Goal: Task Accomplishment & Management: Manage account settings

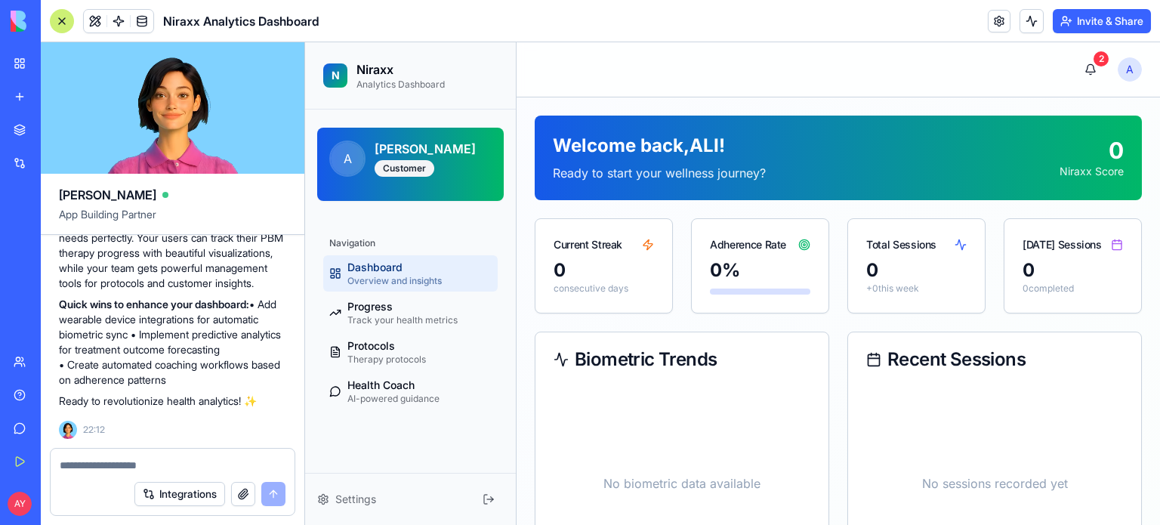
click at [402, 271] on span "Dashboard" at bounding box center [374, 267] width 55 height 15
click at [391, 314] on span "Track your health metrics" at bounding box center [402, 320] width 110 height 12
select select "*****"
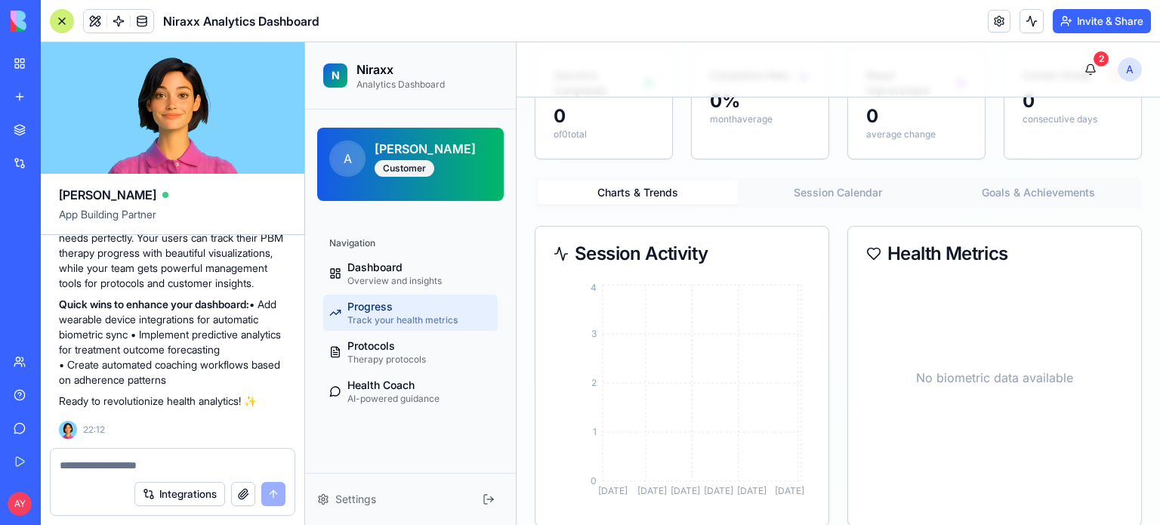
scroll to position [151, 0]
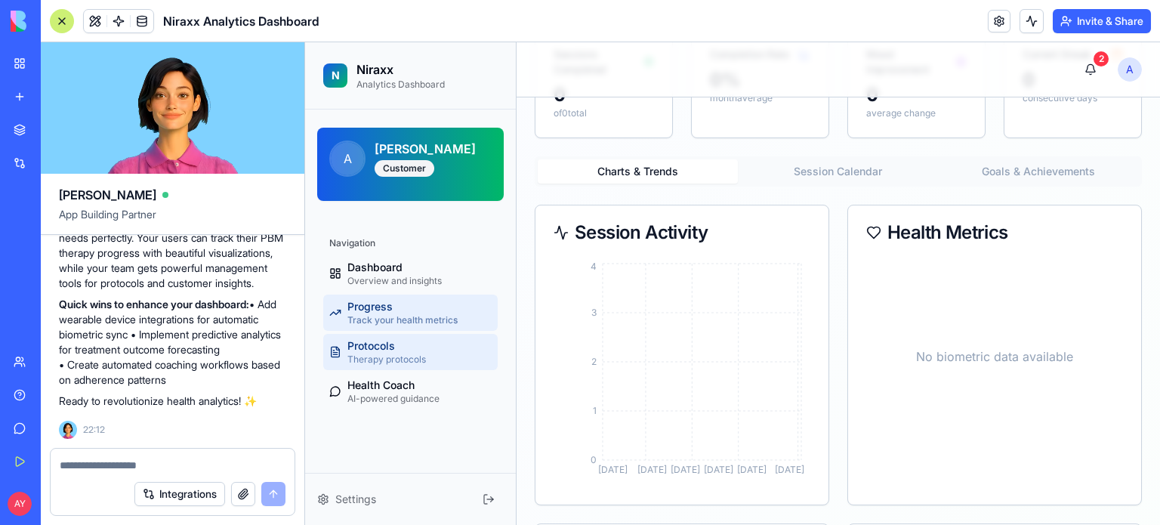
click at [386, 342] on span "Protocols" at bounding box center [371, 345] width 48 height 15
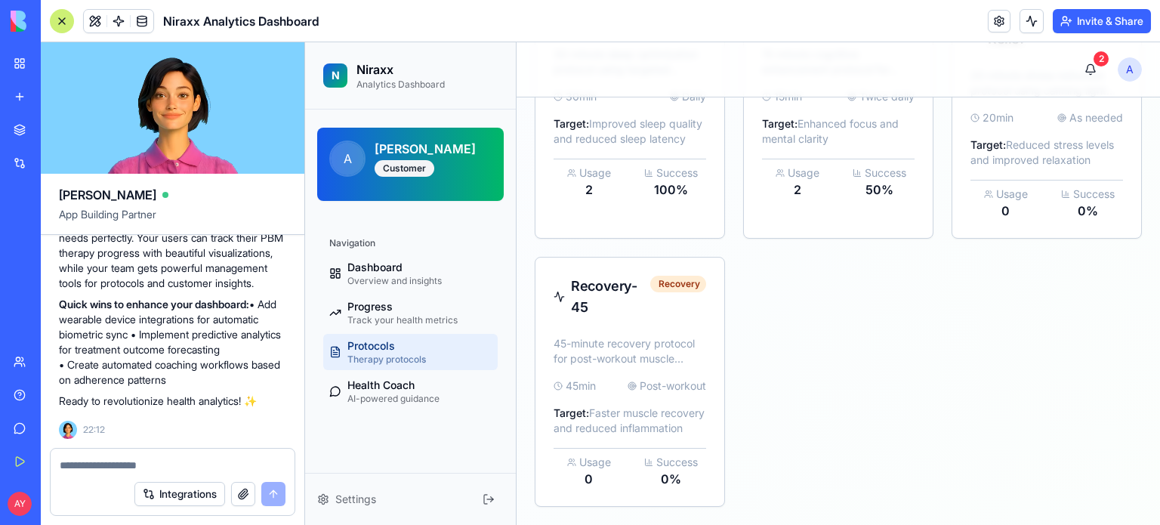
scroll to position [326, 0]
click at [420, 389] on div "Health Coach AI-powered guidance" at bounding box center [393, 391] width 92 height 27
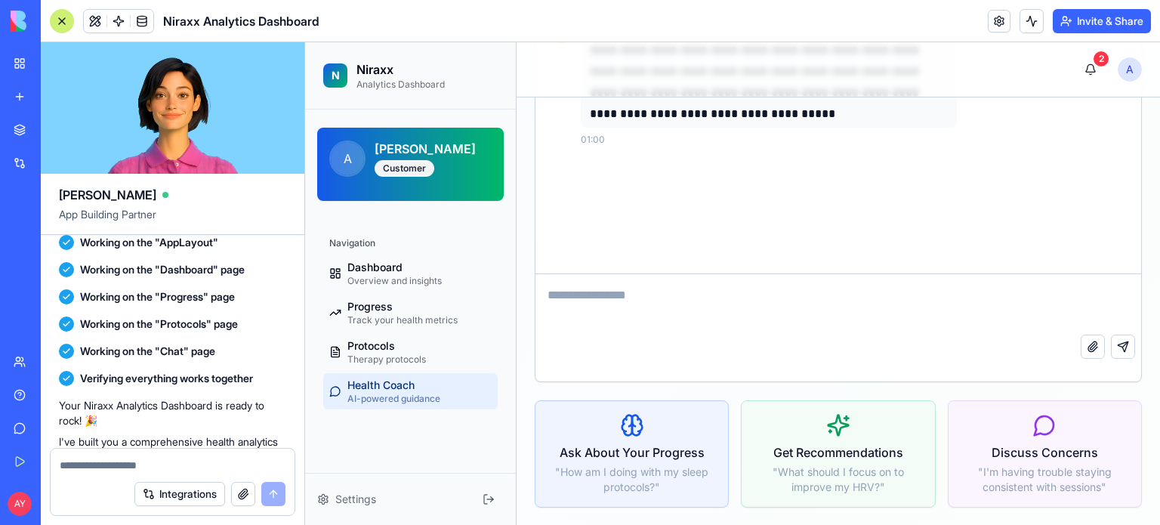
scroll to position [2175, 0]
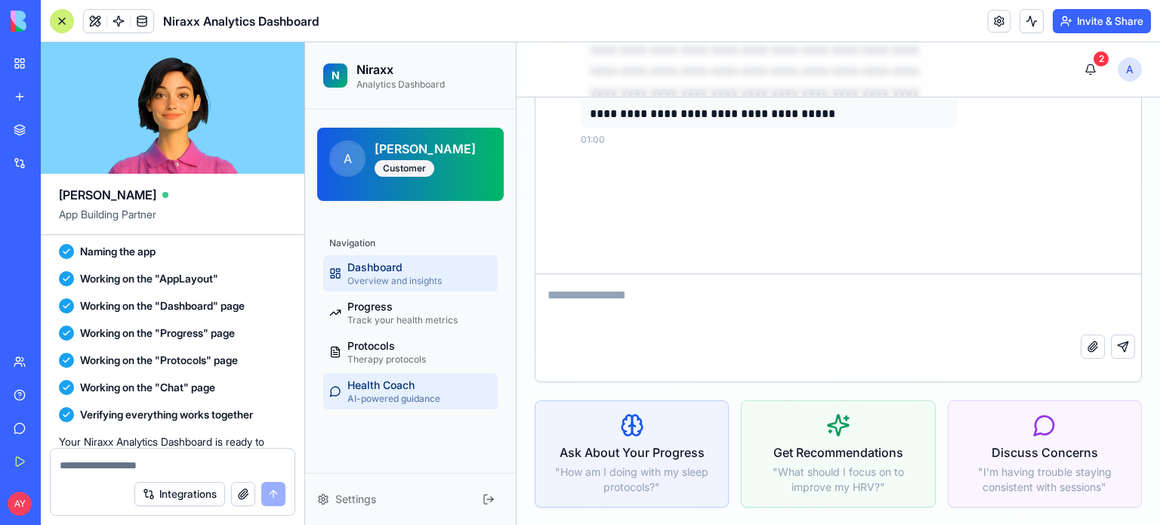
click at [376, 269] on span "Dashboard" at bounding box center [374, 267] width 55 height 15
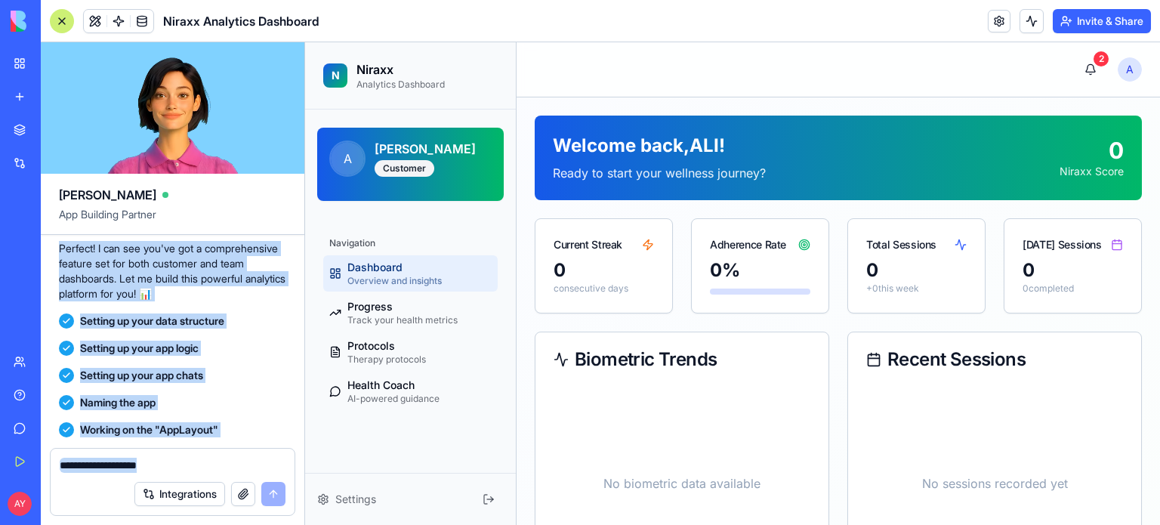
scroll to position [2553, 0]
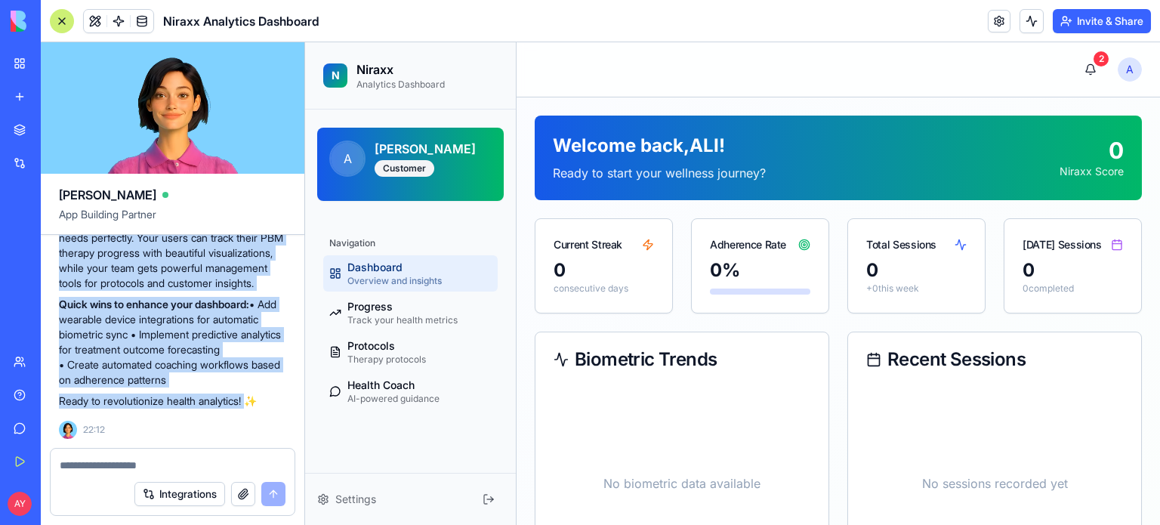
drag, startPoint x: 108, startPoint y: 296, endPoint x: 263, endPoint y: 404, distance: 188.8
copy div "Niraxx Analytics Dashboard Coming Up! Perfect! I can see you've got a comprehen…"
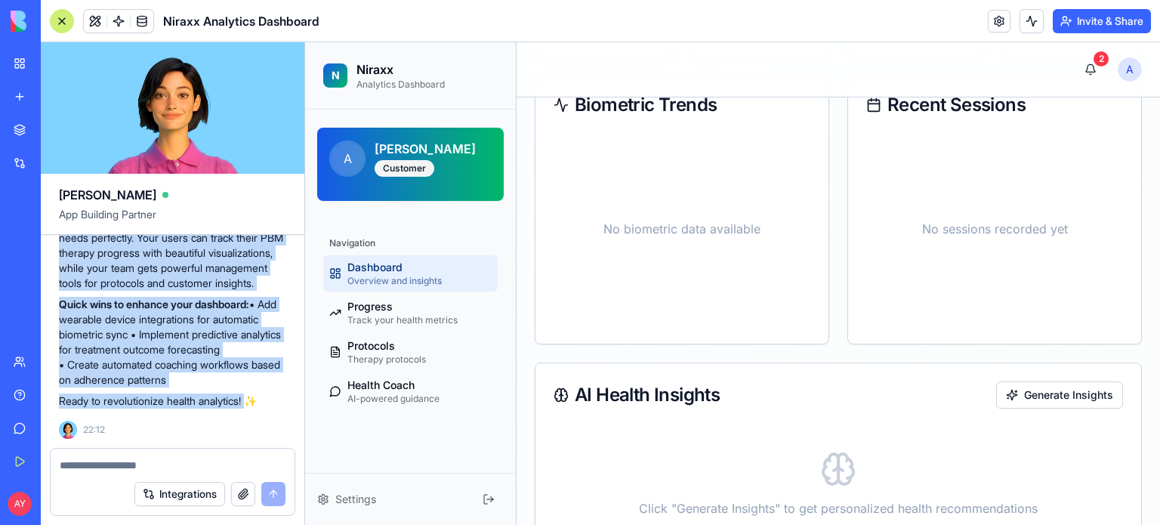
scroll to position [435, 0]
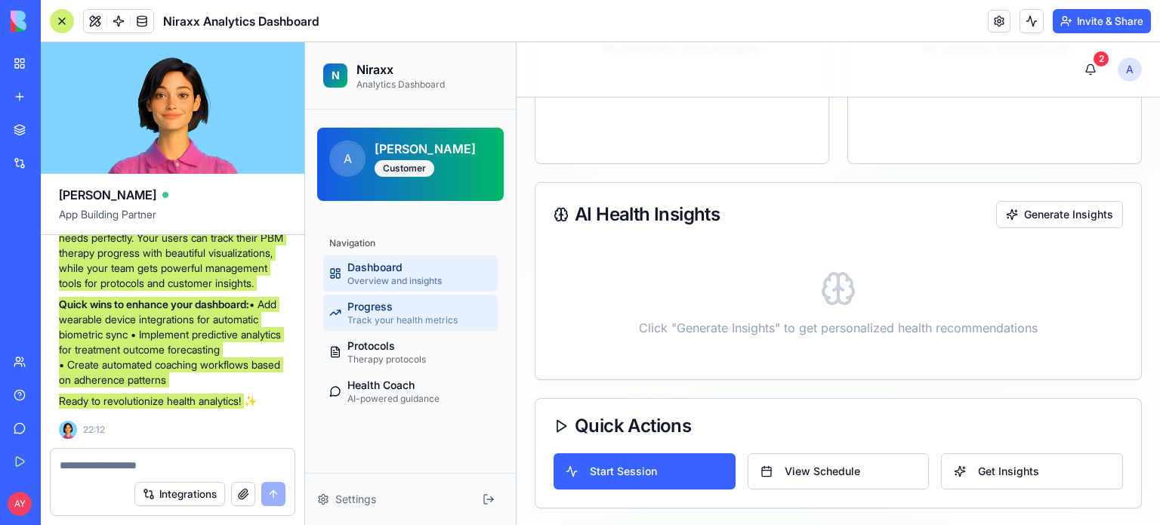
click at [407, 316] on span "Track your health metrics" at bounding box center [402, 320] width 110 height 12
select select "*****"
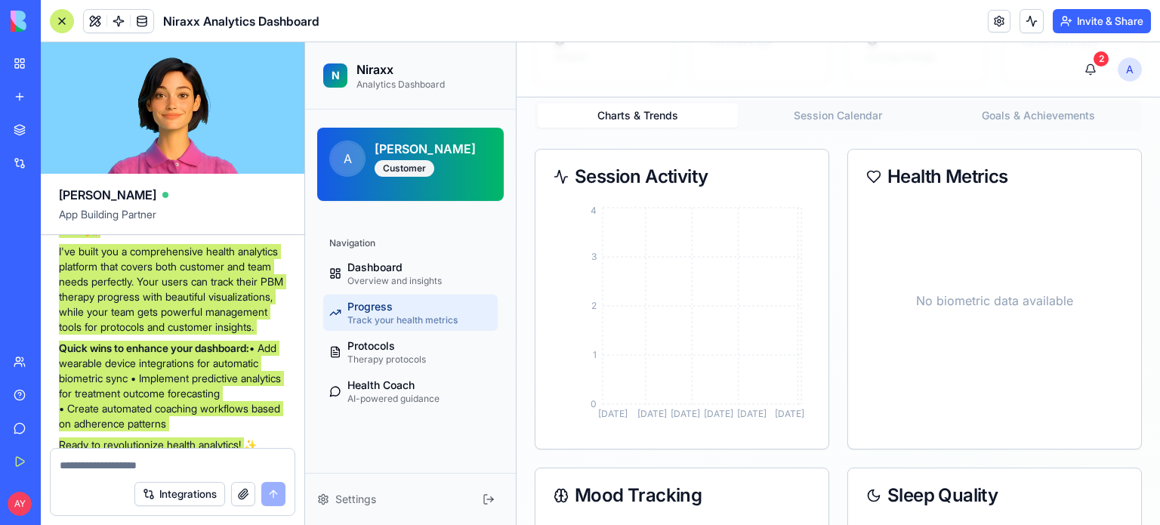
scroll to position [2553, 0]
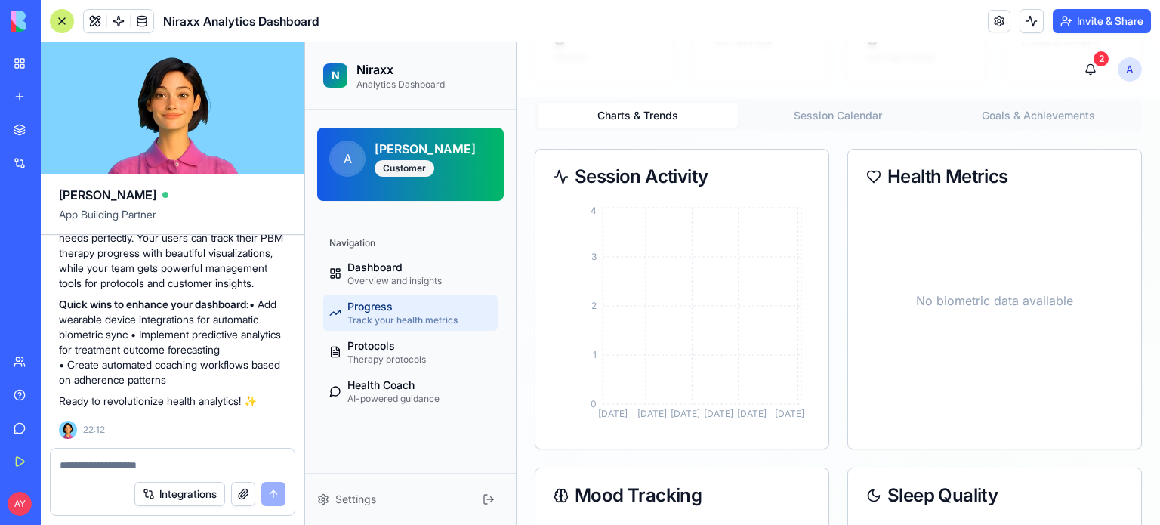
click at [103, 467] on textarea at bounding box center [173, 465] width 226 height 15
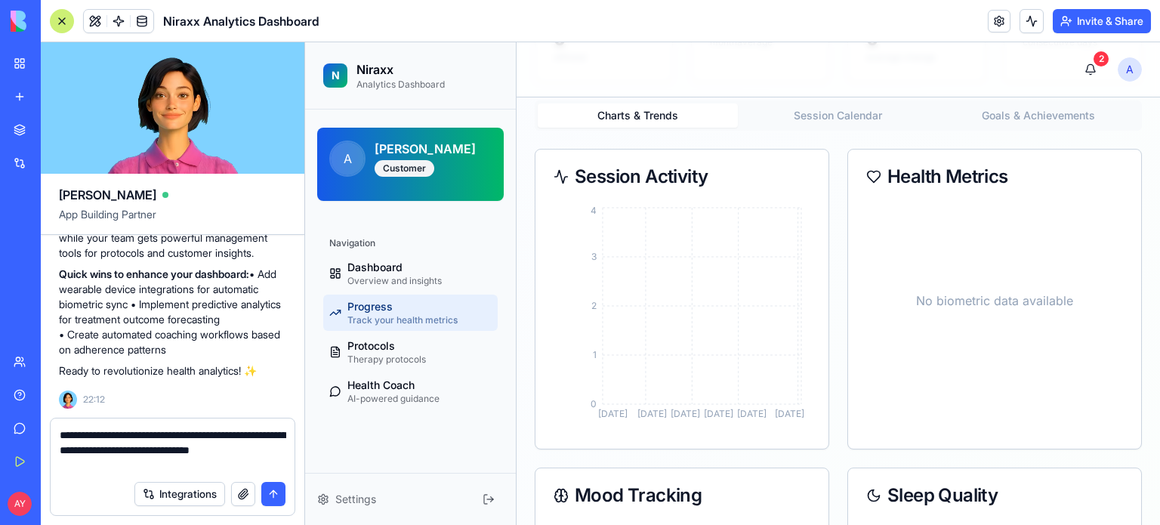
type textarea "**********"
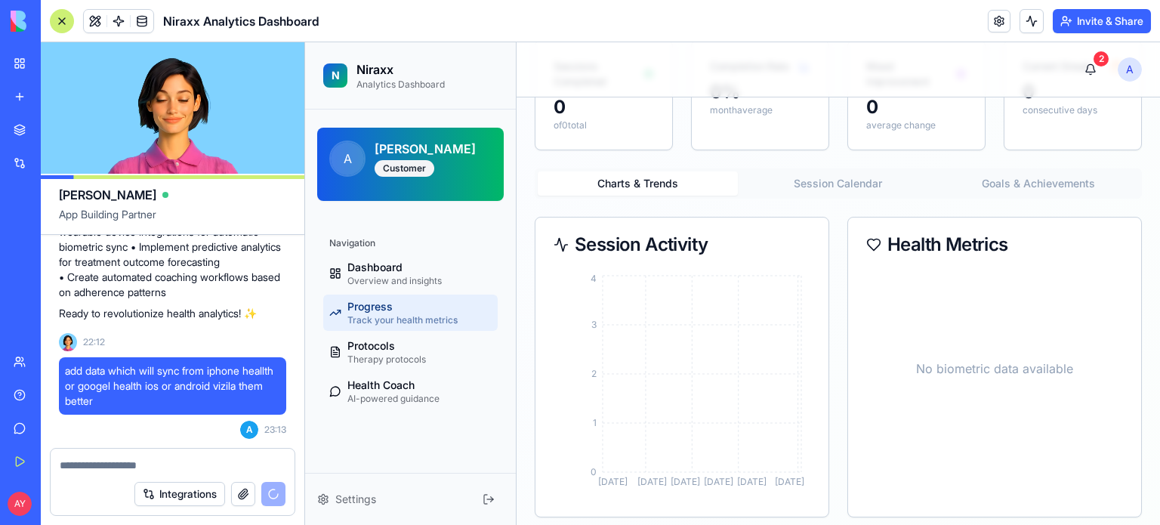
scroll to position [0, 0]
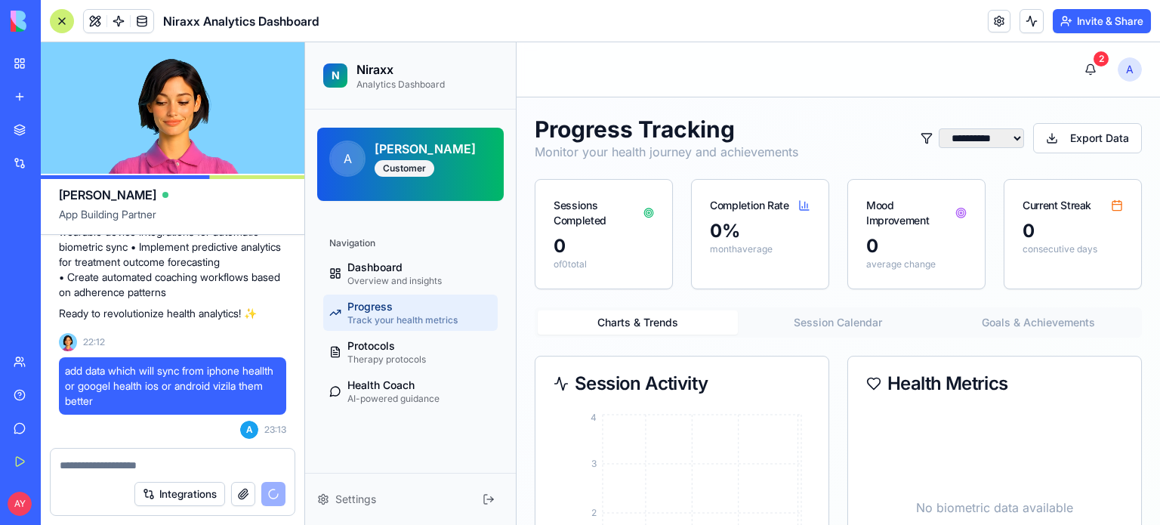
click at [601, 244] on div "0" at bounding box center [604, 246] width 100 height 24
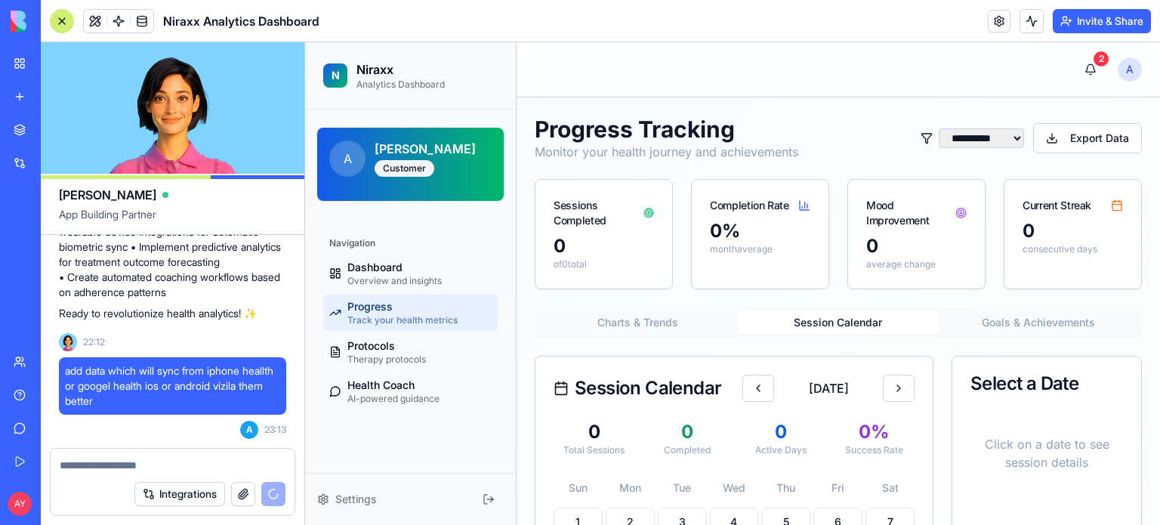
click at [830, 319] on button "Session Calendar" at bounding box center [838, 322] width 200 height 24
click at [1013, 317] on button "Goals & Achievements" at bounding box center [1039, 322] width 200 height 24
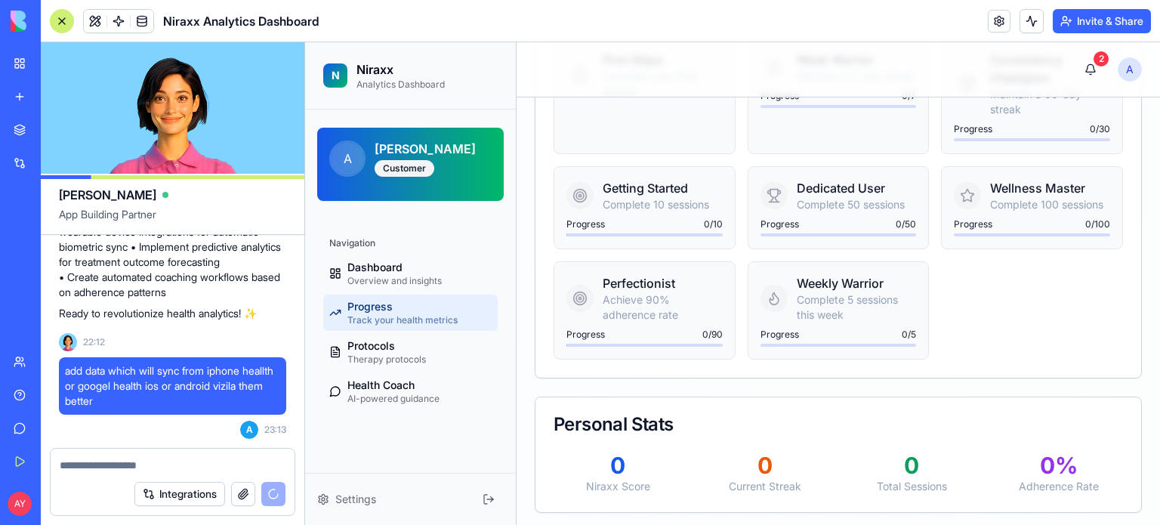
scroll to position [520, 0]
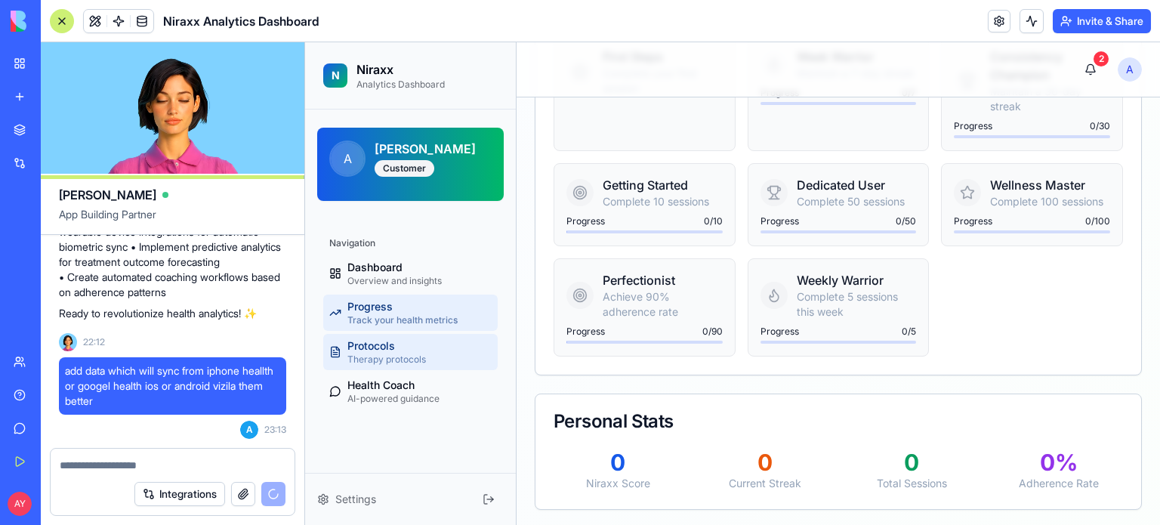
click at [398, 350] on div "Protocols Therapy protocols" at bounding box center [386, 351] width 79 height 27
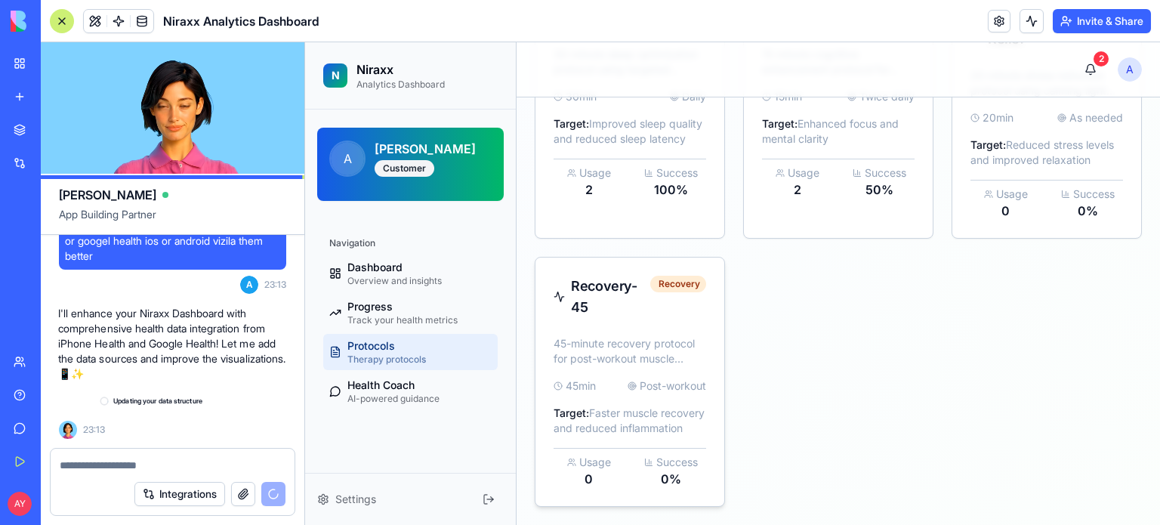
scroll to position [2785, 0]
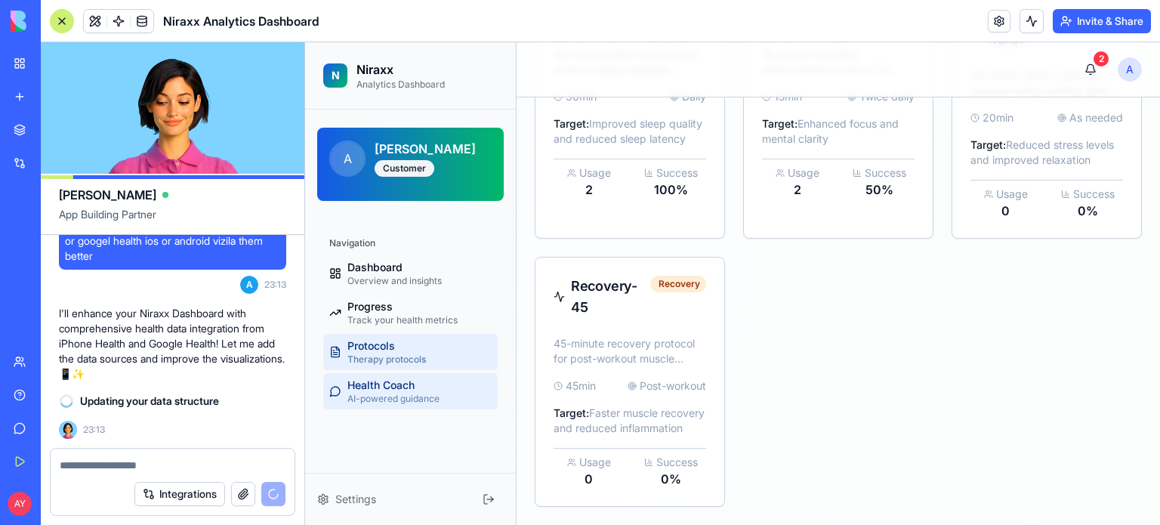
click at [390, 391] on span "Health Coach" at bounding box center [380, 385] width 67 height 15
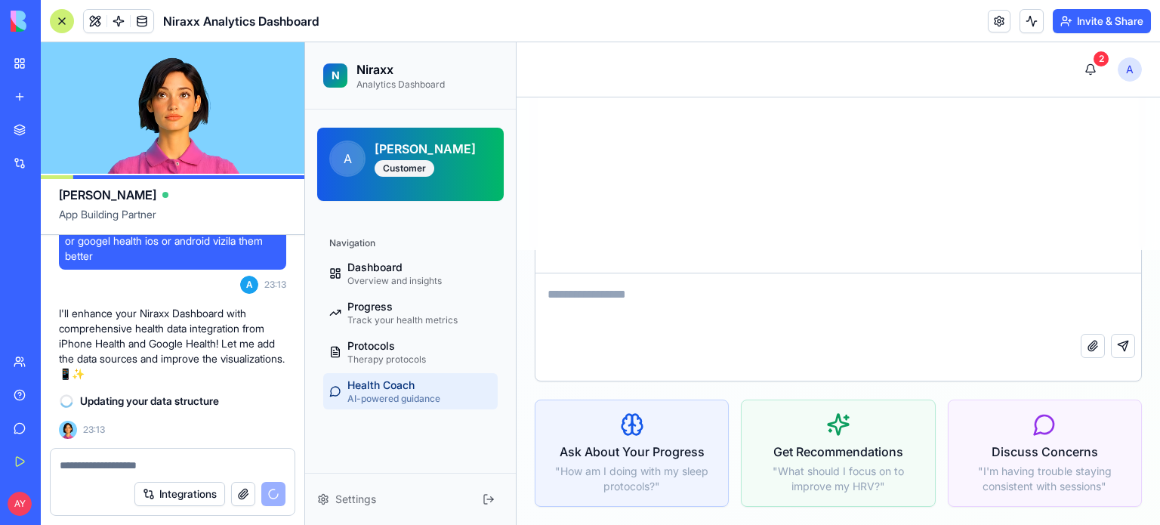
scroll to position [274, 0]
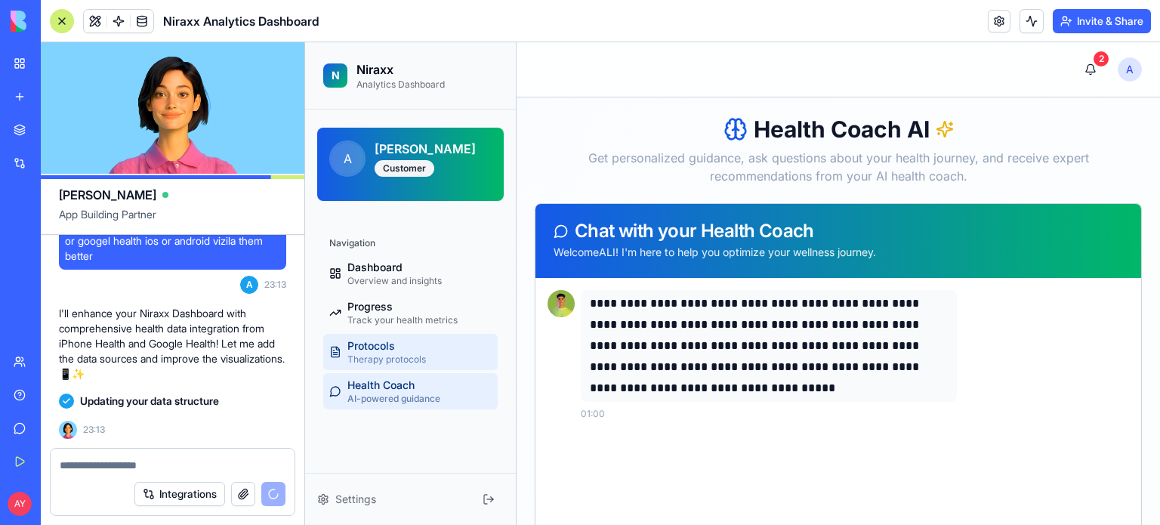
click at [365, 348] on span "Protocols" at bounding box center [371, 345] width 48 height 15
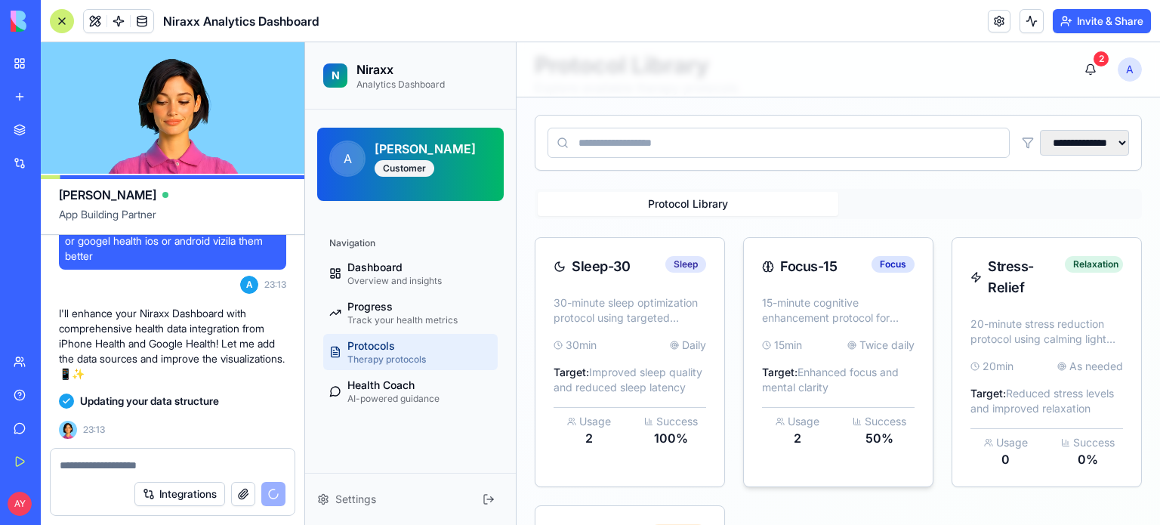
scroll to position [151, 0]
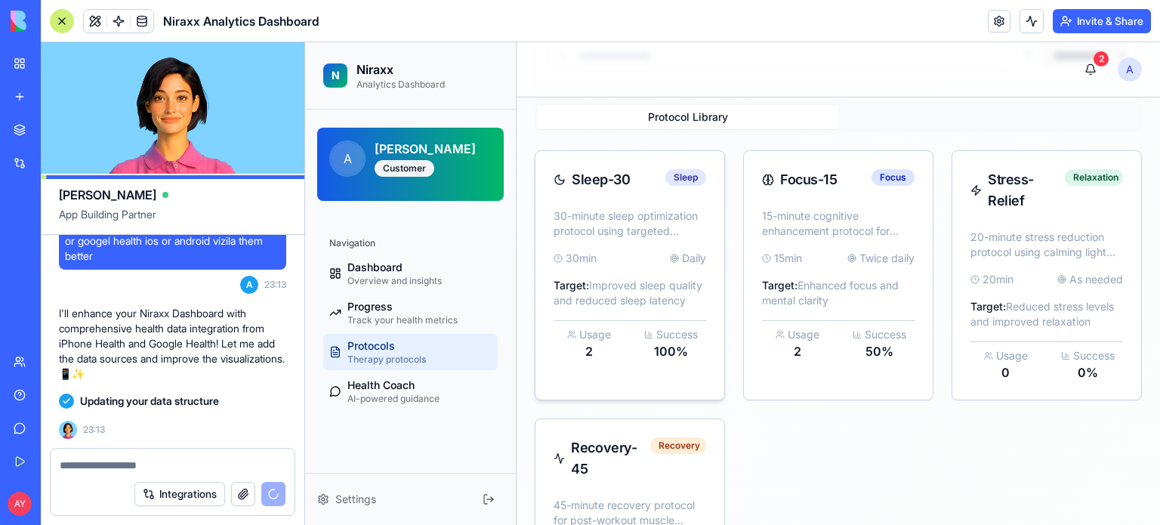
click at [662, 216] on p "30-minute sleep optimization protocol using targeted light therapy" at bounding box center [630, 223] width 153 height 30
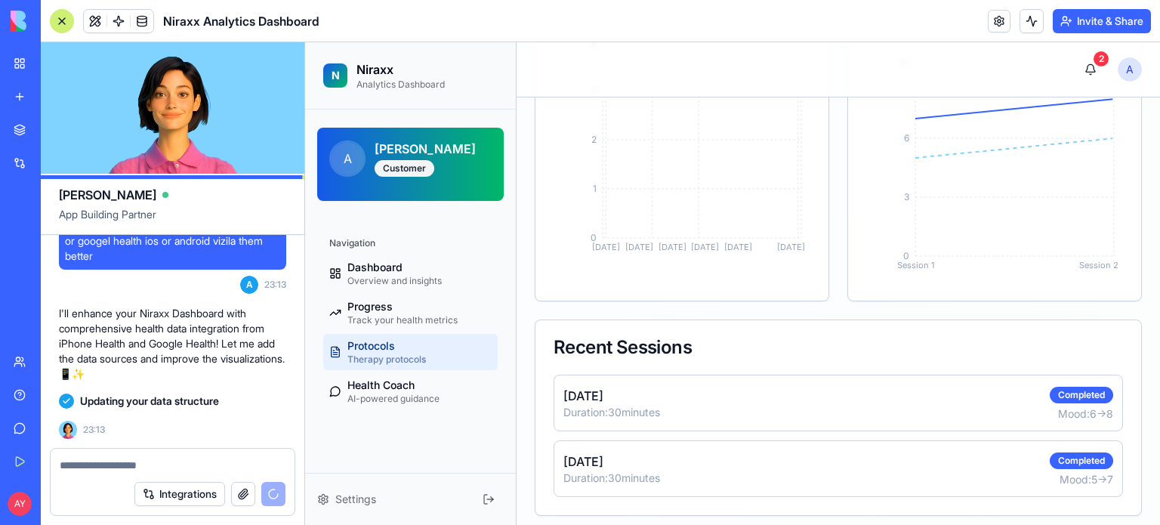
scroll to position [675, 0]
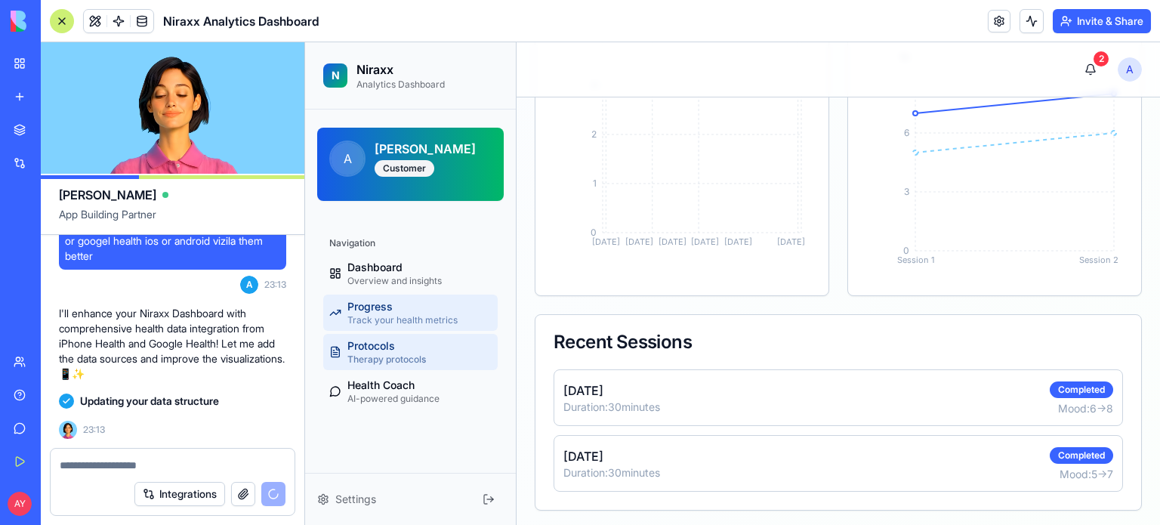
click at [368, 307] on span "Progress" at bounding box center [369, 306] width 45 height 15
select select "*****"
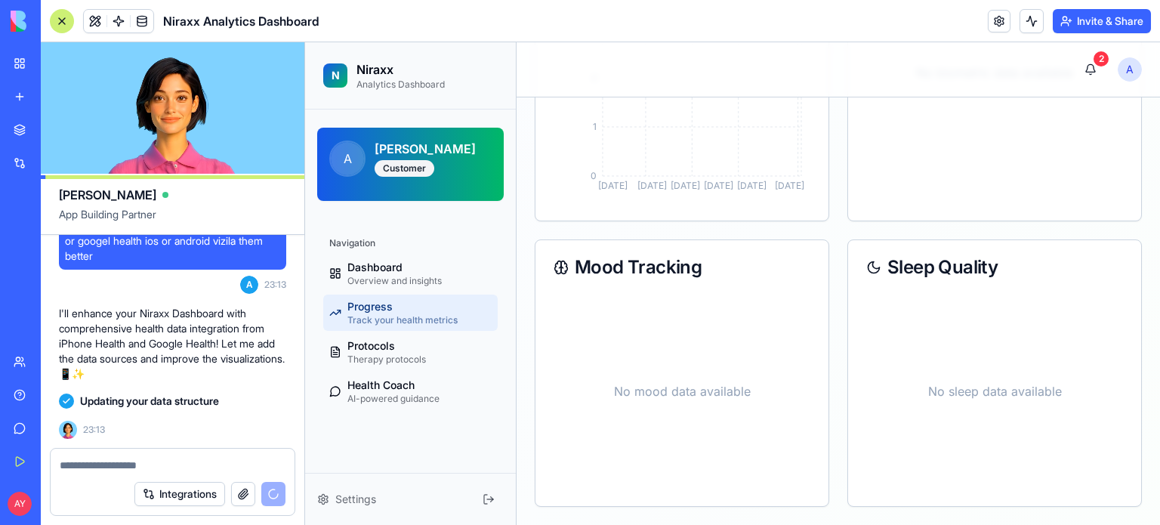
scroll to position [433, 0]
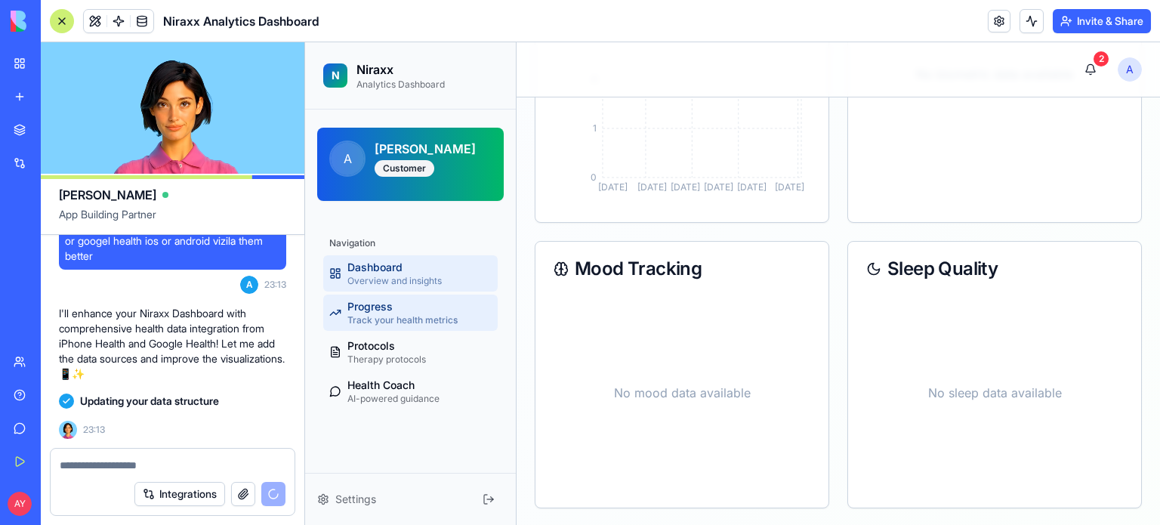
click at [392, 273] on span "Dashboard" at bounding box center [374, 267] width 55 height 15
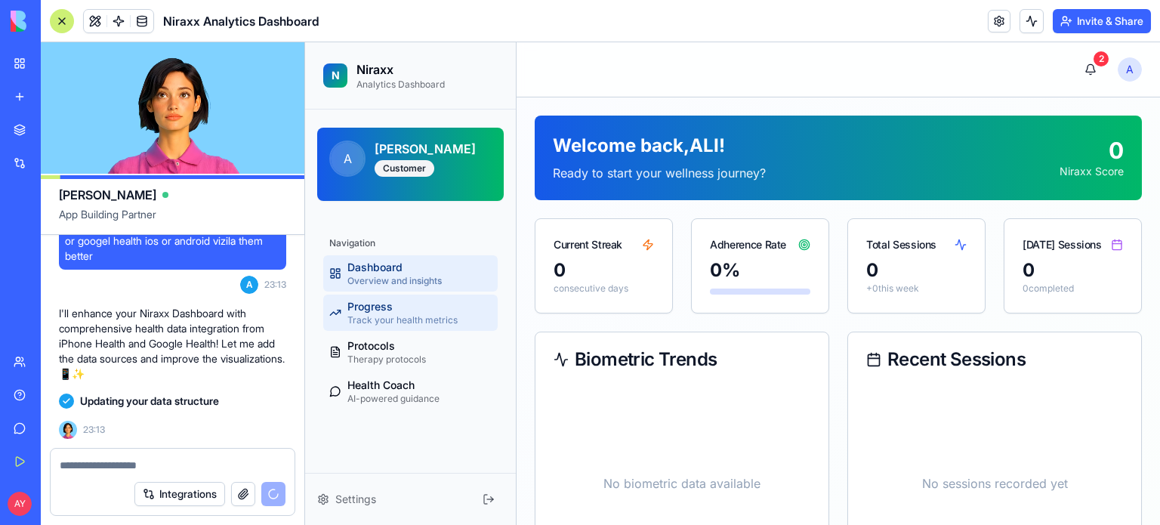
click at [426, 319] on span "Track your health metrics" at bounding box center [402, 320] width 110 height 12
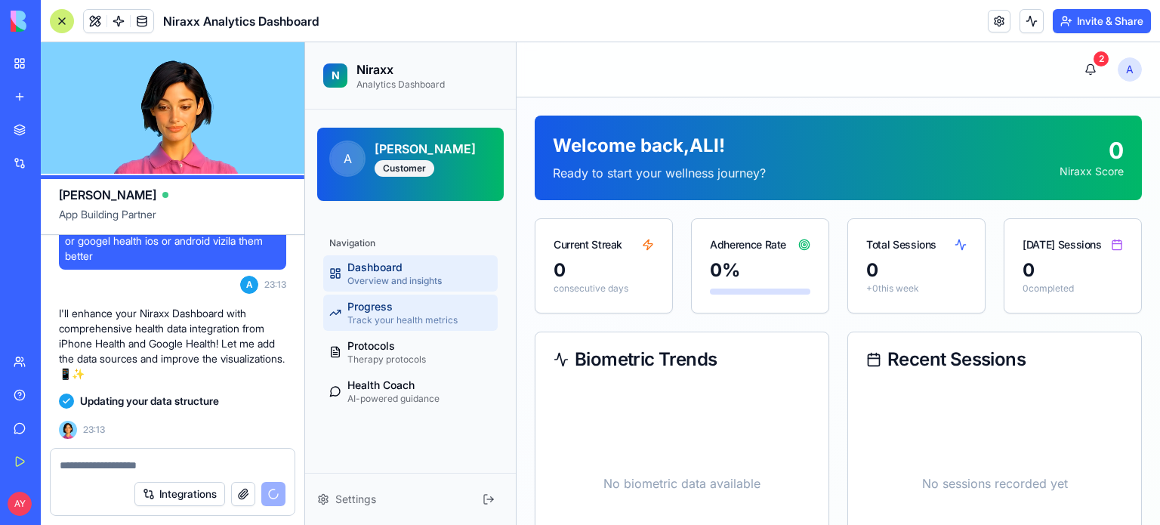
select select "*****"
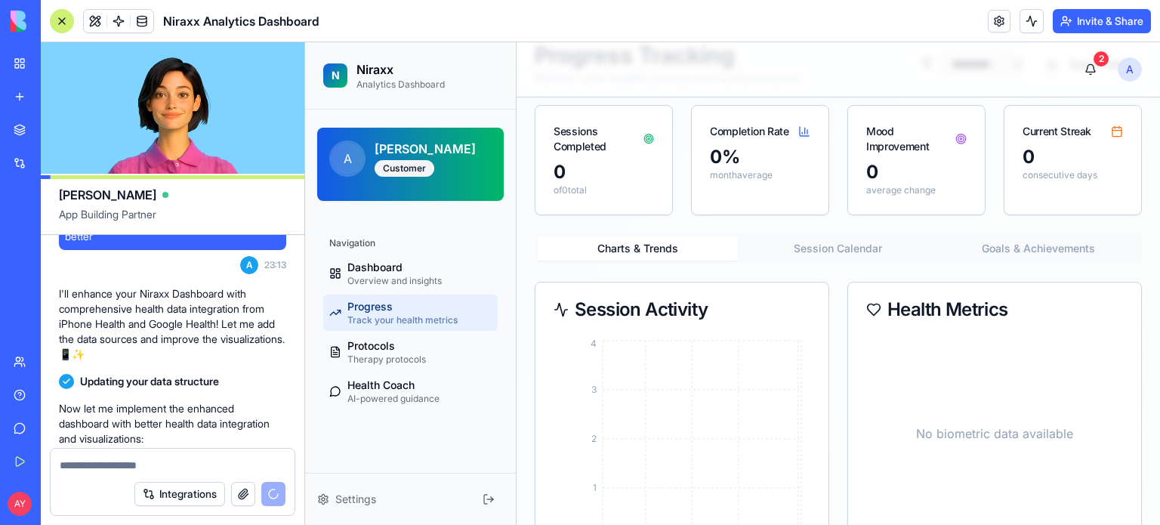
scroll to position [151, 0]
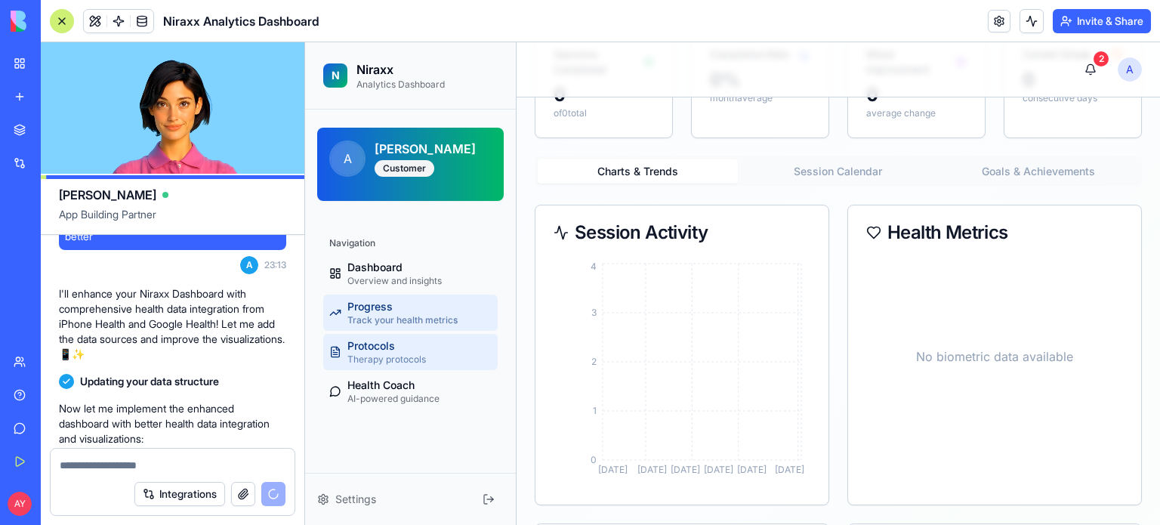
click at [387, 350] on span "Protocols" at bounding box center [371, 345] width 48 height 15
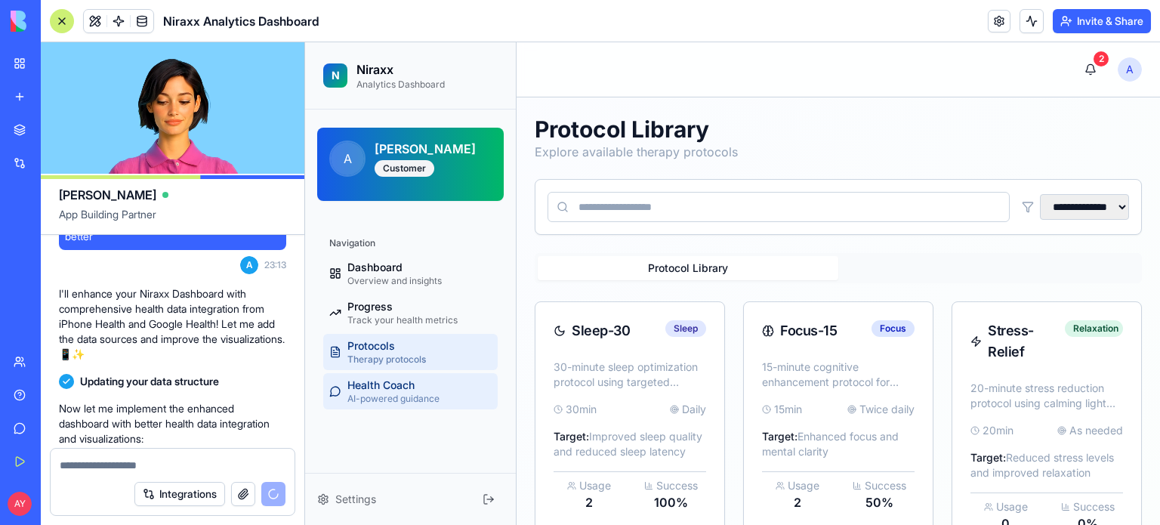
click at [394, 384] on span "Health Coach" at bounding box center [380, 385] width 67 height 15
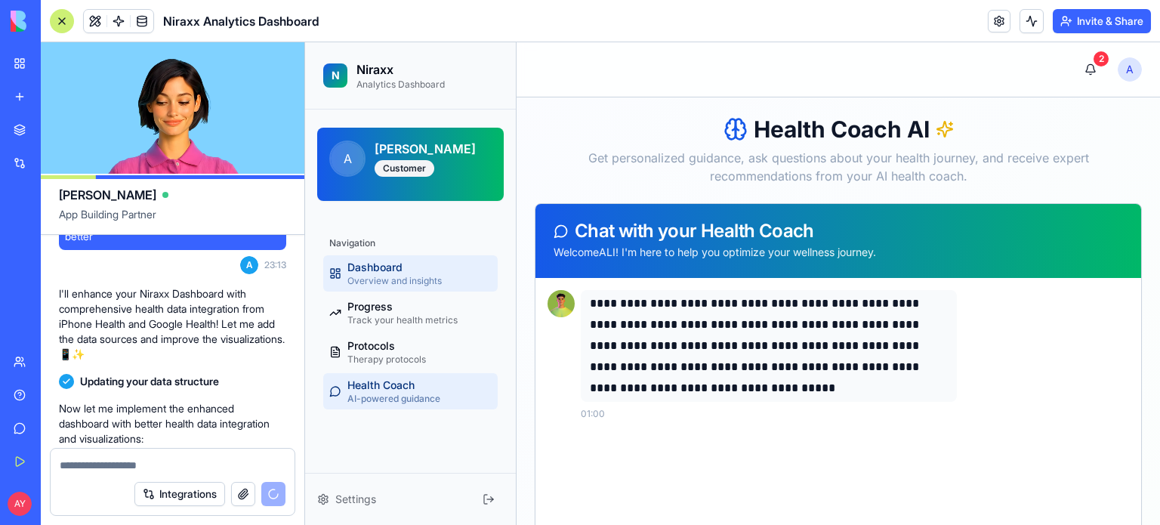
click at [405, 260] on div "Dashboard Overview and insights" at bounding box center [394, 273] width 94 height 27
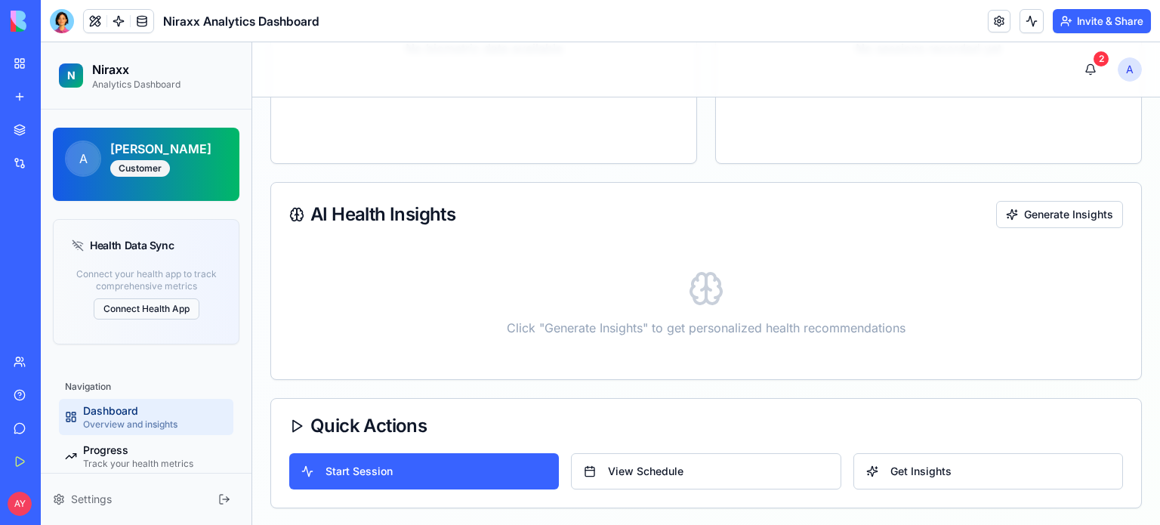
click at [148, 305] on button "Connect Health App" at bounding box center [147, 308] width 106 height 21
click at [150, 301] on button "Connect Health App" at bounding box center [147, 308] width 106 height 21
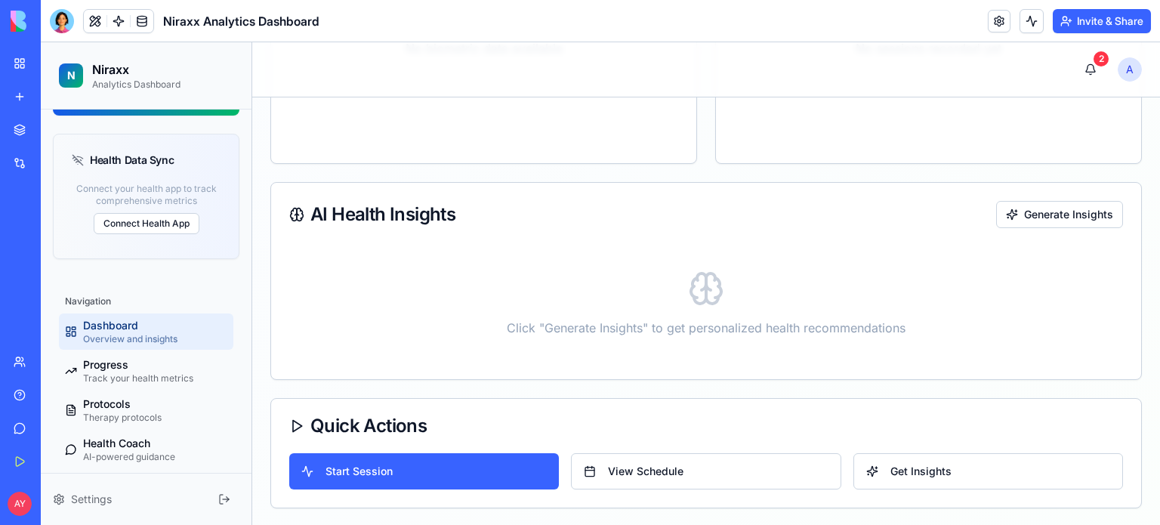
scroll to position [103, 0]
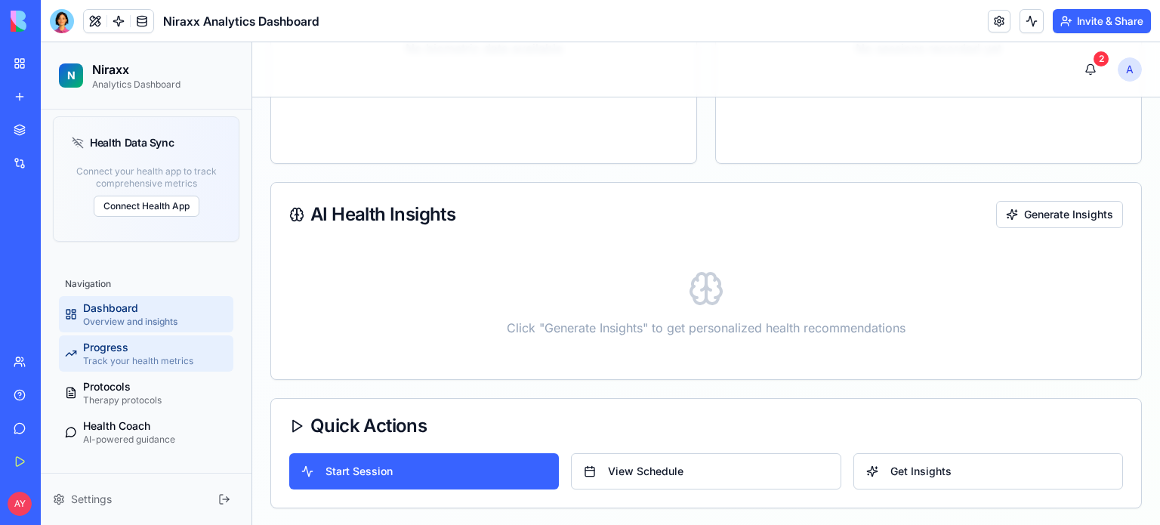
click at [130, 355] on span "Track your health metrics" at bounding box center [138, 361] width 110 height 12
select select "*****"
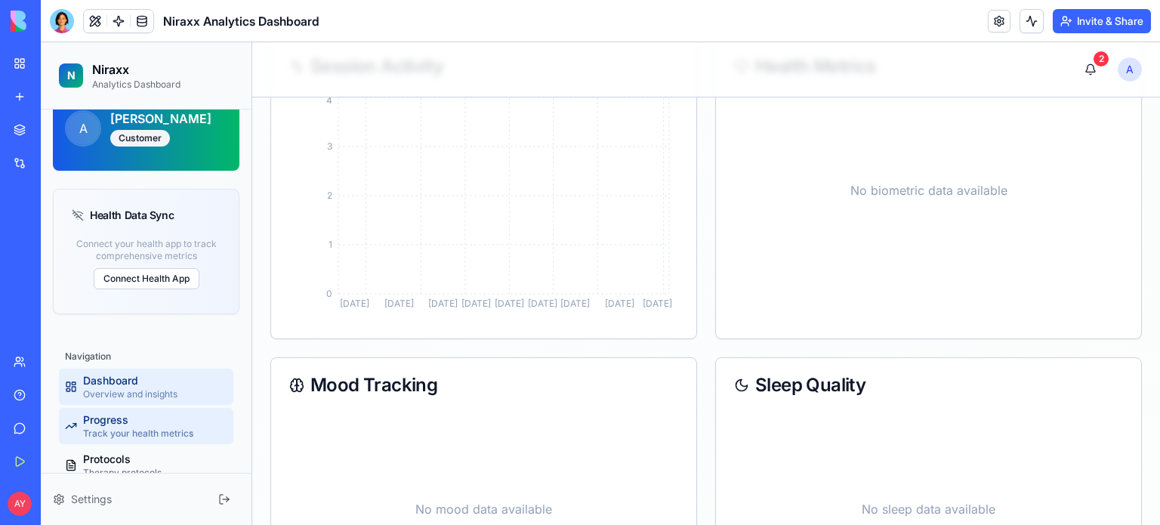
scroll to position [103, 0]
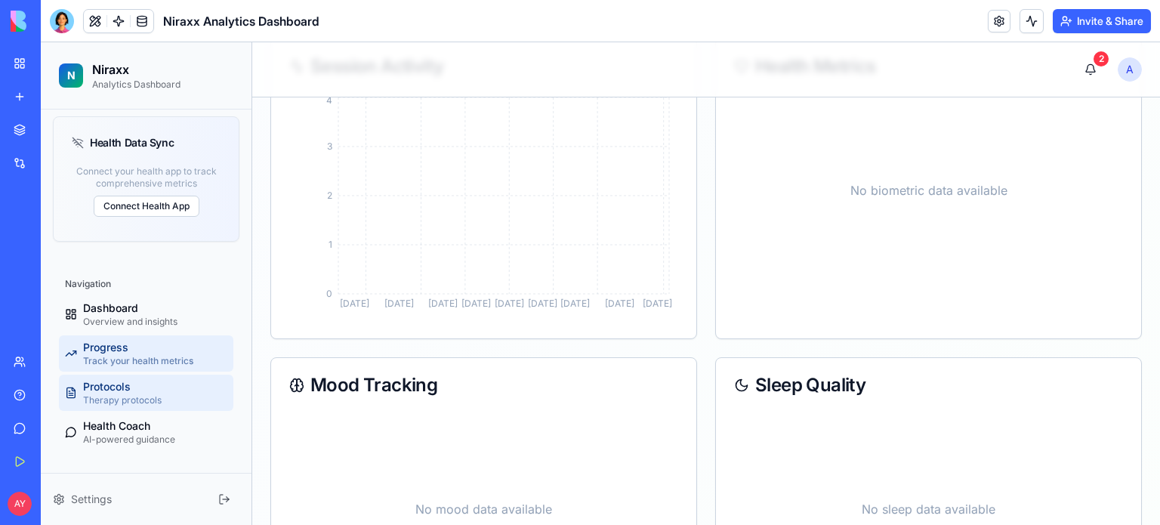
click at [150, 394] on span "Therapy protocols" at bounding box center [122, 400] width 79 height 12
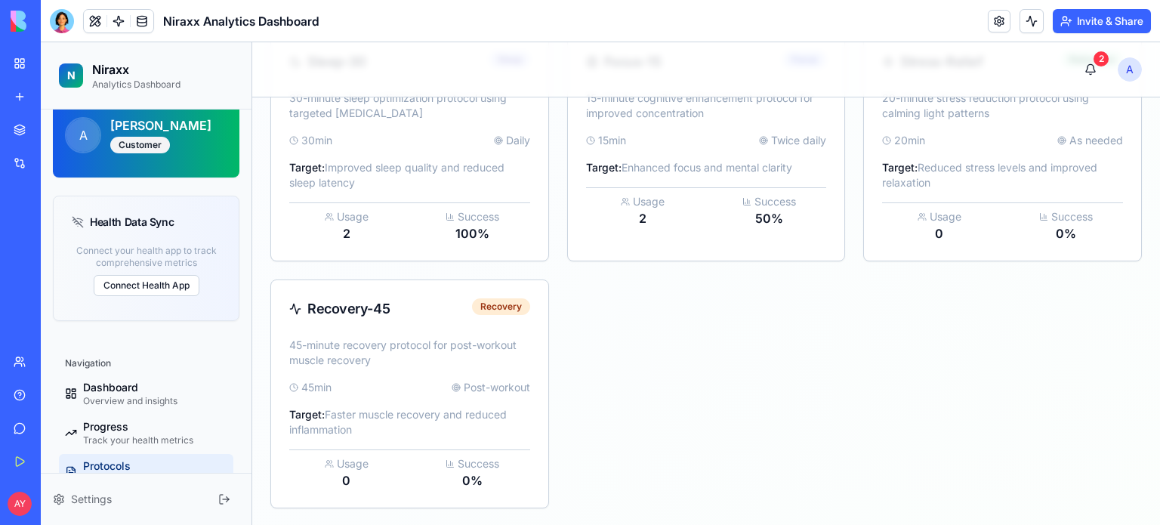
scroll to position [103, 0]
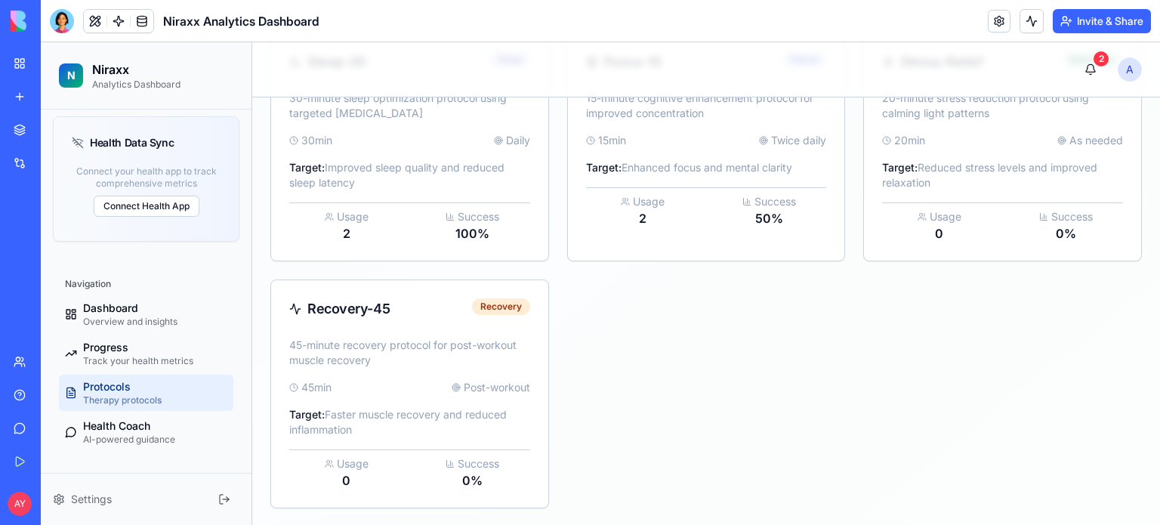
click at [168, 395] on link "Protocols Therapy protocols" at bounding box center [146, 393] width 174 height 36
click at [147, 390] on div "Protocols Therapy protocols" at bounding box center [122, 392] width 79 height 27
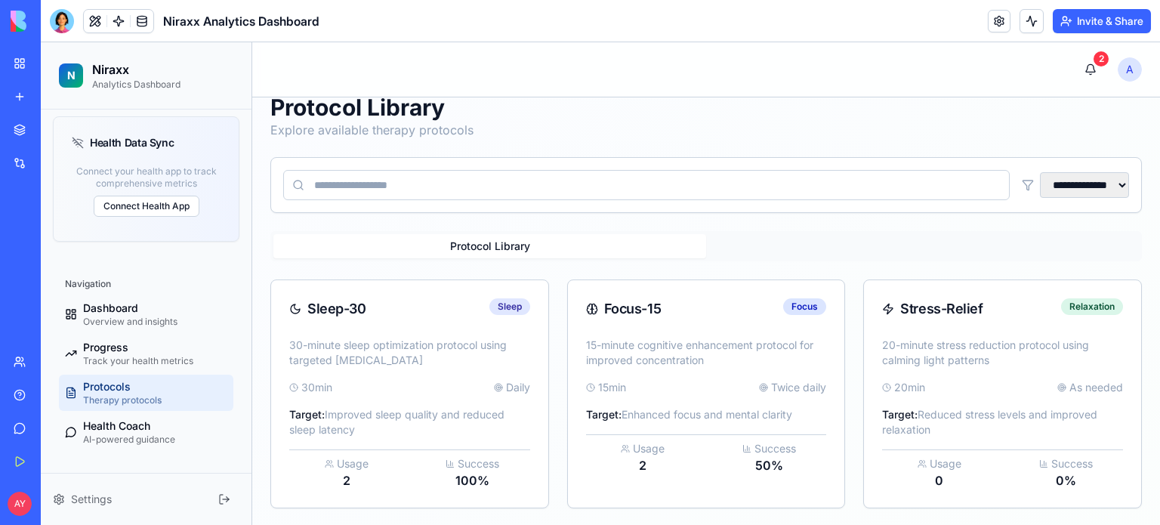
scroll to position [269, 0]
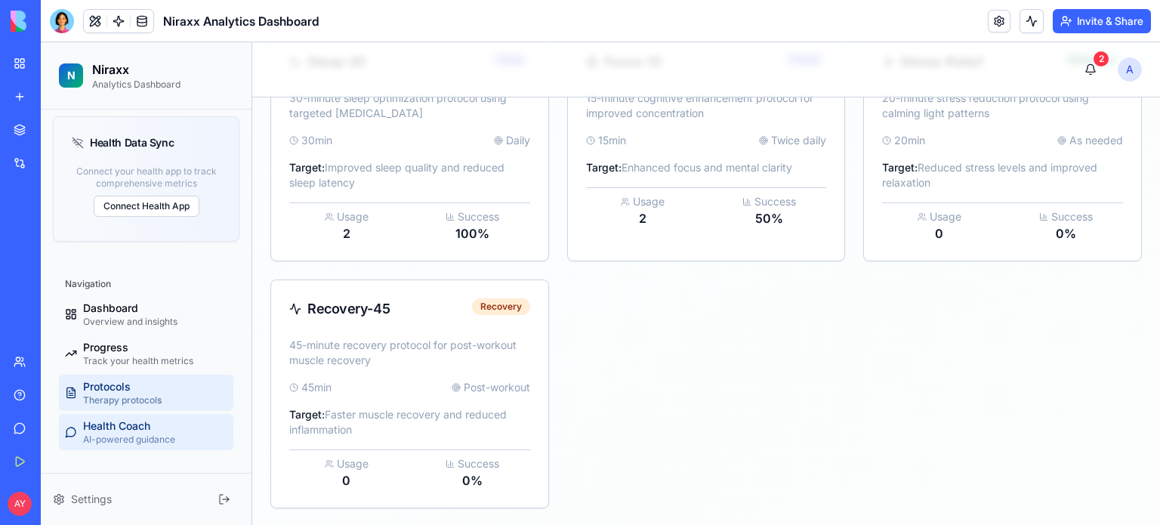
click at [148, 425] on span "Health Coach" at bounding box center [116, 425] width 67 height 15
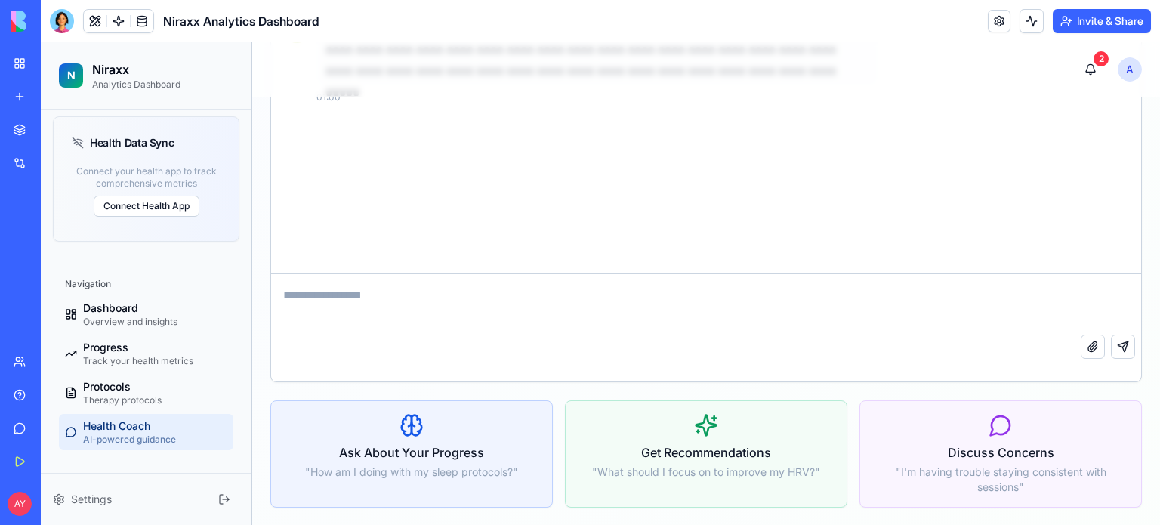
scroll to position [103, 0]
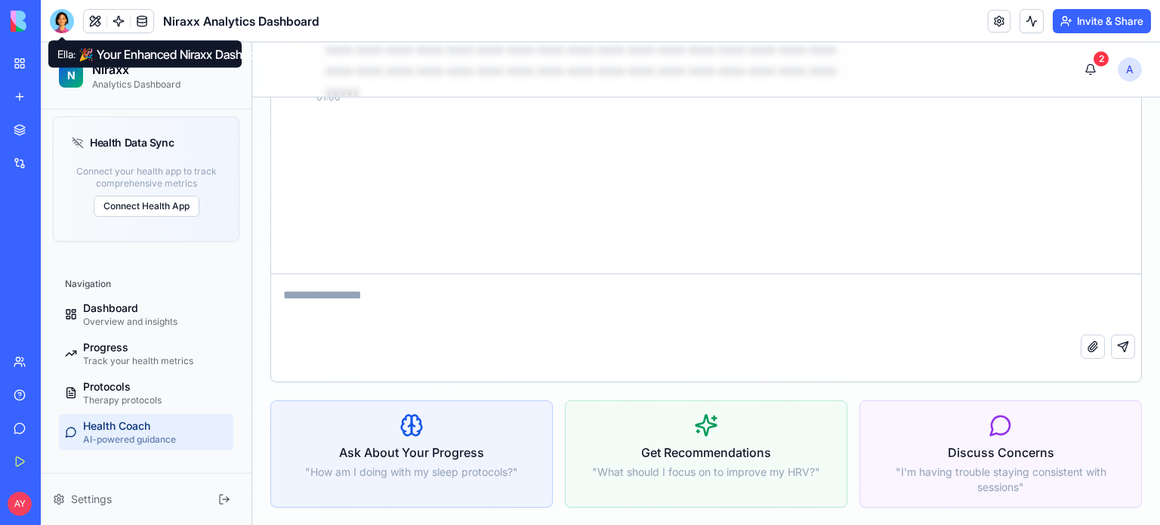
click at [64, 21] on div at bounding box center [62, 21] width 24 height 24
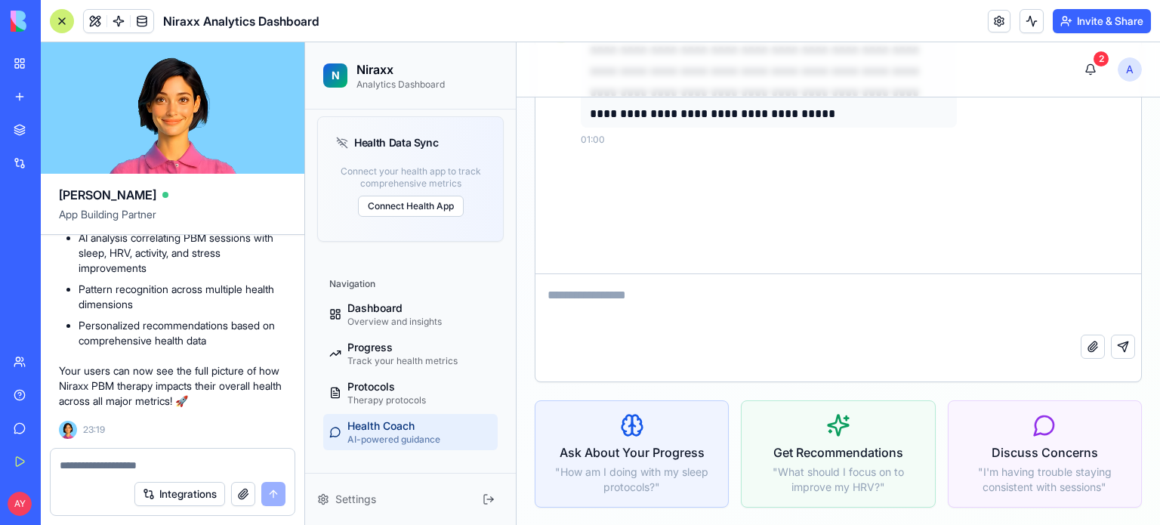
scroll to position [3821, 0]
click at [88, 469] on textarea at bounding box center [173, 465] width 226 height 15
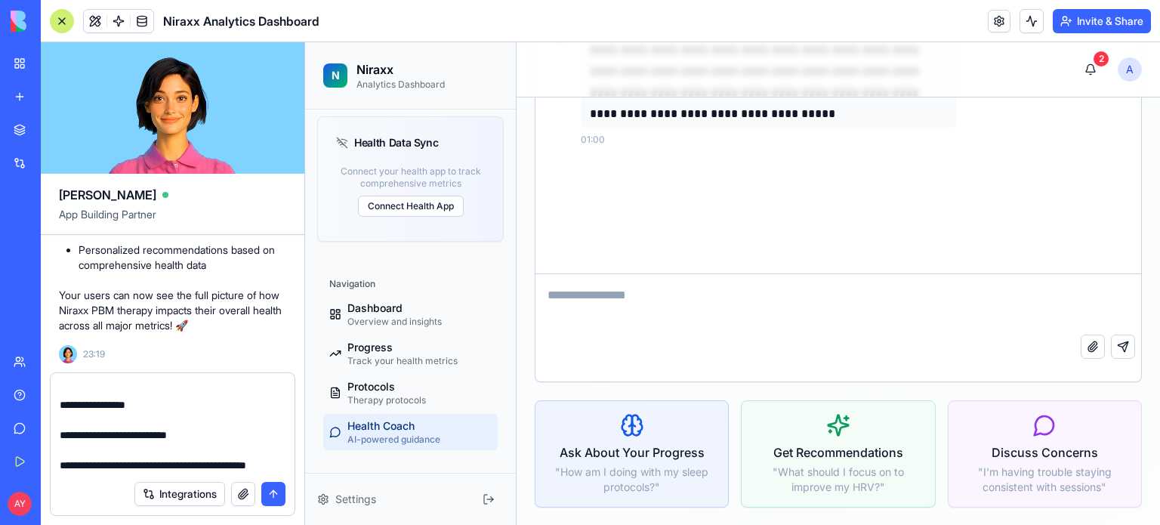
scroll to position [1131, 0]
type textarea "**********"
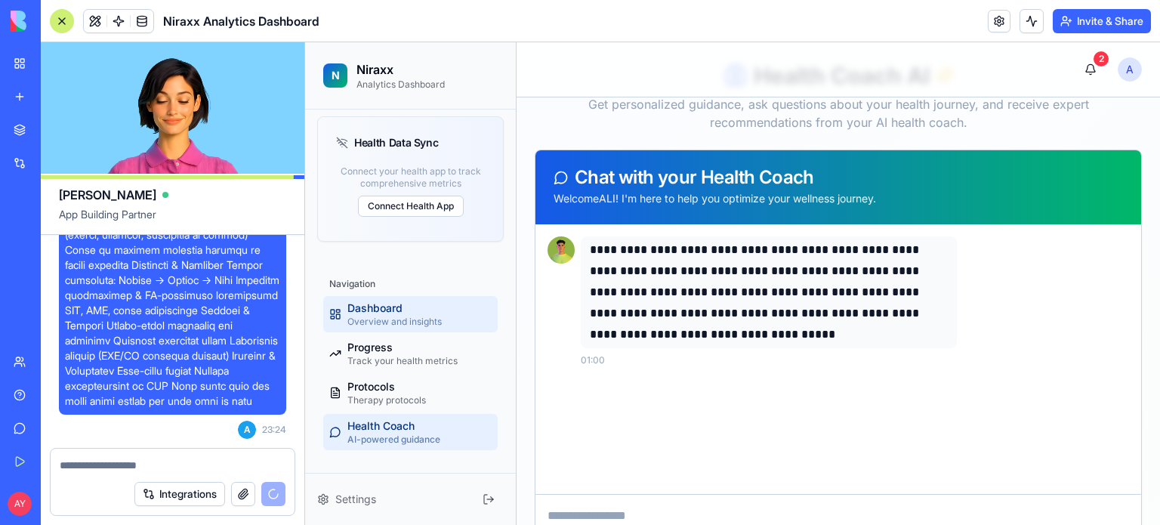
scroll to position [227, 0]
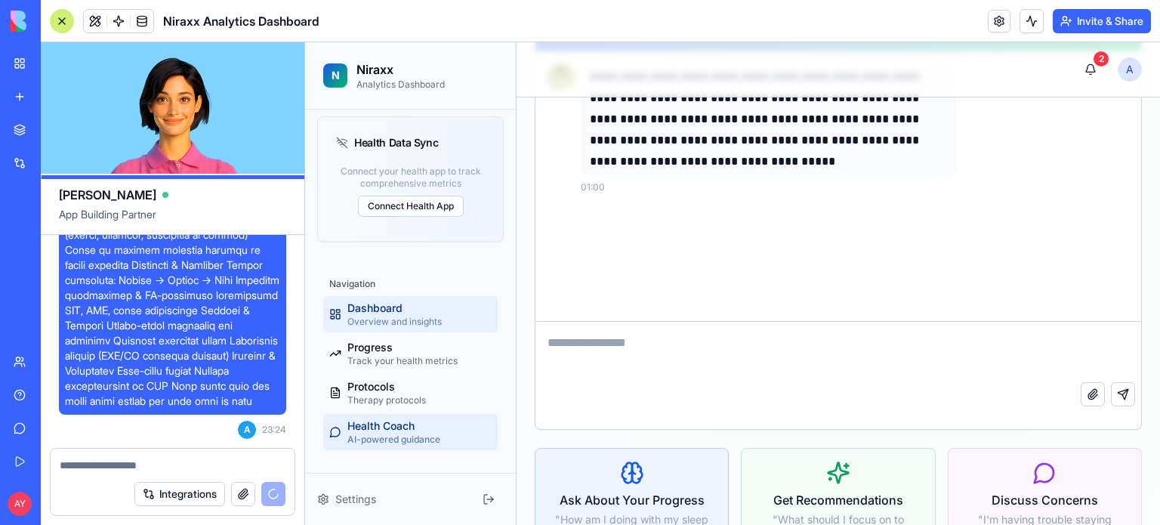
click at [382, 313] on span "Dashboard" at bounding box center [374, 308] width 55 height 15
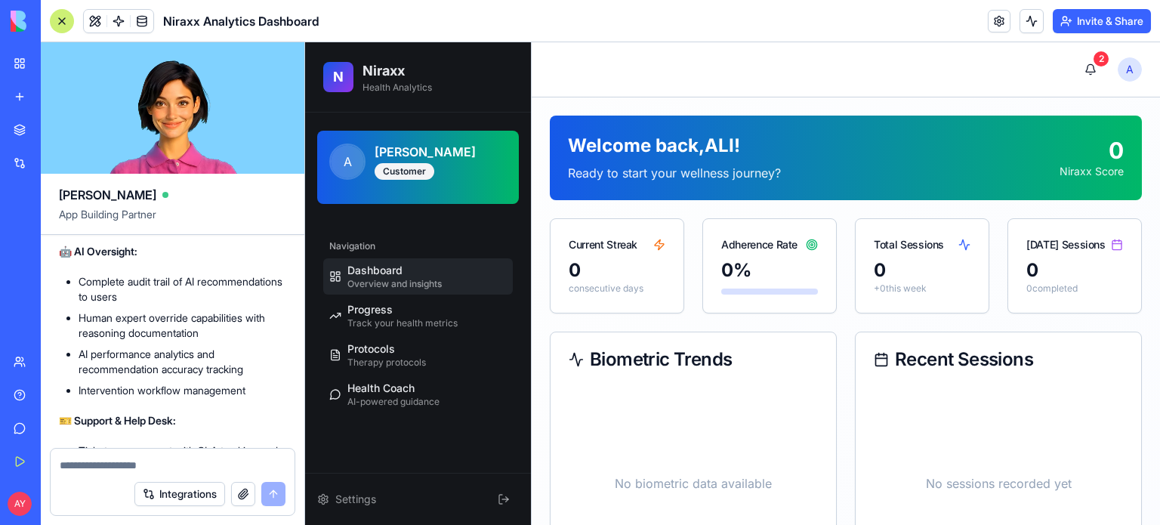
click at [377, 78] on h2 "Niraxx" at bounding box center [397, 70] width 69 height 21
click at [341, 76] on span "N" at bounding box center [338, 76] width 11 height 21
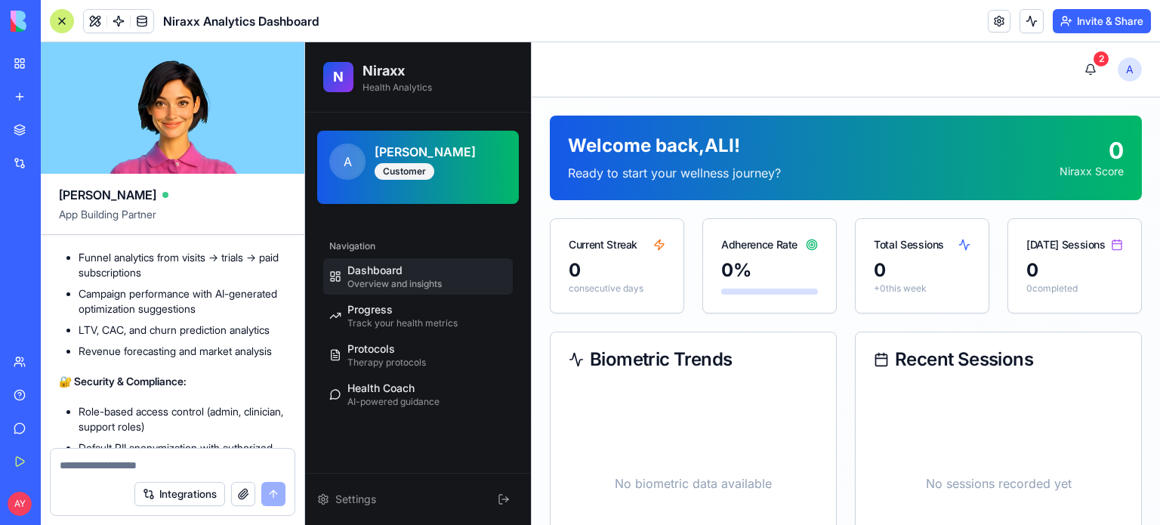
scroll to position [6271, 0]
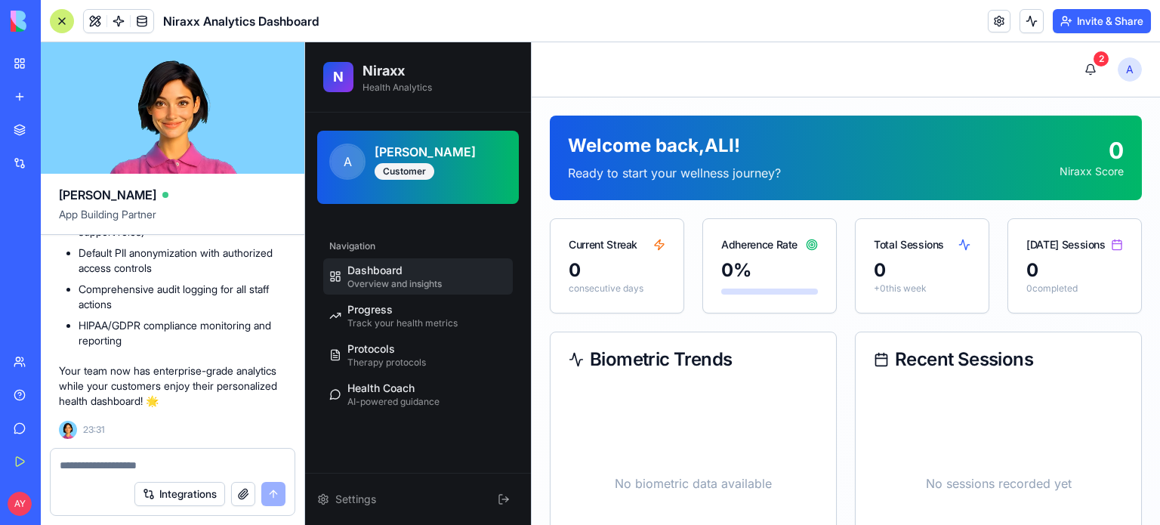
click at [387, 71] on h2 "Niraxx" at bounding box center [397, 70] width 69 height 21
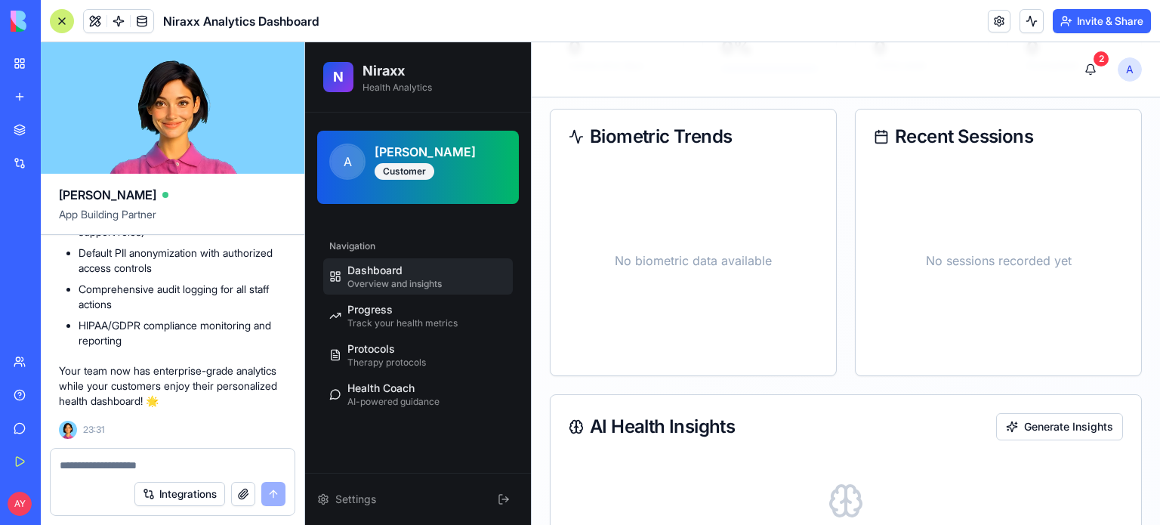
scroll to position [0, 0]
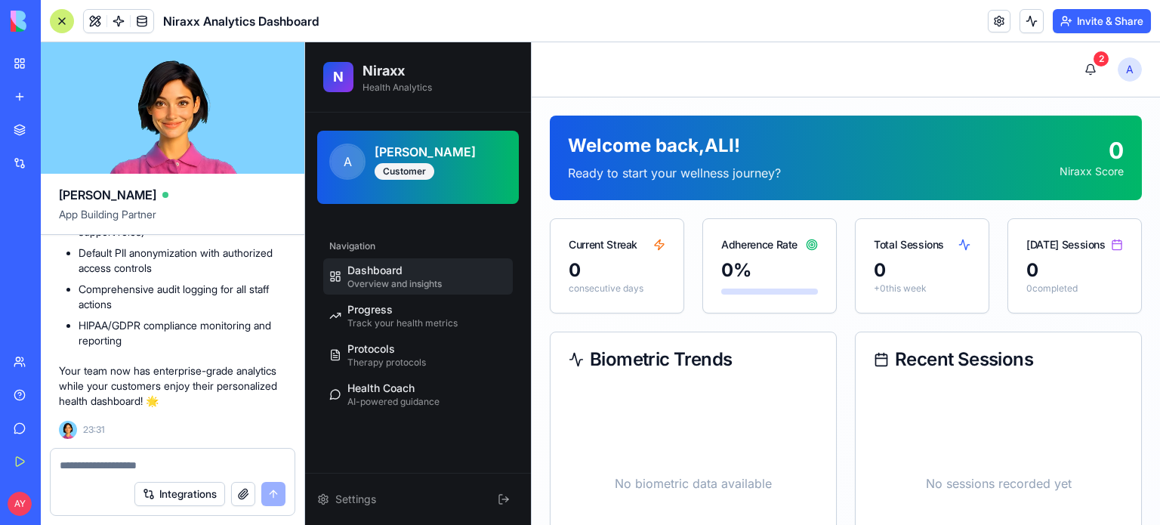
click at [379, 69] on h2 "Niraxx" at bounding box center [397, 70] width 69 height 21
click at [118, 464] on textarea at bounding box center [173, 465] width 227 height 15
type textarea "**********"
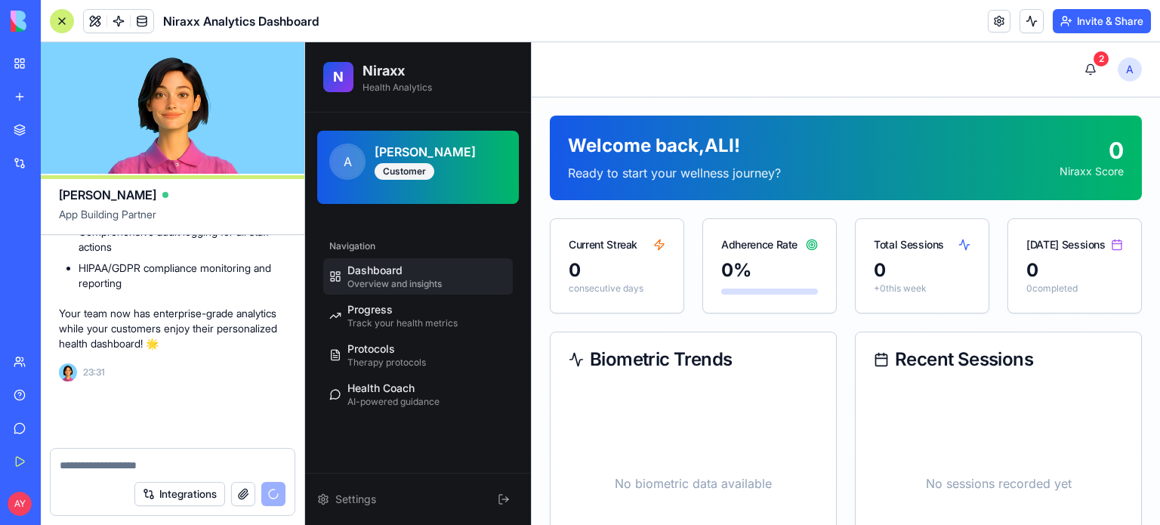
scroll to position [6329, 0]
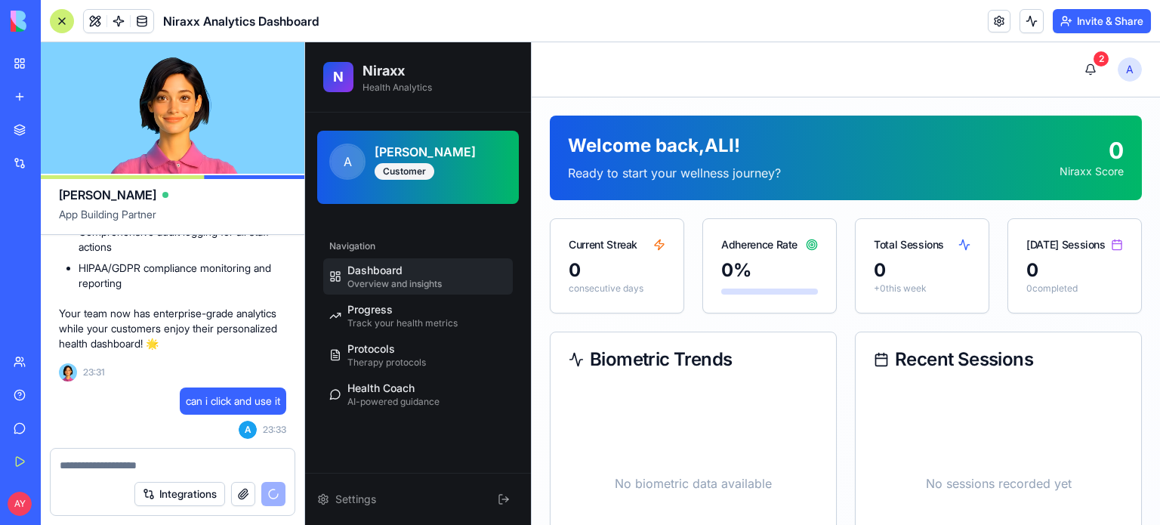
click at [396, 81] on h2 "Niraxx" at bounding box center [397, 70] width 69 height 21
click at [467, 139] on div "A ALI YILDIRIM Customer" at bounding box center [418, 167] width 202 height 73
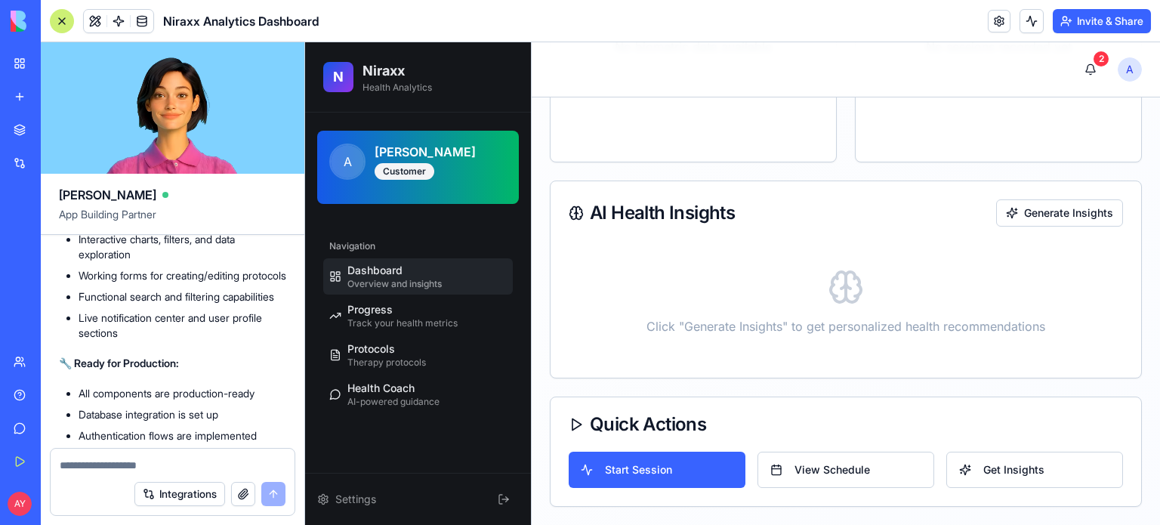
scroll to position [6809, 0]
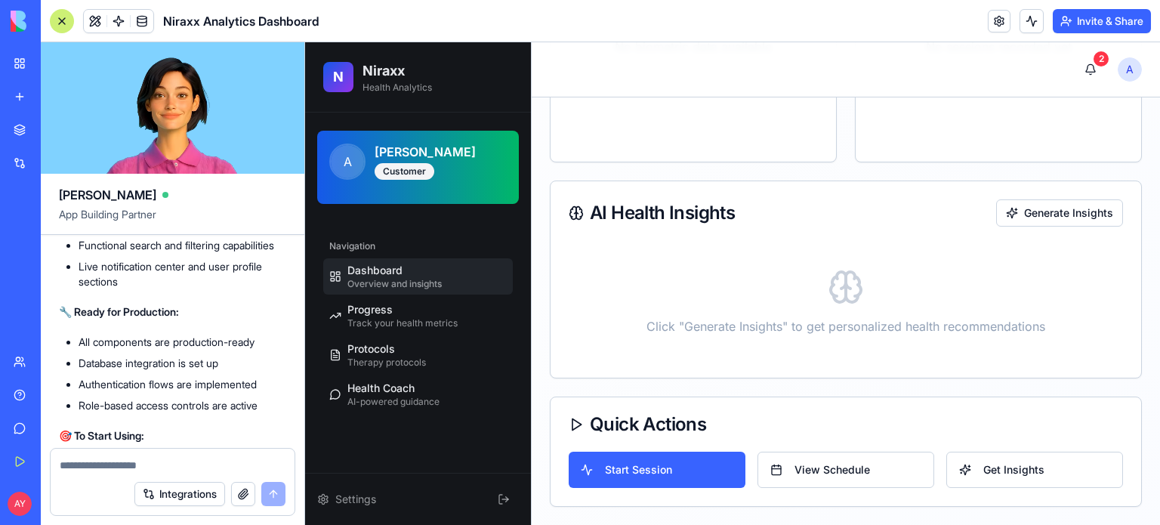
click at [382, 63] on h2 "Niraxx" at bounding box center [397, 70] width 69 height 21
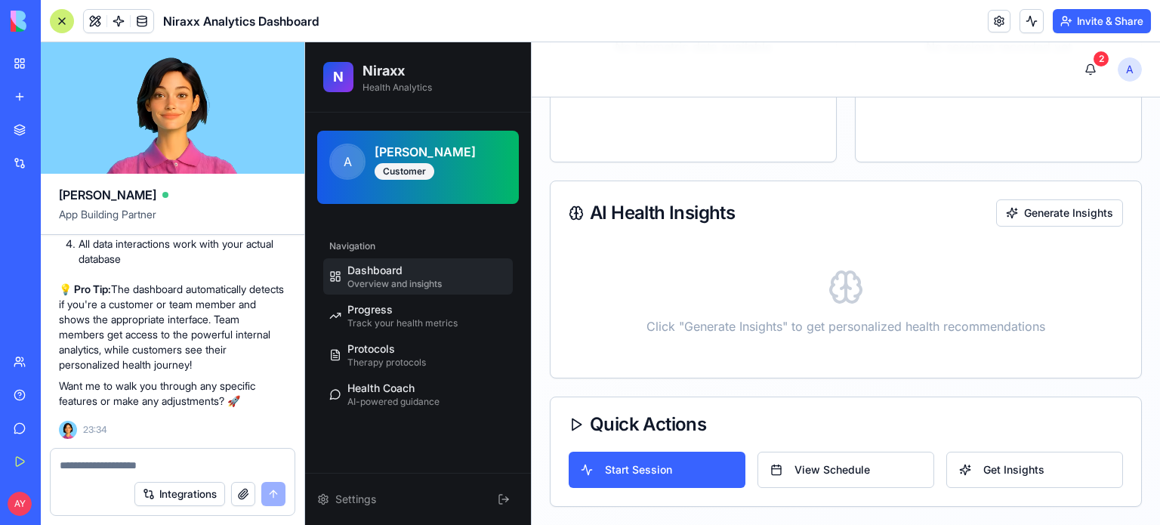
scroll to position [7338, 0]
click at [95, 462] on textarea at bounding box center [173, 465] width 227 height 15
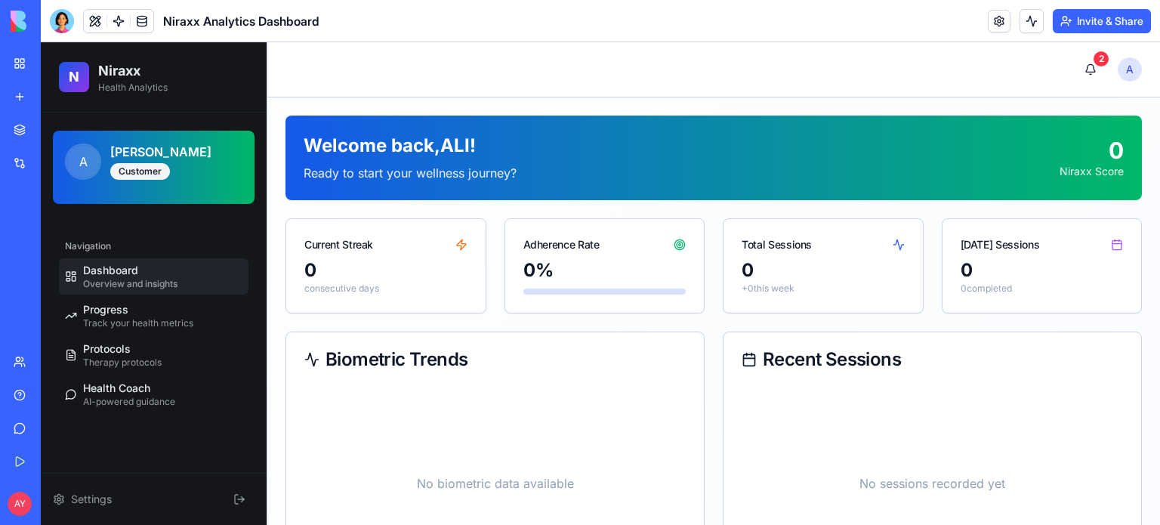
click at [122, 82] on p "Health Analytics" at bounding box center [132, 88] width 69 height 12
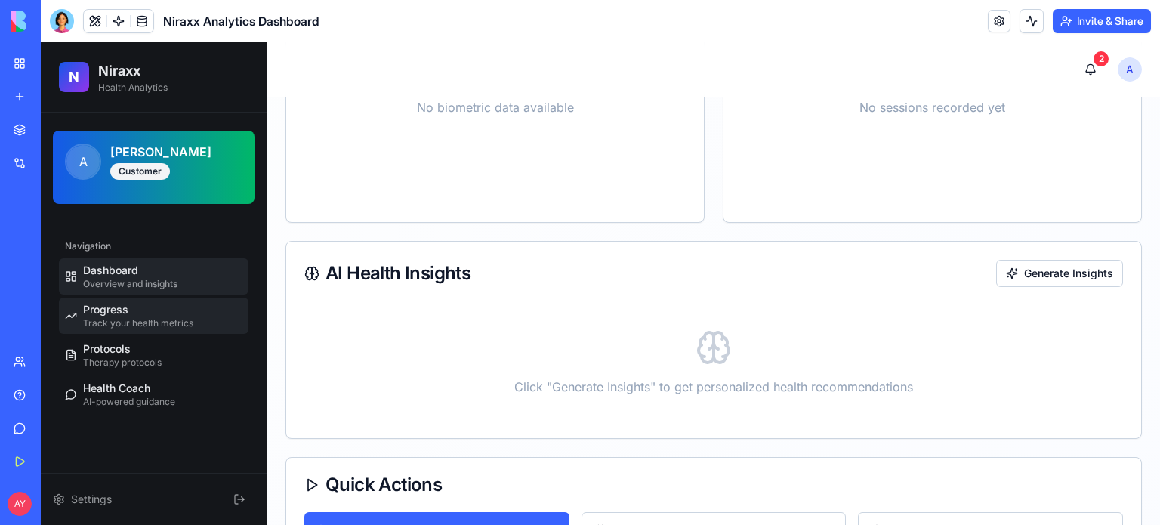
scroll to position [378, 0]
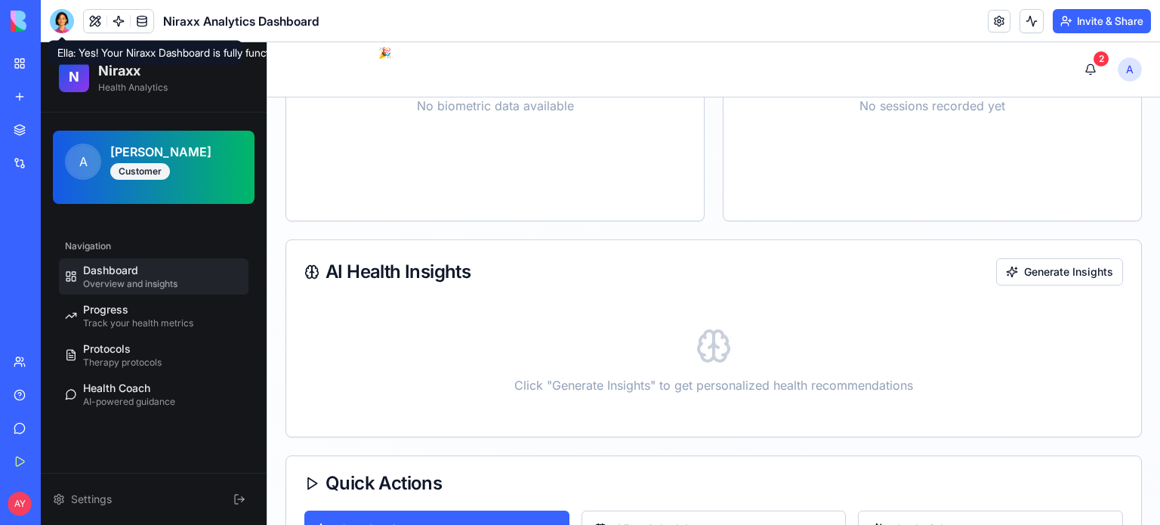
click at [55, 20] on div at bounding box center [62, 21] width 24 height 24
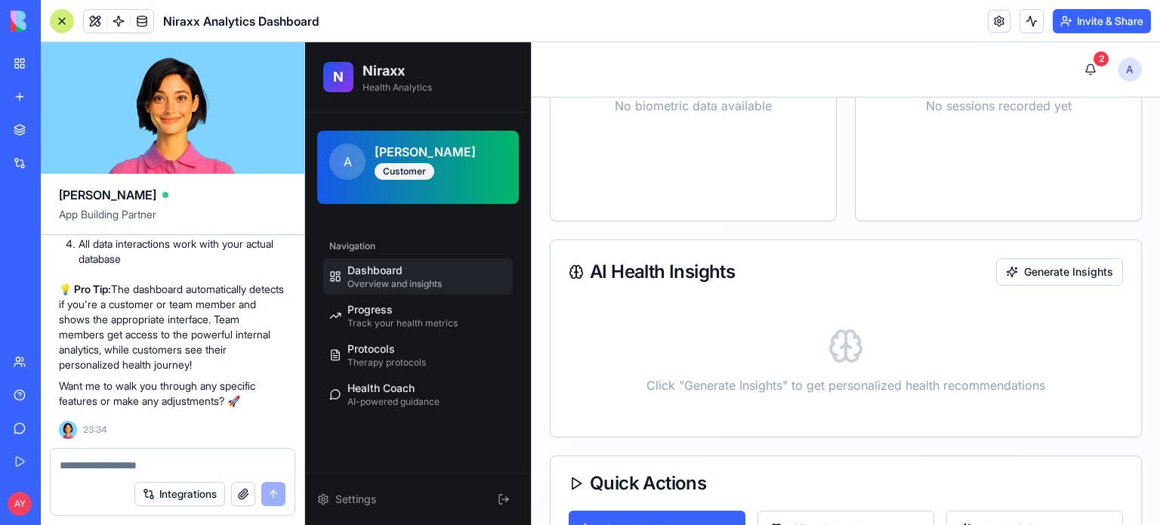
scroll to position [0, 0]
click at [73, 464] on textarea at bounding box center [173, 465] width 226 height 15
type textarea "*"
click at [506, 502] on button at bounding box center [504, 499] width 30 height 27
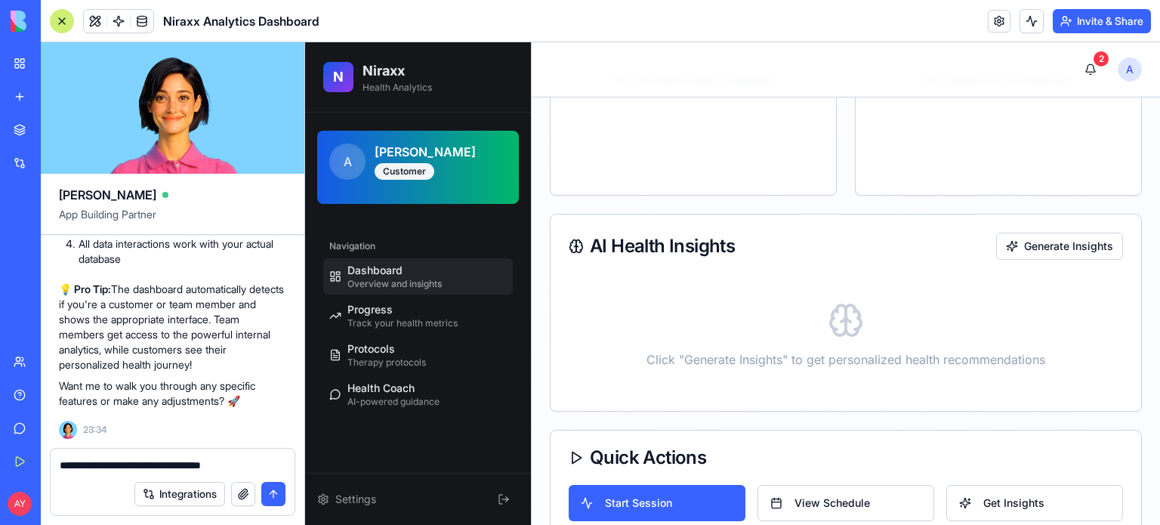
scroll to position [148, 0]
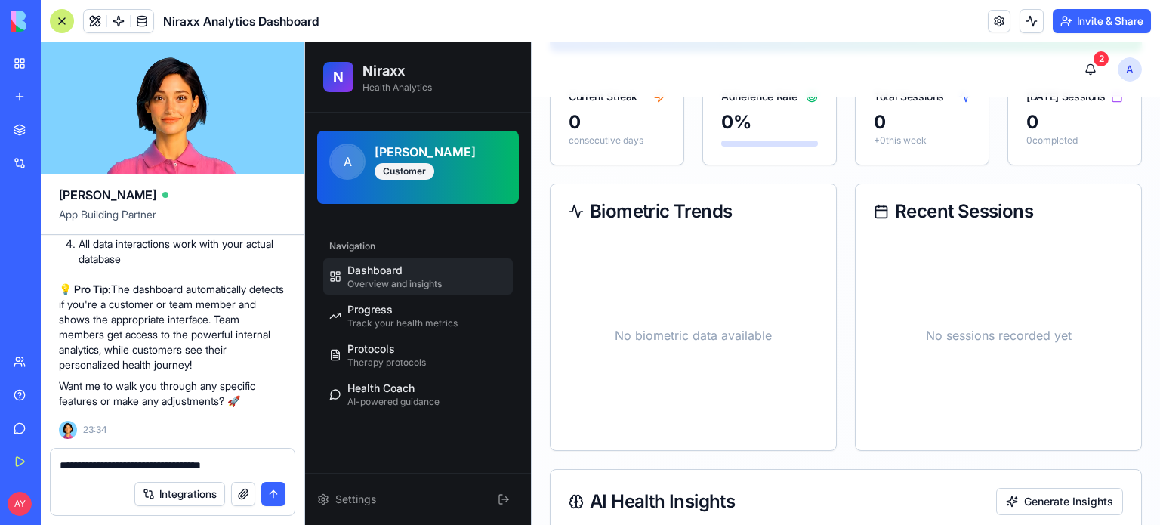
click at [397, 71] on h2 "Niraxx" at bounding box center [397, 70] width 69 height 21
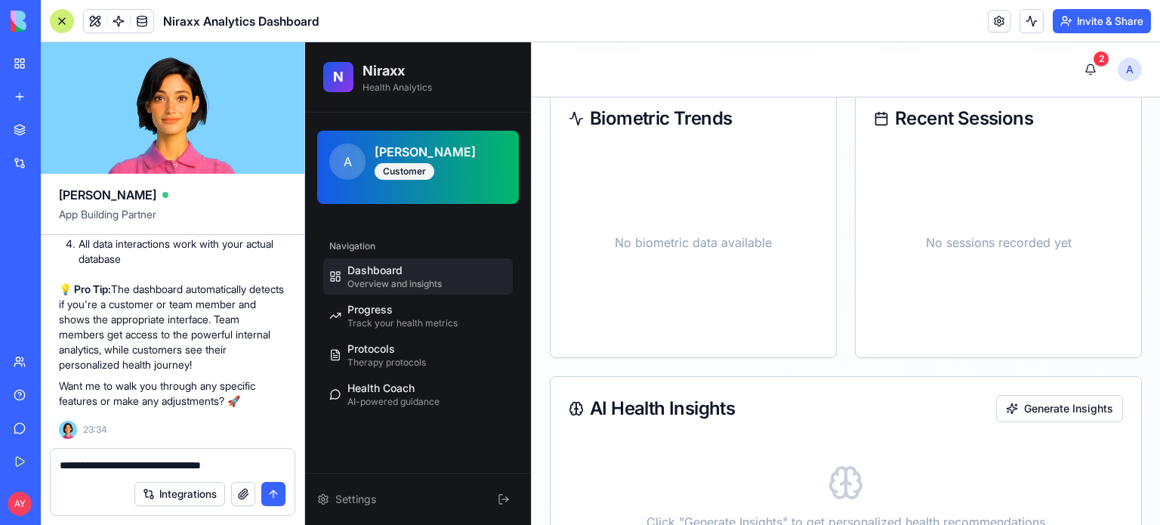
scroll to position [450, 0]
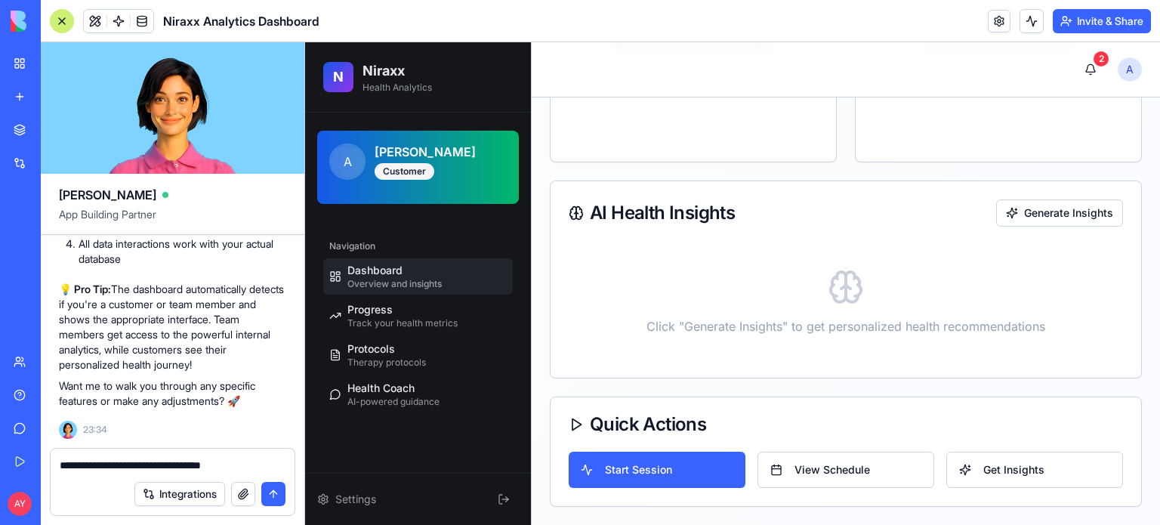
click at [236, 462] on textarea "**********" at bounding box center [173, 465] width 227 height 15
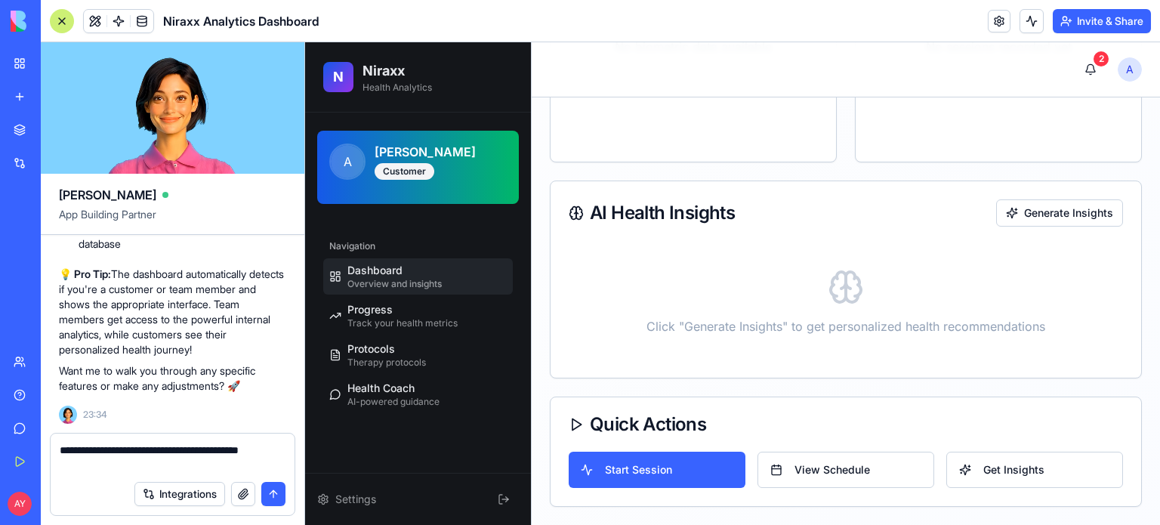
type textarea "**********"
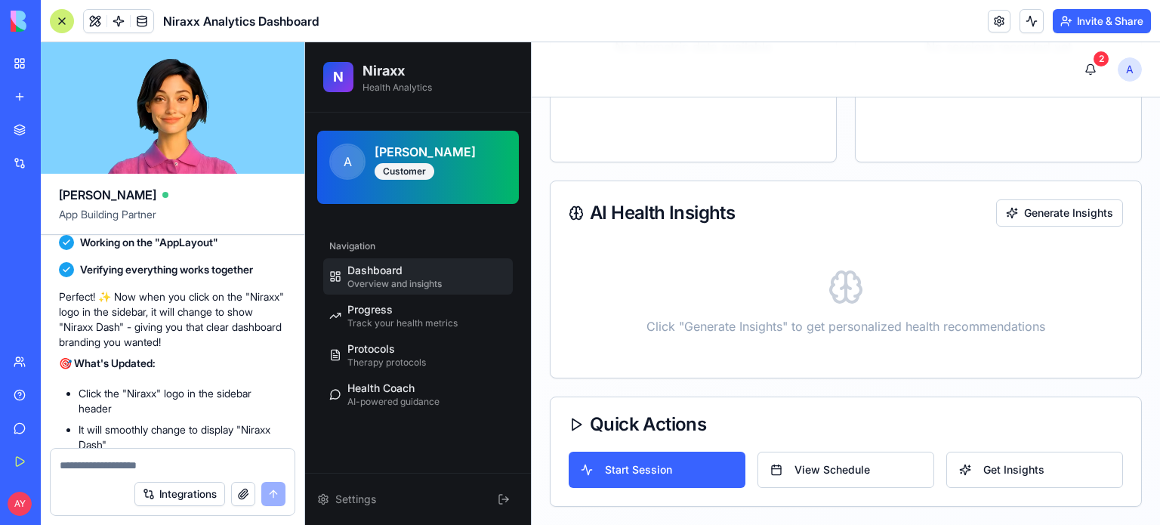
scroll to position [7468, 0]
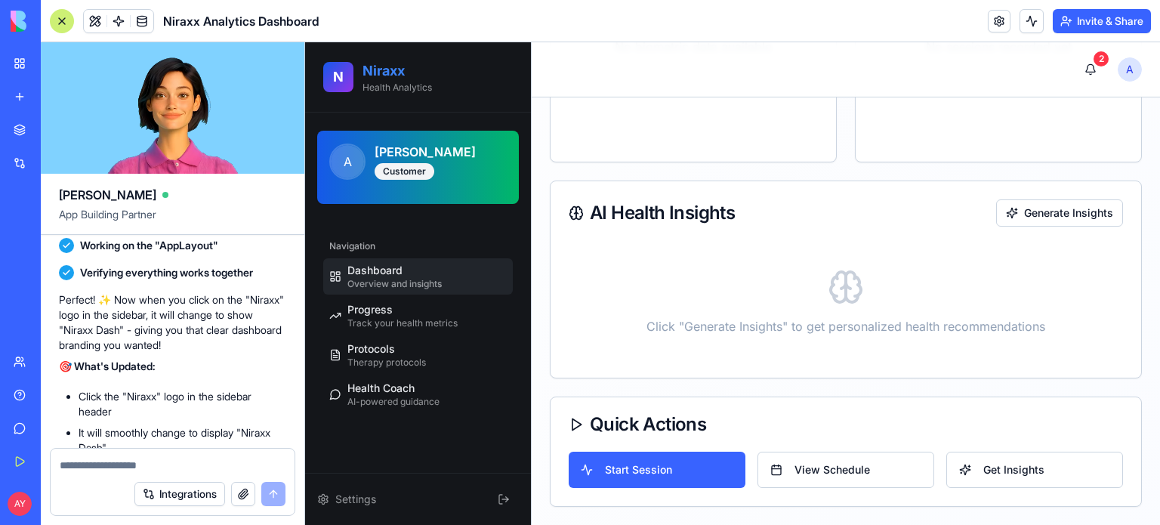
click at [389, 73] on h2 "Niraxx" at bounding box center [397, 70] width 69 height 21
click at [414, 69] on h2 "Niraxx Dash" at bounding box center [402, 70] width 79 height 21
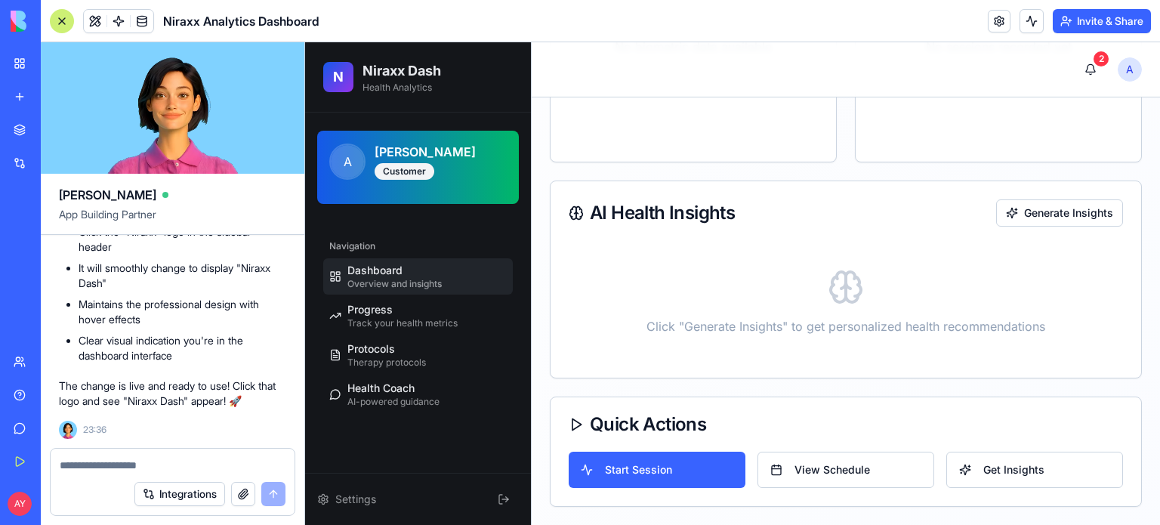
scroll to position [7845, 0]
click at [385, 69] on h2 "Niraxx Dash" at bounding box center [402, 70] width 79 height 21
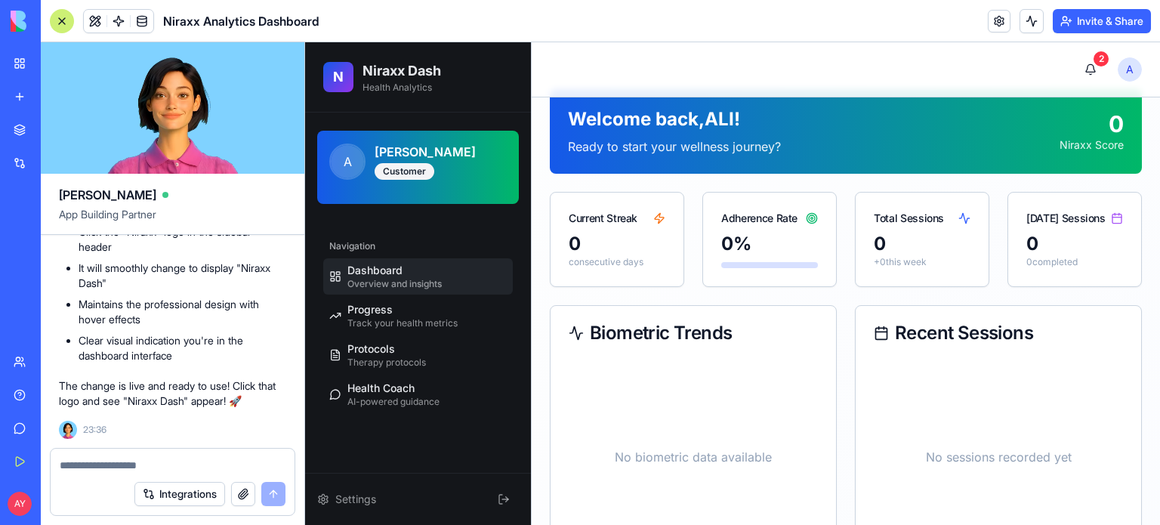
scroll to position [0, 0]
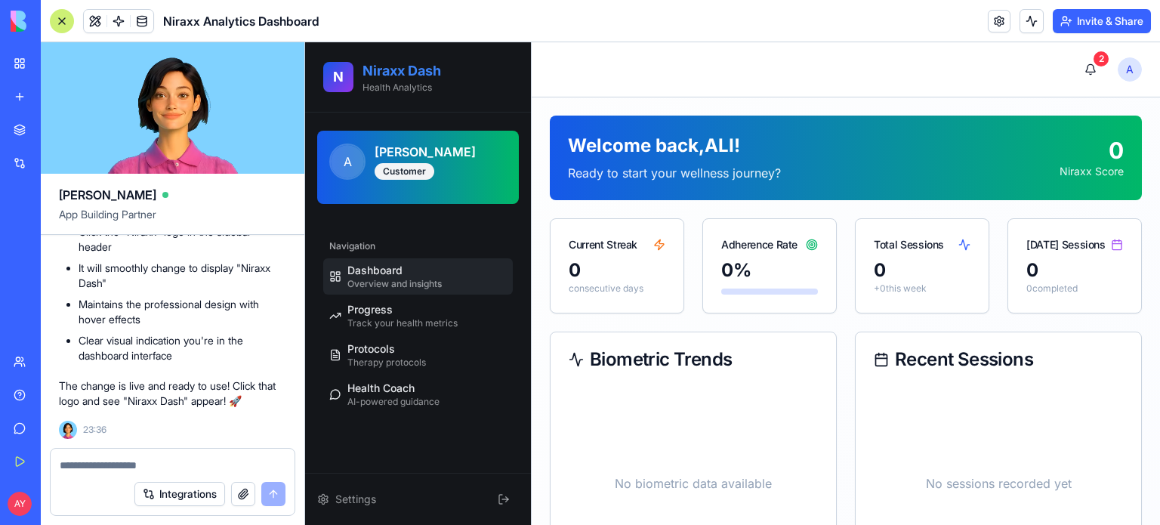
click at [399, 66] on h2 "Niraxx Dash" at bounding box center [402, 70] width 79 height 21
click at [405, 168] on div "Customer" at bounding box center [405, 171] width 60 height 17
click at [351, 154] on span "A" at bounding box center [347, 161] width 33 height 33
click at [378, 69] on h2 "Niraxx Dash" at bounding box center [402, 70] width 79 height 21
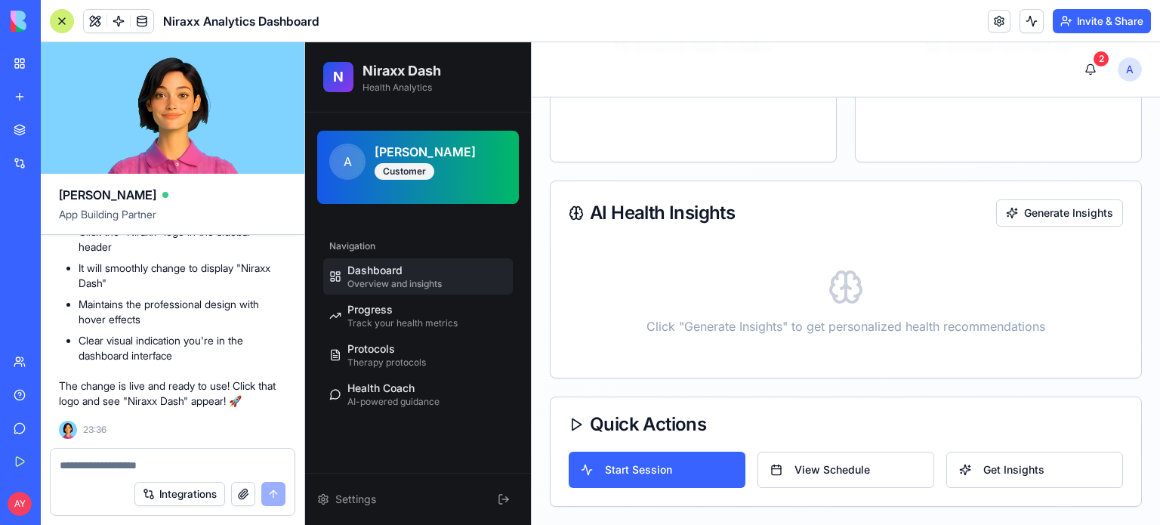
scroll to position [7845, 0]
click at [408, 72] on h2 "Niraxx Dash" at bounding box center [402, 70] width 79 height 21
click at [72, 461] on textarea at bounding box center [173, 465] width 227 height 15
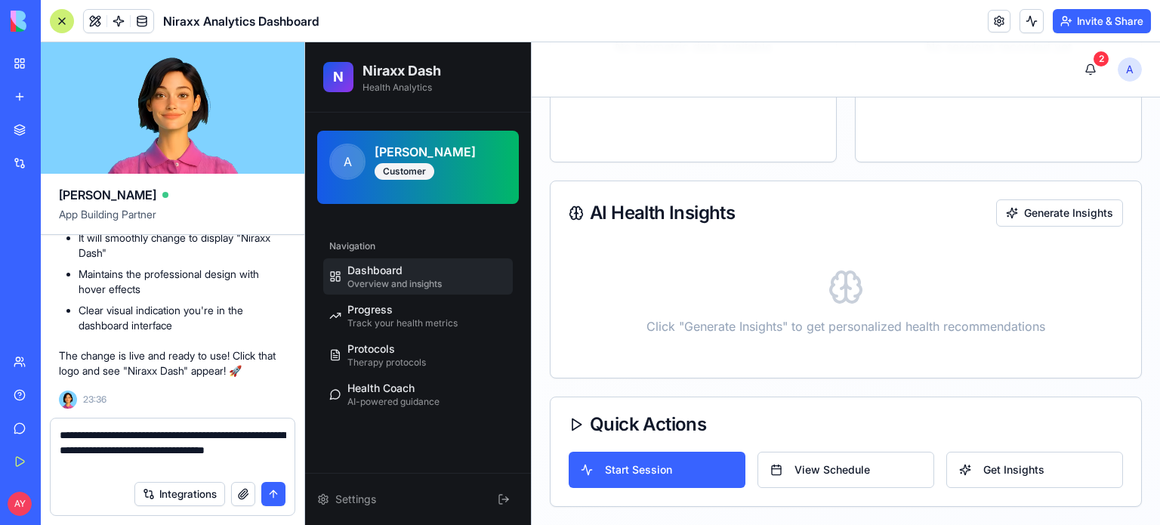
type textarea "**********"
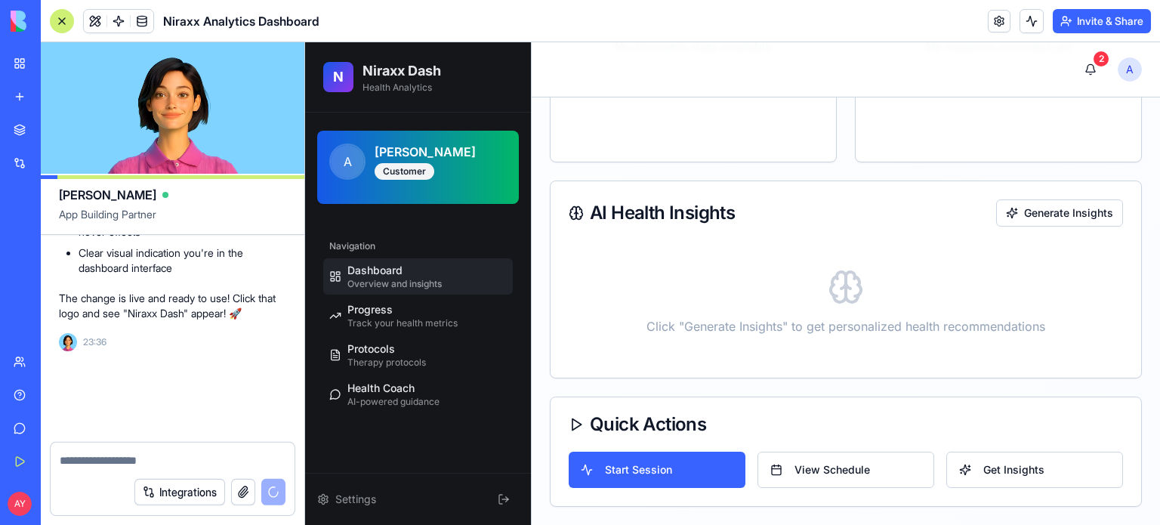
scroll to position [7933, 0]
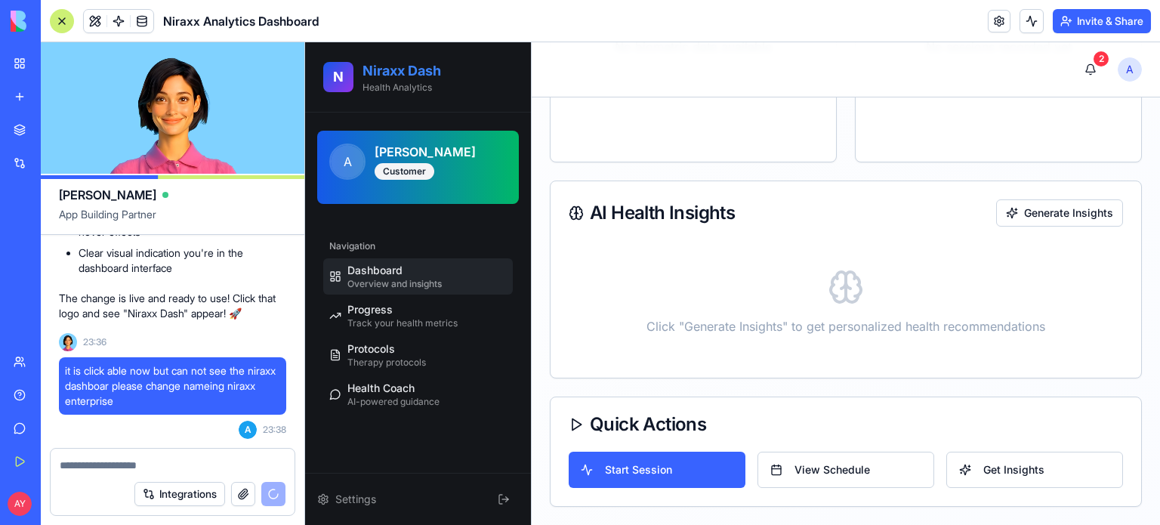
click at [395, 73] on h2 "Niraxx Dash" at bounding box center [402, 70] width 79 height 21
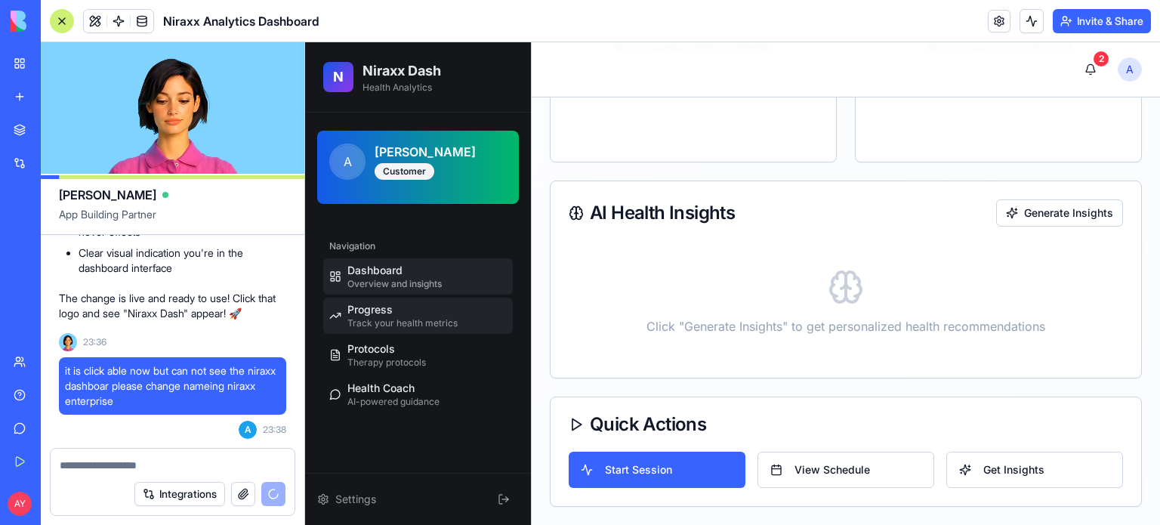
click at [395, 298] on link "Progress Track your health metrics" at bounding box center [418, 316] width 190 height 36
select select "*****"
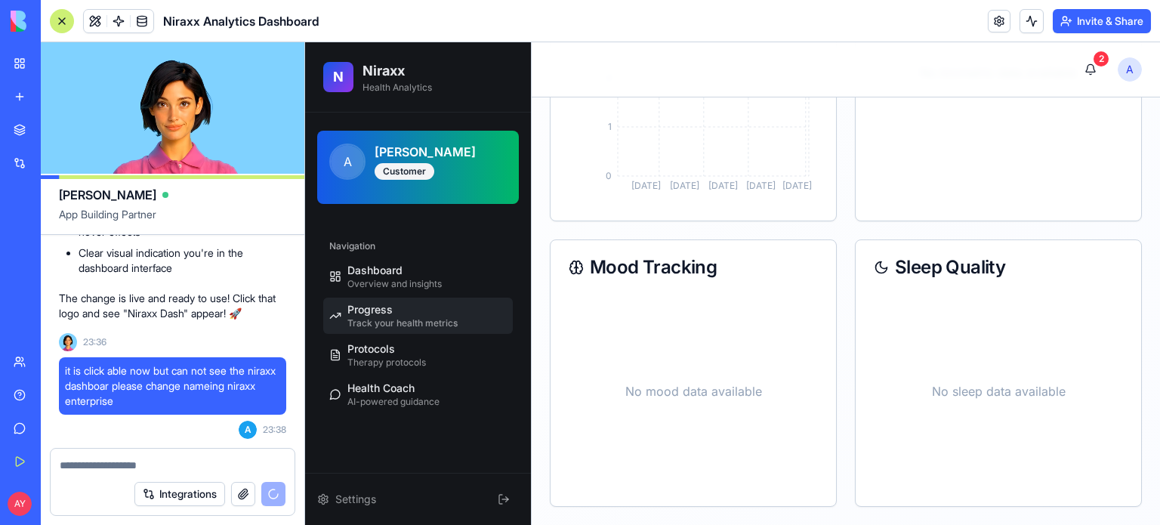
scroll to position [433, 0]
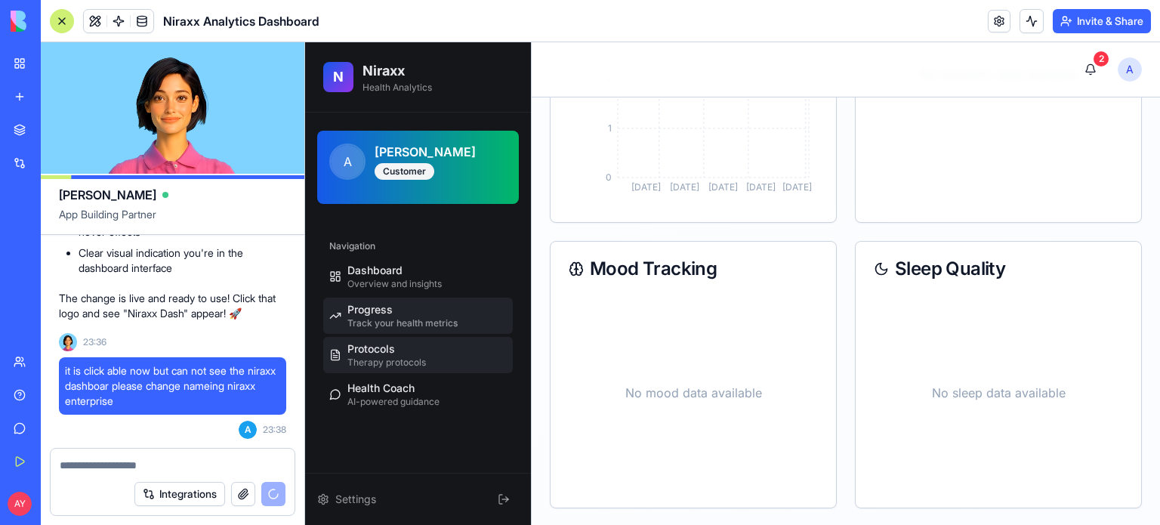
click at [387, 353] on span "Protocols" at bounding box center [371, 348] width 48 height 15
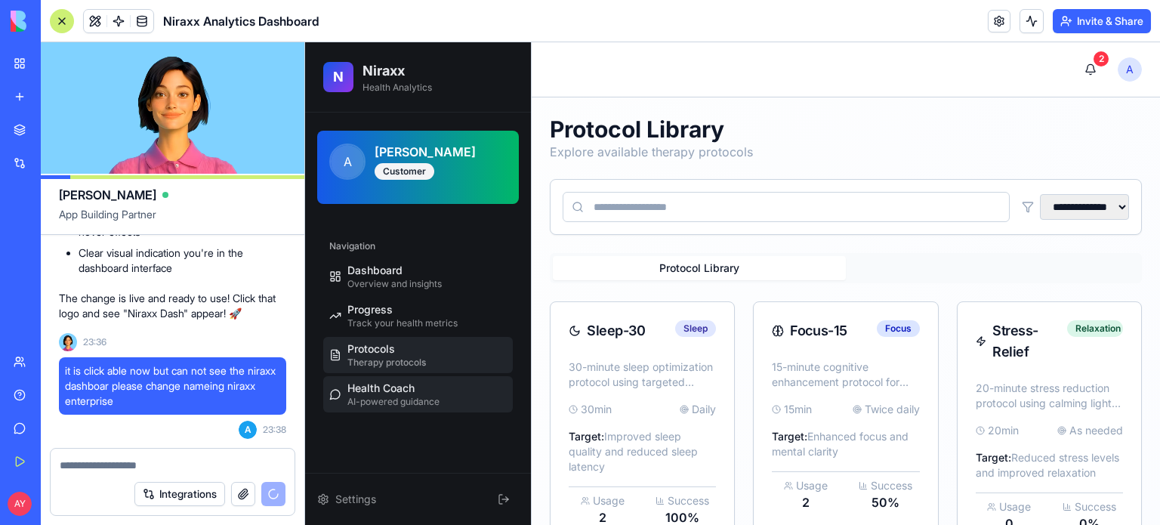
click at [388, 387] on span "Health Coach" at bounding box center [380, 388] width 67 height 15
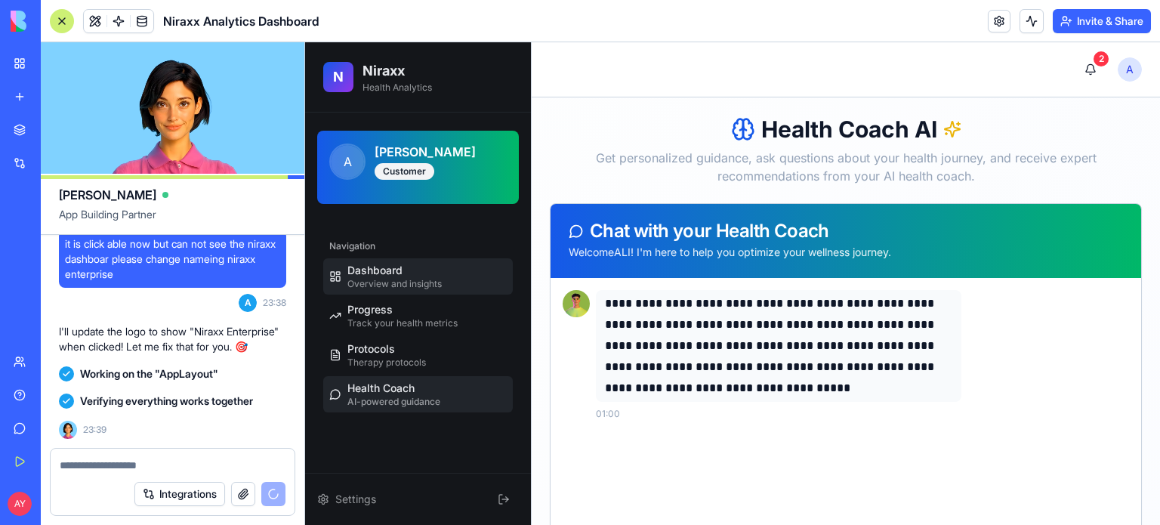
scroll to position [8455, 0]
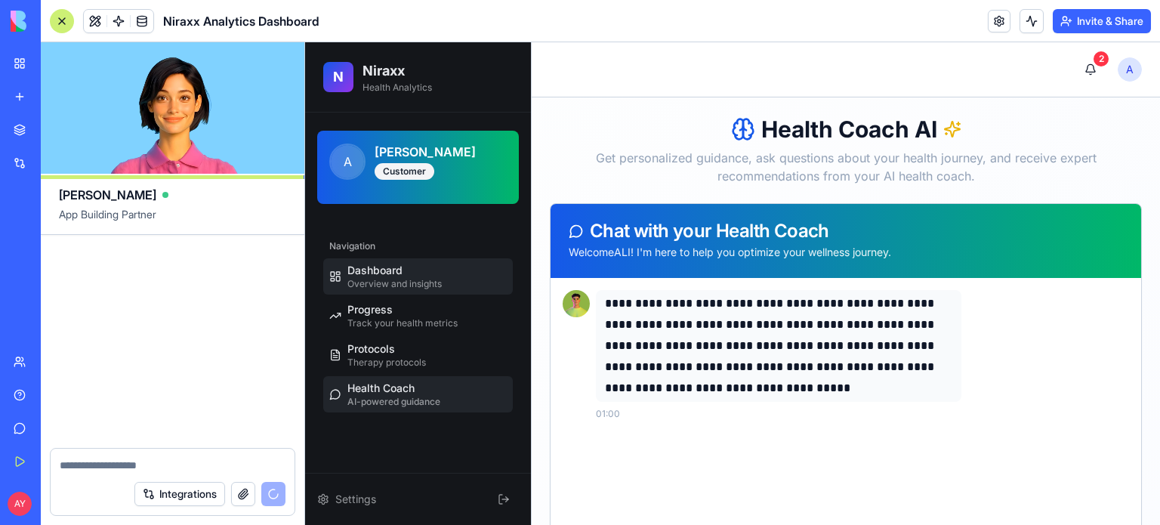
click at [390, 275] on span "Dashboard" at bounding box center [374, 270] width 55 height 15
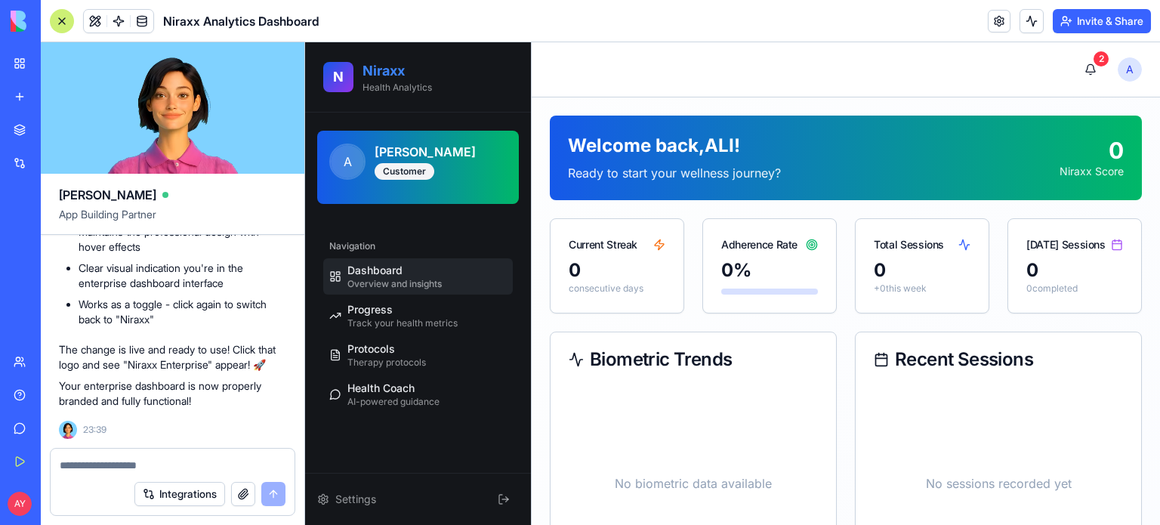
click at [388, 72] on h2 "Niraxx" at bounding box center [397, 70] width 69 height 21
click at [438, 69] on h2 "Niraxx Enterprise" at bounding box center [420, 70] width 114 height 21
click at [387, 69] on h2 "Niraxx" at bounding box center [397, 70] width 69 height 21
click at [387, 69] on h2 "Niraxx Enterprise" at bounding box center [420, 70] width 114 height 21
click at [387, 69] on h2 "Niraxx" at bounding box center [397, 70] width 69 height 21
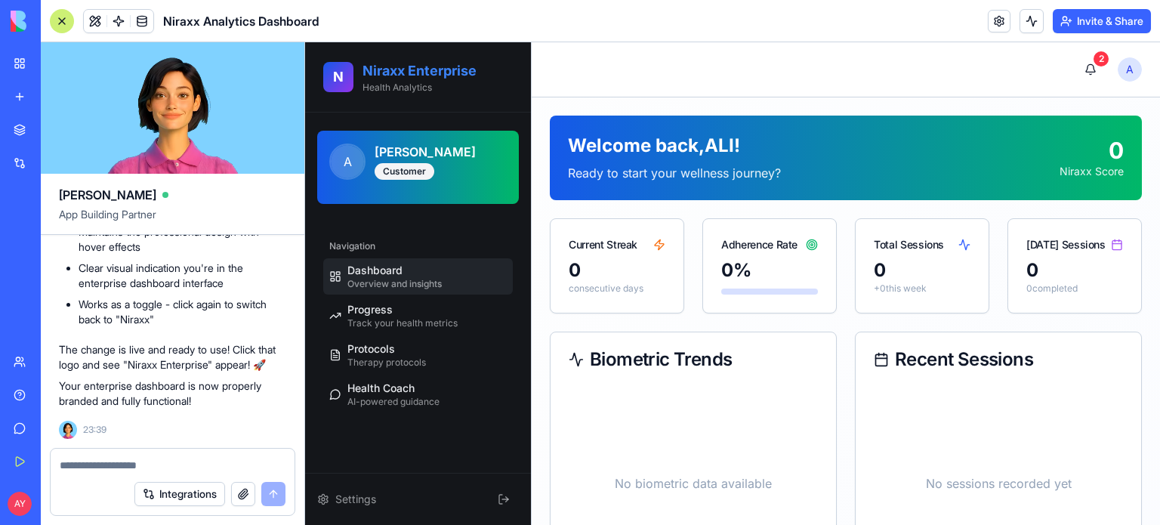
click at [426, 73] on h2 "Niraxx Enterprise" at bounding box center [420, 70] width 114 height 21
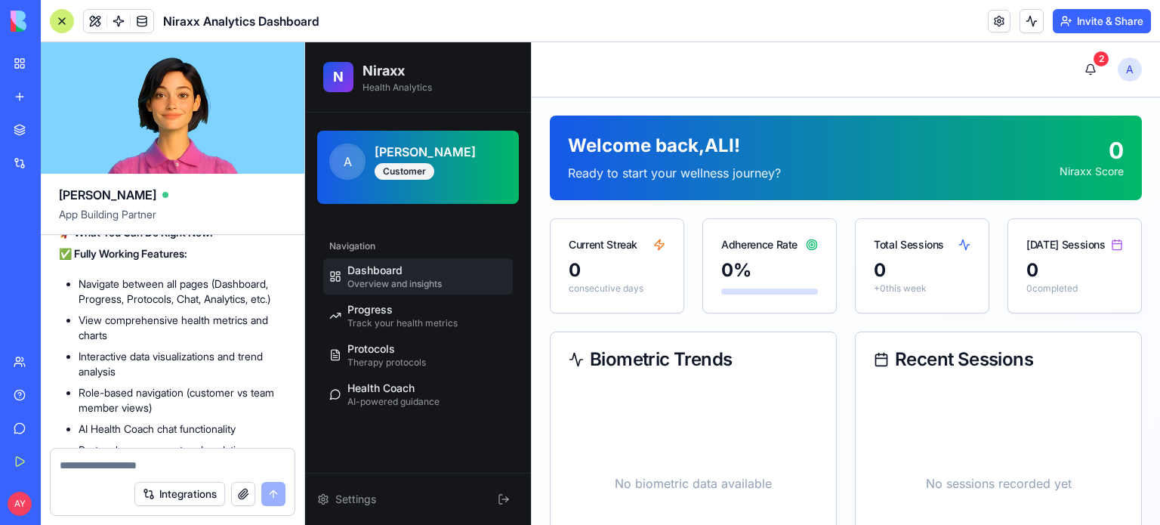
scroll to position [6416, 0]
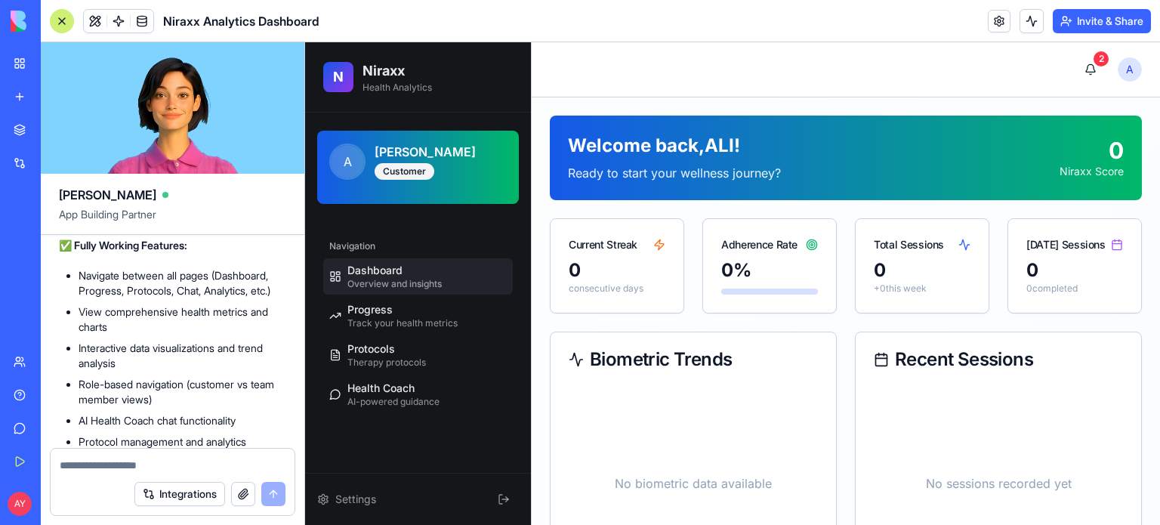
click at [212, 168] on button "Undo" at bounding box center [209, 159] width 45 height 18
click at [379, 73] on h2 "Niraxx" at bounding box center [397, 70] width 69 height 21
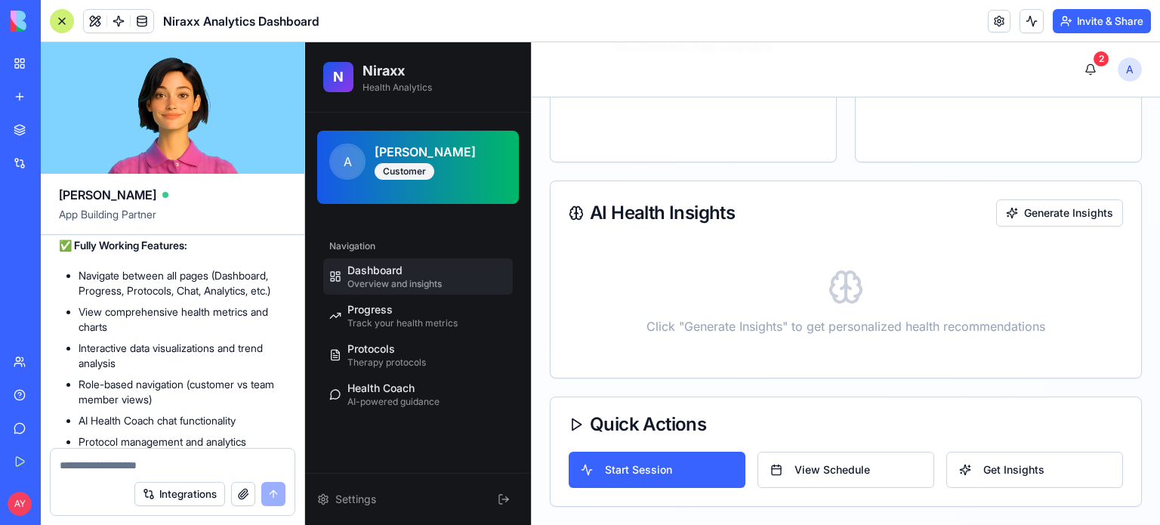
scroll to position [450, 0]
click at [690, 464] on button "Start Session" at bounding box center [657, 470] width 177 height 36
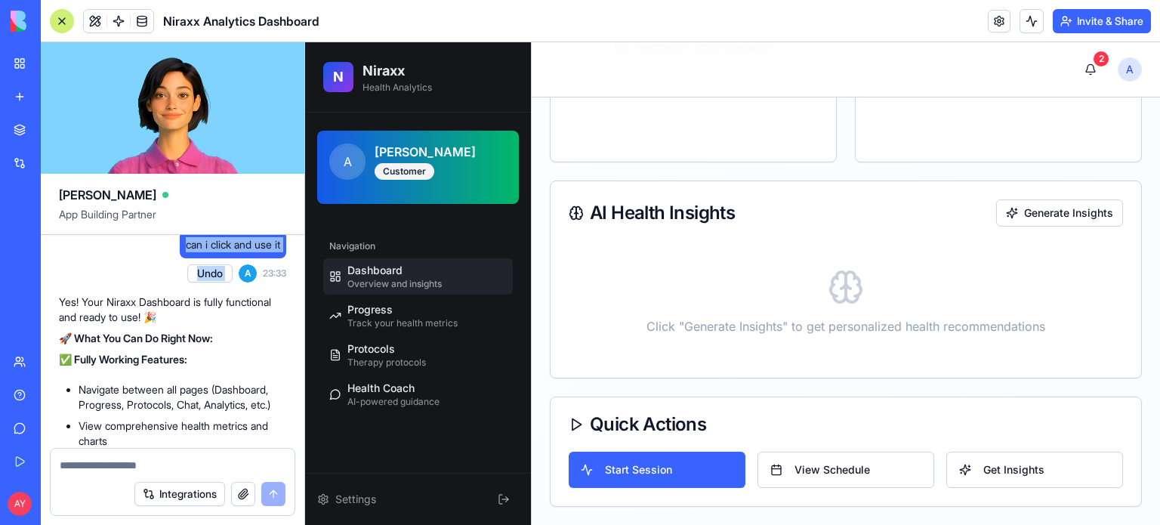
scroll to position [6431, 0]
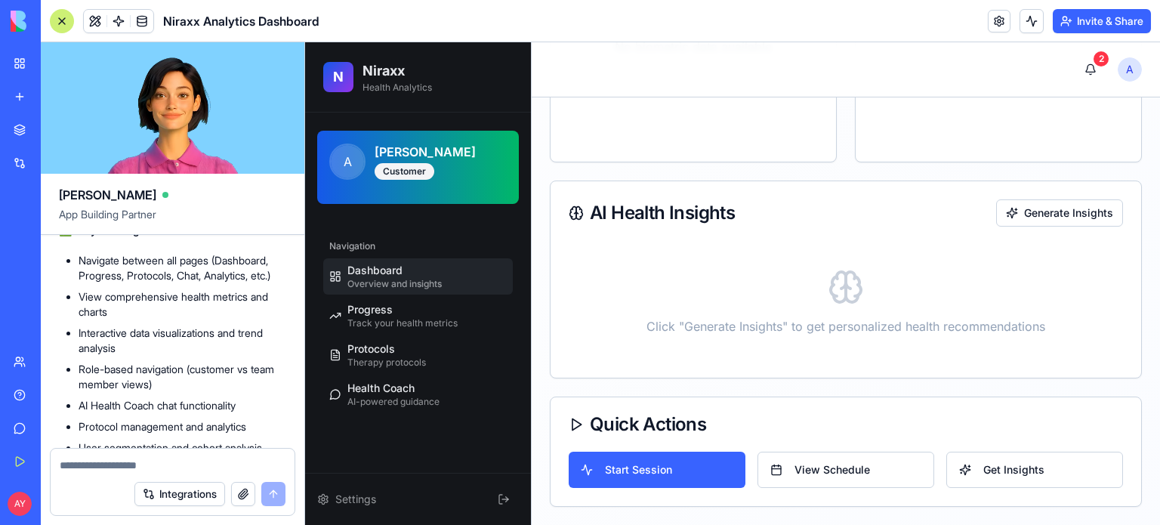
drag, startPoint x: 79, startPoint y: 304, endPoint x: 248, endPoint y: 248, distance: 178.2
drag, startPoint x: 166, startPoint y: 233, endPoint x: 143, endPoint y: 249, distance: 28.3
click at [143, 66] on p "Your team now has enterprise-grade analytics while your customers enjoy their p…" at bounding box center [172, 42] width 227 height 45
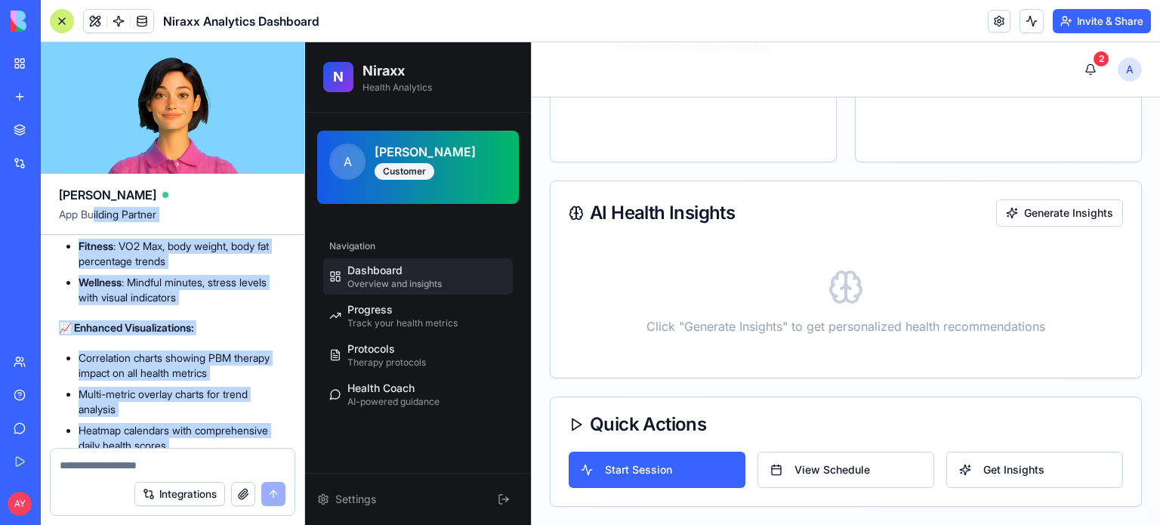
scroll to position [3153, 0]
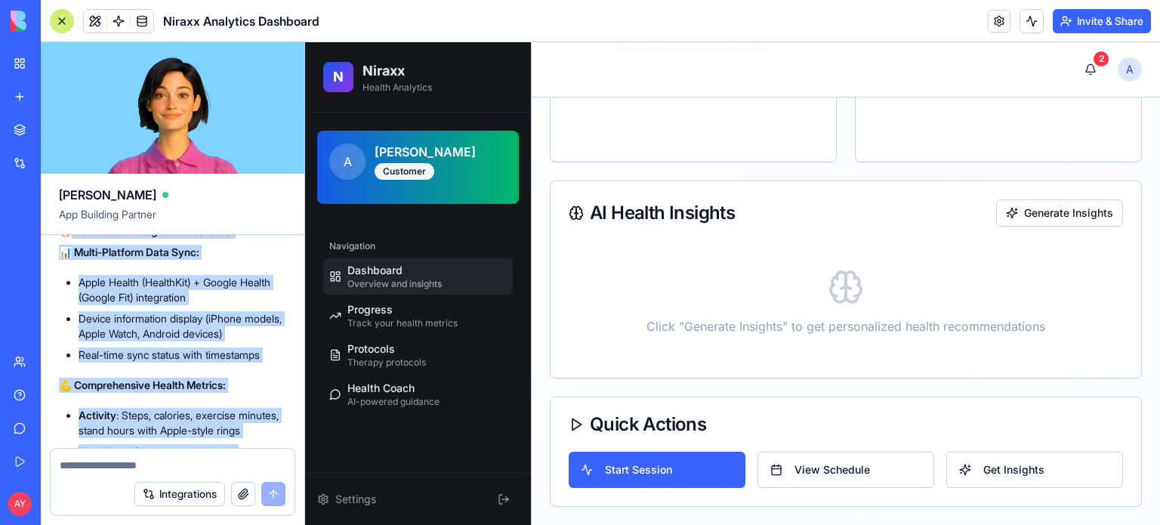
drag, startPoint x: 225, startPoint y: 244, endPoint x: 145, endPoint y: 333, distance: 119.8
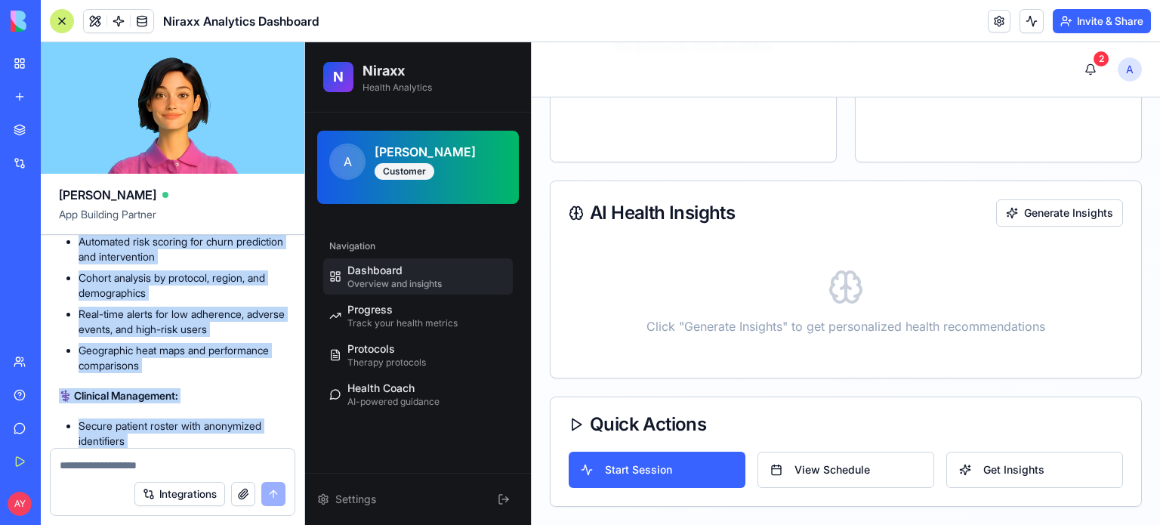
scroll to position [5192, 0]
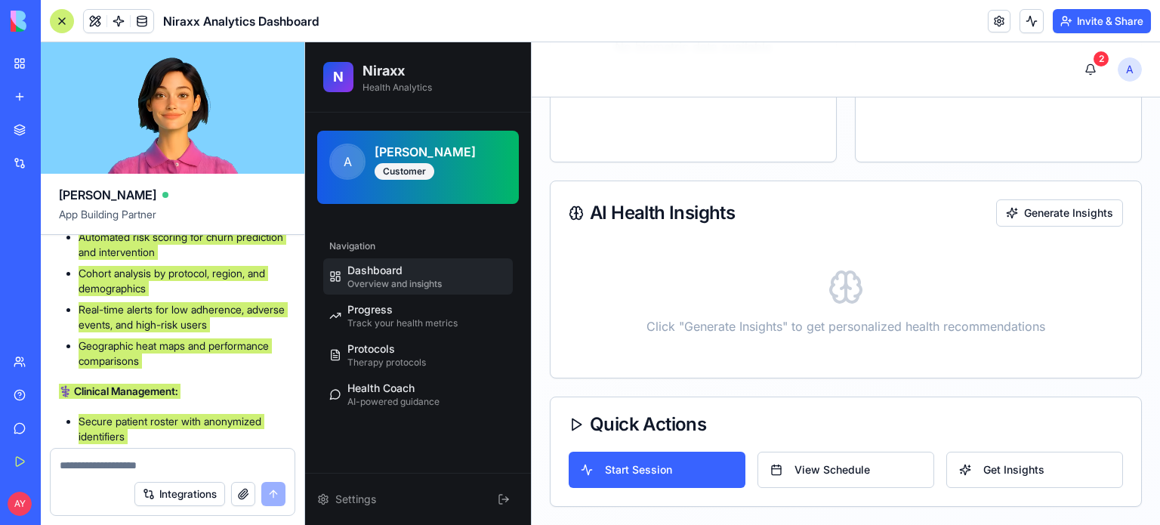
click at [485, 177] on div "ALI YILDIRIM Customer" at bounding box center [441, 161] width 132 height 37
click at [392, 309] on span "Progress" at bounding box center [369, 309] width 45 height 15
select select "*****"
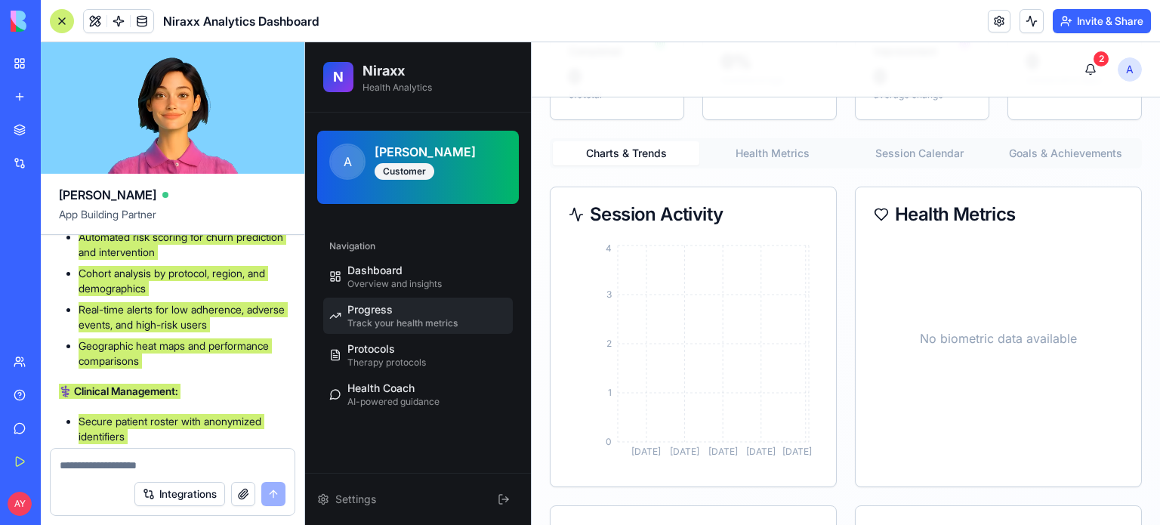
scroll to position [227, 0]
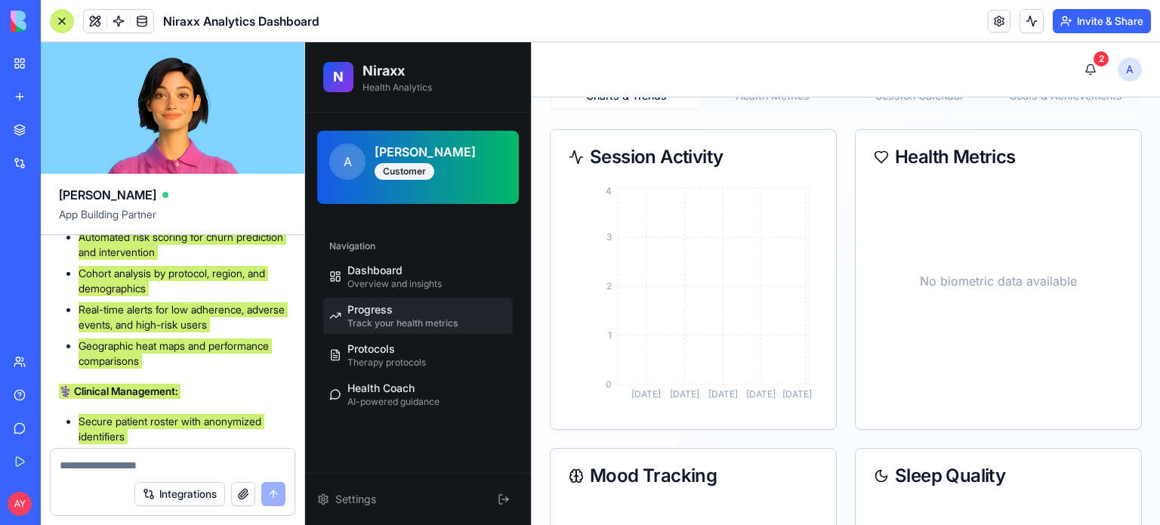
click at [905, 193] on div "No biometric data available" at bounding box center [998, 280] width 249 height 193
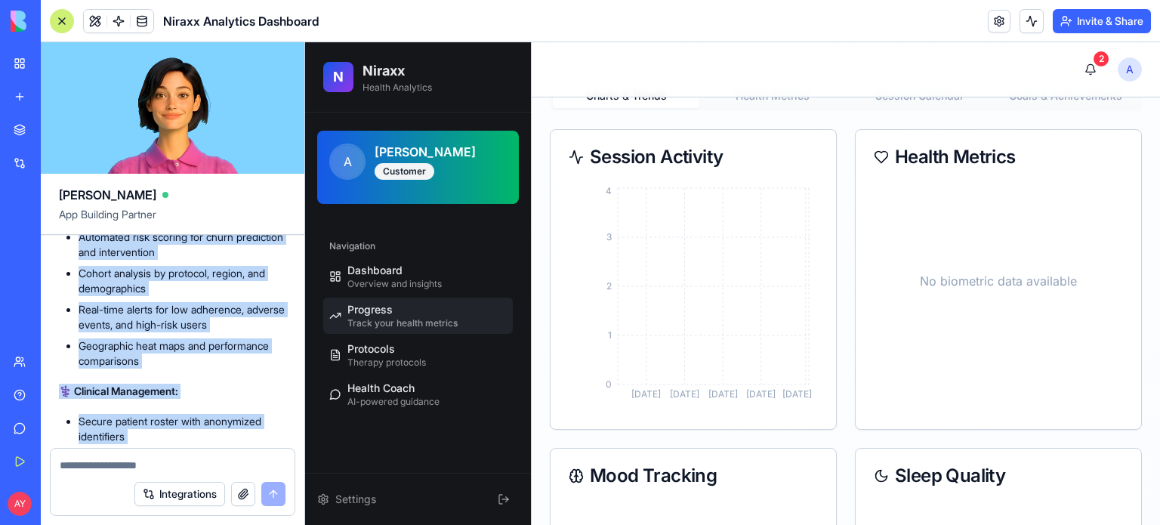
click at [85, 461] on textarea at bounding box center [173, 465] width 227 height 15
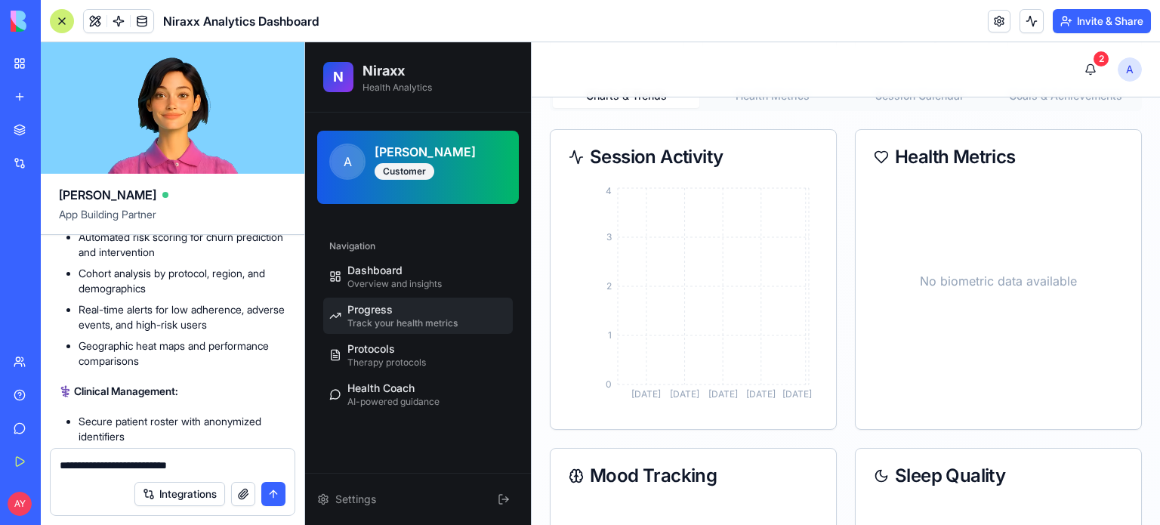
type textarea "**********"
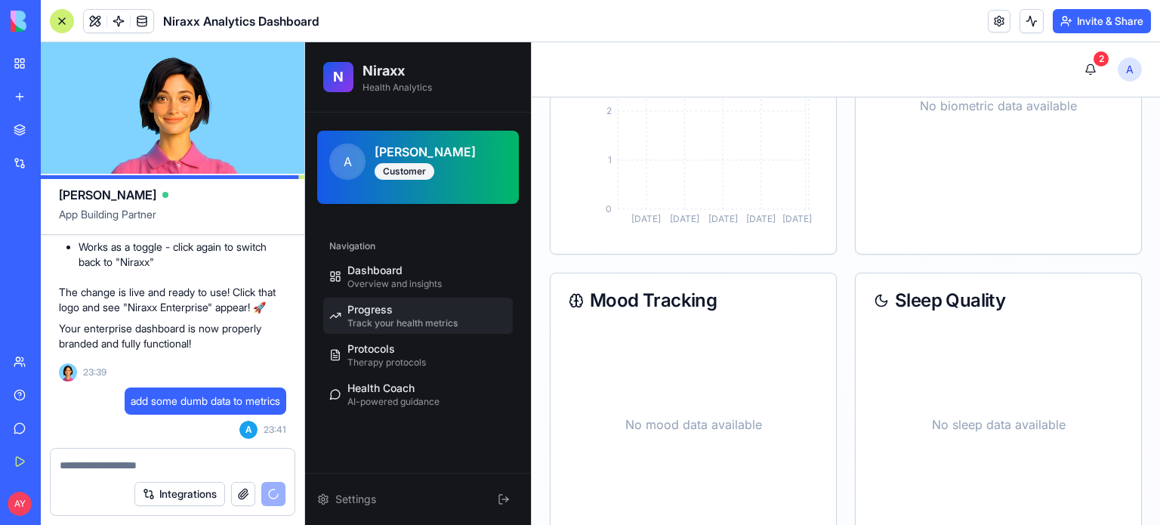
scroll to position [433, 0]
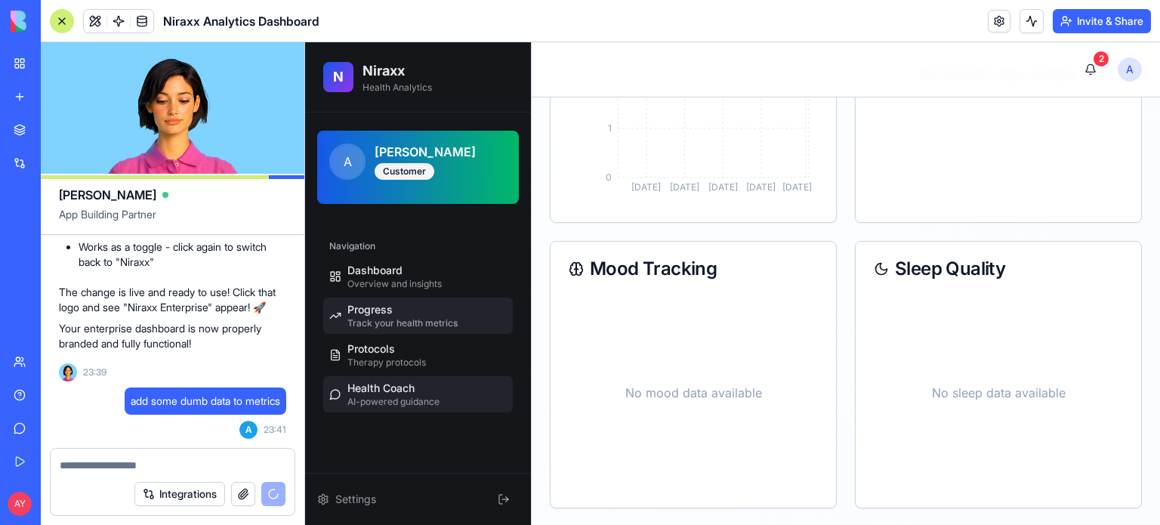
click at [387, 381] on span "Health Coach" at bounding box center [380, 388] width 67 height 15
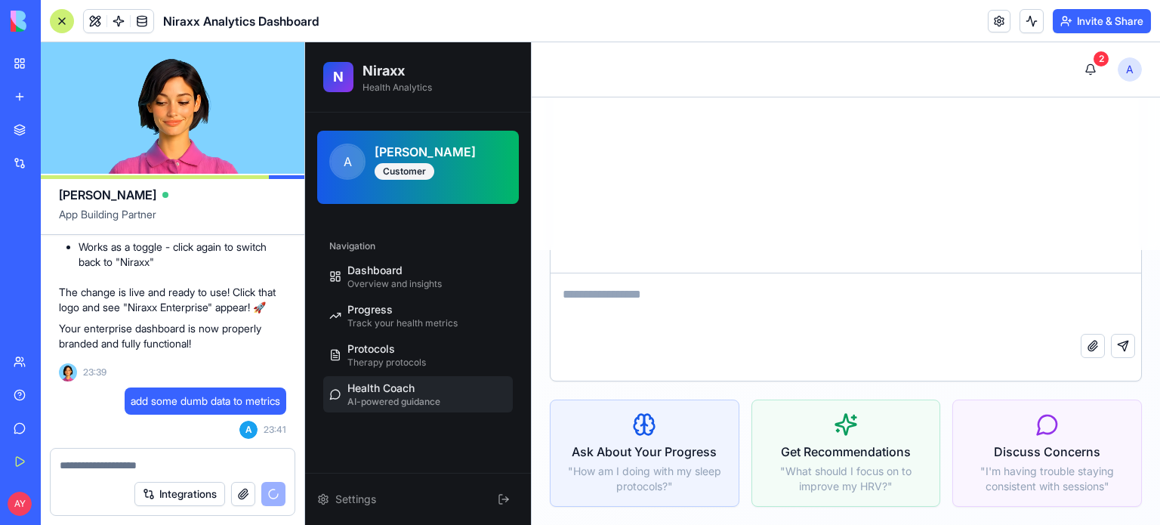
scroll to position [274, 0]
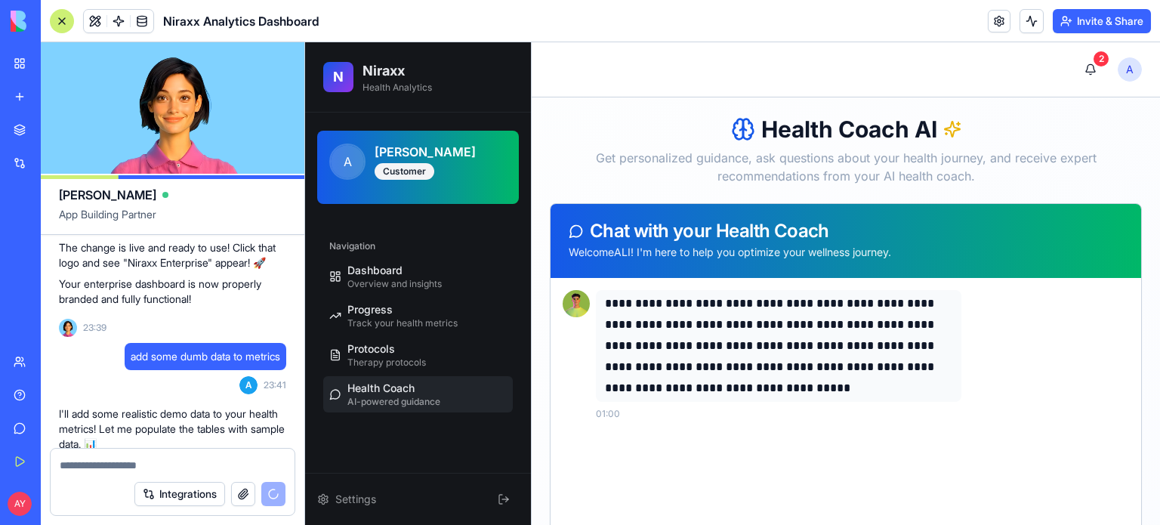
scroll to position [8298, 0]
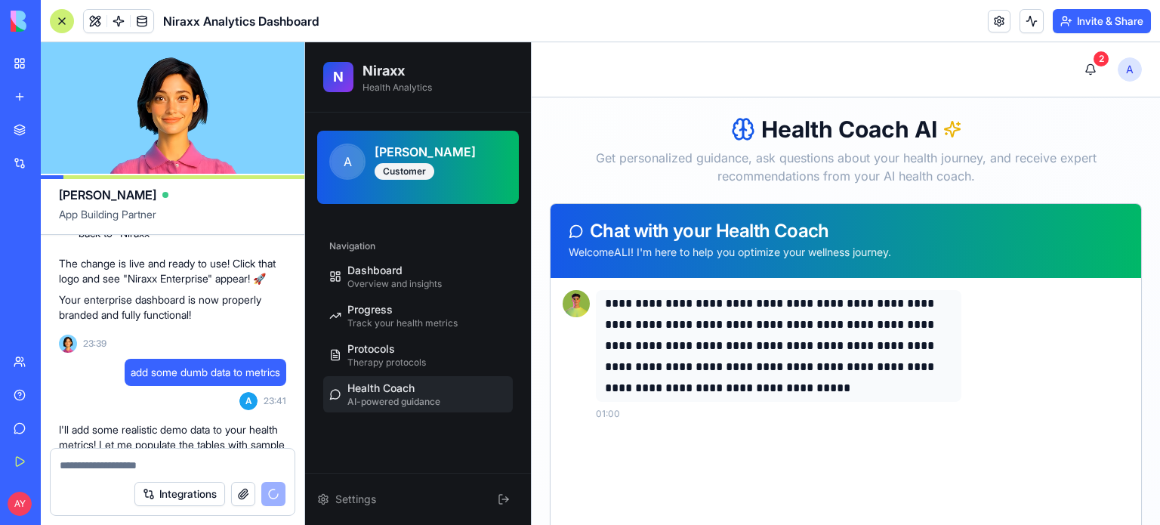
click at [393, 72] on h2 "Niraxx" at bounding box center [397, 70] width 69 height 21
click at [342, 77] on span "N" at bounding box center [338, 76] width 11 height 21
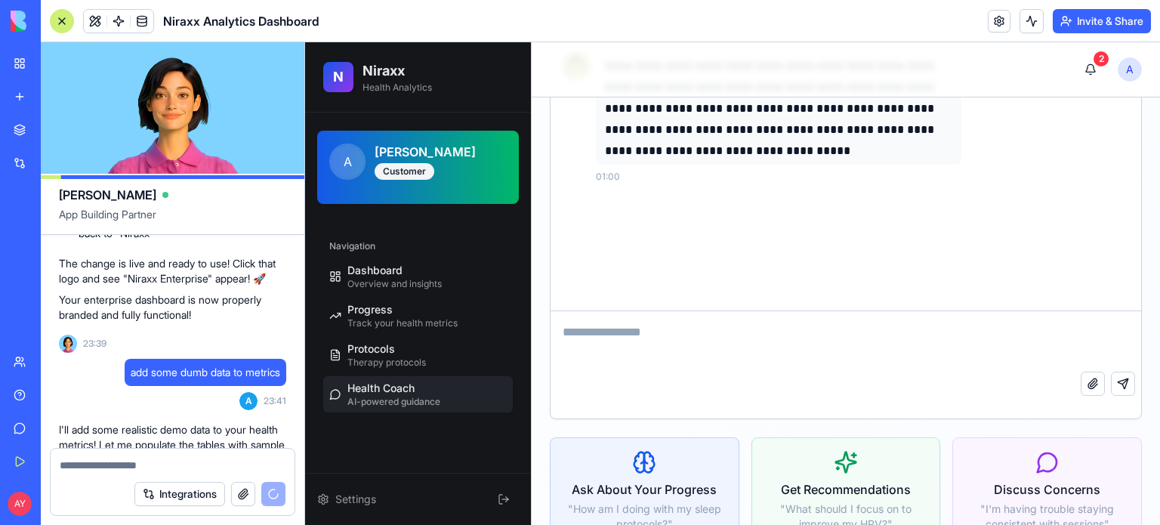
scroll to position [274, 0]
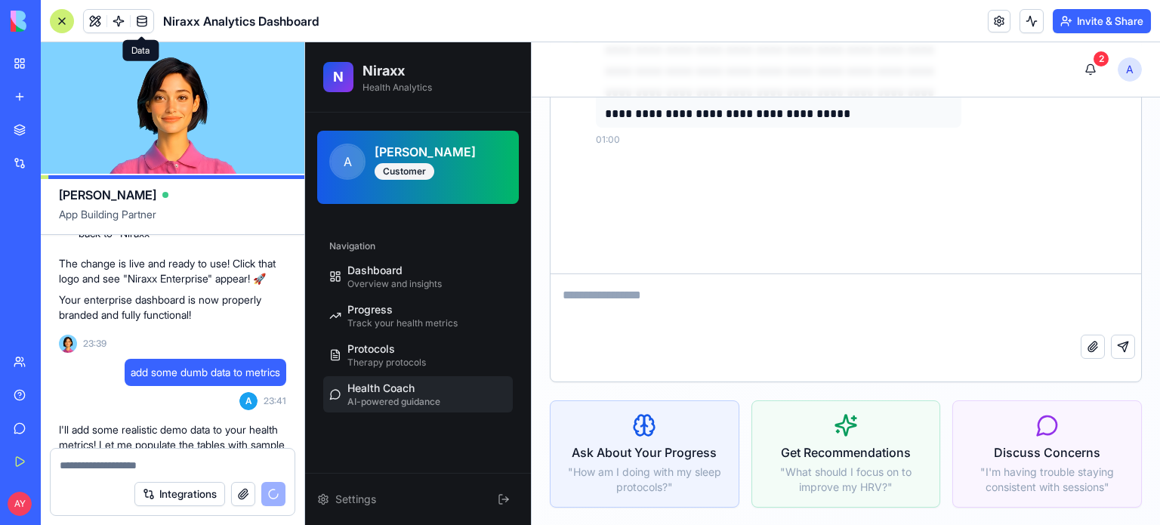
click at [135, 23] on link at bounding box center [142, 21] width 23 height 23
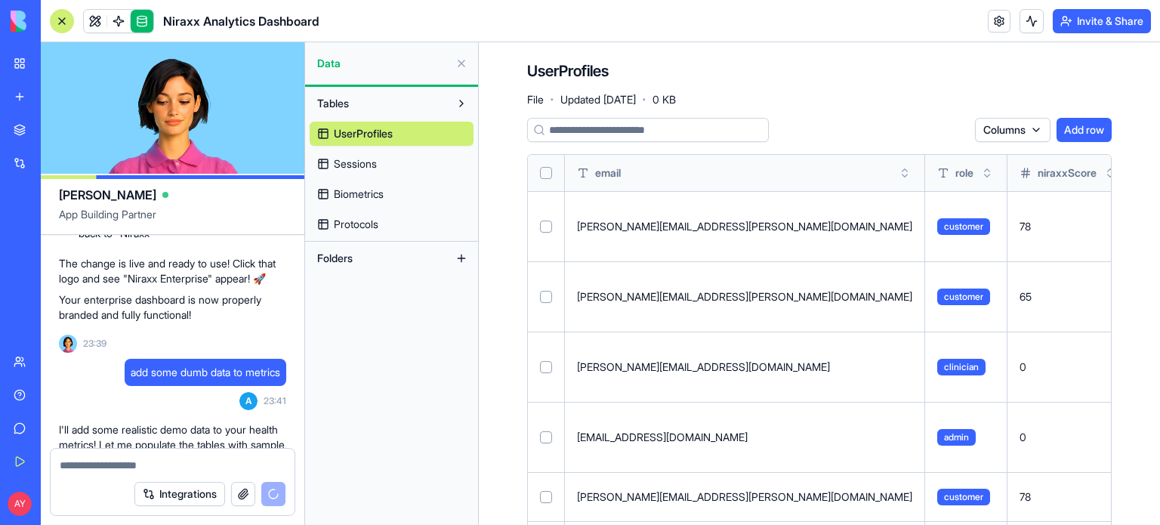
click at [359, 164] on span "Sessions" at bounding box center [355, 163] width 43 height 15
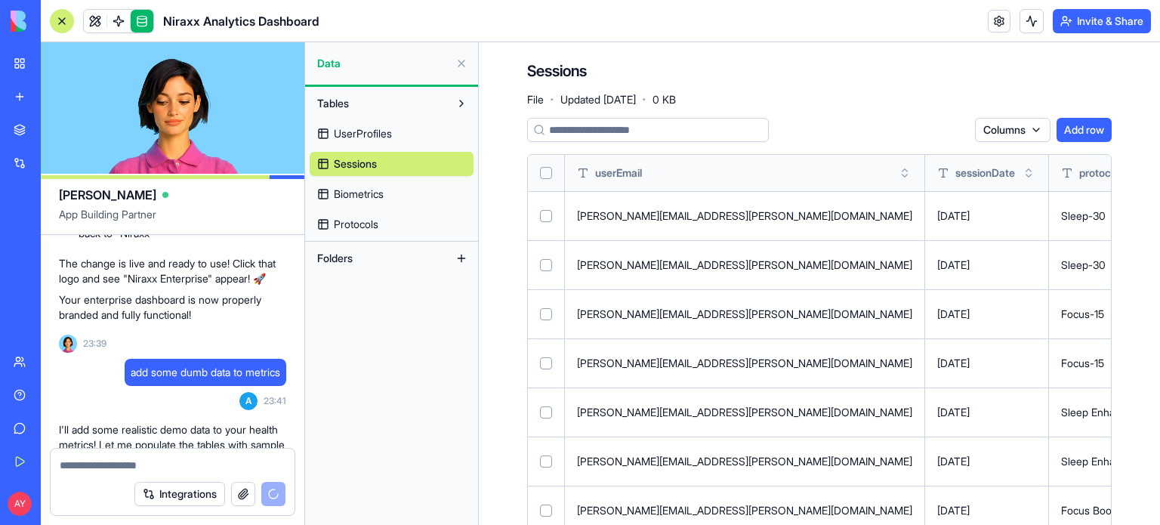
click at [347, 191] on span "Biometrics" at bounding box center [359, 194] width 50 height 15
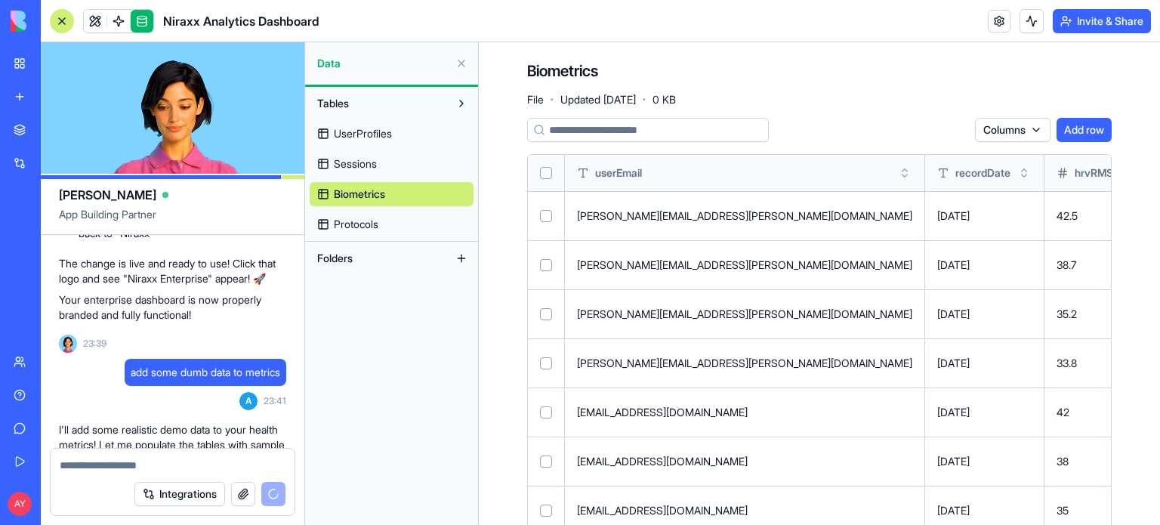
click at [357, 227] on span "Protocols" at bounding box center [356, 224] width 45 height 15
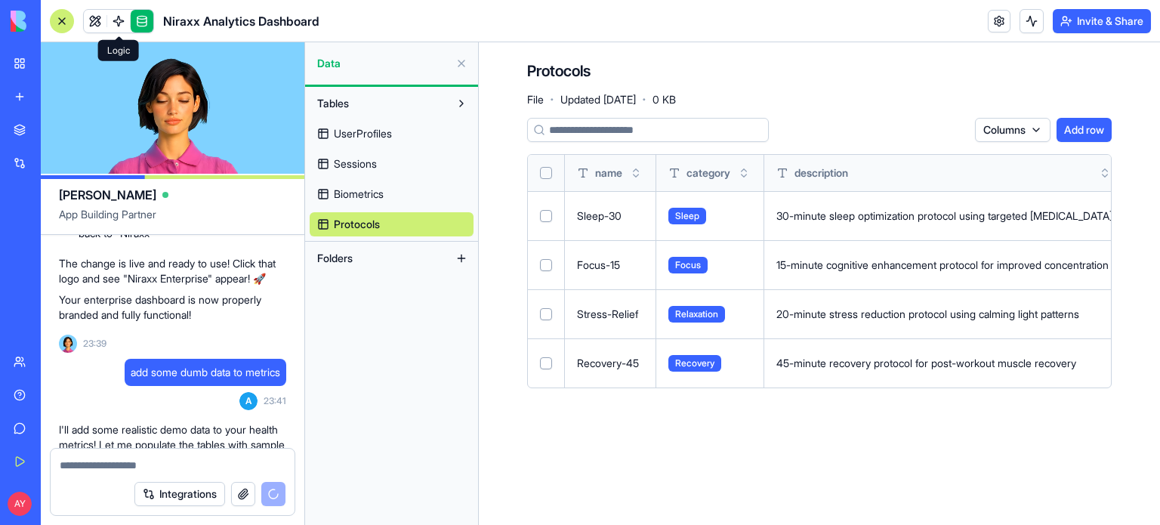
click at [115, 21] on link at bounding box center [118, 21] width 23 height 23
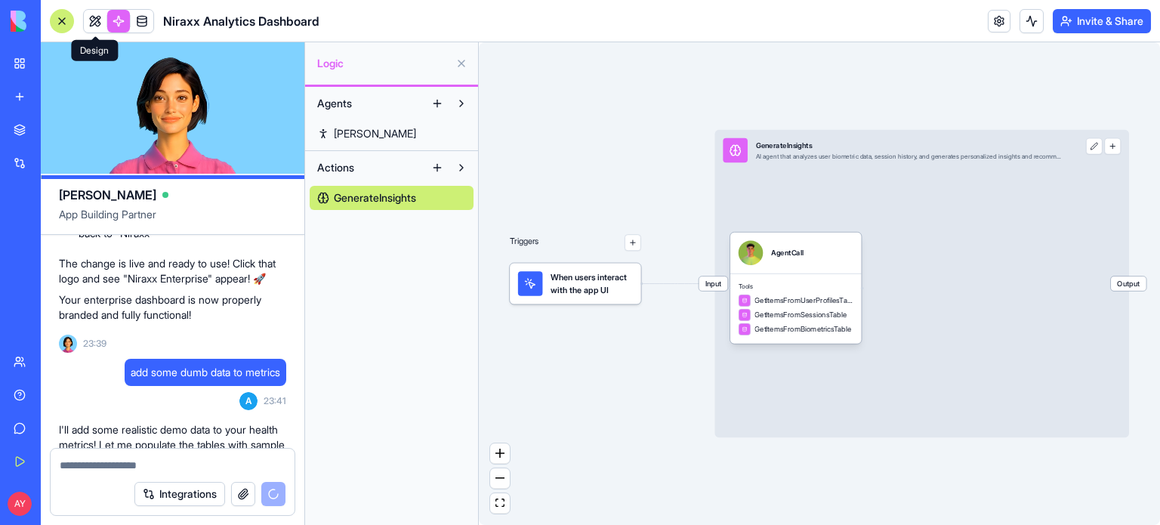
click at [91, 17] on link at bounding box center [95, 21] width 23 height 23
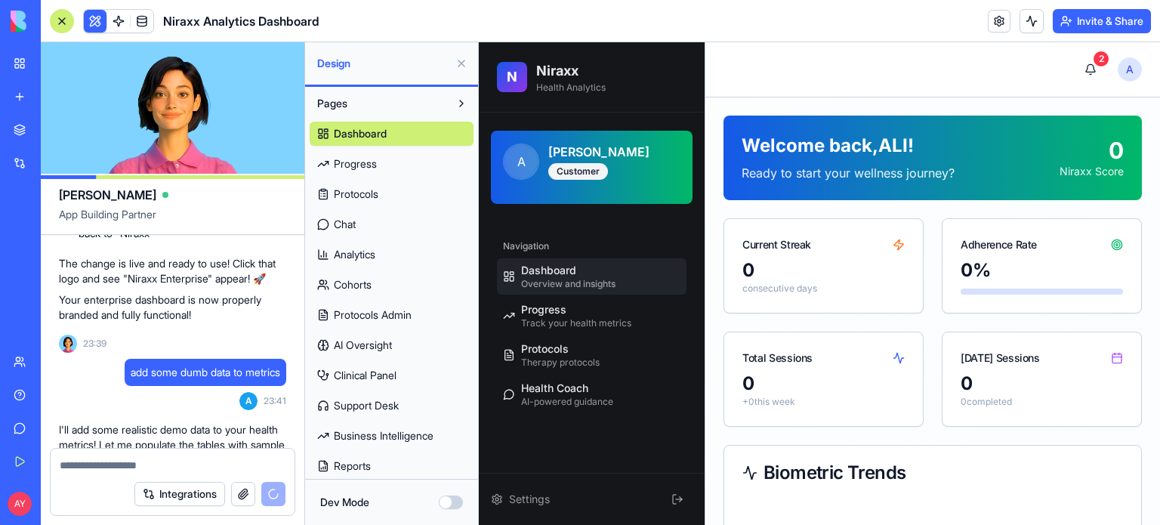
scroll to position [9649, 0]
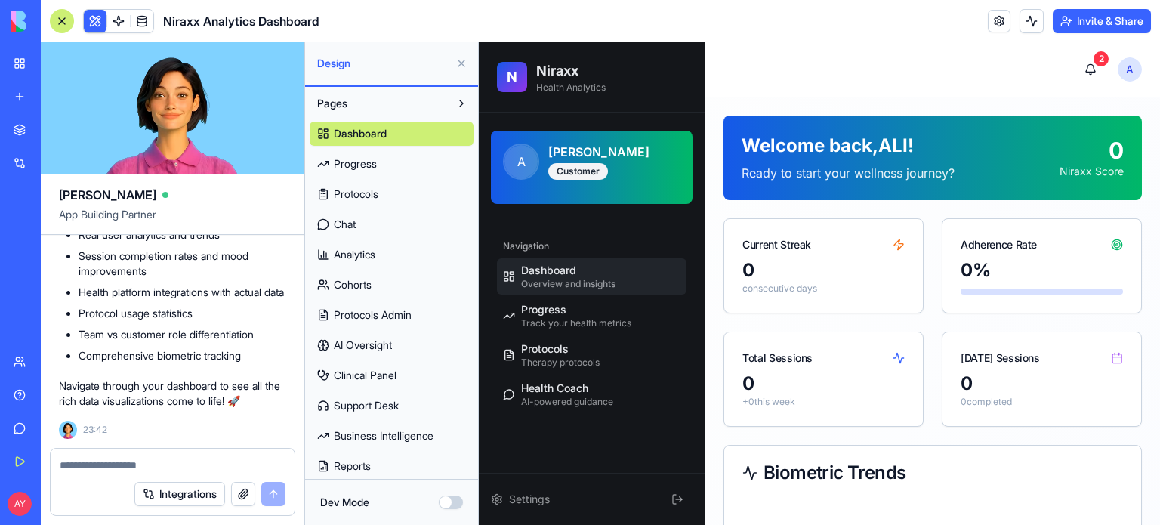
click at [557, 276] on span "Dashboard" at bounding box center [548, 270] width 55 height 15
click at [456, 103] on button at bounding box center [461, 103] width 24 height 24
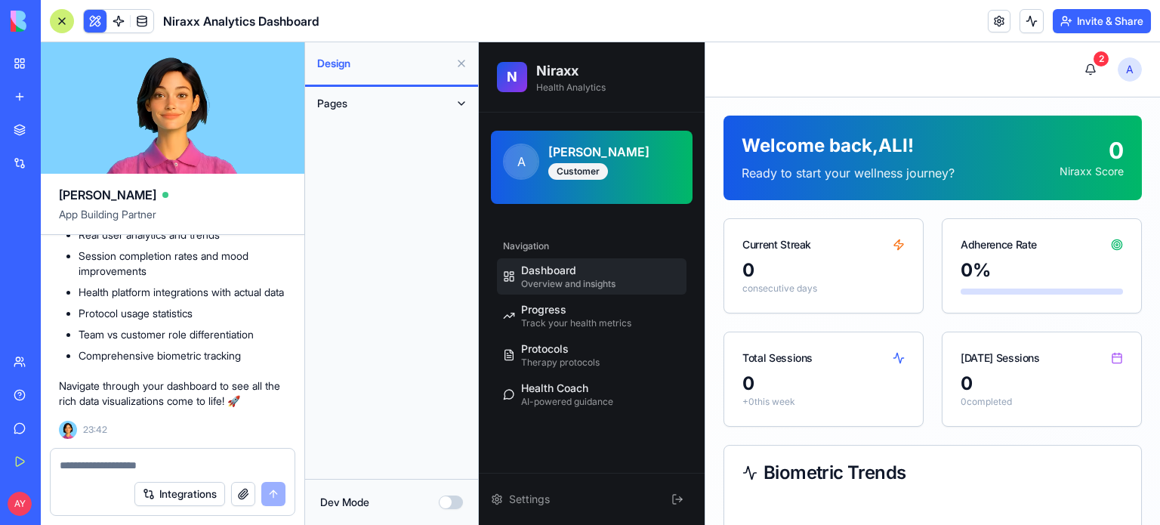
click at [456, 103] on button at bounding box center [461, 103] width 24 height 24
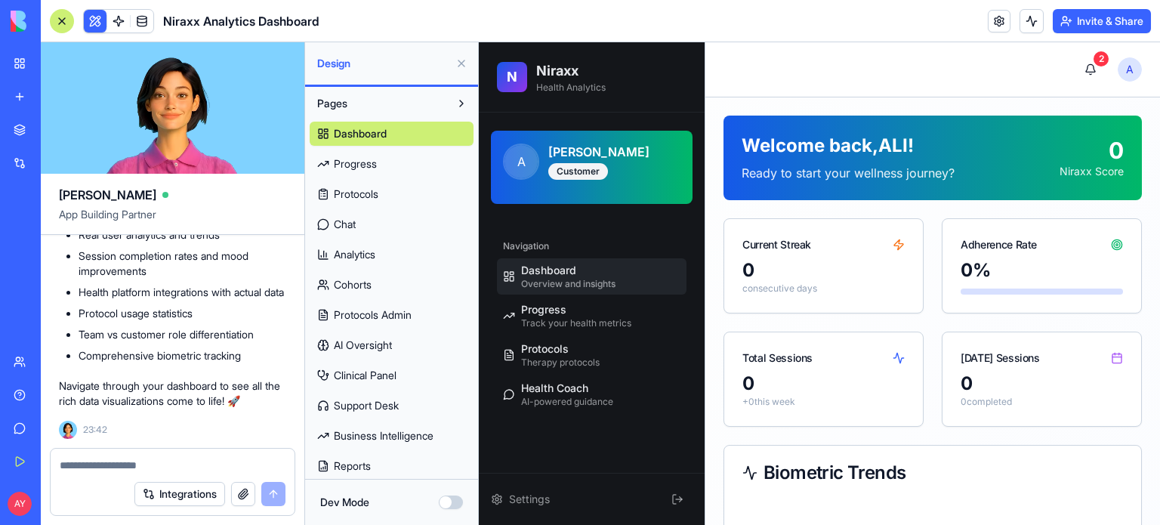
click at [372, 165] on span "Progress" at bounding box center [355, 163] width 43 height 15
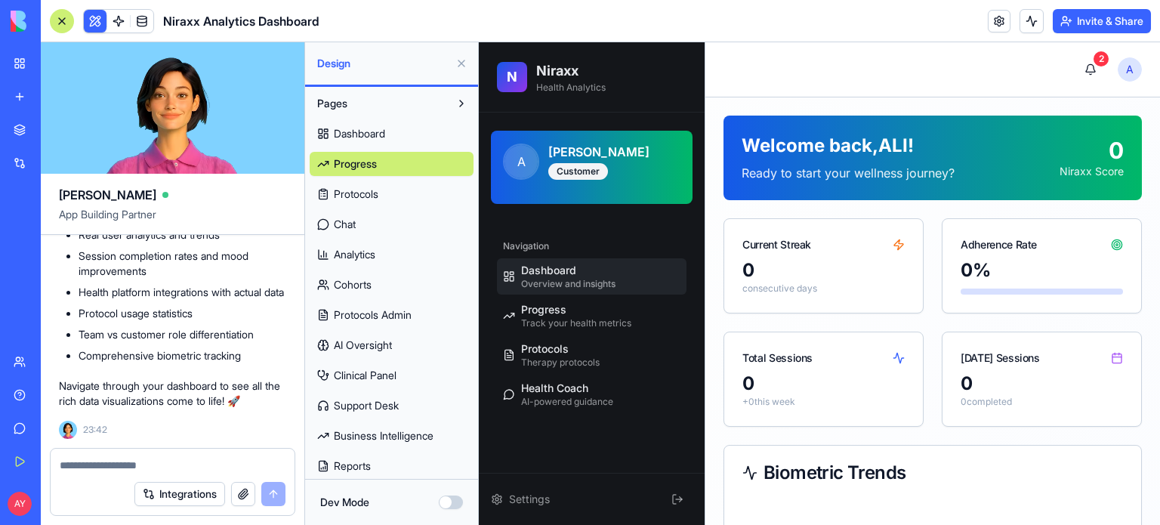
select select "*****"
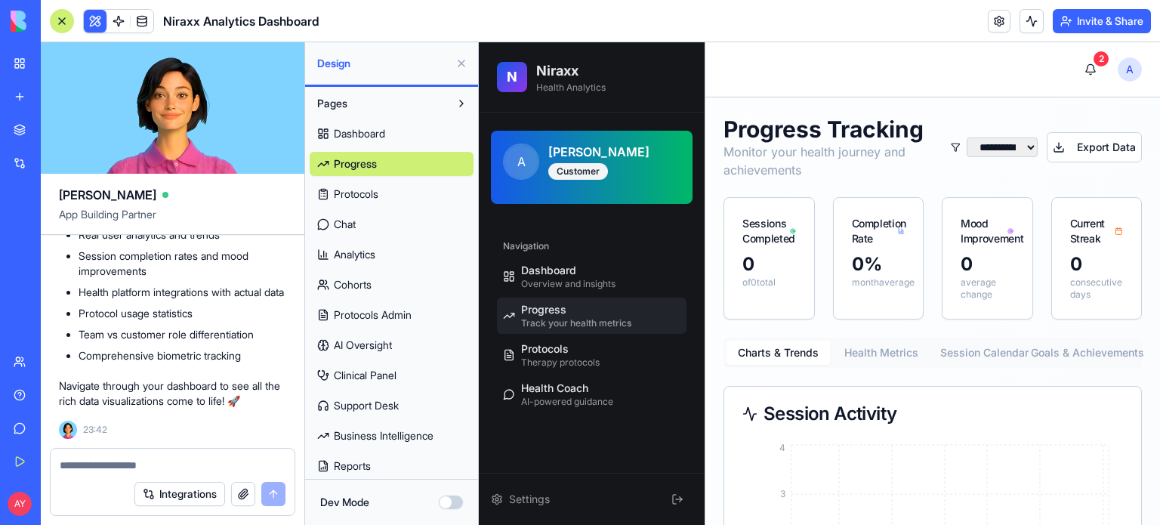
click at [372, 189] on span "Protocols" at bounding box center [356, 194] width 45 height 15
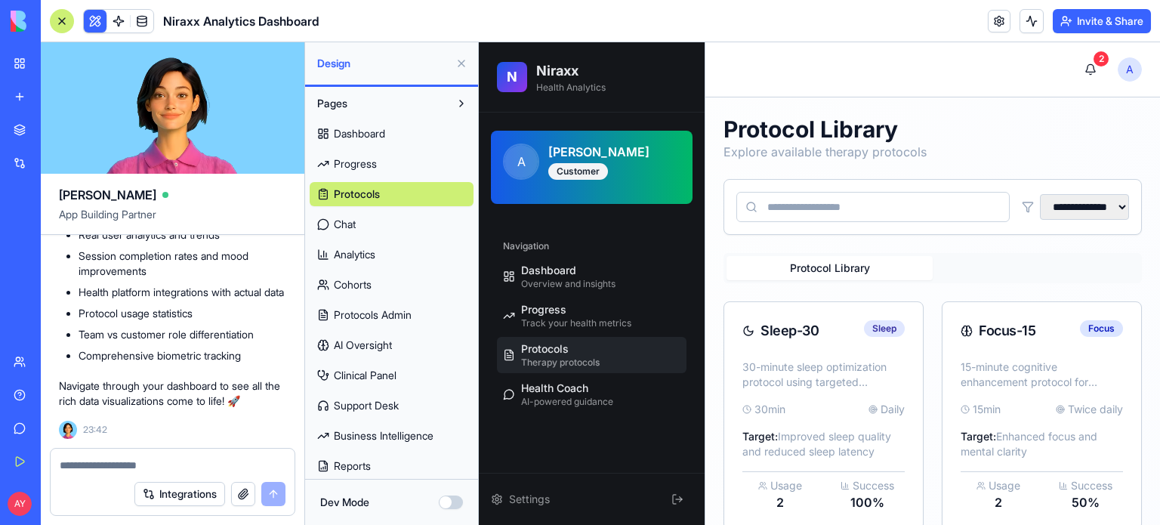
click at [366, 221] on link "Chat" at bounding box center [392, 224] width 164 height 24
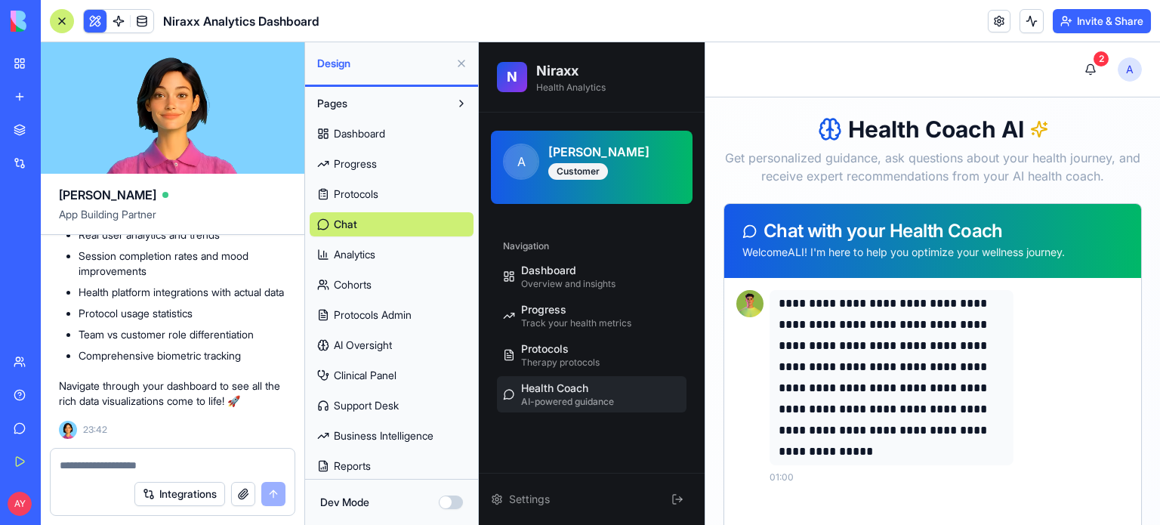
click at [371, 259] on span "Analytics" at bounding box center [355, 254] width 42 height 15
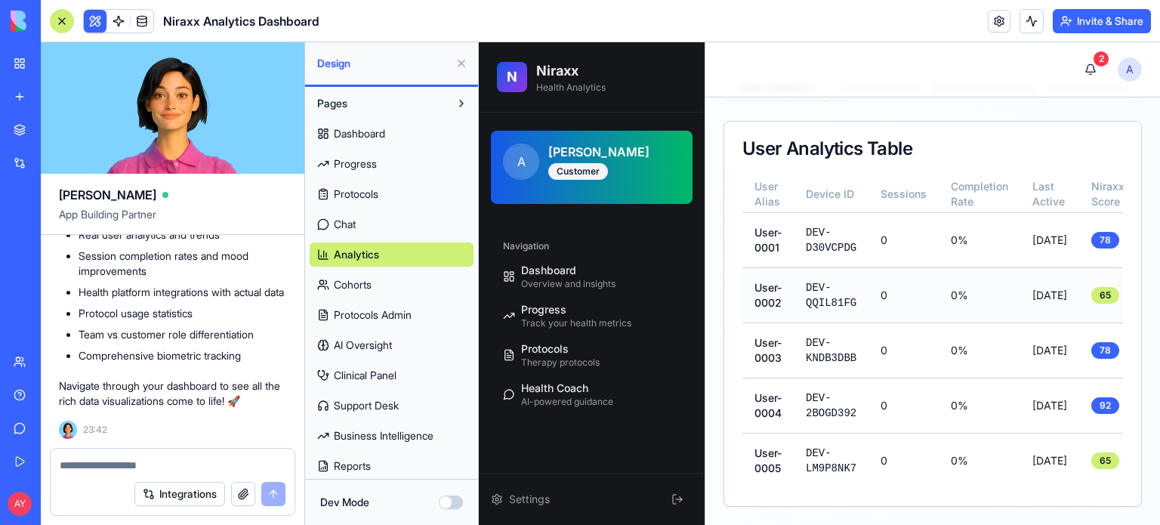
scroll to position [510, 0]
click at [347, 285] on span "Cohorts" at bounding box center [353, 284] width 38 height 15
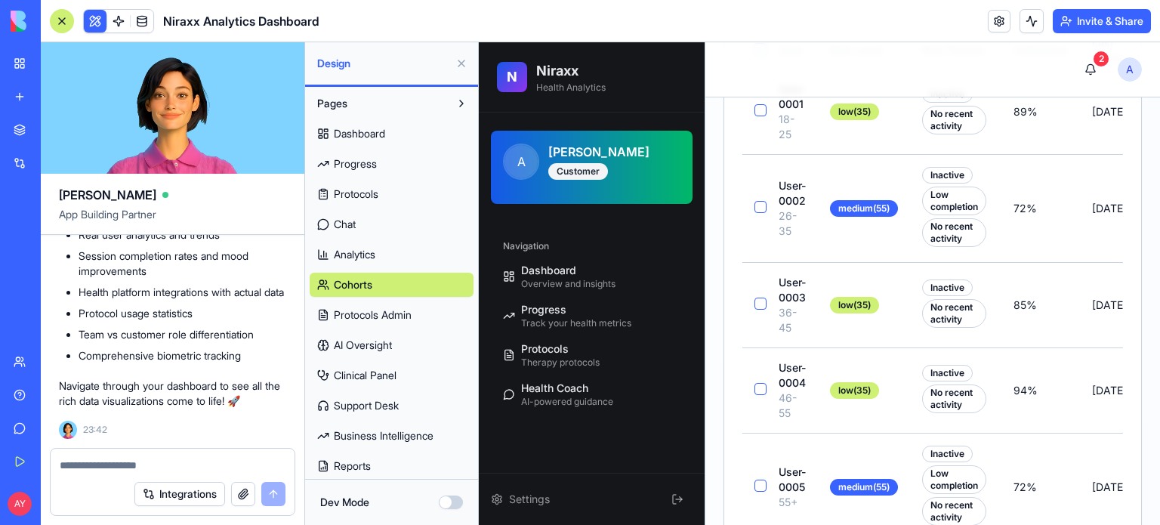
click at [357, 310] on span "Protocols Admin" at bounding box center [373, 314] width 78 height 15
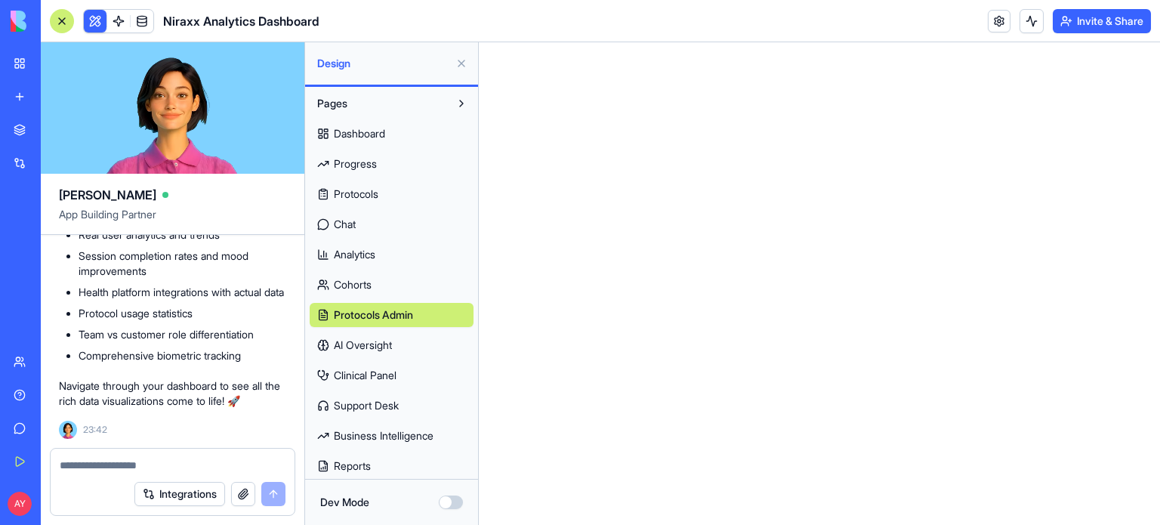
click at [382, 347] on span "AI Oversight" at bounding box center [363, 345] width 58 height 15
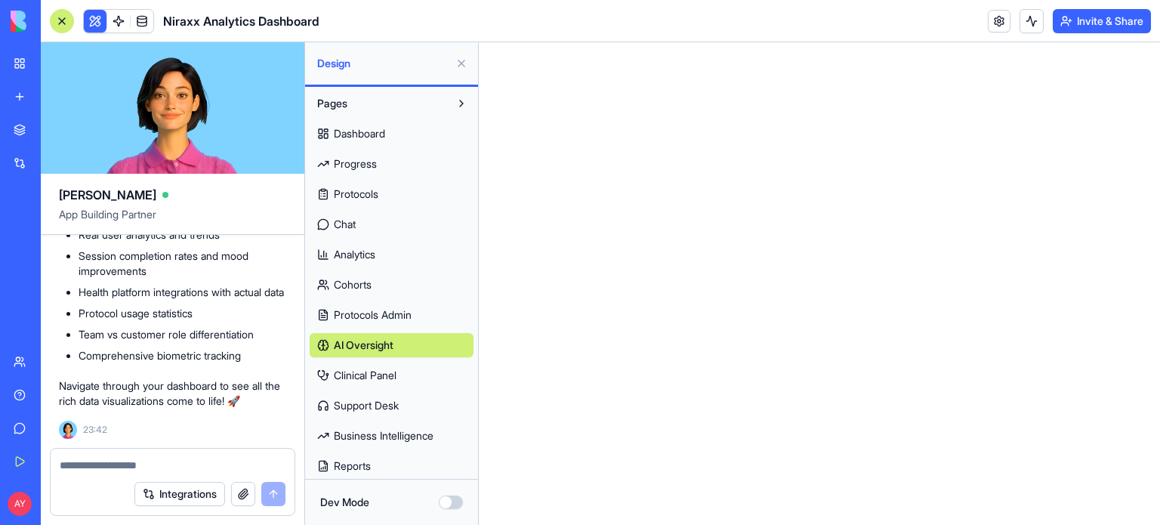
click at [396, 377] on span "Clinical Panel" at bounding box center [365, 375] width 63 height 15
drag, startPoint x: 402, startPoint y: 440, endPoint x: 402, endPoint y: 420, distance: 19.6
click at [402, 438] on span "Business Intelligence" at bounding box center [384, 435] width 100 height 15
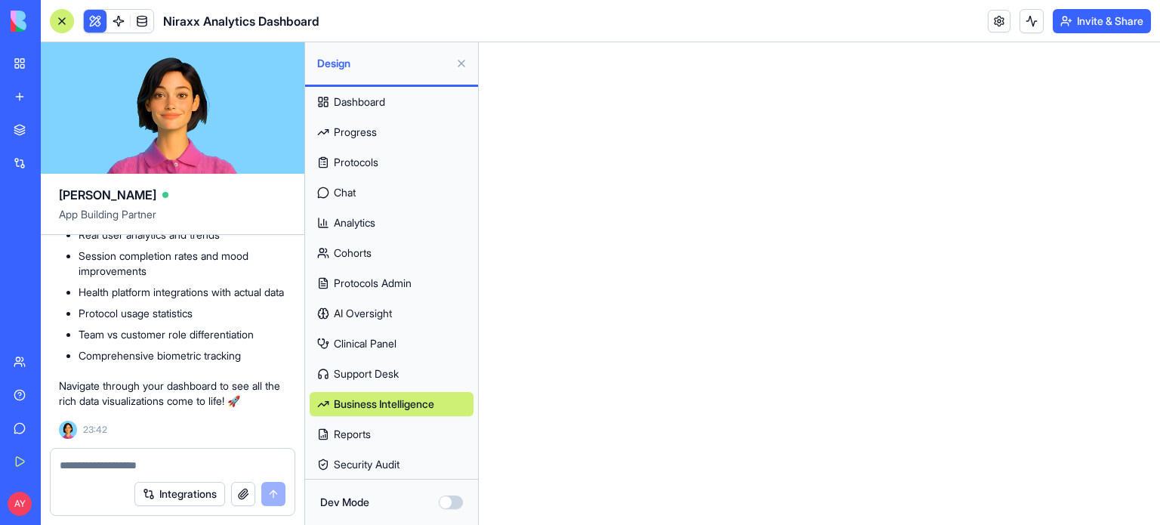
scroll to position [33, 0]
click at [455, 499] on button "Dev Mode" at bounding box center [451, 502] width 24 height 14
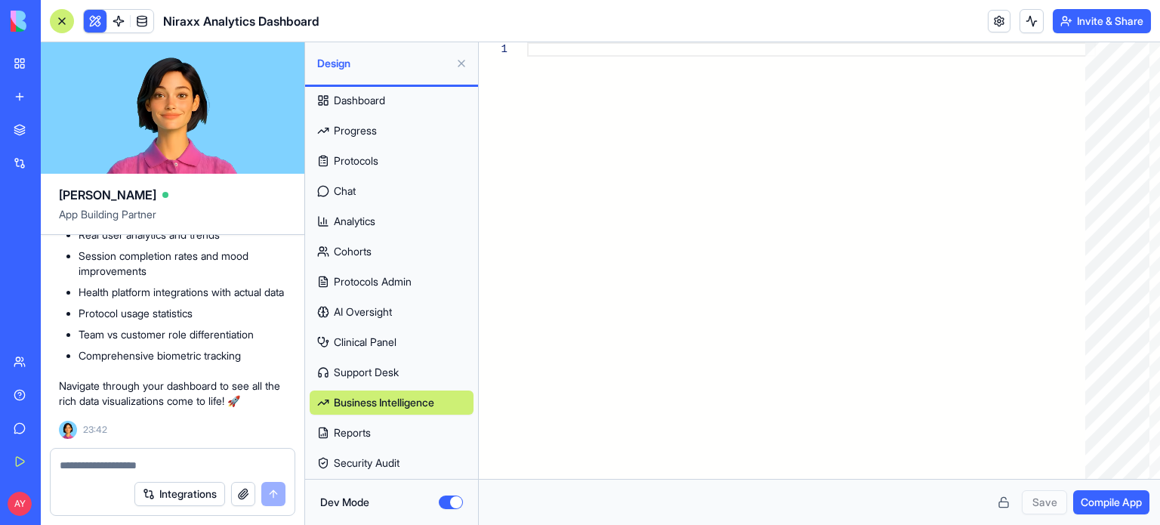
click at [449, 498] on button "Dev Mode" at bounding box center [451, 502] width 24 height 14
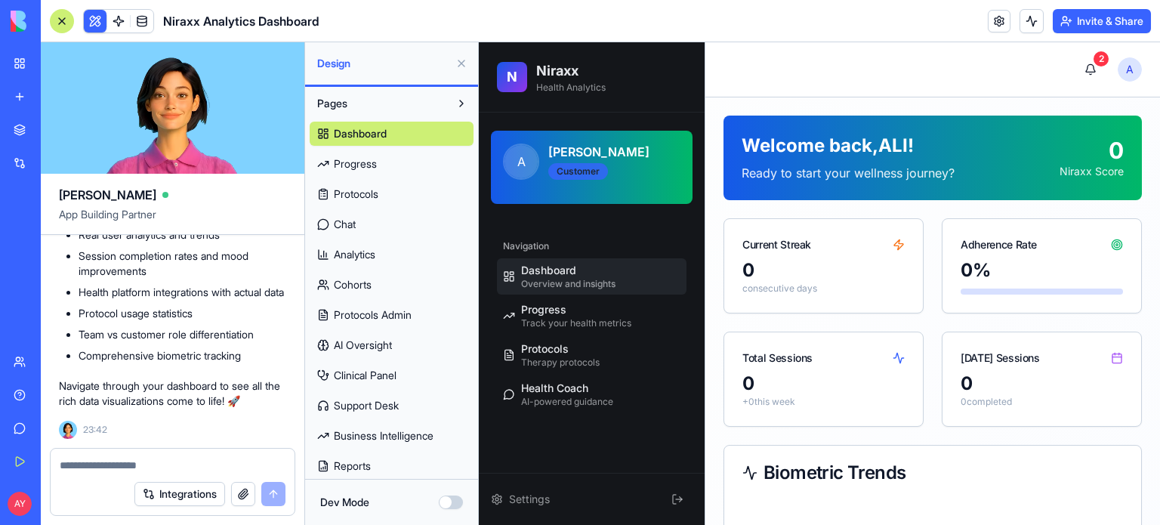
click at [580, 173] on div "Customer" at bounding box center [578, 171] width 60 height 17
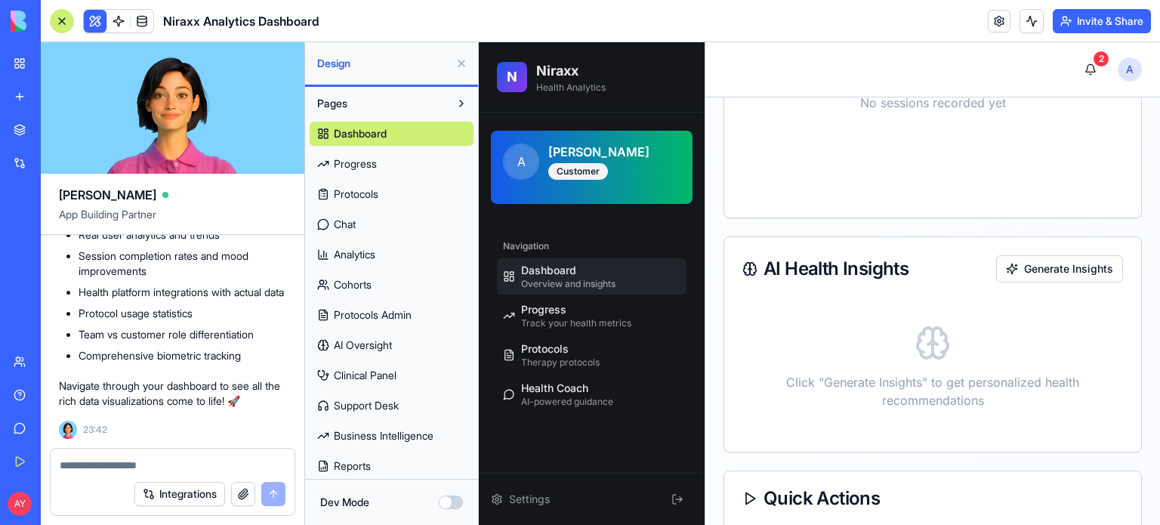
scroll to position [776, 0]
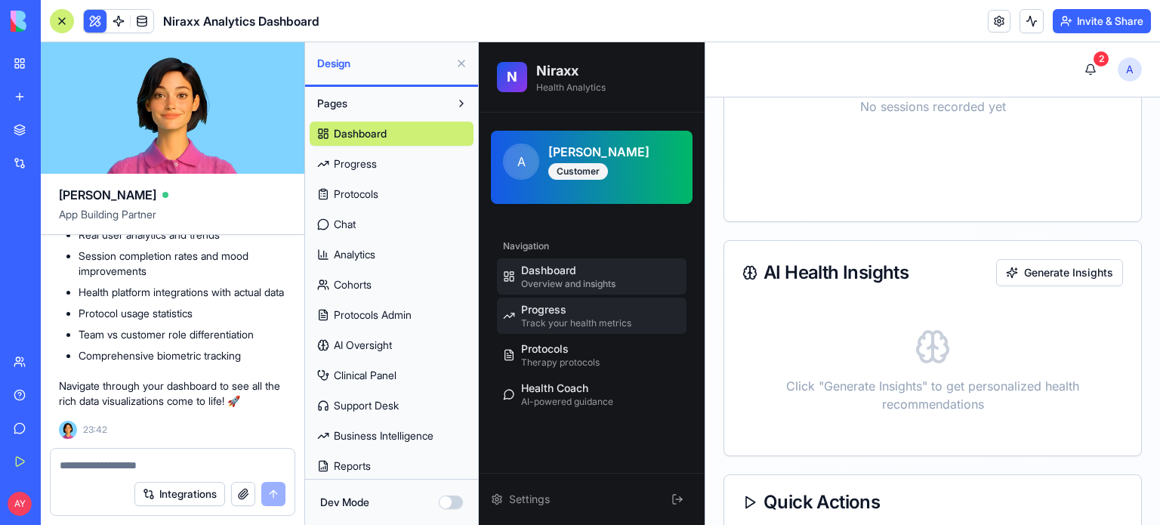
click at [563, 317] on span "Track your health metrics" at bounding box center [576, 323] width 110 height 12
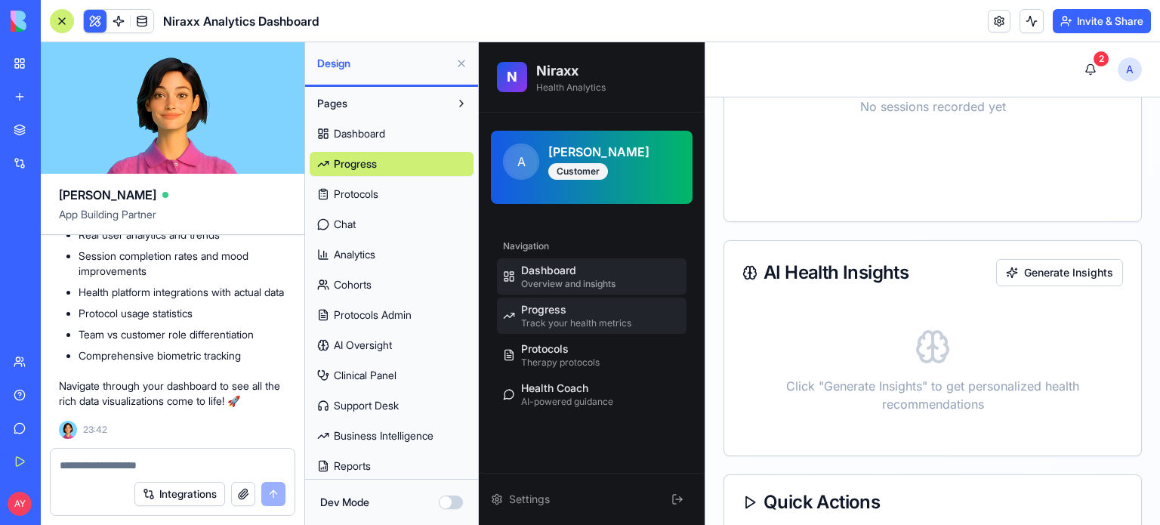
select select "*****"
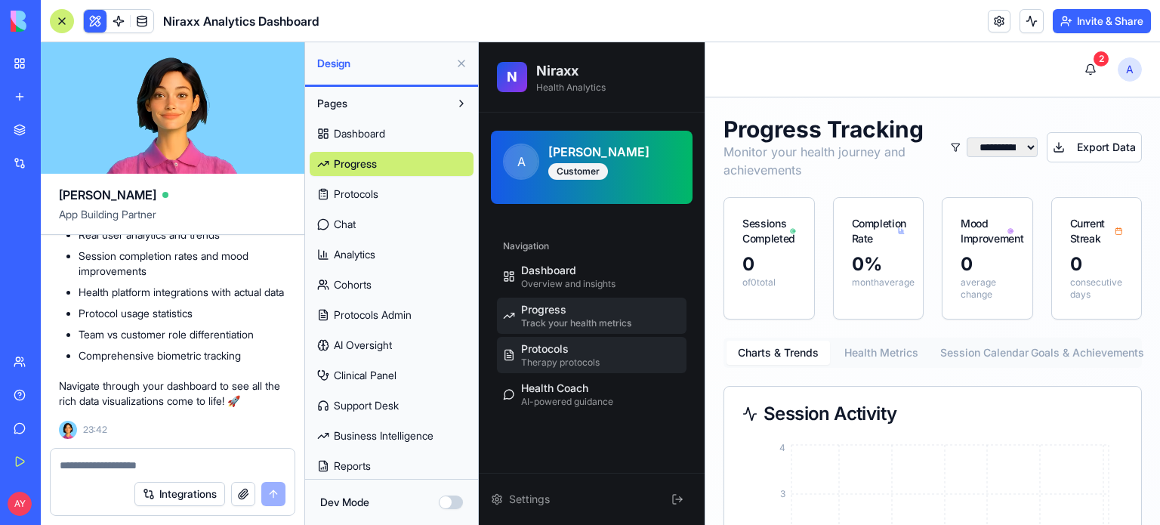
click at [551, 357] on span "Therapy protocols" at bounding box center [560, 362] width 79 height 12
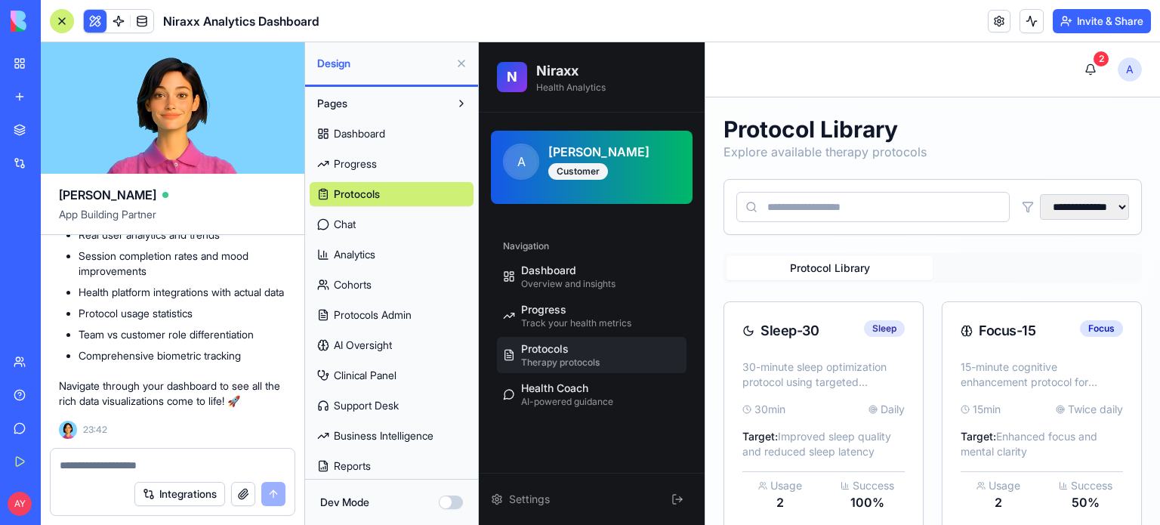
click at [462, 63] on button at bounding box center [461, 63] width 24 height 24
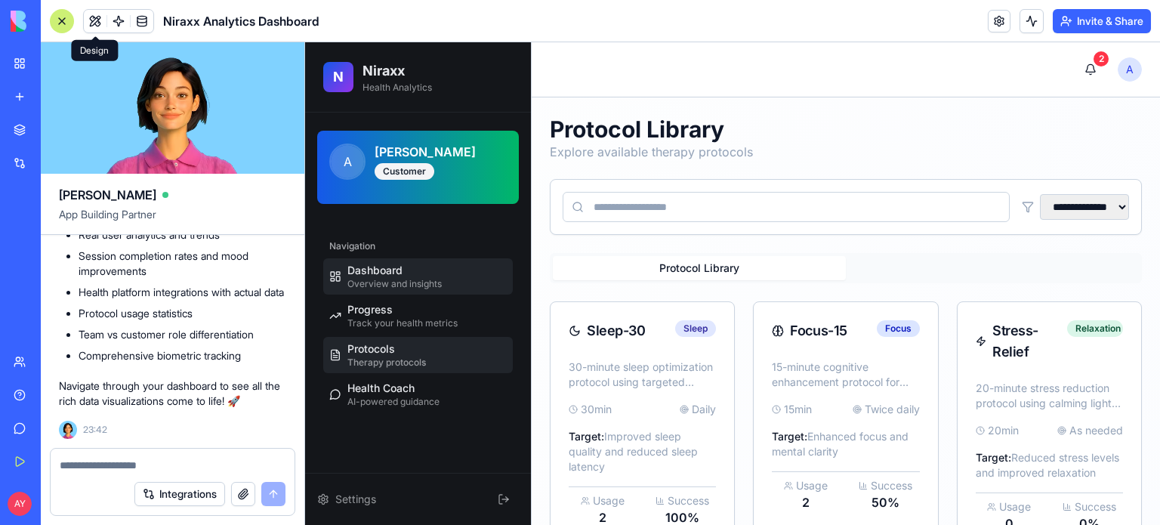
click at [356, 278] on span "Overview and insights" at bounding box center [394, 284] width 94 height 12
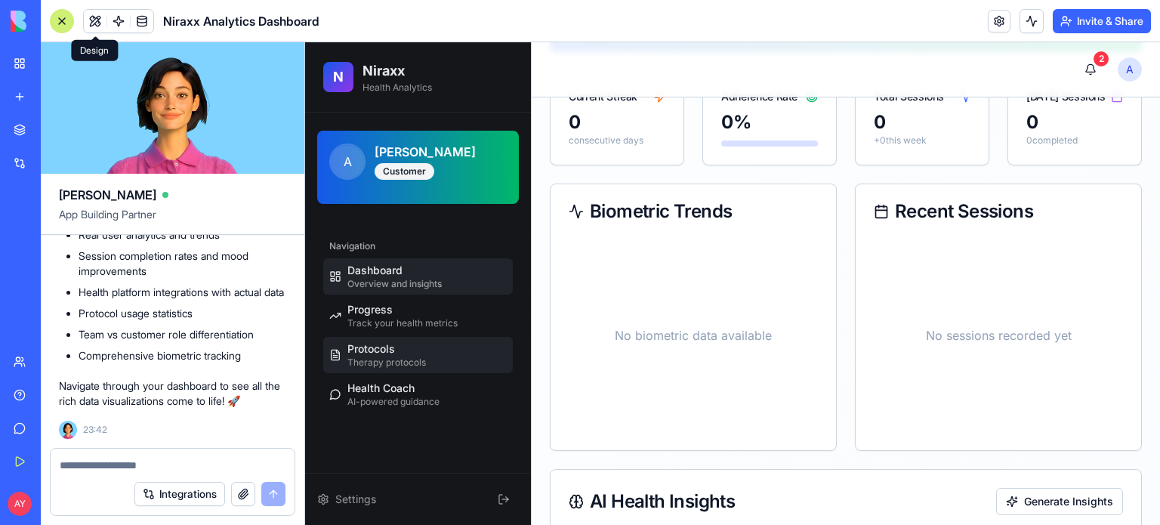
scroll to position [151, 0]
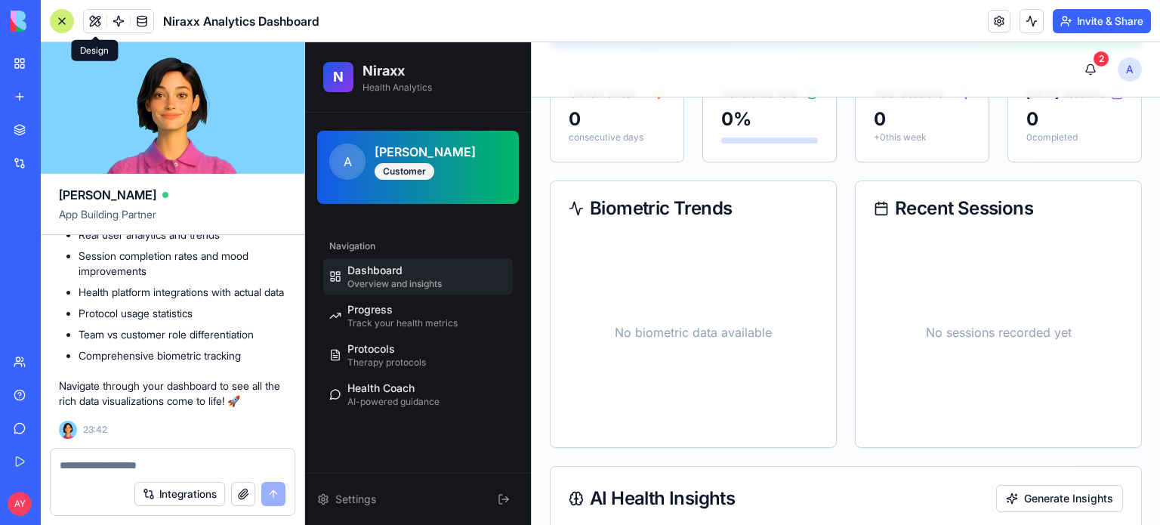
click at [115, 458] on textarea at bounding box center [173, 465] width 227 height 15
type textarea "**********"
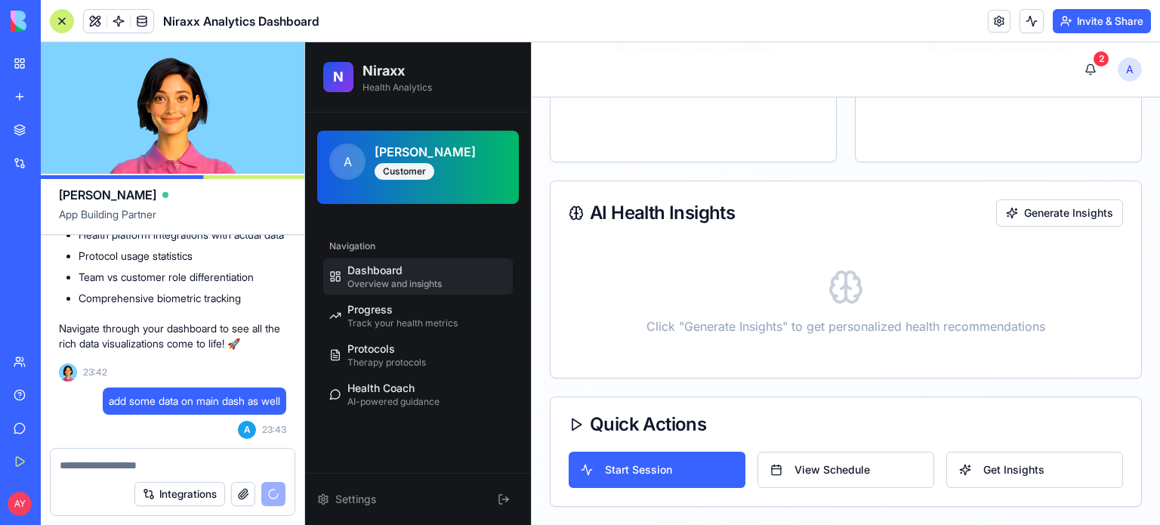
scroll to position [450, 0]
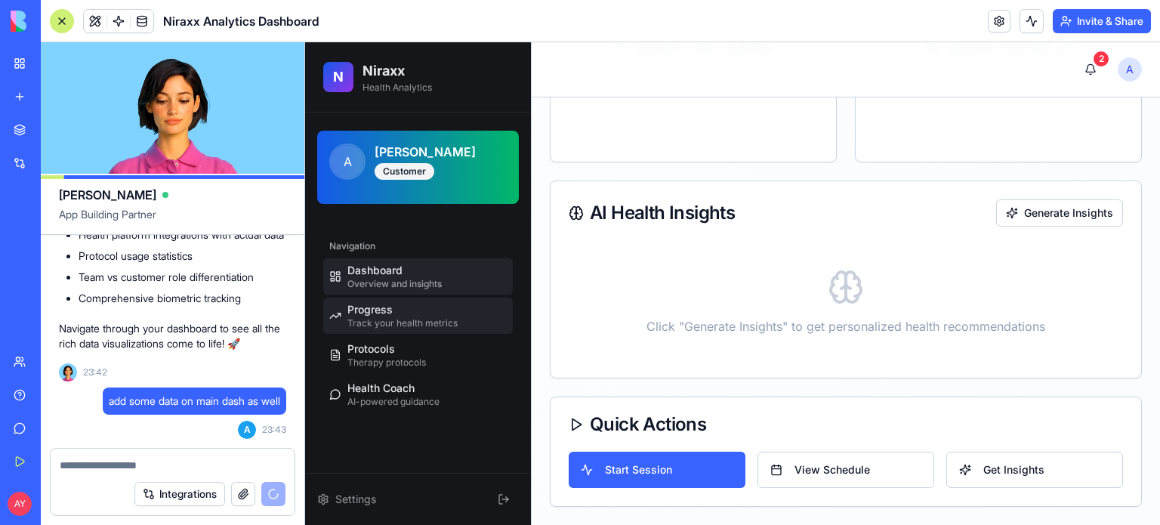
click at [411, 310] on div "Progress Track your health metrics" at bounding box center [402, 315] width 110 height 27
select select "*****"
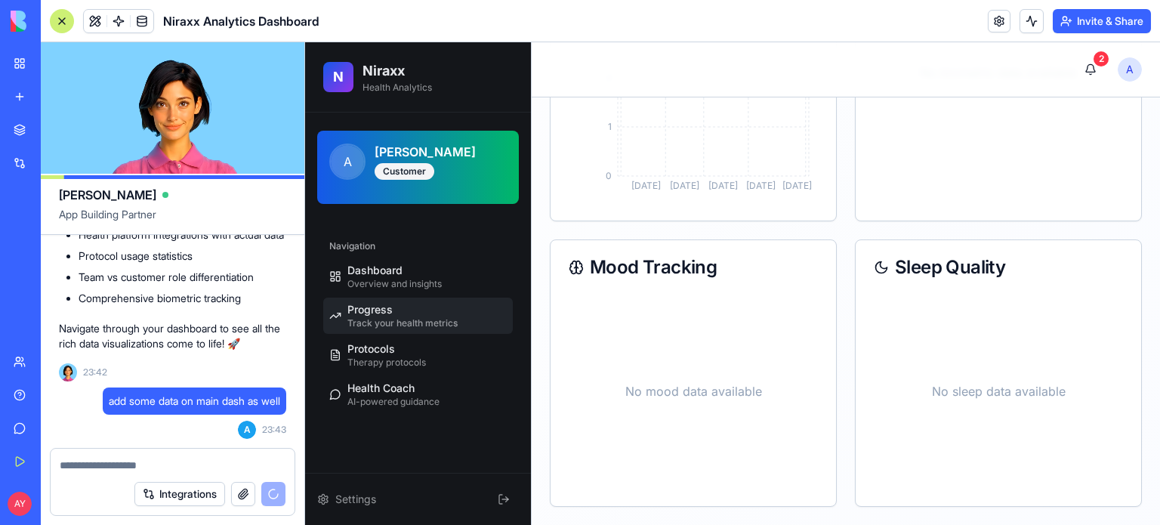
scroll to position [433, 0]
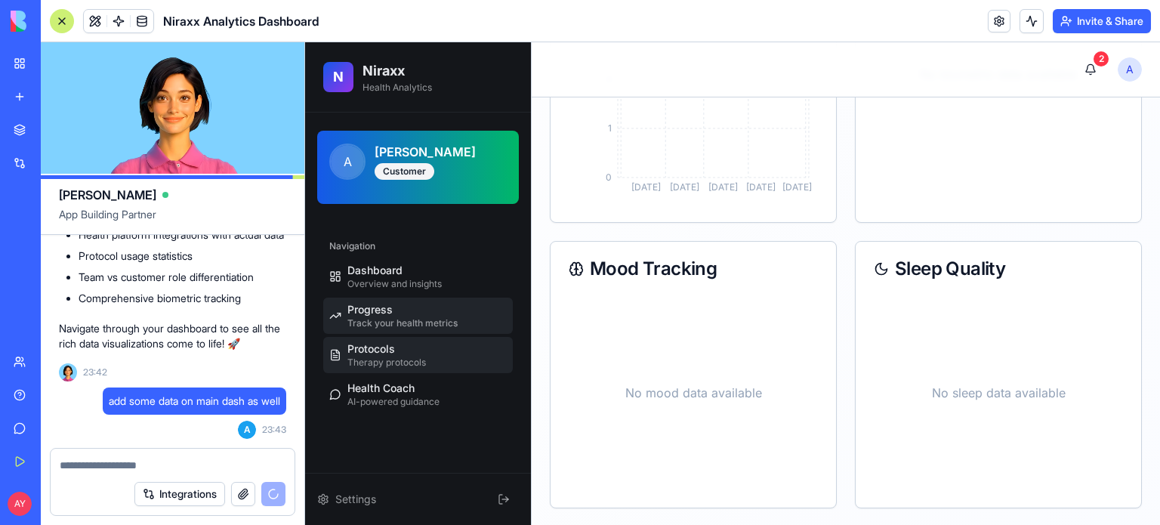
click at [390, 359] on span "Therapy protocols" at bounding box center [386, 362] width 79 height 12
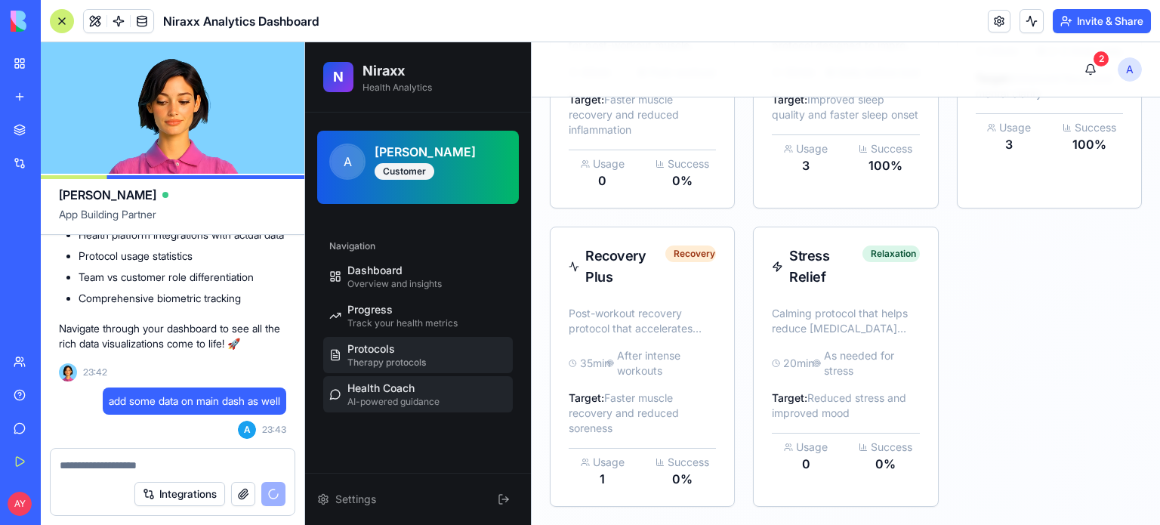
click at [427, 393] on div "Health Coach AI-powered guidance" at bounding box center [393, 394] width 92 height 27
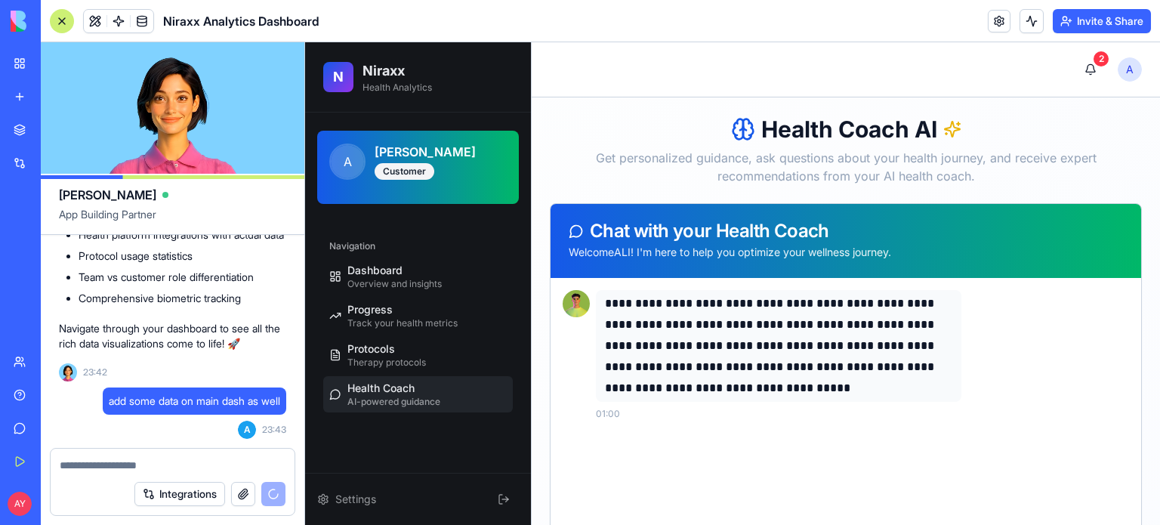
click at [396, 153] on h3 "[PERSON_NAME]" at bounding box center [441, 152] width 132 height 18
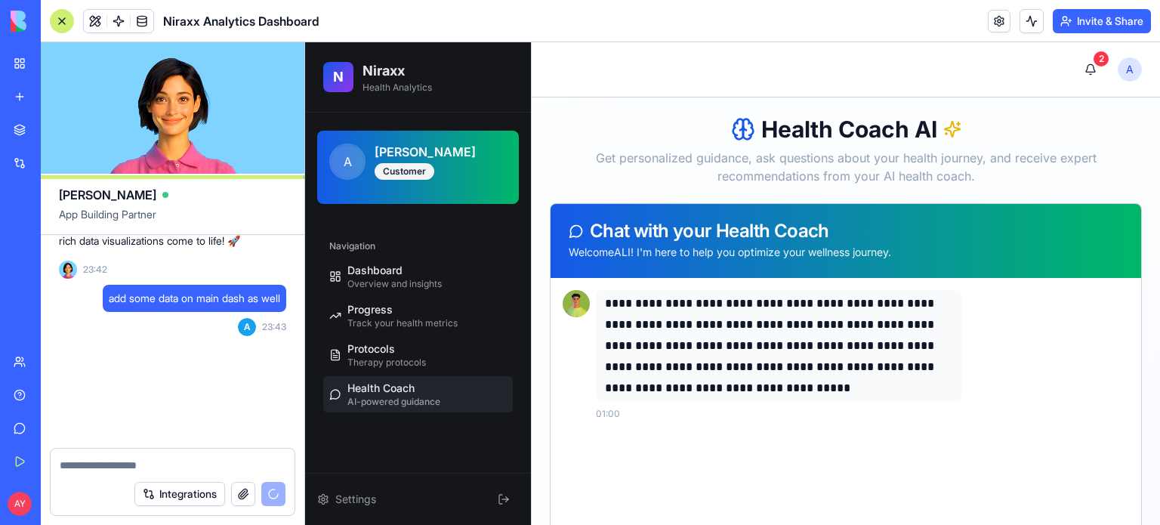
click at [335, 72] on span "N" at bounding box center [338, 76] width 11 height 21
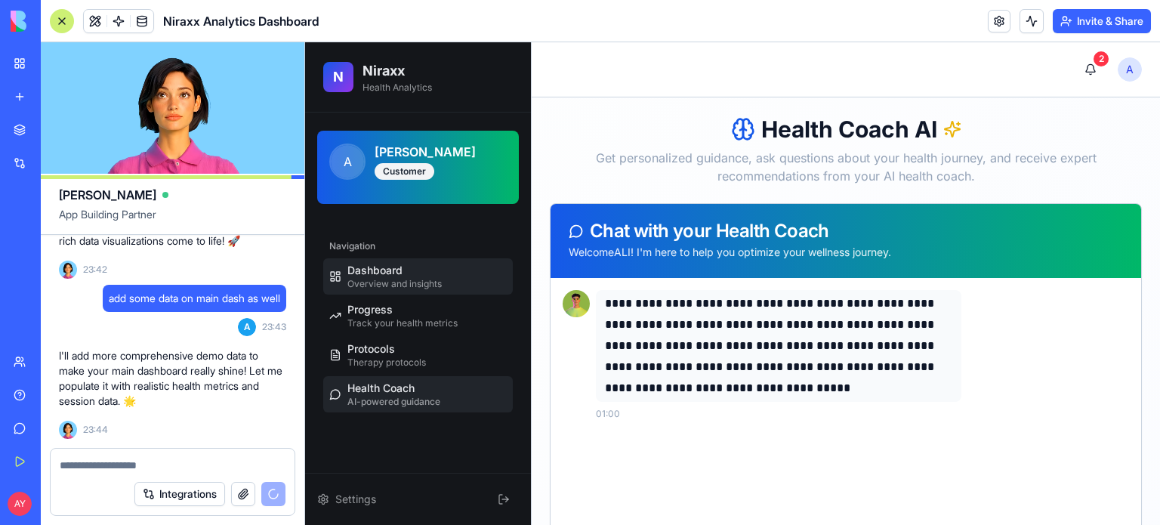
click at [403, 278] on span "Overview and insights" at bounding box center [394, 284] width 94 height 12
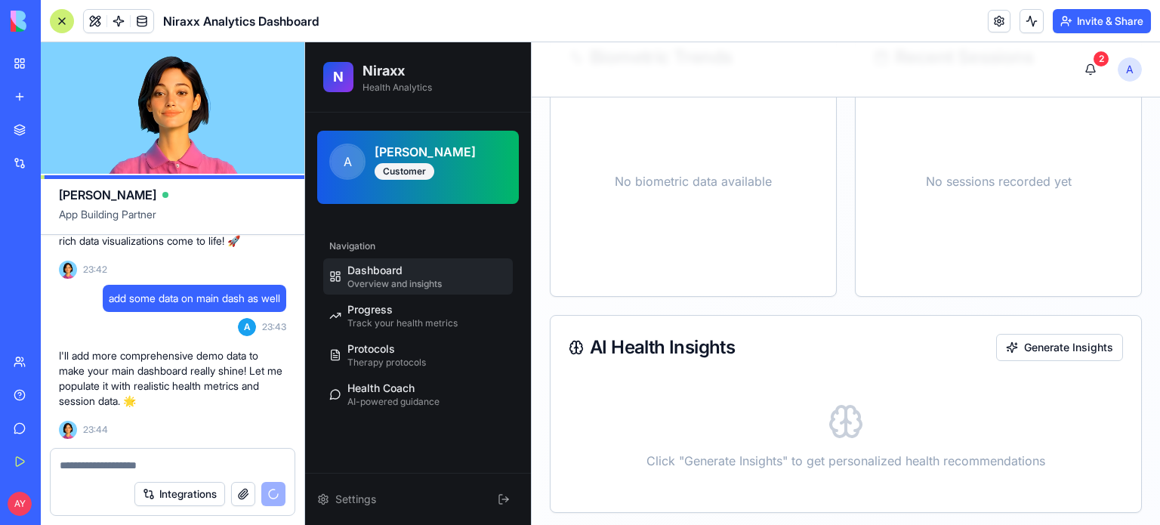
scroll to position [9658, 0]
click at [82, 470] on textarea at bounding box center [173, 465] width 227 height 15
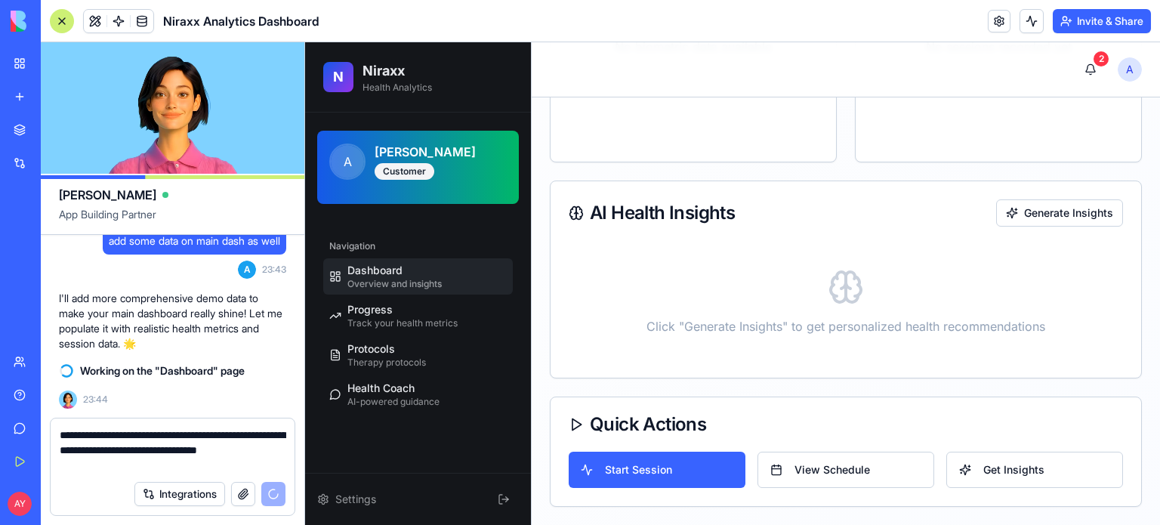
scroll to position [9866, 0]
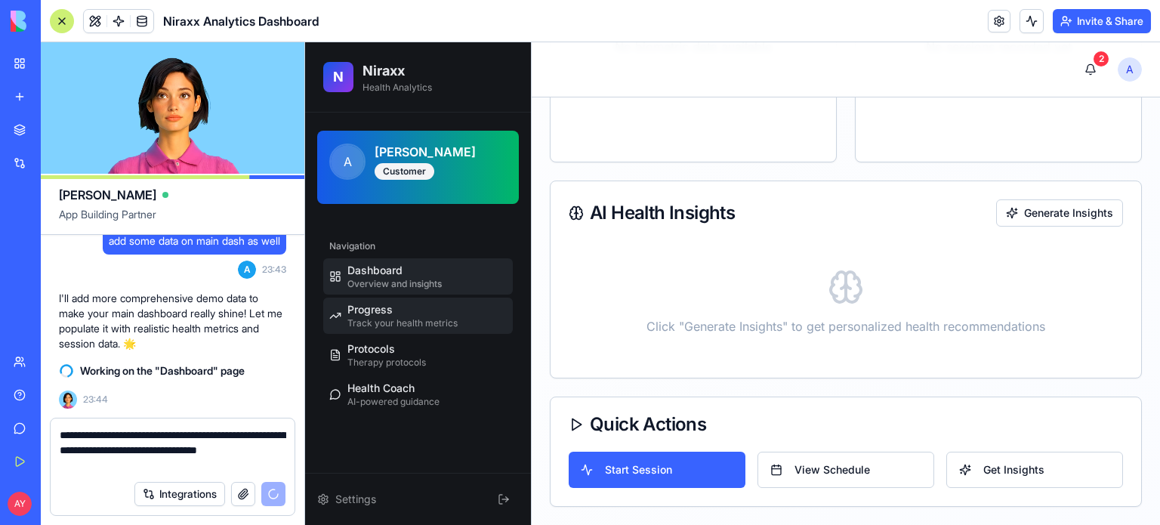
type textarea "**********"
click at [418, 308] on div "Progress Track your health metrics" at bounding box center [402, 315] width 110 height 27
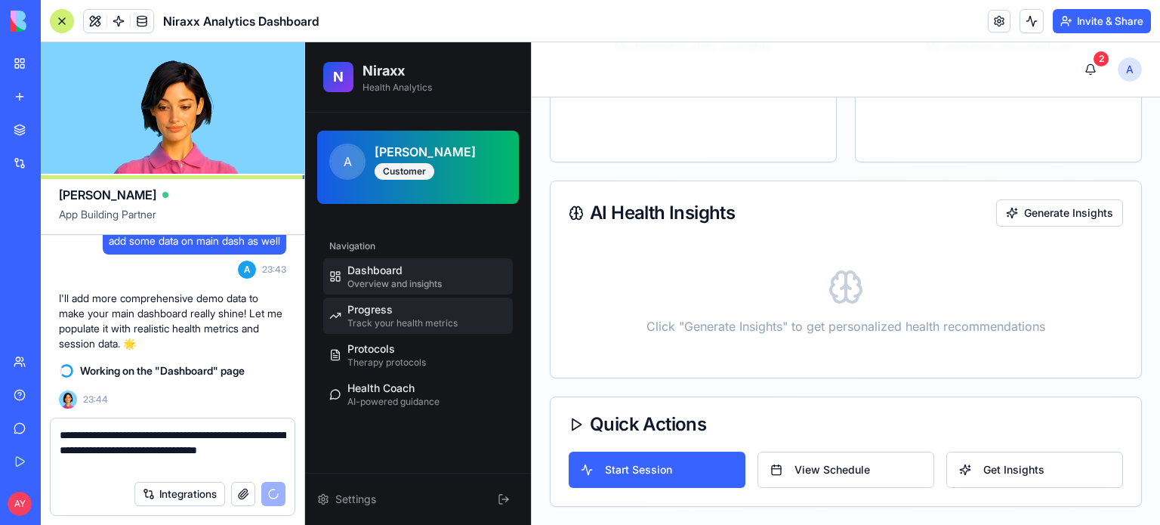
select select "*****"
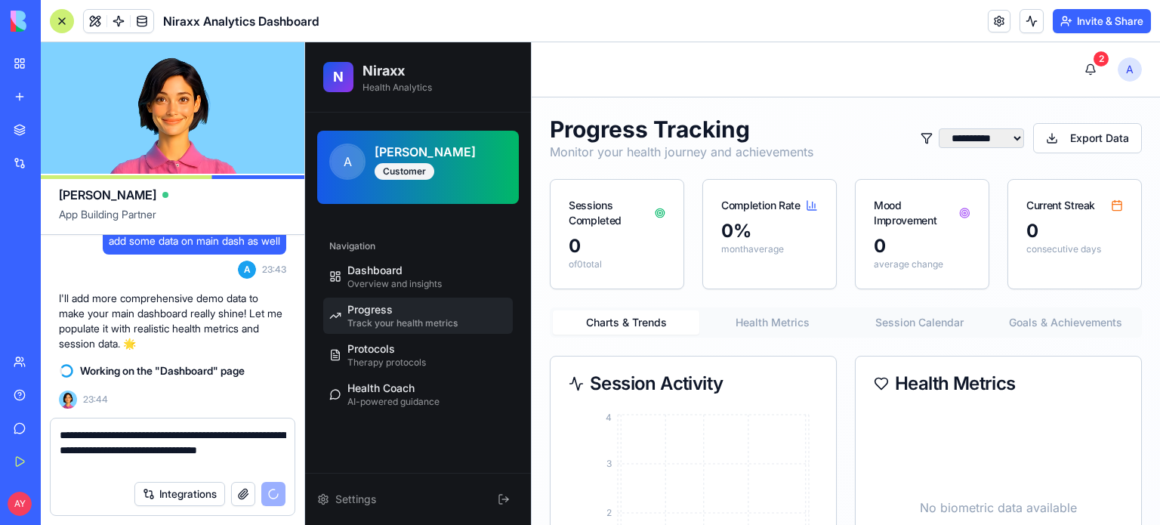
click at [770, 205] on div "Completion Rate" at bounding box center [760, 205] width 79 height 15
click at [617, 211] on div "Sessions Completed" at bounding box center [612, 213] width 86 height 30
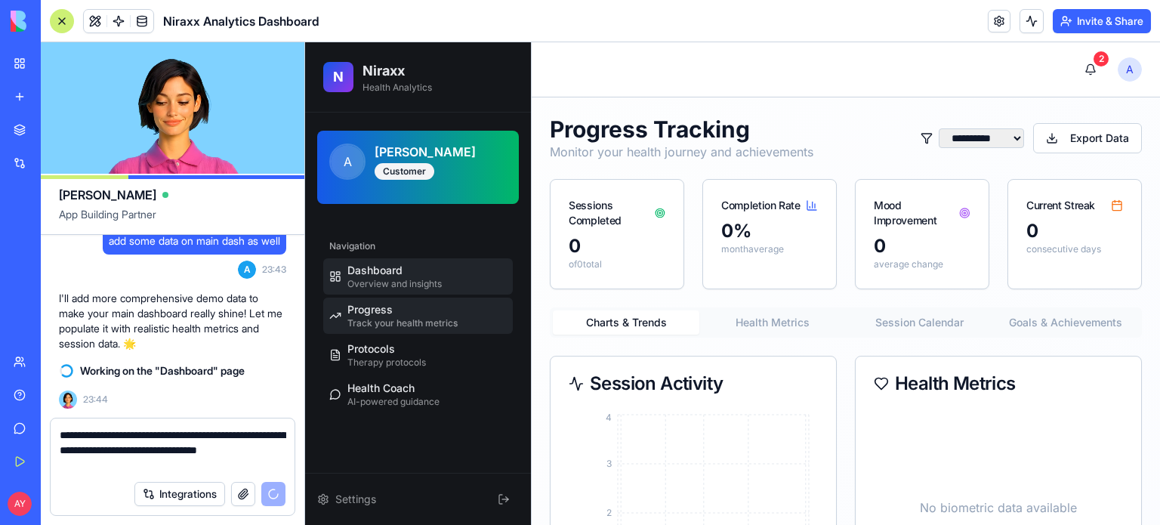
click at [384, 273] on span "Dashboard" at bounding box center [374, 270] width 55 height 15
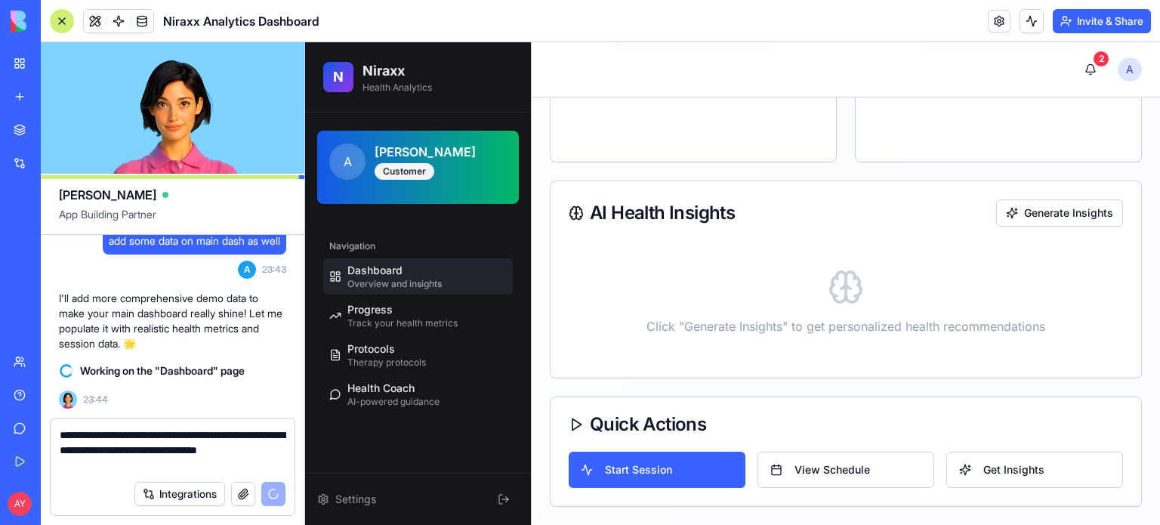
scroll to position [450, 0]
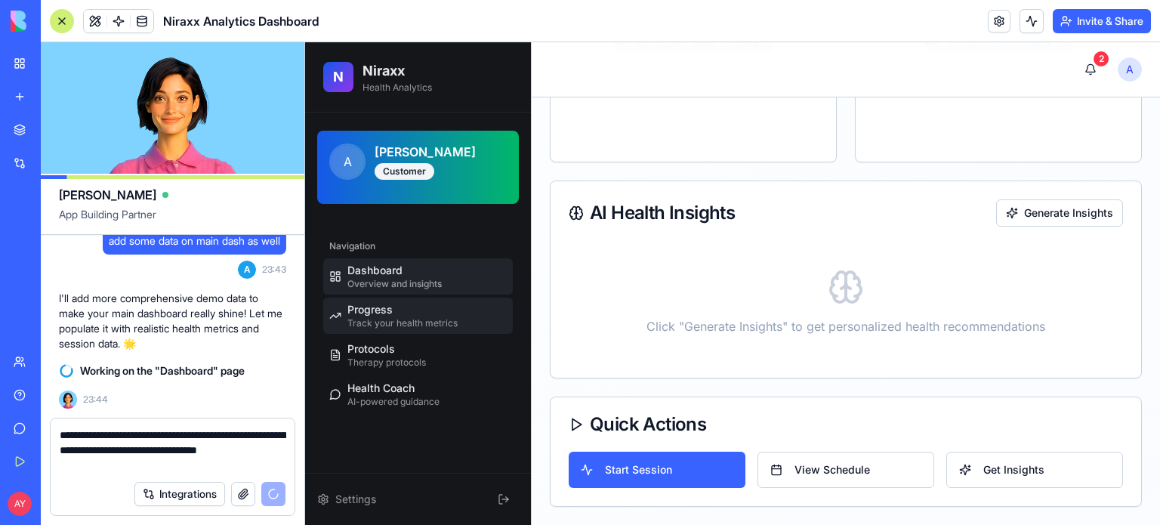
click at [384, 313] on span "Progress" at bounding box center [369, 309] width 45 height 15
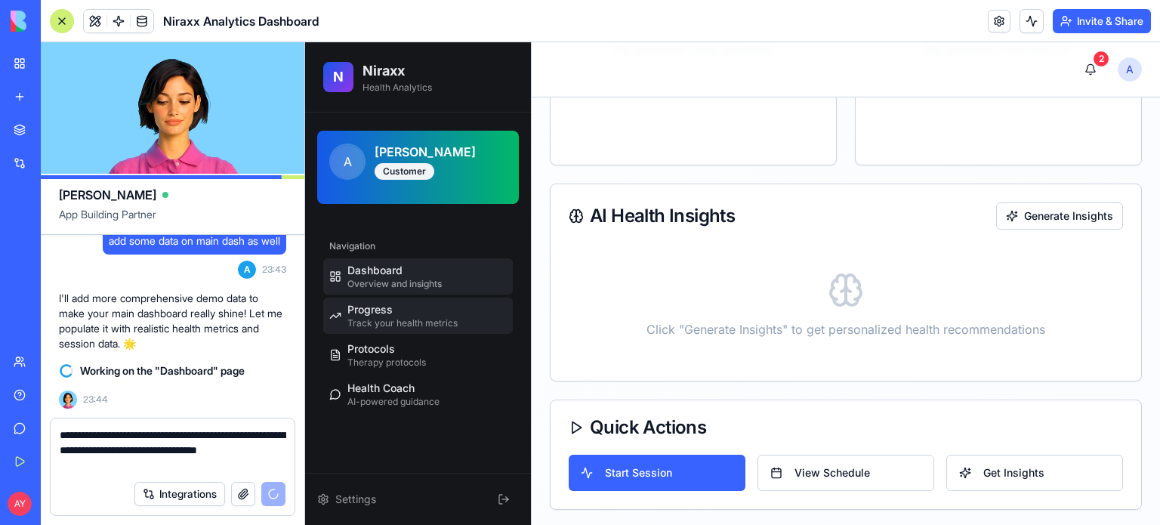
select select "*****"
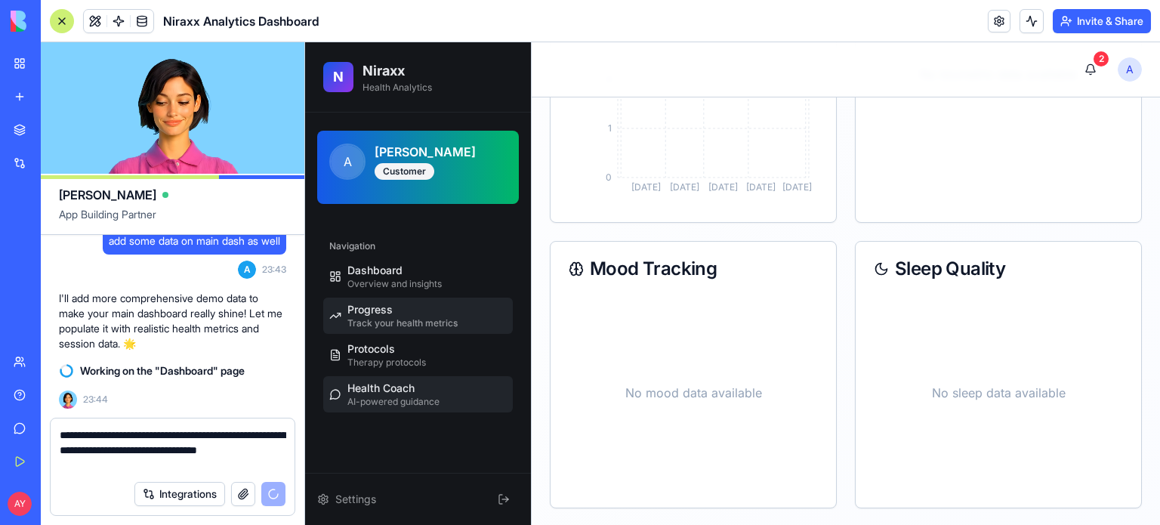
click at [396, 376] on link "Health Coach AI-powered guidance" at bounding box center [418, 394] width 190 height 36
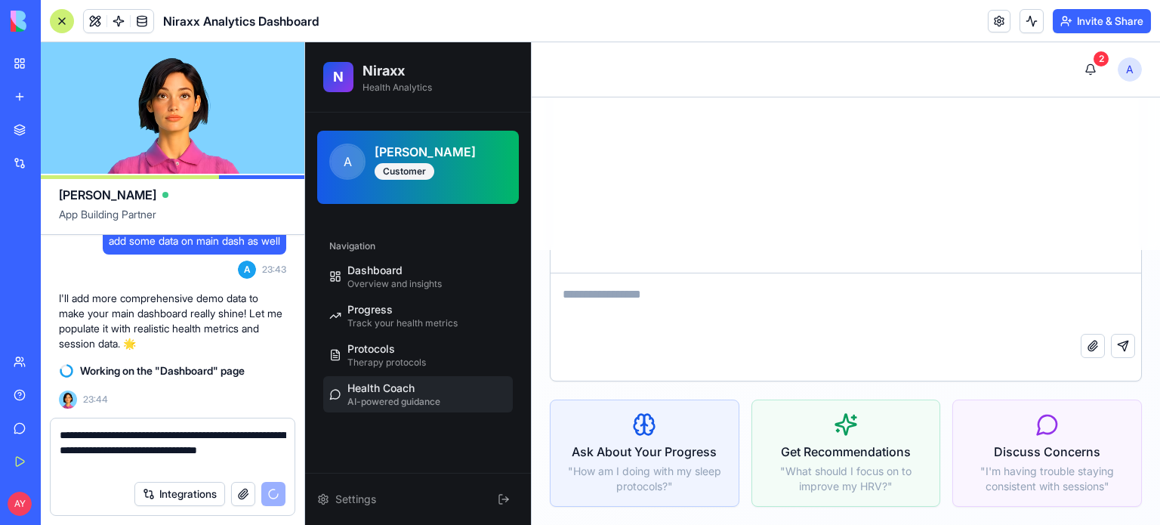
scroll to position [274, 0]
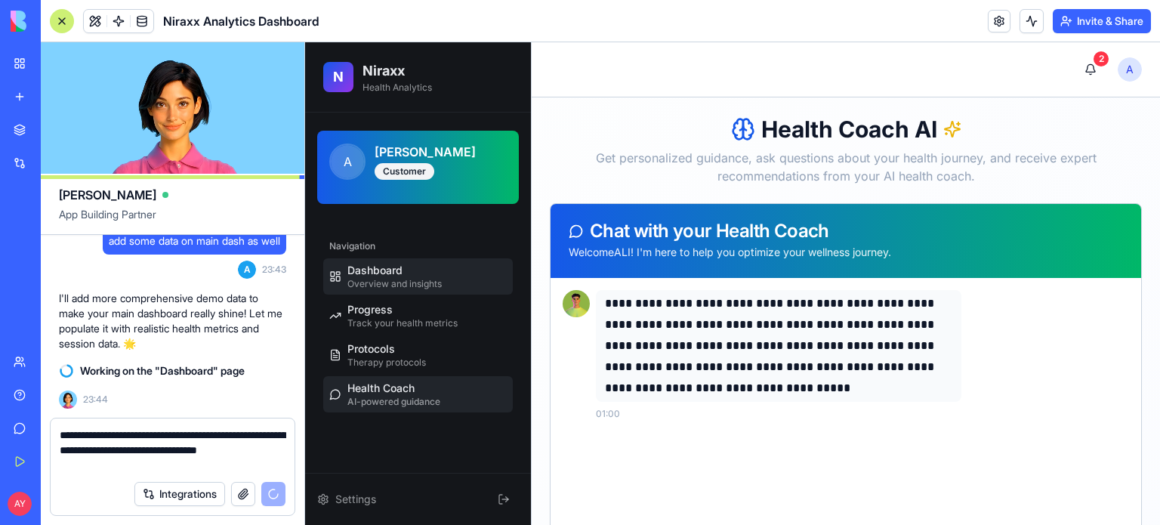
click at [395, 276] on span "Dashboard" at bounding box center [374, 270] width 55 height 15
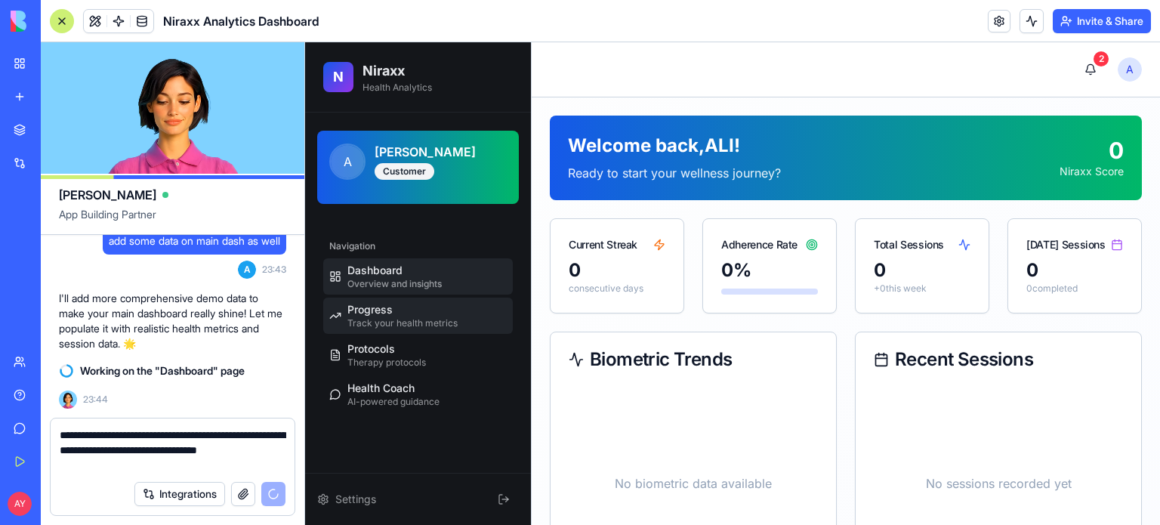
click at [390, 318] on span "Track your health metrics" at bounding box center [402, 323] width 110 height 12
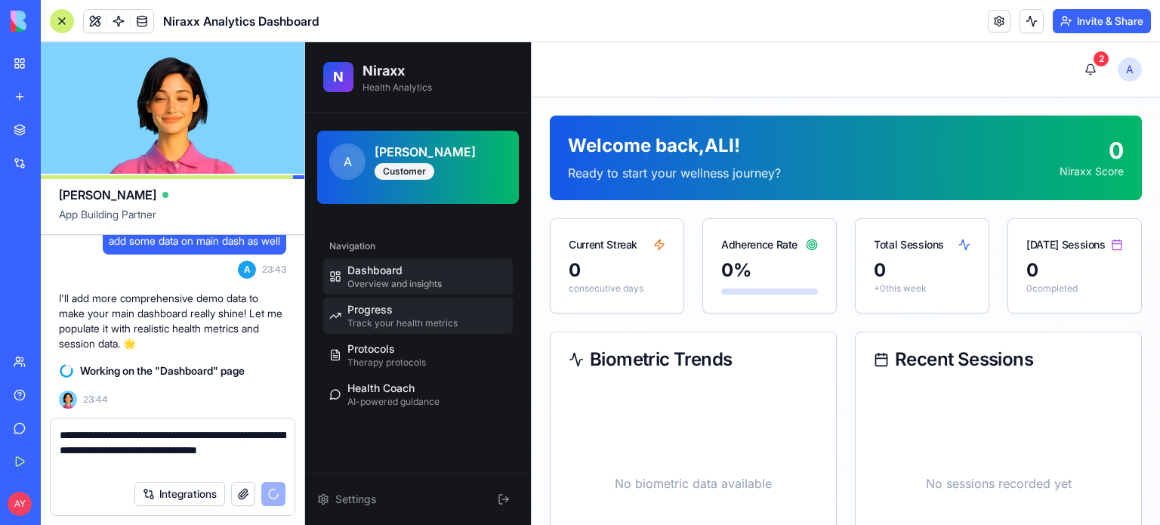
select select "*****"
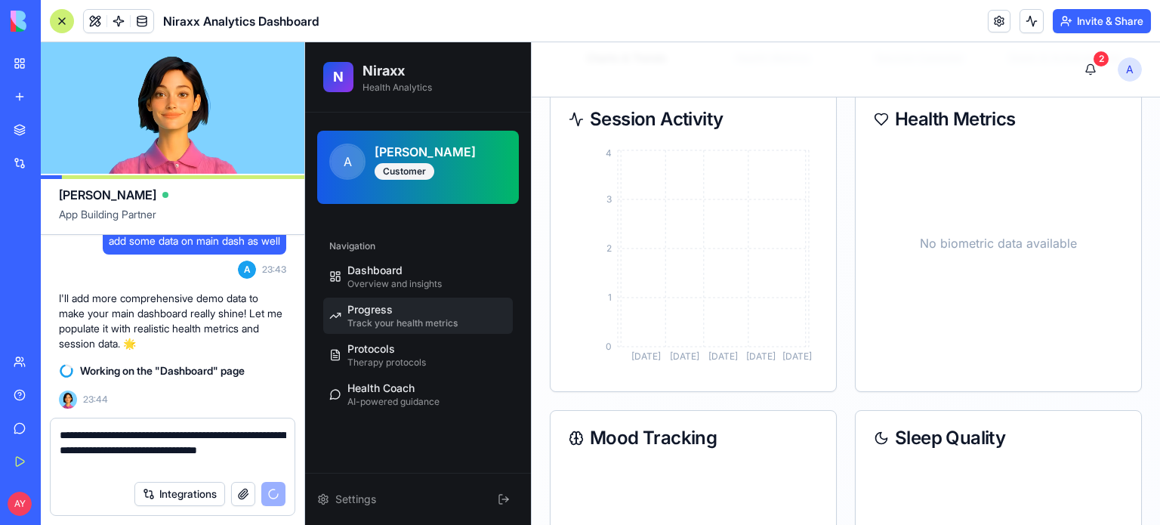
scroll to position [433, 0]
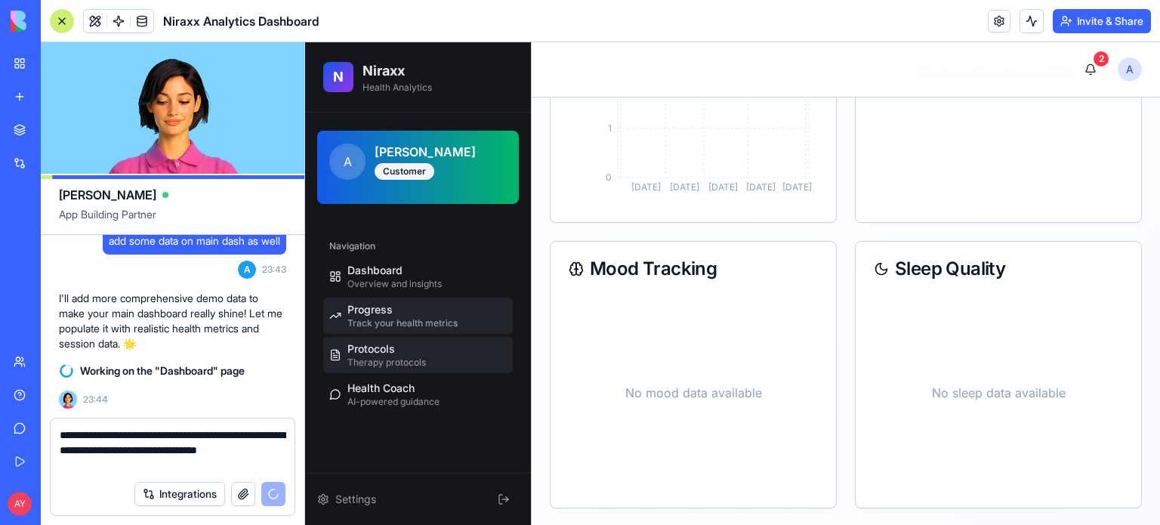
click at [412, 354] on div "Protocols Therapy protocols" at bounding box center [386, 354] width 79 height 27
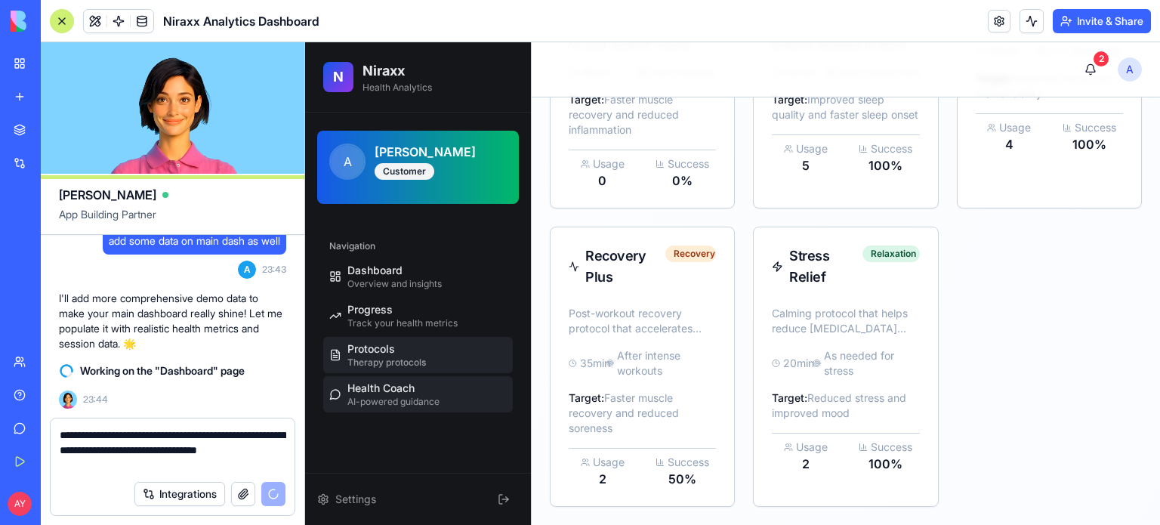
click at [428, 394] on div "Health Coach AI-powered guidance" at bounding box center [393, 394] width 92 height 27
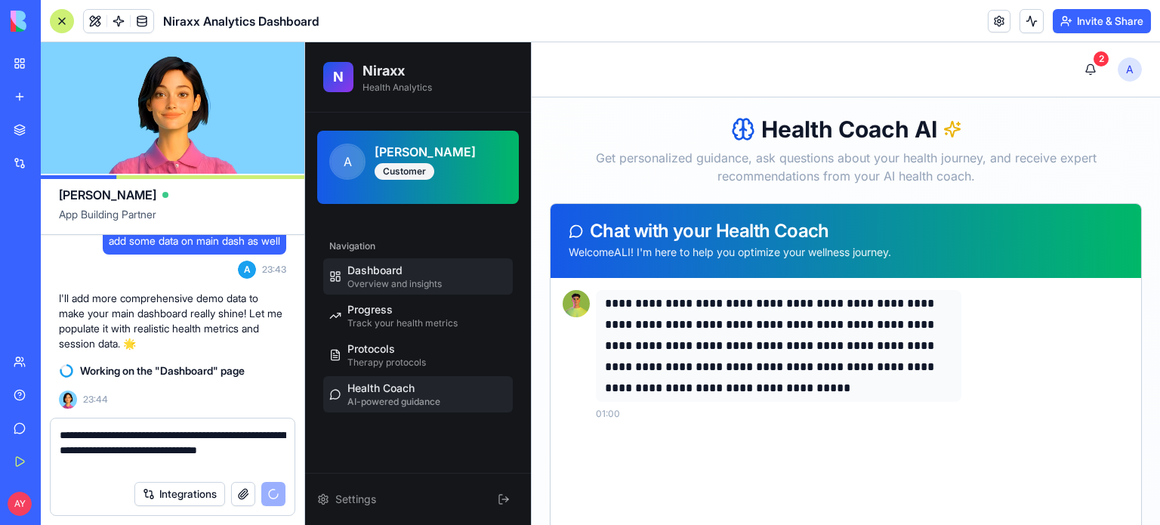
click at [400, 265] on span "Dashboard" at bounding box center [374, 270] width 55 height 15
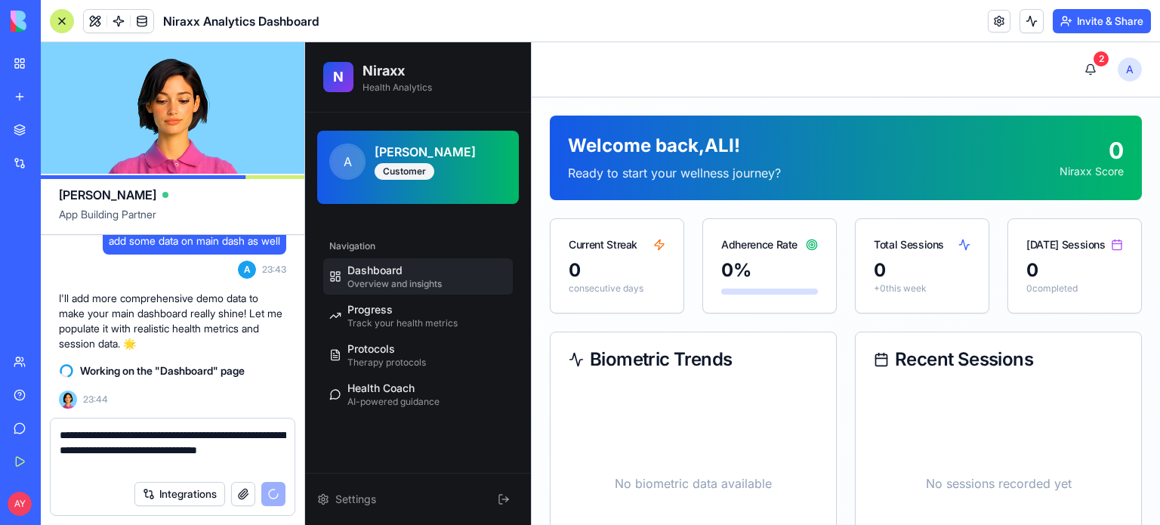
scroll to position [9866, 0]
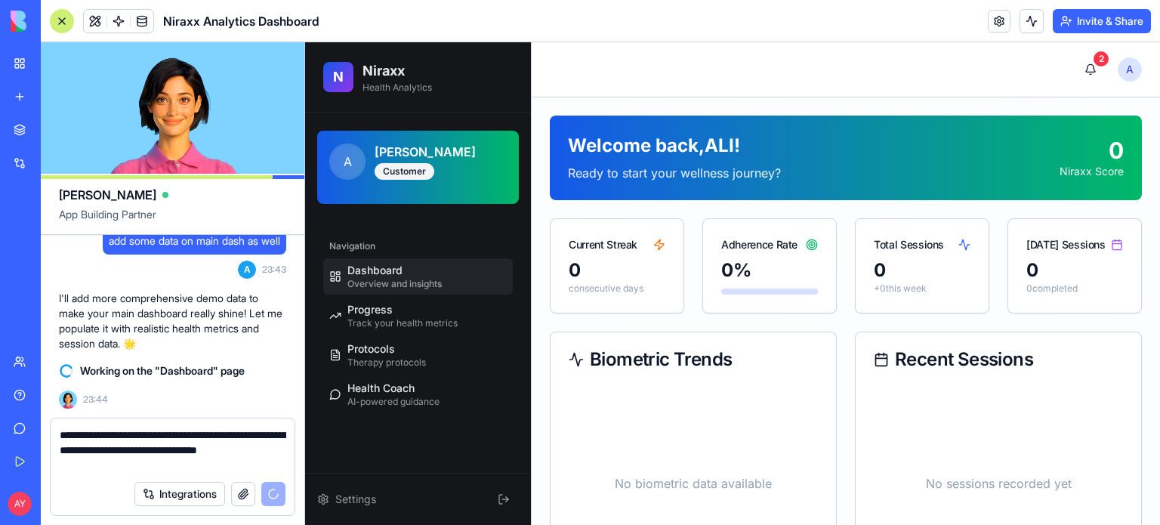
click at [113, 467] on textarea "**********" at bounding box center [173, 449] width 227 height 45
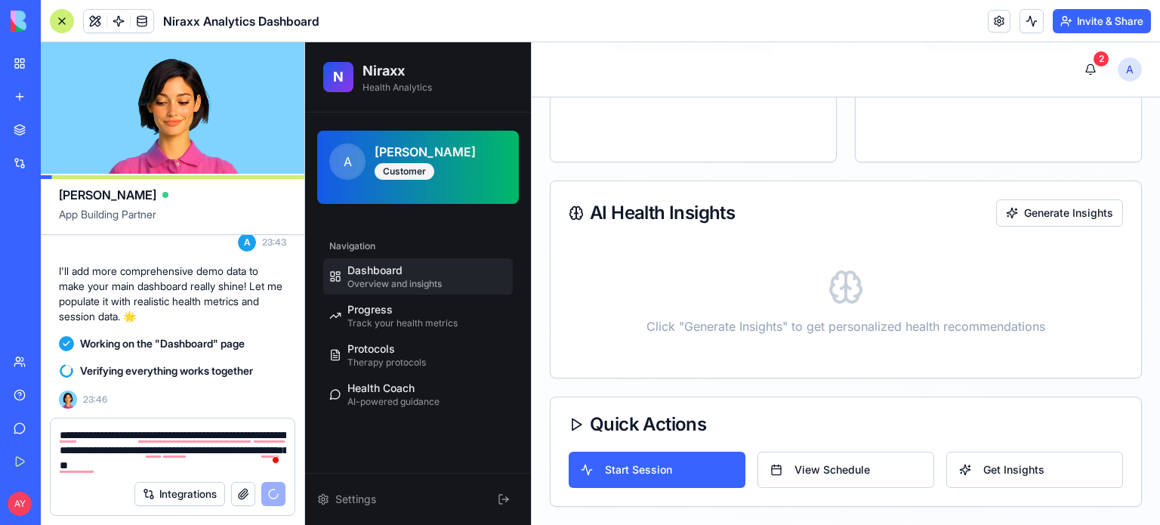
scroll to position [450, 0]
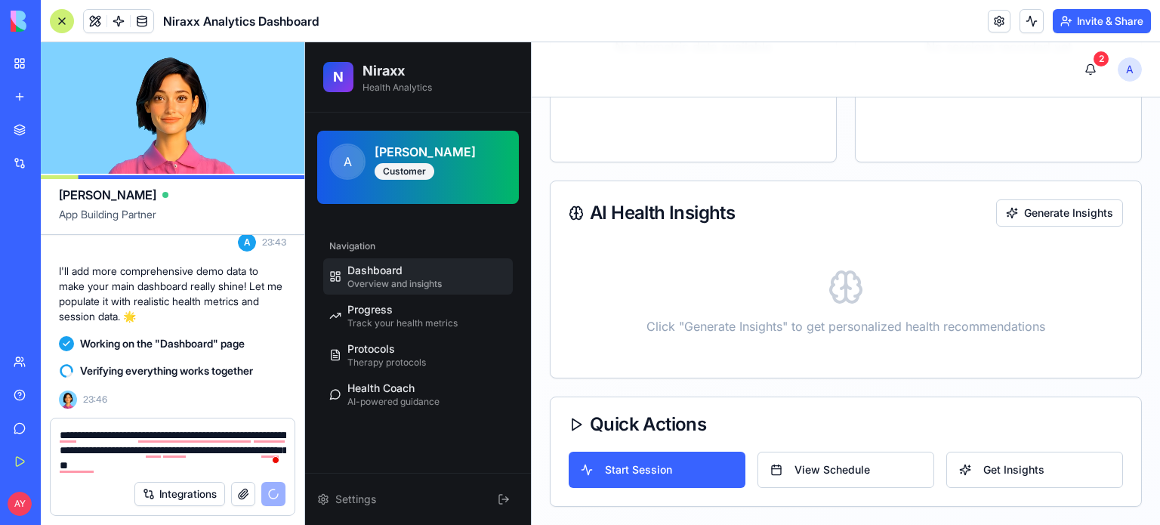
type textarea "**********"
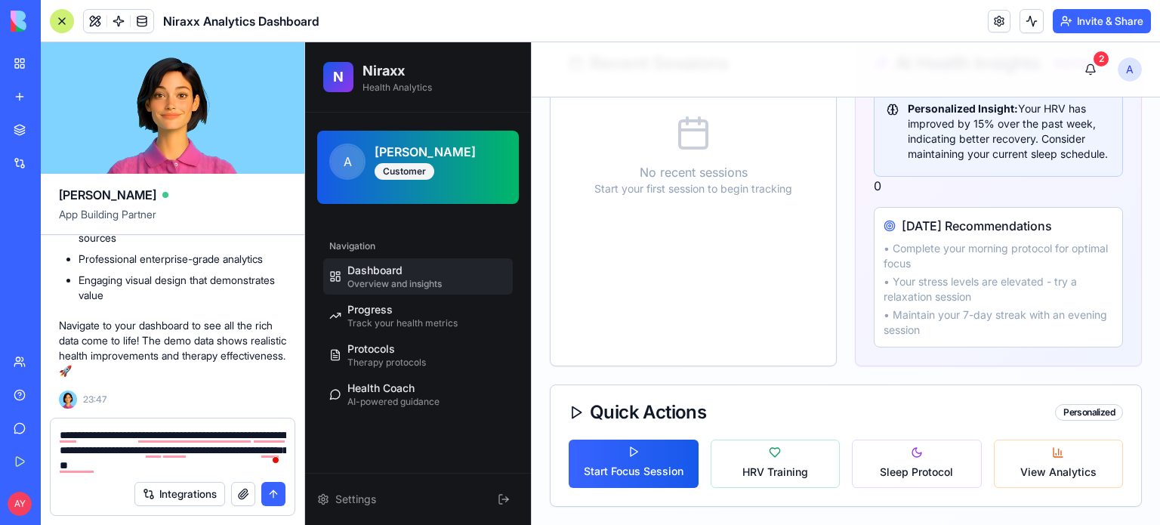
scroll to position [861, 0]
click at [770, 464] on button "HRV Training" at bounding box center [776, 464] width 130 height 48
click at [785, 467] on span "HRV Training" at bounding box center [775, 471] width 66 height 15
click at [927, 464] on button "Sleep Protocol" at bounding box center [917, 464] width 130 height 48
click at [1023, 462] on button "View Analytics" at bounding box center [1059, 464] width 130 height 48
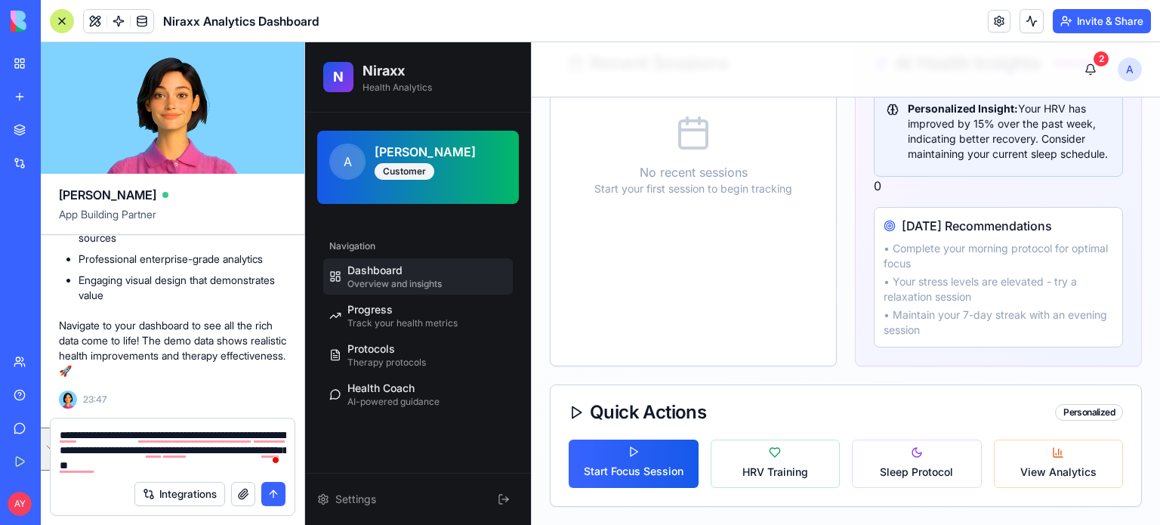
drag, startPoint x: 247, startPoint y: 467, endPoint x: 55, endPoint y: 437, distance: 194.2
click at [55, 437] on div "**********" at bounding box center [173, 445] width 244 height 54
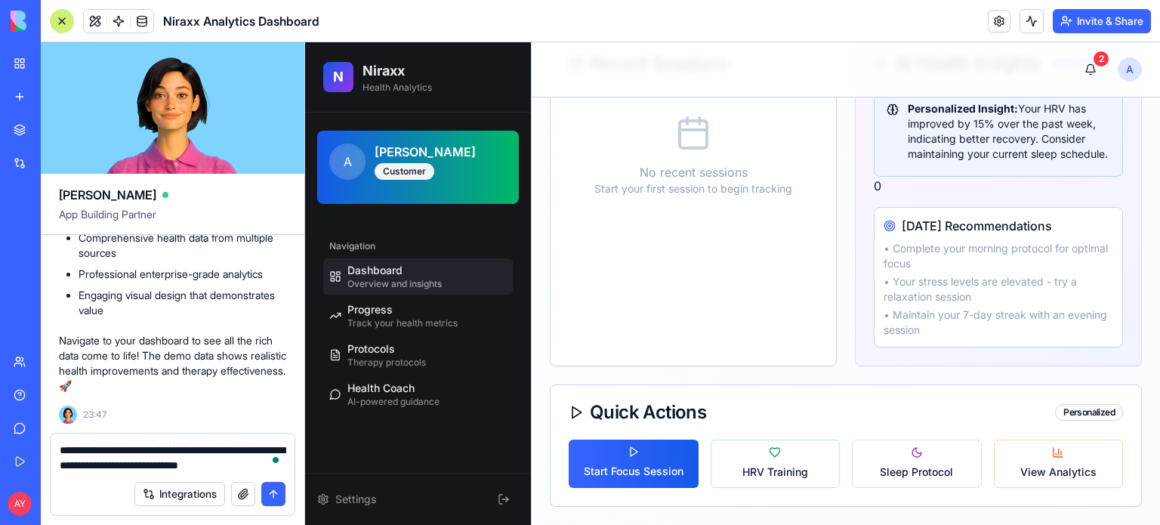
scroll to position [11186, 0]
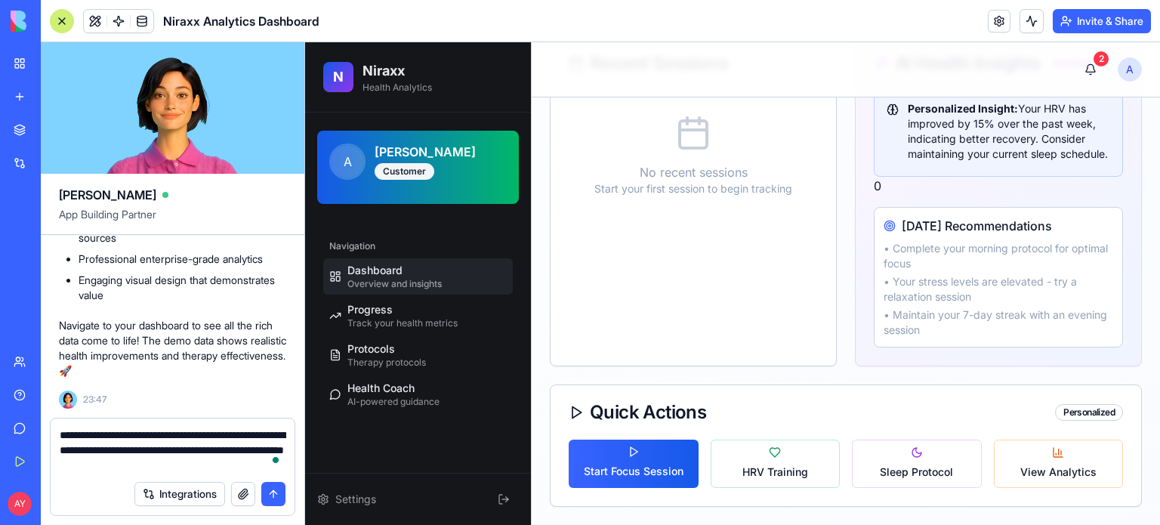
type textarea "**********"
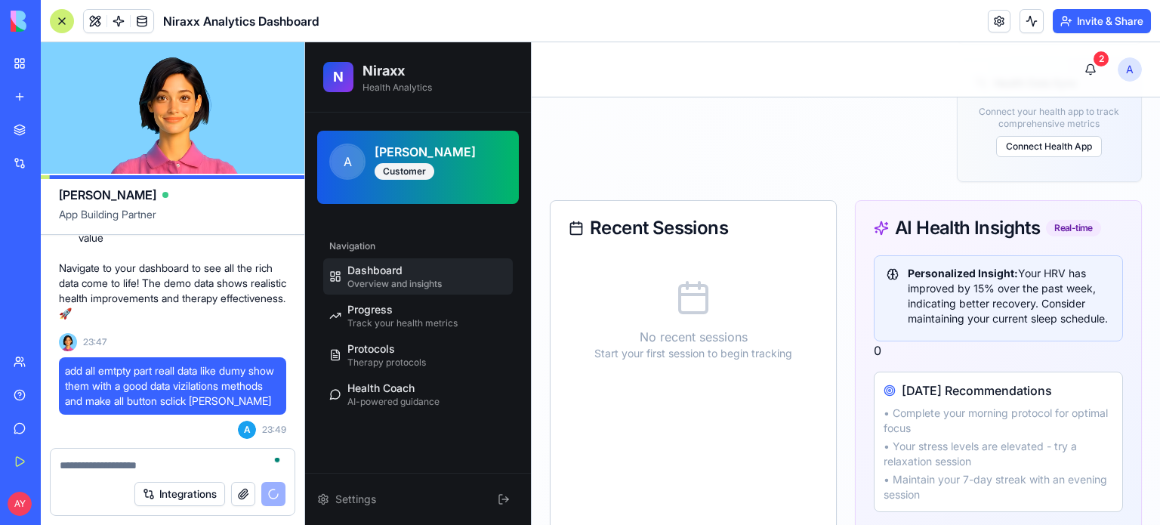
scroll to position [634, 0]
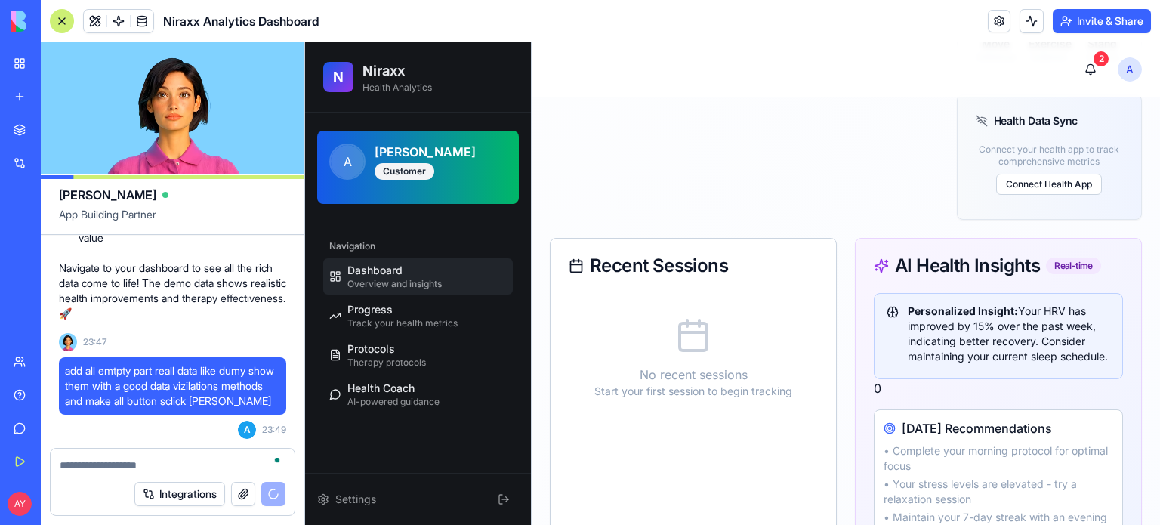
click at [397, 276] on span "Dashboard" at bounding box center [374, 270] width 55 height 15
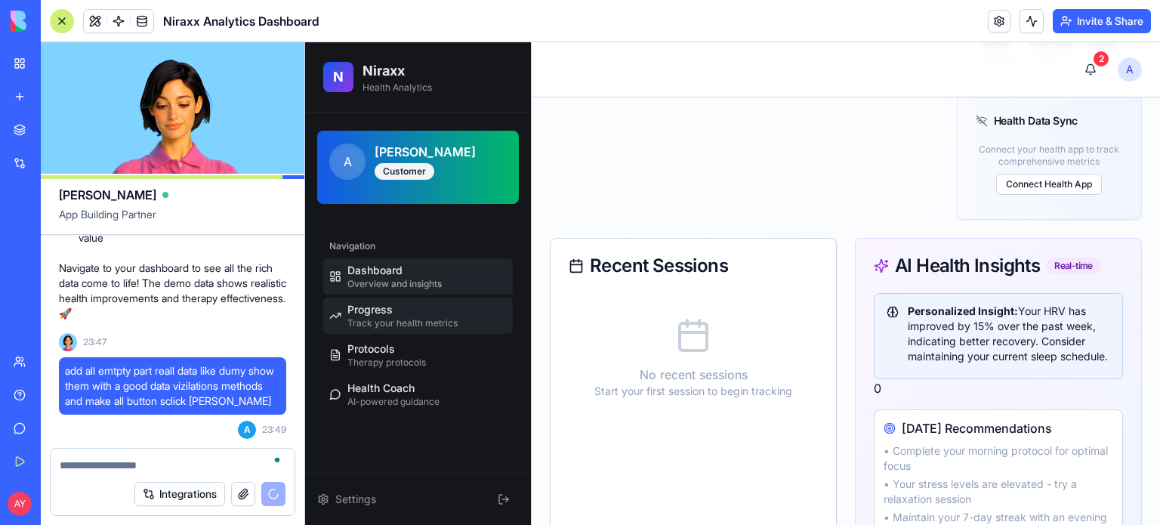
click at [405, 322] on span "Track your health metrics" at bounding box center [402, 323] width 110 height 12
select select "*****"
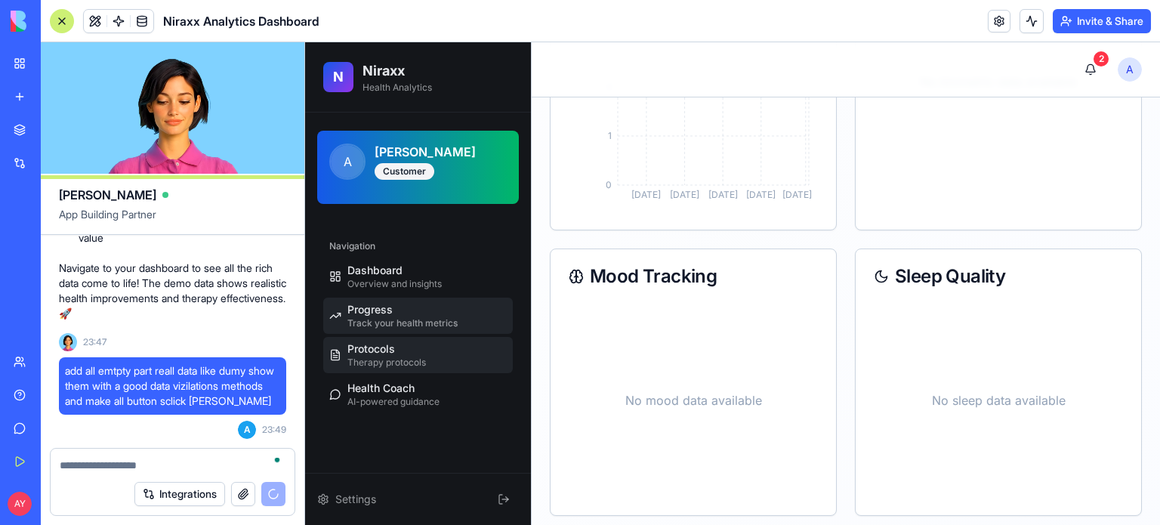
scroll to position [433, 0]
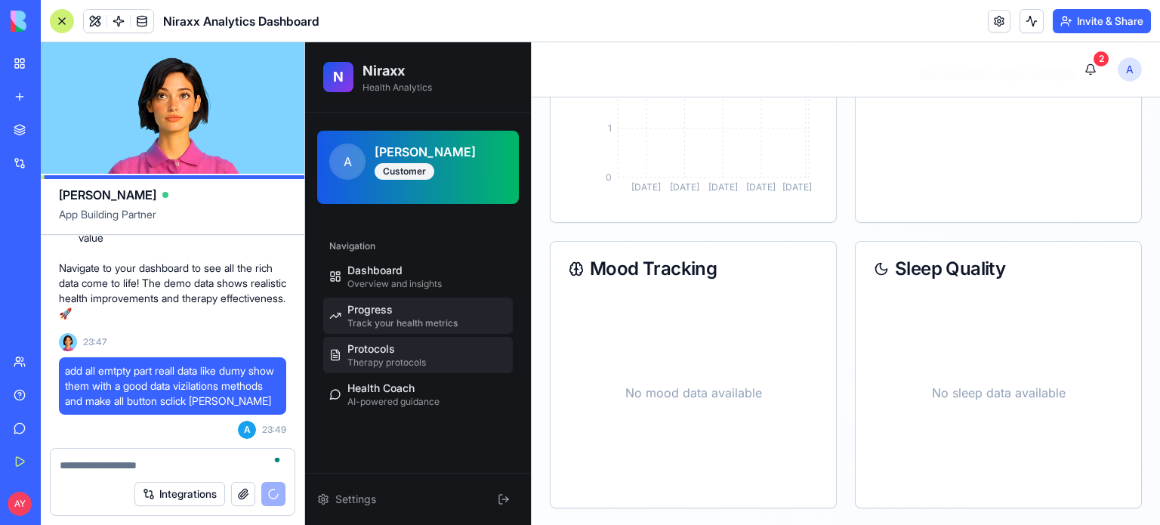
click at [395, 359] on span "Therapy protocols" at bounding box center [386, 362] width 79 height 12
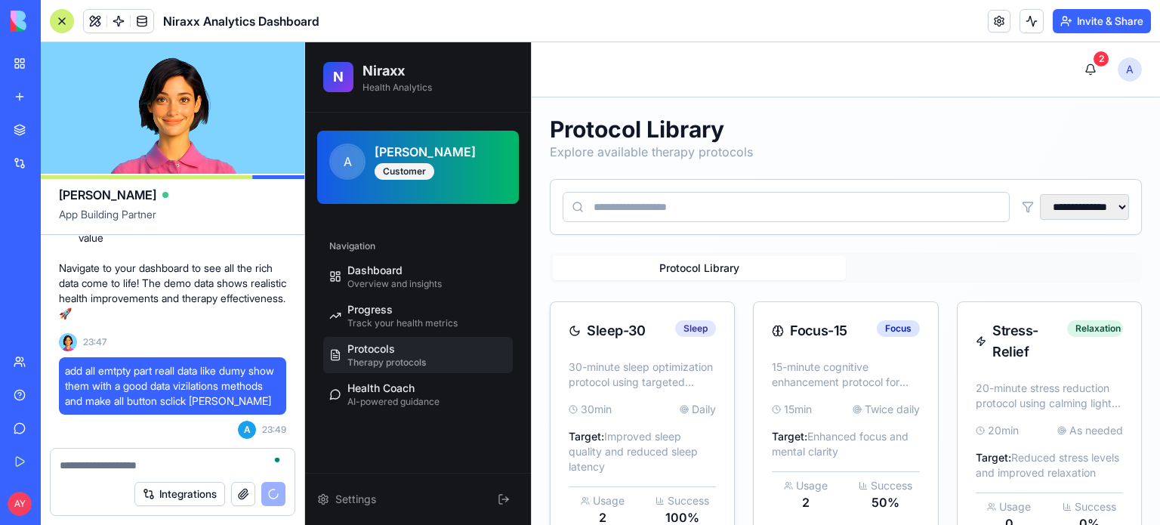
click at [636, 377] on p "30-minute sleep optimization protocol using targeted [MEDICAL_DATA]" at bounding box center [642, 374] width 147 height 30
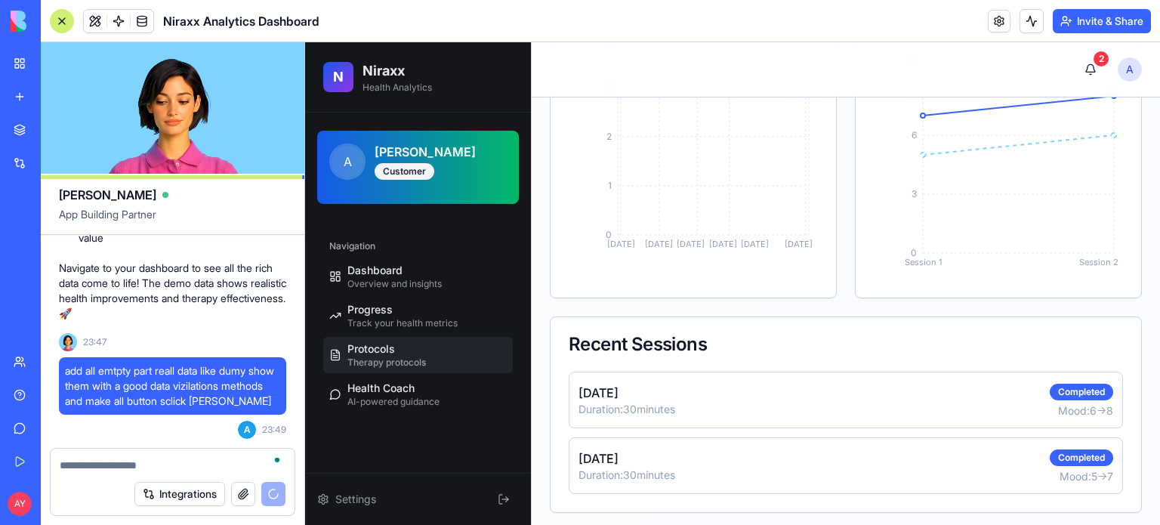
scroll to position [693, 0]
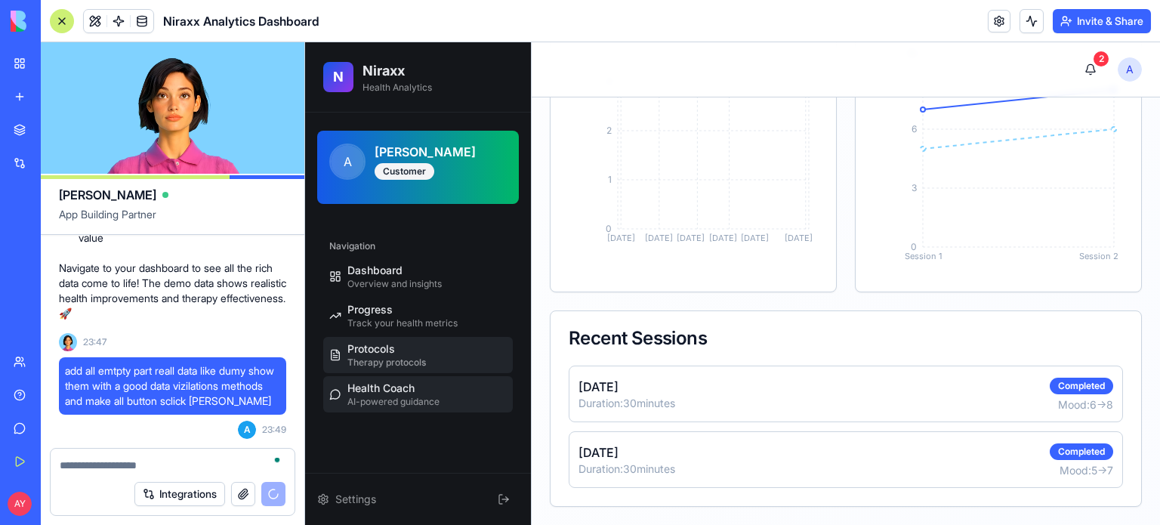
click at [431, 392] on div "Health Coach AI-powered guidance" at bounding box center [393, 394] width 92 height 27
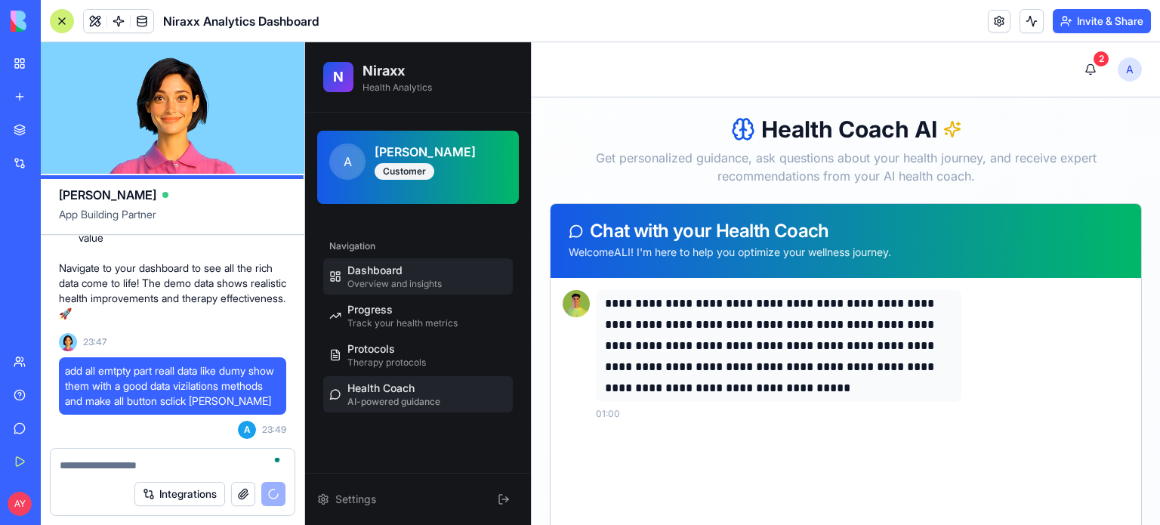
click at [400, 267] on span "Dashboard" at bounding box center [374, 270] width 55 height 15
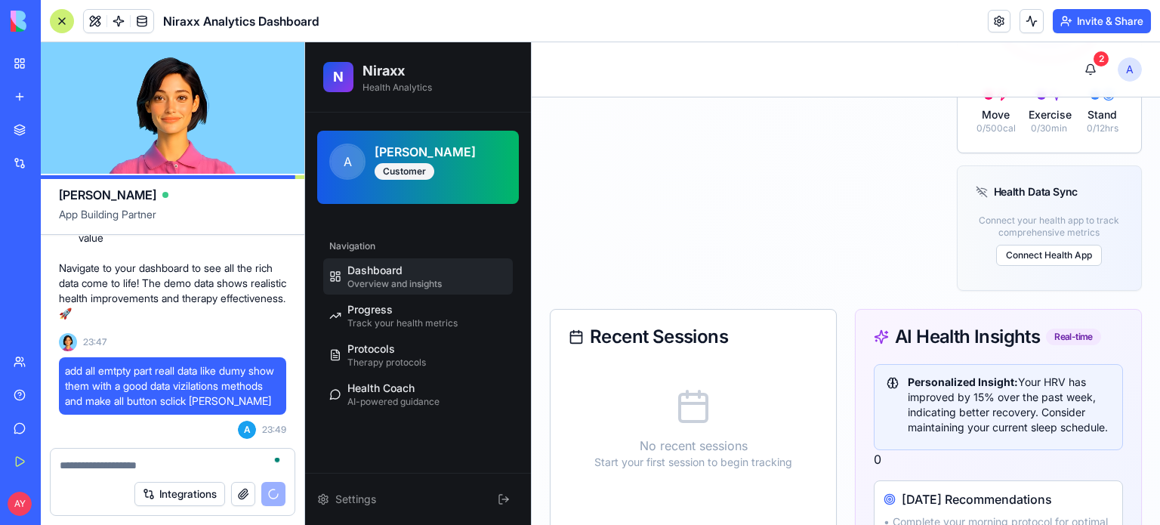
scroll to position [559, 0]
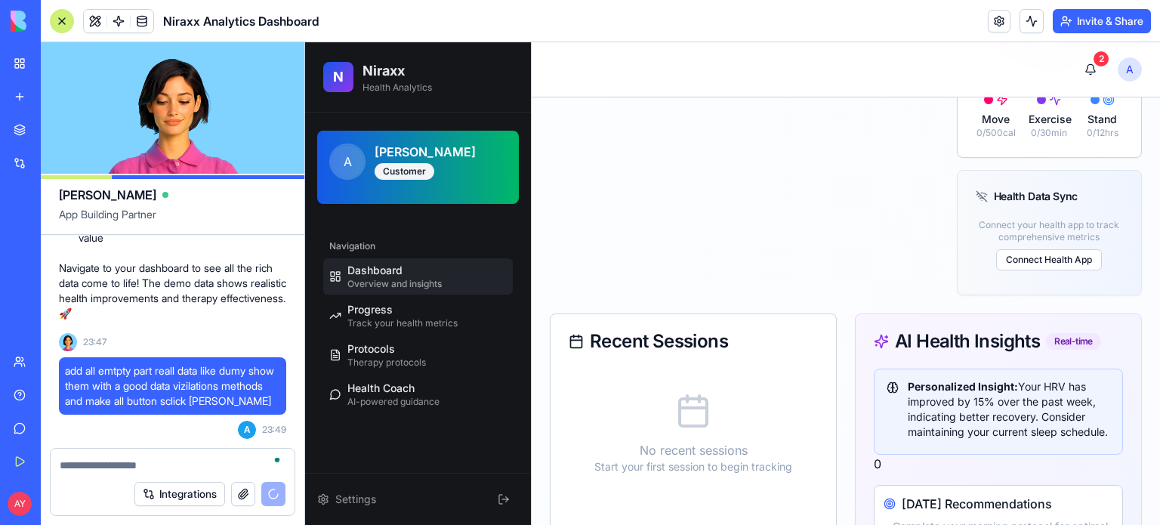
click at [386, 72] on h2 "Niraxx" at bounding box center [397, 70] width 69 height 21
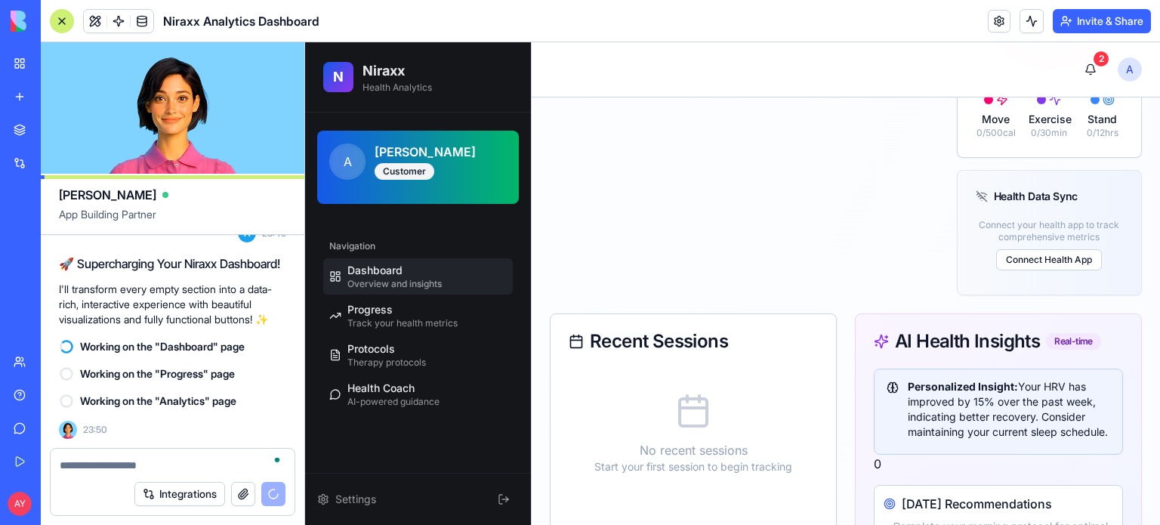
click at [437, 270] on div "Dashboard Overview and insights" at bounding box center [394, 276] width 94 height 27
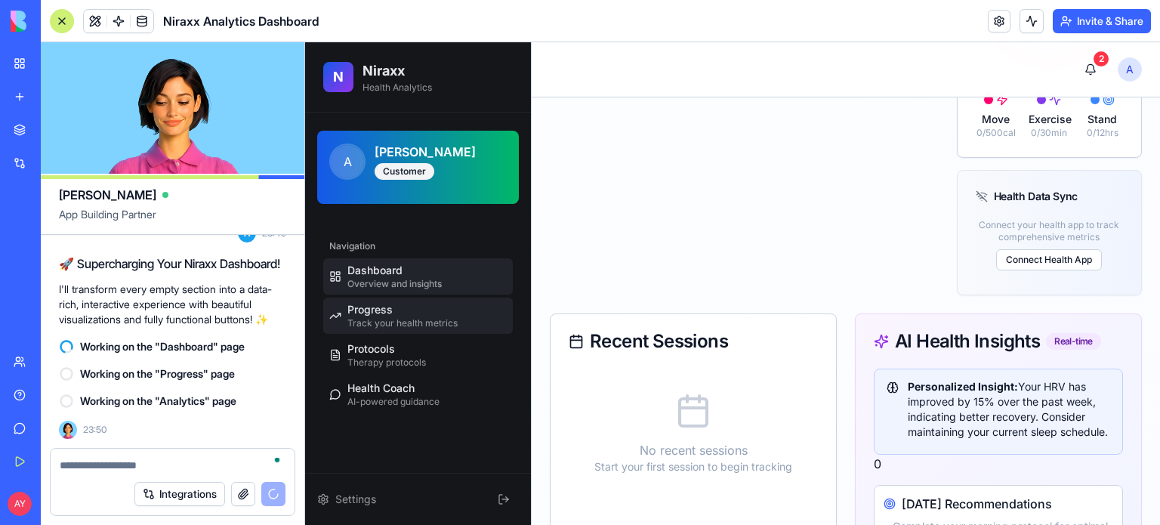
click at [400, 317] on span "Track your health metrics" at bounding box center [402, 323] width 110 height 12
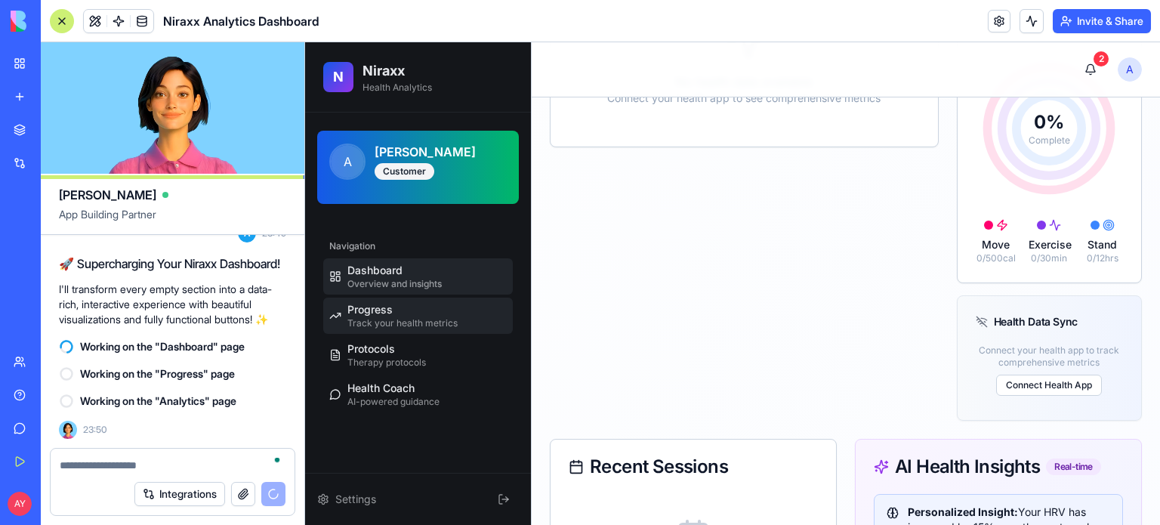
select select "*****"
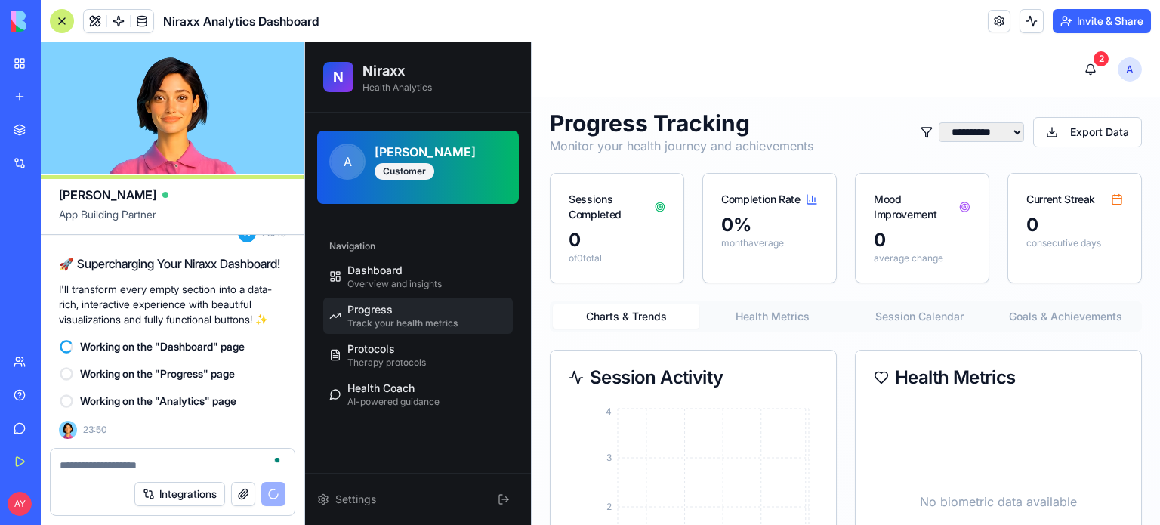
scroll to position [0, 0]
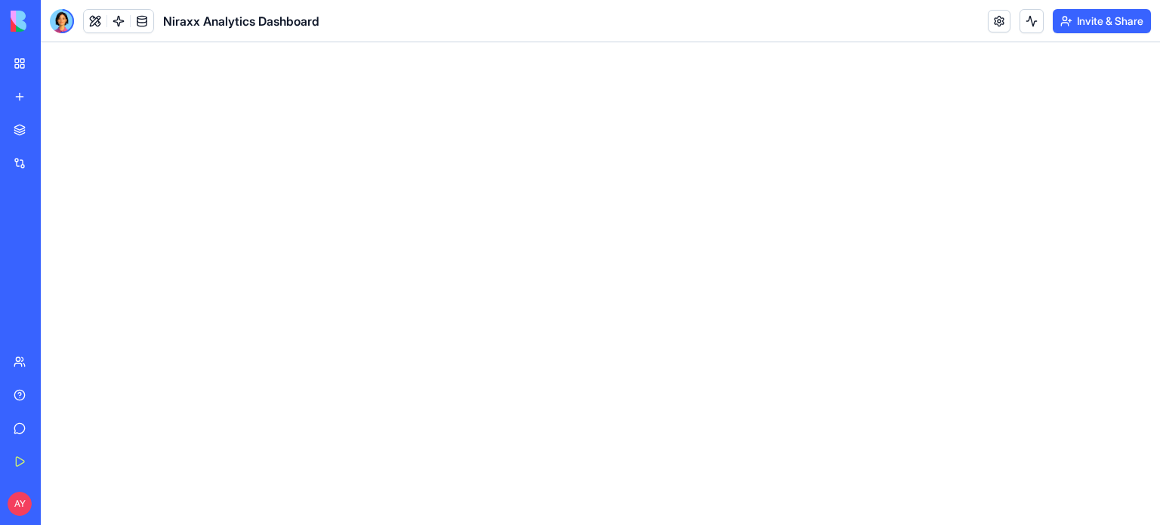
select select "*****"
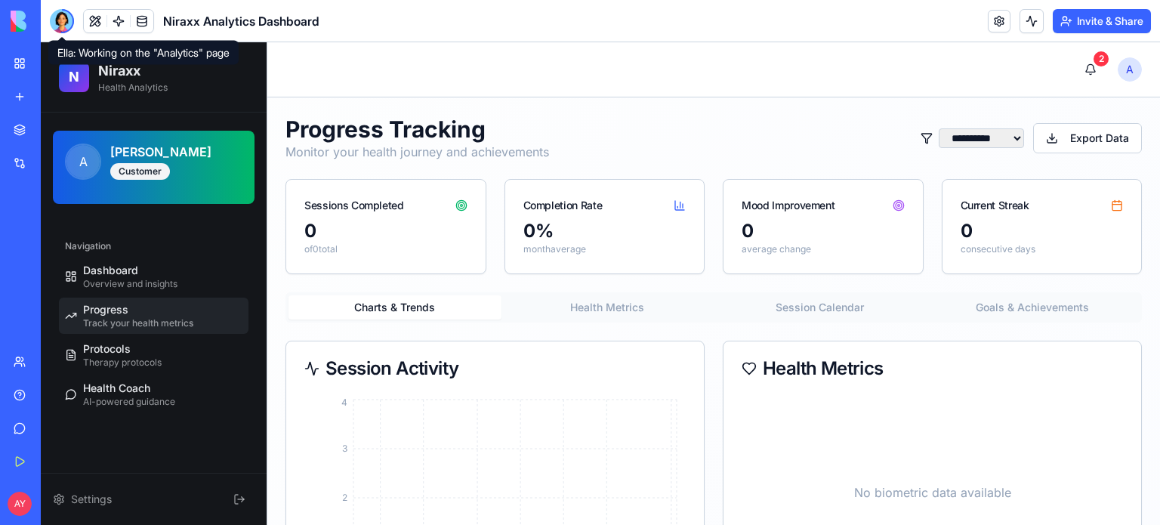
click at [57, 19] on div at bounding box center [62, 21] width 24 height 24
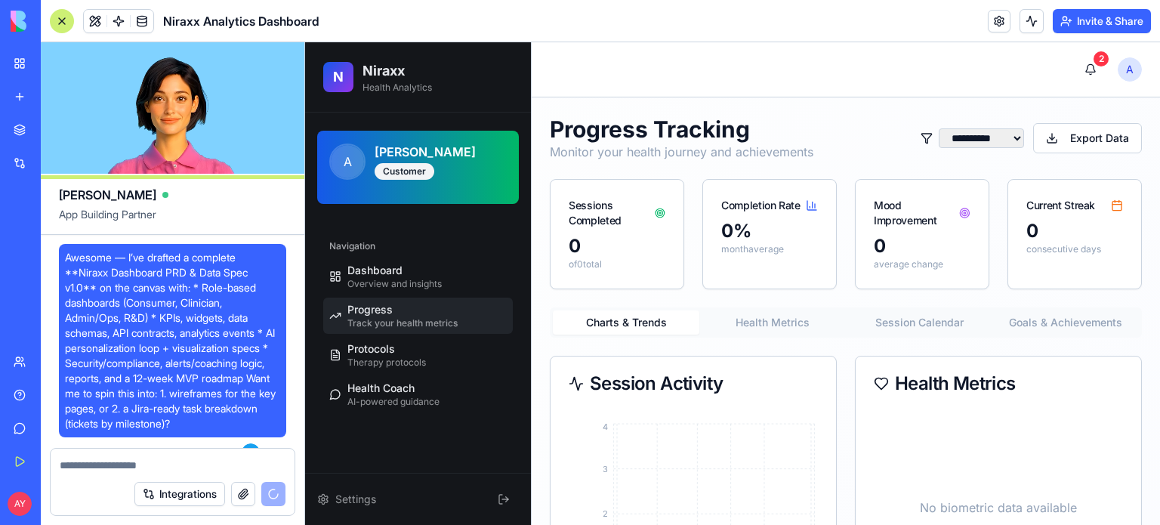
scroll to position [11455, 0]
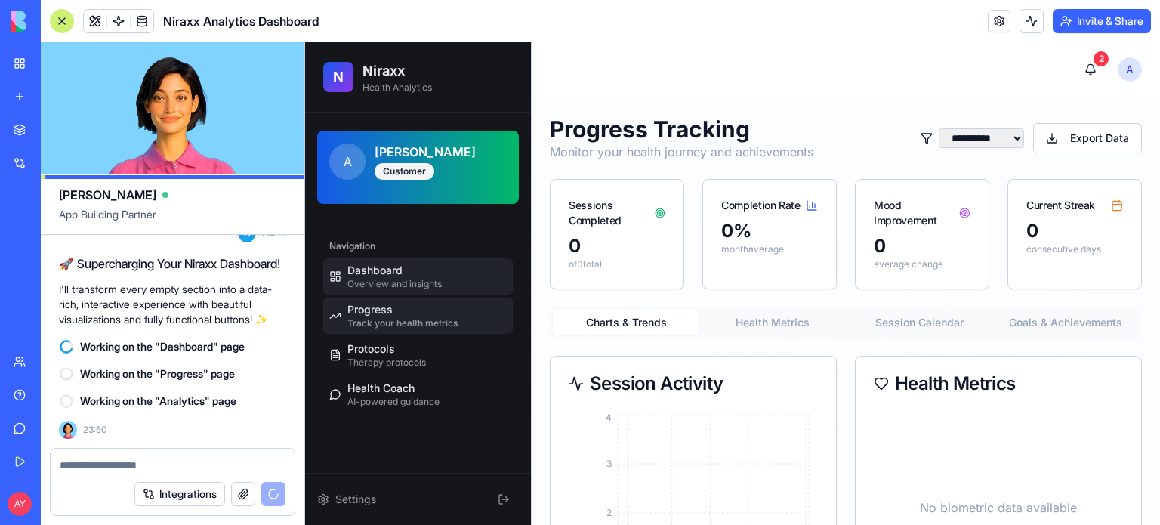
click at [401, 276] on span "Dashboard" at bounding box center [374, 270] width 55 height 15
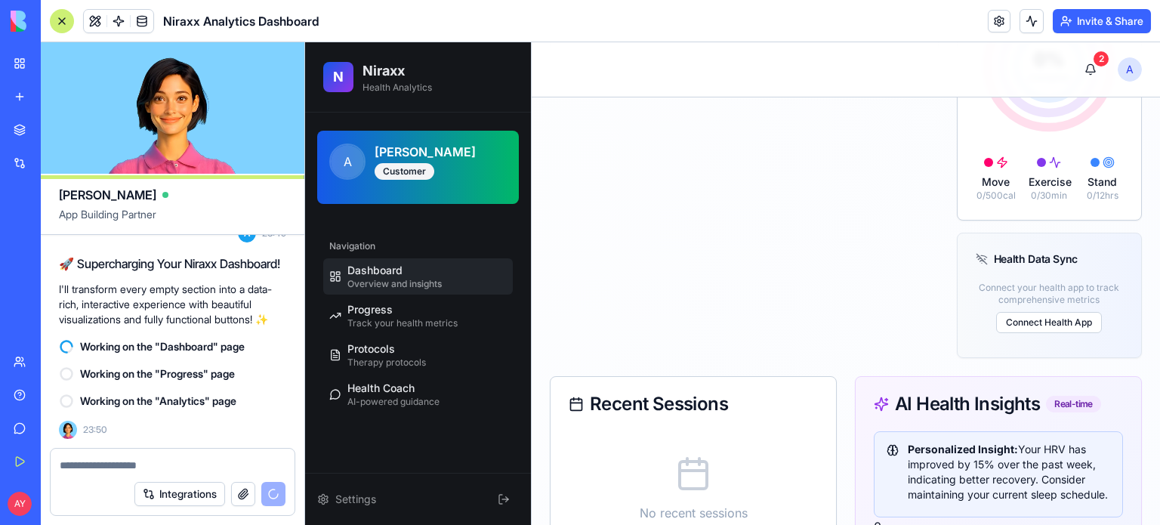
scroll to position [408, 0]
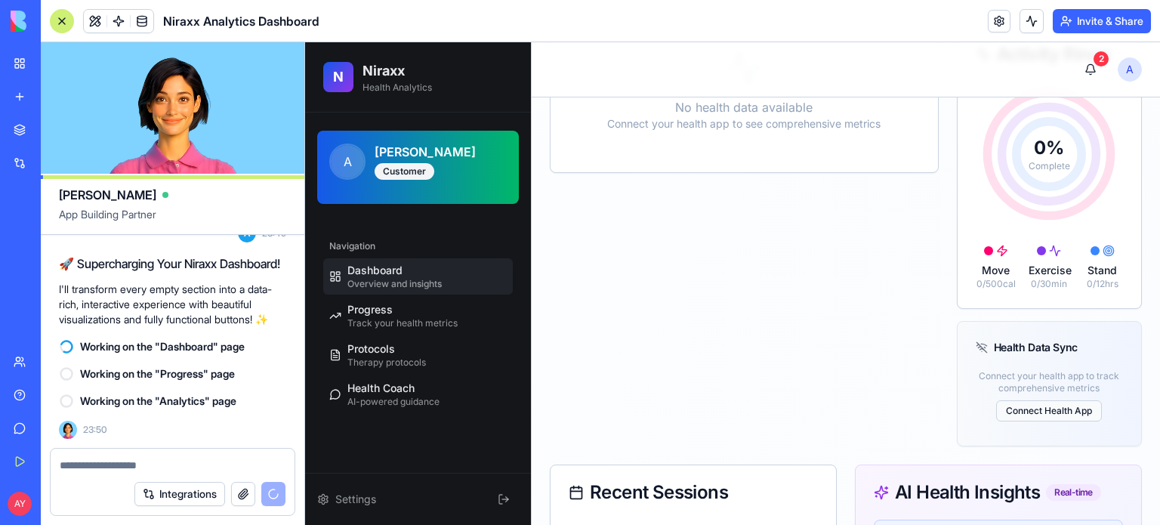
click at [1032, 419] on button "Connect Health App" at bounding box center [1049, 410] width 106 height 21
click at [1047, 420] on button "Connect Health App" at bounding box center [1049, 410] width 106 height 21
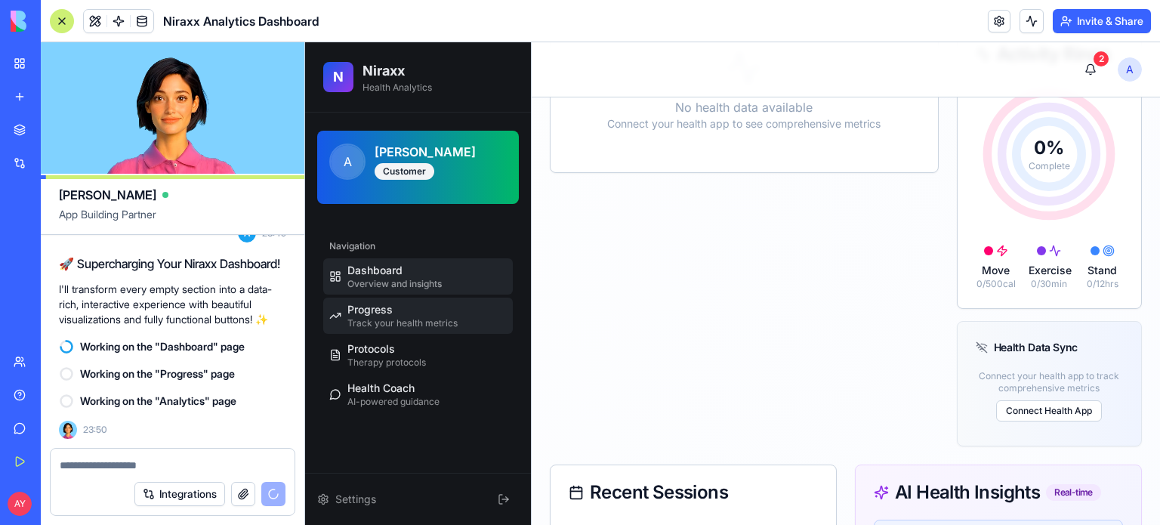
click at [439, 323] on span "Track your health metrics" at bounding box center [402, 323] width 110 height 12
select select "*****"
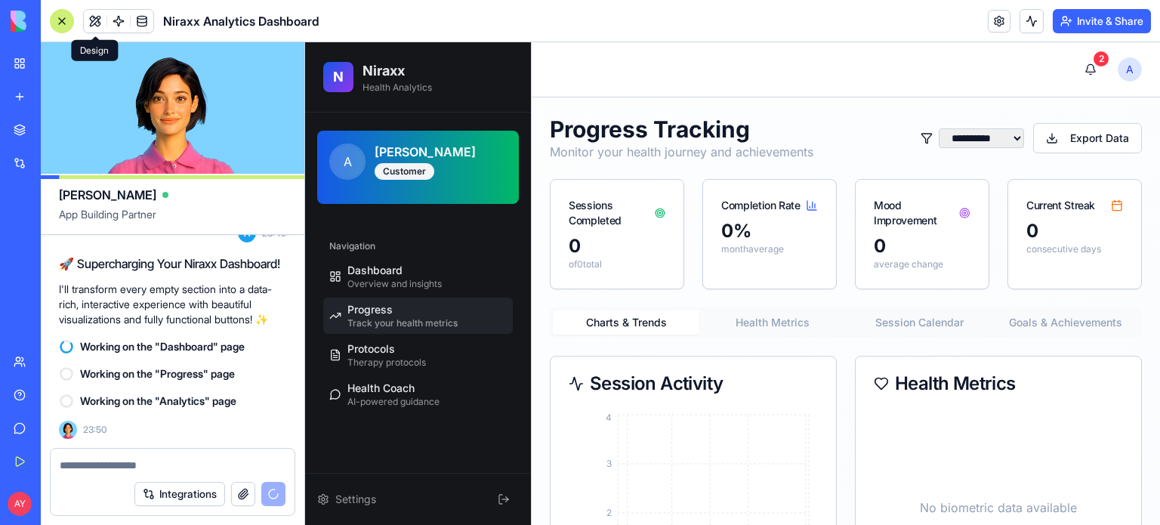
click at [94, 18] on button at bounding box center [95, 21] width 23 height 23
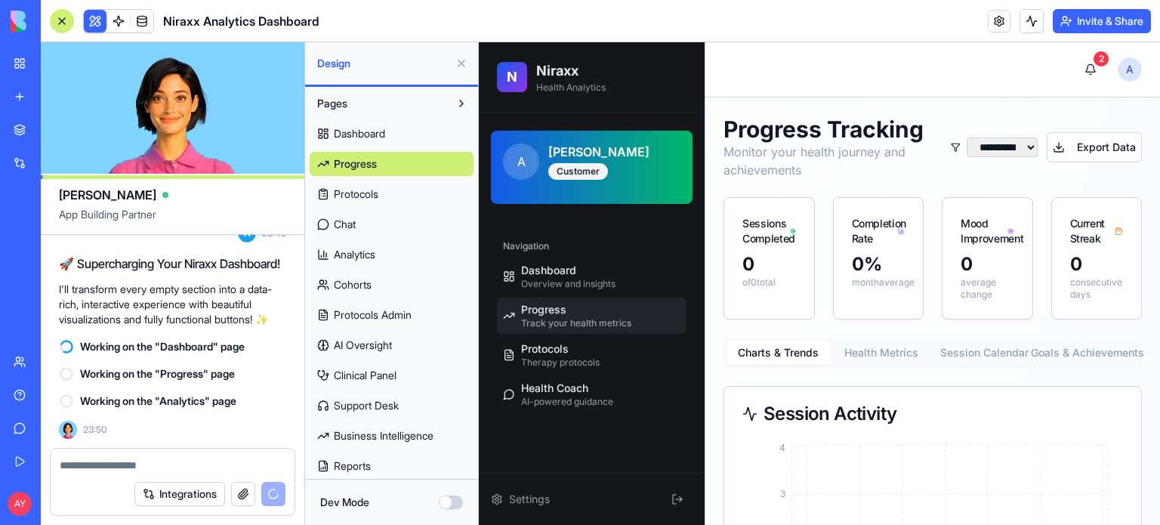
click at [403, 162] on link "Progress" at bounding box center [392, 164] width 164 height 24
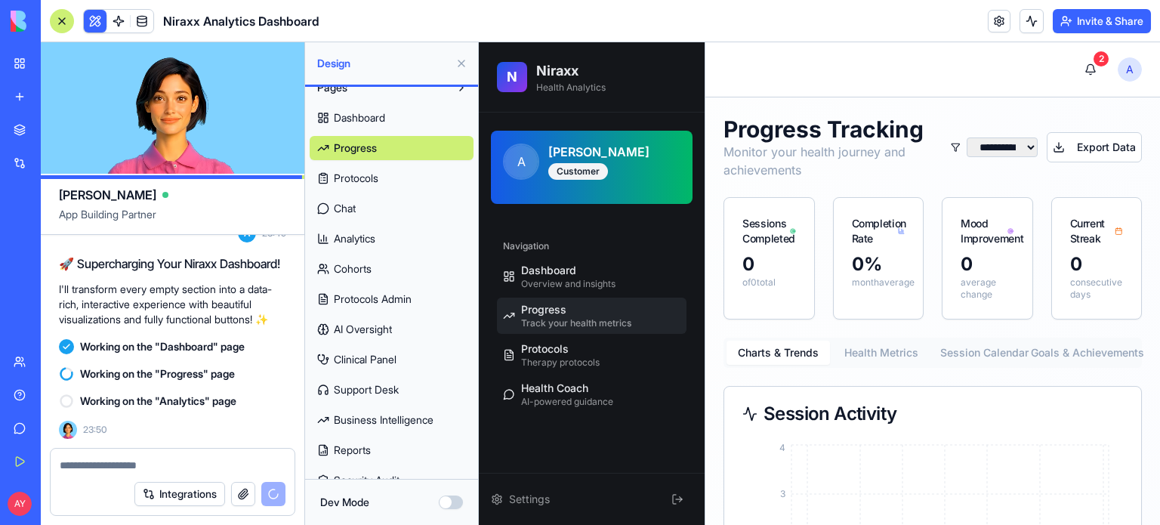
scroll to position [33, 0]
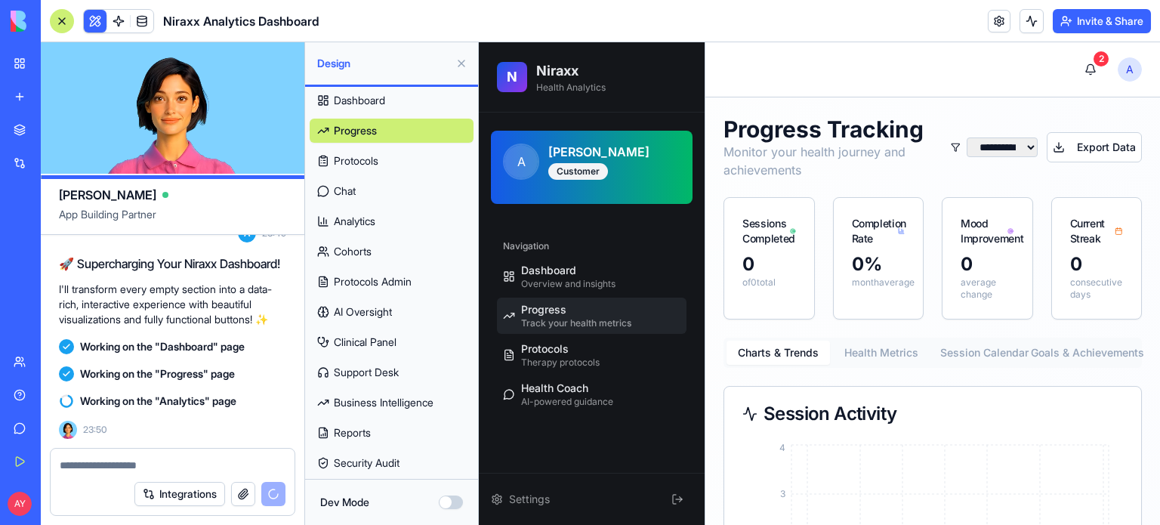
click at [454, 498] on button "Dev Mode" at bounding box center [451, 502] width 24 height 14
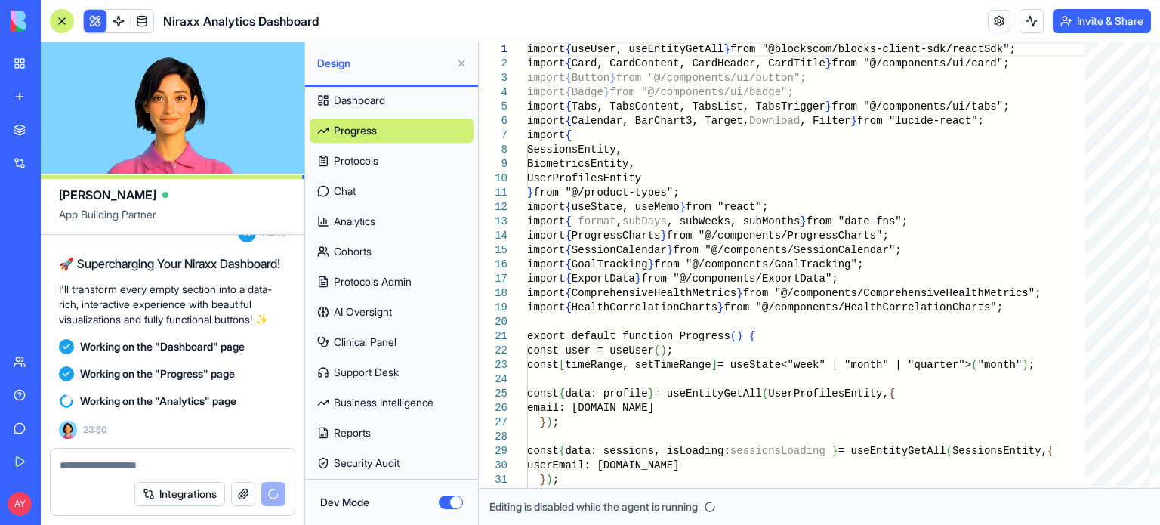
click at [450, 501] on button "Dev Mode" at bounding box center [451, 502] width 24 height 14
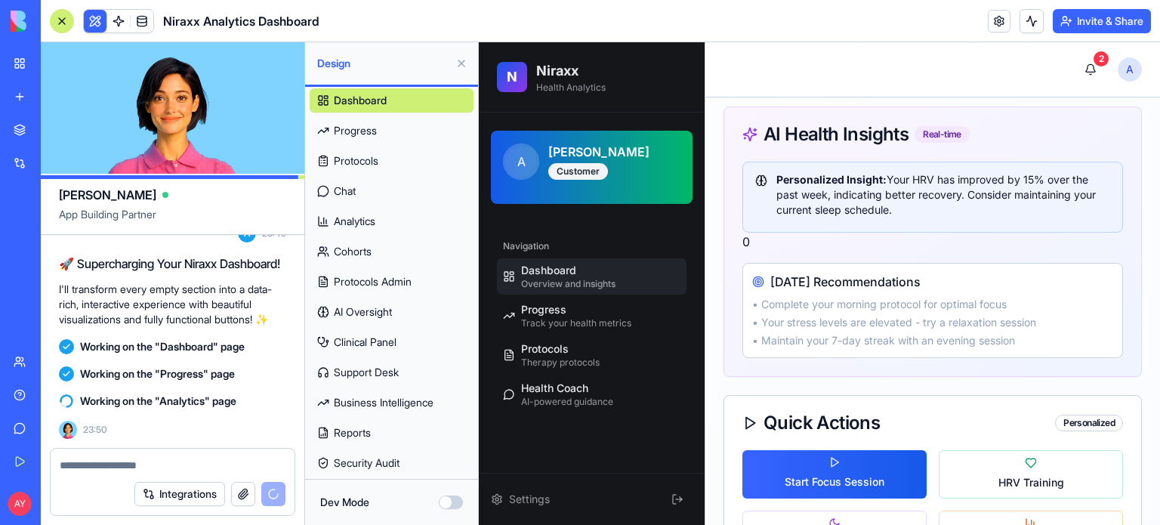
scroll to position [1321, 0]
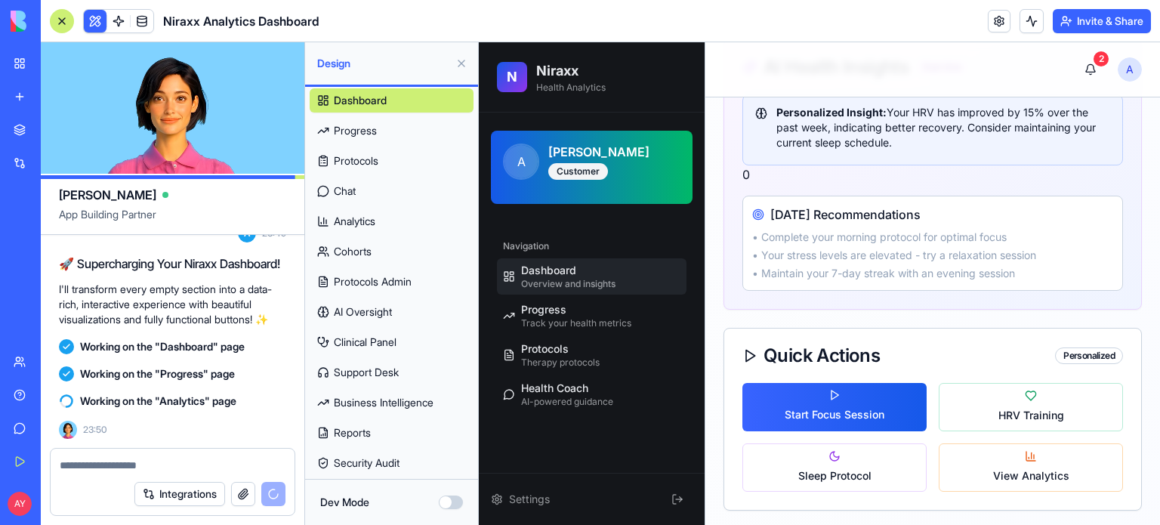
click at [465, 63] on button at bounding box center [461, 63] width 24 height 24
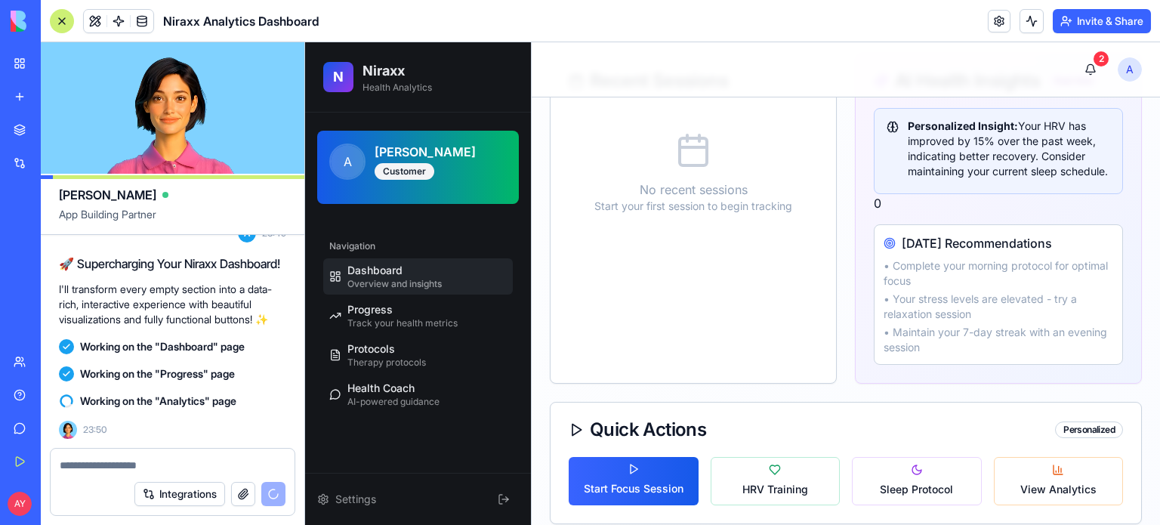
scroll to position [861, 0]
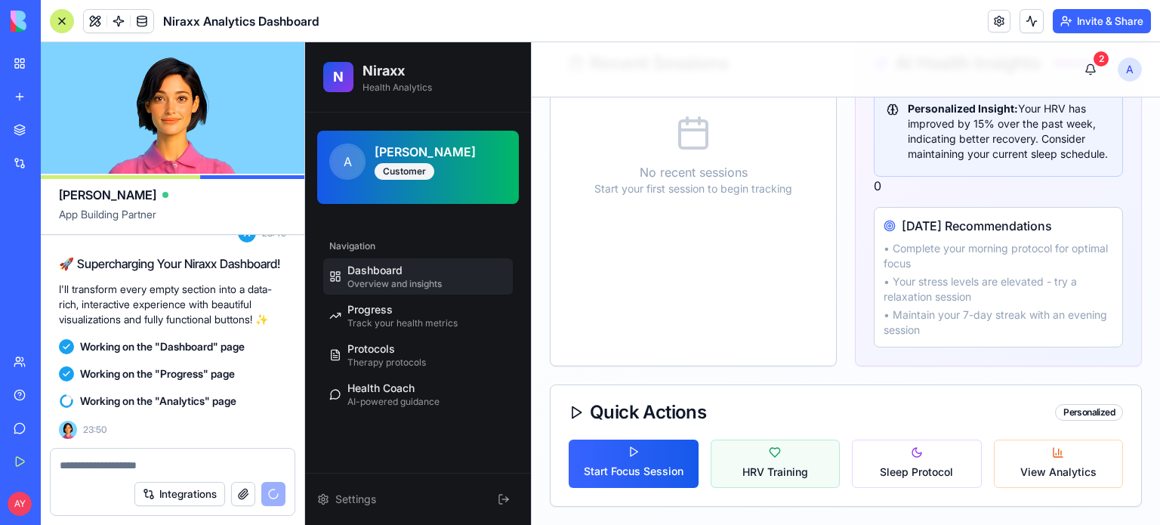
click at [779, 459] on button "HRV Training" at bounding box center [776, 464] width 130 height 48
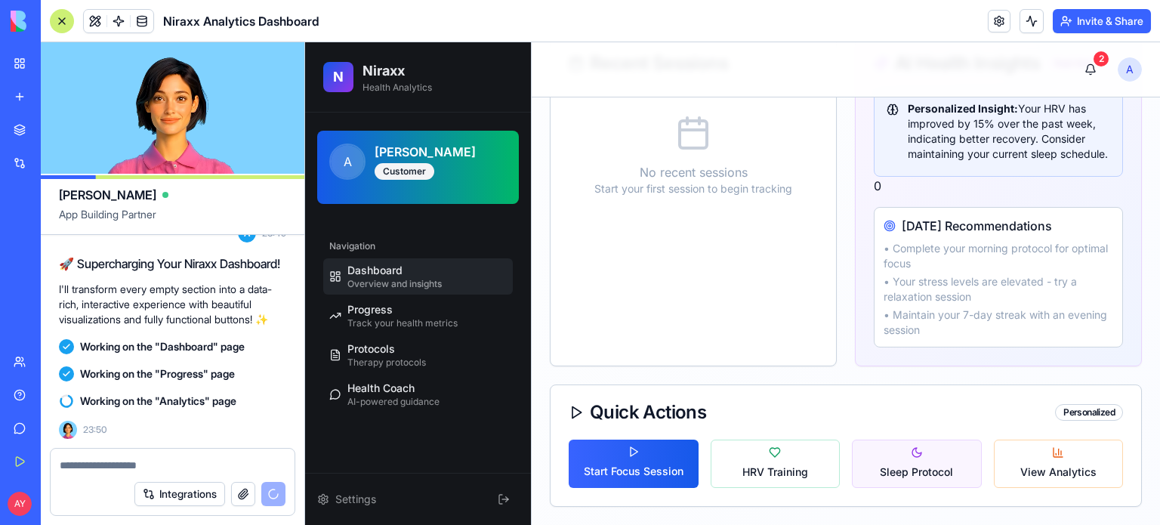
click at [935, 473] on span "Sleep Protocol" at bounding box center [916, 471] width 73 height 15
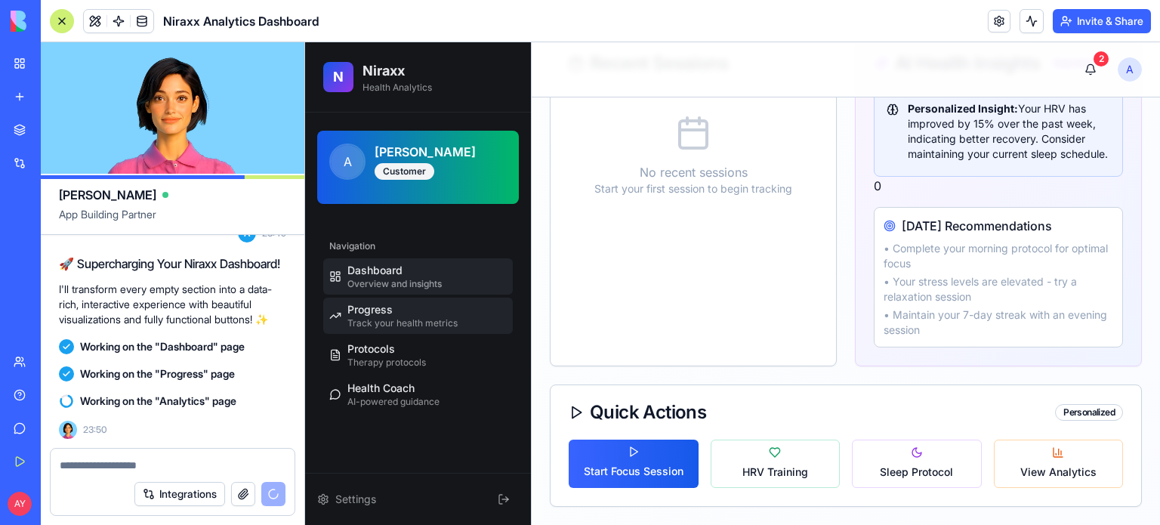
click at [382, 313] on span "Progress" at bounding box center [369, 309] width 45 height 15
select select "*****"
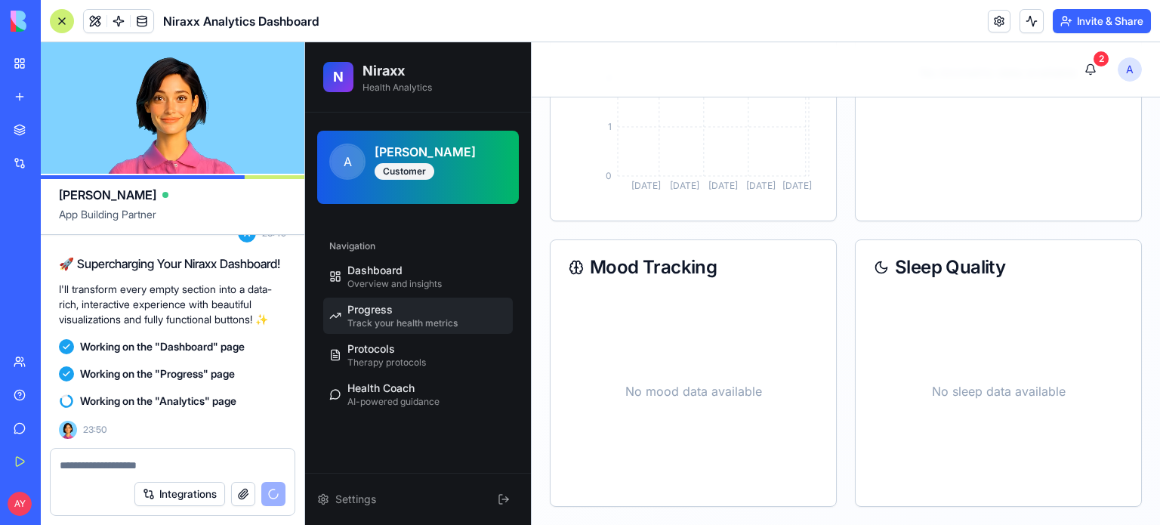
scroll to position [433, 0]
click at [398, 73] on h2 "Niraxx" at bounding box center [397, 70] width 69 height 21
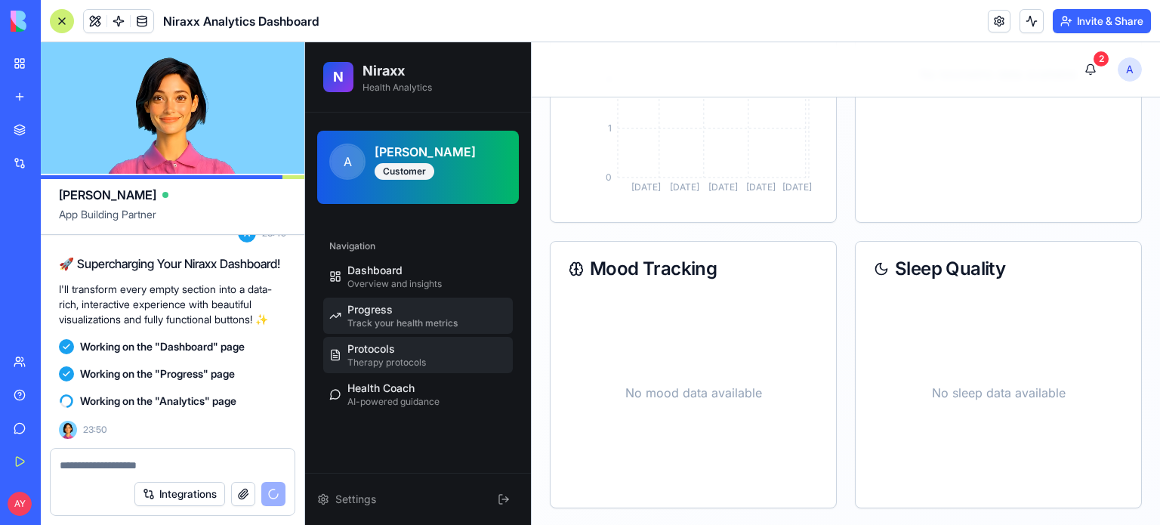
click at [384, 358] on span "Therapy protocols" at bounding box center [386, 362] width 79 height 12
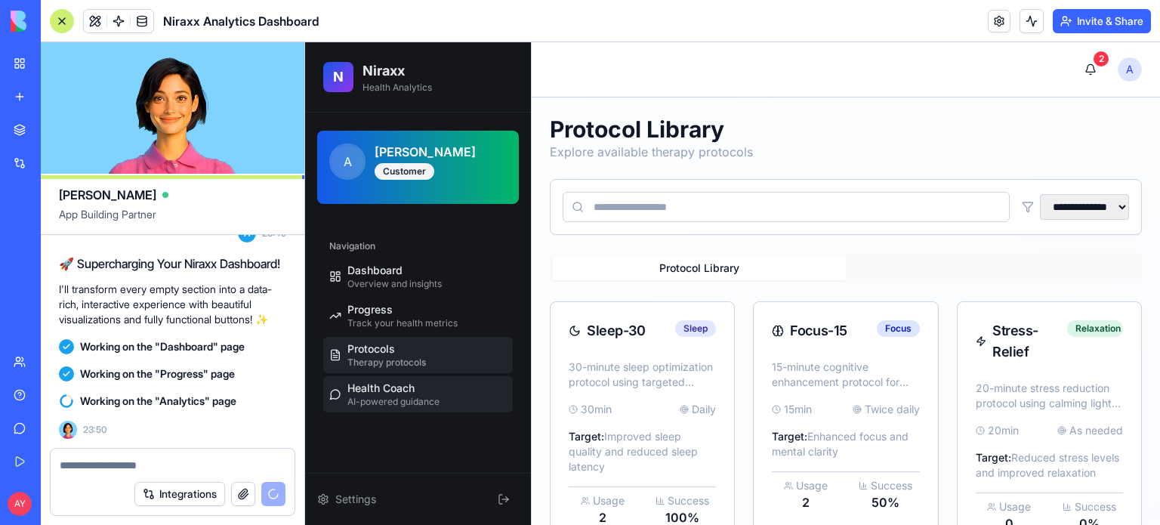
click at [390, 390] on span "Health Coach" at bounding box center [380, 388] width 67 height 15
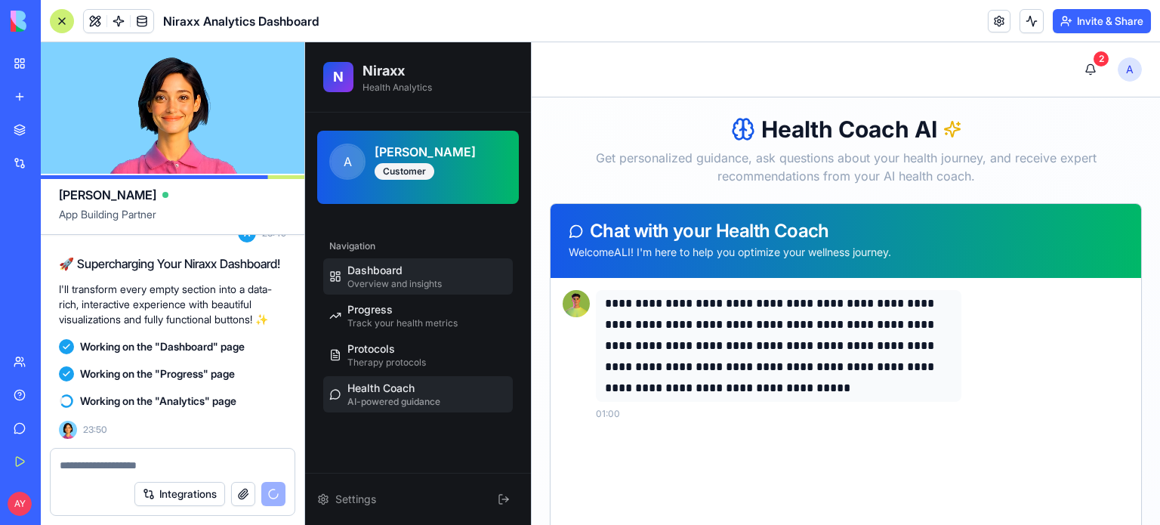
click at [393, 269] on span "Dashboard" at bounding box center [374, 270] width 55 height 15
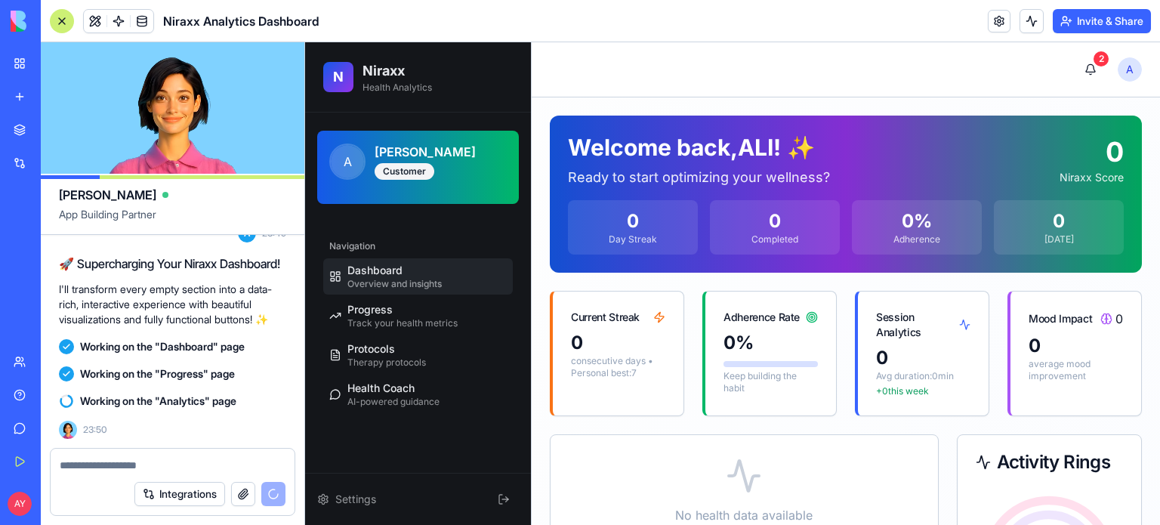
click at [619, 310] on div "Current Streak" at bounding box center [605, 317] width 69 height 15
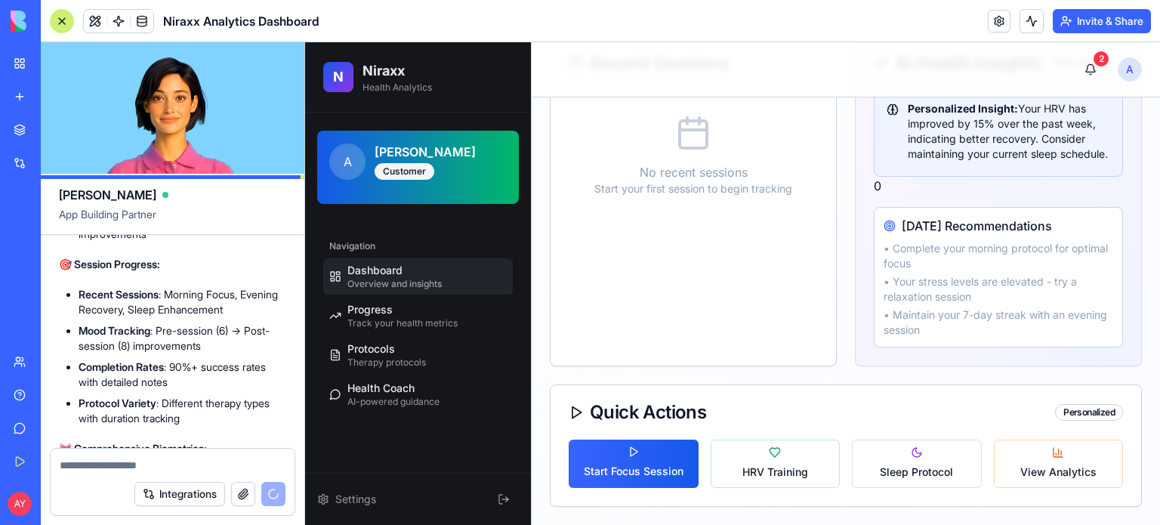
scroll to position [10096, 0]
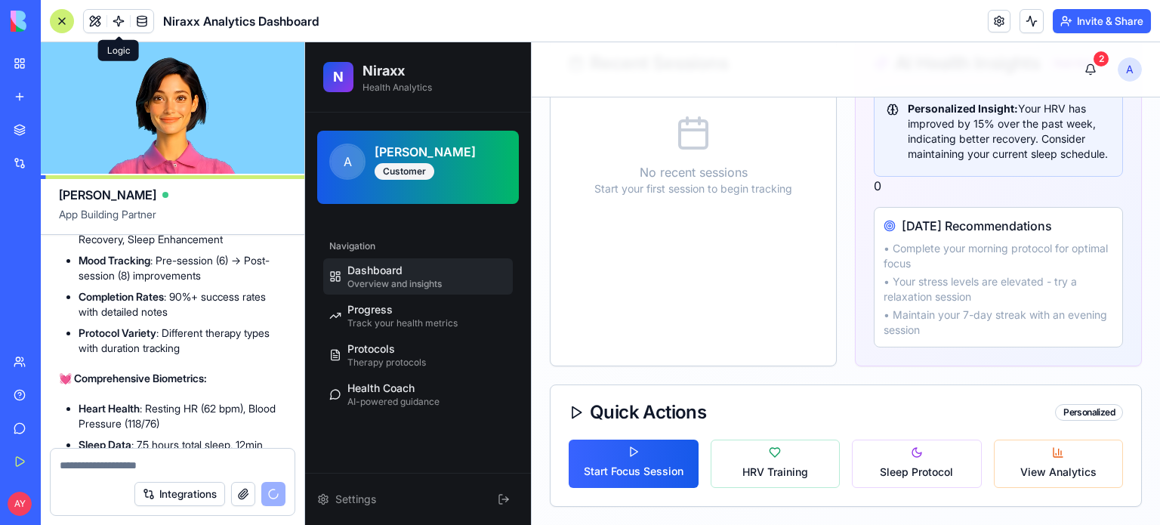
click at [121, 26] on link at bounding box center [118, 21] width 23 height 23
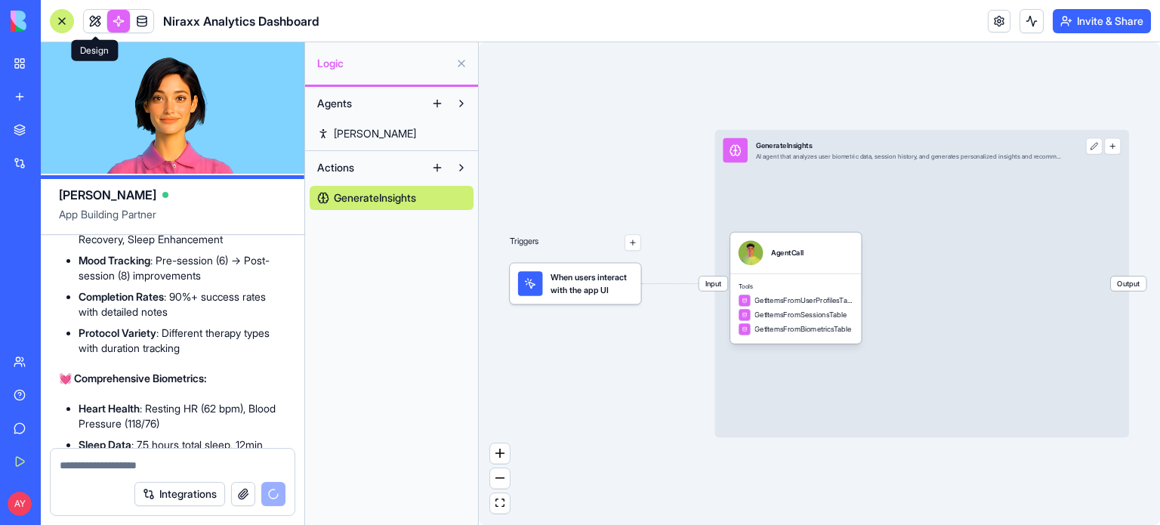
click at [98, 21] on link at bounding box center [95, 21] width 23 height 23
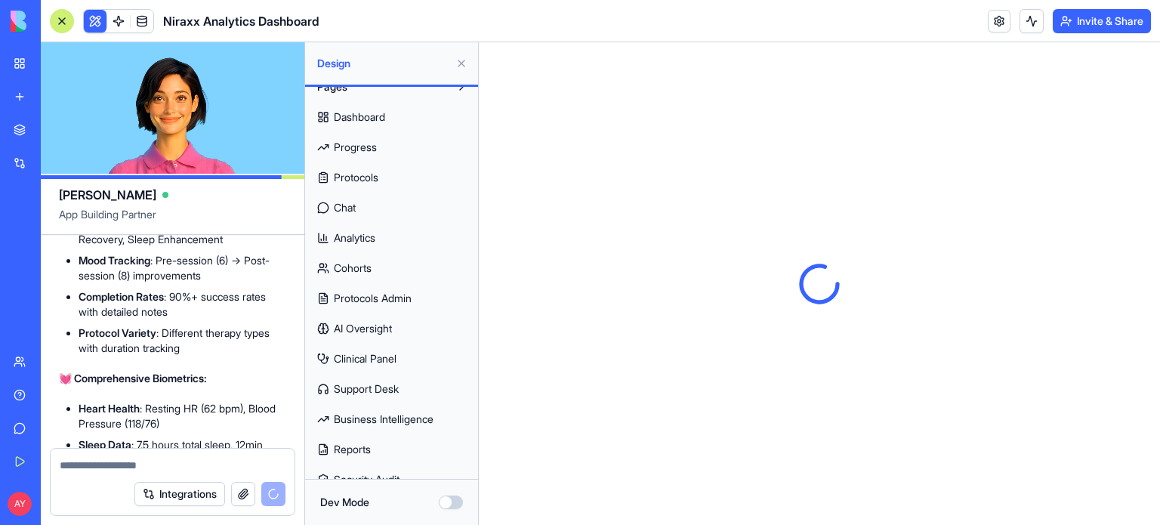
scroll to position [33, 0]
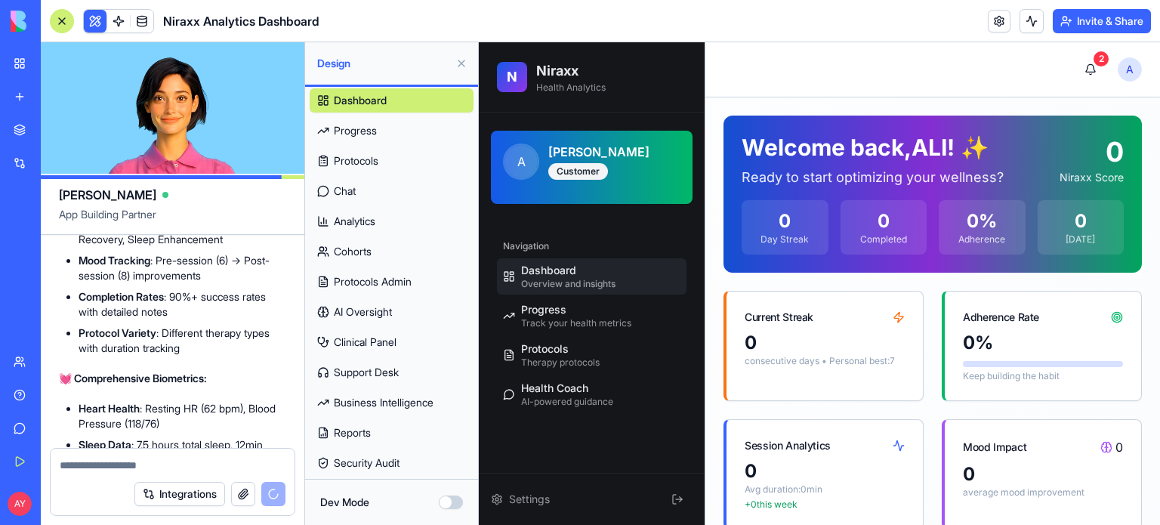
click at [399, 277] on span "Protocols Admin" at bounding box center [373, 281] width 78 height 15
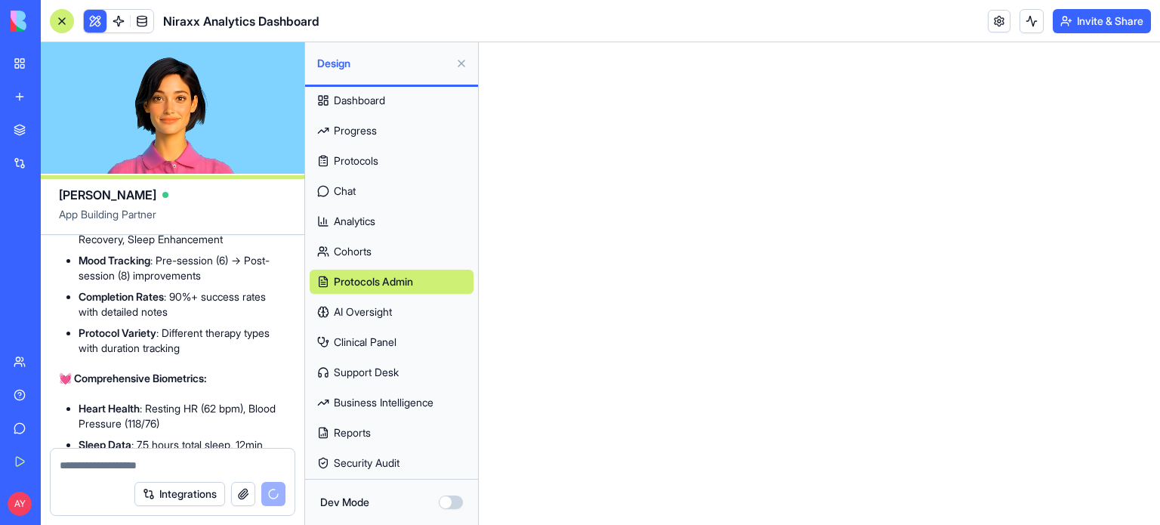
click at [366, 159] on span "Protocols" at bounding box center [356, 160] width 45 height 15
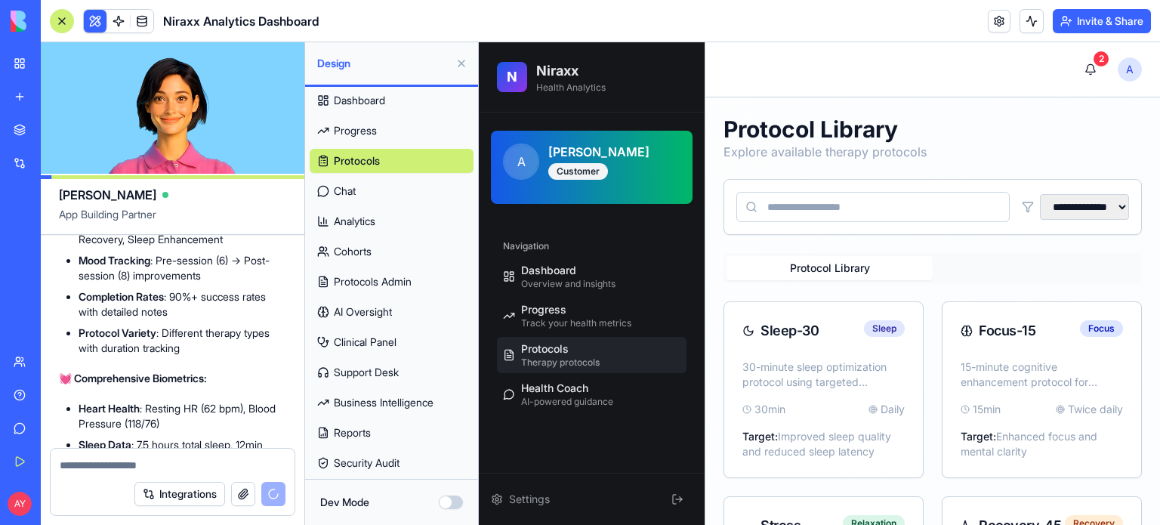
click at [364, 126] on span "Progress" at bounding box center [355, 130] width 43 height 15
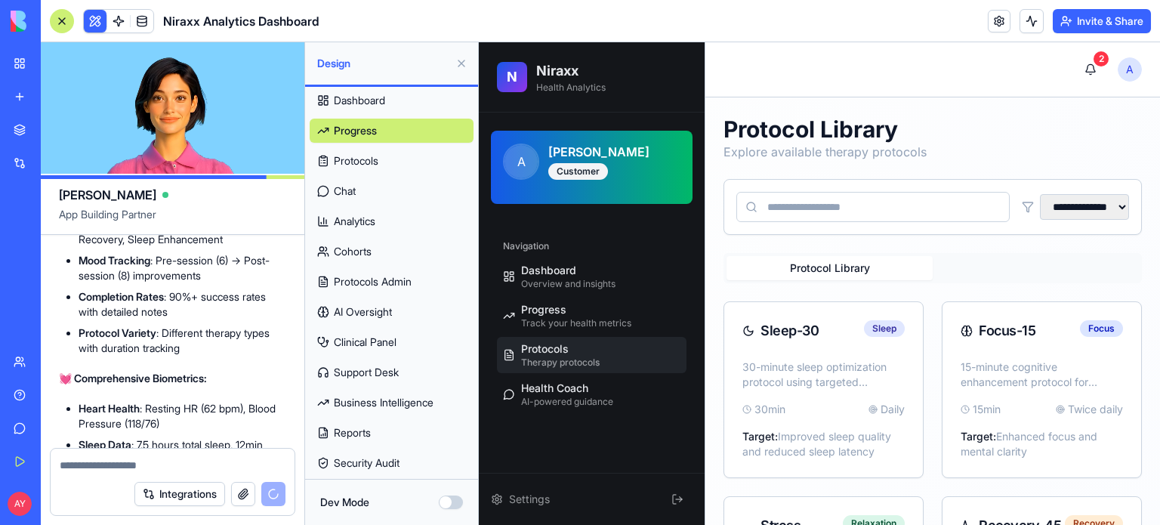
select select "*****"
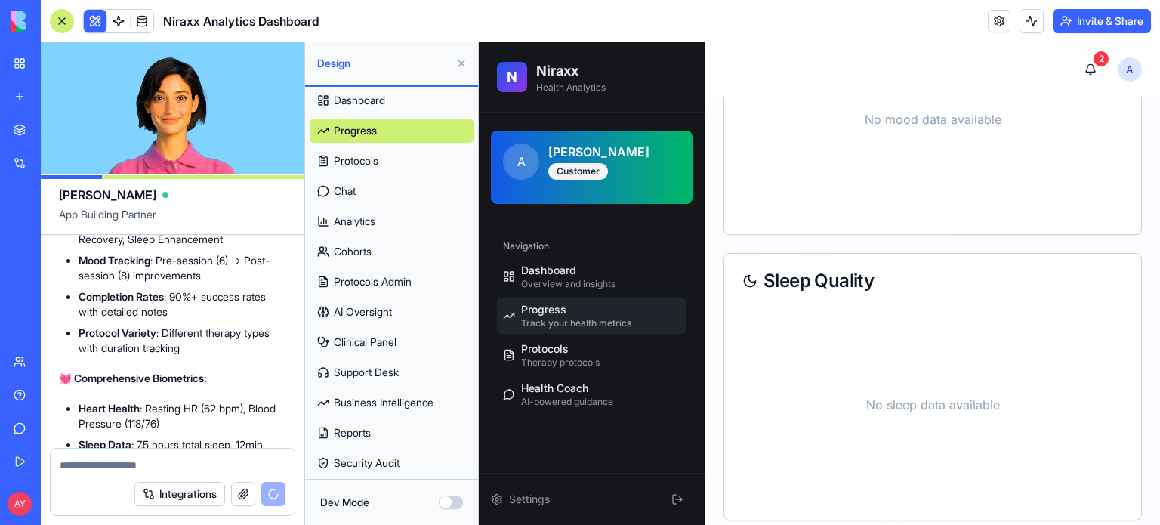
scroll to position [1034, 0]
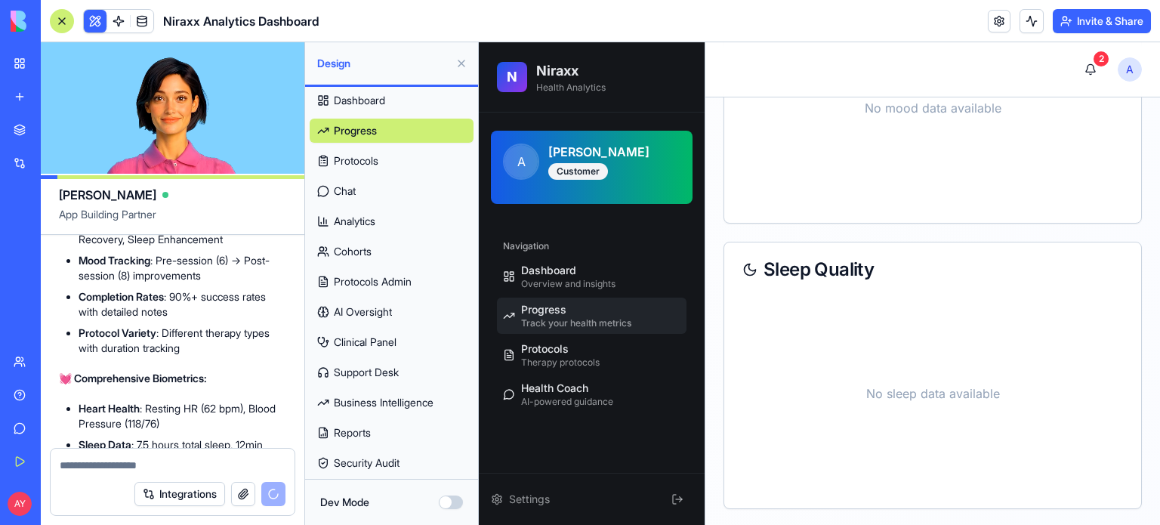
click at [372, 227] on span "Analytics" at bounding box center [355, 221] width 42 height 15
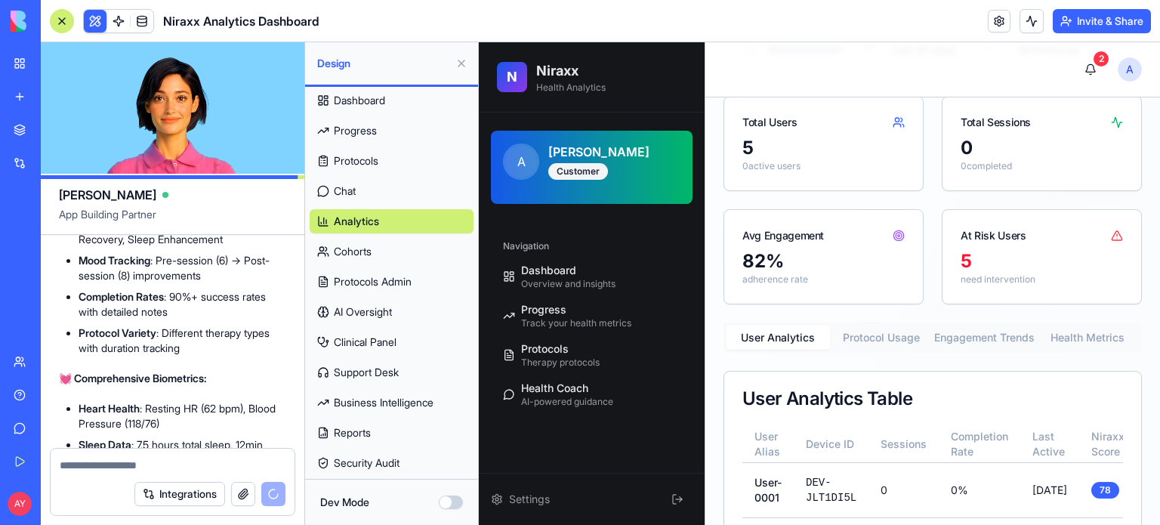
scroll to position [227, 0]
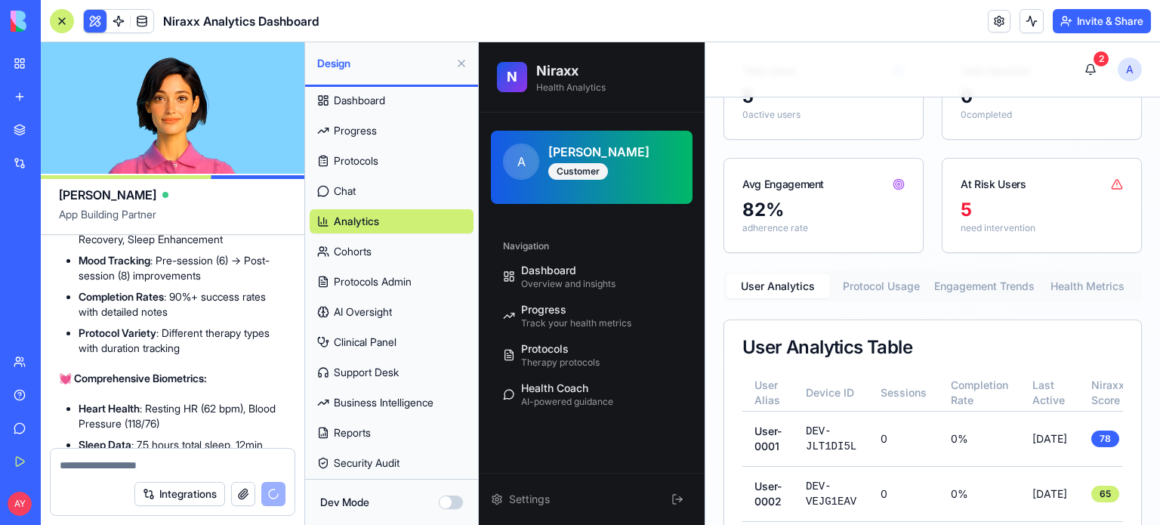
click at [358, 435] on span "Reports" at bounding box center [352, 432] width 37 height 15
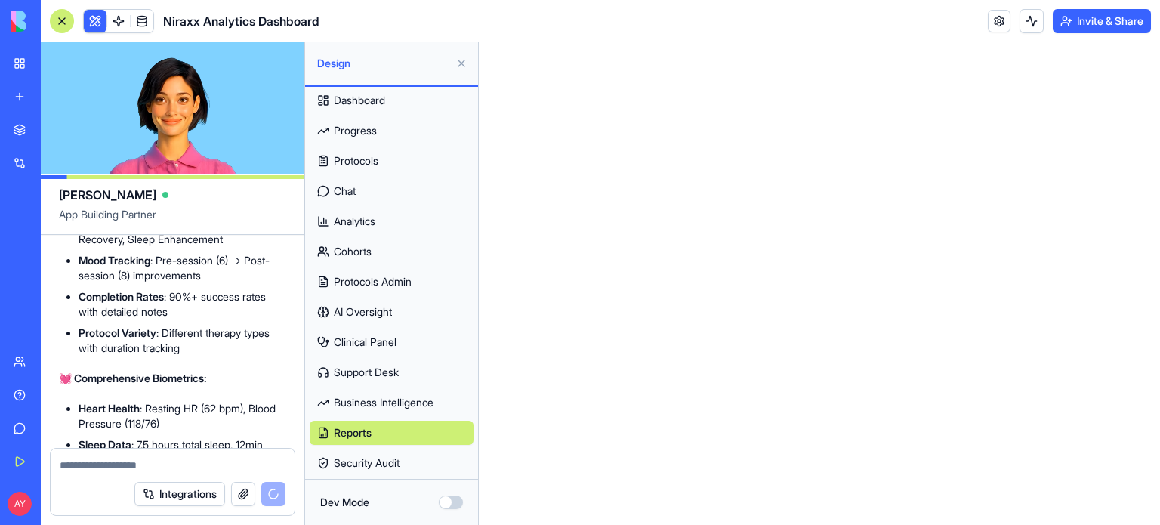
click at [404, 401] on span "Business Intelligence" at bounding box center [384, 402] width 100 height 15
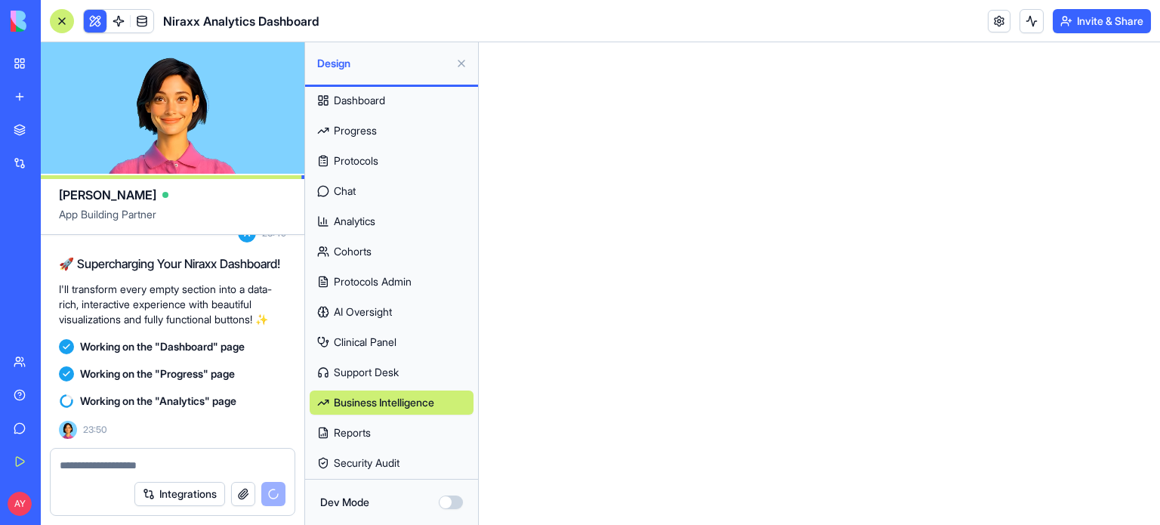
scroll to position [11455, 0]
click at [458, 60] on button at bounding box center [461, 63] width 24 height 24
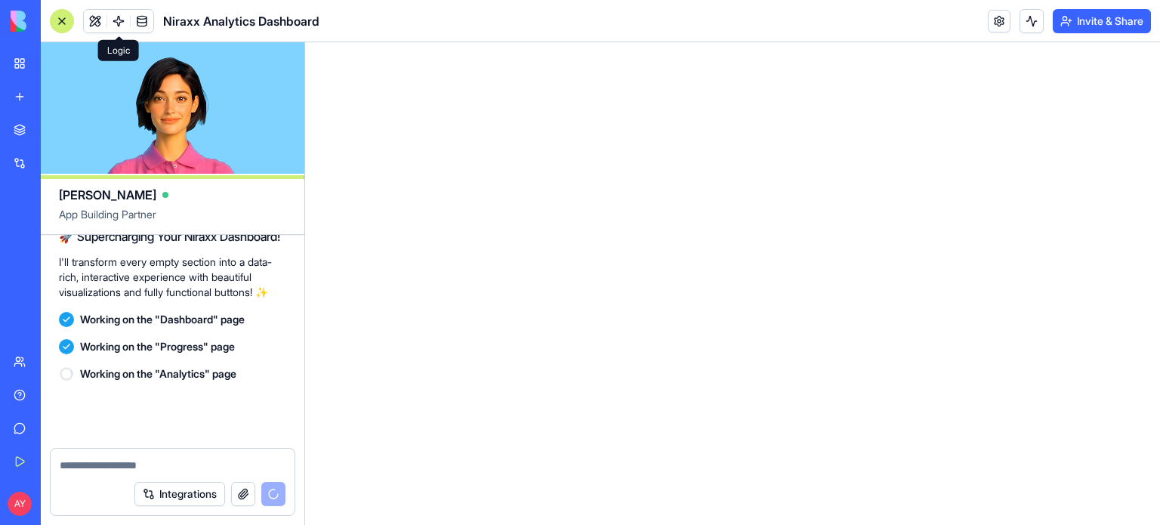
scroll to position [11482, 0]
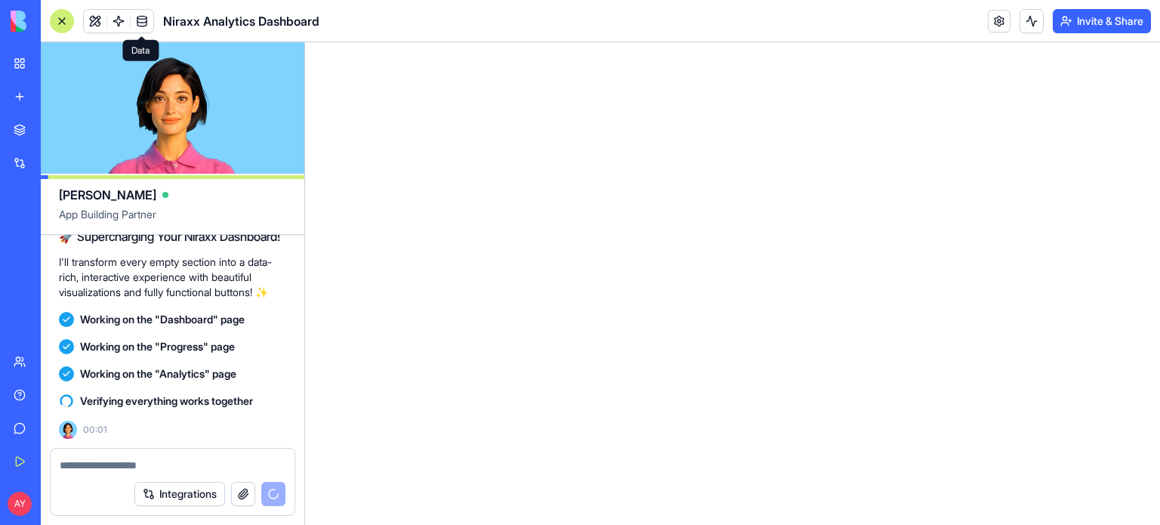
click at [142, 19] on link at bounding box center [142, 21] width 23 height 23
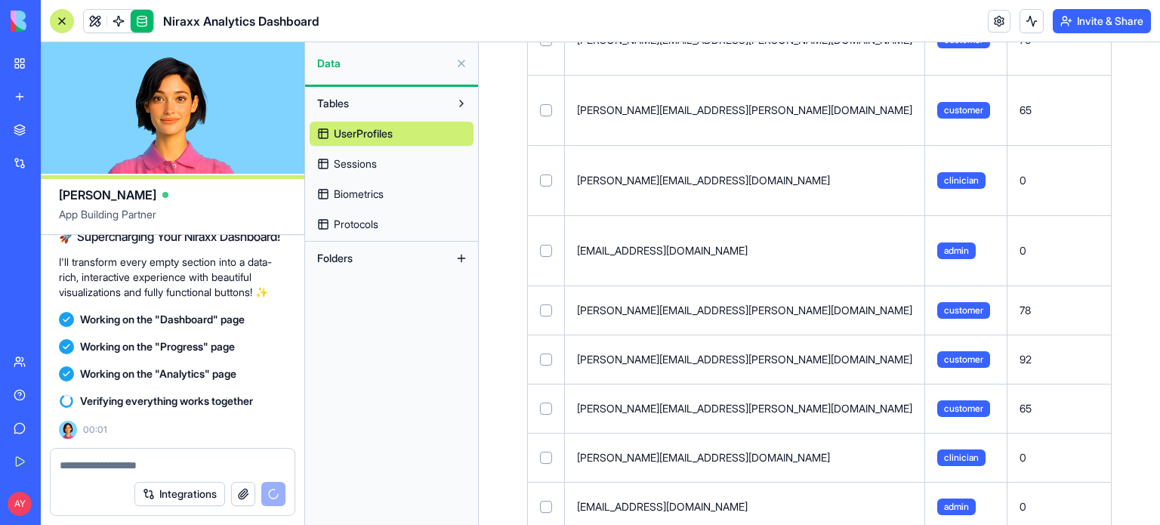
scroll to position [221, 0]
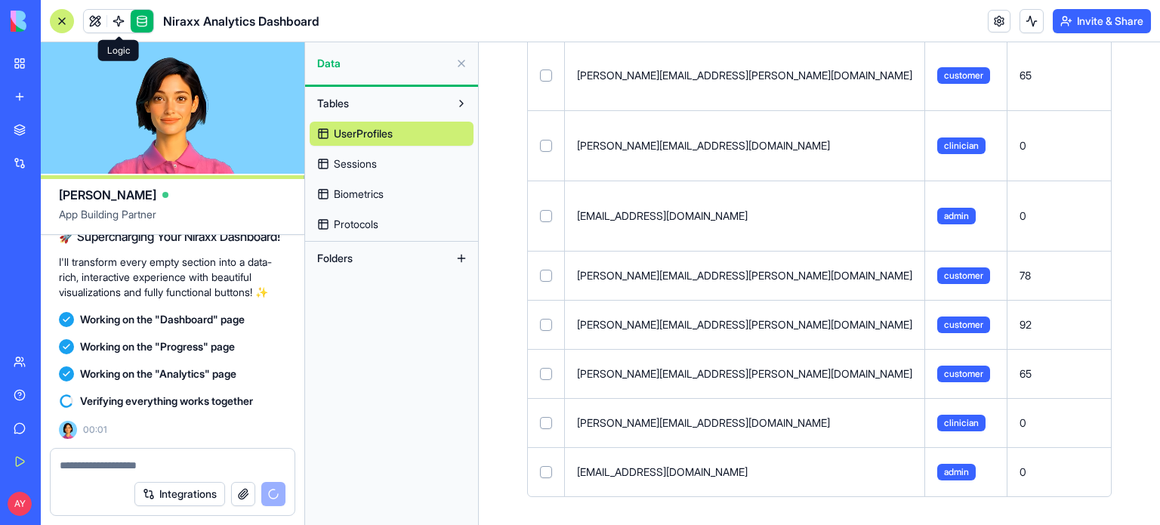
click at [115, 20] on span at bounding box center [118, 21] width 42 height 42
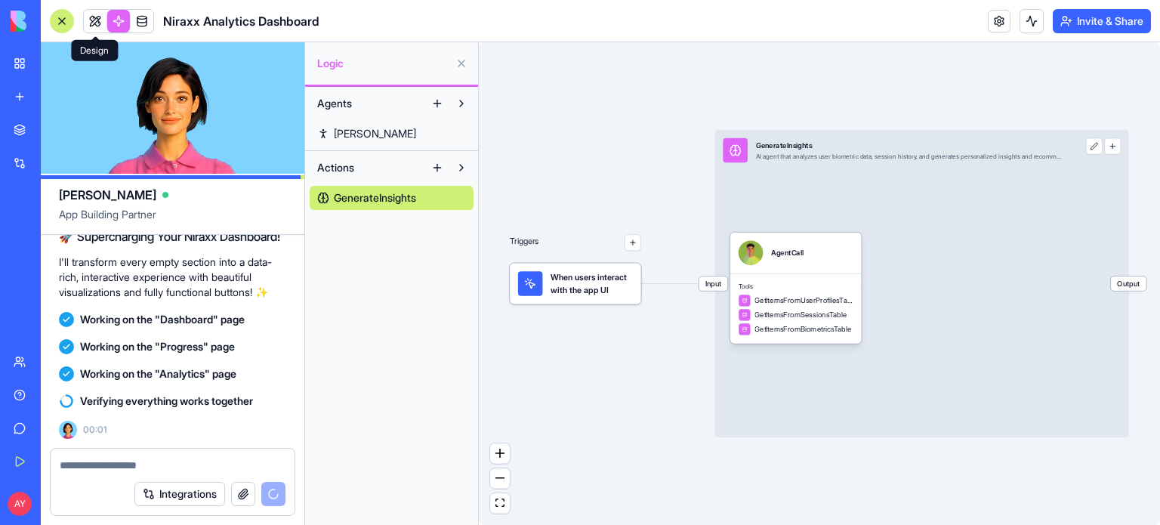
click at [97, 22] on link at bounding box center [95, 21] width 23 height 23
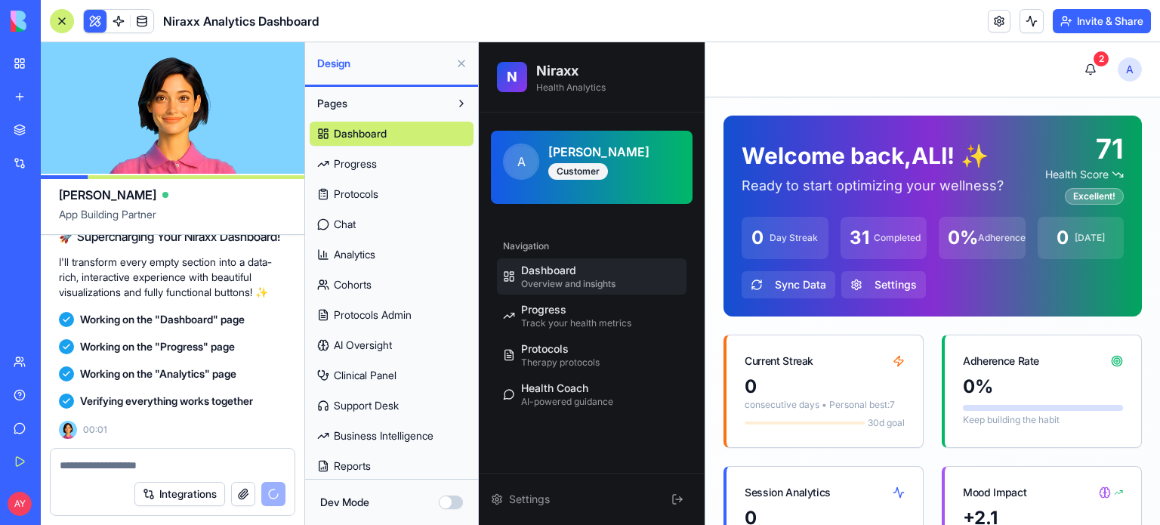
click at [458, 58] on button at bounding box center [461, 63] width 24 height 24
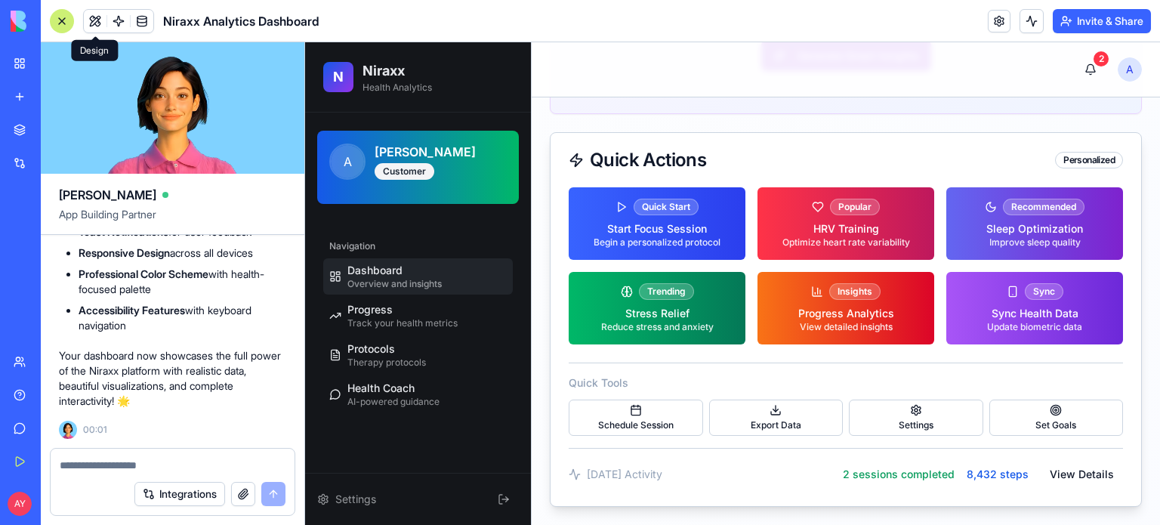
scroll to position [1921, 0]
click at [101, 469] on textarea at bounding box center [173, 465] width 226 height 15
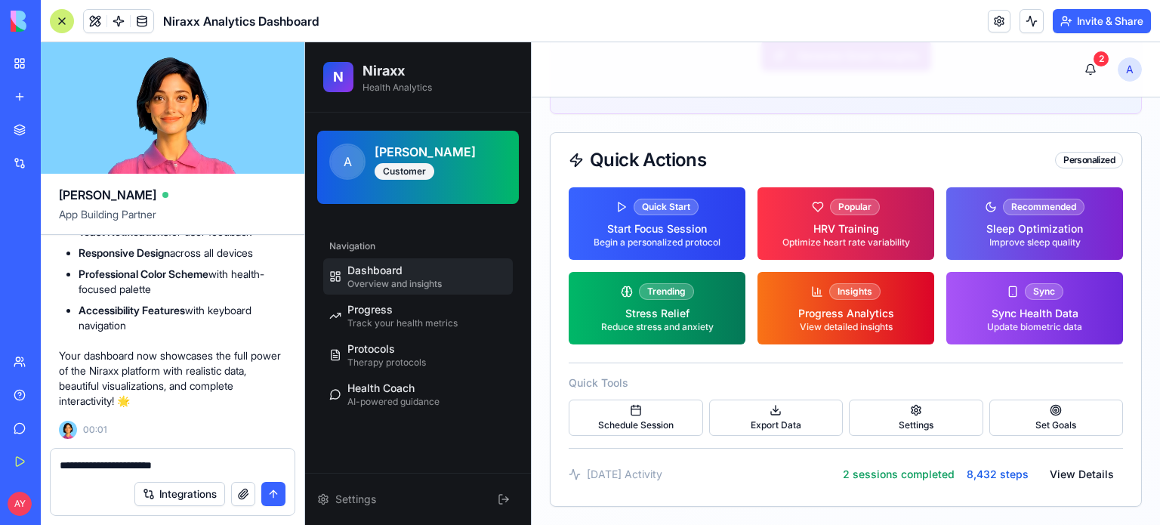
type textarea "**********"
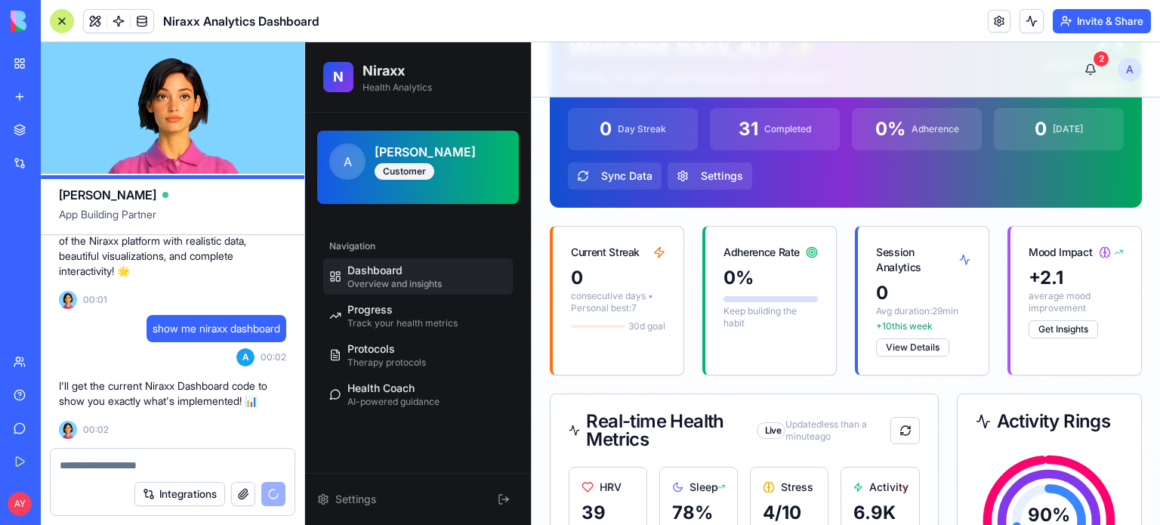
scroll to position [0, 0]
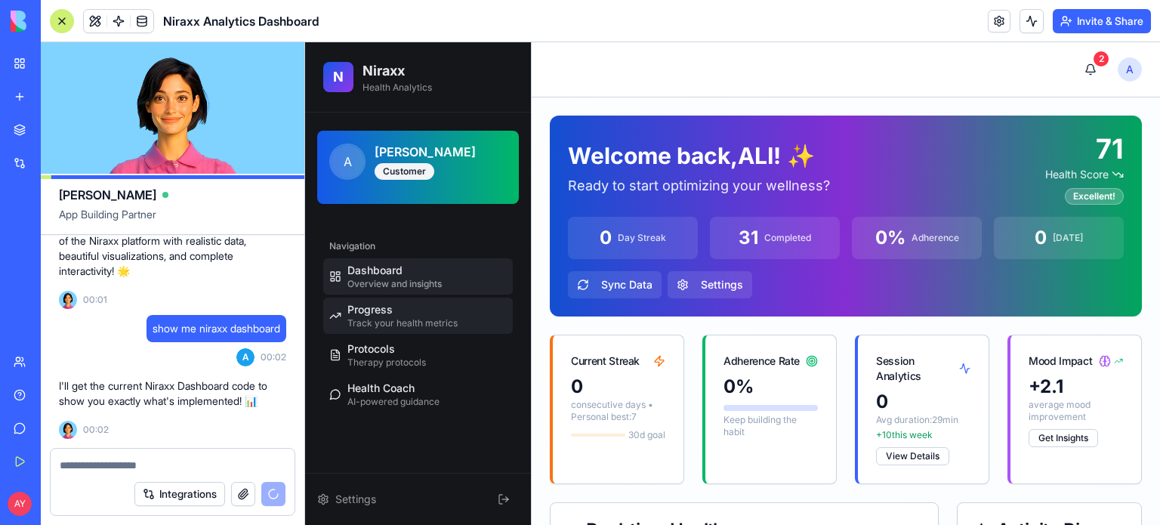
click at [417, 317] on span "Track your health metrics" at bounding box center [402, 323] width 110 height 12
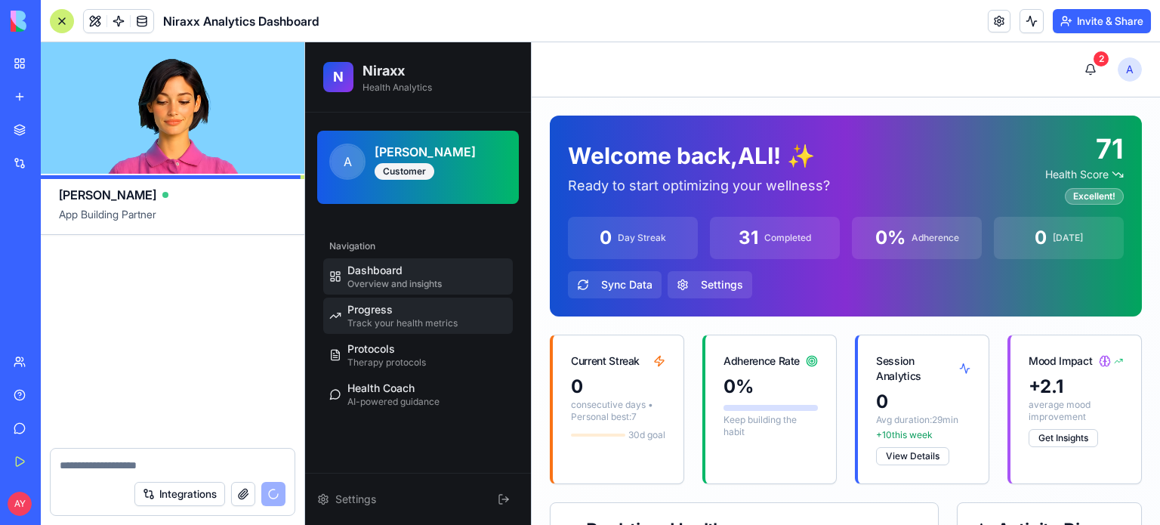
scroll to position [14089, 0]
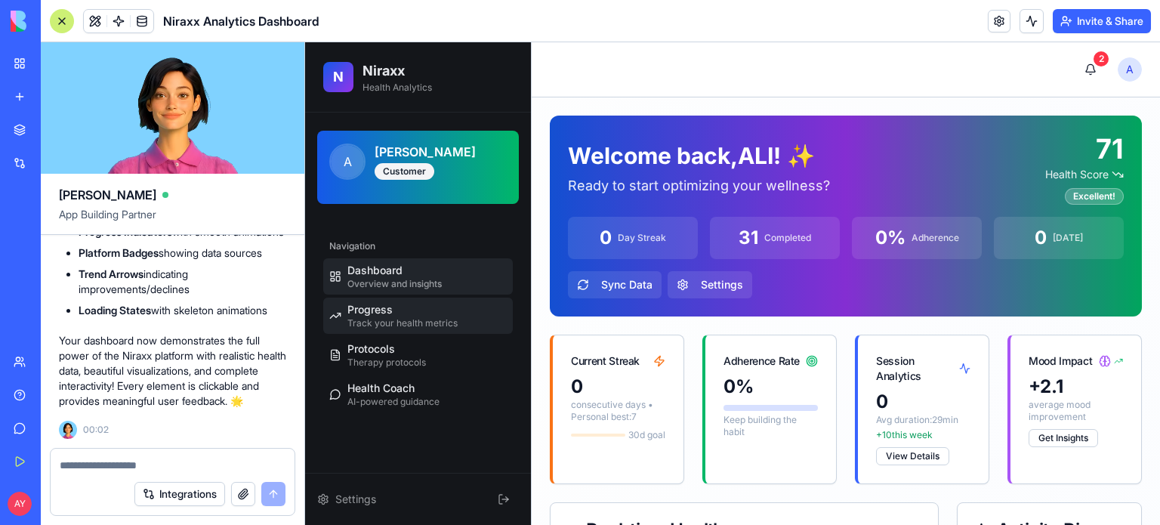
select select "*****"
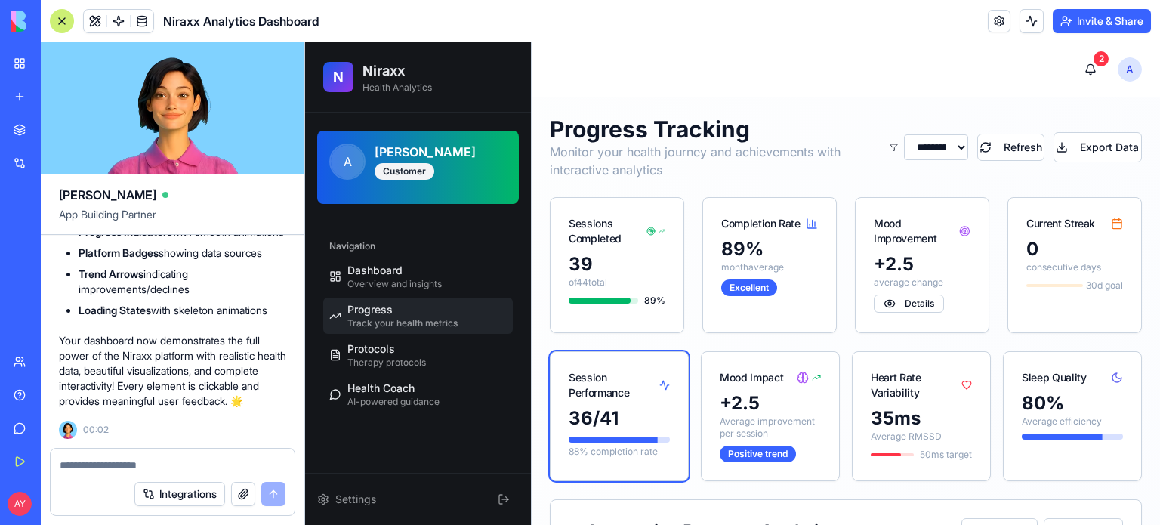
click at [378, 73] on h2 "Niraxx" at bounding box center [397, 70] width 69 height 21
click at [80, 465] on textarea at bounding box center [173, 465] width 227 height 15
type textarea "**********"
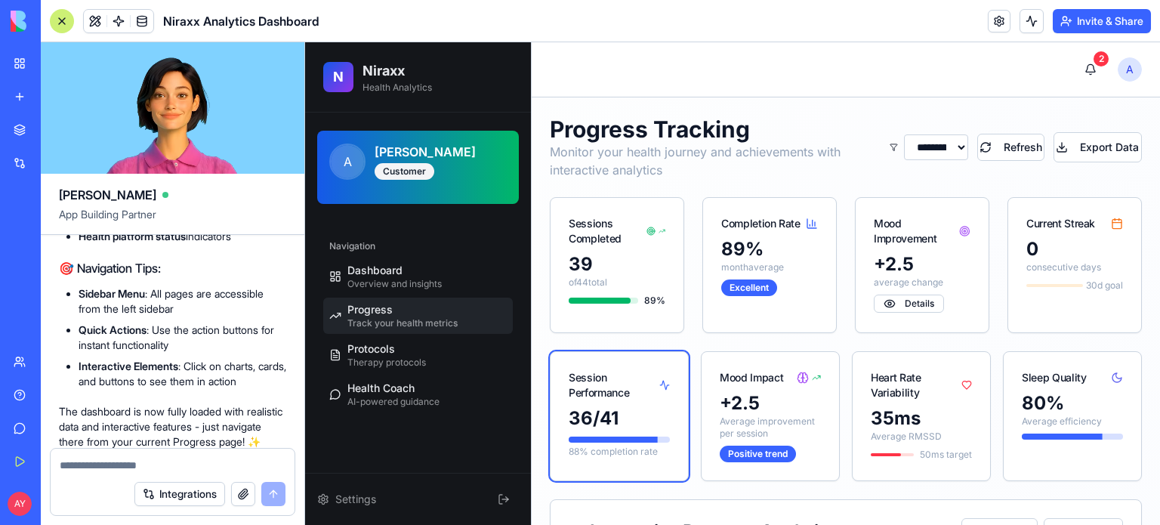
scroll to position [14361, 0]
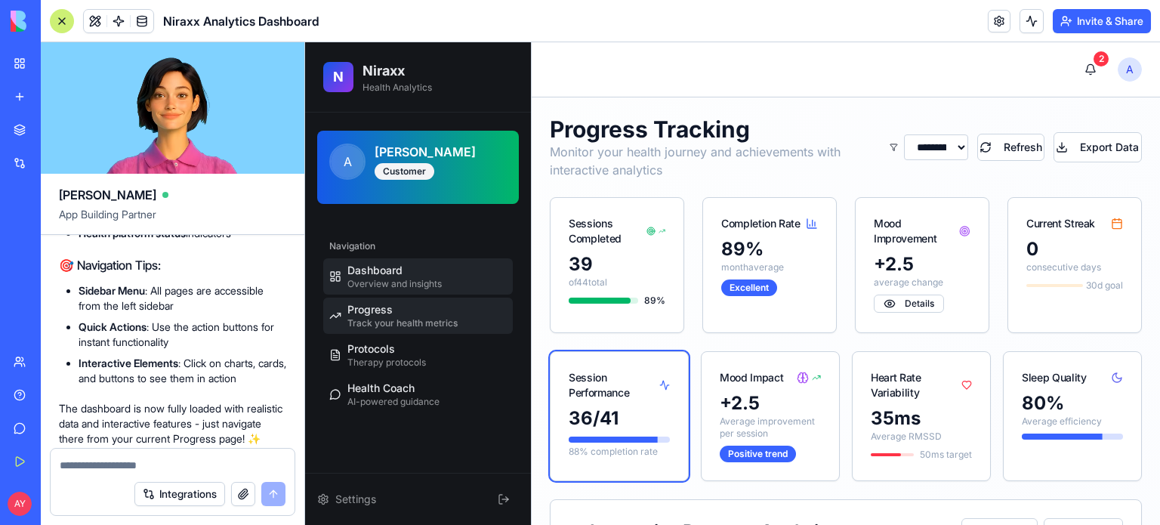
click at [397, 268] on span "Dashboard" at bounding box center [374, 270] width 55 height 15
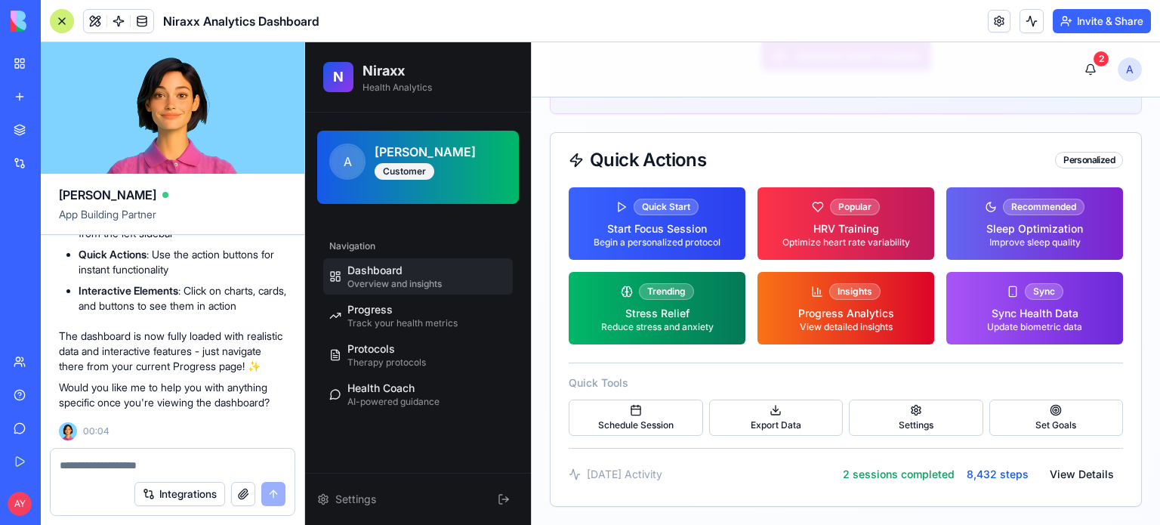
scroll to position [14437, 0]
click at [388, 69] on h2 "Niraxx" at bounding box center [397, 70] width 69 height 21
click at [330, 75] on div "N" at bounding box center [338, 77] width 30 height 30
click at [335, 72] on span "N" at bounding box center [338, 76] width 11 height 21
click at [396, 87] on p "Health Analytics" at bounding box center [397, 88] width 69 height 12
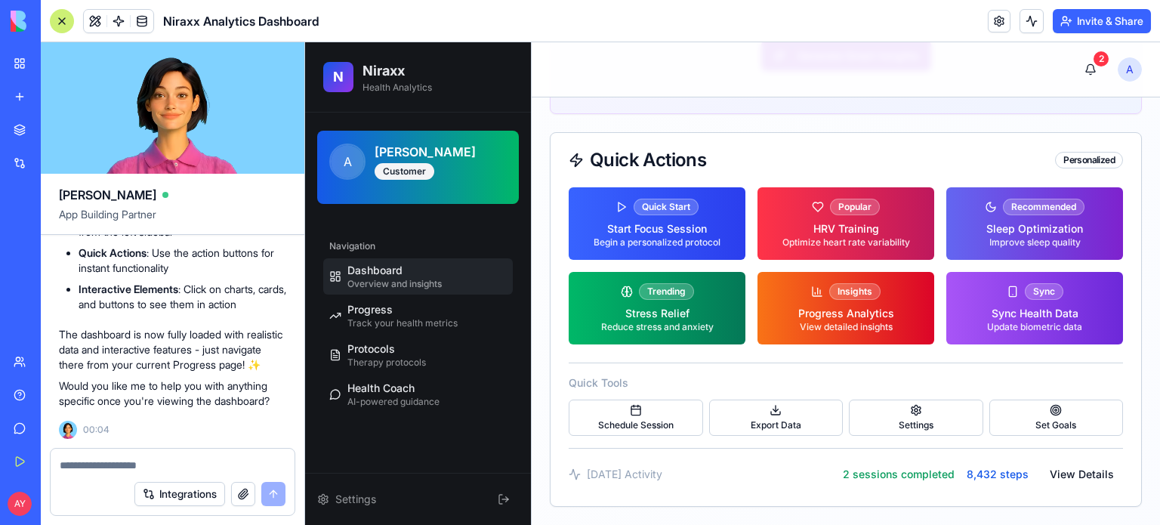
scroll to position [14890, 0]
click at [102, 464] on textarea at bounding box center [173, 465] width 227 height 15
type textarea "**********"
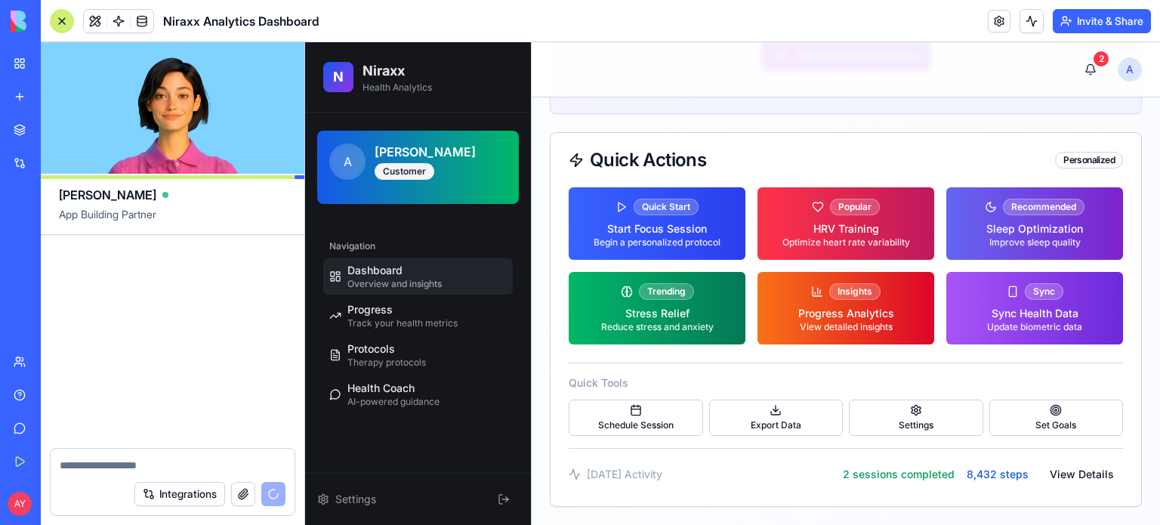
scroll to position [15424, 0]
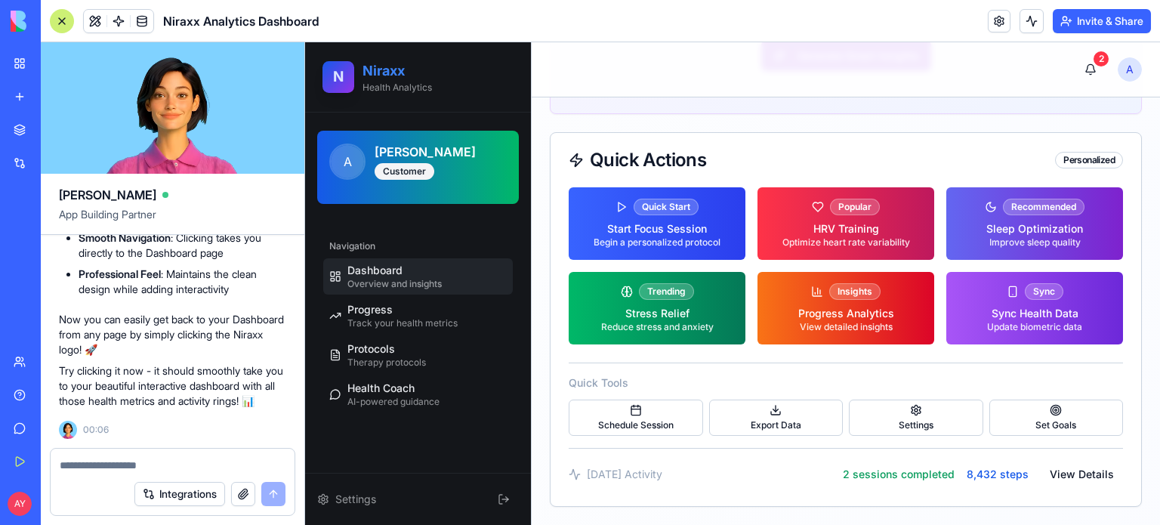
click at [394, 73] on h2 "Niraxx" at bounding box center [397, 70] width 69 height 21
click at [342, 74] on span "N" at bounding box center [338, 77] width 11 height 22
click at [338, 74] on span "N" at bounding box center [338, 77] width 11 height 22
click at [342, 76] on span "N" at bounding box center [338, 77] width 11 height 22
click at [390, 67] on h2 "Niraxx" at bounding box center [397, 70] width 69 height 21
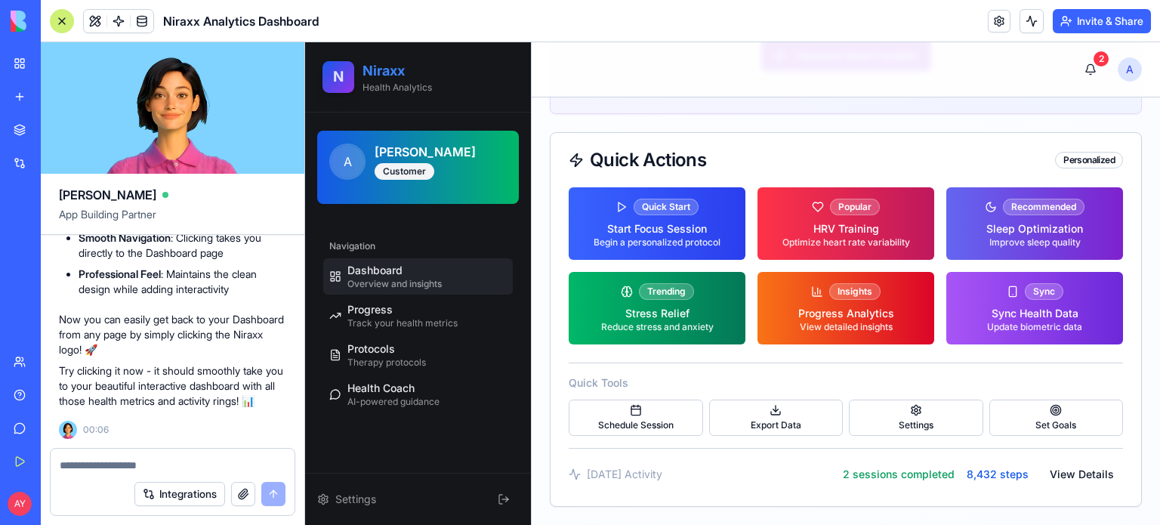
click at [381, 69] on h2 "Niraxx" at bounding box center [397, 70] width 69 height 21
click at [82, 463] on textarea at bounding box center [173, 465] width 227 height 15
type textarea "**********"
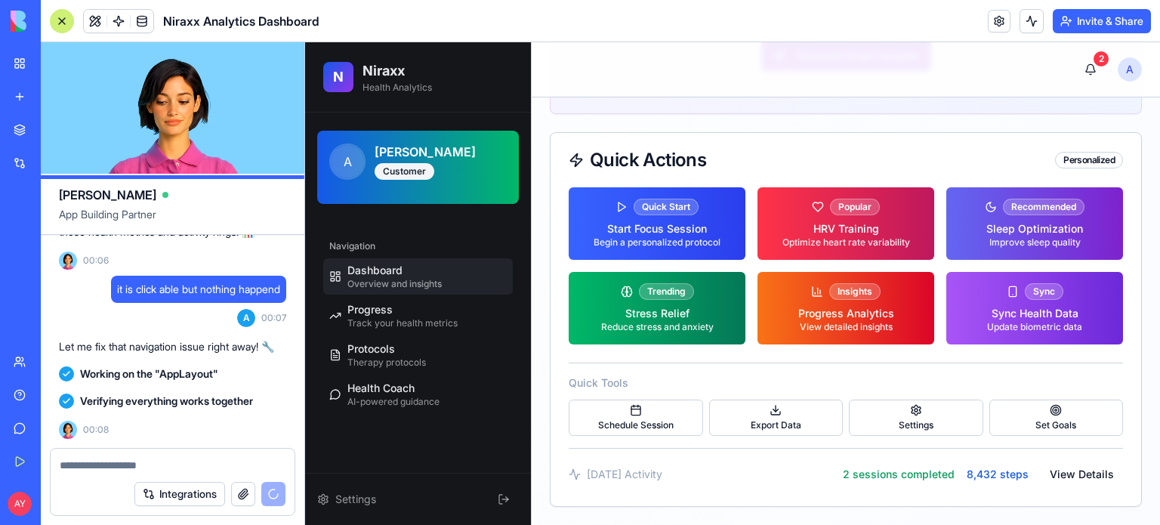
scroll to position [15959, 0]
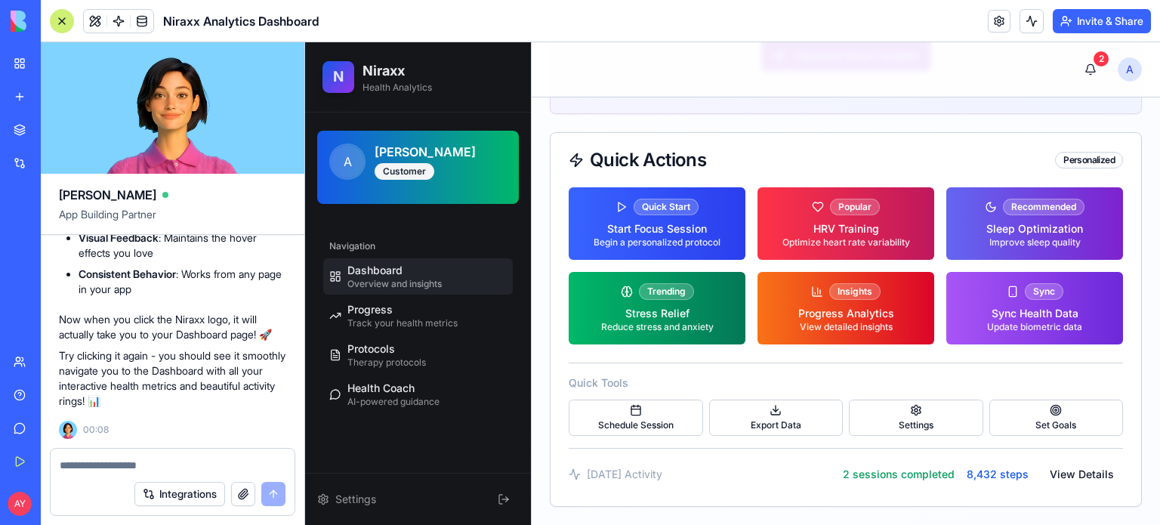
click at [345, 76] on div "N" at bounding box center [338, 77] width 32 height 32
click at [467, 165] on div "ALI YILDIRIM Customer" at bounding box center [441, 161] width 132 height 37
click at [335, 76] on span "N" at bounding box center [338, 77] width 11 height 22
click at [396, 70] on h2 "Niraxx" at bounding box center [384, 70] width 42 height 21
click at [396, 84] on p "Health Analytics" at bounding box center [397, 88] width 69 height 12
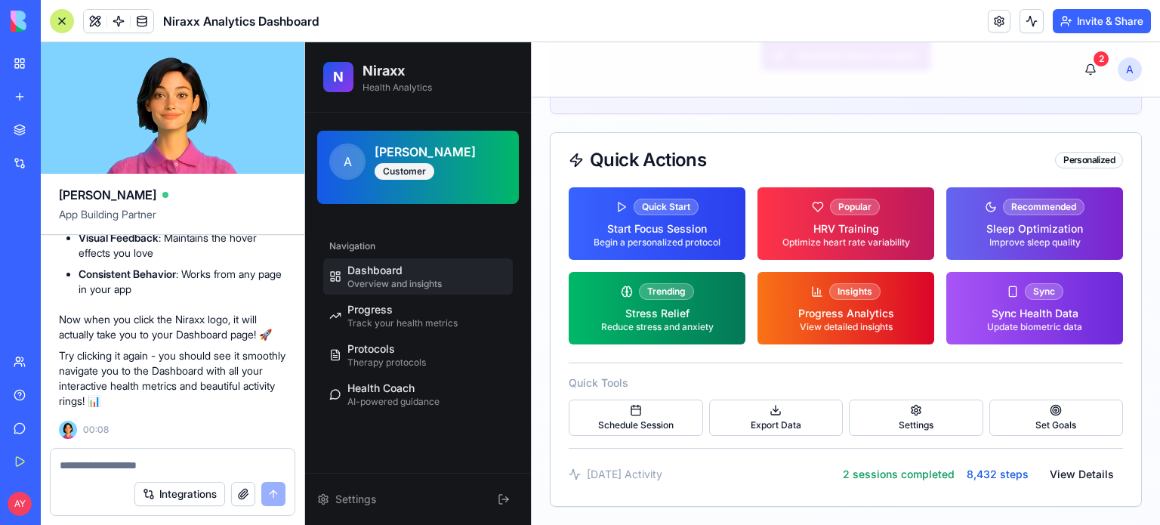
click at [110, 466] on textarea at bounding box center [173, 465] width 227 height 15
click at [94, 464] on textarea at bounding box center [173, 465] width 227 height 15
type textarea "**********"
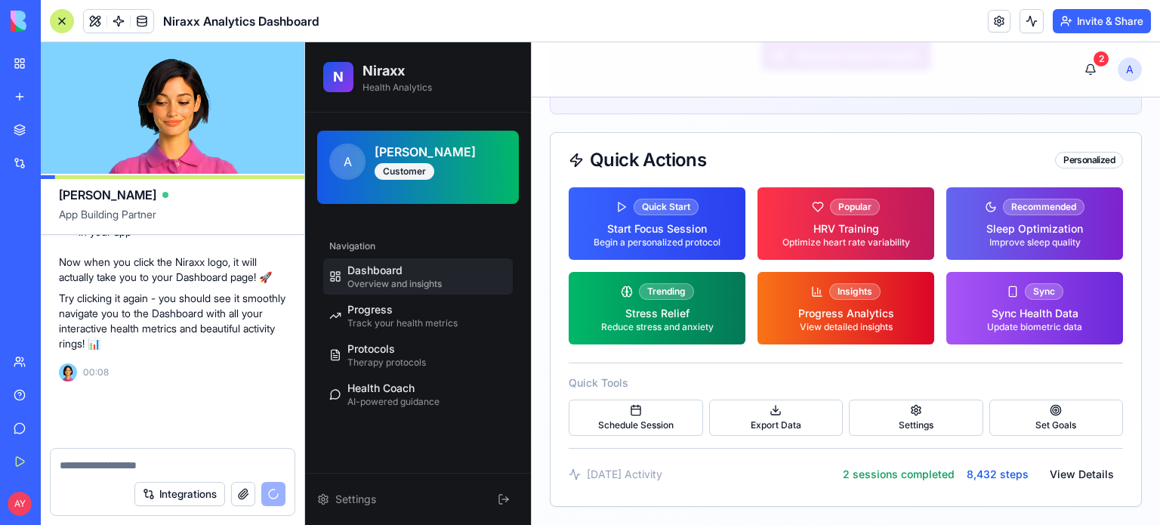
scroll to position [16017, 0]
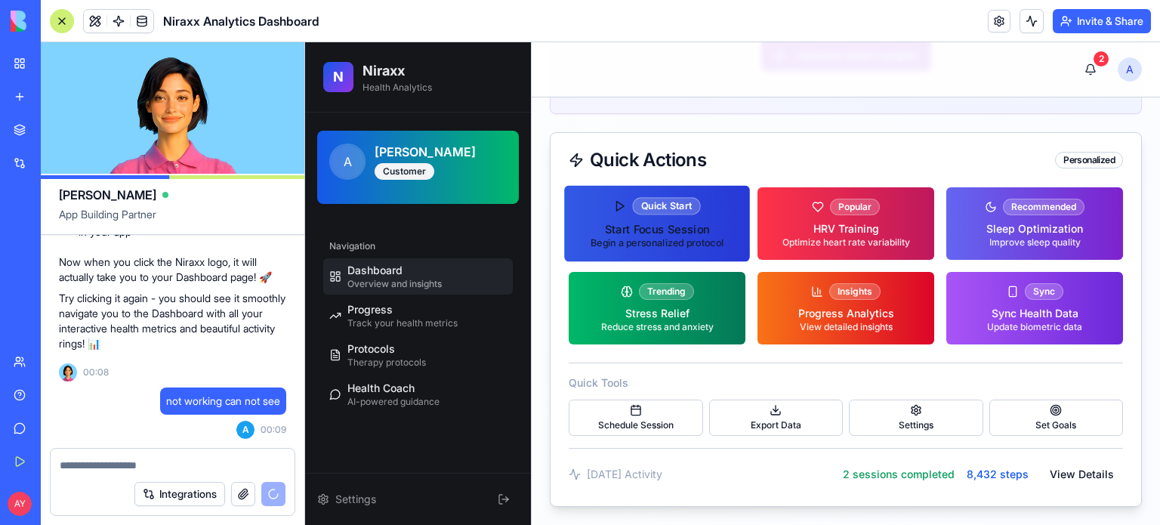
click at [702, 237] on div "Start Focus Session" at bounding box center [657, 229] width 133 height 16
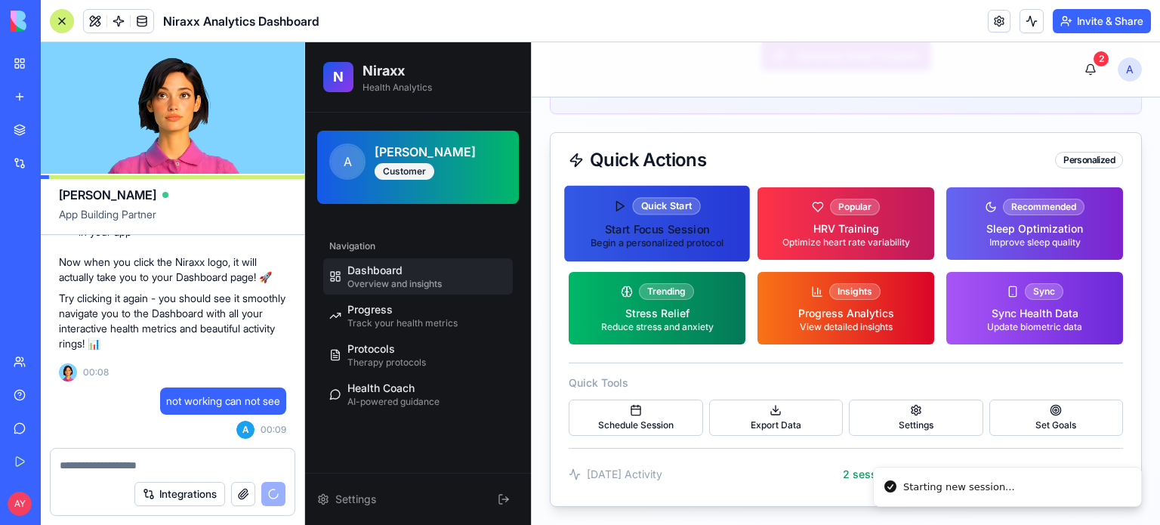
scroll to position [16119, 0]
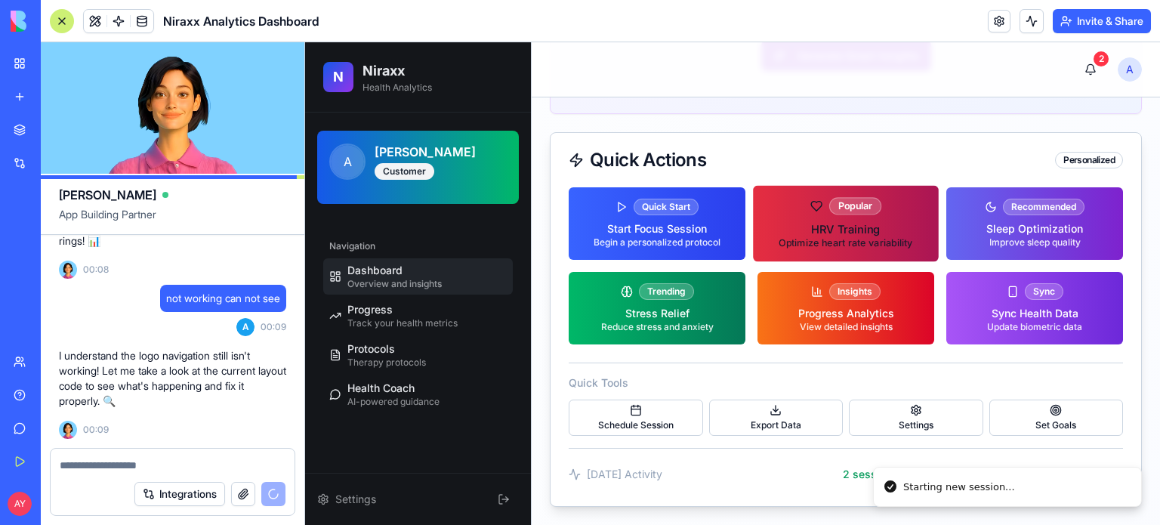
click at [812, 237] on div "HRV Training" at bounding box center [846, 229] width 134 height 16
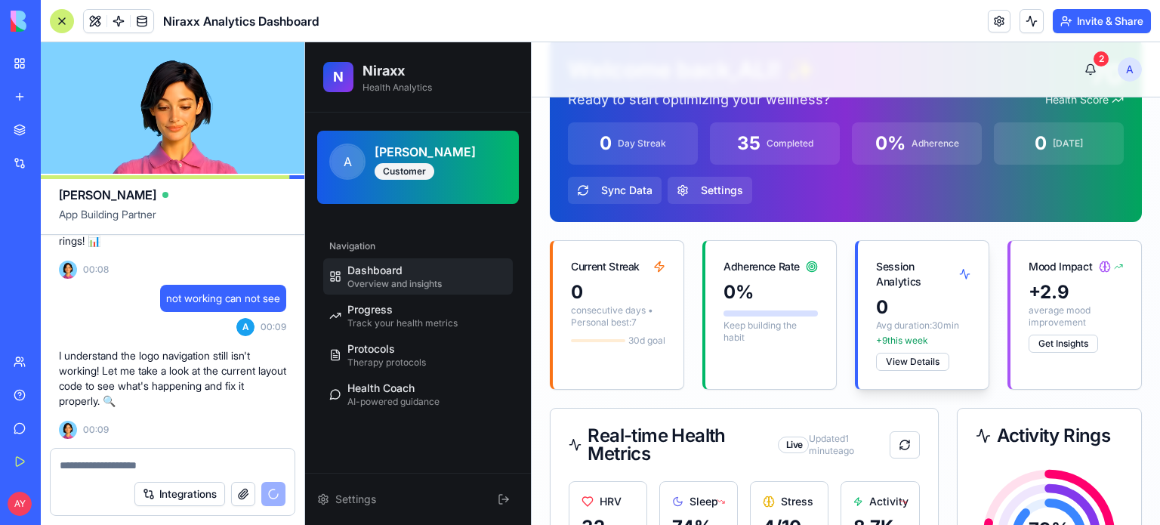
scroll to position [0, 0]
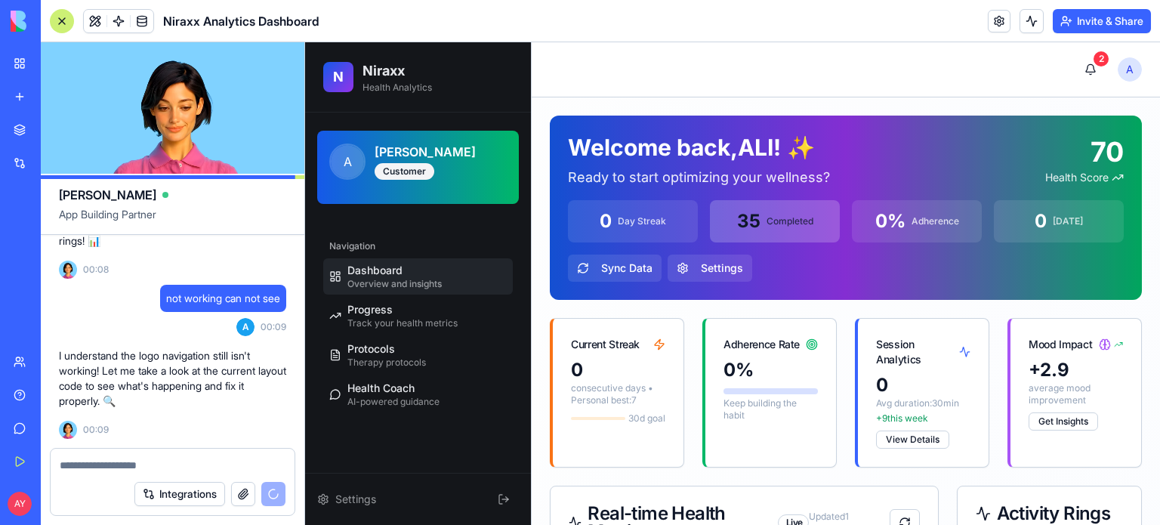
click at [784, 212] on button "35 Completed" at bounding box center [775, 221] width 130 height 42
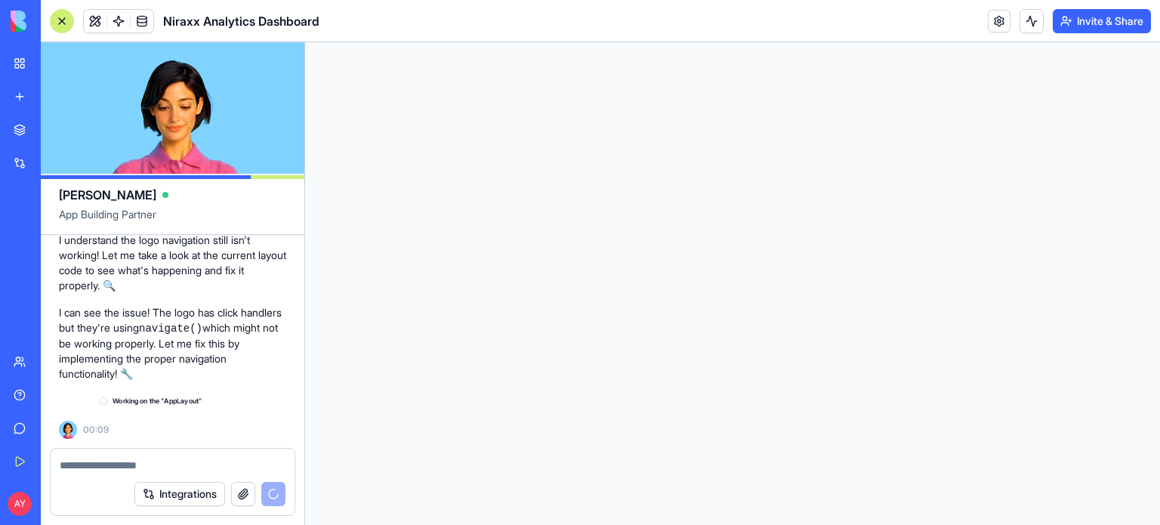
scroll to position [16235, 0]
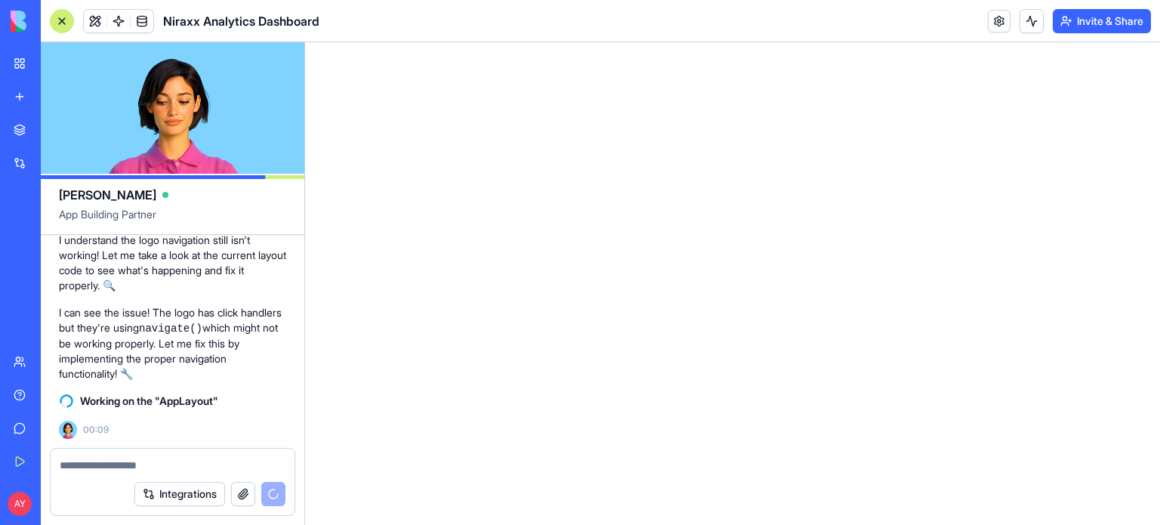
select select "*****"
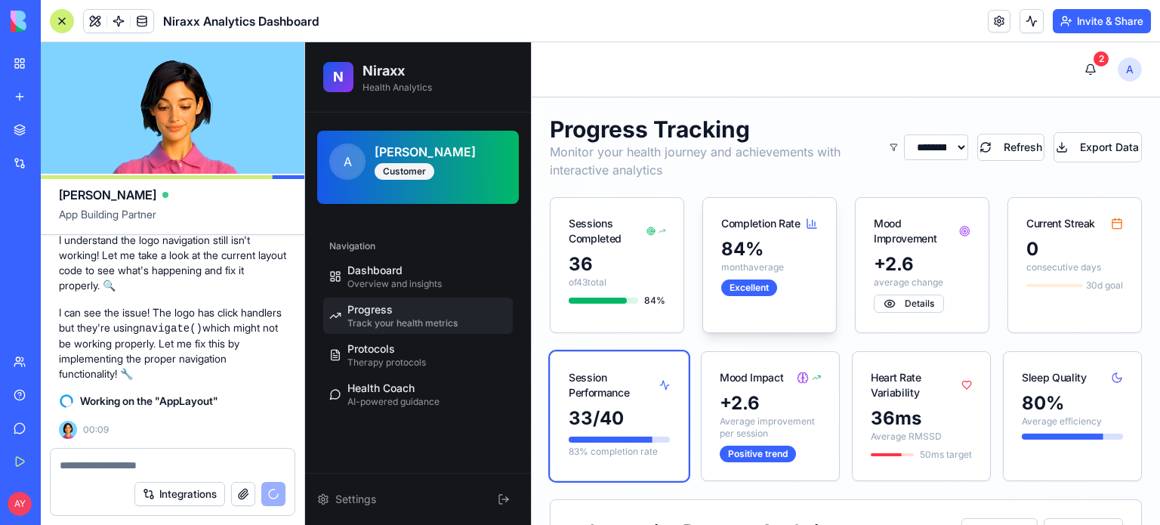
click at [769, 240] on div "84 %" at bounding box center [769, 249] width 97 height 24
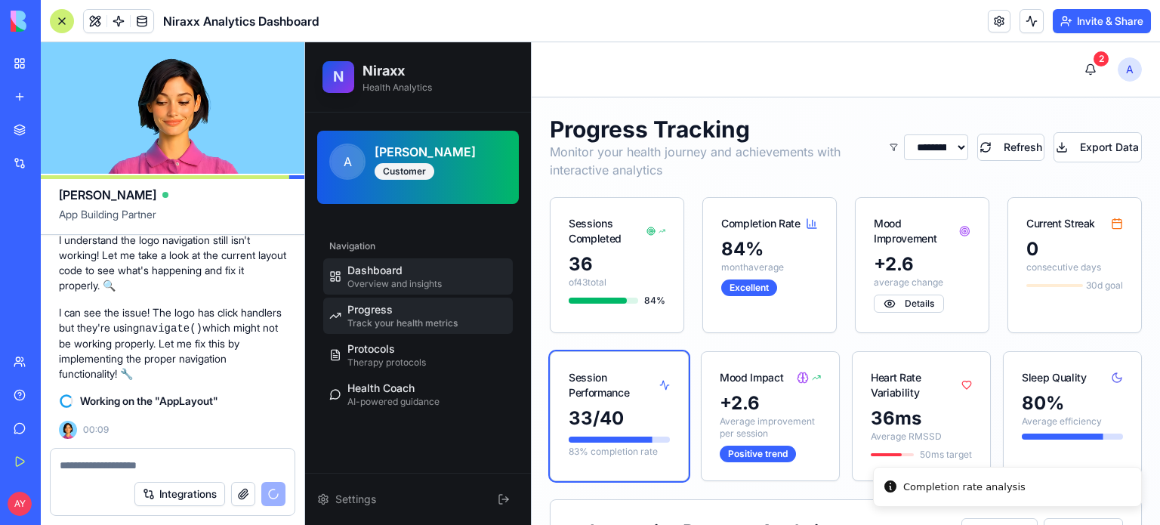
click at [366, 263] on span "Dashboard" at bounding box center [374, 270] width 55 height 15
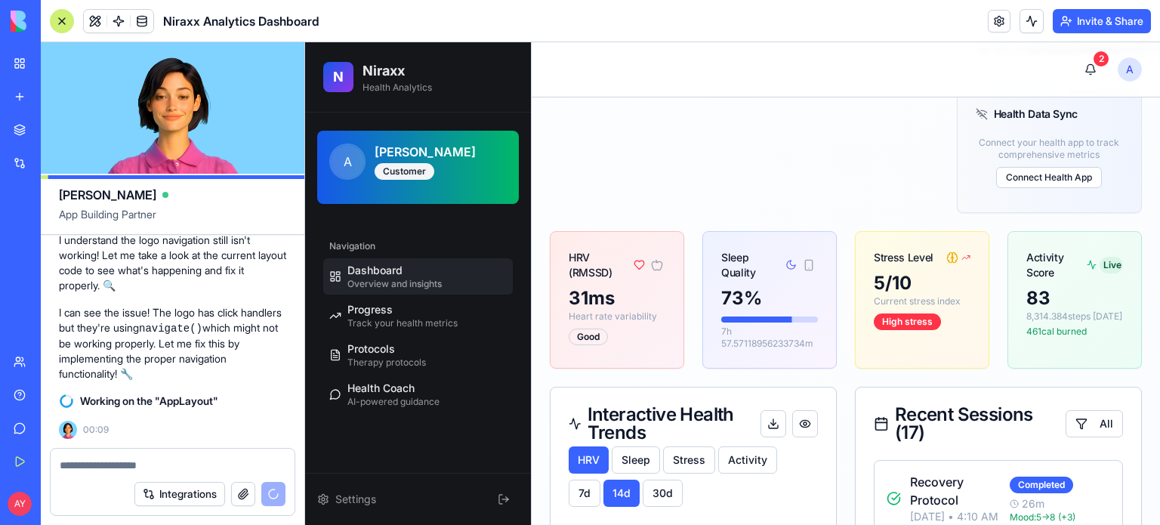
scroll to position [755, 0]
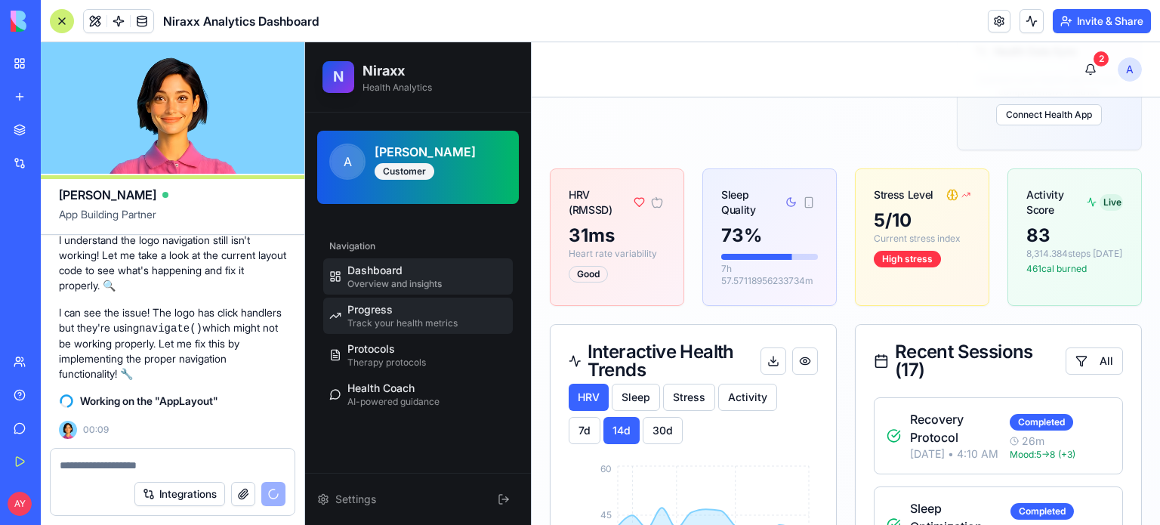
click at [423, 307] on div "Progress Track your health metrics" at bounding box center [402, 315] width 110 height 27
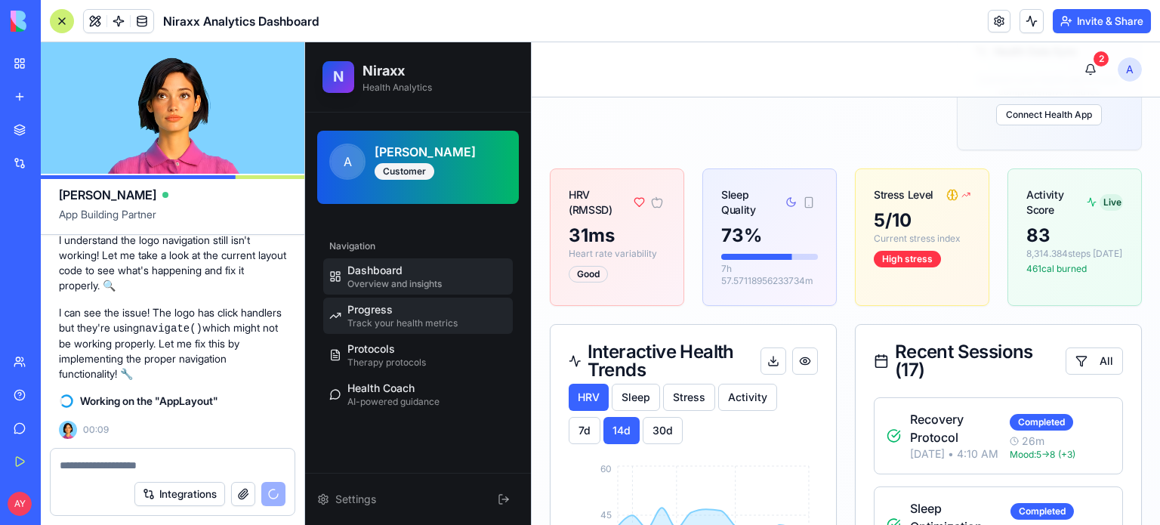
select select "*****"
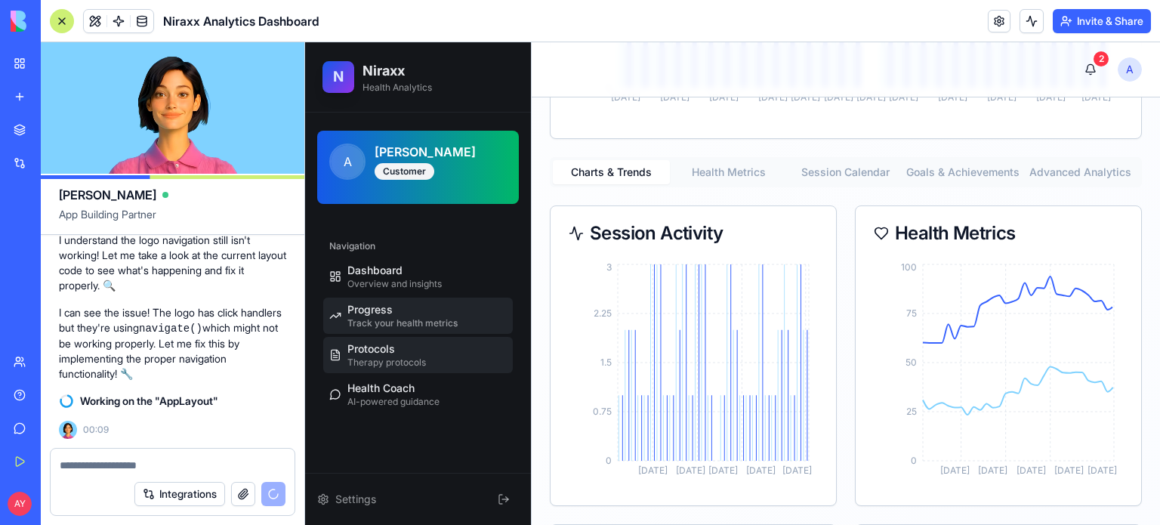
click at [400, 366] on span "Therapy protocols" at bounding box center [386, 362] width 79 height 12
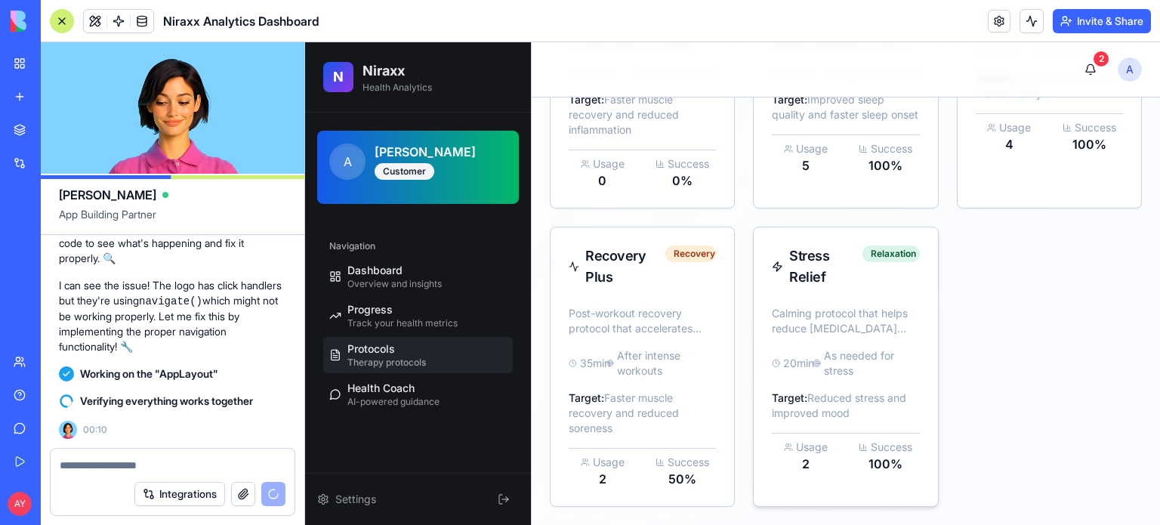
scroll to position [639, 0]
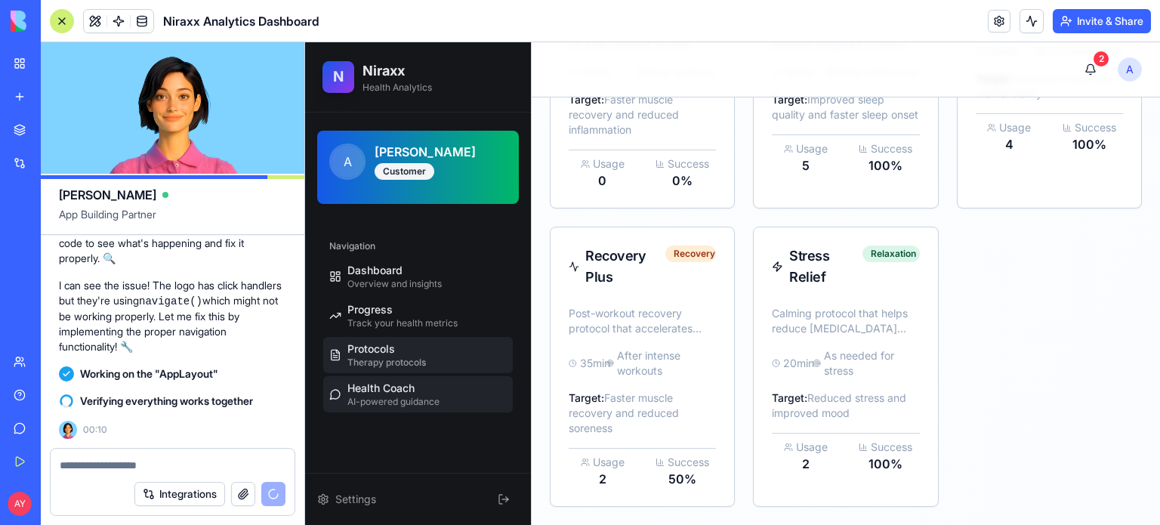
click at [416, 391] on div "Health Coach AI-powered guidance" at bounding box center [393, 394] width 92 height 27
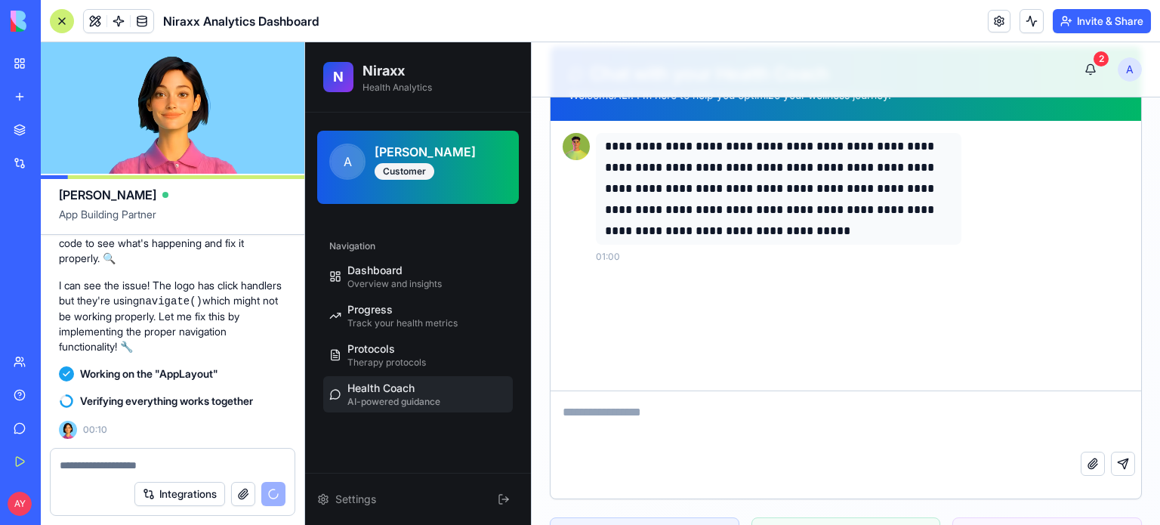
scroll to position [274, 0]
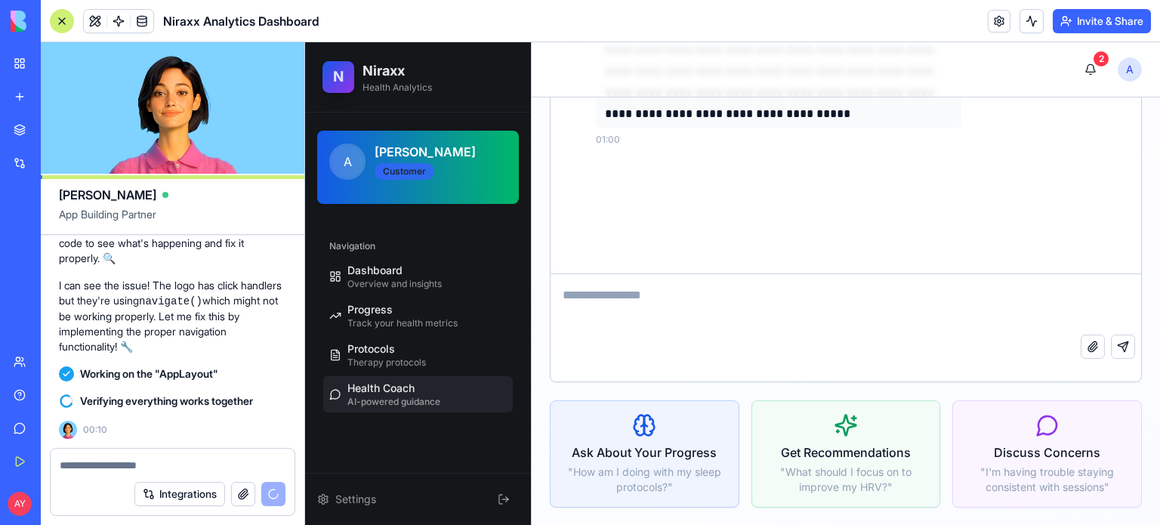
click at [405, 171] on div "Customer" at bounding box center [405, 171] width 60 height 17
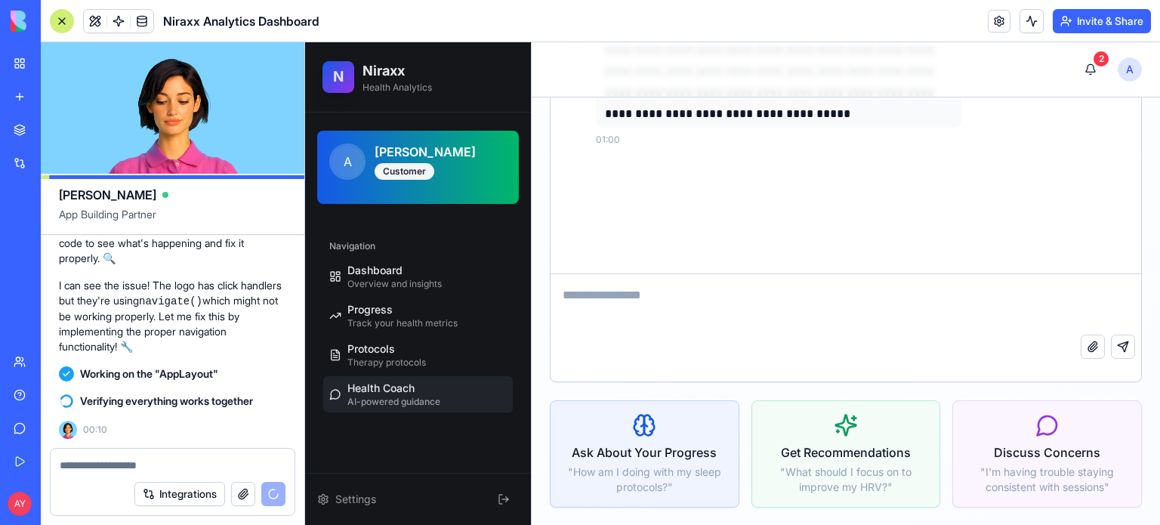
click at [352, 157] on span "A" at bounding box center [347, 161] width 33 height 33
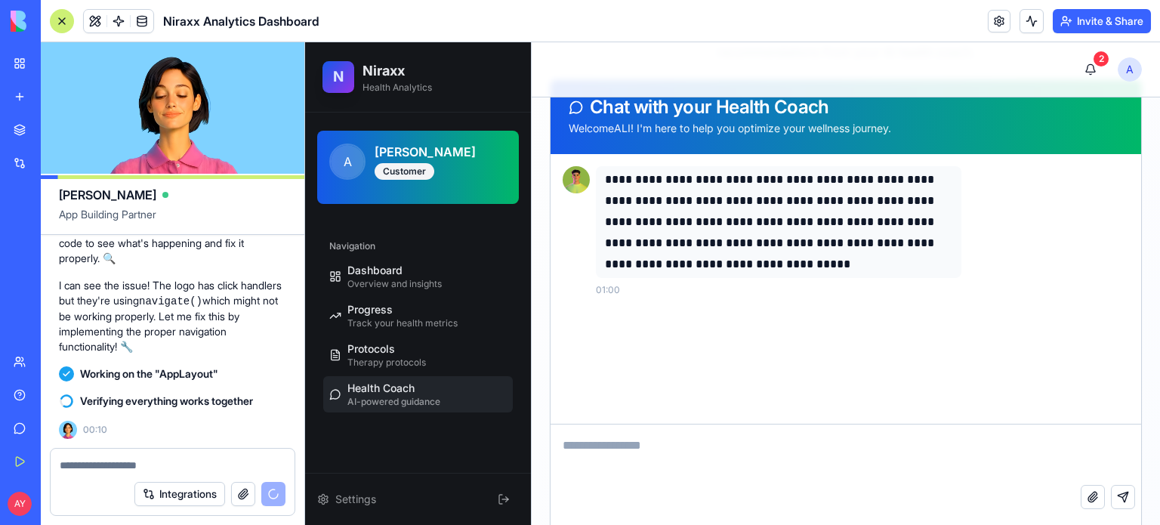
scroll to position [0, 0]
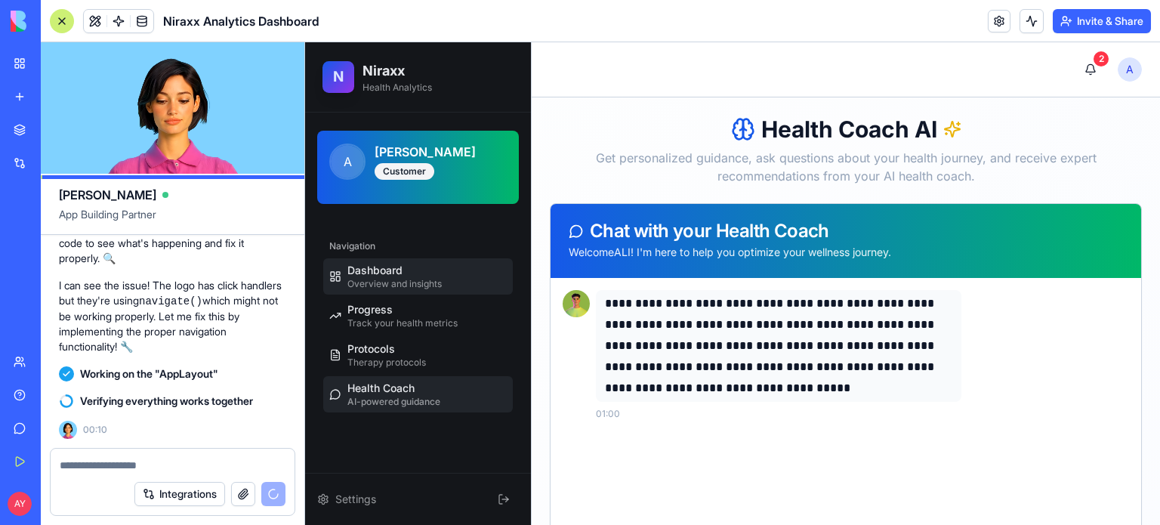
click at [370, 278] on span "Overview and insights" at bounding box center [394, 284] width 94 height 12
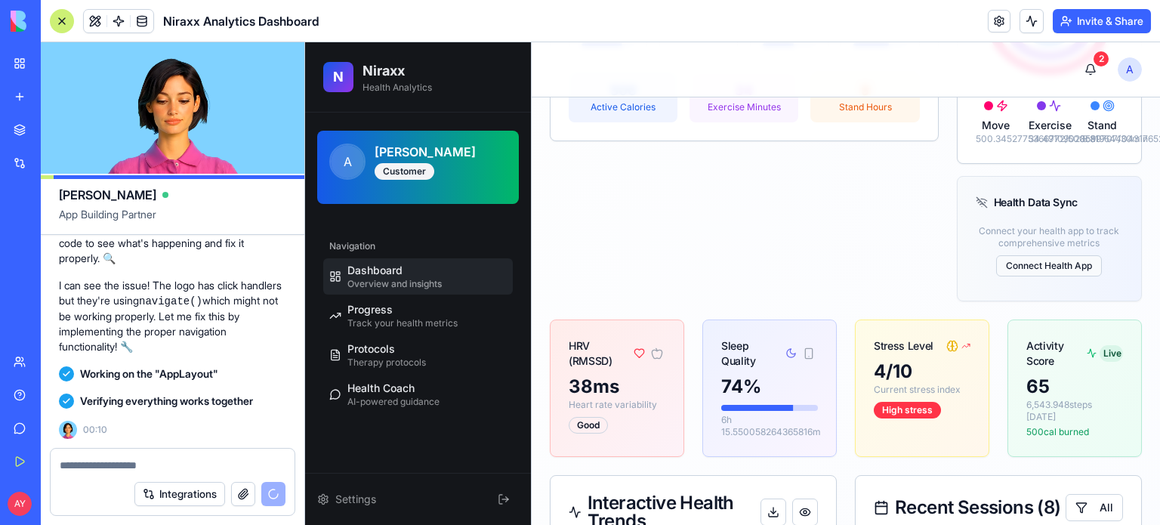
scroll to position [16658, 0]
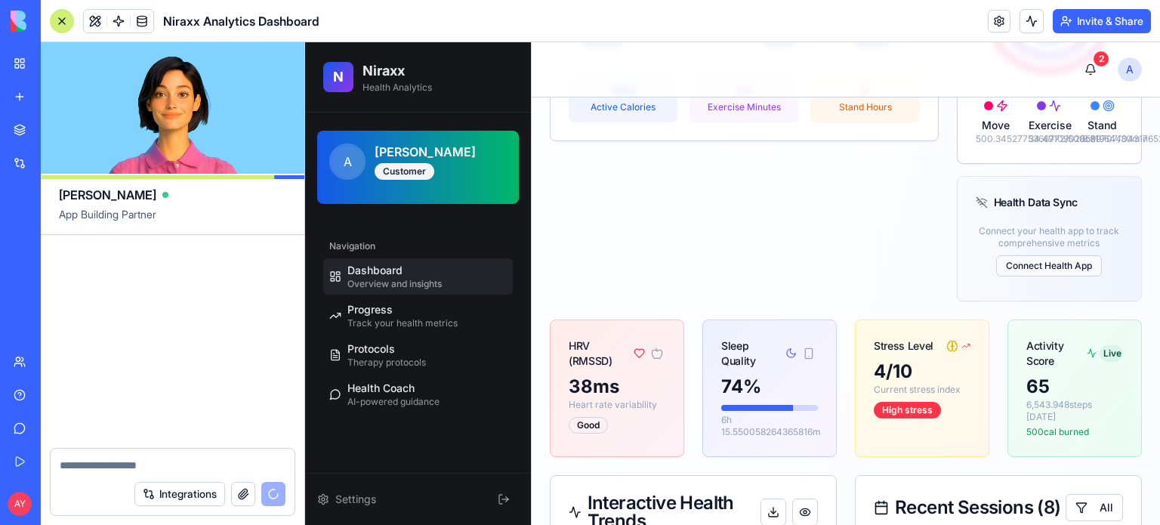
click at [1018, 276] on button "Connect Health App" at bounding box center [1049, 265] width 106 height 21
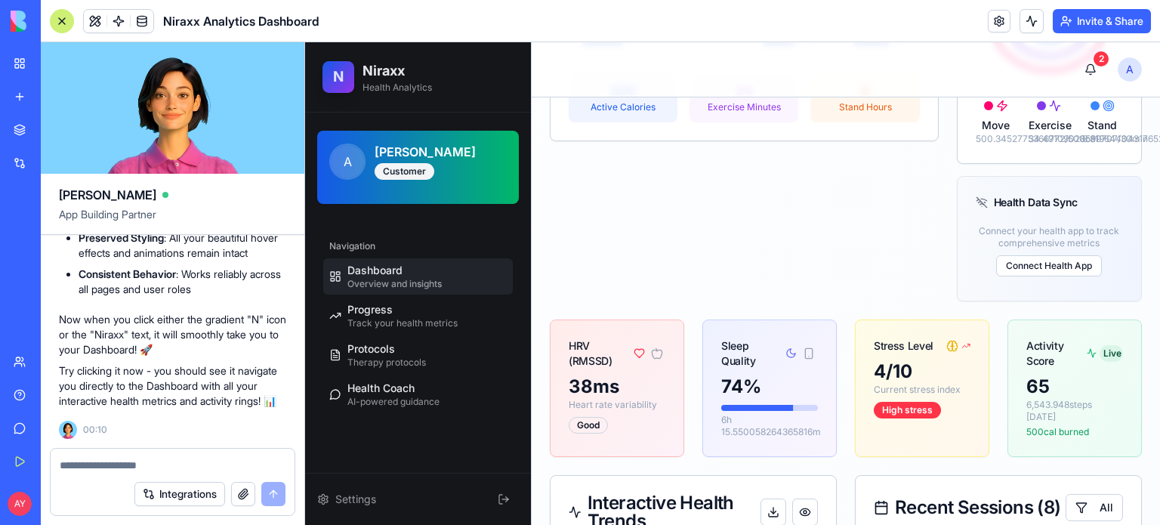
click at [346, 81] on div "N" at bounding box center [338, 77] width 32 height 32
click at [398, 84] on p "Health Analytics" at bounding box center [397, 88] width 69 height 12
click at [336, 76] on span "N" at bounding box center [338, 77] width 11 height 22
click at [384, 66] on h2 "Niraxx" at bounding box center [397, 70] width 69 height 21
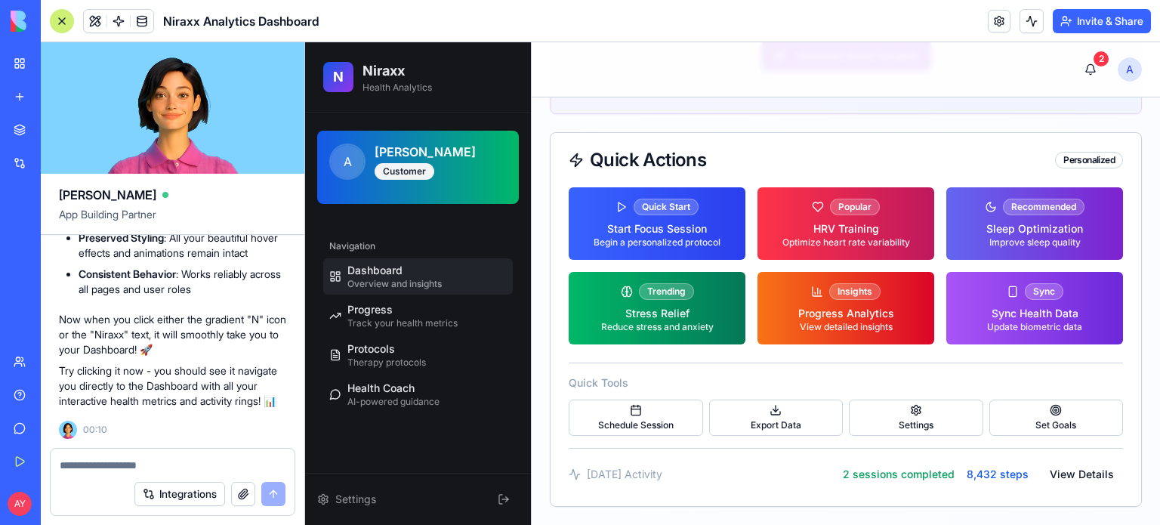
scroll to position [16658, 0]
click at [73, 464] on textarea at bounding box center [173, 465] width 227 height 15
type textarea "**********"
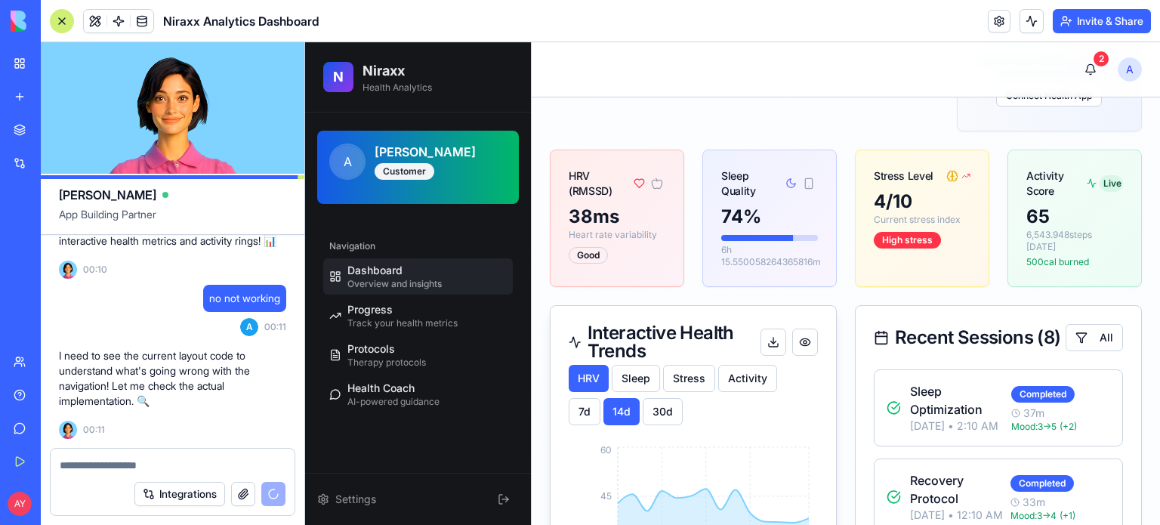
scroll to position [757, 0]
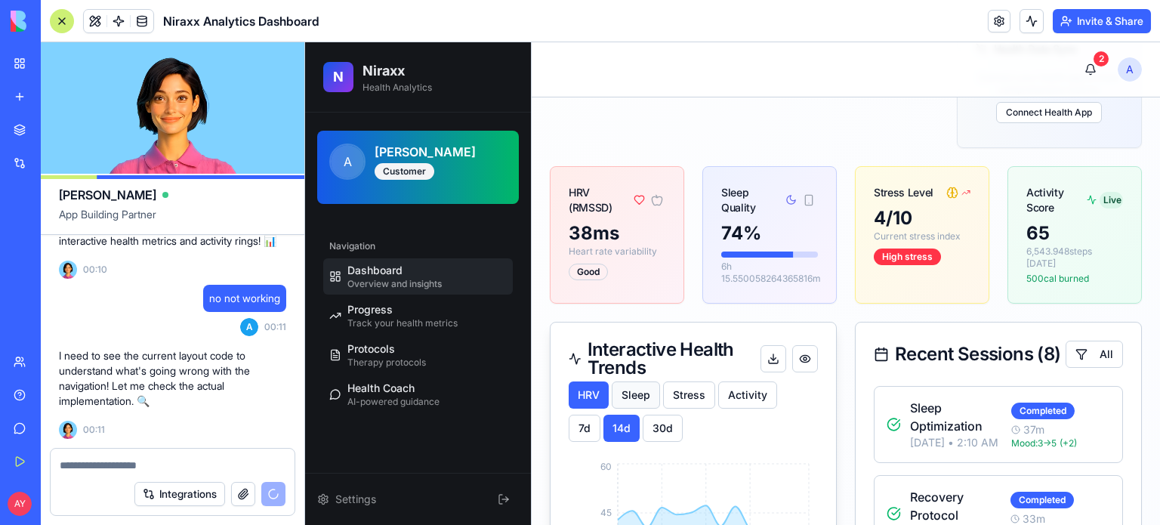
click at [641, 400] on button "Sleep" at bounding box center [636, 394] width 48 height 27
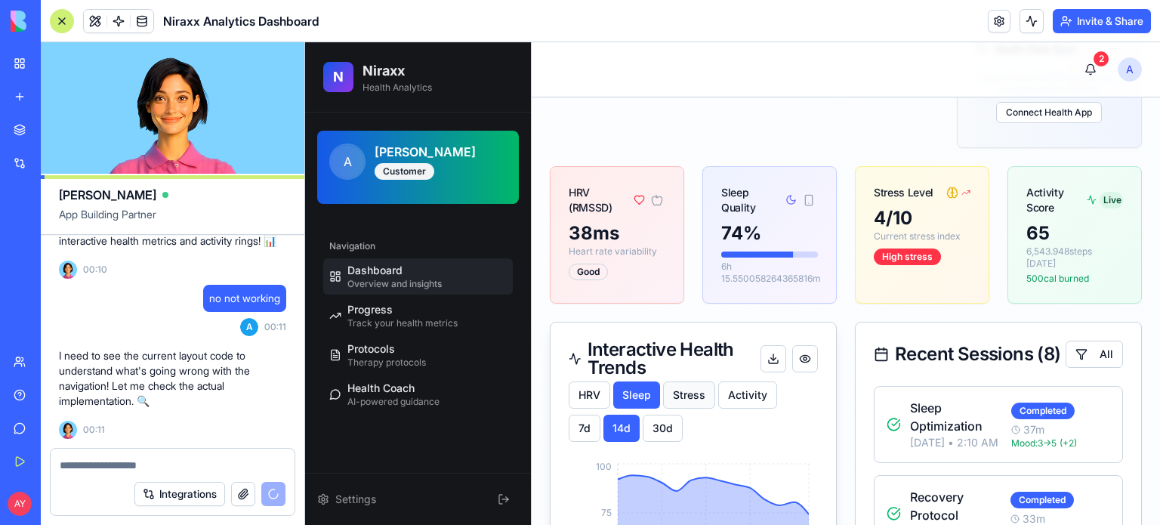
click at [689, 403] on button "Stress" at bounding box center [689, 394] width 52 height 27
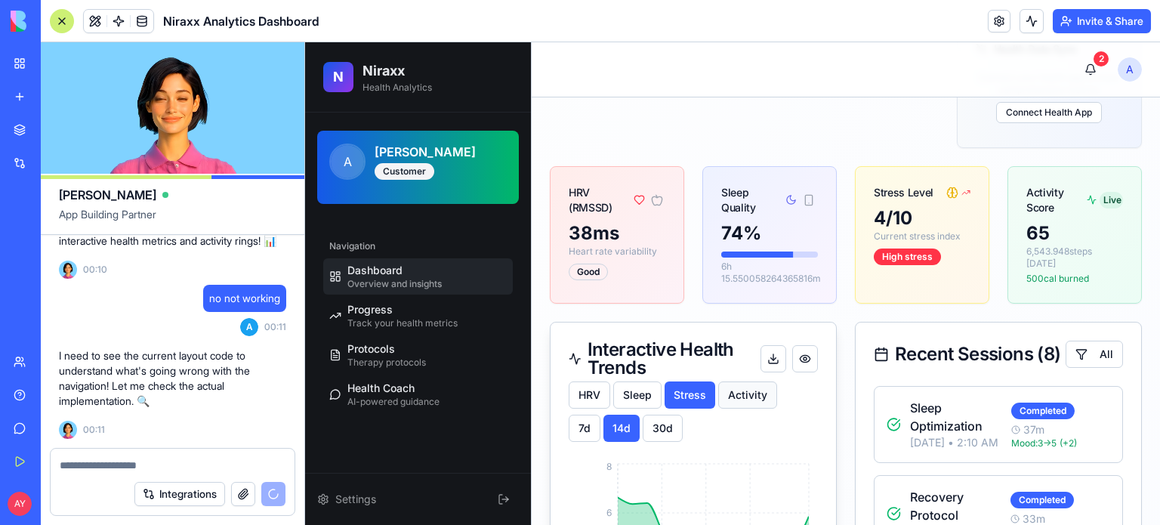
click at [747, 404] on button "Activity" at bounding box center [747, 394] width 59 height 27
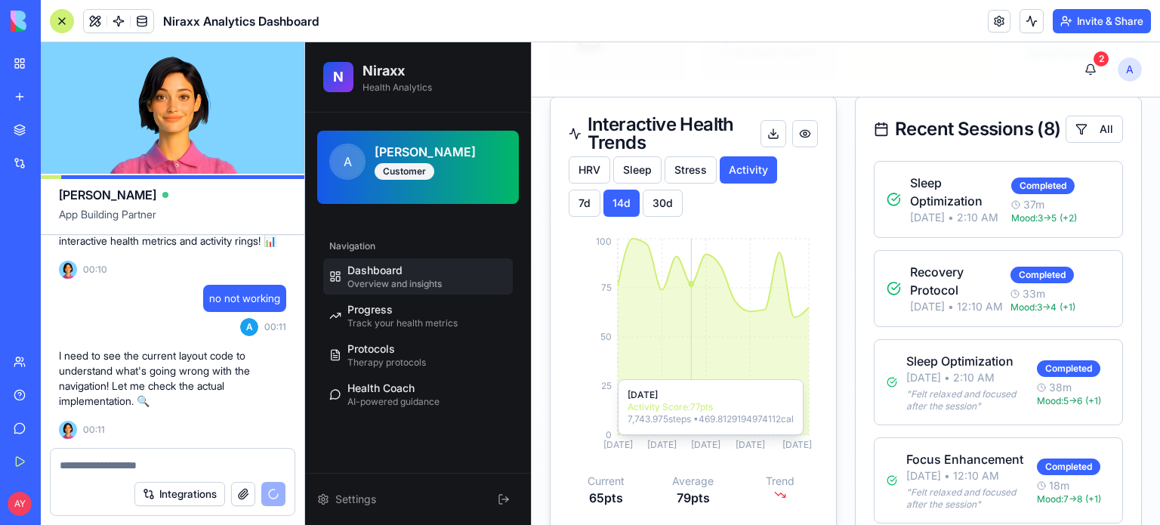
scroll to position [984, 0]
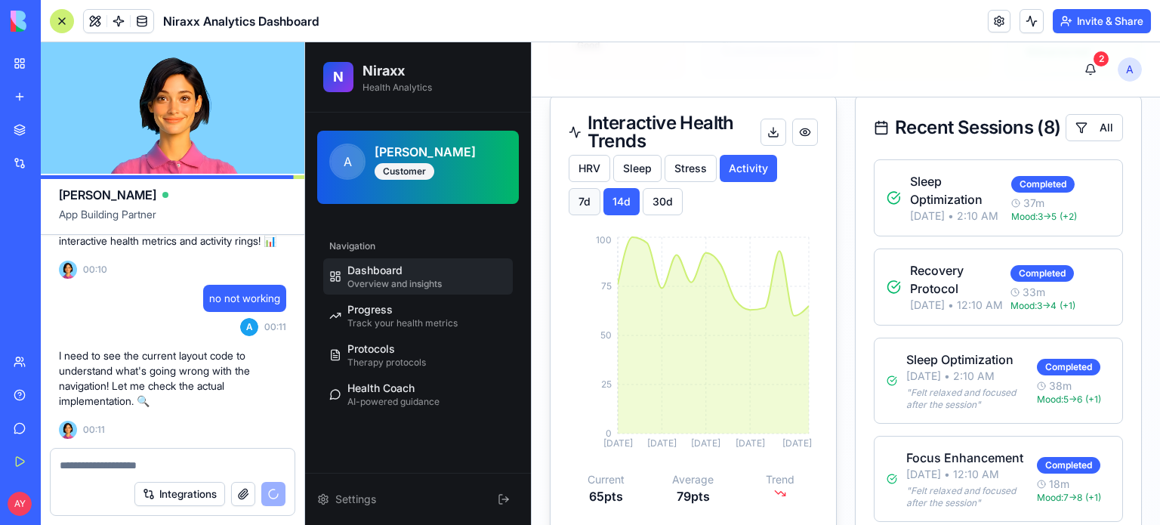
click at [584, 212] on button "7 d" at bounding box center [585, 201] width 32 height 27
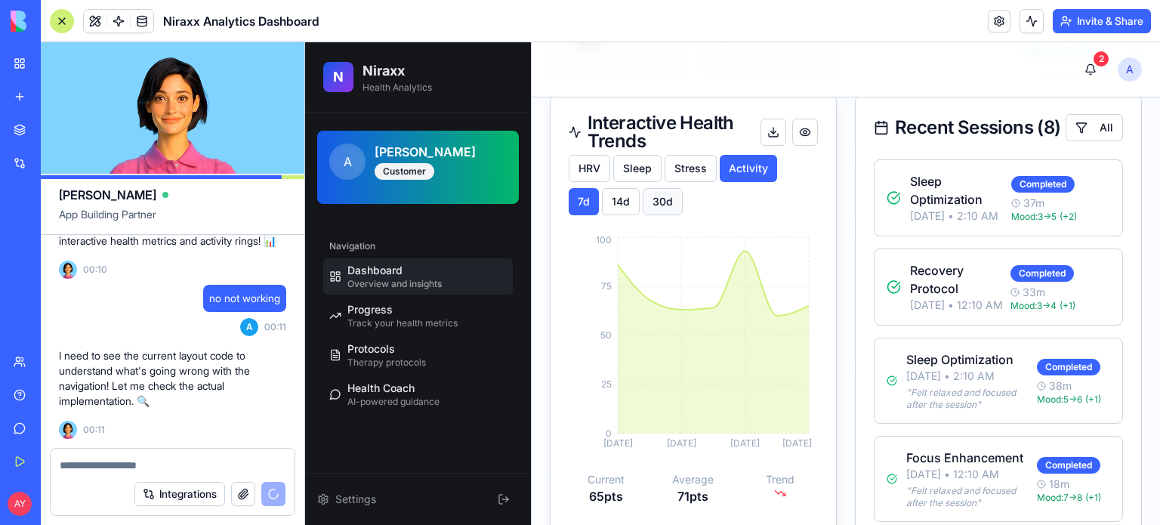
click at [662, 214] on button "30 d" at bounding box center [663, 201] width 40 height 27
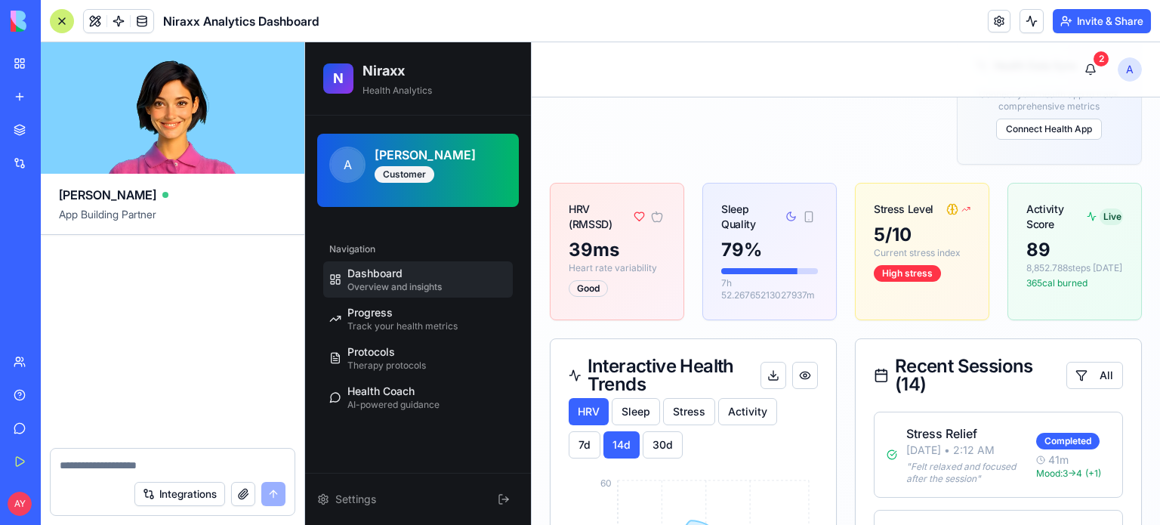
scroll to position [17371, 0]
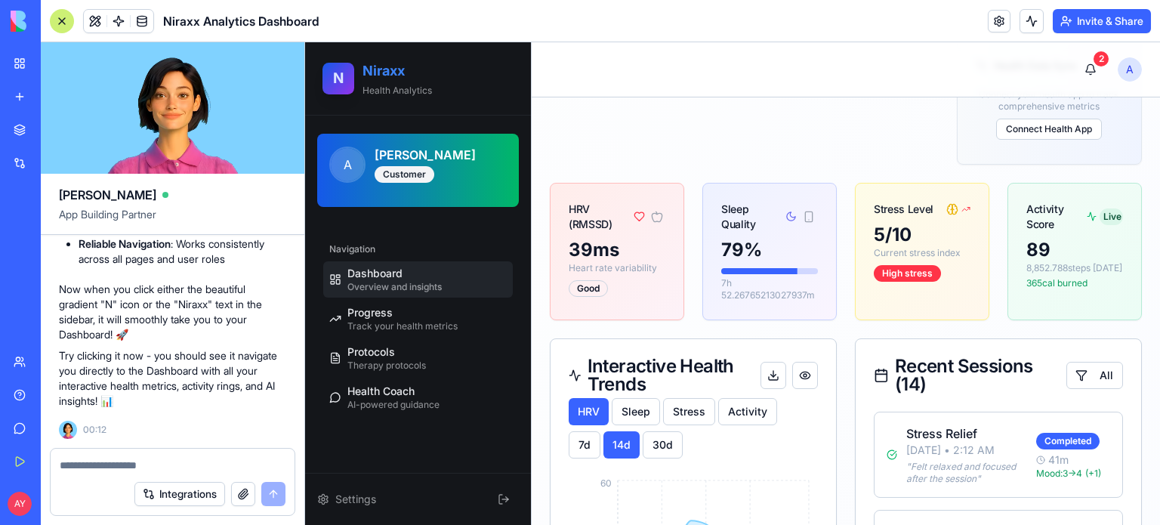
click at [385, 76] on h2 "Niraxx" at bounding box center [438, 70] width 150 height 21
click at [338, 70] on span "N" at bounding box center [338, 78] width 11 height 22
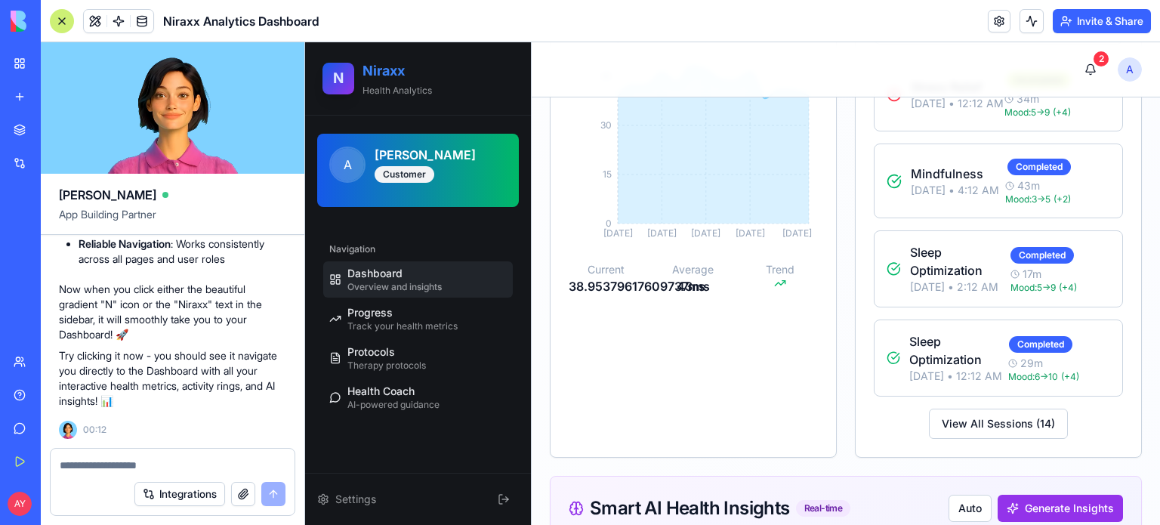
click at [338, 80] on span "N" at bounding box center [338, 78] width 11 height 22
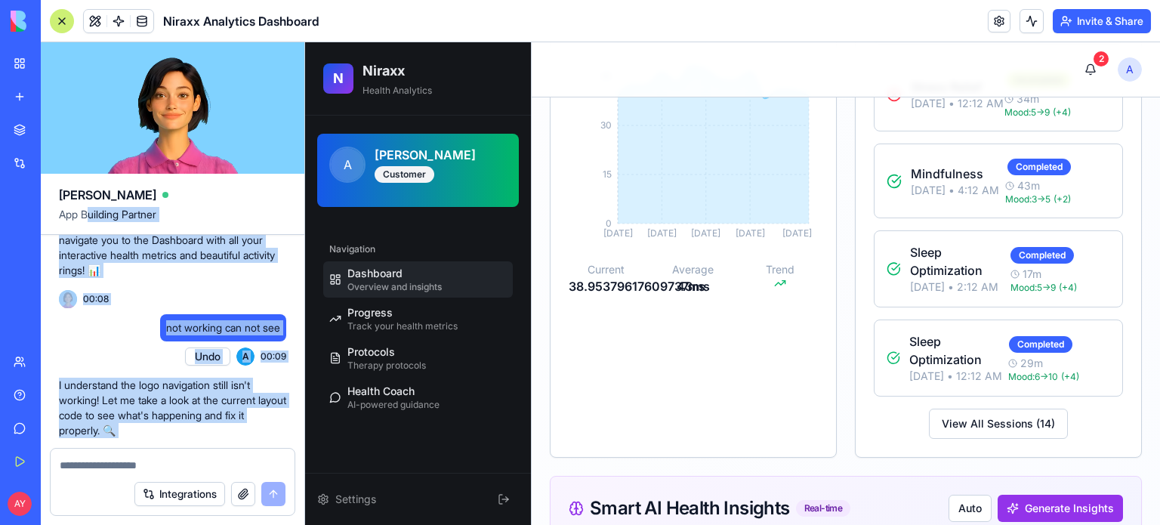
scroll to position [15491, 0]
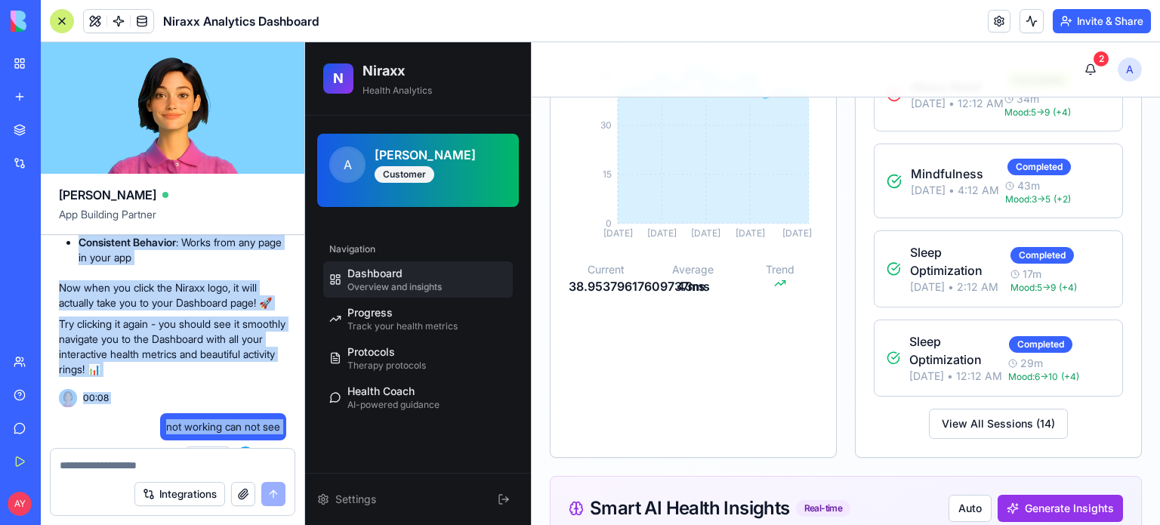
drag, startPoint x: 197, startPoint y: 396, endPoint x: 131, endPoint y: 412, distance: 68.5
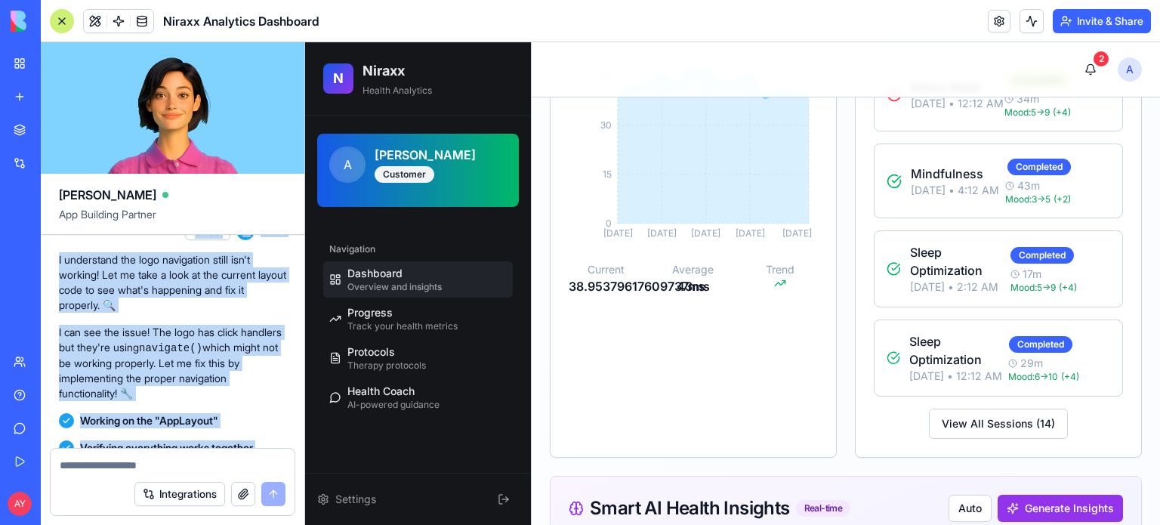
scroll to position [15793, 0]
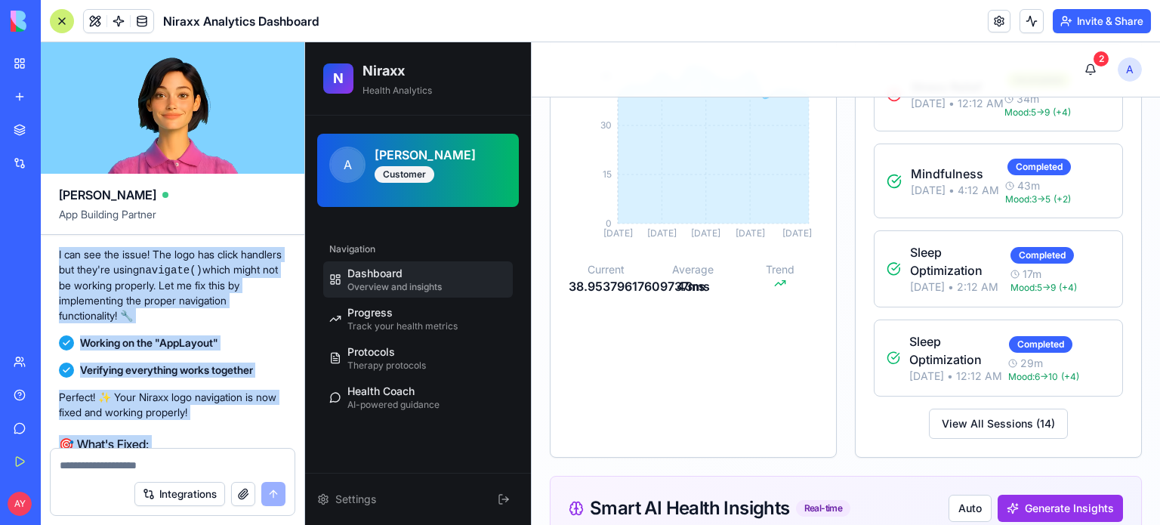
copy div "lick able but nothing happend Undo A 00:07 Let me fix that navigation issue rig…"
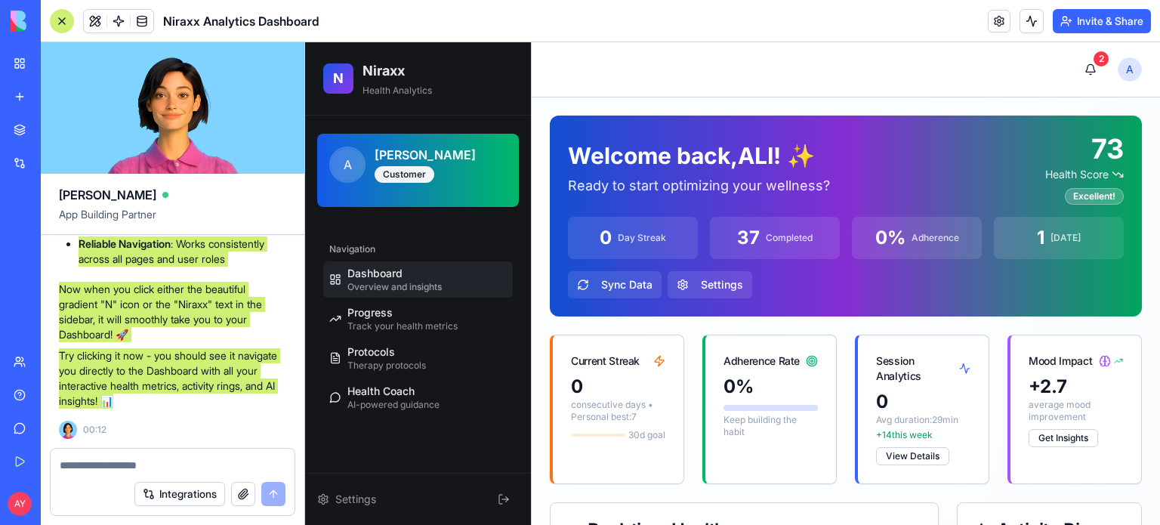
scroll to position [17371, 0]
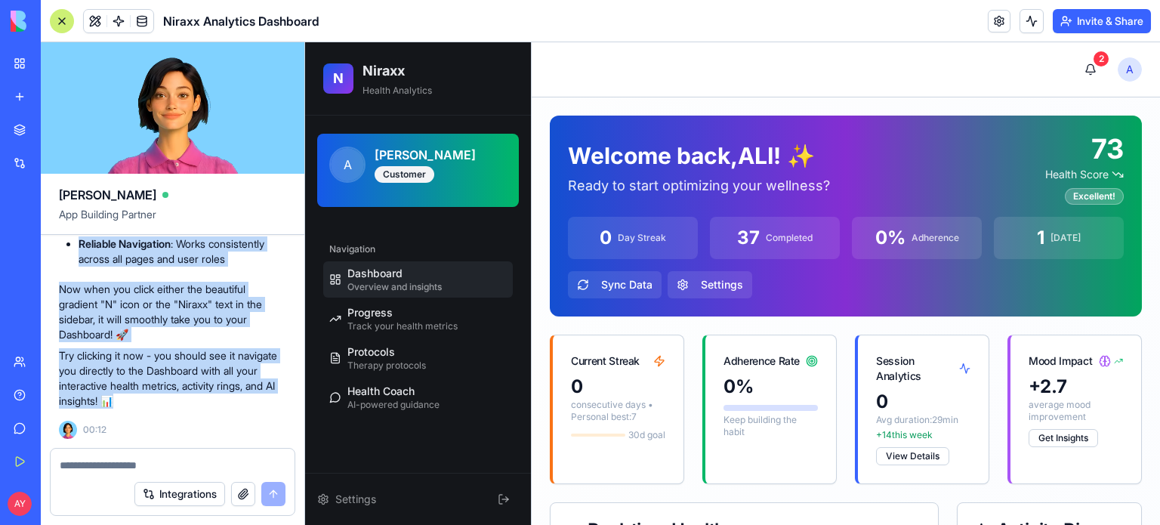
click at [88, 452] on div at bounding box center [173, 461] width 244 height 24
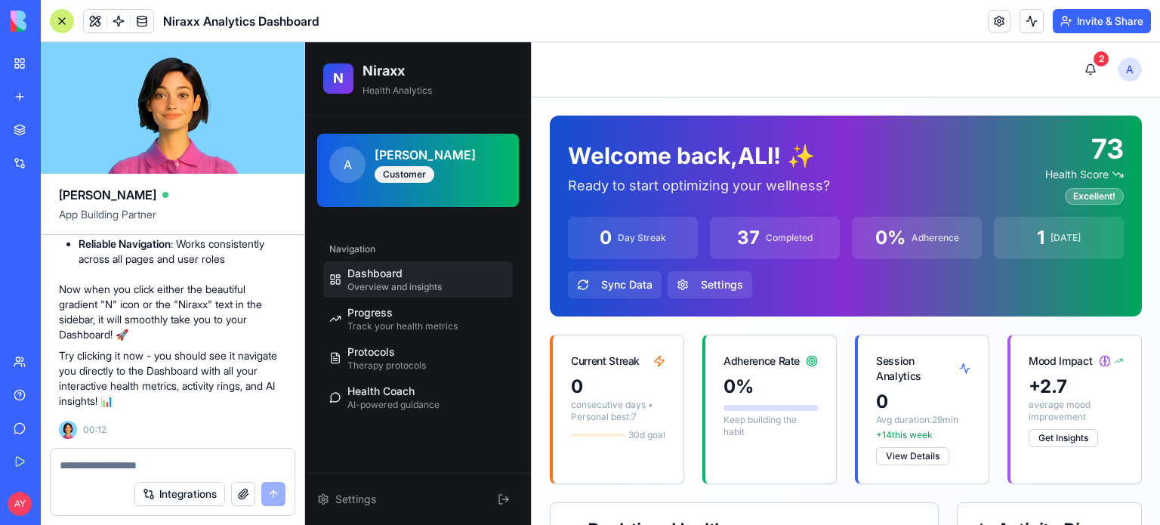
click at [88, 455] on div at bounding box center [173, 461] width 244 height 24
click at [88, 465] on textarea at bounding box center [173, 465] width 227 height 15
type textarea "**********"
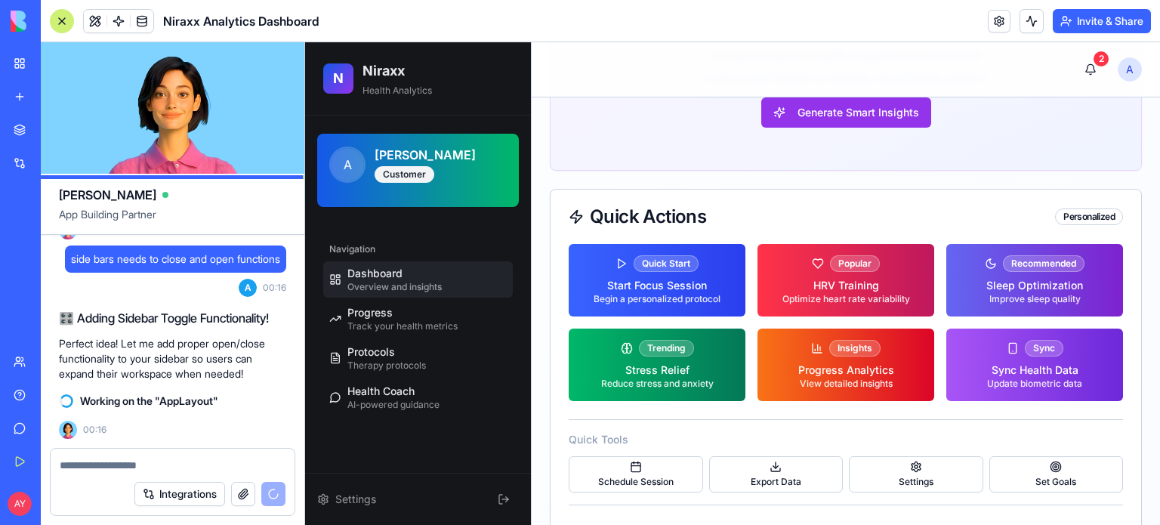
scroll to position [1813, 0]
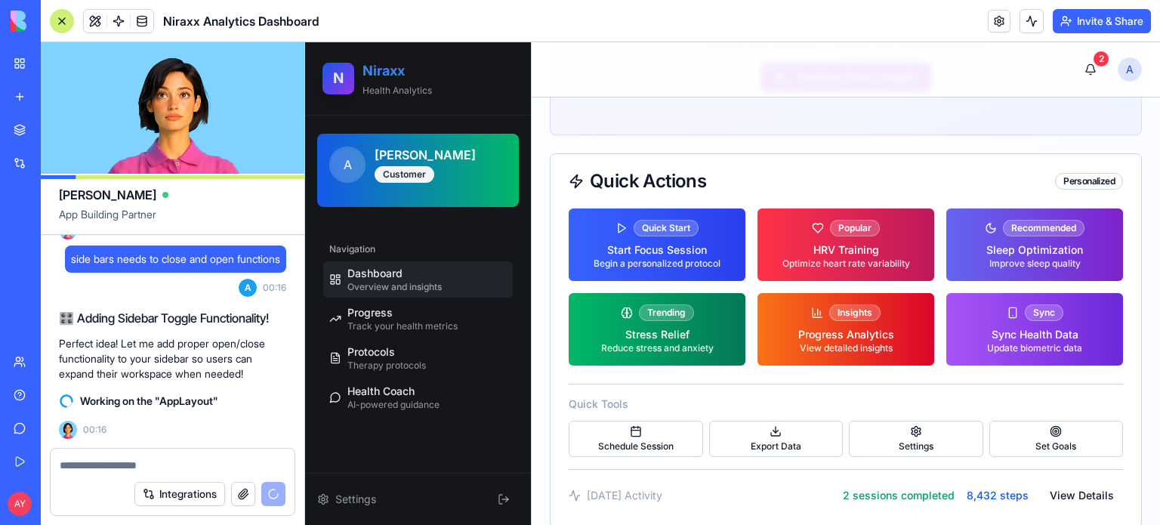
click at [385, 71] on h2 "Niraxx" at bounding box center [438, 70] width 150 height 21
click at [341, 77] on span "N" at bounding box center [338, 78] width 11 height 22
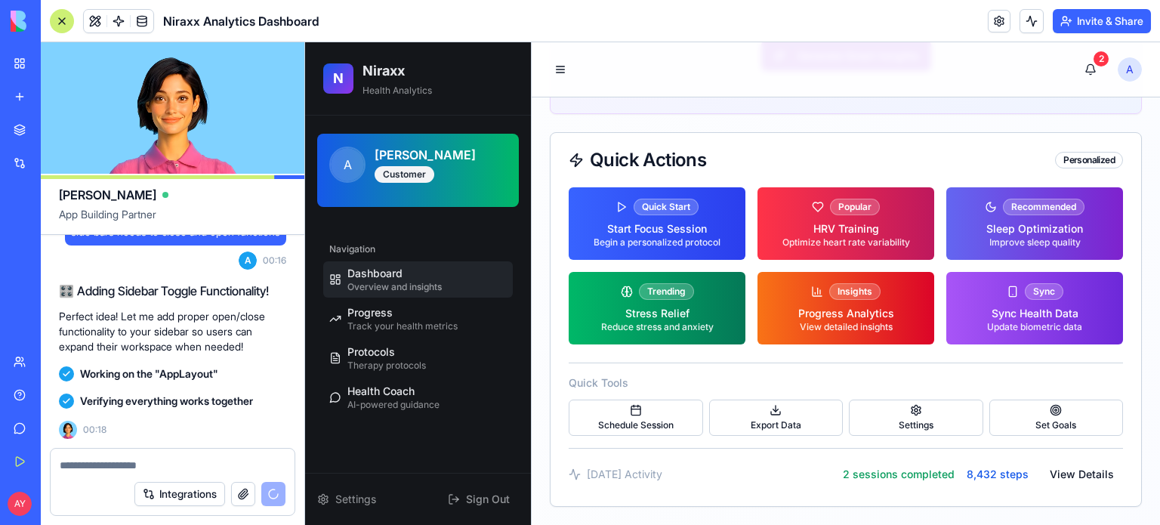
scroll to position [18035, 0]
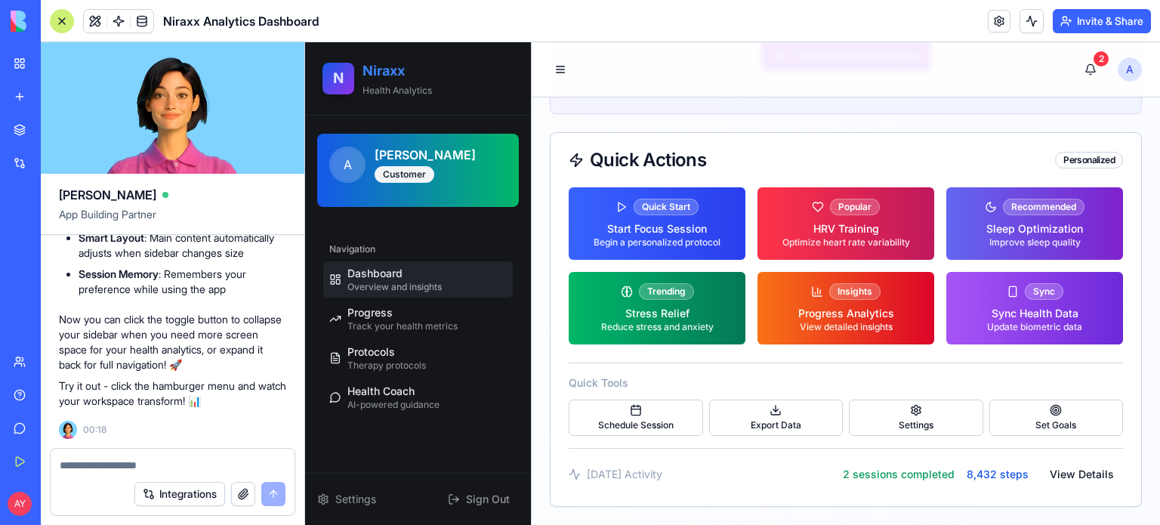
click at [339, 73] on span "N" at bounding box center [338, 78] width 11 height 22
click at [390, 91] on p "Health Analytics" at bounding box center [438, 91] width 150 height 12
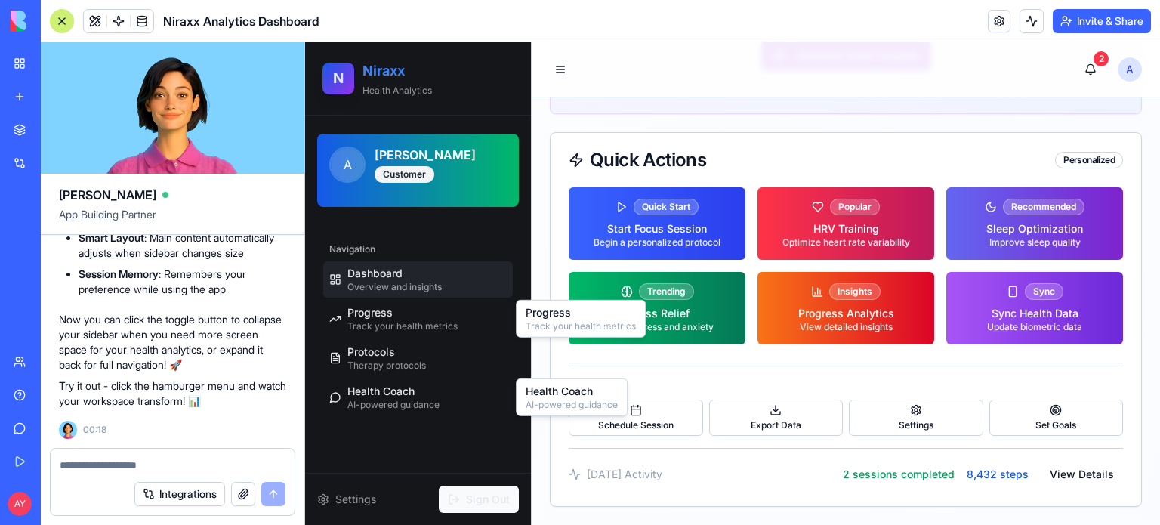
scroll to position [1911, 0]
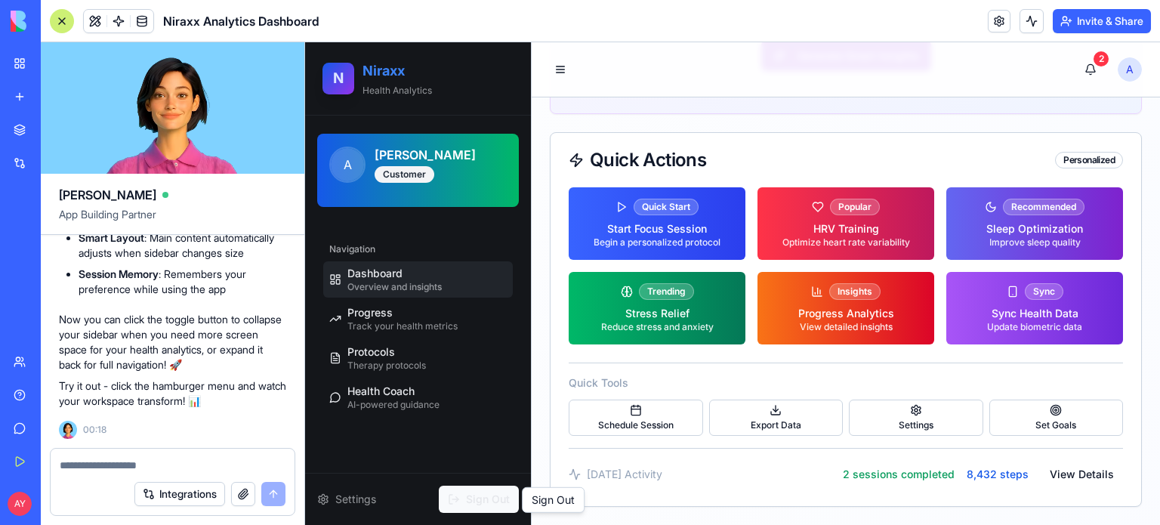
click at [485, 501] on span "Sign Out" at bounding box center [488, 499] width 44 height 15
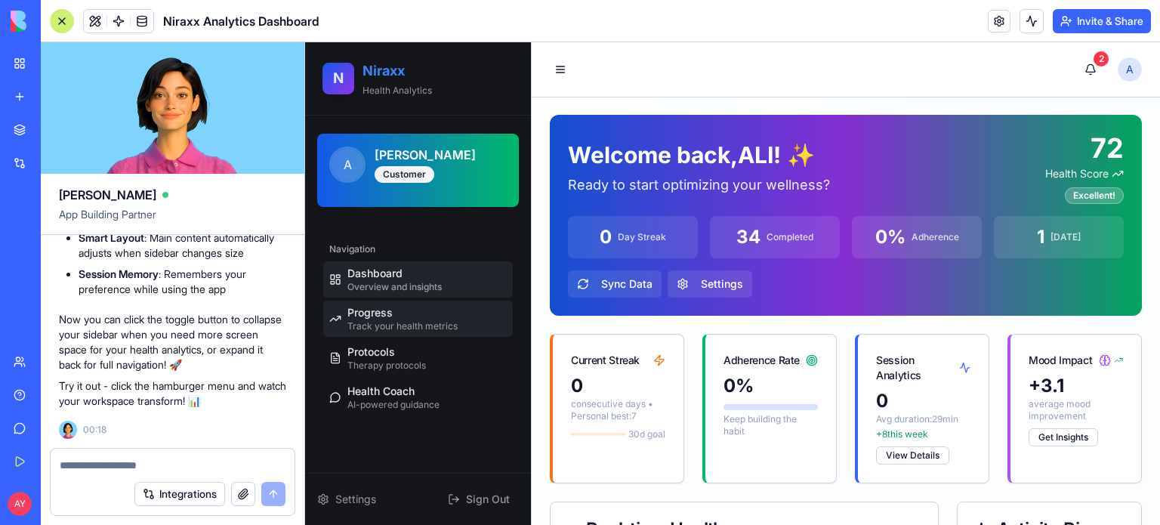
scroll to position [0, 0]
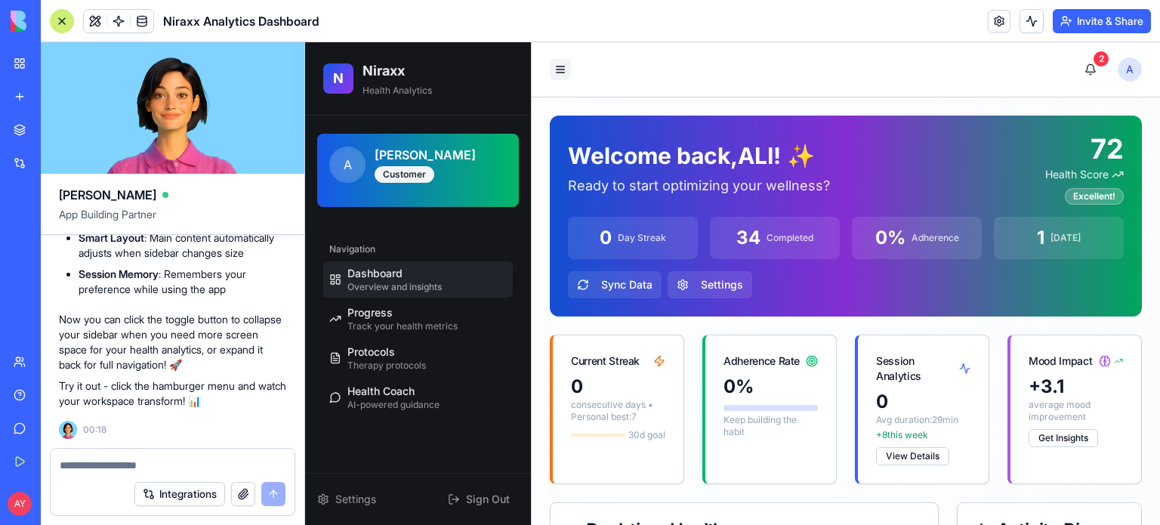
click at [560, 68] on button "Toggle sidebar" at bounding box center [560, 69] width 21 height 21
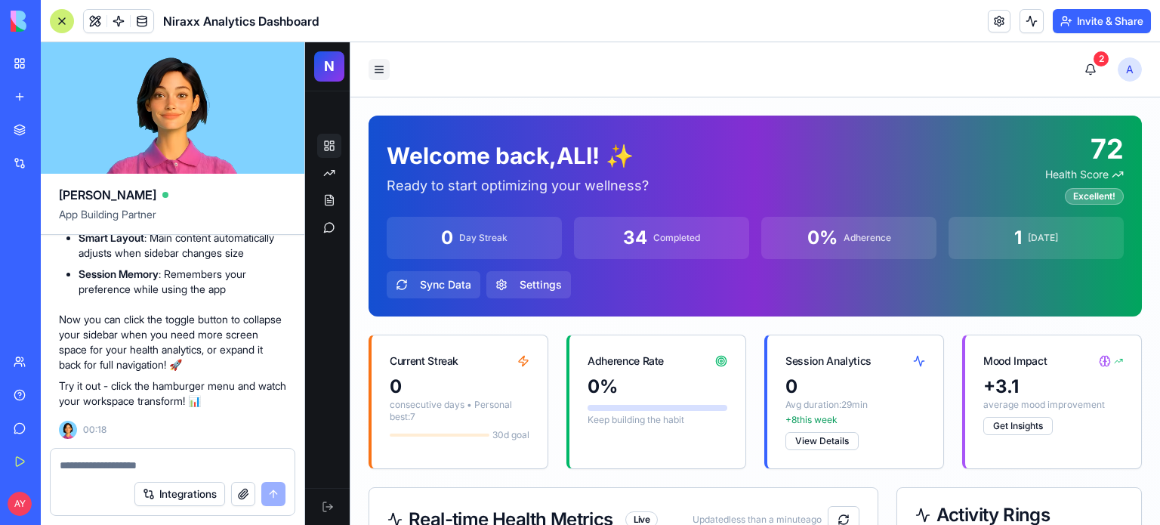
click at [384, 69] on button "Toggle sidebar" at bounding box center [379, 69] width 21 height 21
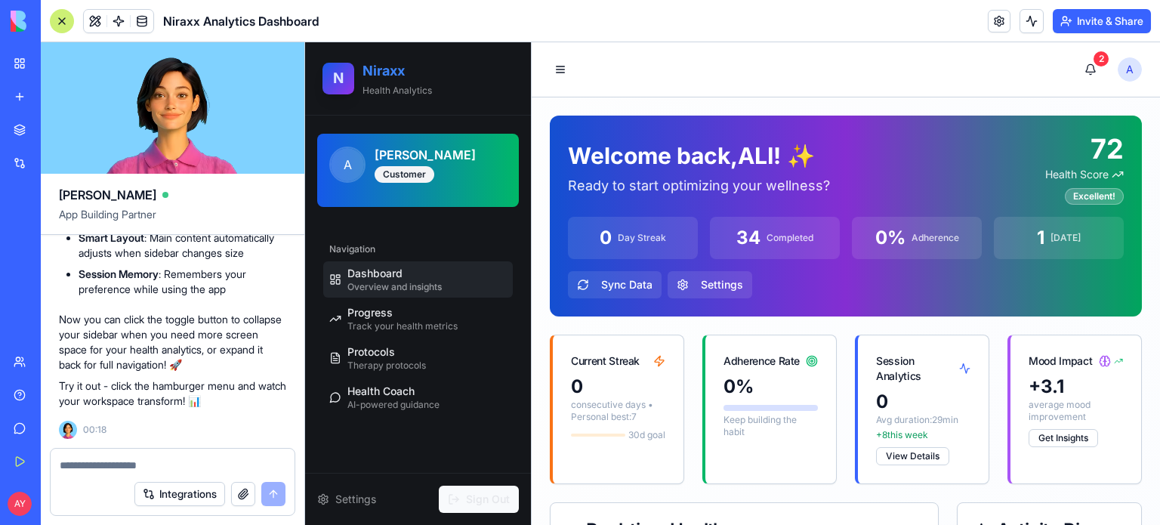
click at [474, 495] on span "Sign Out" at bounding box center [488, 499] width 44 height 15
click at [335, 71] on span "N" at bounding box center [338, 78] width 11 height 22
click at [106, 465] on textarea at bounding box center [173, 465] width 227 height 15
type textarea "*"
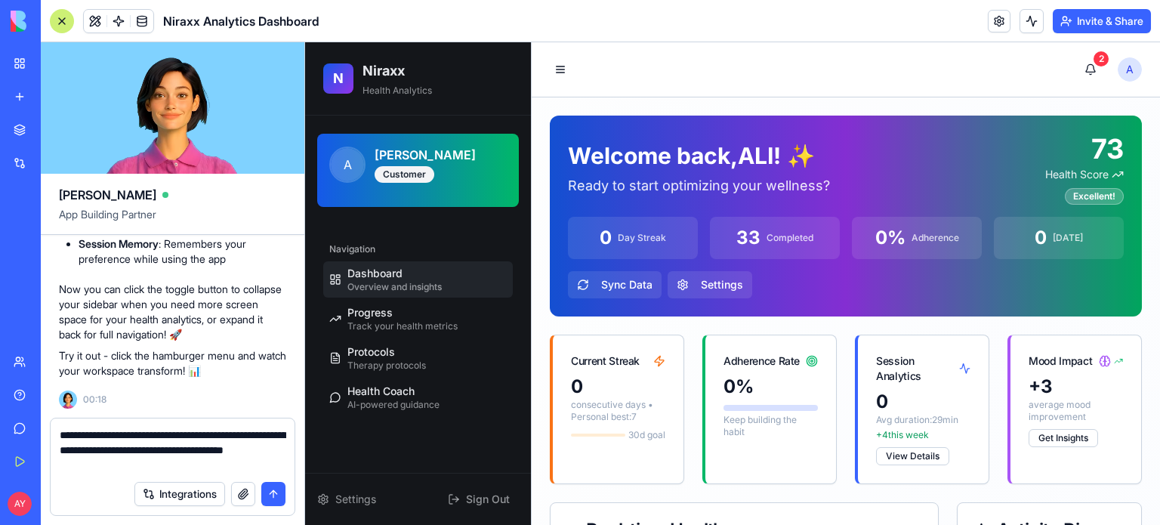
type textarea "**********"
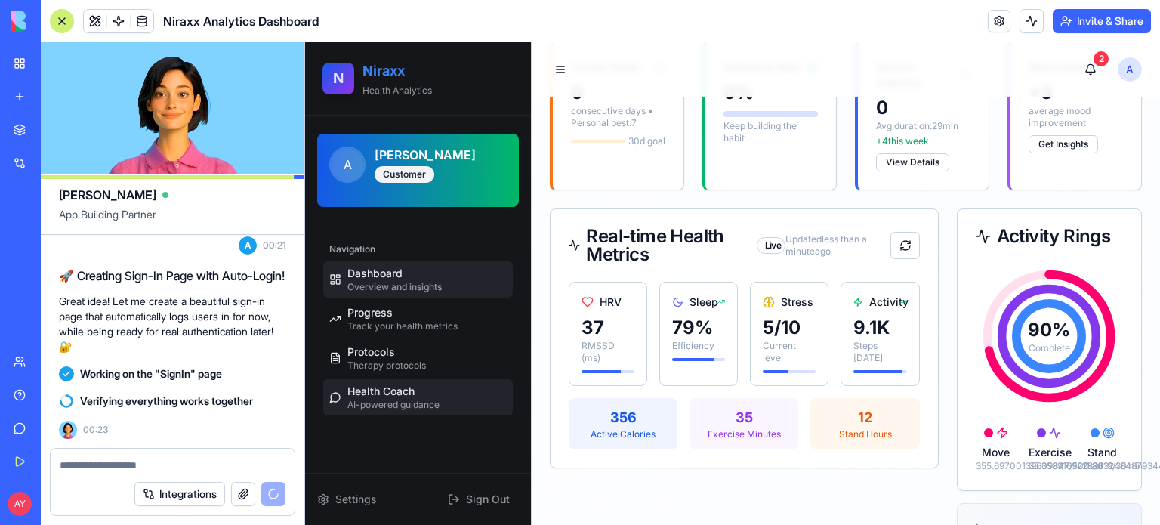
scroll to position [378, 0]
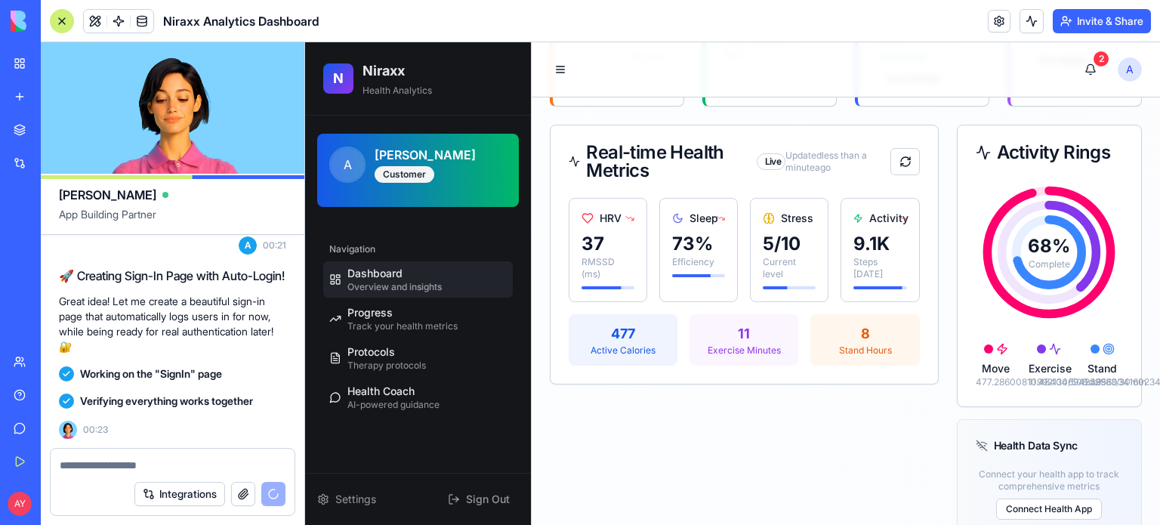
select select "*****"
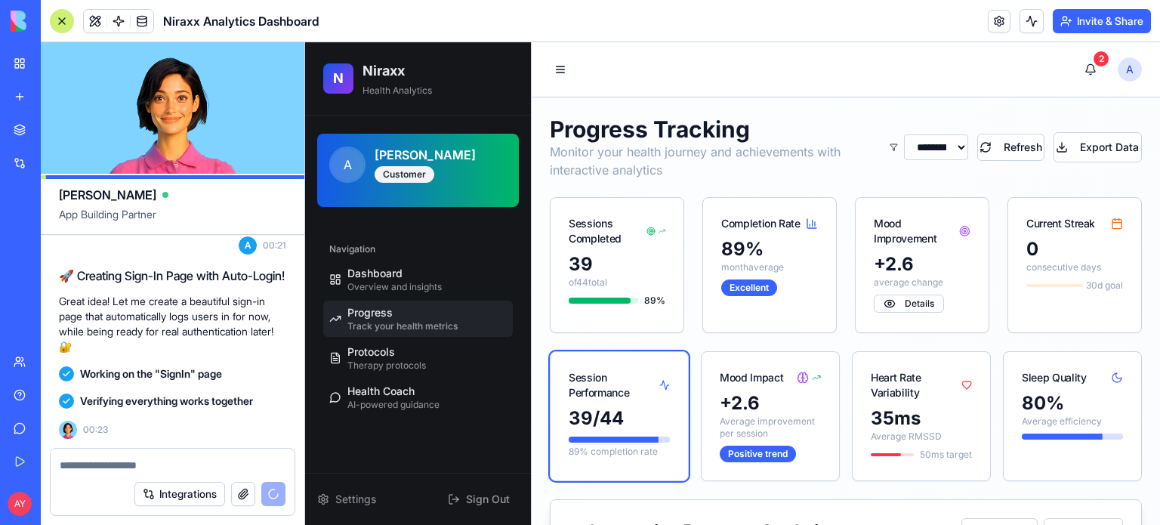
scroll to position [18954, 0]
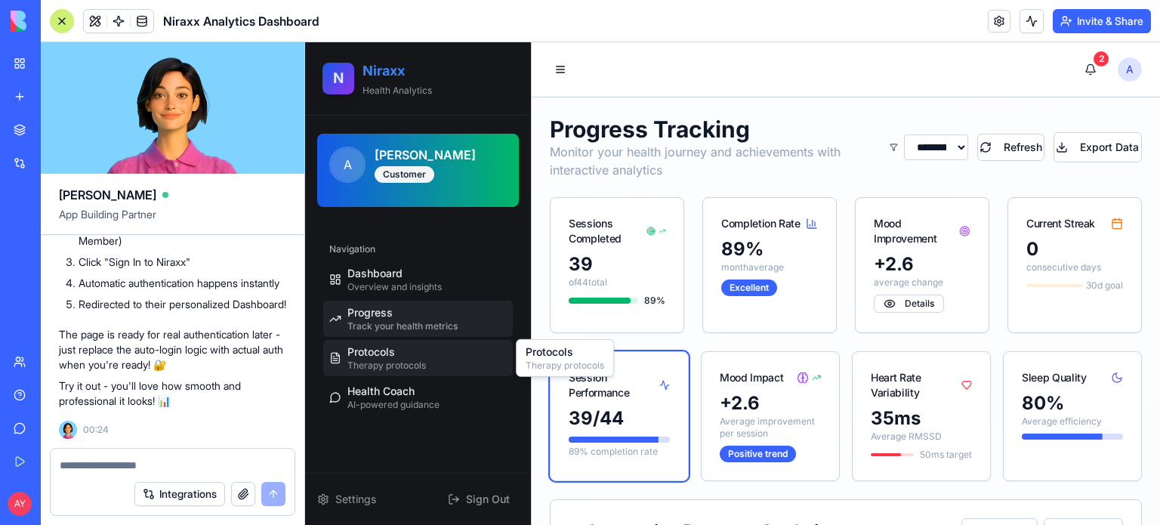
click at [429, 362] on link "Protocols Therapy protocols" at bounding box center [418, 358] width 190 height 36
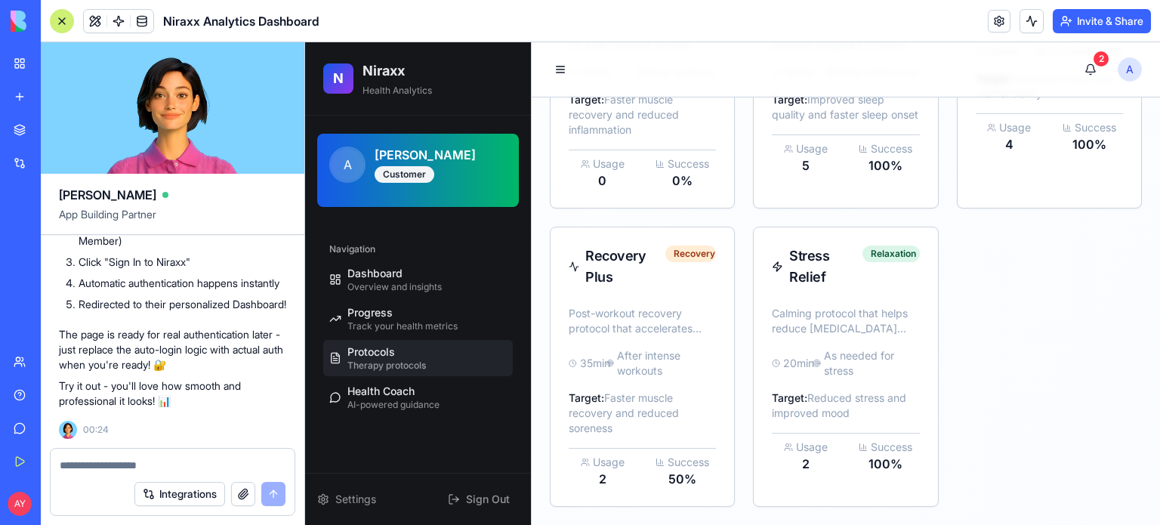
scroll to position [639, 0]
click at [405, 400] on span "AI-powered guidance" at bounding box center [393, 405] width 92 height 12
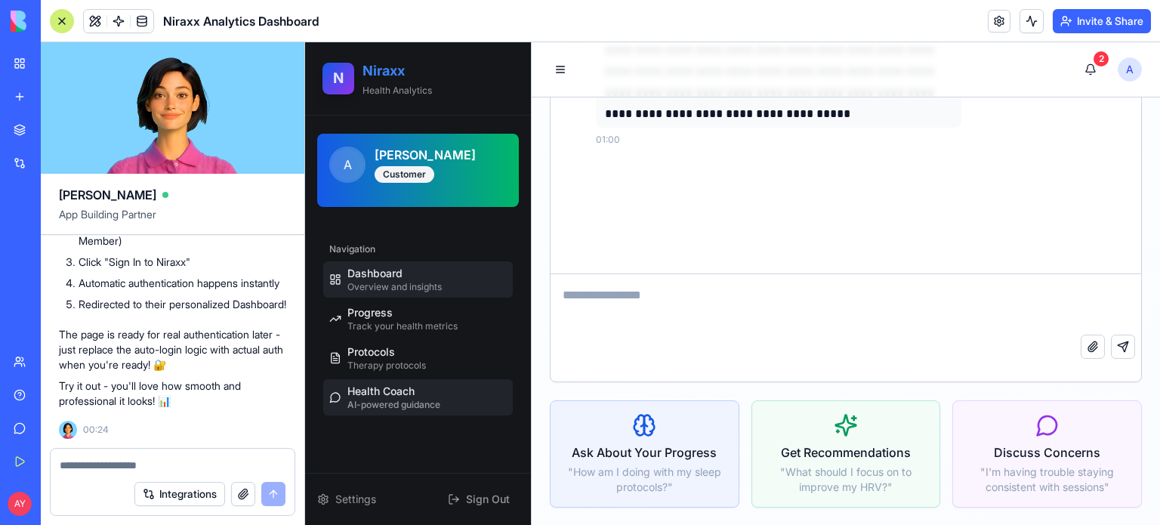
click at [428, 274] on div "Dashboard Overview and insights" at bounding box center [394, 279] width 94 height 27
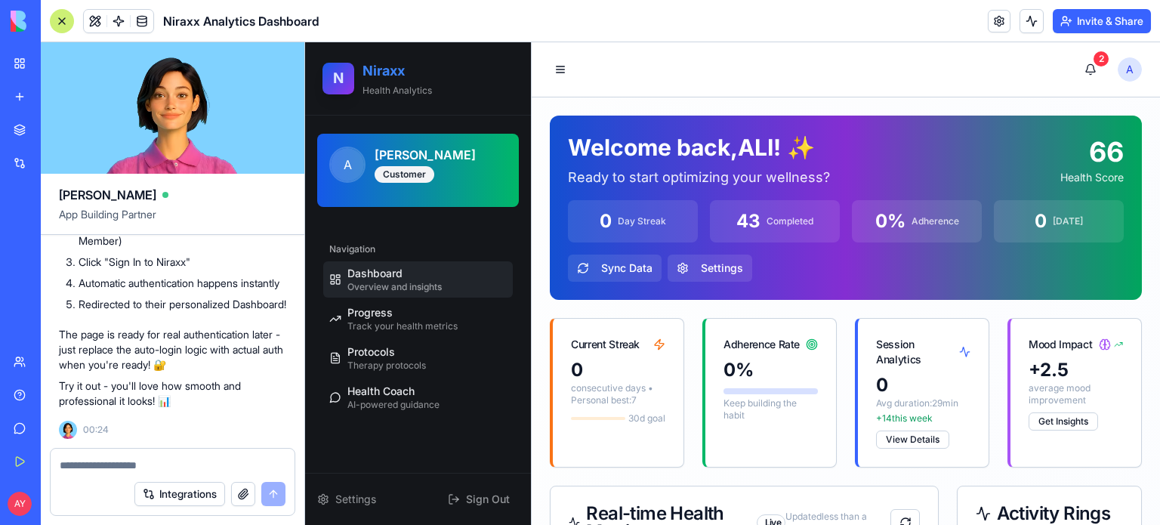
click at [372, 68] on h2 "Niraxx" at bounding box center [438, 70] width 150 height 21
click at [335, 73] on span "N" at bounding box center [338, 78] width 11 height 22
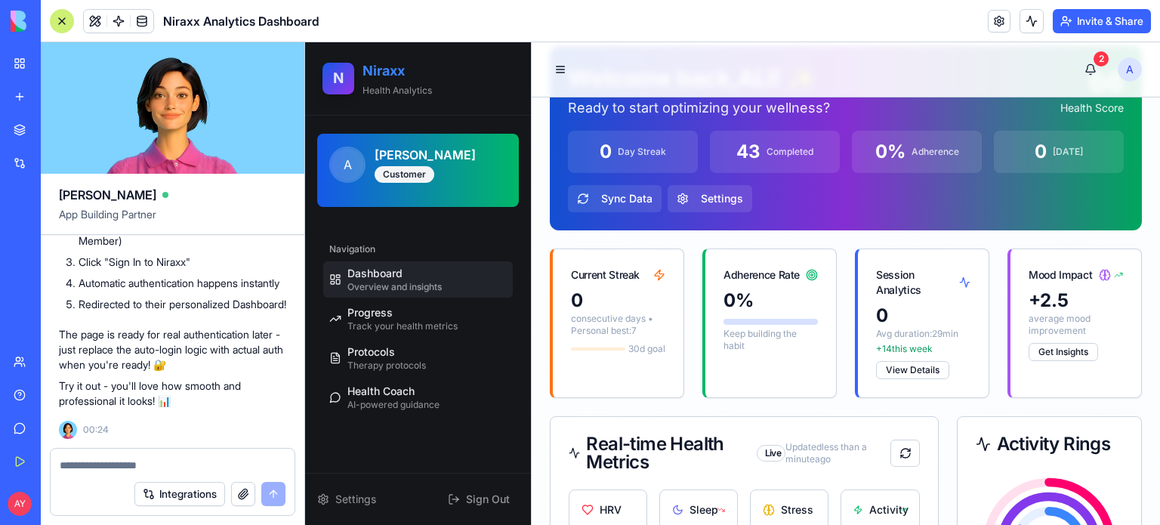
scroll to position [76, 0]
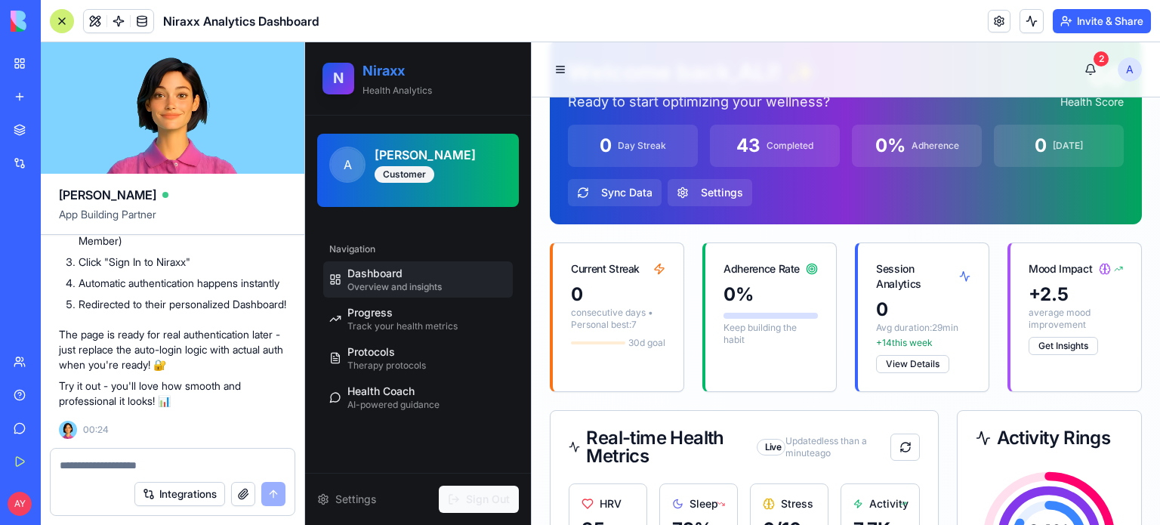
click at [481, 500] on span "Sign Out" at bounding box center [488, 499] width 44 height 15
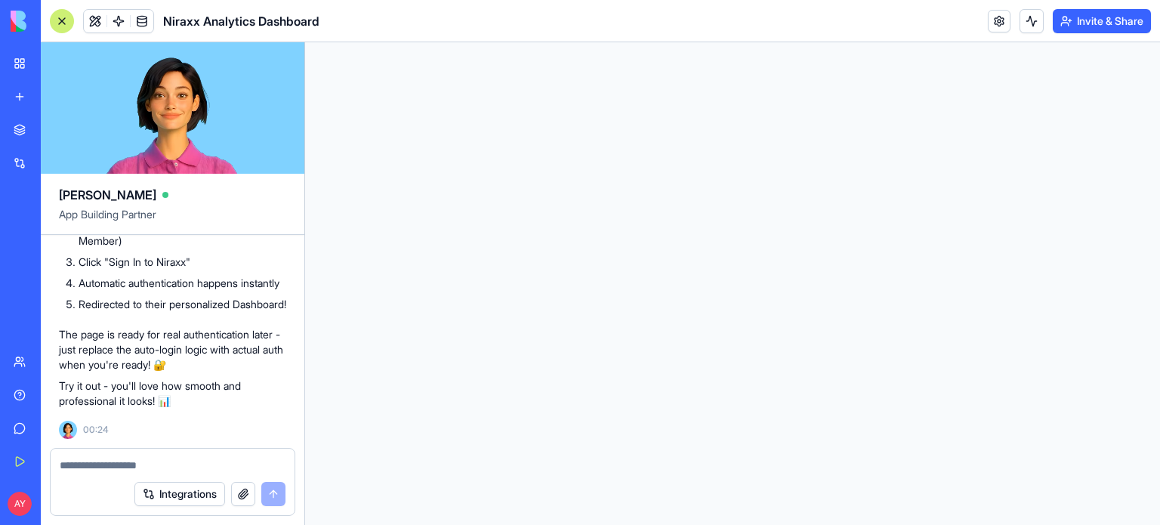
scroll to position [0, 0]
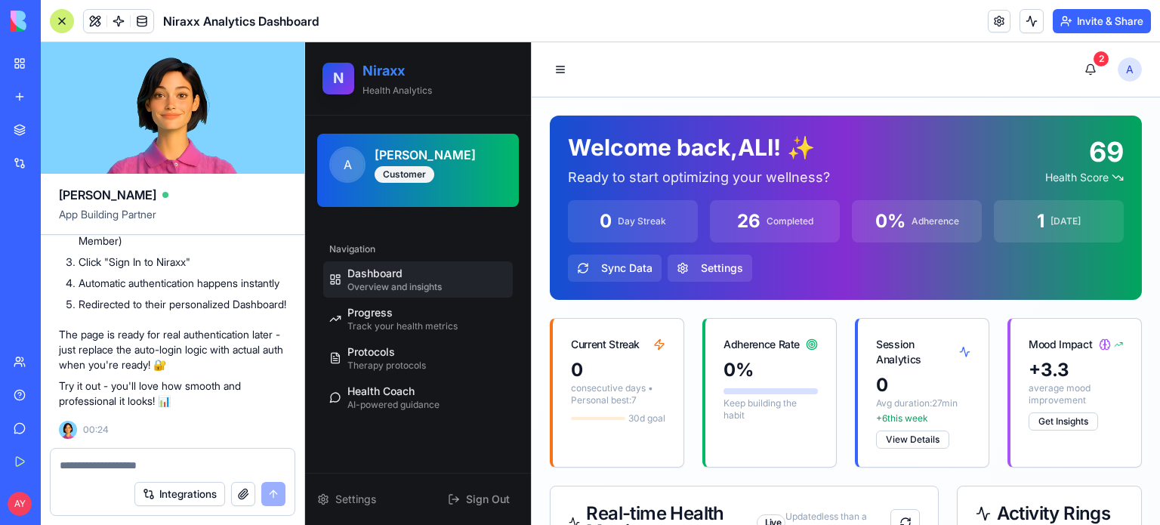
click at [384, 72] on h2 "Niraxx" at bounding box center [438, 70] width 150 height 21
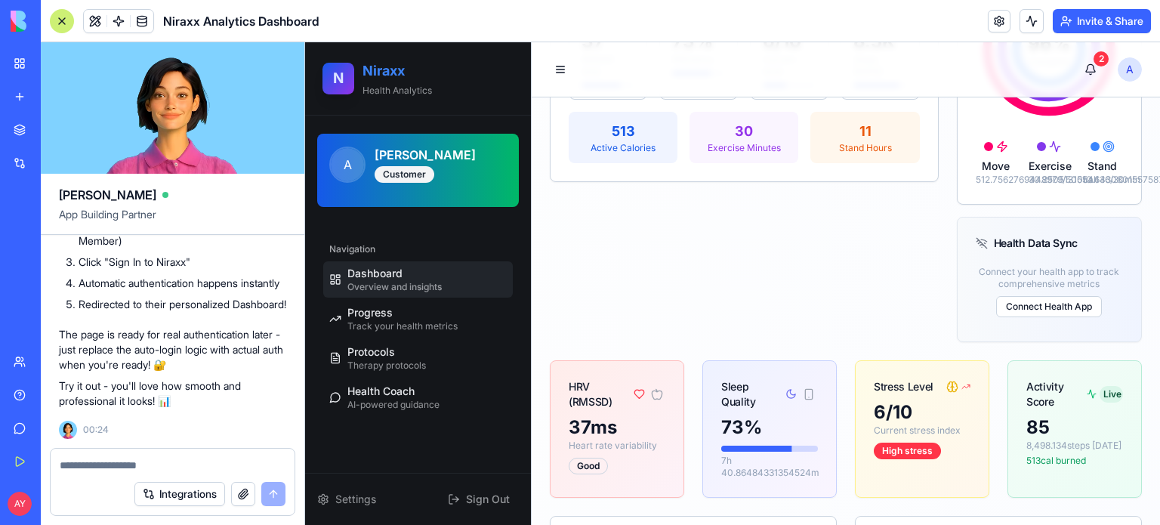
scroll to position [604, 0]
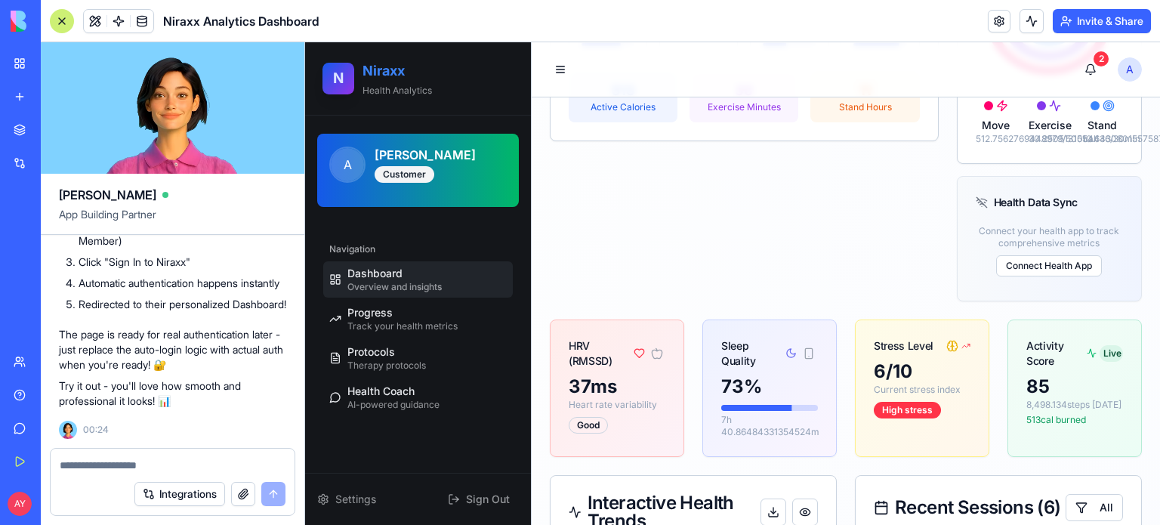
click at [353, 495] on span "Settings" at bounding box center [355, 499] width 41 height 15
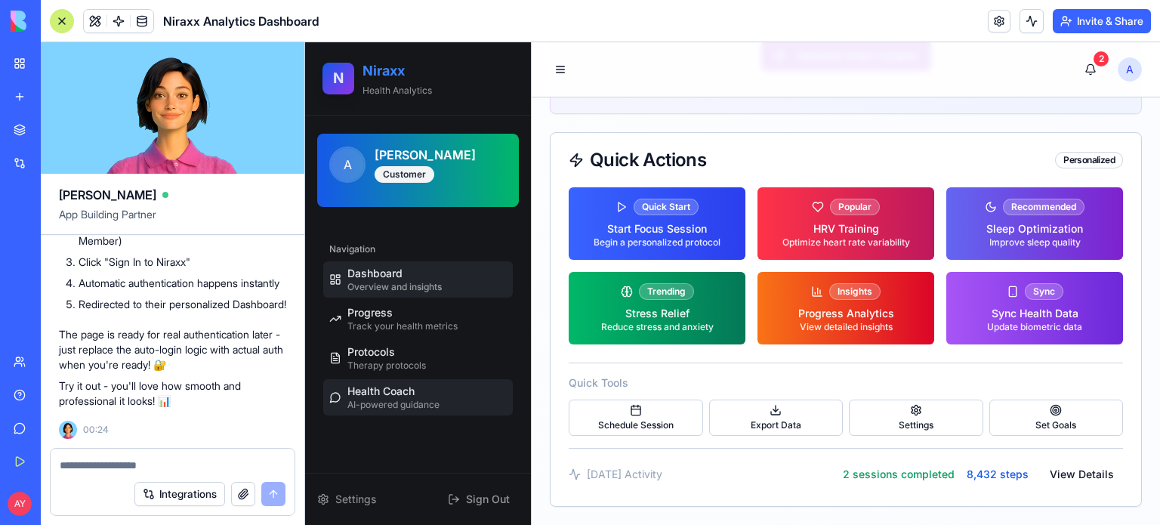
scroll to position [1911, 0]
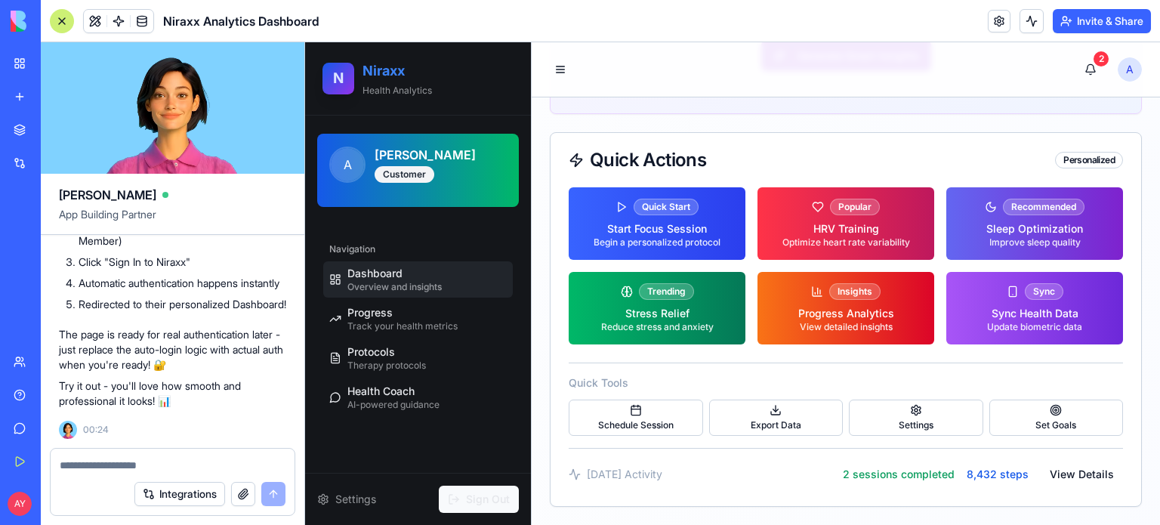
click at [481, 498] on span "Sign Out" at bounding box center [488, 499] width 44 height 15
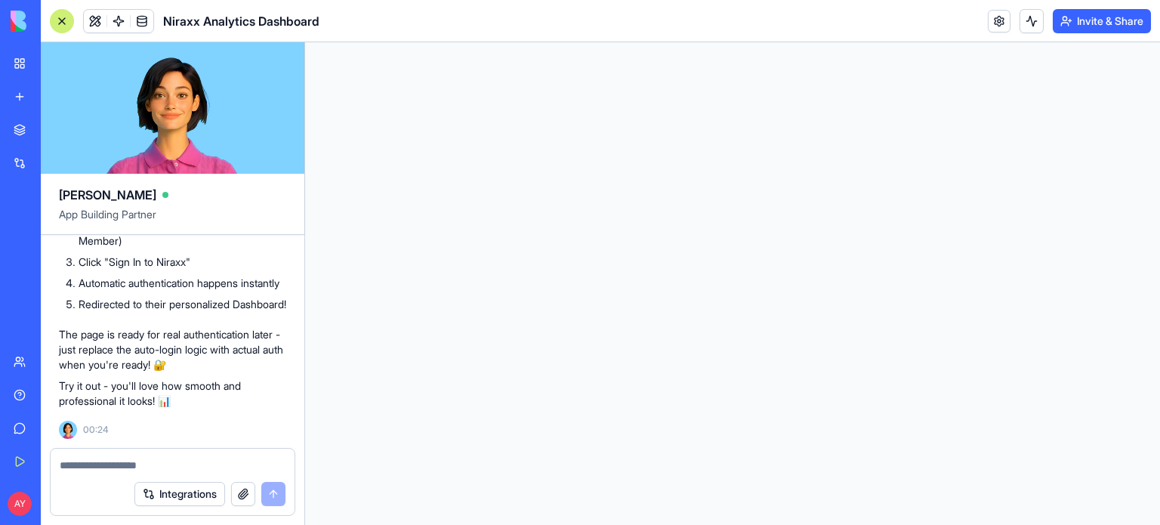
scroll to position [0, 0]
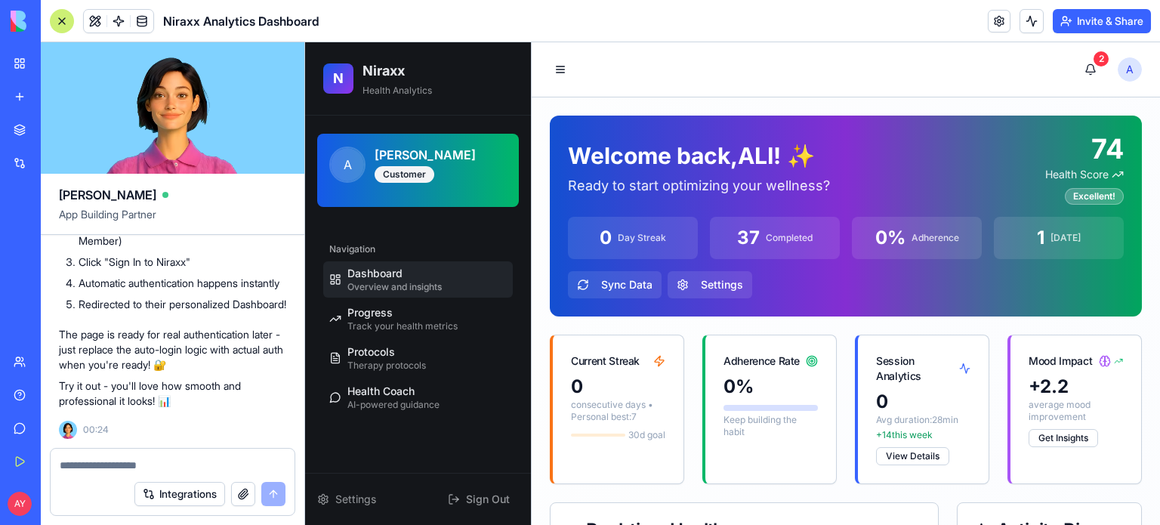
click at [136, 458] on textarea at bounding box center [173, 465] width 227 height 15
click at [384, 69] on h2 "Niraxx" at bounding box center [438, 70] width 150 height 21
click at [329, 77] on div "N" at bounding box center [338, 79] width 32 height 32
click at [565, 66] on button "Toggle sidebar" at bounding box center [560, 69] width 21 height 21
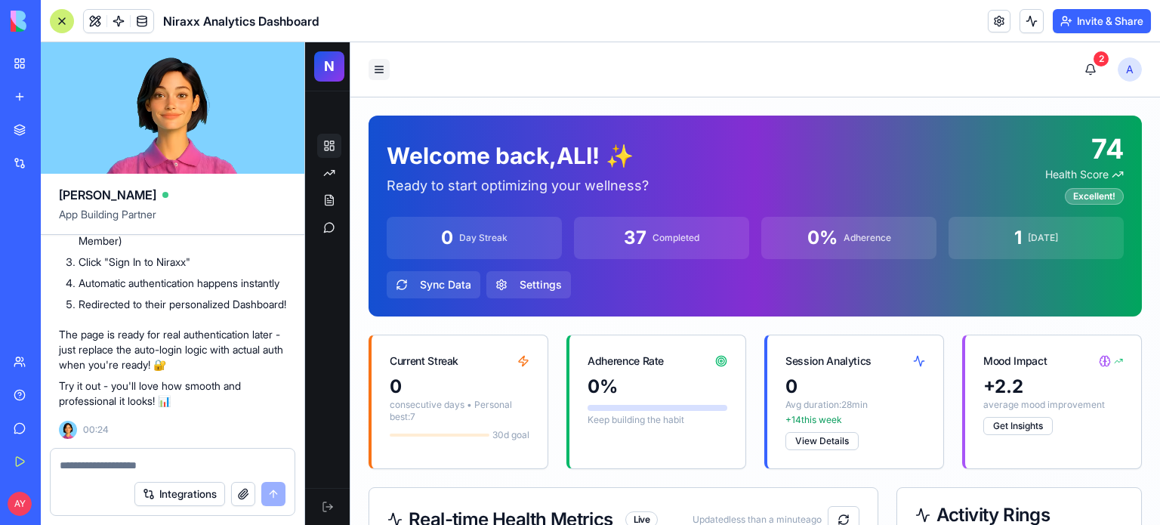
click at [381, 67] on button "Toggle sidebar" at bounding box center [379, 69] width 21 height 21
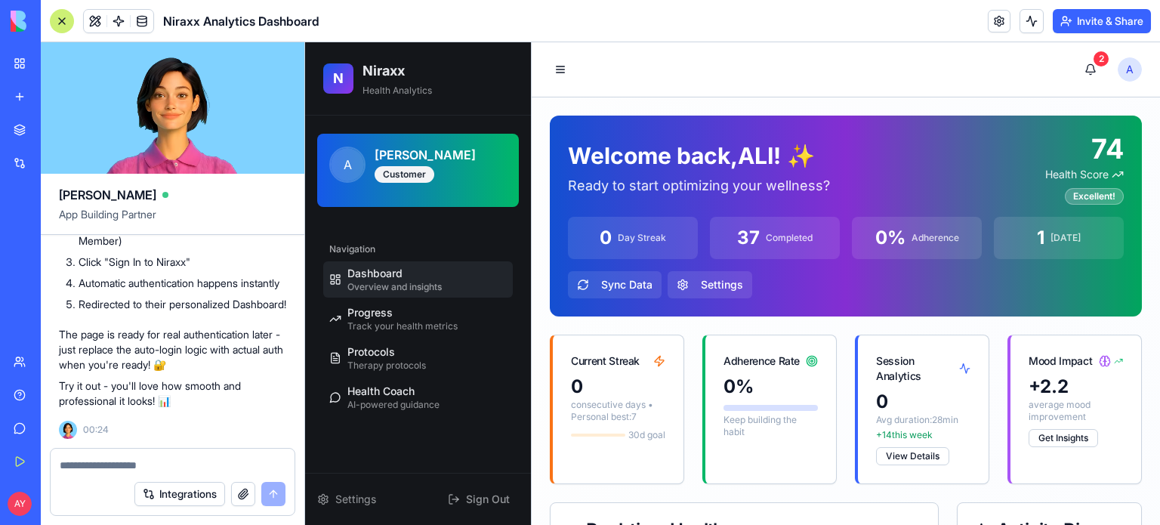
click at [1118, 73] on span "A" at bounding box center [1130, 69] width 24 height 24
click at [1118, 69] on span "A" at bounding box center [1130, 69] width 24 height 24
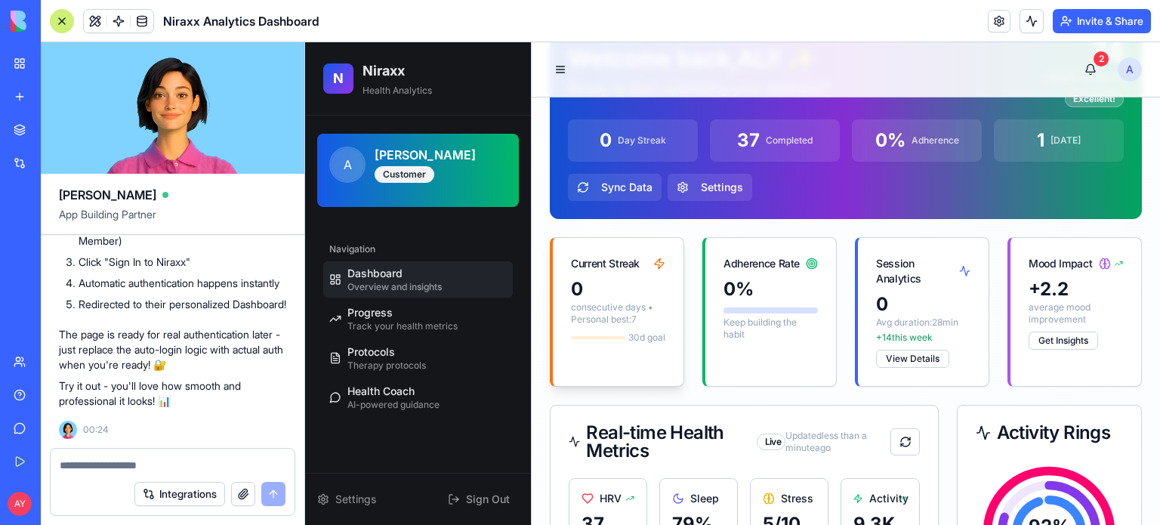
scroll to position [151, 0]
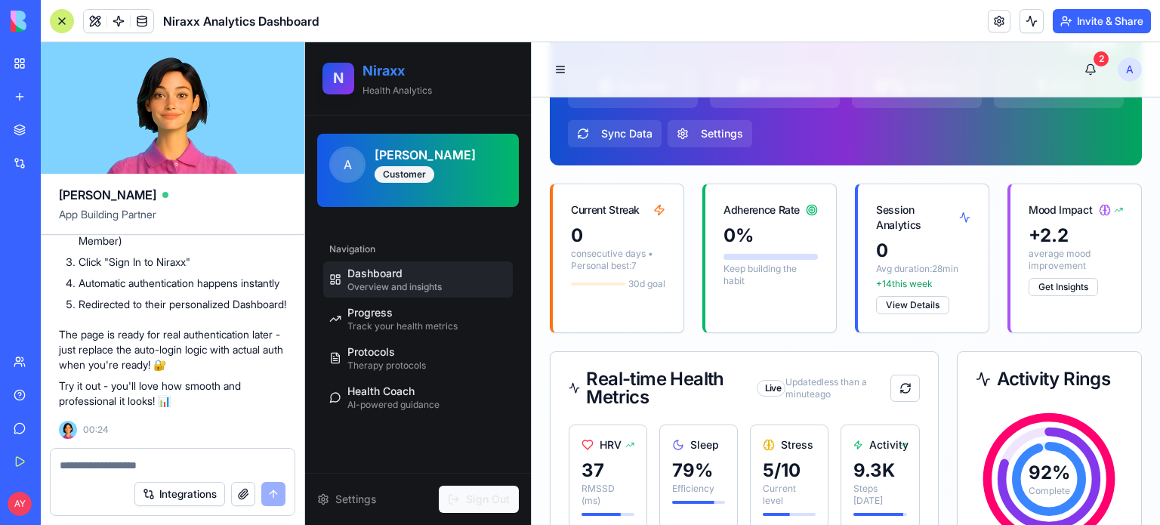
drag, startPoint x: 487, startPoint y: 499, endPoint x: 498, endPoint y: 485, distance: 18.3
click at [487, 498] on span "Sign Out" at bounding box center [488, 499] width 44 height 15
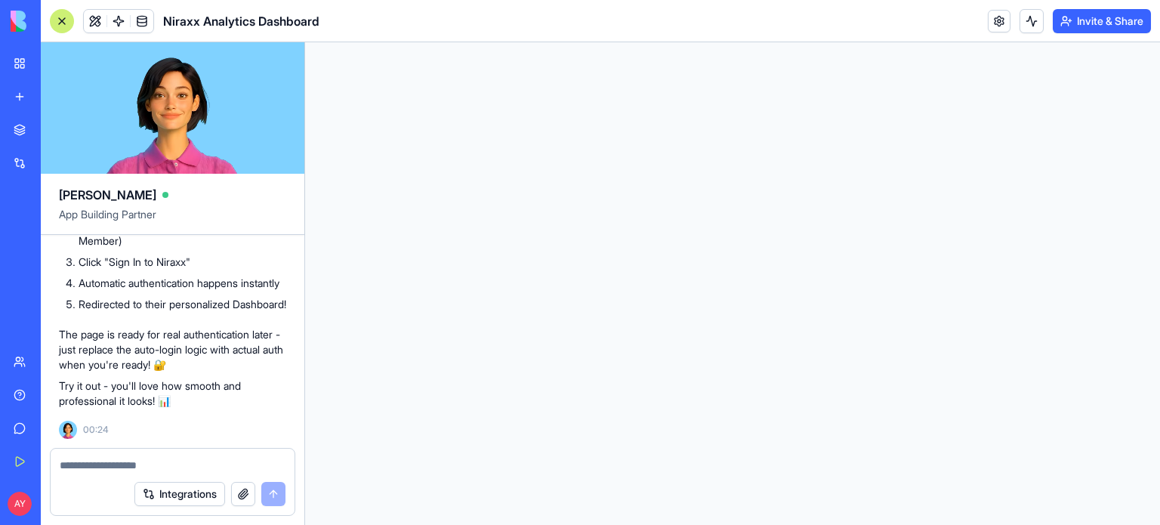
scroll to position [0, 0]
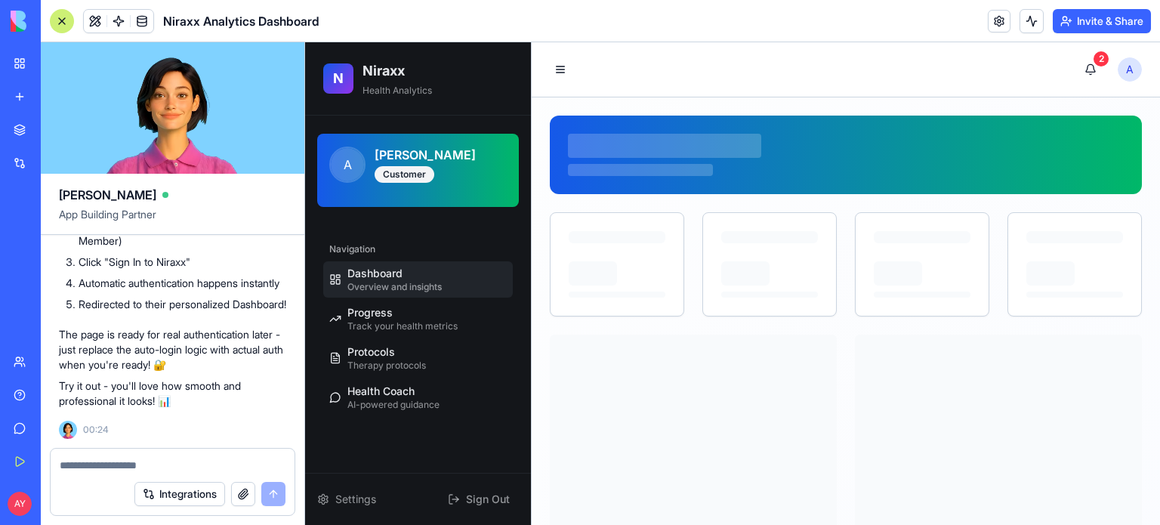
click at [107, 468] on textarea at bounding box center [173, 465] width 227 height 15
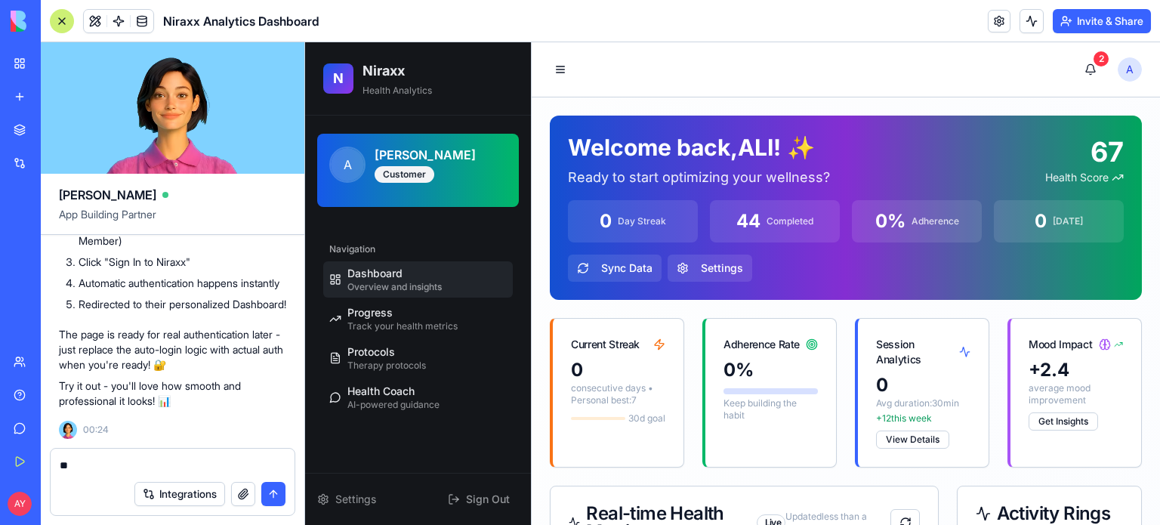
type textarea "*"
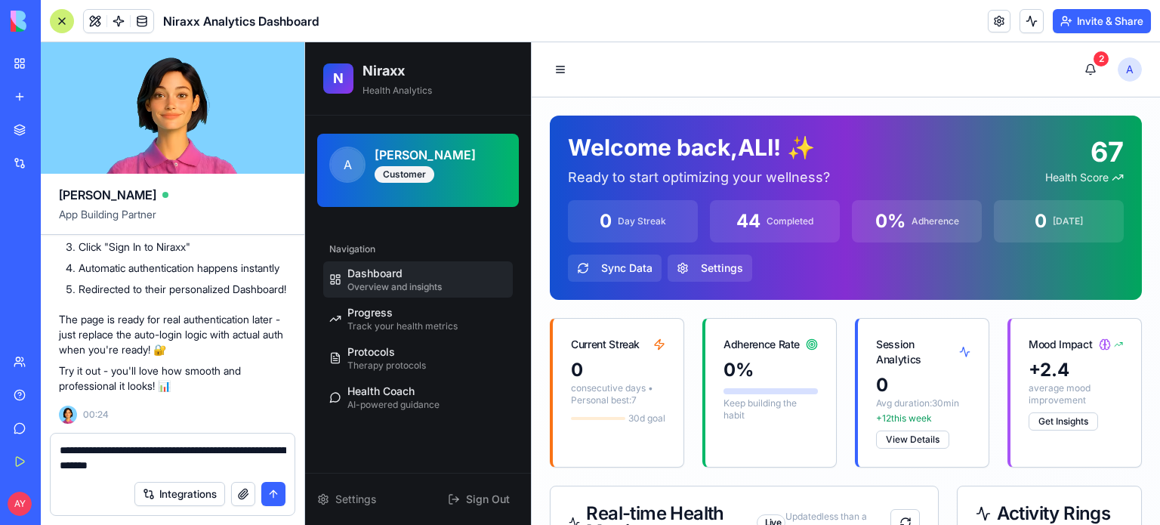
type textarea "**********"
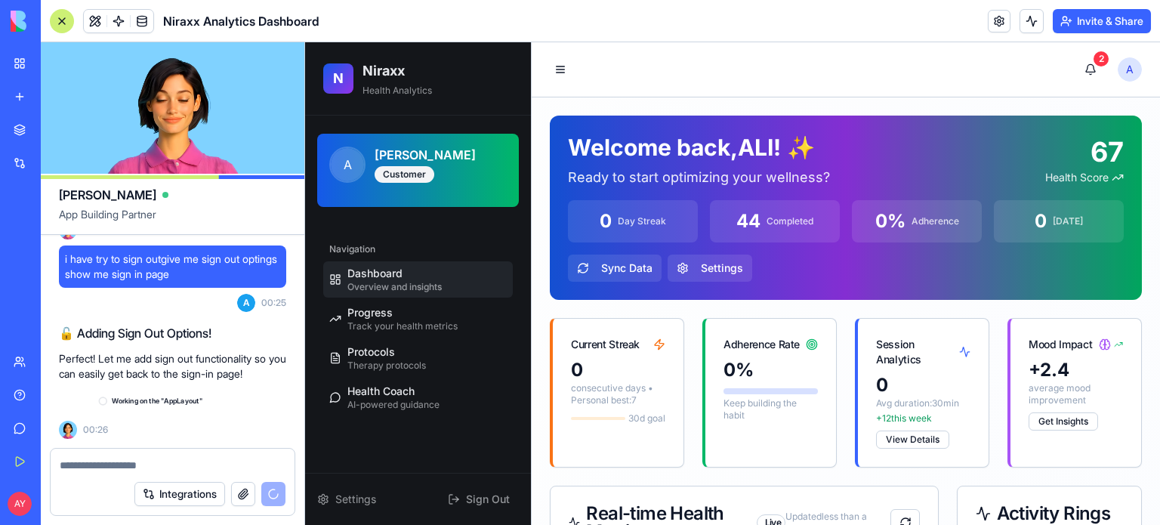
scroll to position [19153, 0]
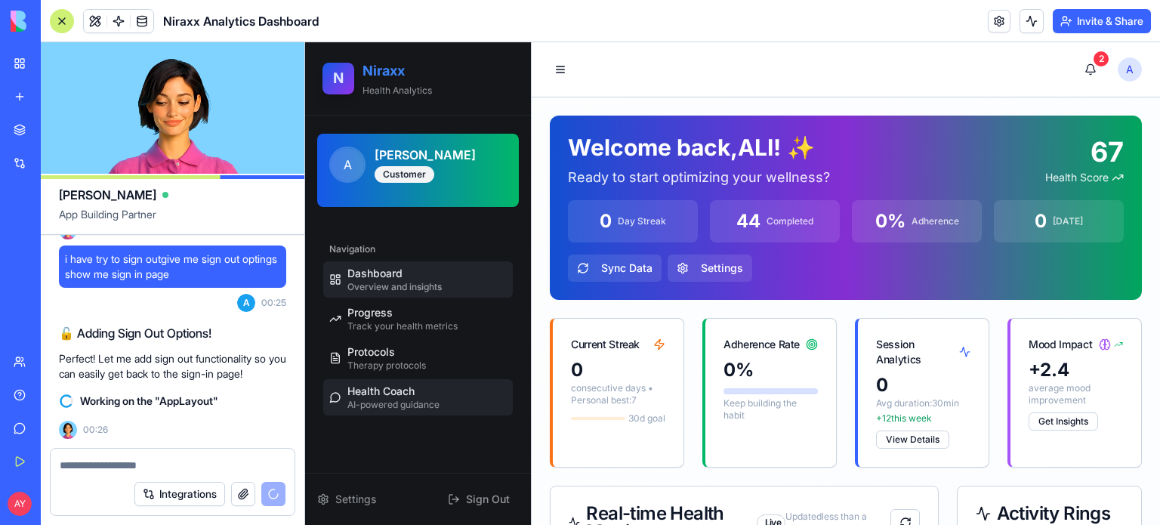
click at [399, 390] on span "Health Coach" at bounding box center [380, 391] width 67 height 15
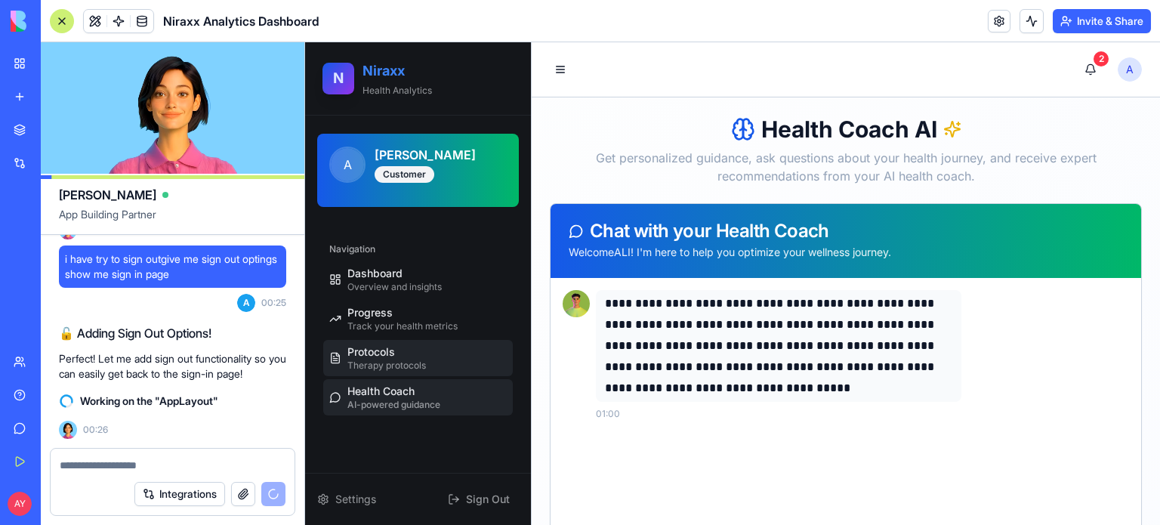
click at [401, 359] on span "Therapy protocols" at bounding box center [386, 365] width 79 height 12
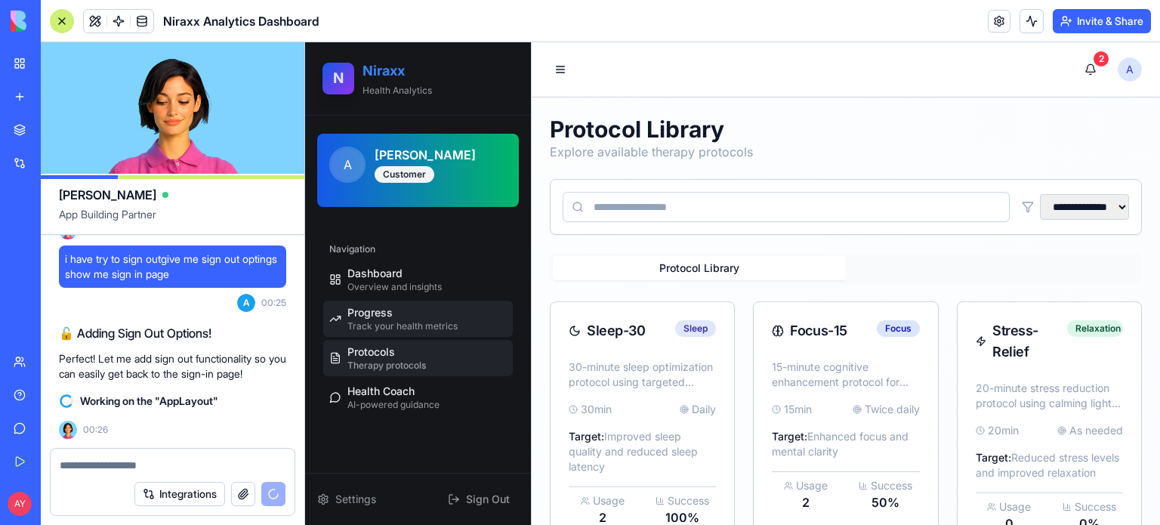
click at [412, 320] on span "Track your health metrics" at bounding box center [402, 326] width 110 height 12
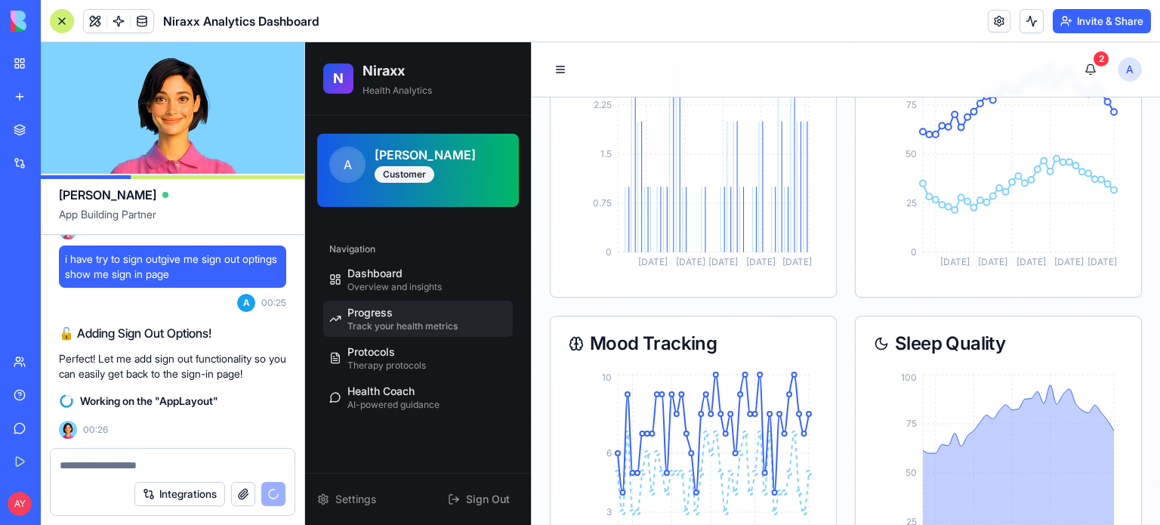
scroll to position [982, 0]
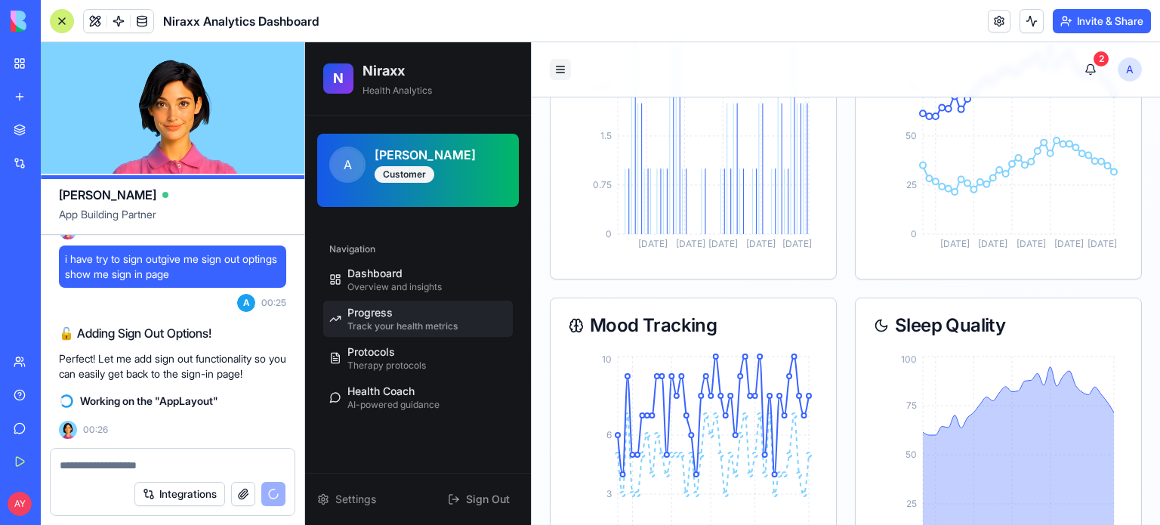
click at [559, 69] on button "Toggle sidebar" at bounding box center [560, 69] width 21 height 21
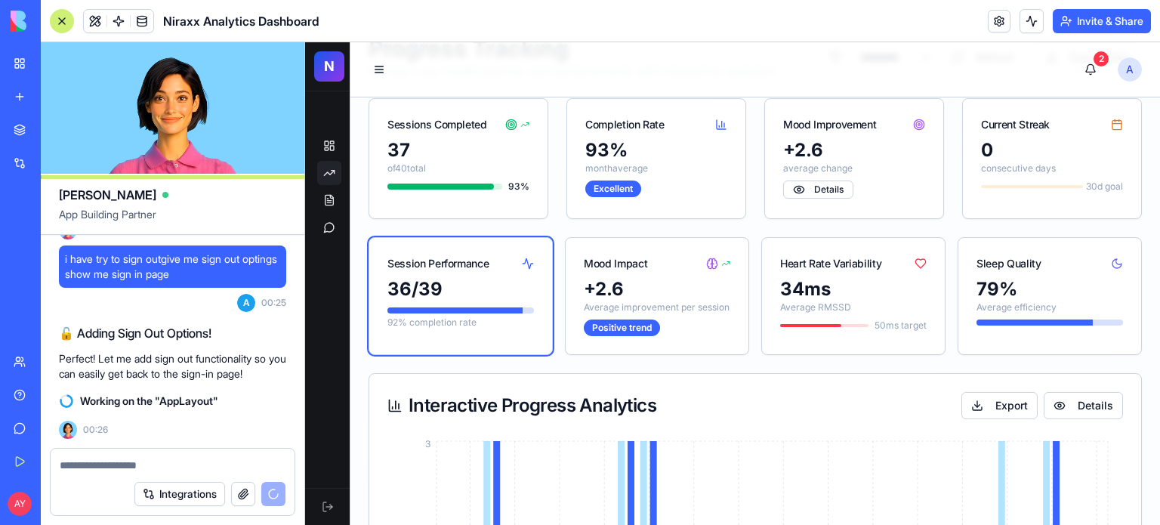
scroll to position [76, 0]
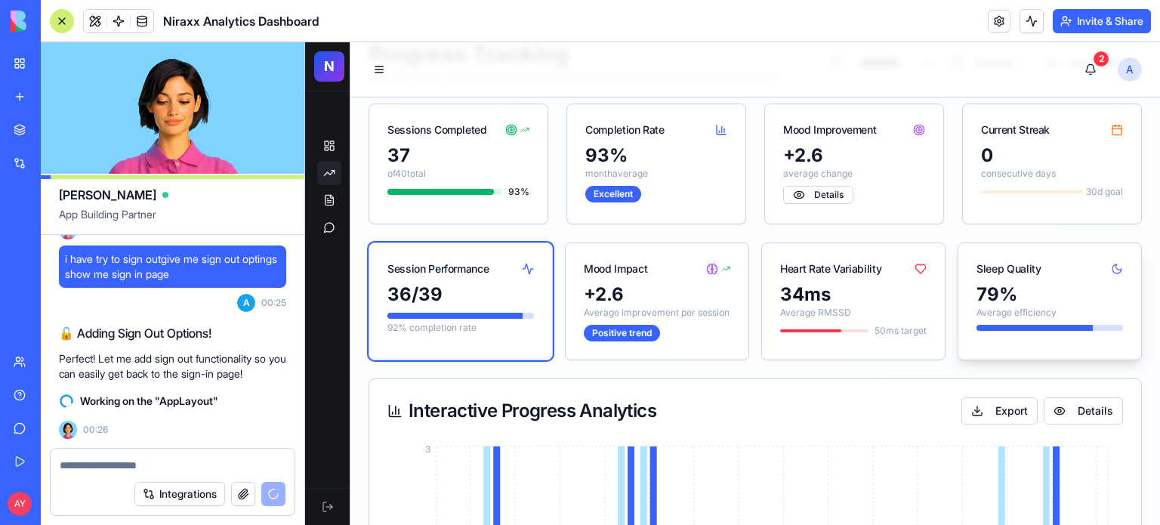
click at [1038, 283] on div "79 %" at bounding box center [1049, 294] width 147 height 24
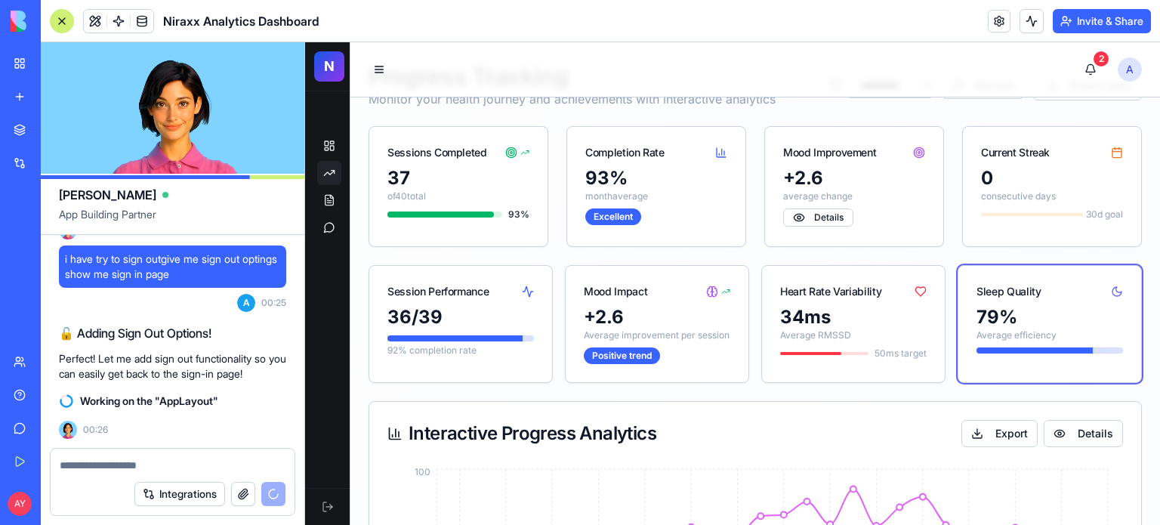
scroll to position [0, 0]
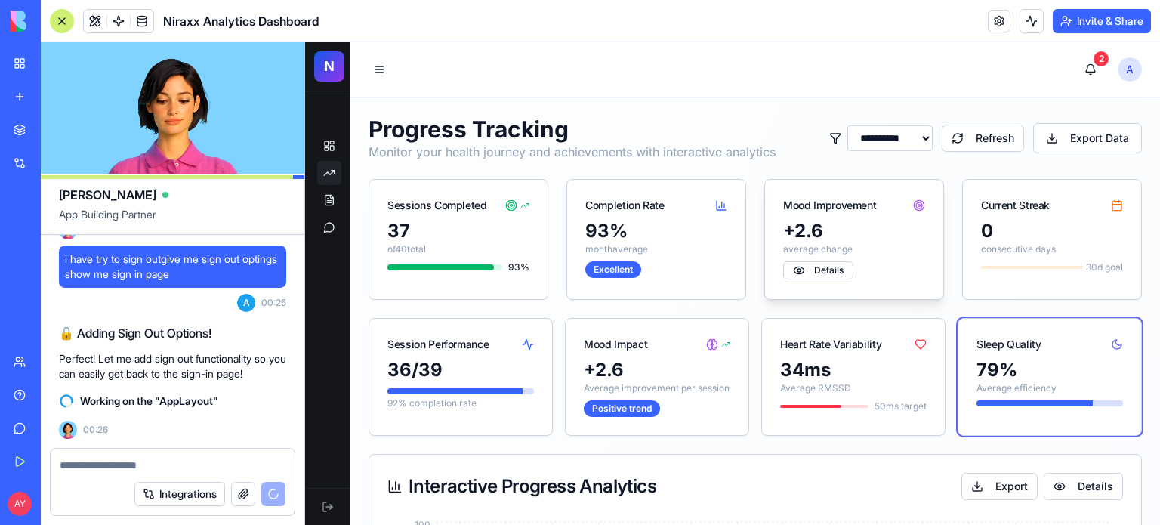
click at [855, 217] on div "Mood Improvement" at bounding box center [854, 199] width 178 height 39
click at [433, 211] on div "Sessions Completed" at bounding box center [437, 205] width 100 height 15
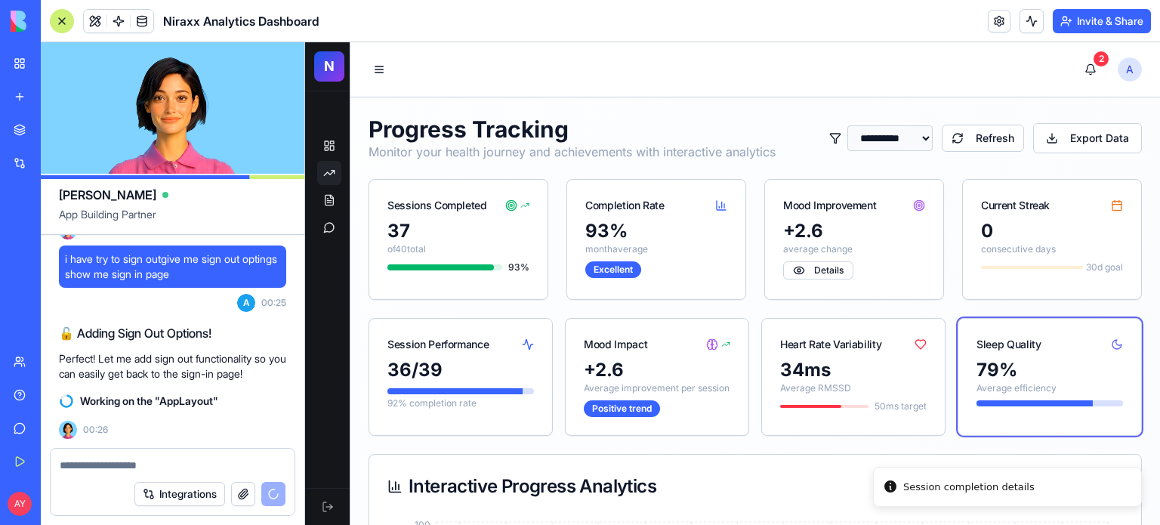
click at [909, 144] on select "**********" at bounding box center [889, 138] width 85 height 26
select select "****"
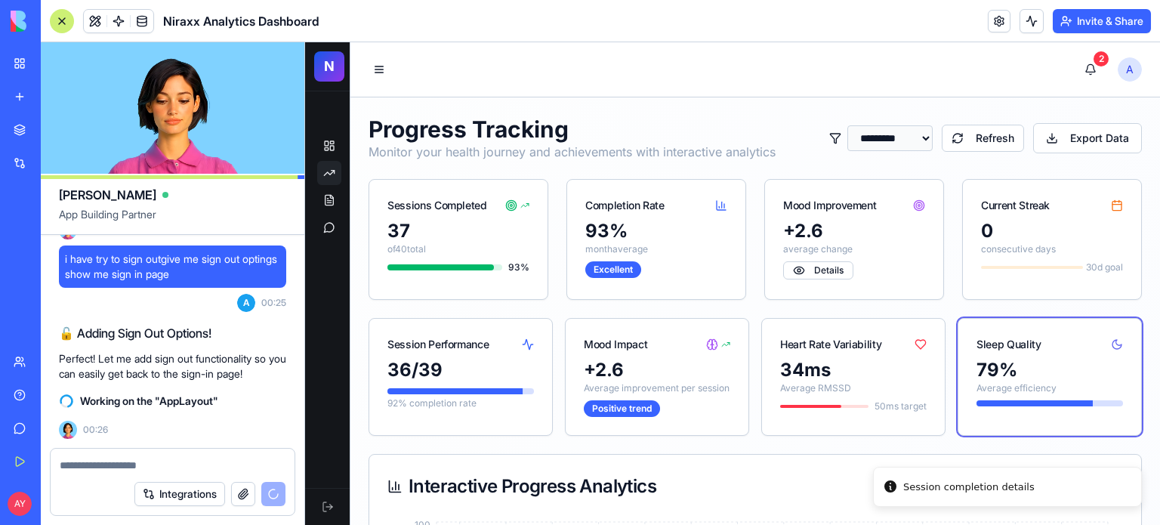
click at [847, 125] on select "**********" at bounding box center [889, 138] width 85 height 26
click at [988, 135] on button "Refresh" at bounding box center [983, 138] width 82 height 27
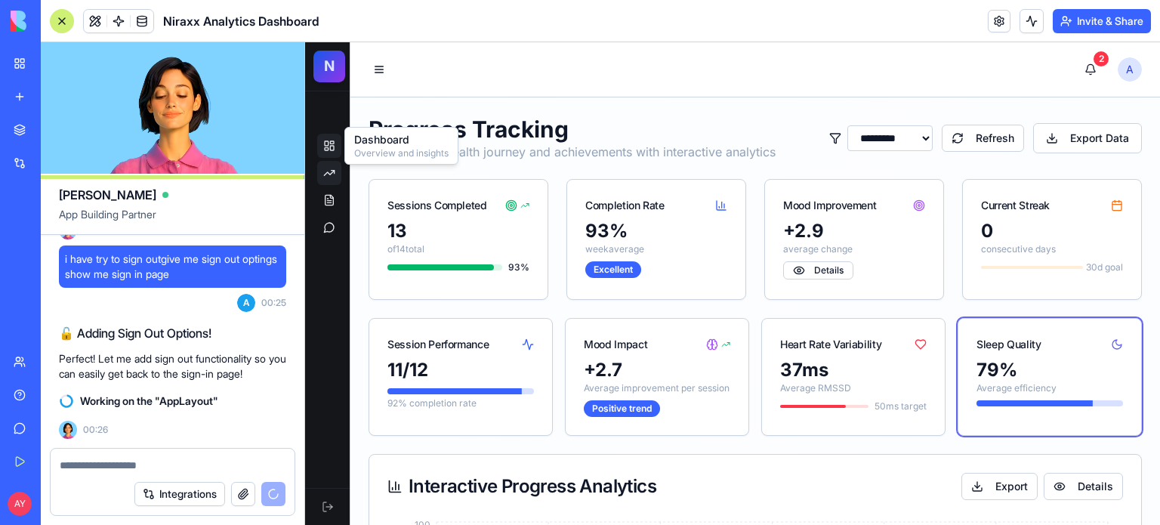
click at [329, 143] on icon at bounding box center [329, 146] width 12 height 12
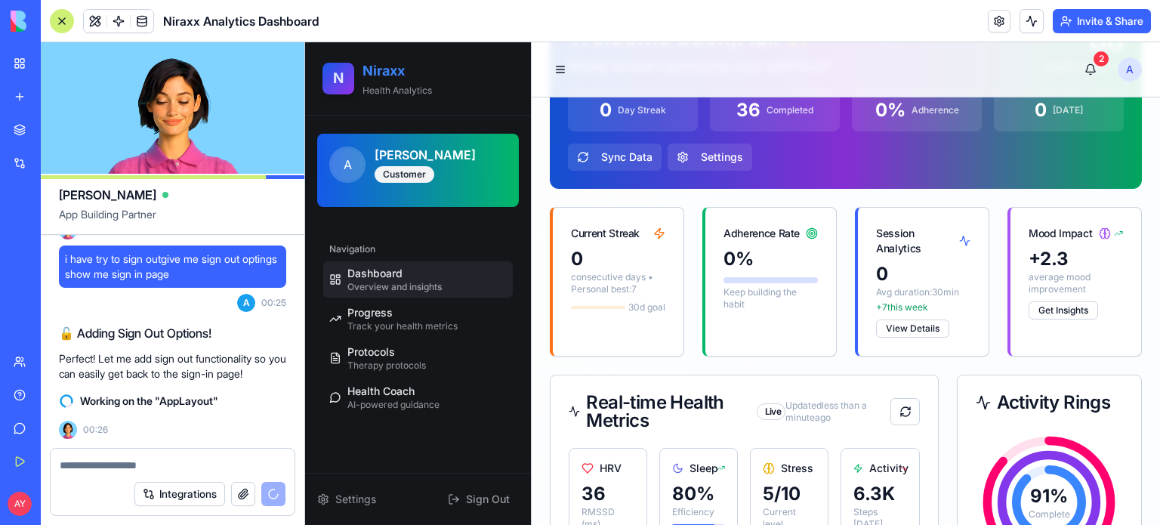
scroll to position [302, 0]
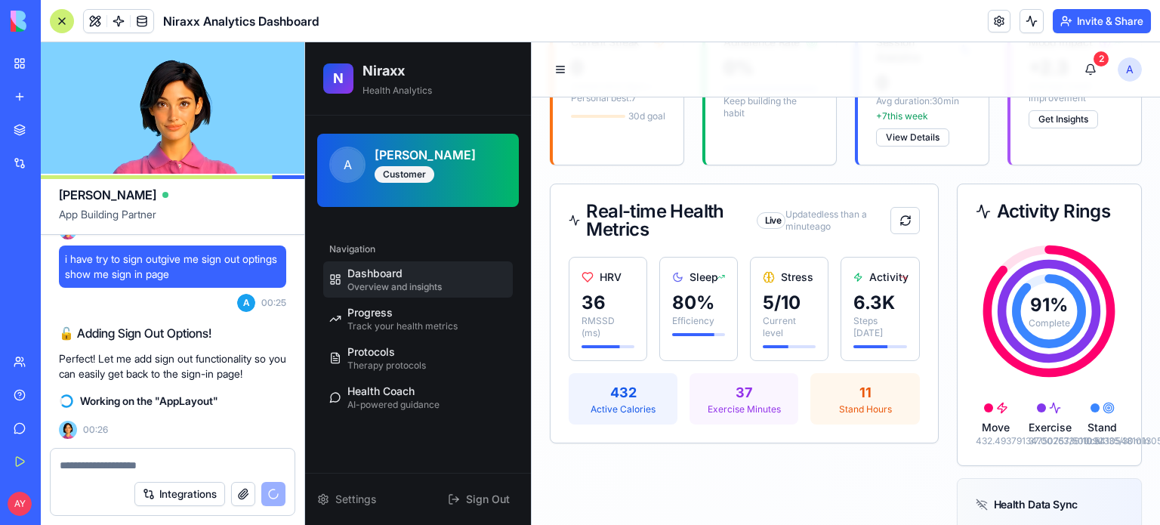
click at [1015, 344] on div "91 % Complete" at bounding box center [1048, 311] width 145 height 145
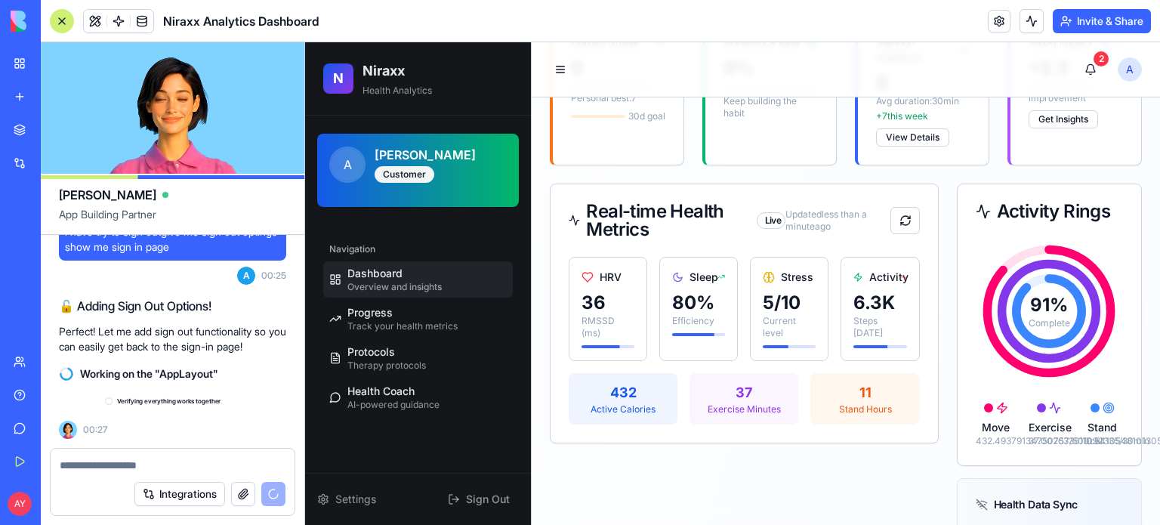
scroll to position [19180, 0]
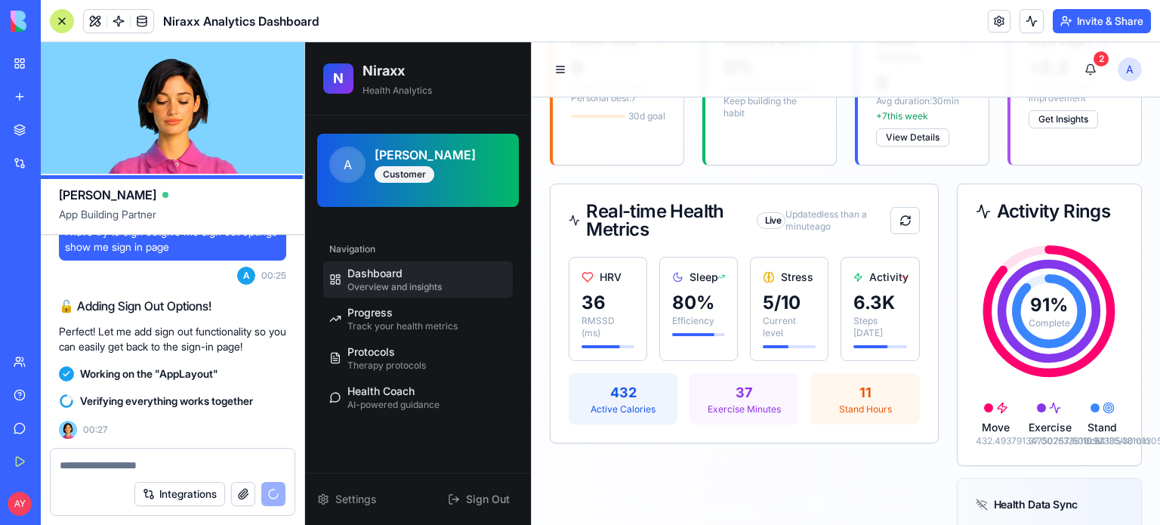
click at [1043, 347] on div "91 % Complete" at bounding box center [1048, 311] width 145 height 145
click at [976, 209] on icon at bounding box center [983, 211] width 15 height 15
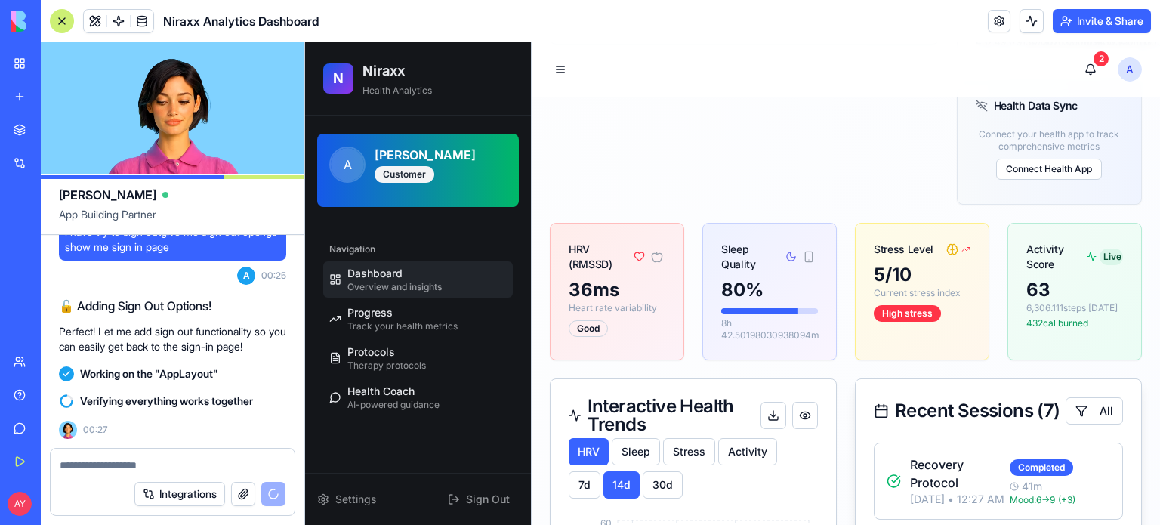
scroll to position [680, 0]
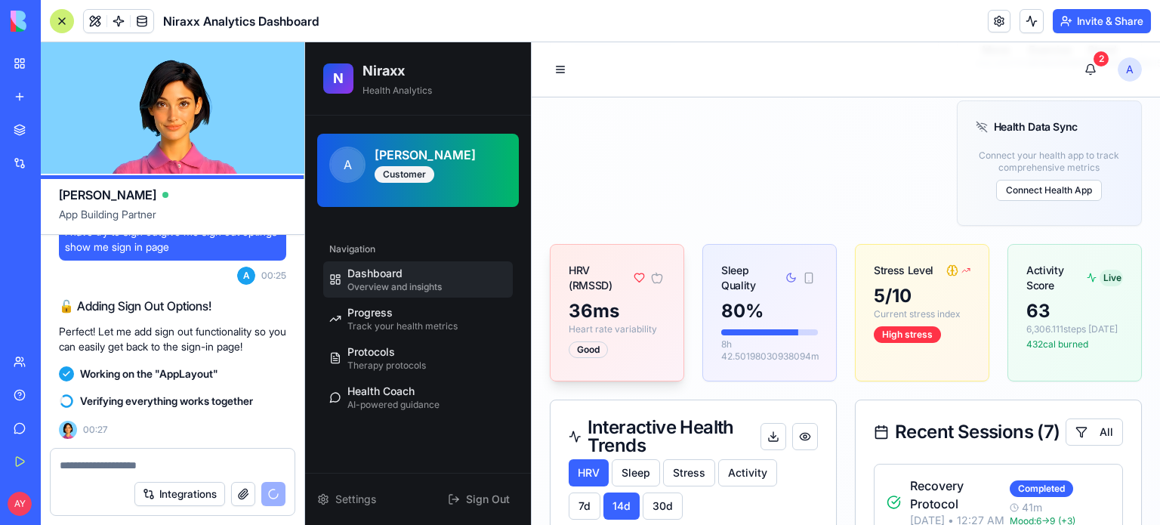
click at [619, 293] on div "HRV (RMSSD)" at bounding box center [601, 278] width 65 height 30
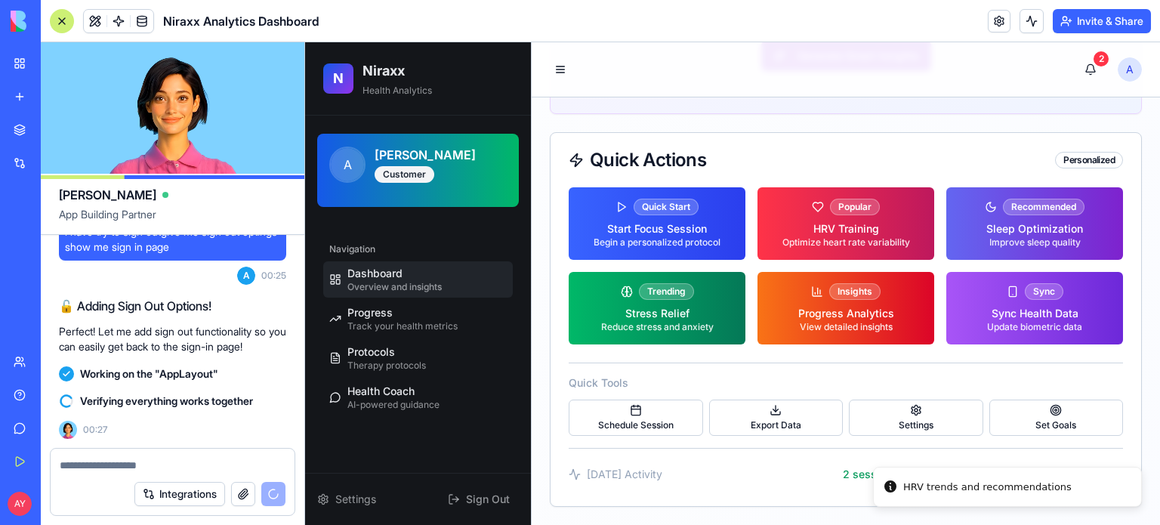
scroll to position [1890, 0]
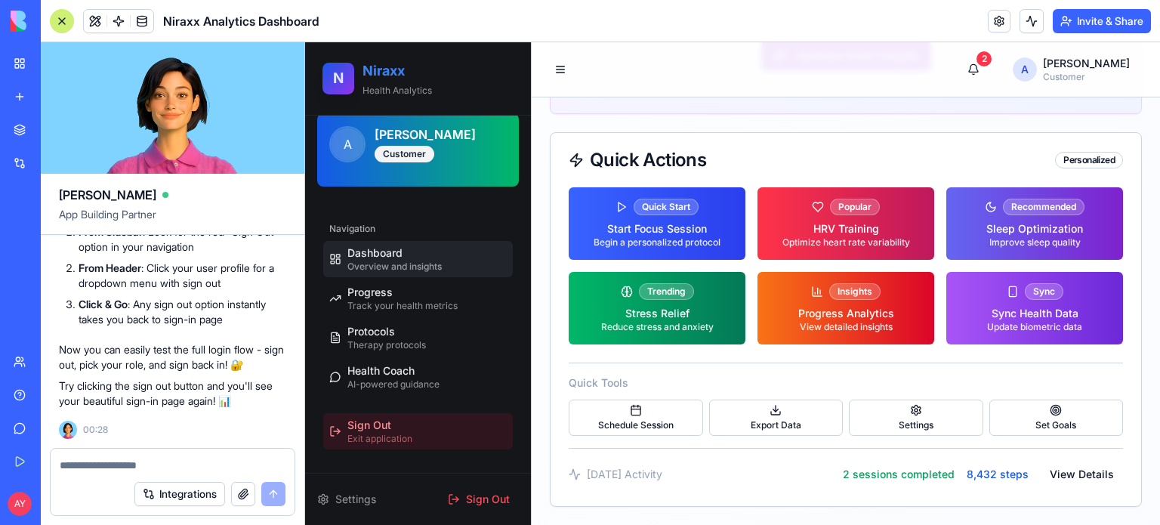
scroll to position [1912, 0]
click at [421, 428] on button "Sign Out Exit application" at bounding box center [418, 431] width 190 height 36
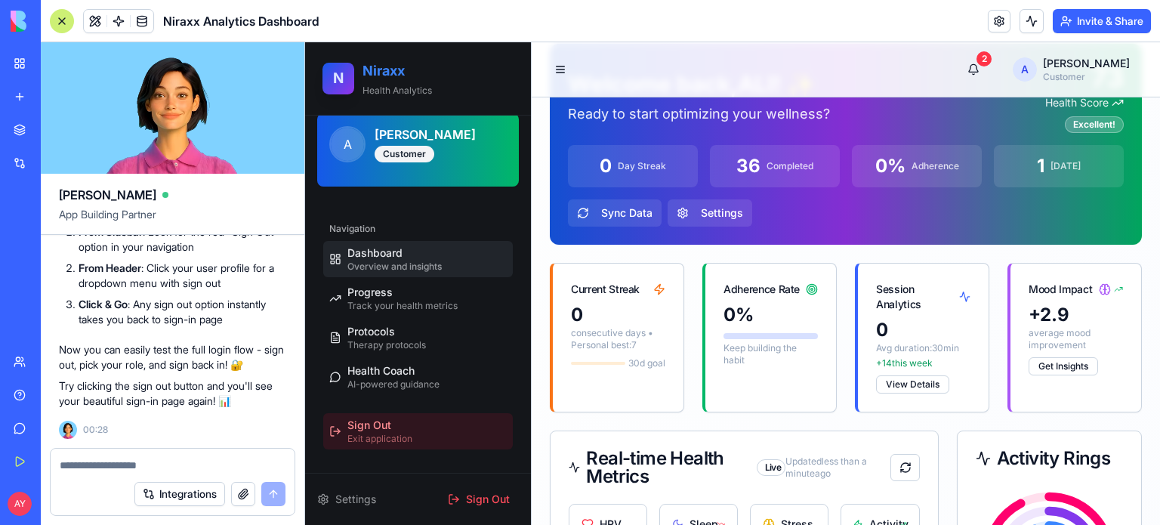
scroll to position [76, 0]
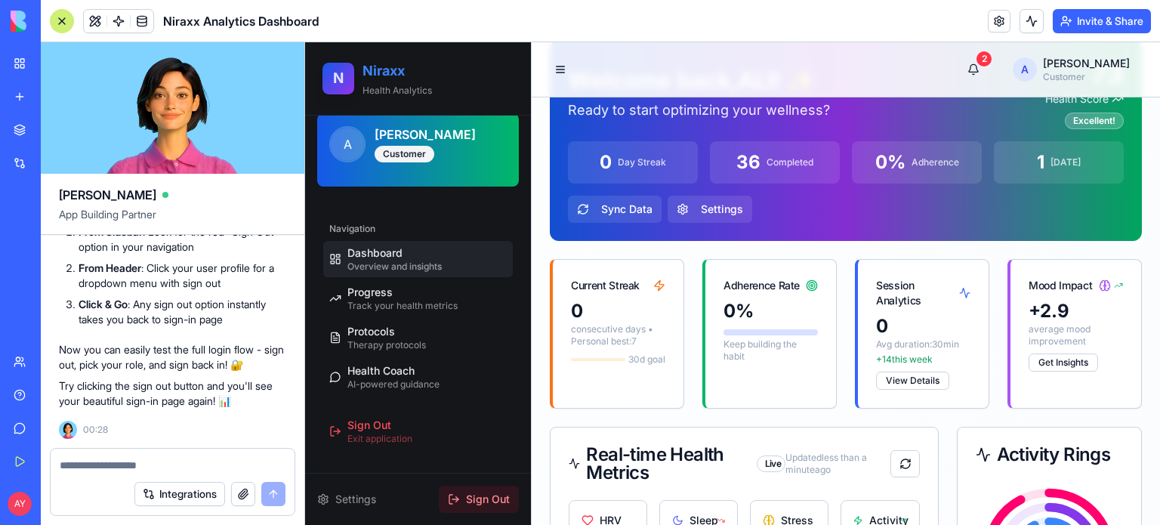
click at [482, 495] on span "Sign Out" at bounding box center [488, 499] width 44 height 15
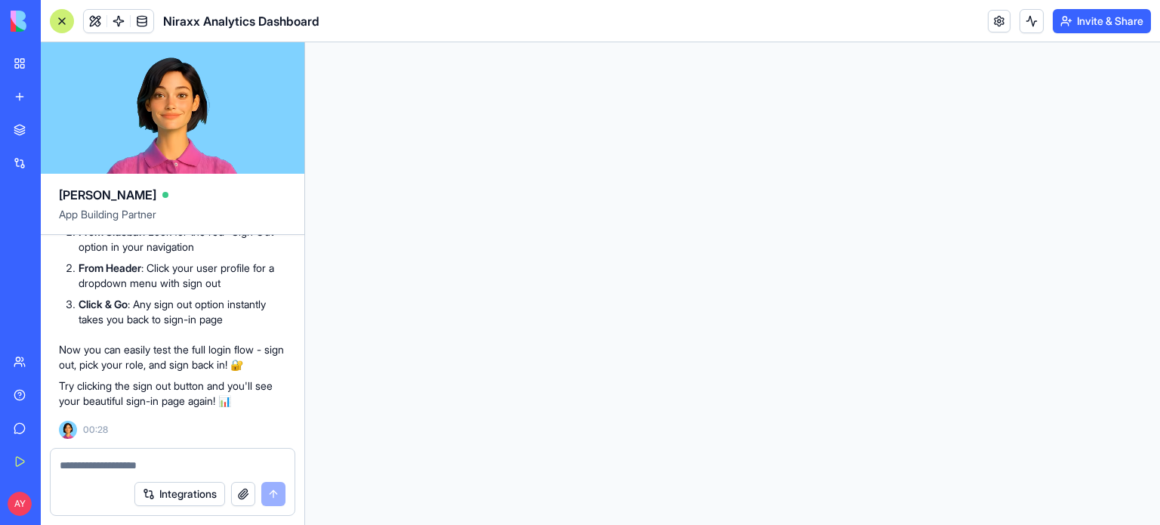
scroll to position [0, 0]
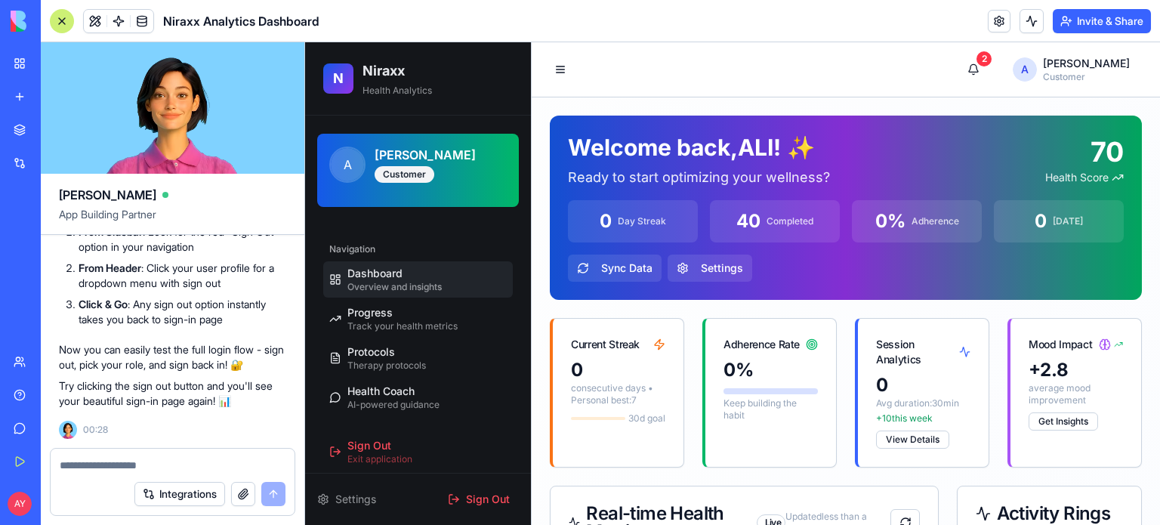
click at [82, 469] on textarea at bounding box center [173, 465] width 226 height 15
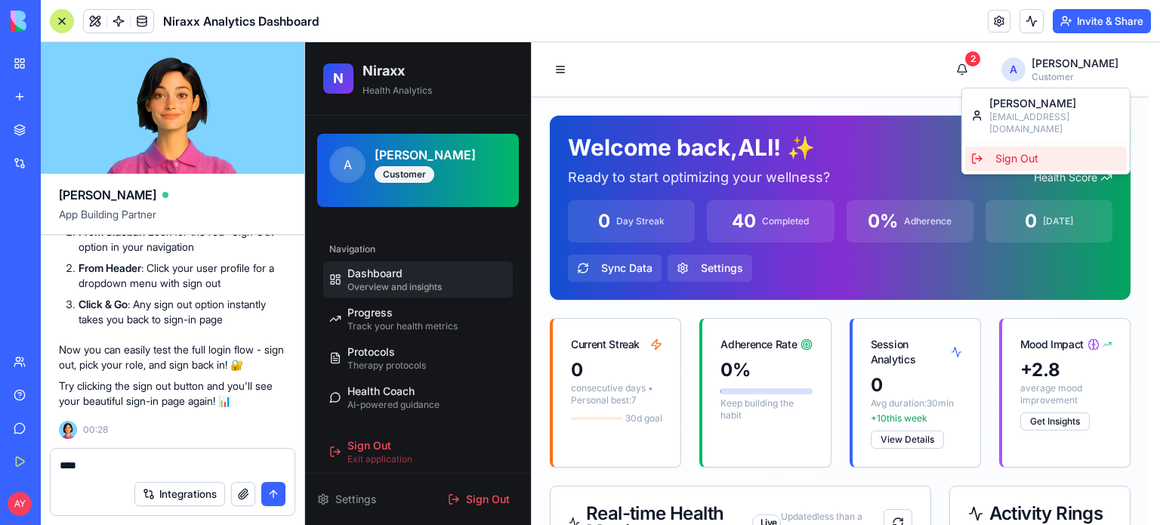
click at [1031, 147] on div "Sign Out" at bounding box center [1046, 159] width 162 height 24
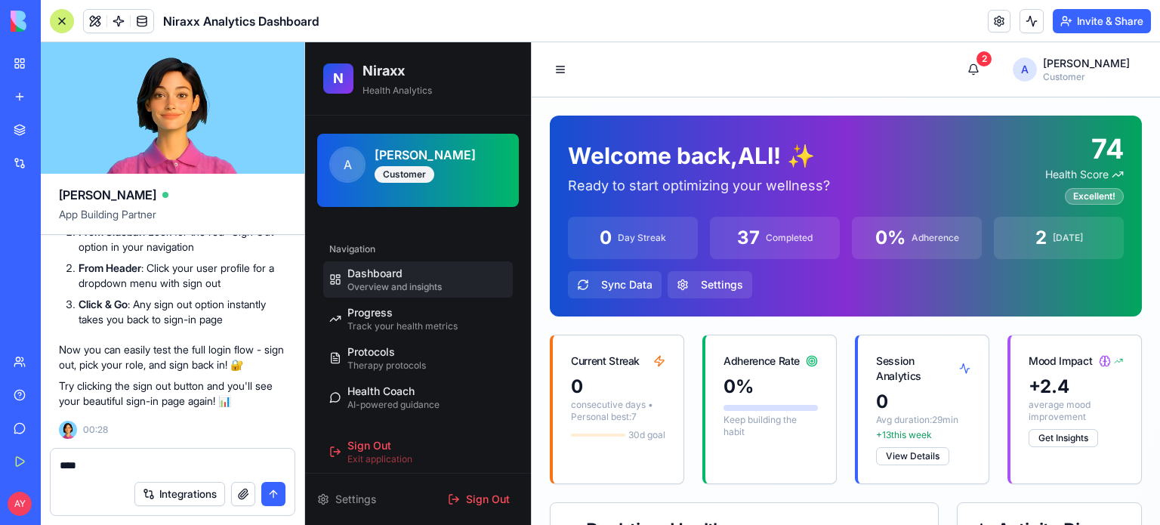
click at [92, 464] on textarea "****" at bounding box center [173, 465] width 227 height 15
type textarea "**********"
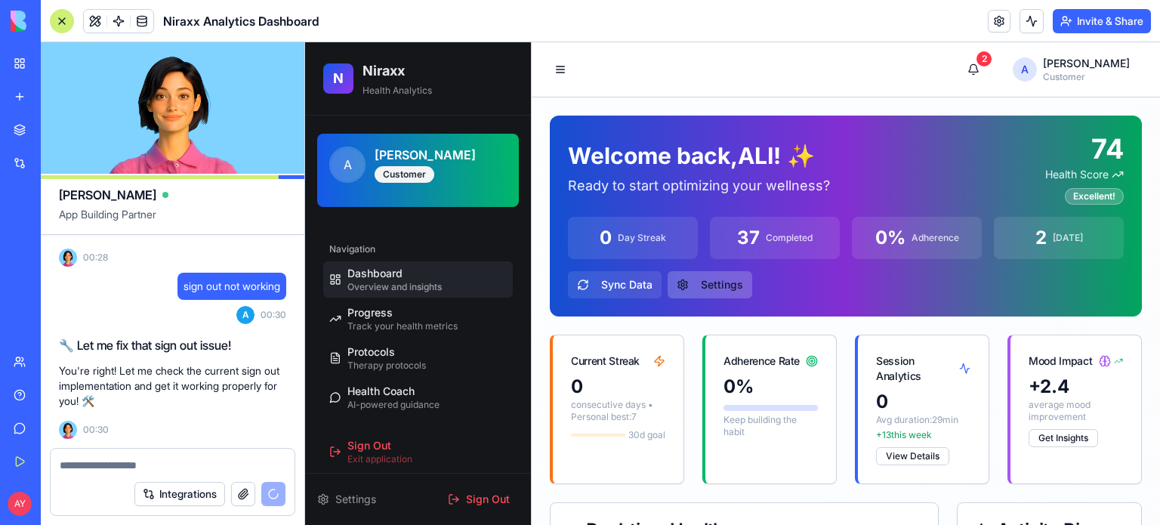
click at [726, 288] on button "Settings" at bounding box center [710, 284] width 85 height 27
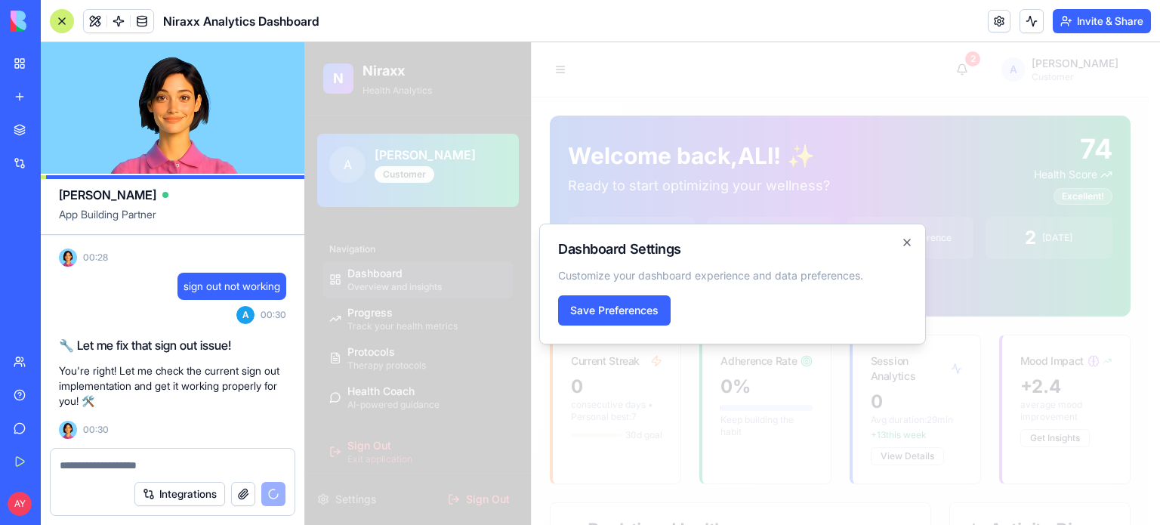
click at [899, 242] on h2 "Dashboard Settings" at bounding box center [732, 249] width 349 height 14
click at [912, 240] on icon "button" at bounding box center [907, 242] width 12 height 12
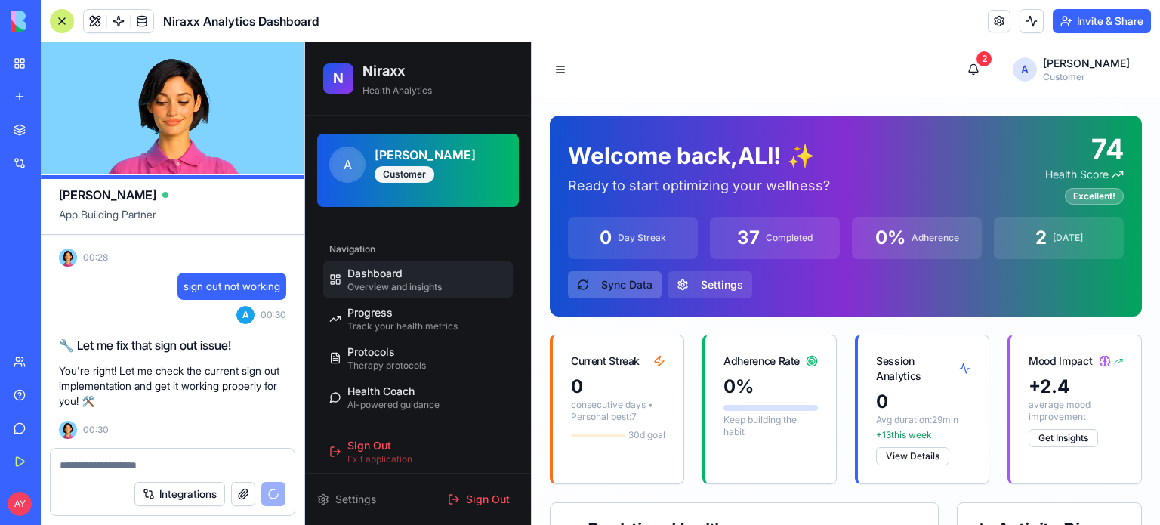
click at [616, 279] on button "Sync Data" at bounding box center [615, 284] width 94 height 27
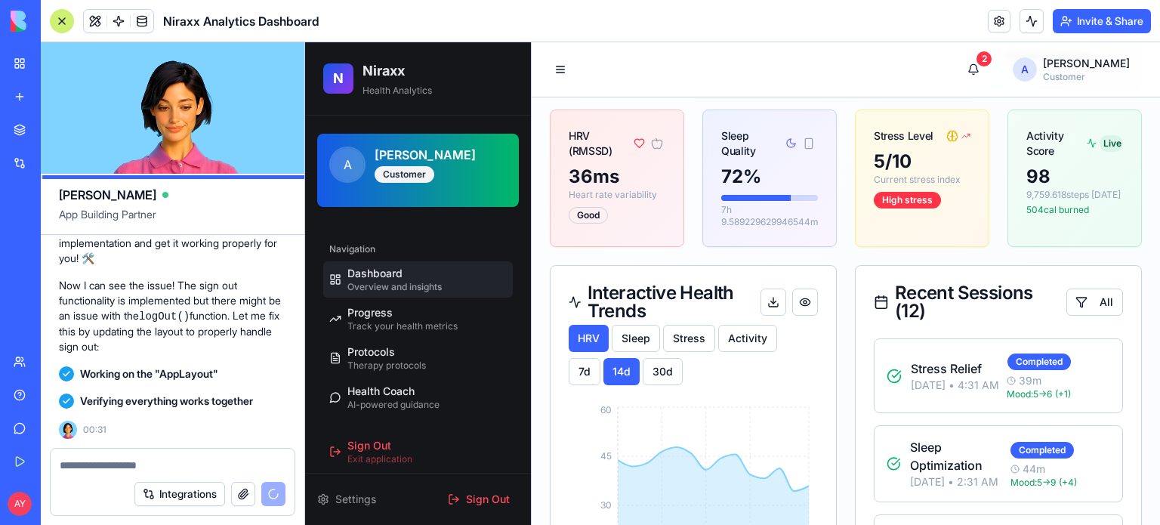
scroll to position [20528, 0]
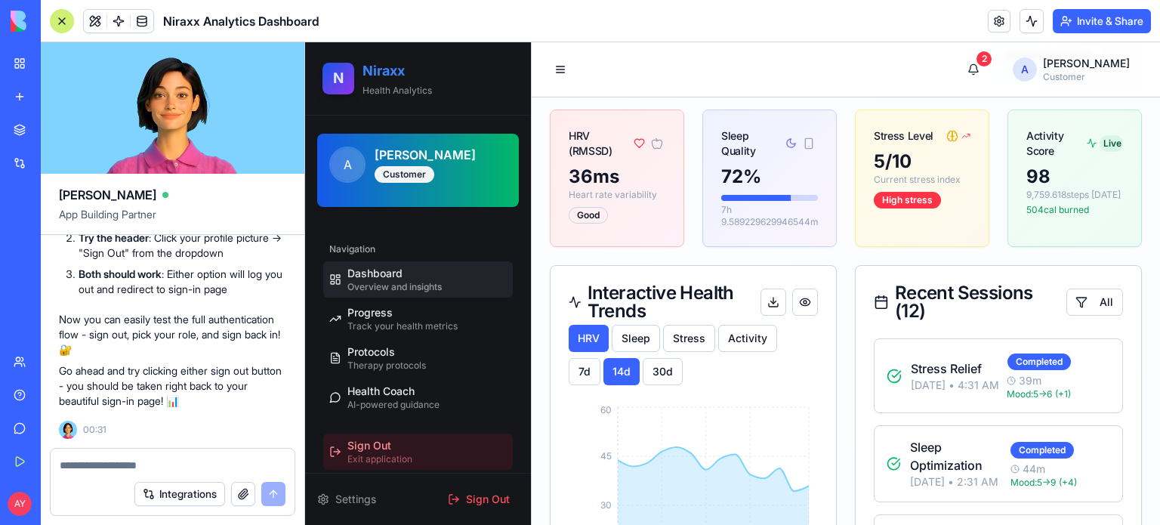
click at [396, 447] on div "Sign Out Exit application" at bounding box center [379, 451] width 65 height 27
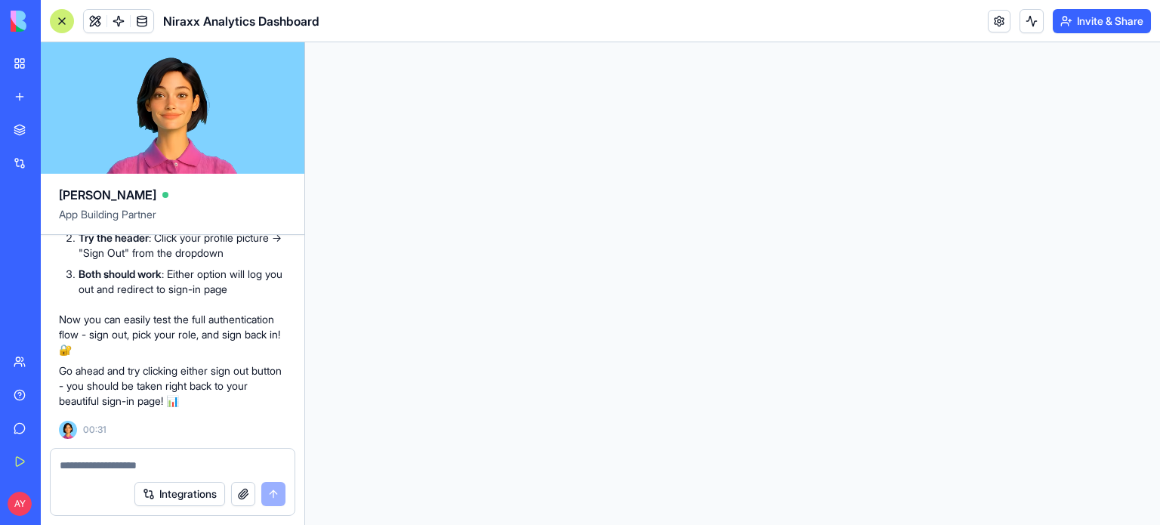
scroll to position [0, 0]
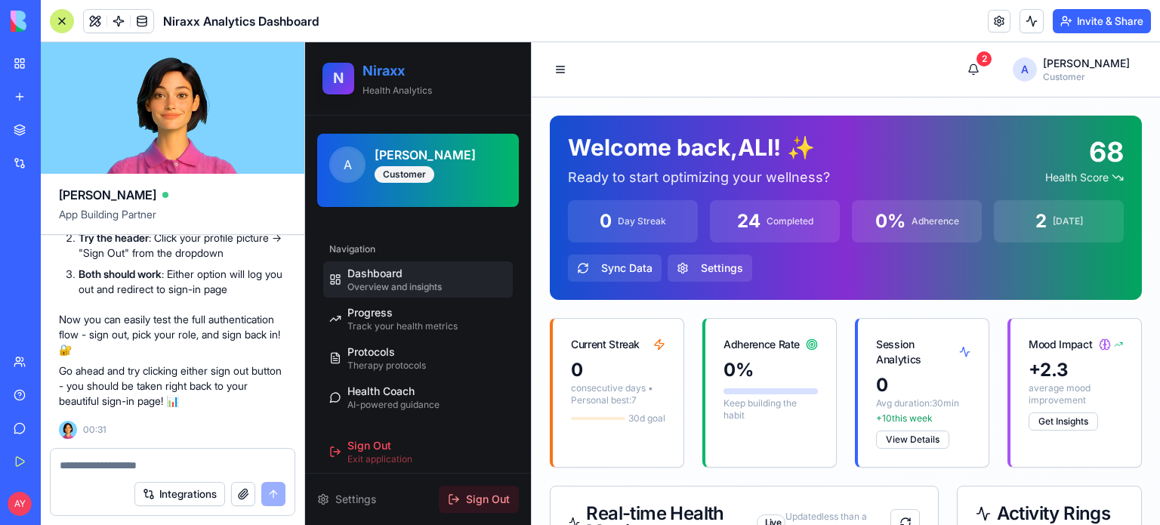
click at [495, 499] on span "Sign Out" at bounding box center [488, 499] width 44 height 15
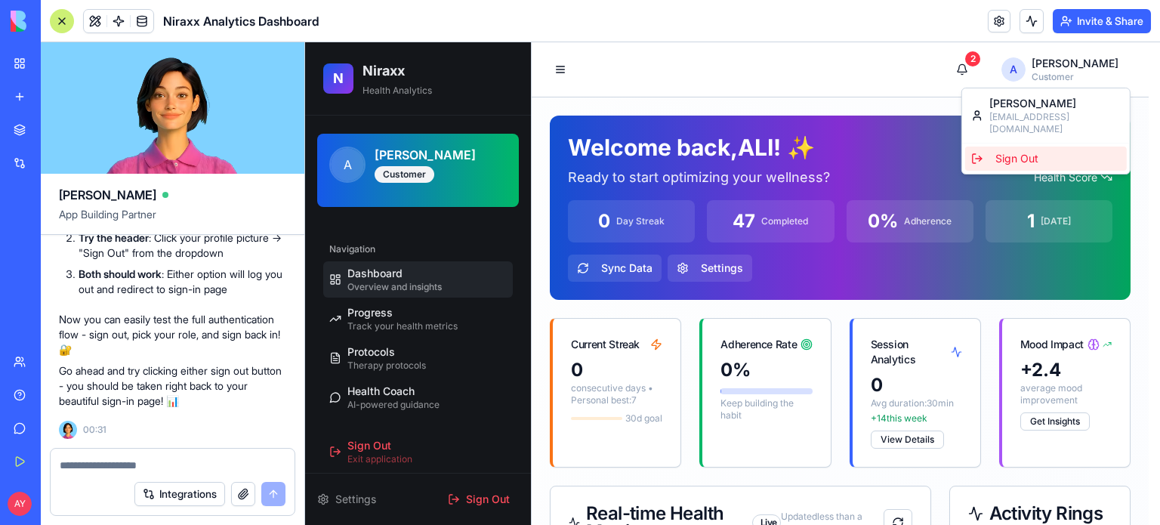
click at [1022, 147] on div "Sign Out" at bounding box center [1046, 159] width 162 height 24
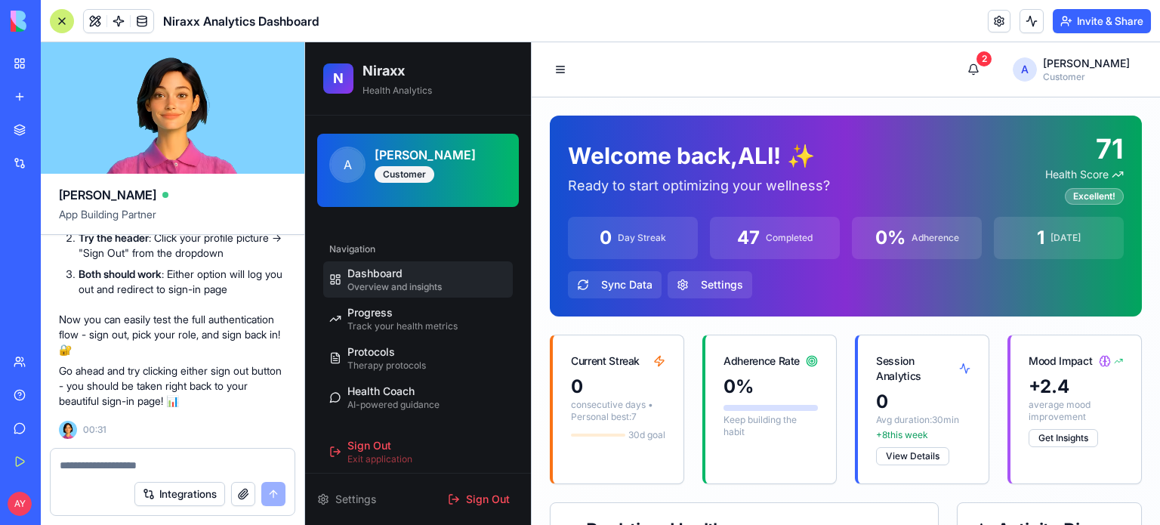
scroll to position [20151, 0]
click at [495, 492] on span "Sign Out" at bounding box center [488, 499] width 44 height 15
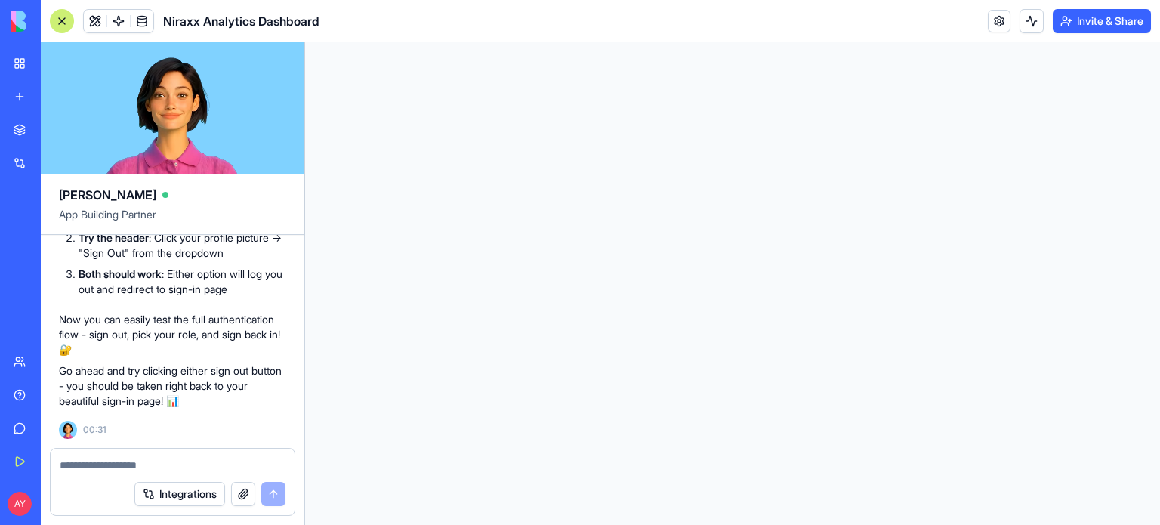
scroll to position [0, 0]
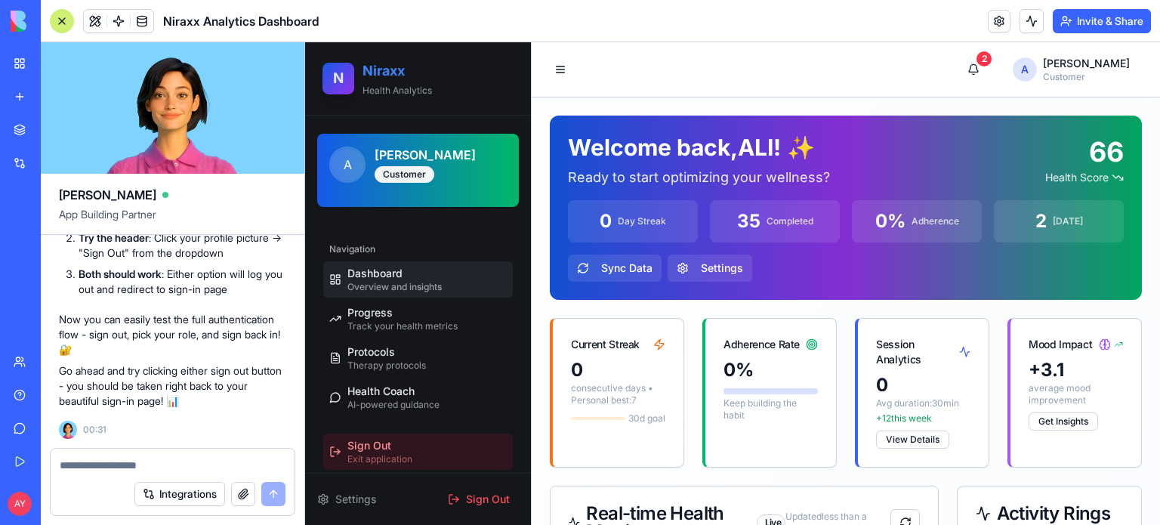
click at [401, 453] on span "Exit application" at bounding box center [379, 459] width 65 height 12
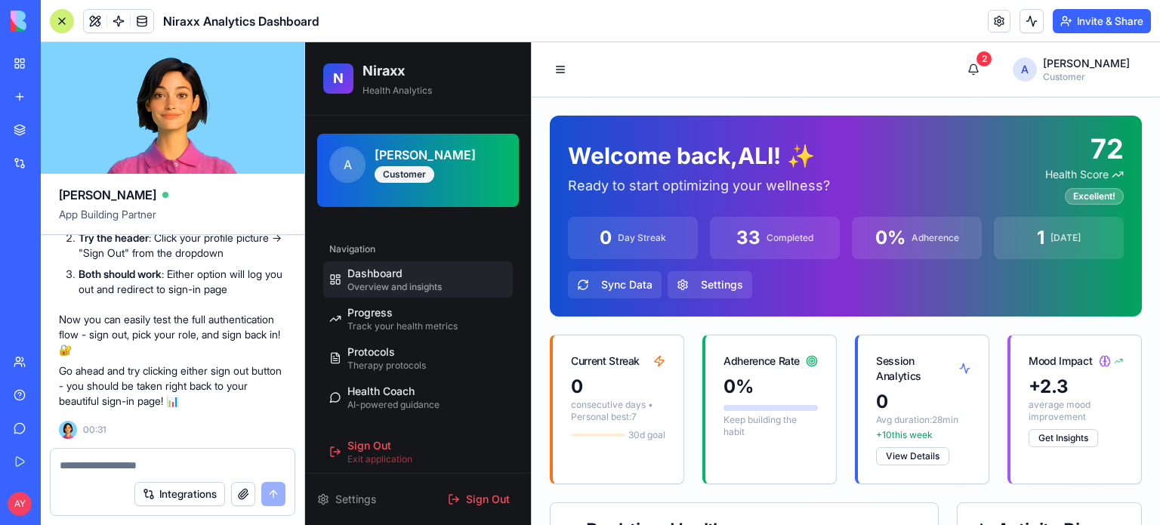
click at [100, 467] on textarea at bounding box center [173, 465] width 227 height 15
type textarea "**********"
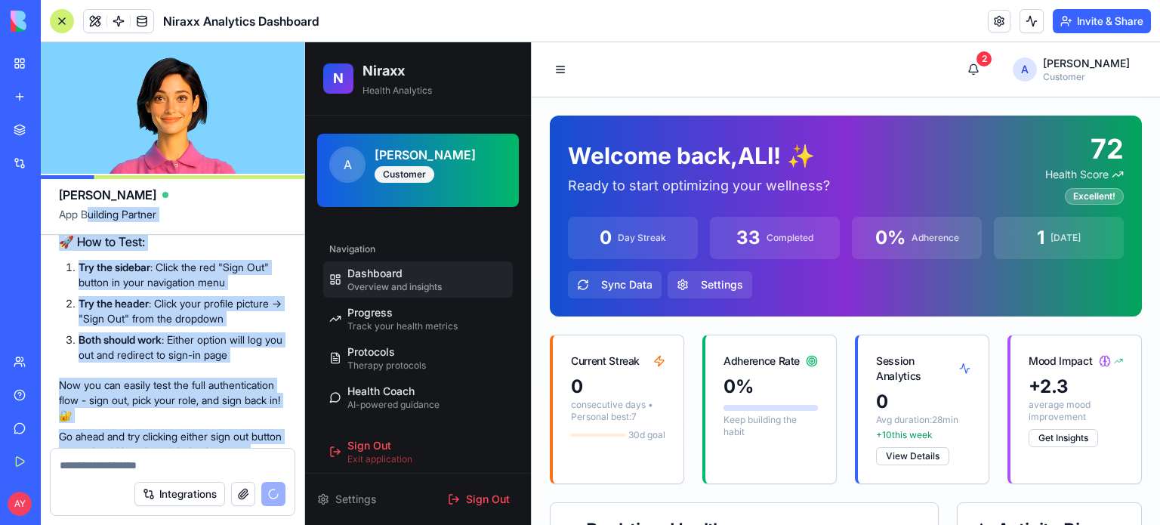
scroll to position [19722, 0]
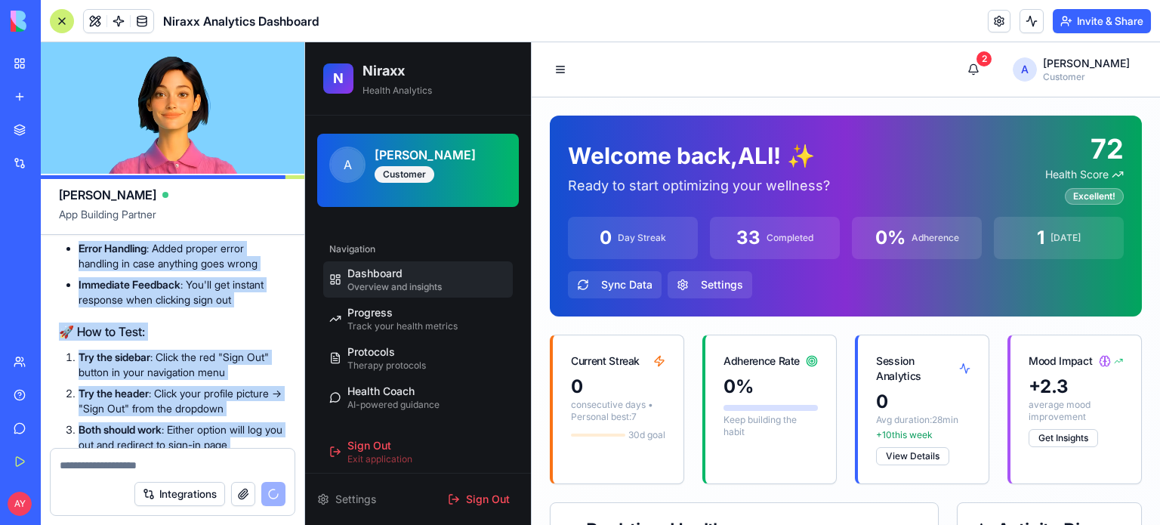
drag, startPoint x: 227, startPoint y: 342, endPoint x: 103, endPoint y: 414, distance: 143.8
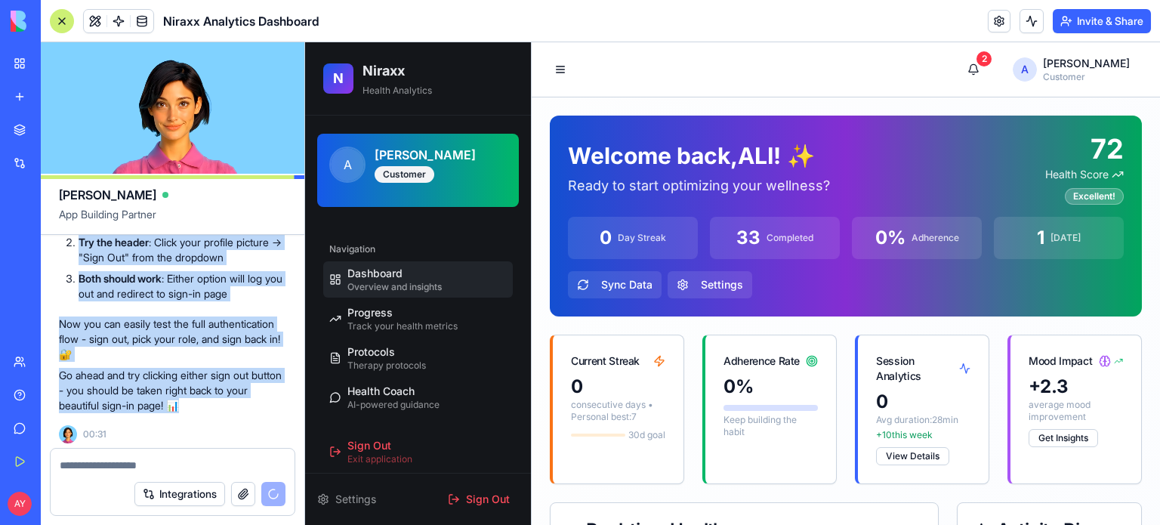
scroll to position [20770, 0]
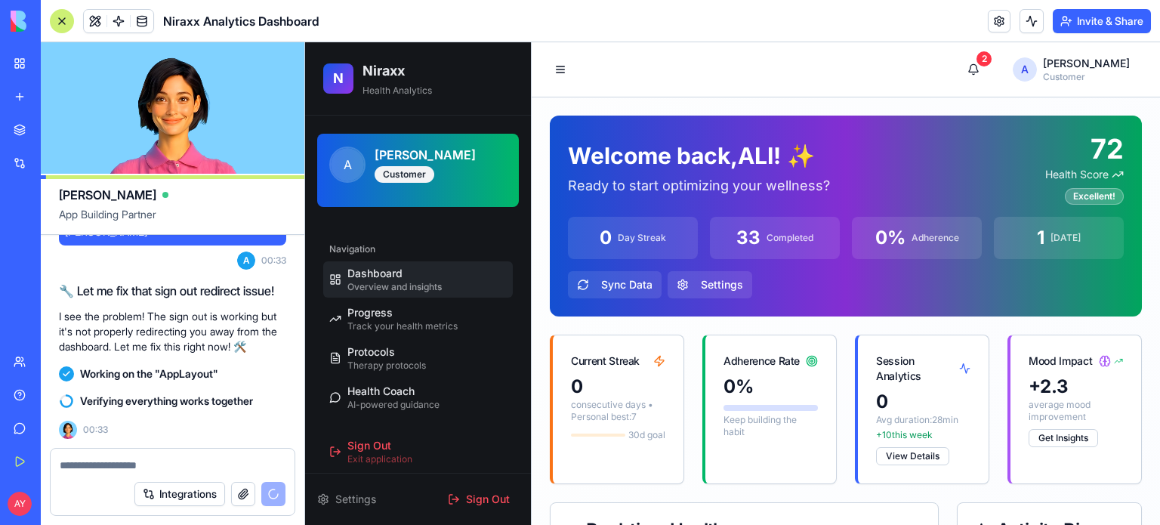
copy div "sign out not working A 00:30 🔧 Let me fix that sign out issue! You're right! Le…"
click at [378, 69] on h2 "Niraxx" at bounding box center [438, 70] width 150 height 21
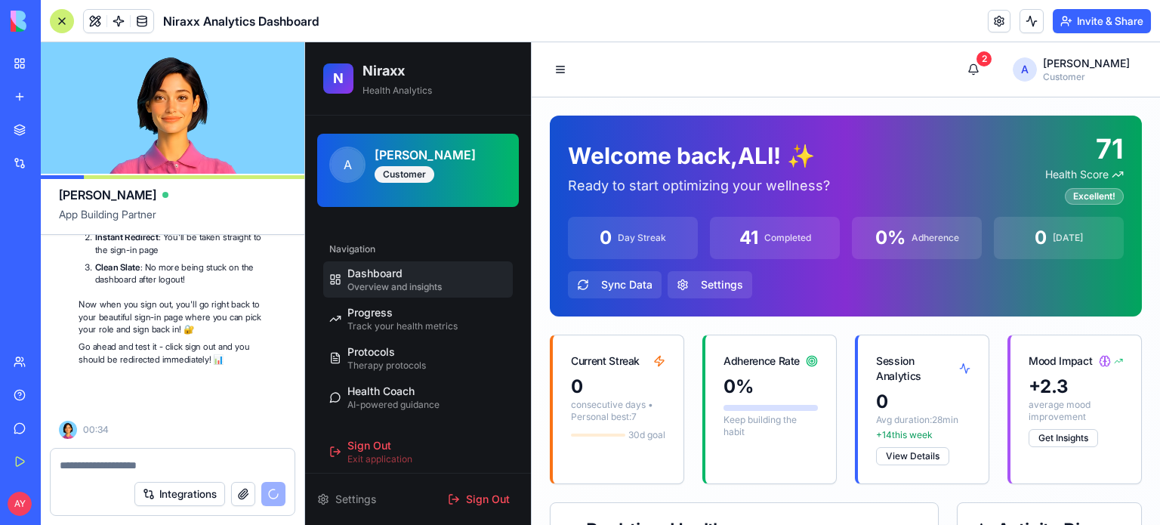
scroll to position [21302, 0]
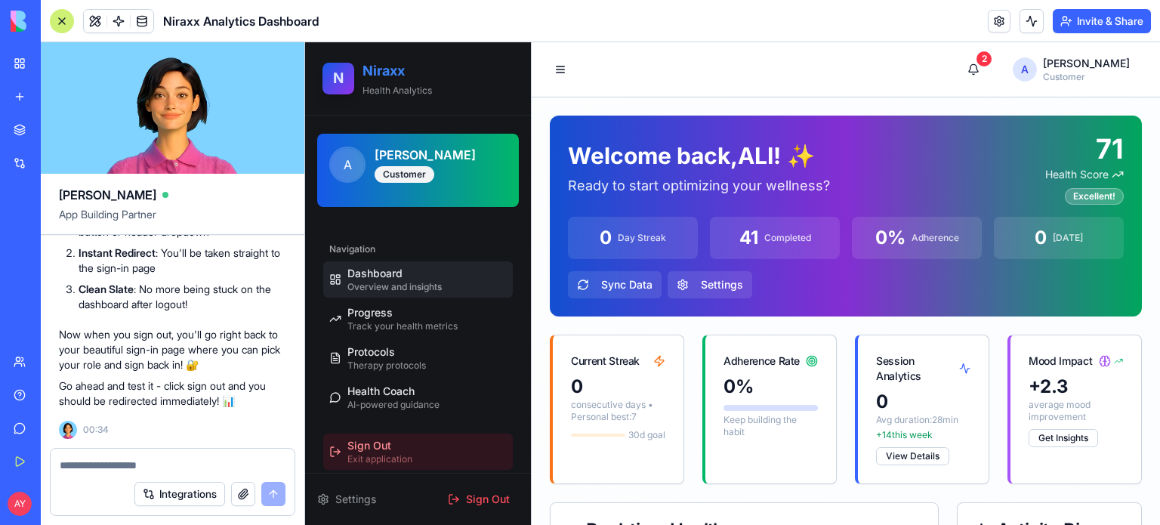
click at [378, 451] on span "Sign Out" at bounding box center [369, 445] width 44 height 15
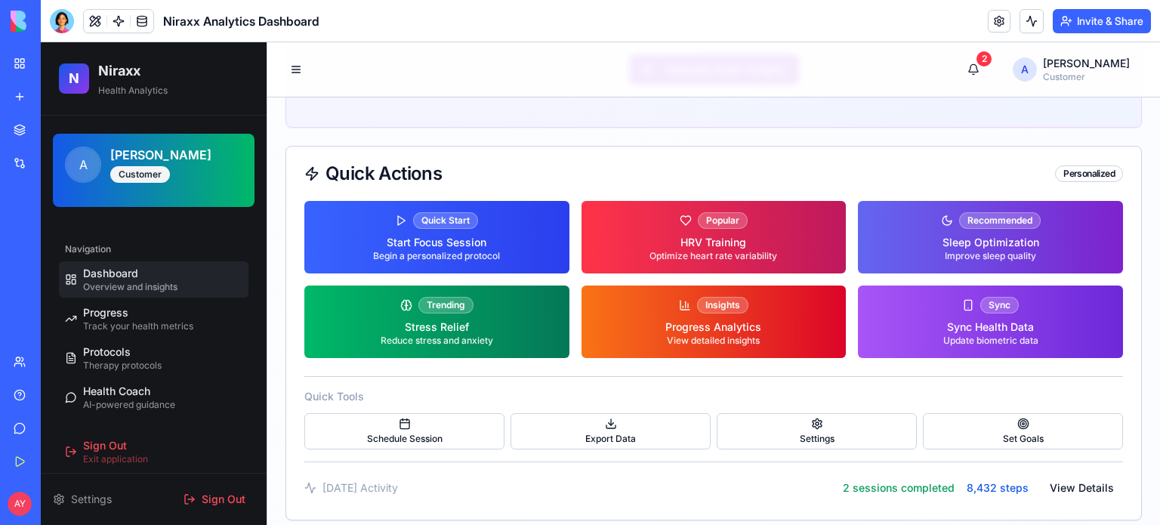
scroll to position [1766, 0]
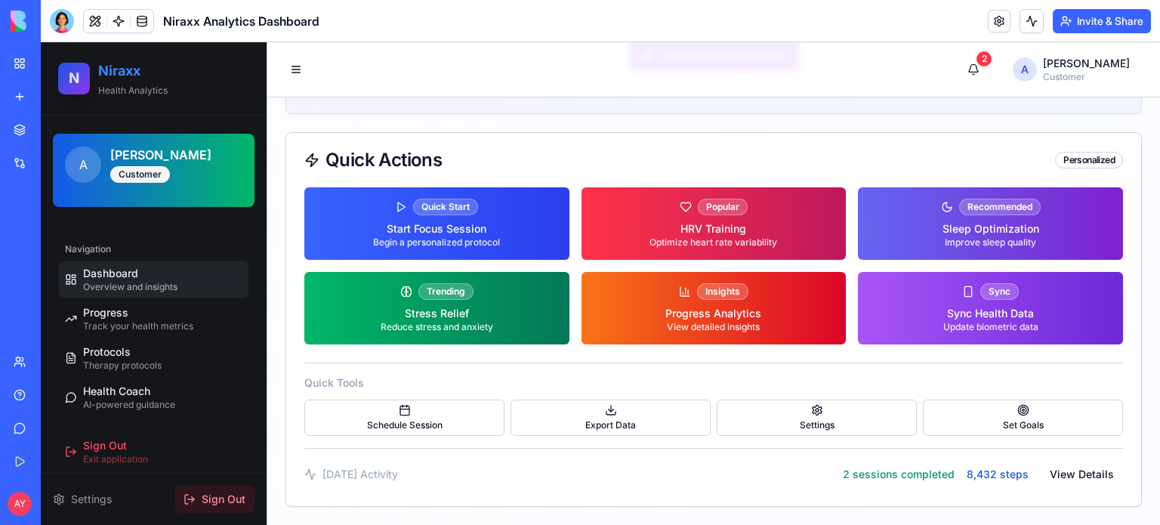
click at [219, 504] on span "Sign Out" at bounding box center [224, 499] width 44 height 15
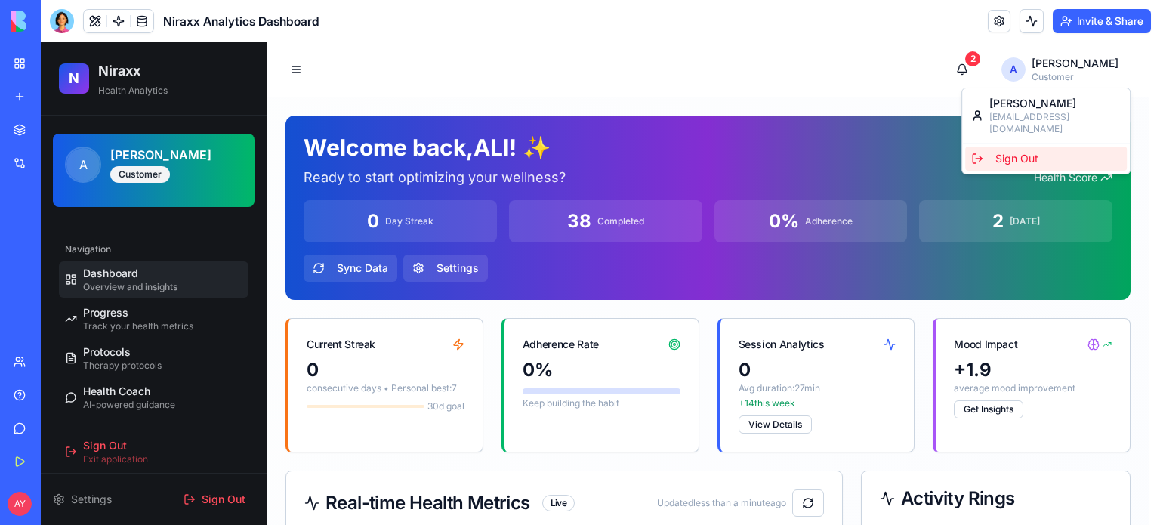
click at [1021, 147] on div "Sign Out" at bounding box center [1046, 159] width 162 height 24
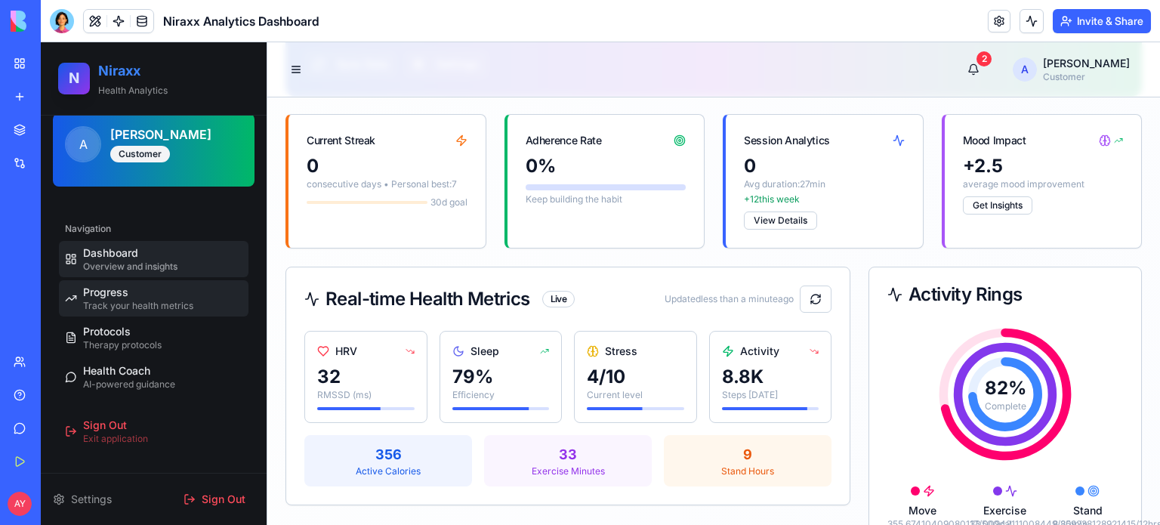
scroll to position [302, 0]
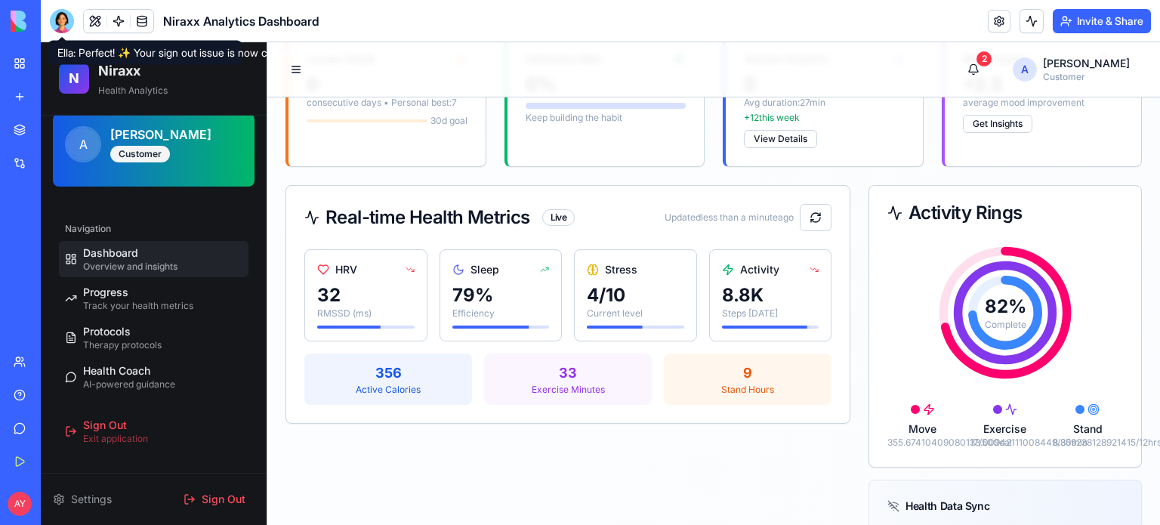
click at [66, 19] on div at bounding box center [62, 21] width 24 height 24
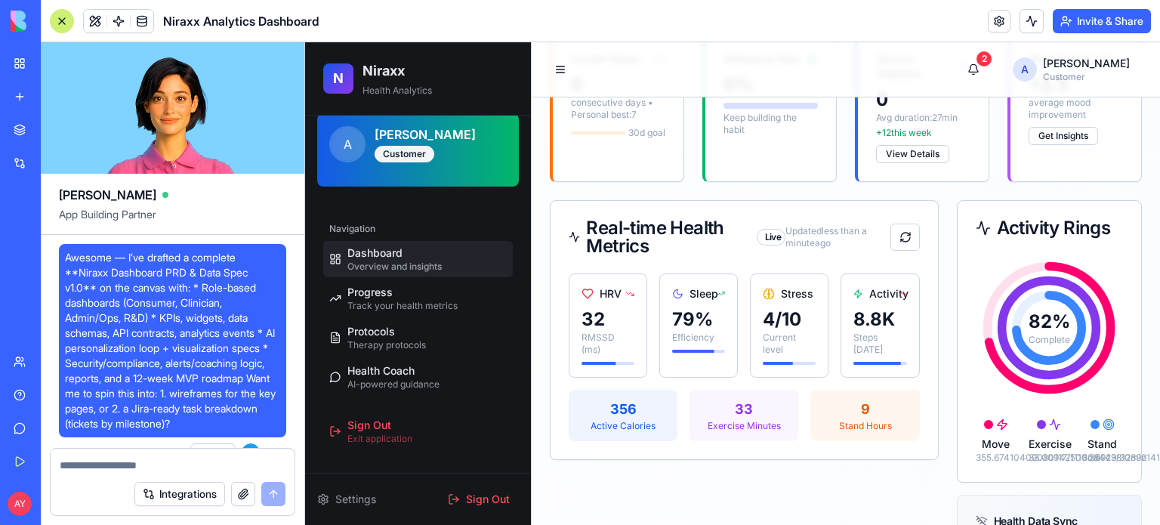
scroll to position [21302, 0]
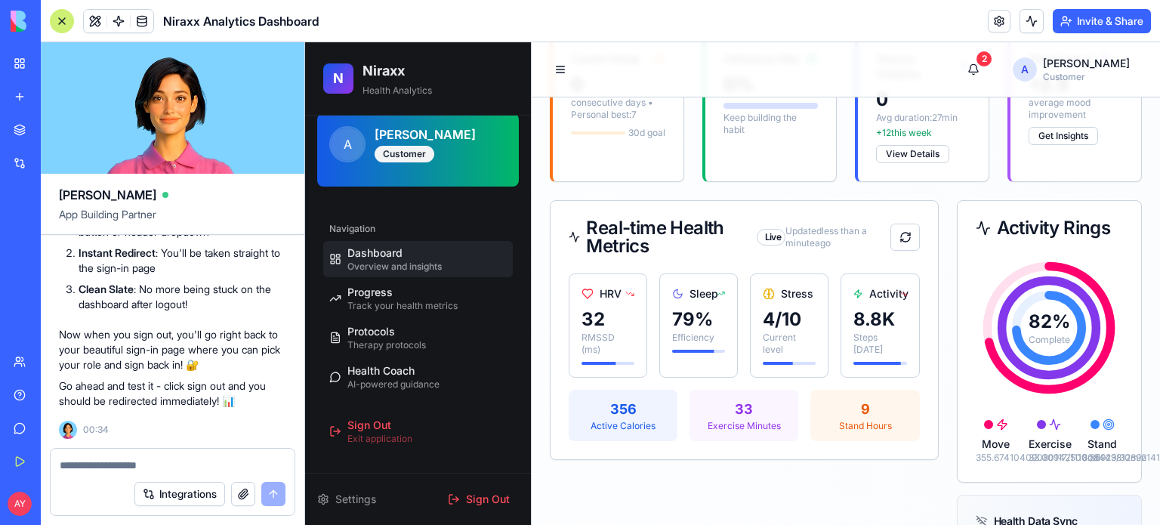
click at [83, 470] on textarea at bounding box center [173, 465] width 226 height 15
paste textarea "**********"
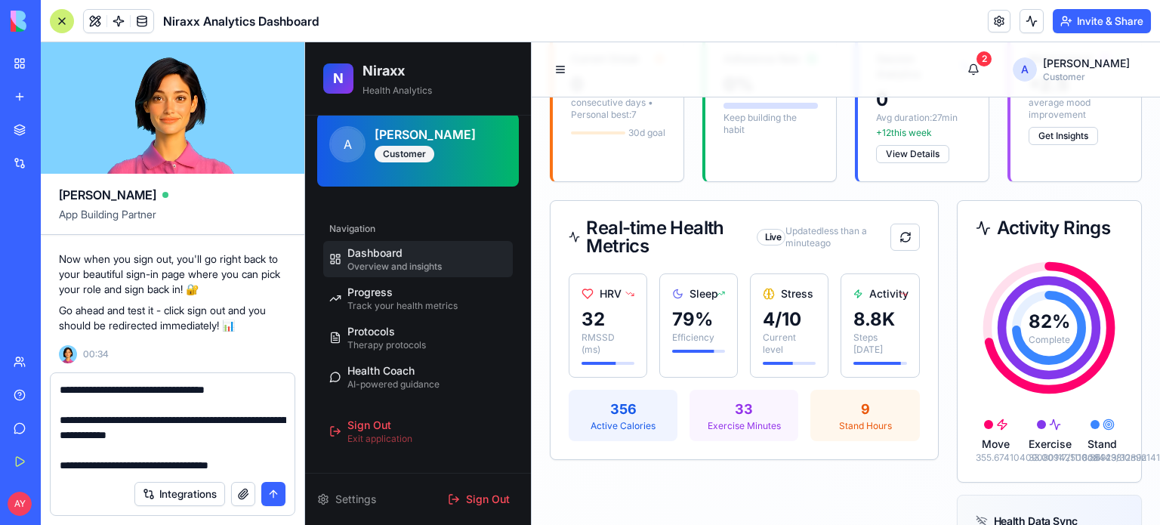
type textarea "**********"
click at [273, 492] on button "submit" at bounding box center [273, 494] width 24 height 24
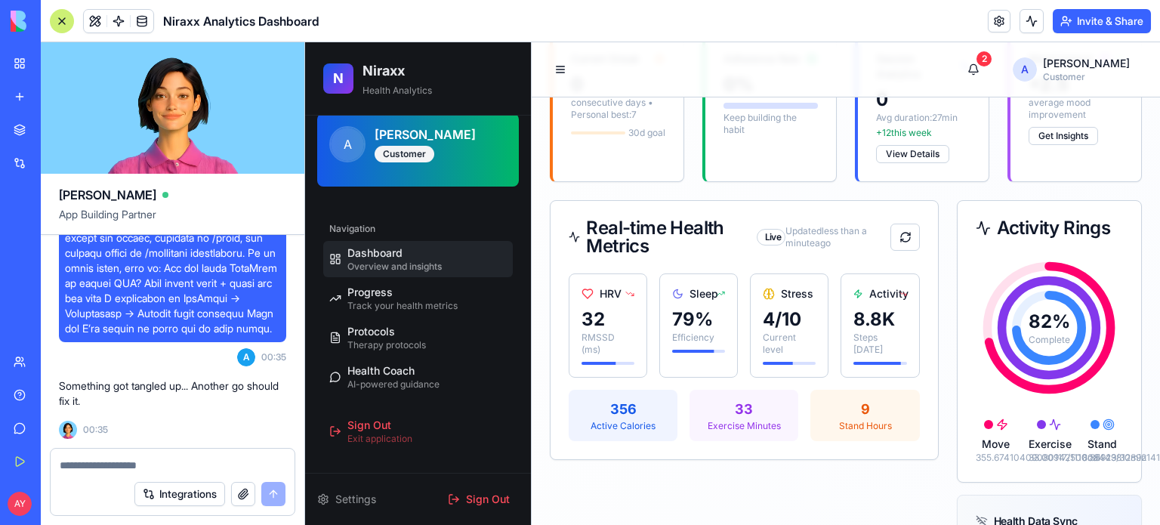
scroll to position [23259, 0]
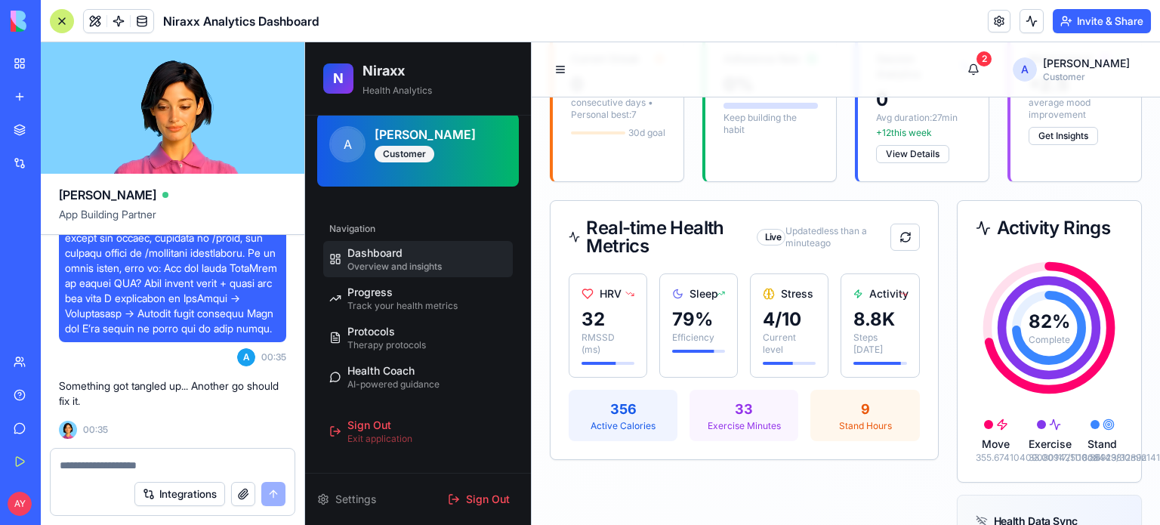
click at [275, 494] on div "Integrations" at bounding box center [209, 494] width 151 height 24
click at [97, 465] on textarea at bounding box center [173, 465] width 227 height 15
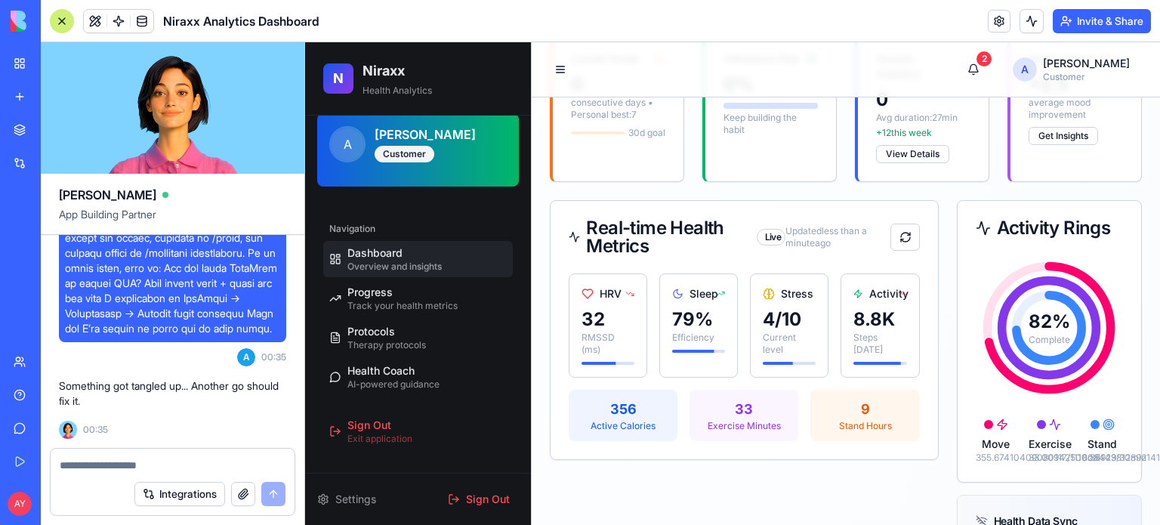
click at [106, 463] on textarea at bounding box center [173, 465] width 227 height 15
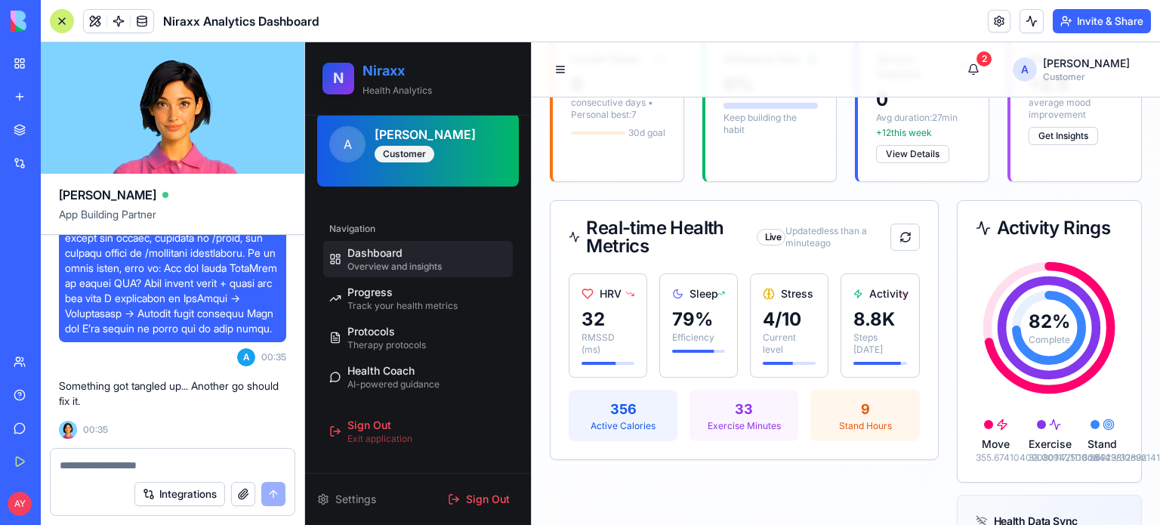
click at [381, 73] on h2 "Niraxx" at bounding box center [438, 70] width 150 height 21
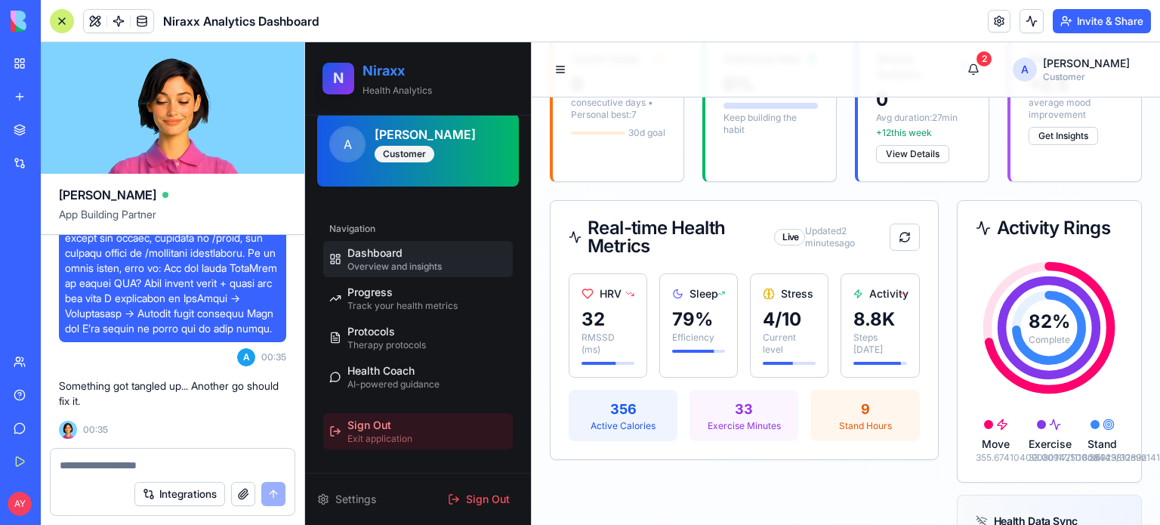
click at [369, 425] on span "Sign Out" at bounding box center [369, 425] width 44 height 15
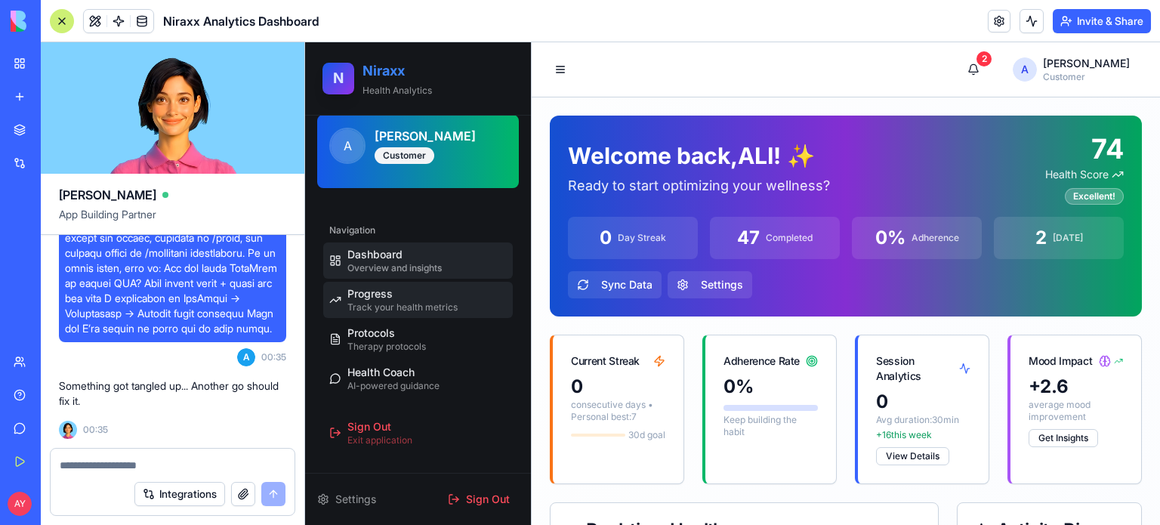
scroll to position [20, 0]
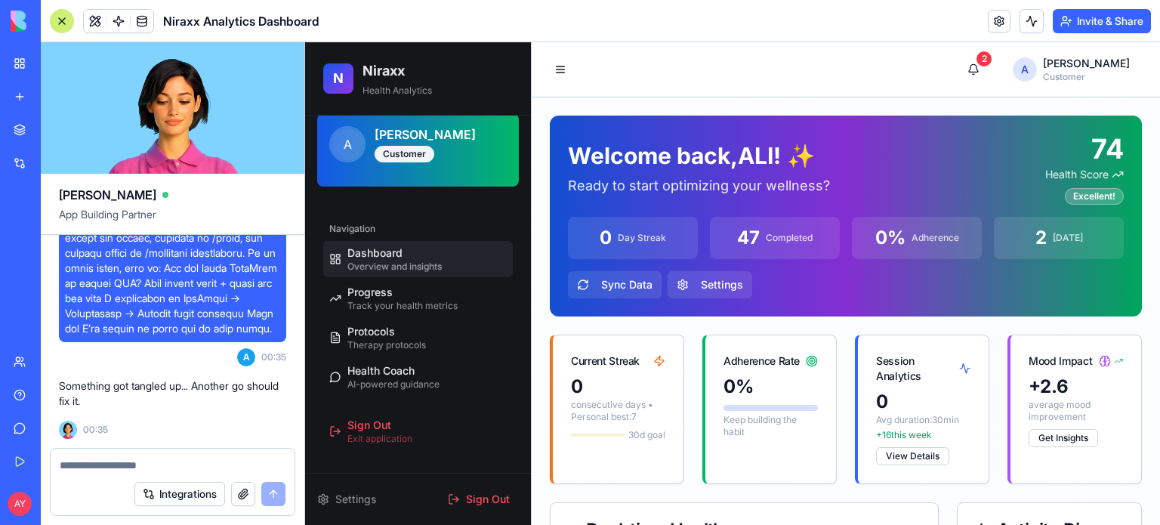
paste textarea "*"
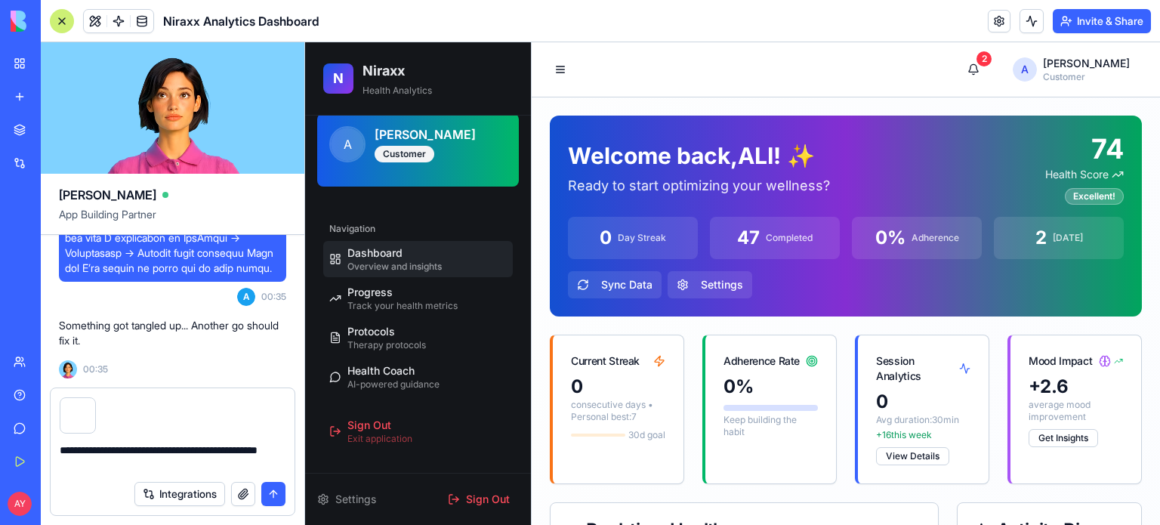
type textarea "**********"
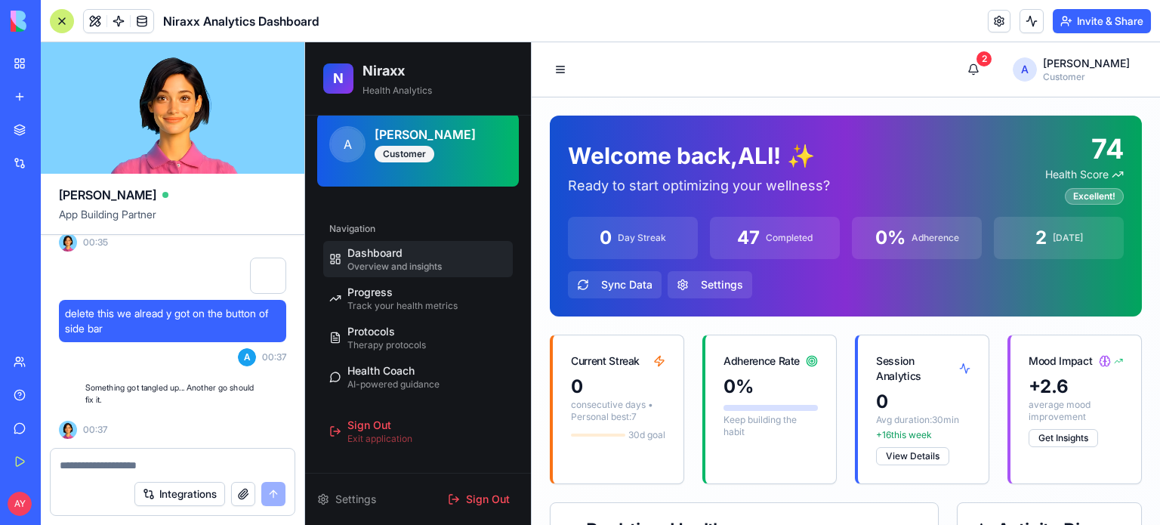
scroll to position [23446, 0]
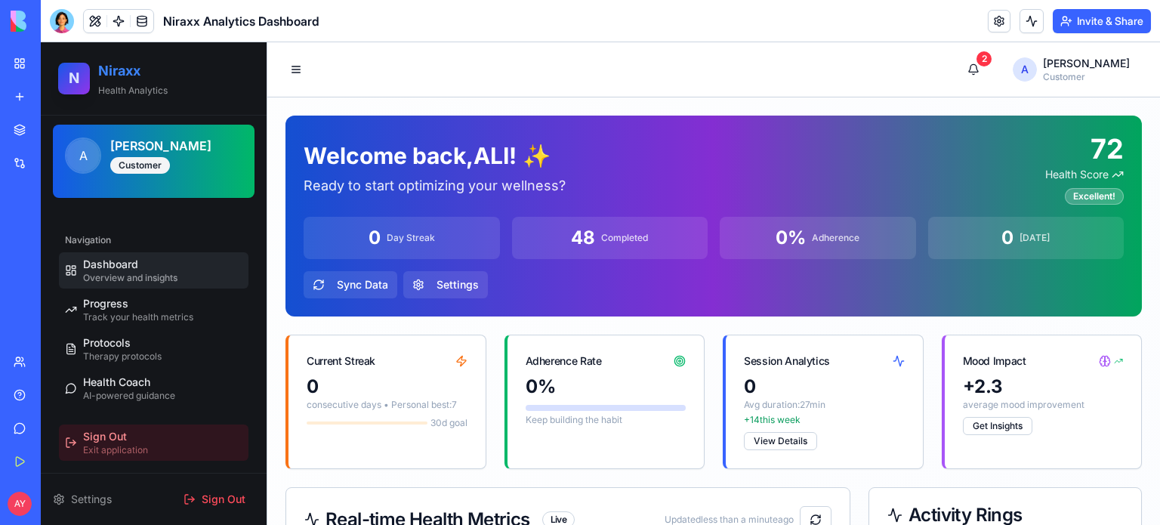
scroll to position [20, 0]
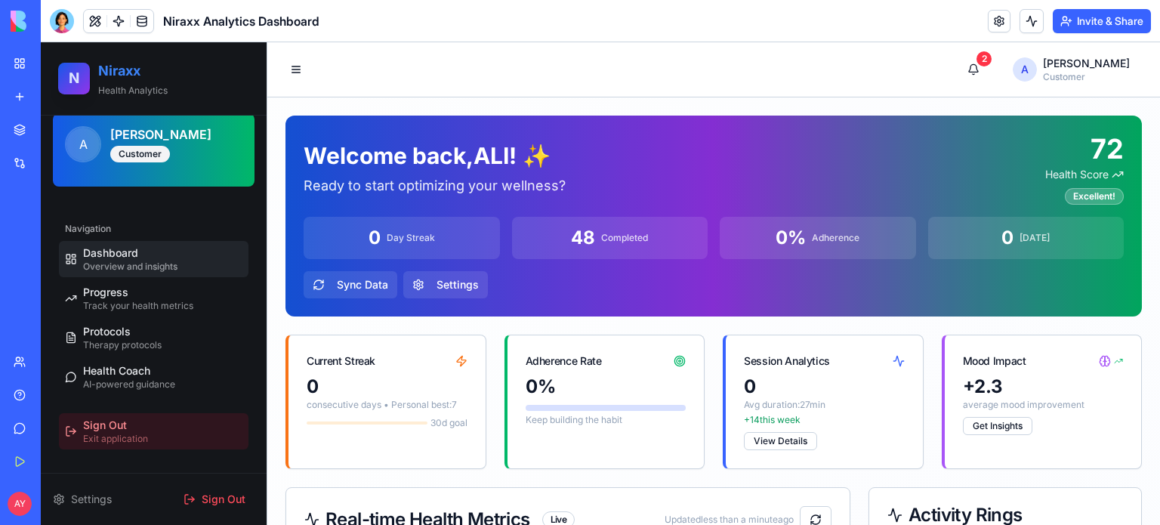
click at [137, 433] on span "Exit application" at bounding box center [115, 439] width 65 height 12
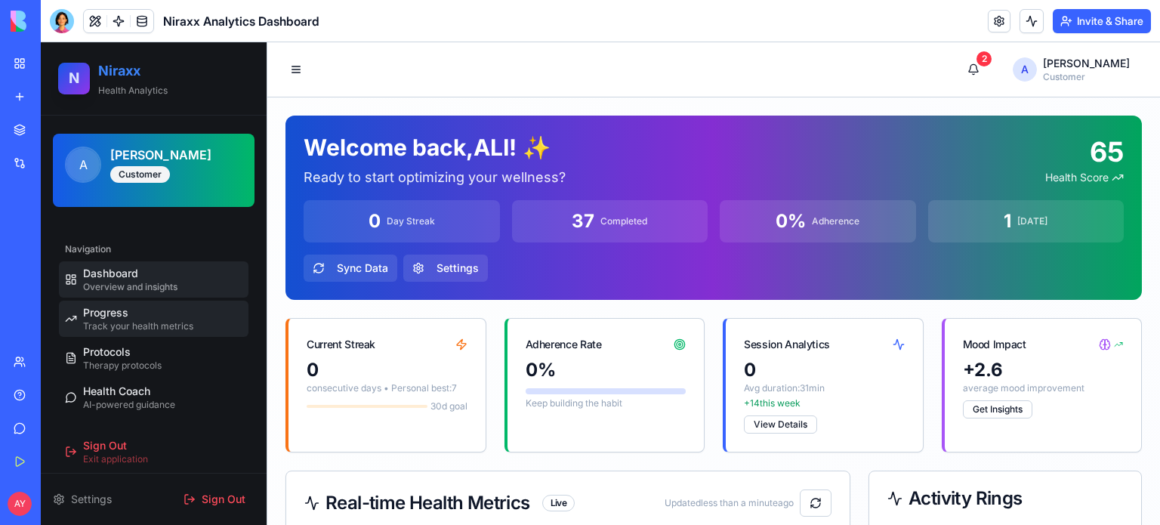
click at [150, 319] on div "Progress Track your health metrics" at bounding box center [138, 318] width 110 height 27
select select "*****"
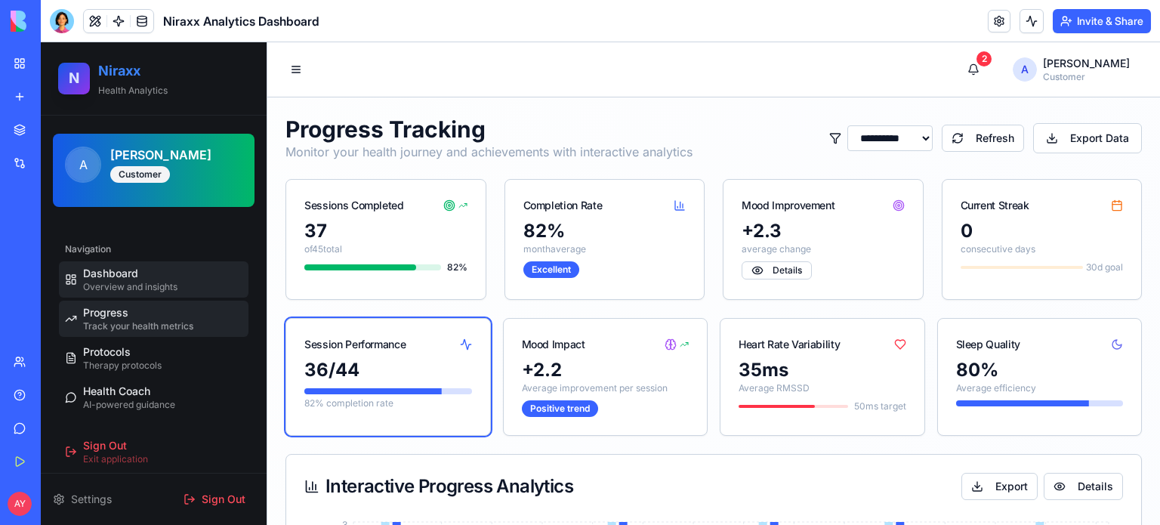
click at [124, 270] on span "Dashboard" at bounding box center [110, 273] width 55 height 15
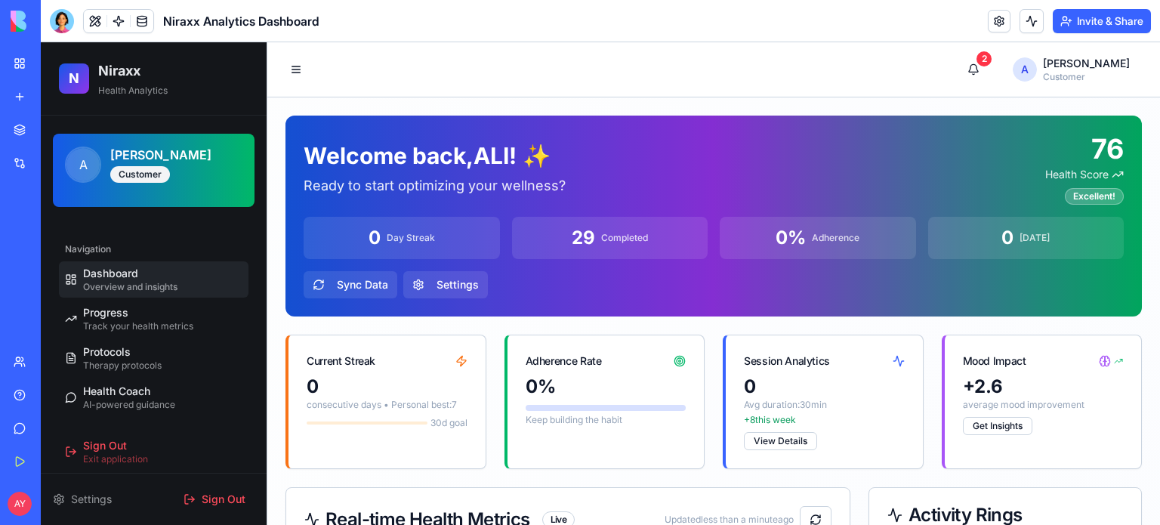
click at [1112, 25] on button "Invite & Share" at bounding box center [1102, 21] width 98 height 24
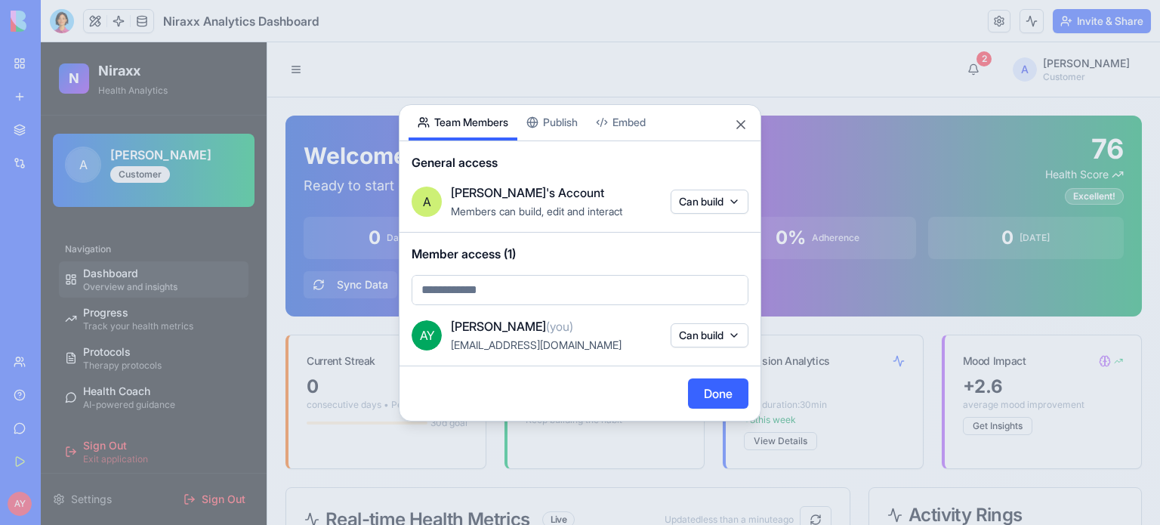
click at [837, 57] on div at bounding box center [580, 262] width 1160 height 525
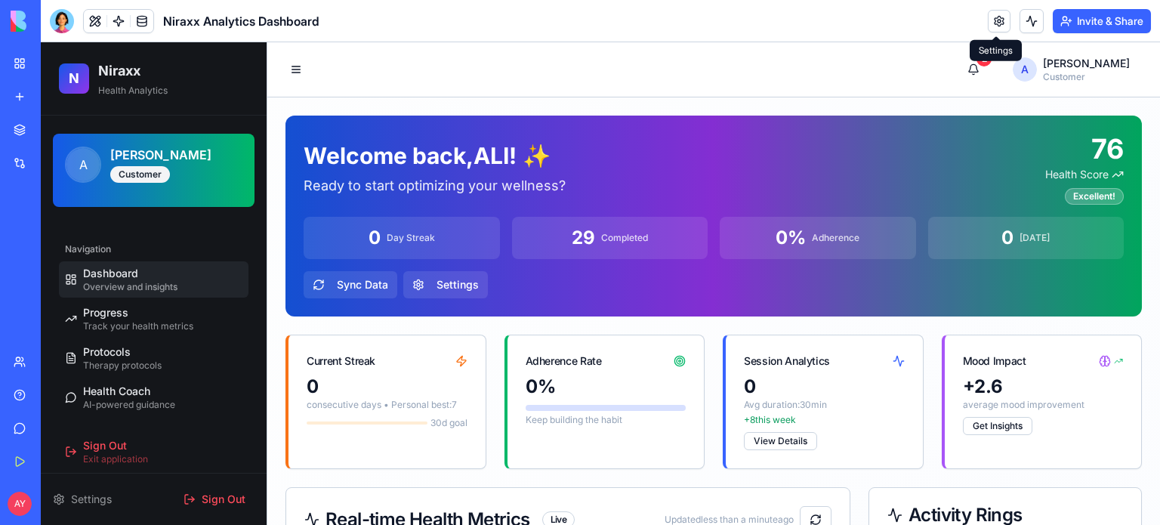
click at [990, 21] on link at bounding box center [999, 21] width 23 height 23
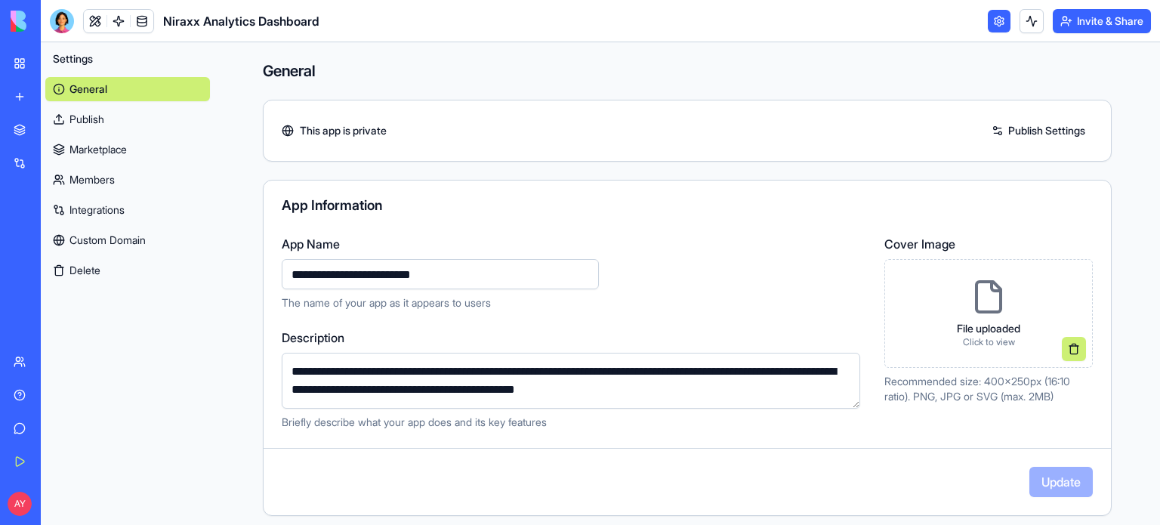
click at [1003, 24] on link at bounding box center [999, 21] width 23 height 23
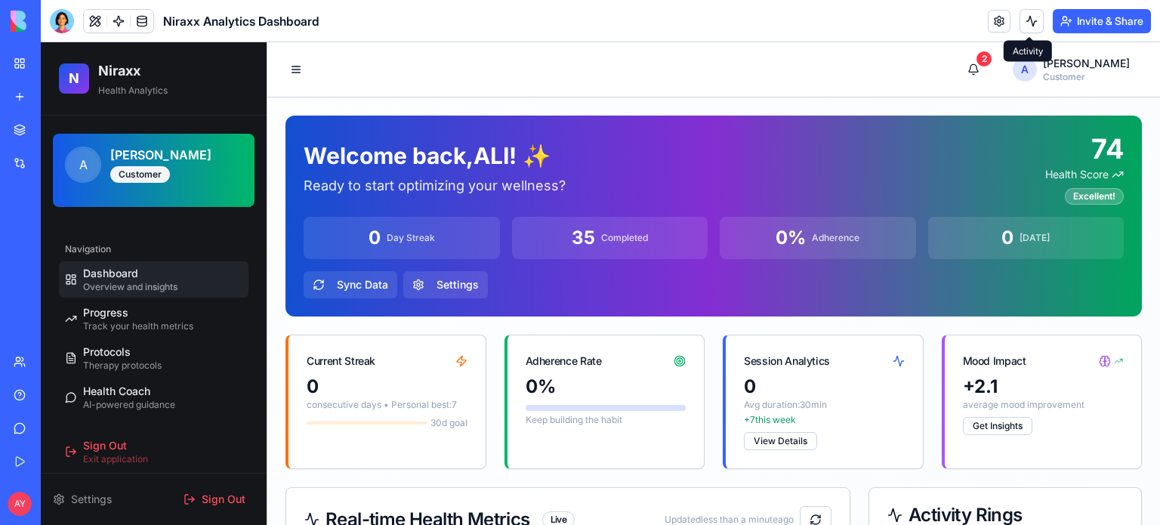
click at [1029, 23] on button at bounding box center [1032, 21] width 24 height 24
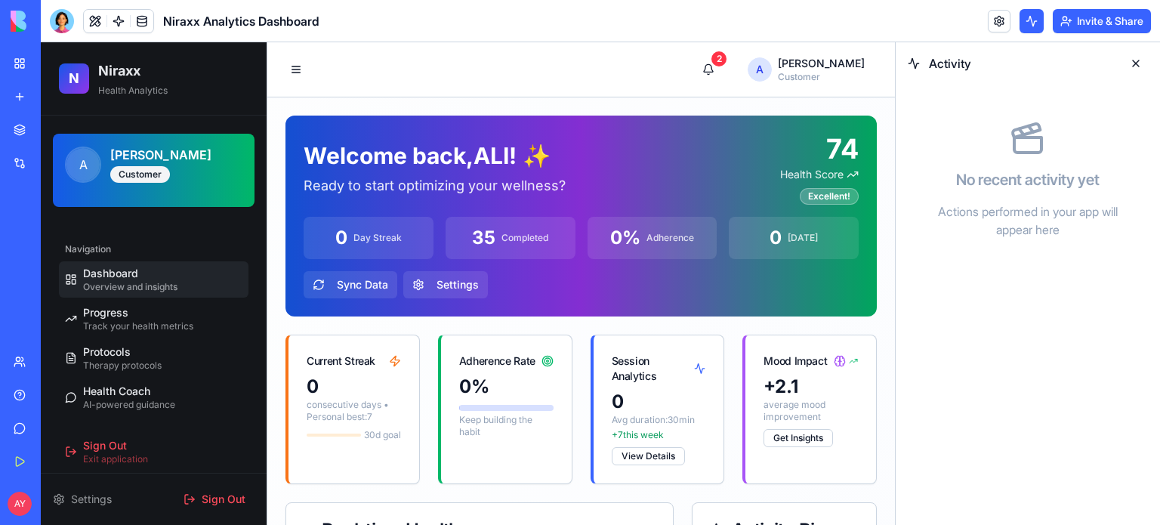
click at [1131, 63] on button at bounding box center [1136, 63] width 24 height 24
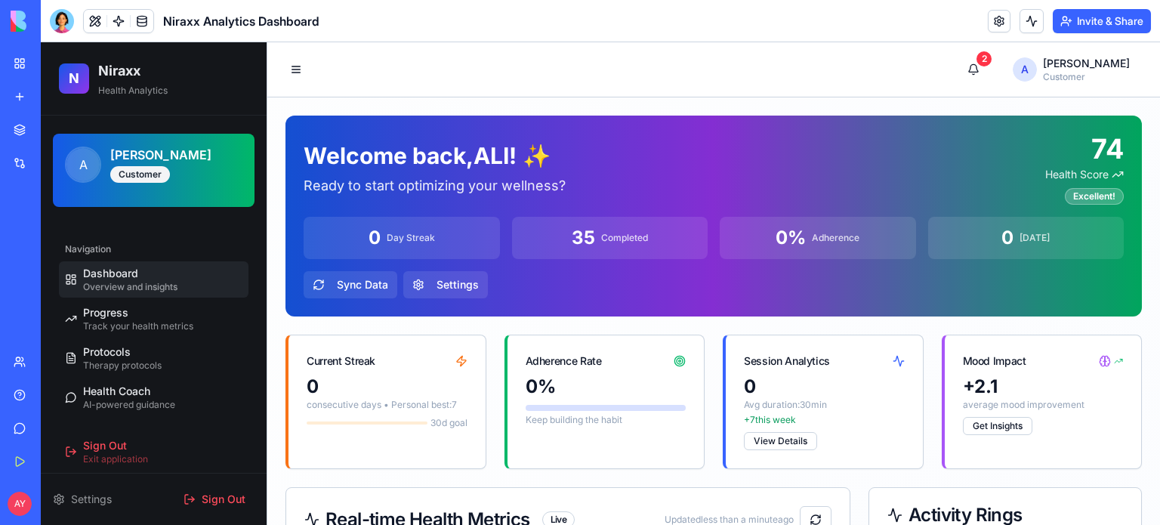
click at [1123, 26] on button "Invite & Share" at bounding box center [1102, 21] width 98 height 24
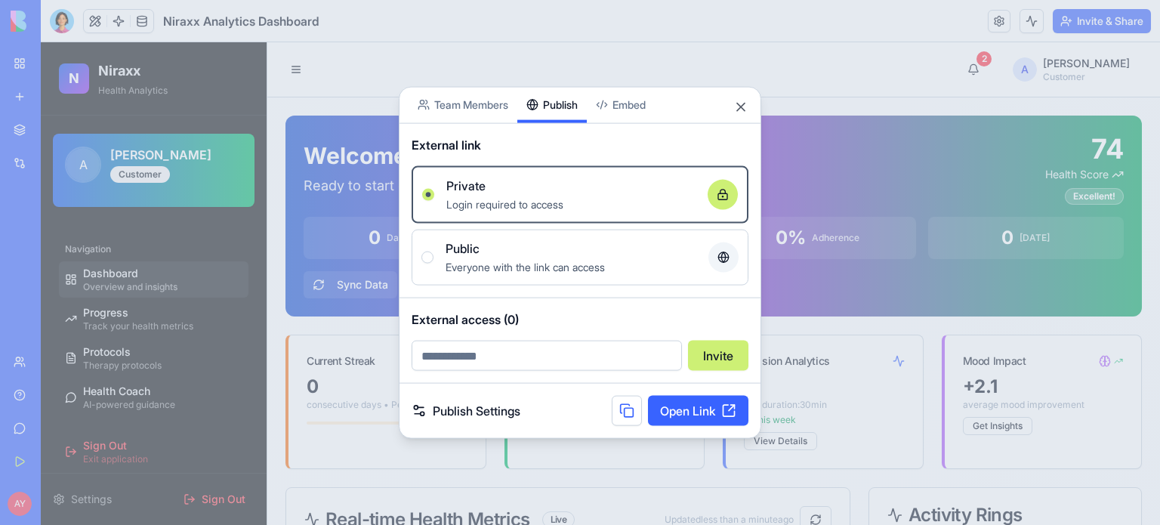
click at [555, 123] on div "Share App Team Members Publish Embed External link Private Login required to ac…" at bounding box center [580, 262] width 363 height 353
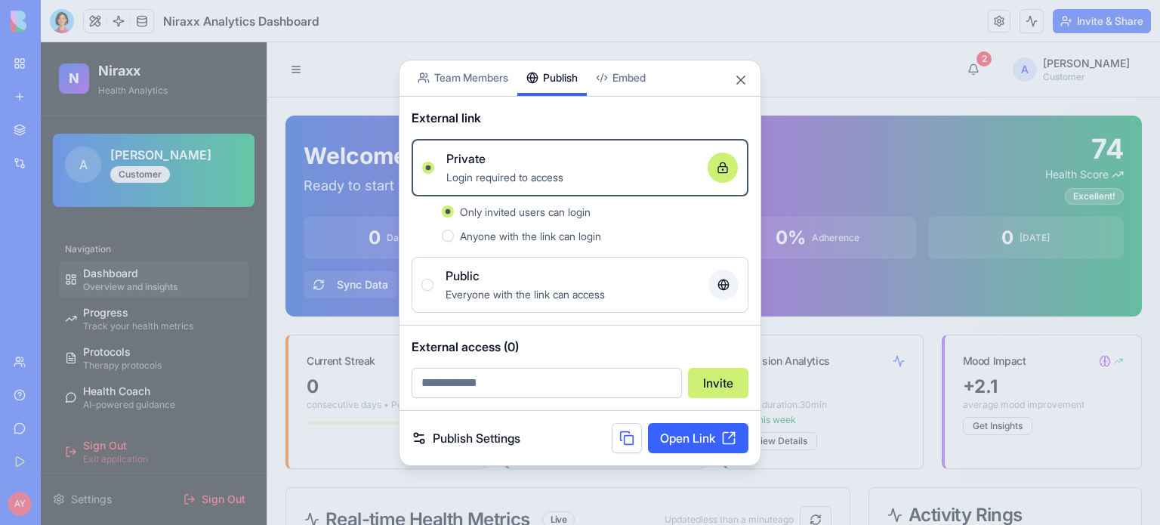
click at [702, 437] on link "Open Link" at bounding box center [698, 438] width 100 height 30
click at [625, 440] on button at bounding box center [627, 438] width 30 height 30
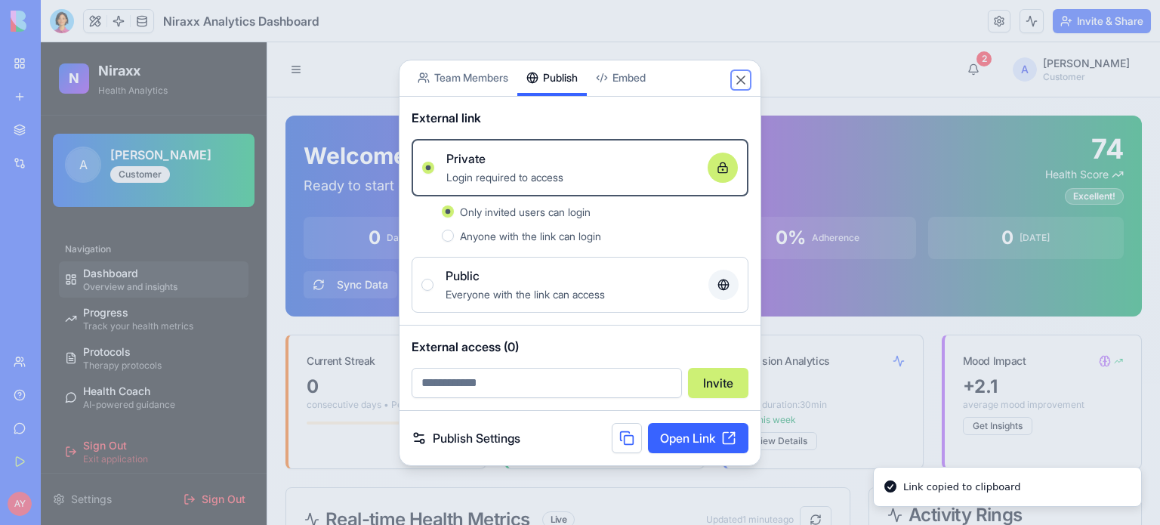
click at [741, 78] on button "Close" at bounding box center [740, 80] width 15 height 15
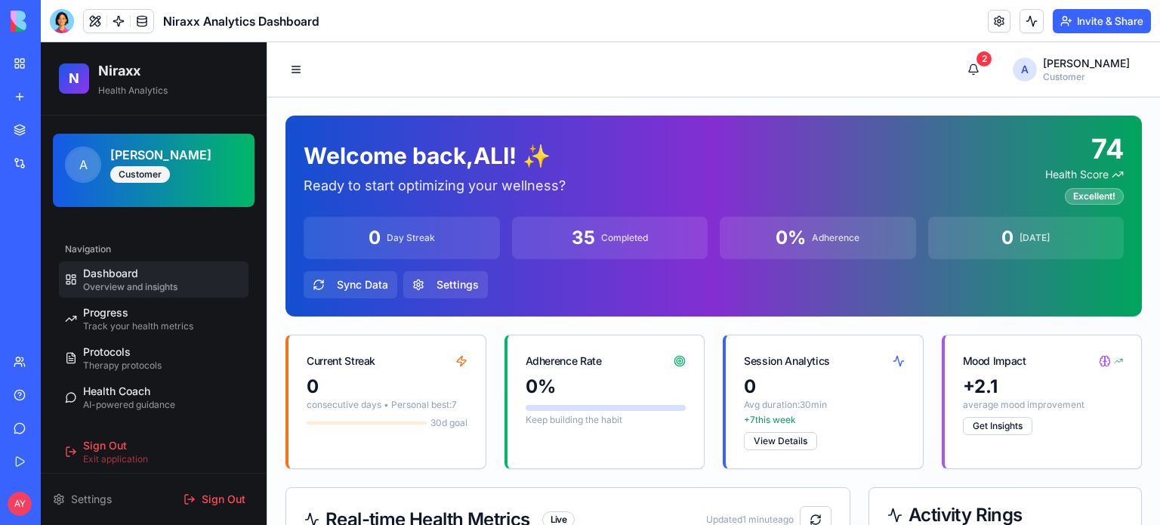
click at [1100, 23] on button "Invite & Share" at bounding box center [1102, 21] width 98 height 24
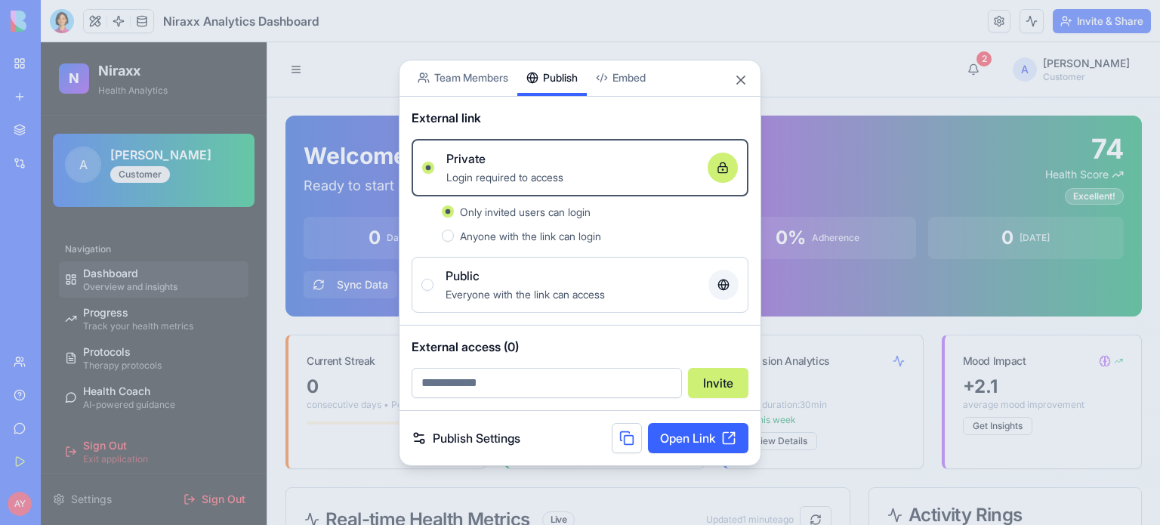
click at [538, 378] on input "email" at bounding box center [547, 383] width 270 height 30
click at [440, 383] on input "*" at bounding box center [547, 383] width 270 height 30
type input "**********"
click at [723, 381] on button "Invite" at bounding box center [718, 383] width 60 height 30
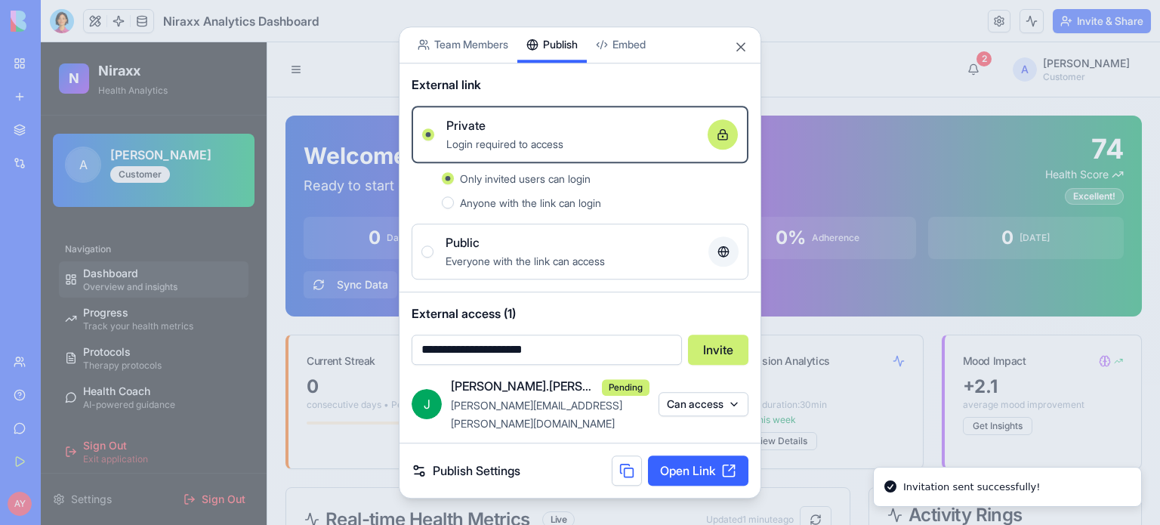
click at [716, 406] on button "Can access" at bounding box center [704, 404] width 90 height 24
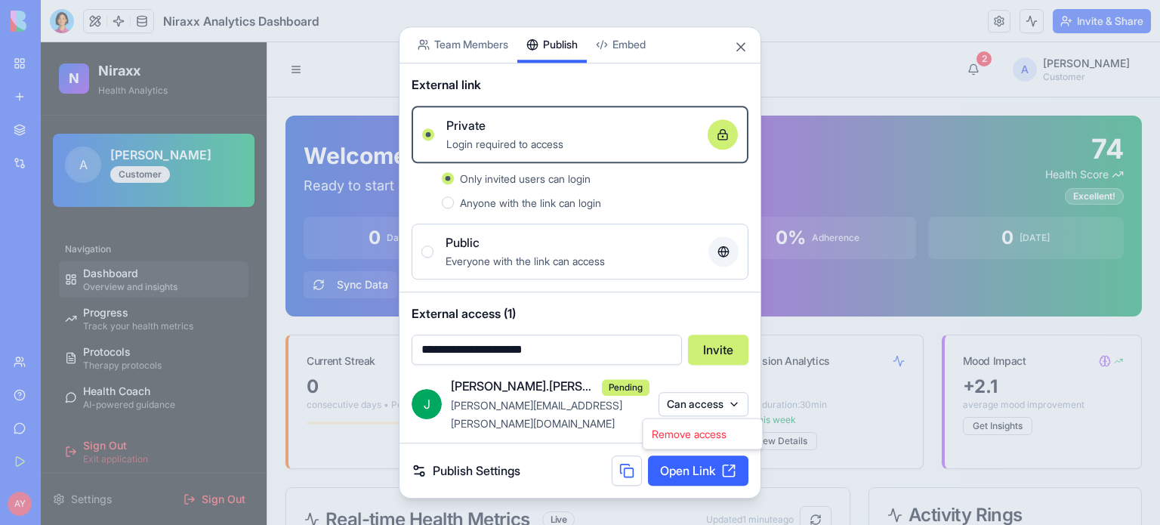
click at [594, 430] on div at bounding box center [580, 262] width 1160 height 525
click at [700, 464] on link "Open Link" at bounding box center [698, 470] width 100 height 30
click at [745, 54] on button "Close" at bounding box center [740, 46] width 15 height 15
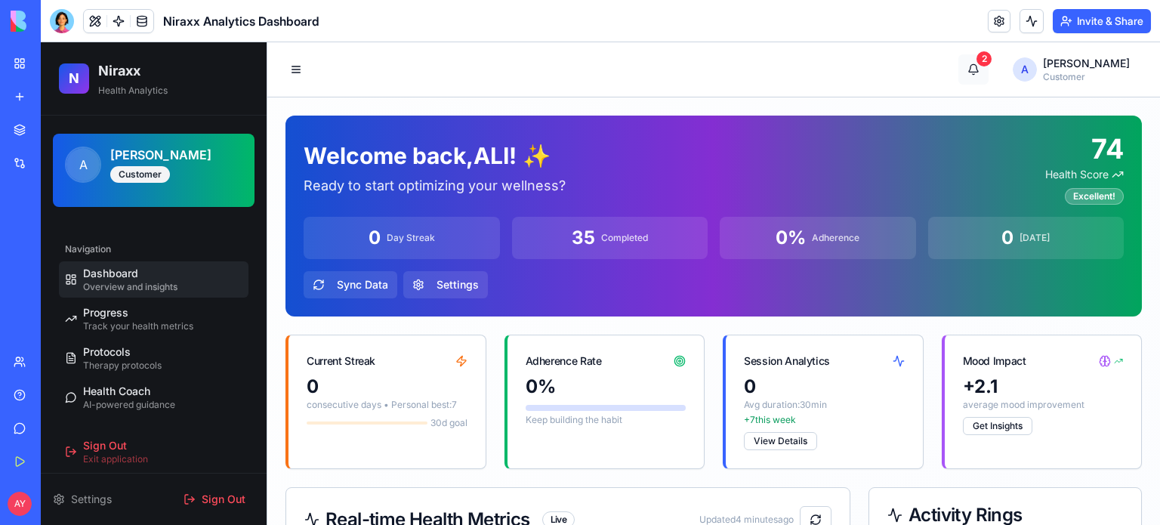
click at [983, 66] on button "2" at bounding box center [973, 69] width 30 height 30
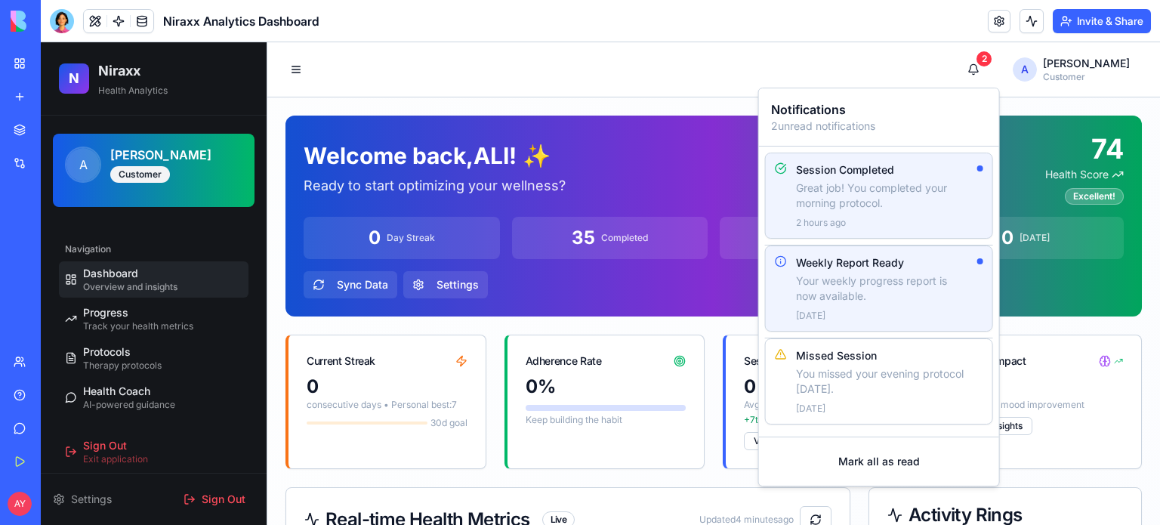
click at [841, 17] on header "Niraxx Analytics Dashboard Invite & Share" at bounding box center [600, 21] width 1119 height 42
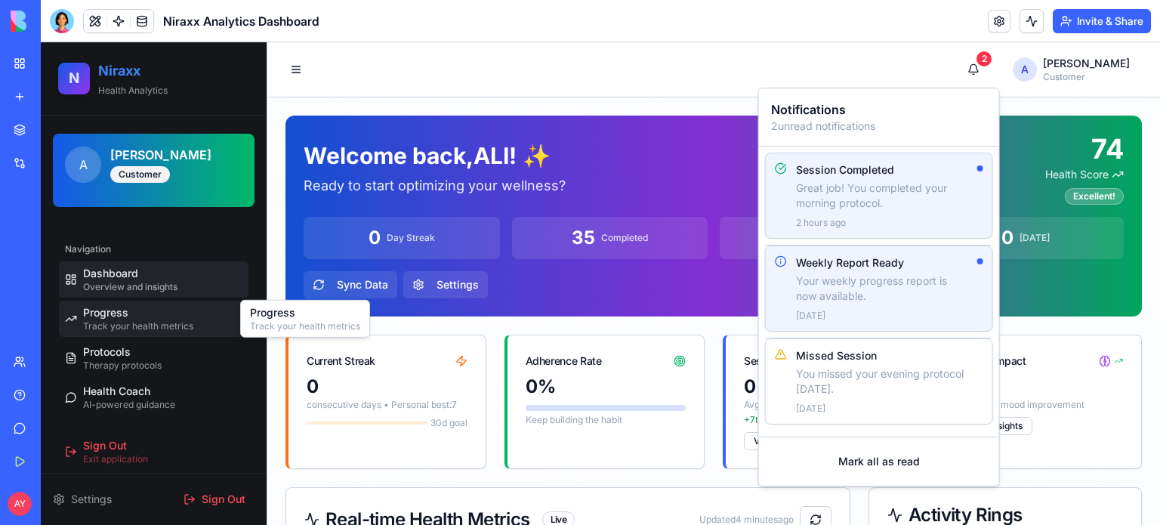
click at [155, 325] on span "Track your health metrics" at bounding box center [138, 326] width 110 height 12
select select "*****"
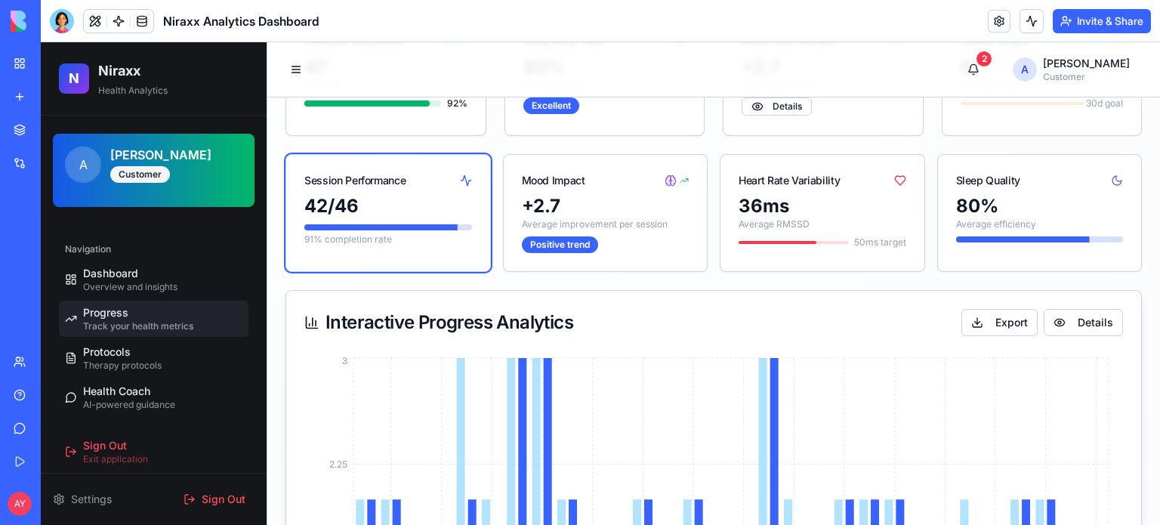
scroll to position [227, 0]
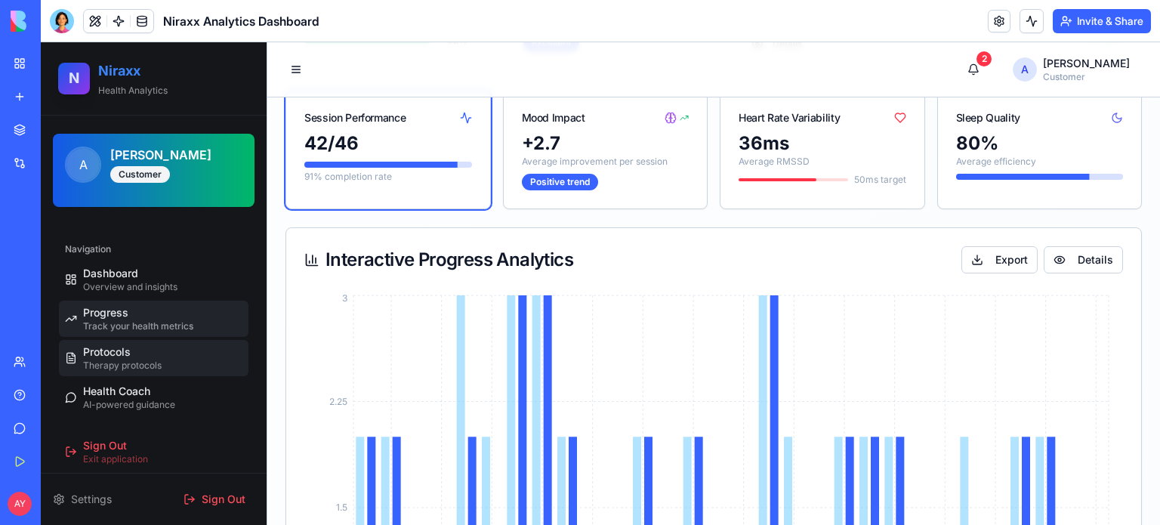
click at [162, 362] on link "Protocols Therapy protocols" at bounding box center [154, 358] width 190 height 36
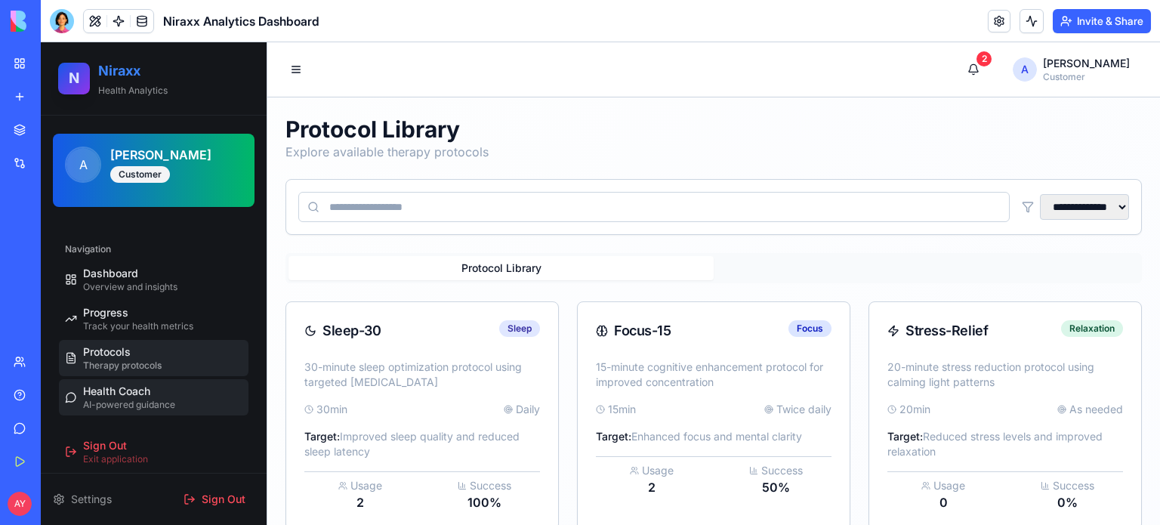
click at [138, 395] on span "Health Coach" at bounding box center [116, 391] width 67 height 15
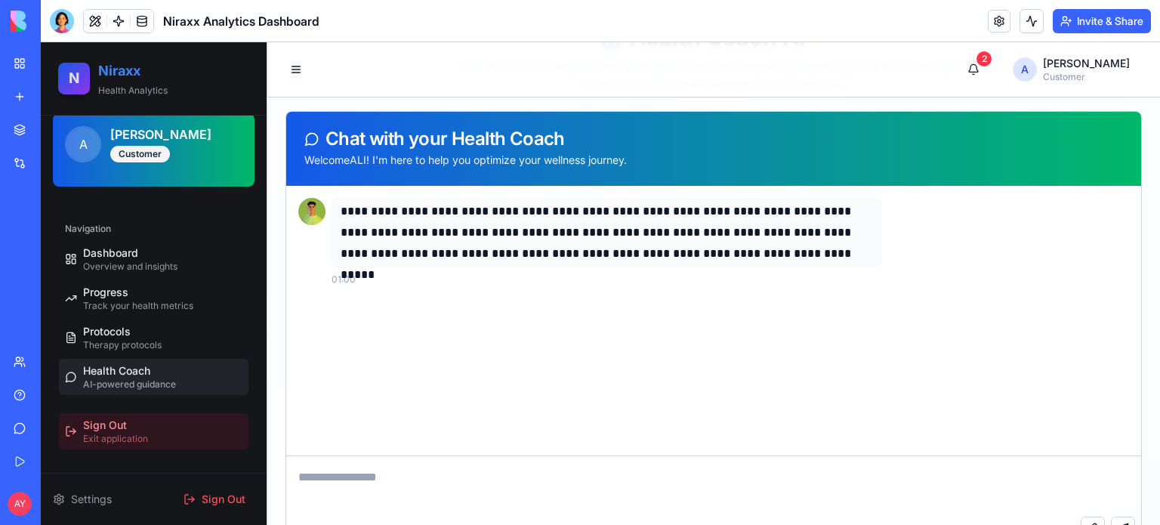
scroll to position [151, 0]
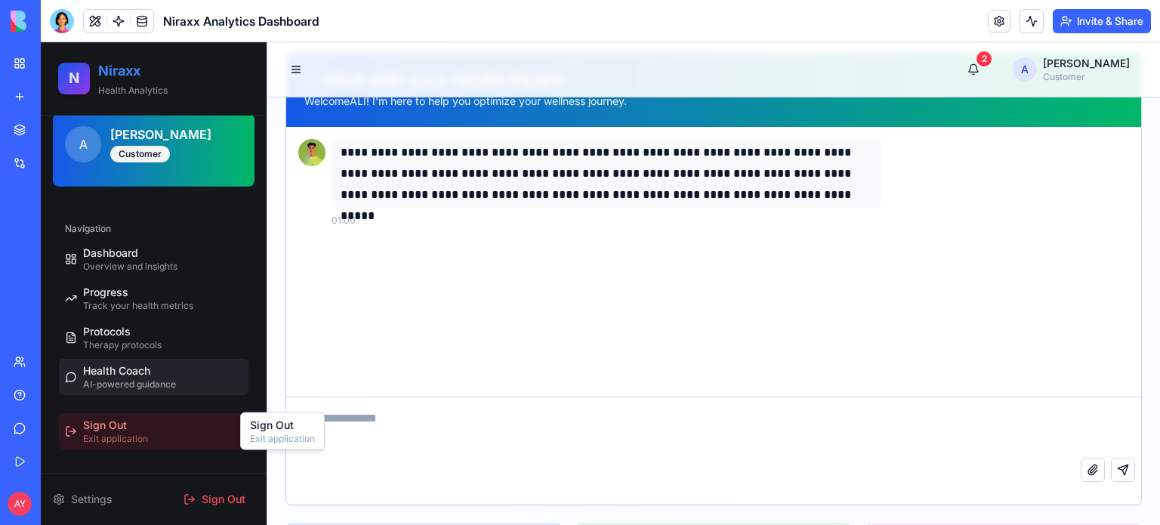
click at [116, 418] on span "Sign Out" at bounding box center [105, 425] width 44 height 15
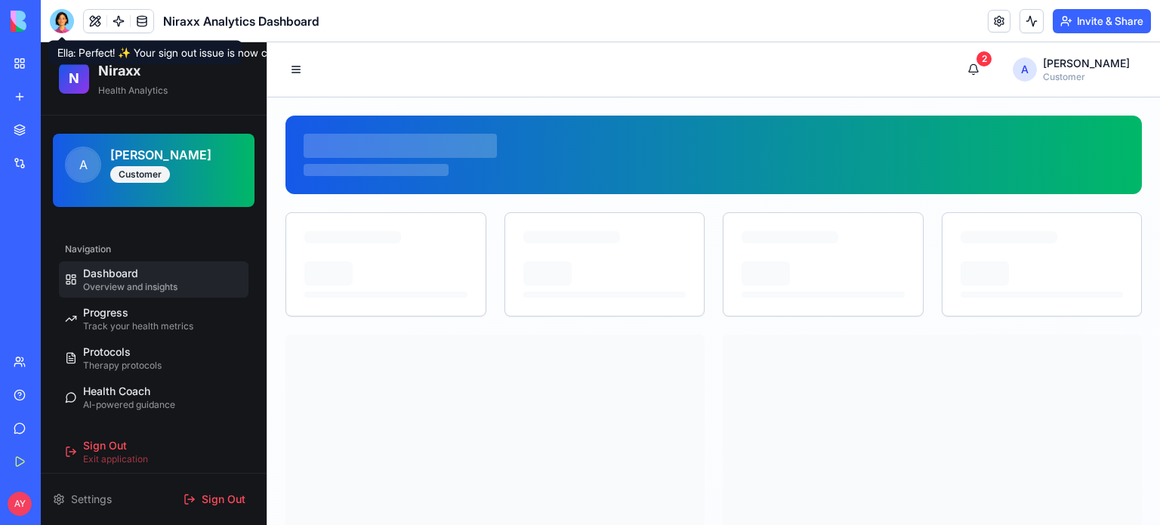
click at [60, 29] on div at bounding box center [62, 21] width 24 height 24
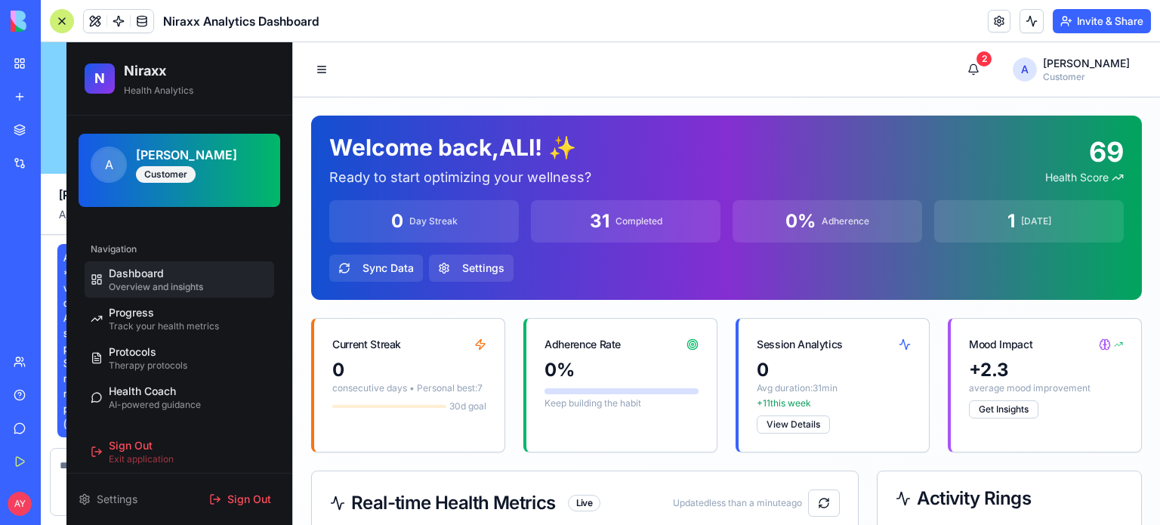
click at [63, 20] on div at bounding box center [62, 21] width 24 height 24
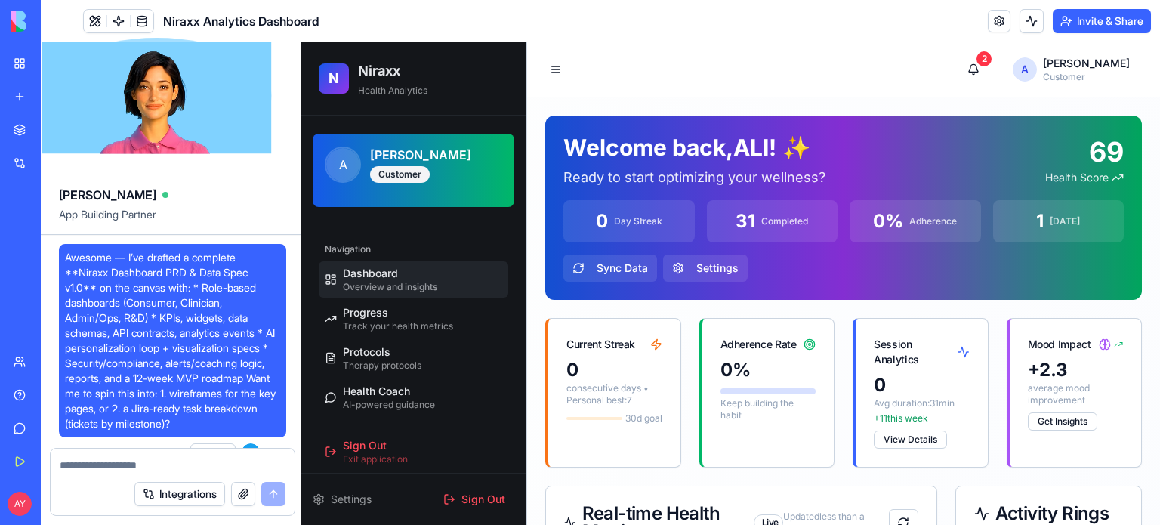
scroll to position [21302, 0]
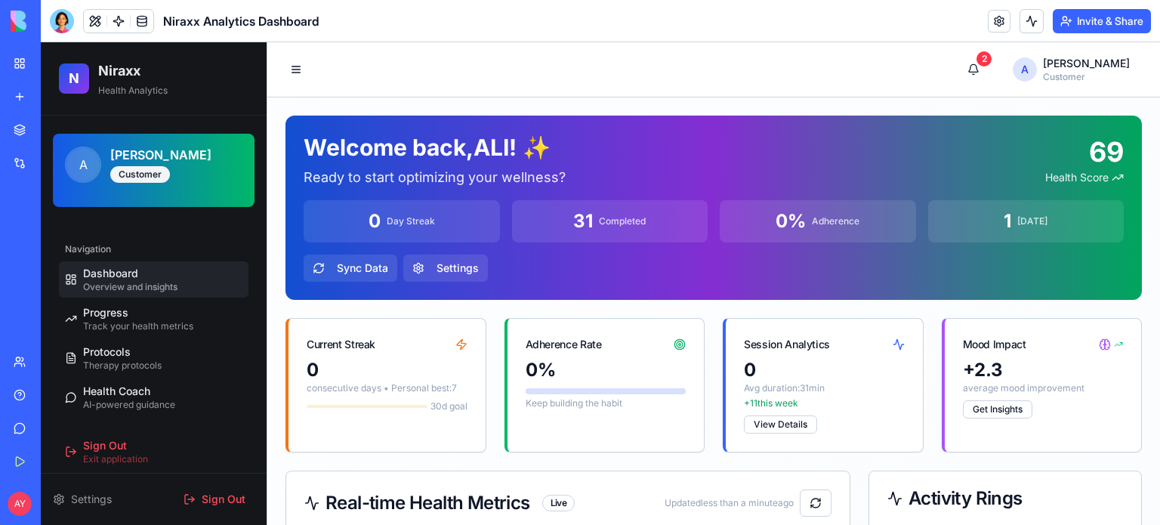
click at [63, 20] on div at bounding box center [62, 21] width 24 height 24
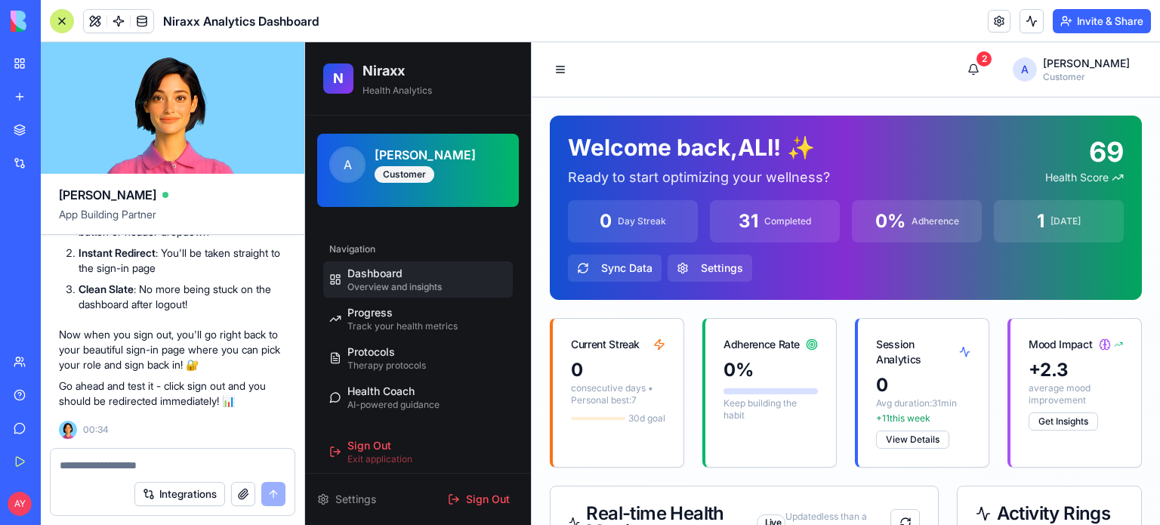
click at [95, 462] on textarea at bounding box center [173, 465] width 226 height 15
type textarea "**********"
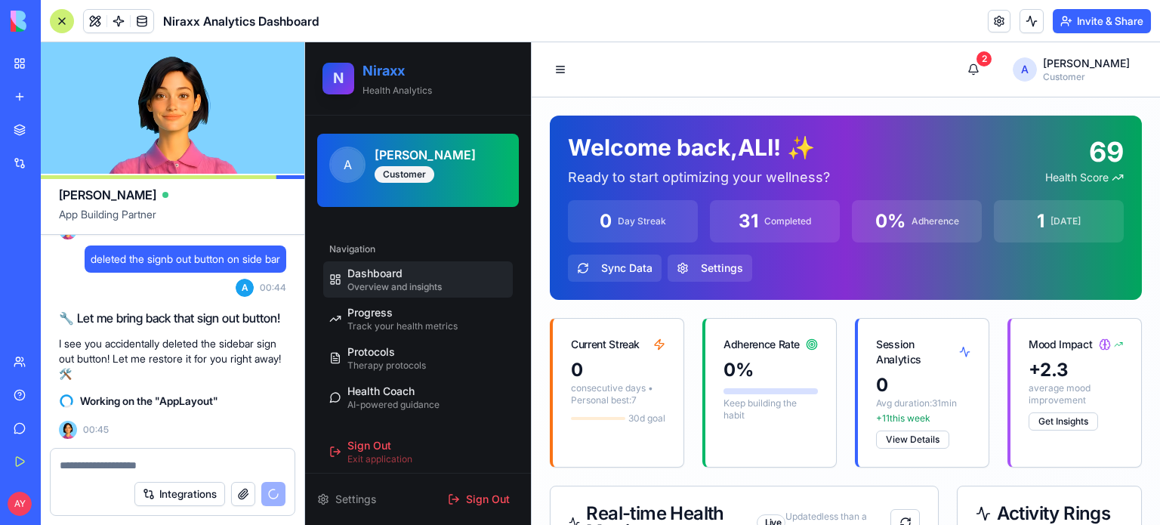
scroll to position [20, 0]
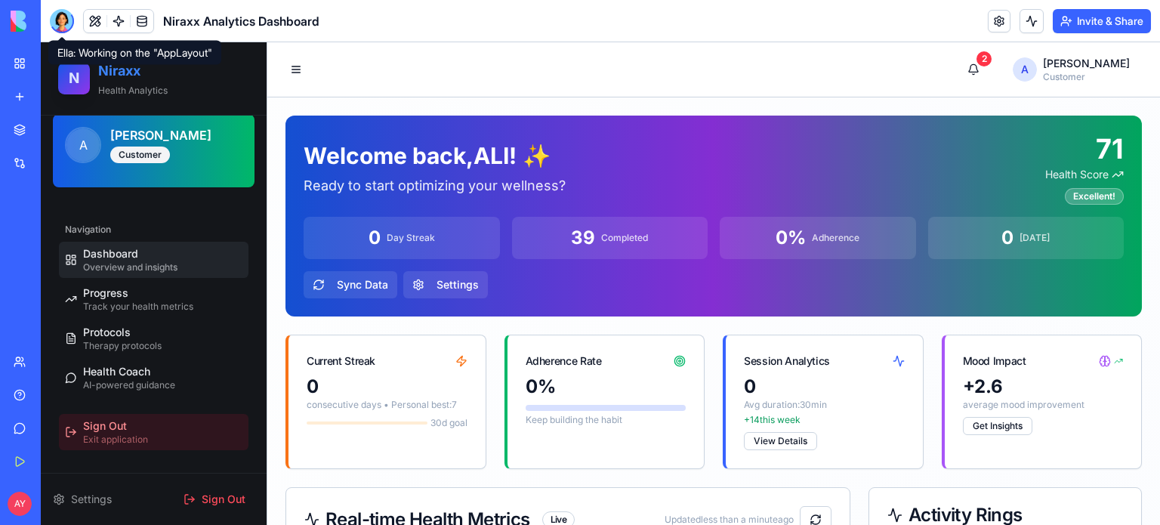
scroll to position [20, 0]
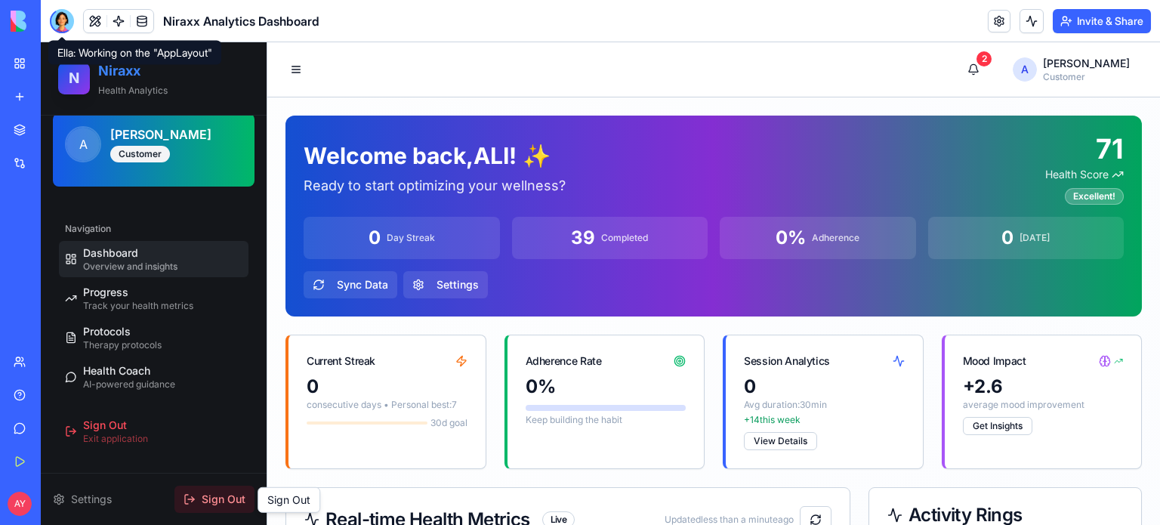
click at [214, 500] on span "Sign Out" at bounding box center [224, 499] width 44 height 15
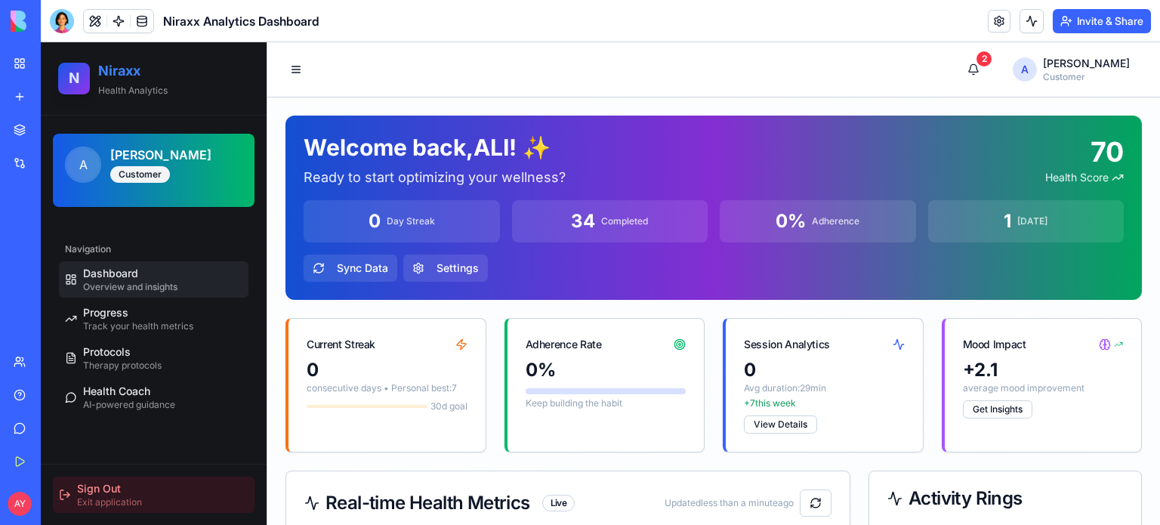
click at [125, 489] on div "Sign Out Exit application" at bounding box center [109, 494] width 65 height 27
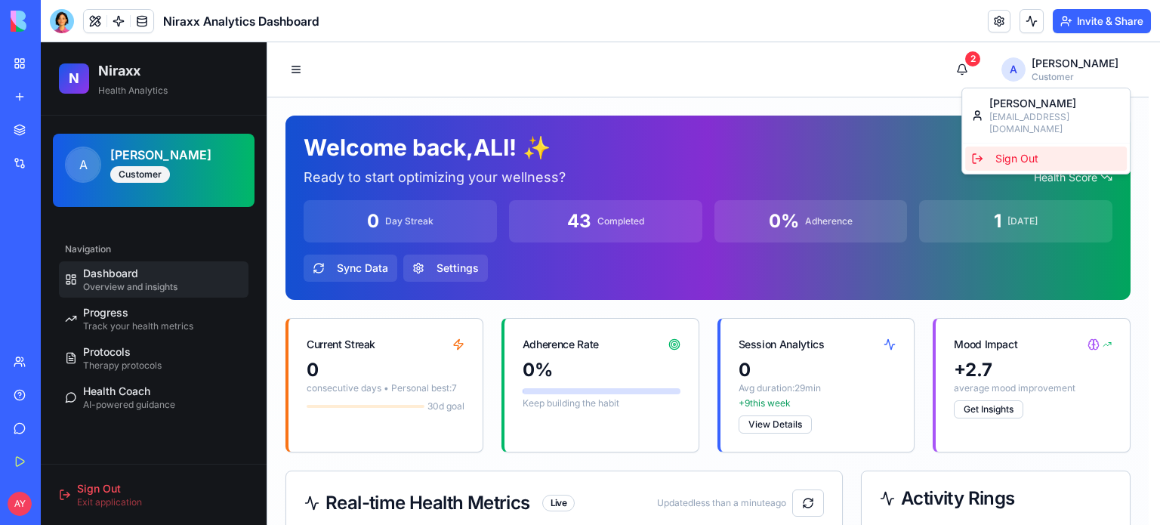
click at [1010, 147] on div "Sign Out" at bounding box center [1046, 159] width 162 height 24
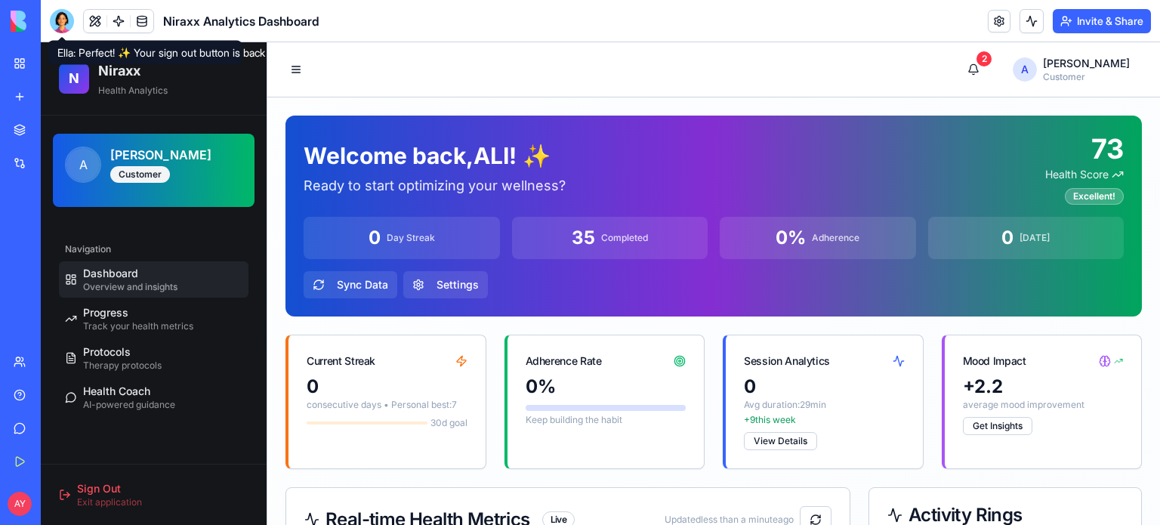
click at [63, 18] on div at bounding box center [62, 21] width 24 height 24
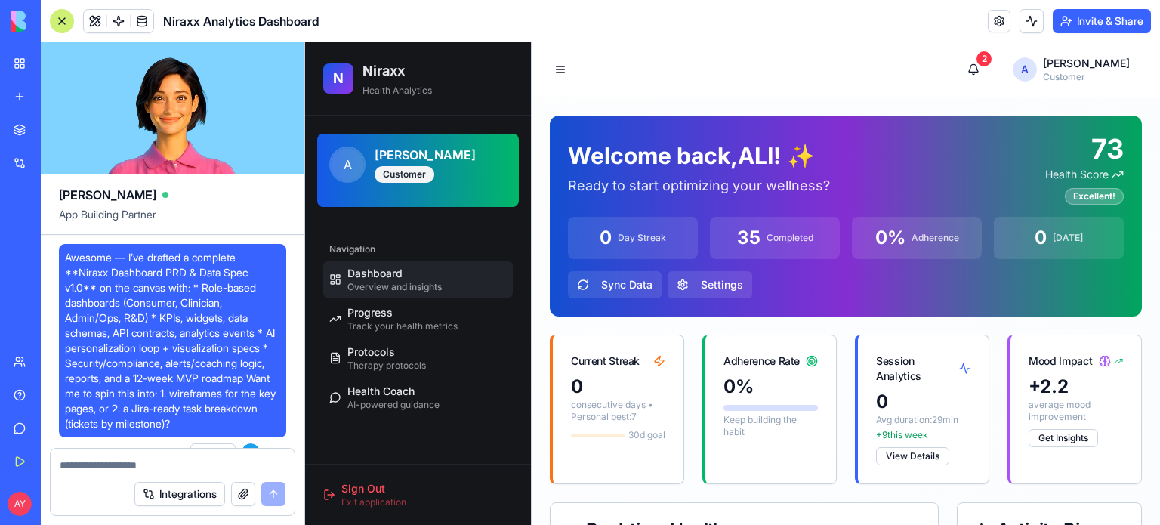
scroll to position [21942, 0]
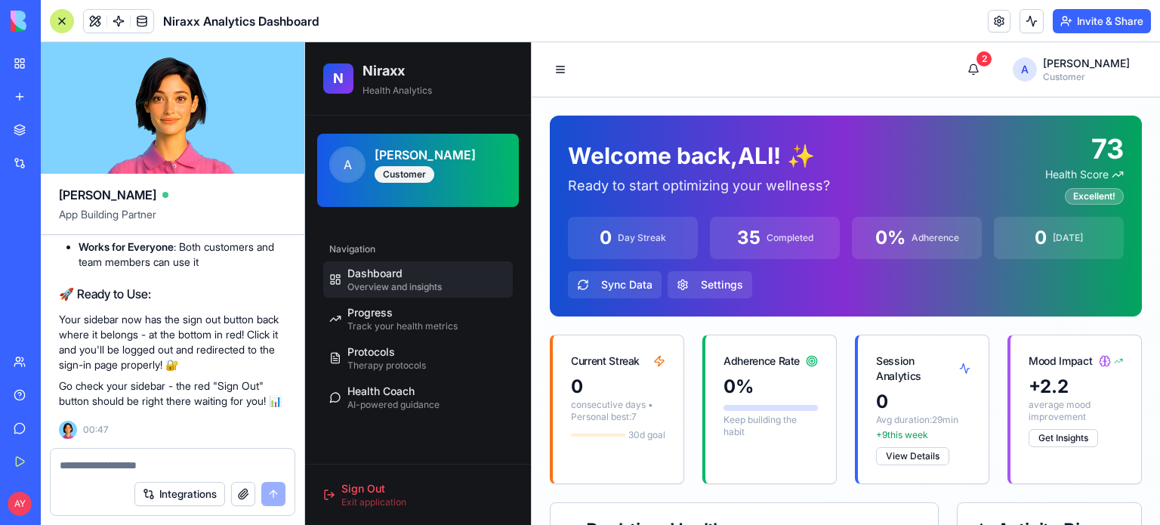
click at [110, 458] on textarea at bounding box center [173, 465] width 226 height 15
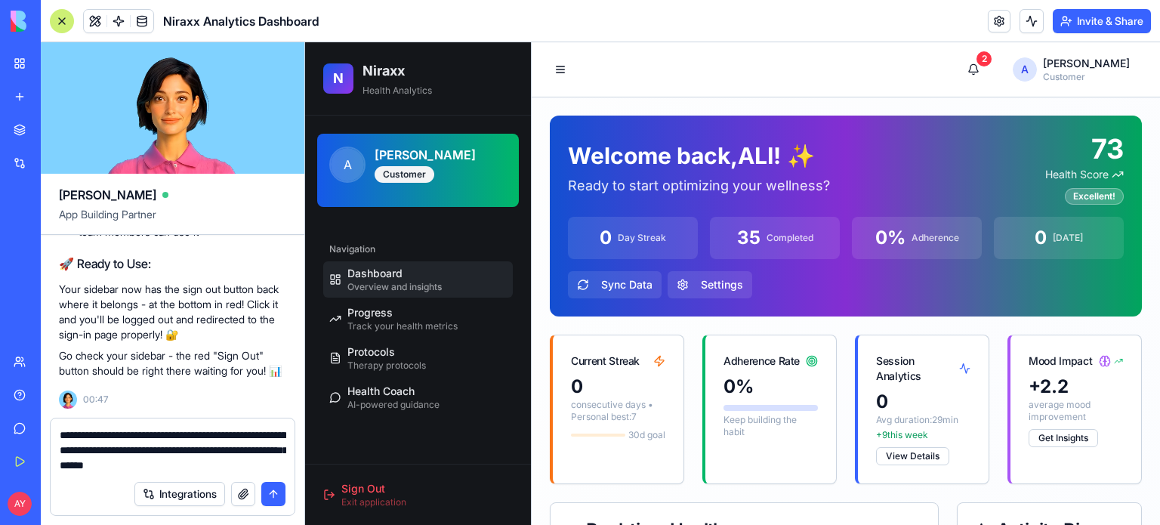
type textarea "**********"
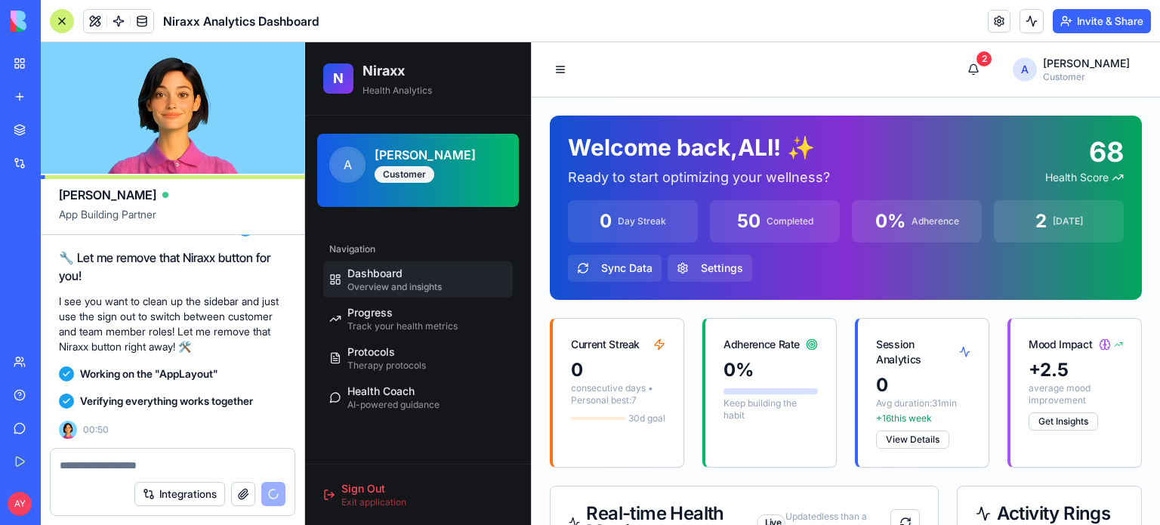
scroll to position [22727, 0]
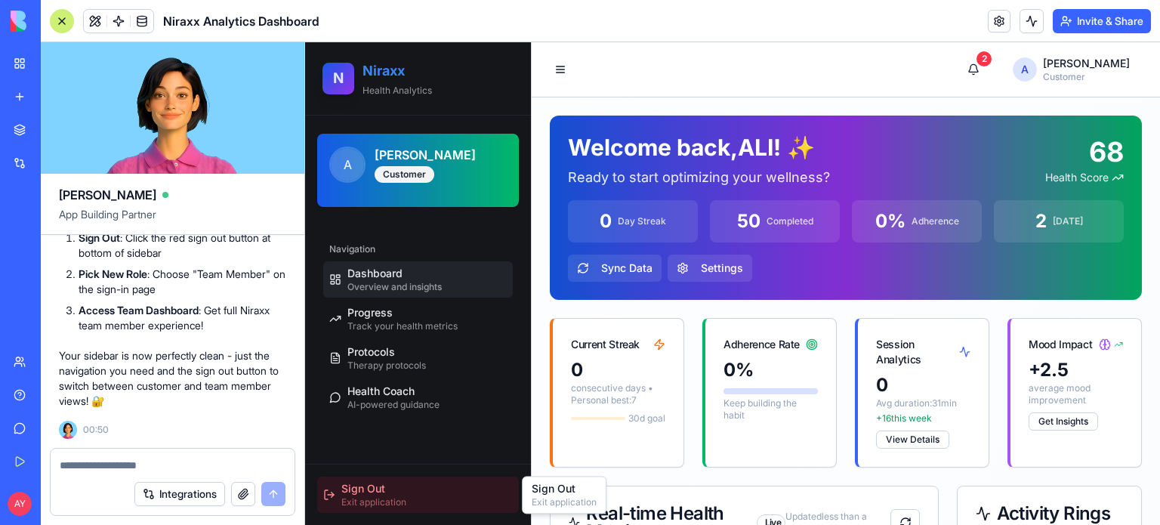
click at [381, 488] on span "Sign Out" at bounding box center [363, 488] width 44 height 15
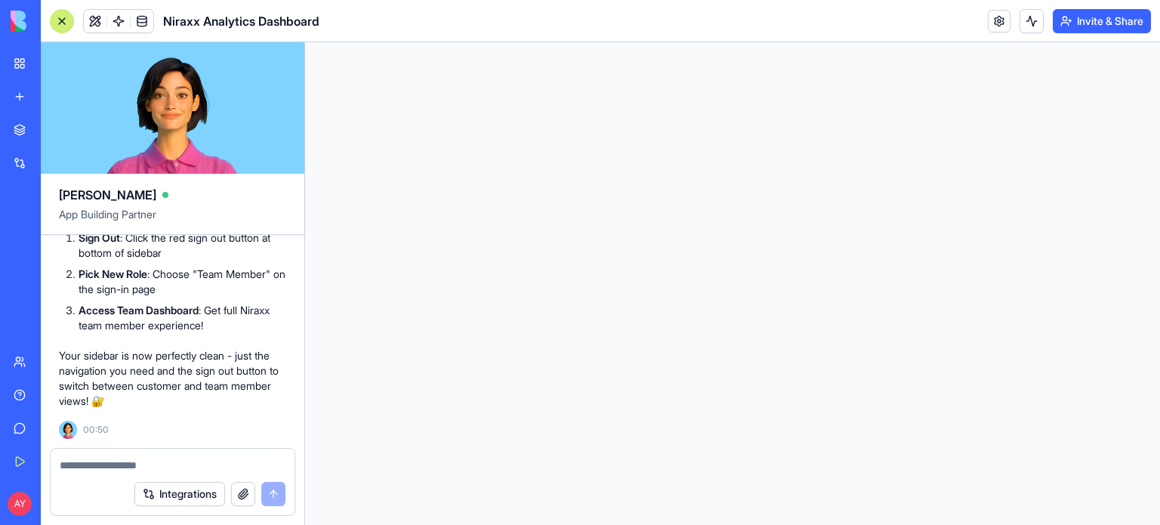
scroll to position [0, 0]
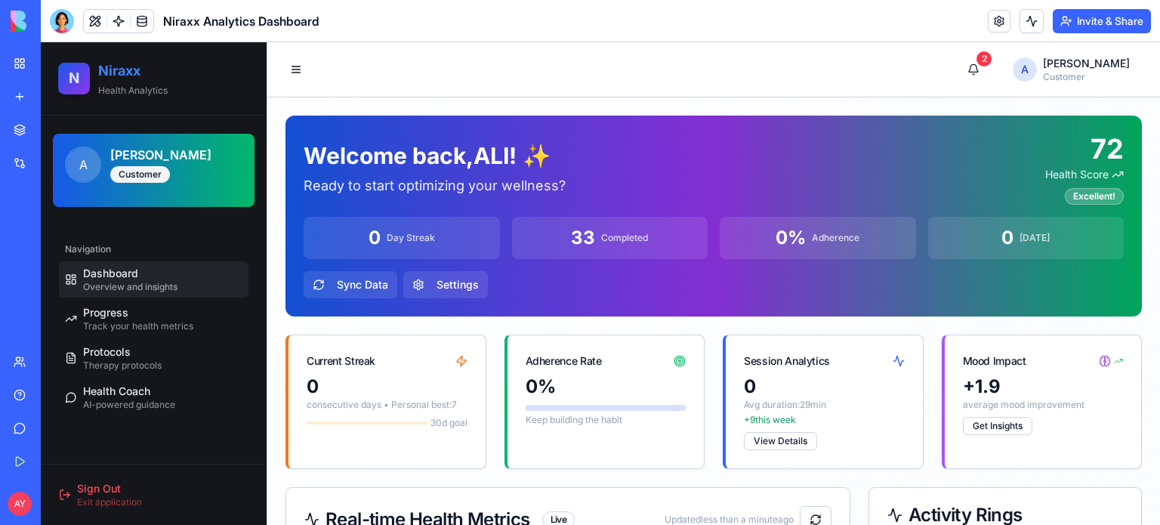
click at [125, 69] on h2 "Niraxx" at bounding box center [173, 70] width 150 height 21
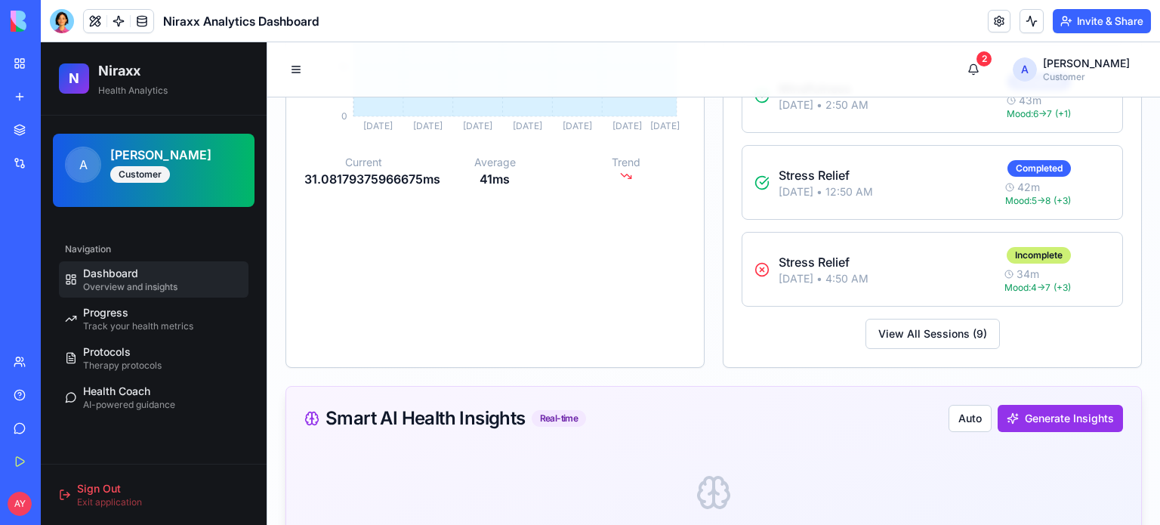
scroll to position [1359, 0]
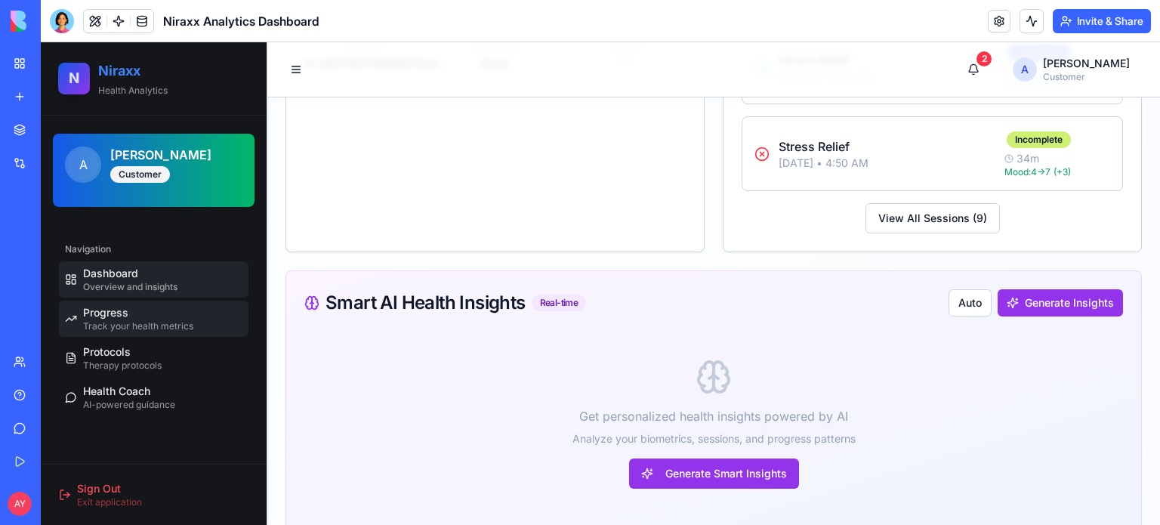
click at [131, 324] on span "Track your health metrics" at bounding box center [138, 326] width 110 height 12
select select "*****"
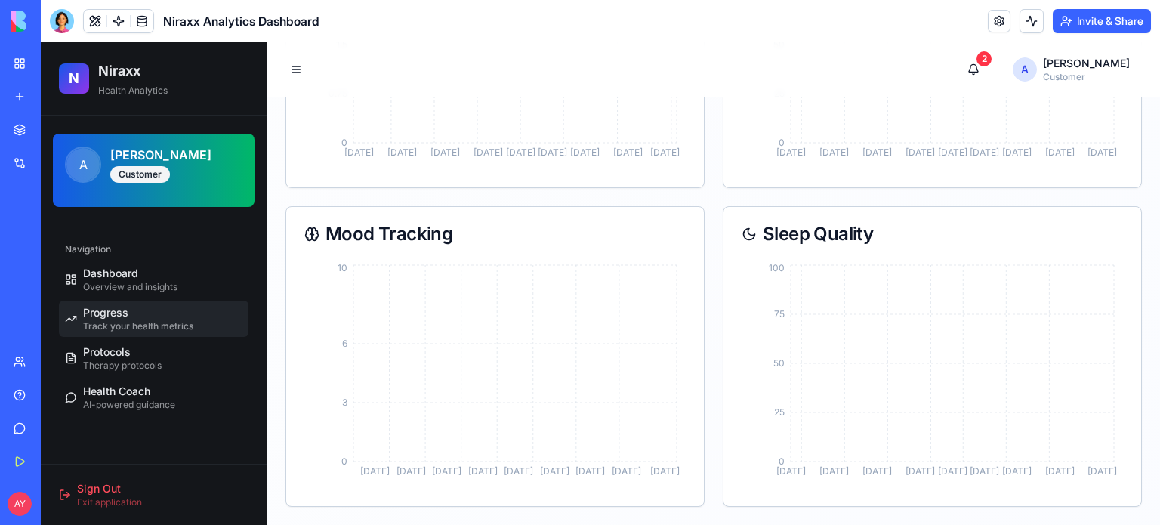
scroll to position [1168, 0]
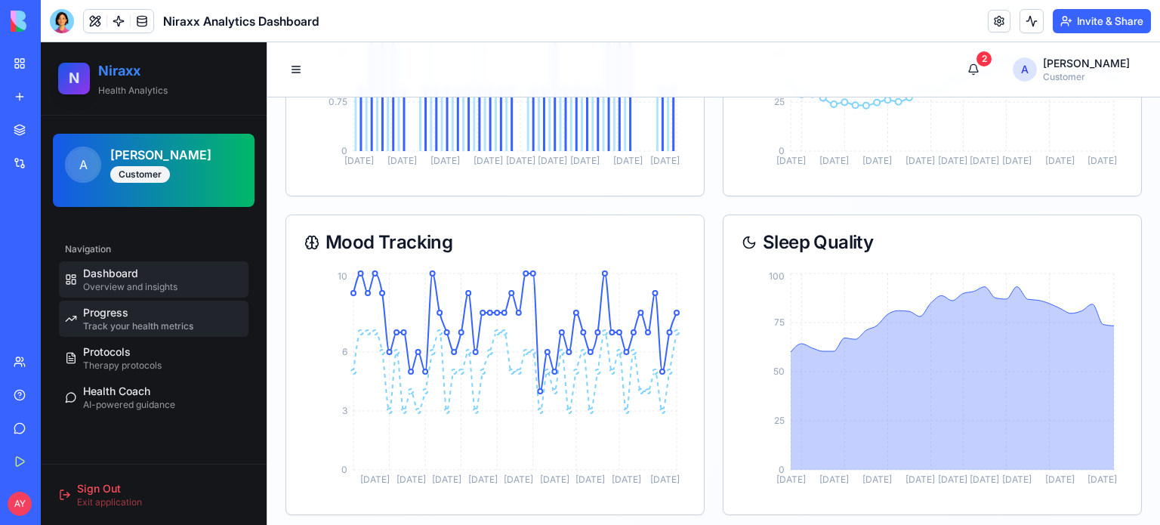
click at [131, 276] on span "Dashboard" at bounding box center [110, 273] width 55 height 15
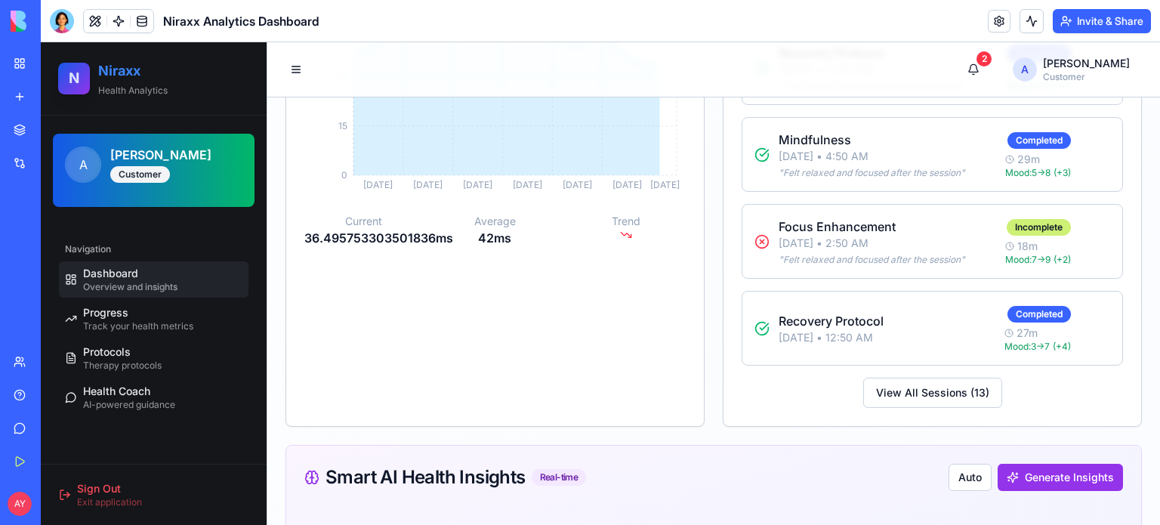
click at [119, 72] on h2 "Niraxx" at bounding box center [173, 70] width 150 height 21
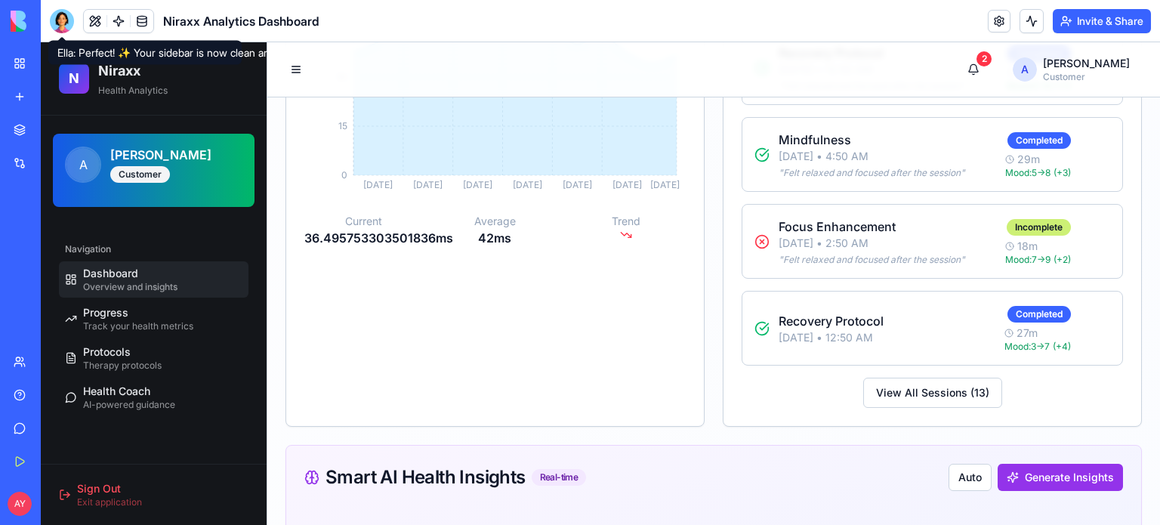
click at [63, 14] on div at bounding box center [62, 21] width 24 height 24
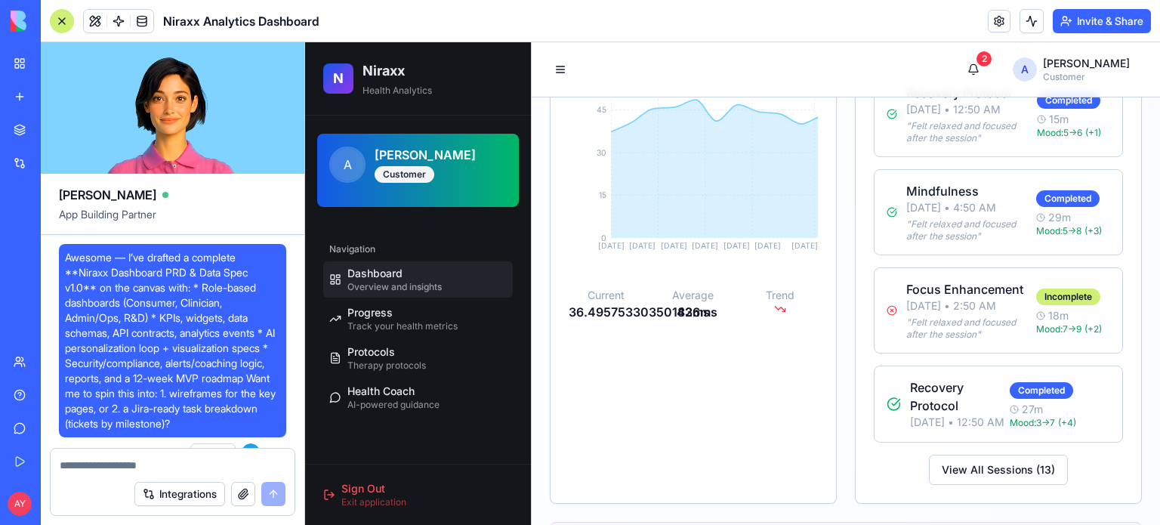
scroll to position [22727, 0]
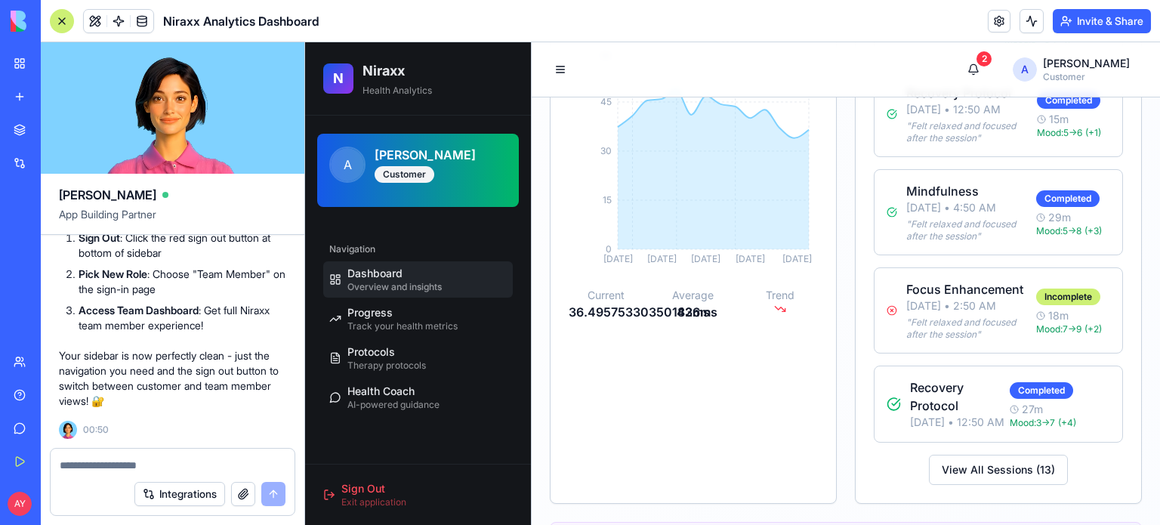
paste textarea "*"
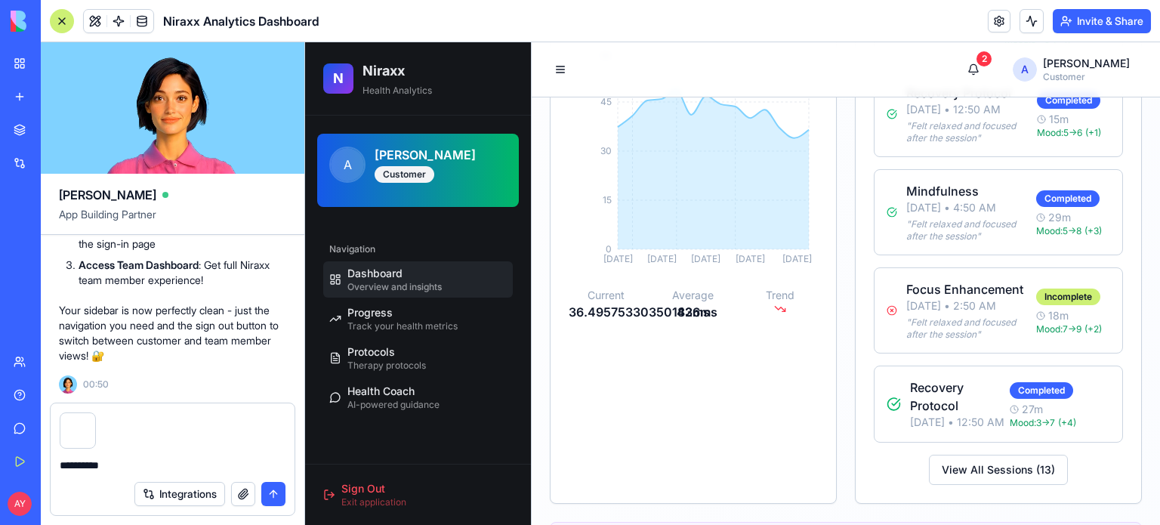
type textarea "**********"
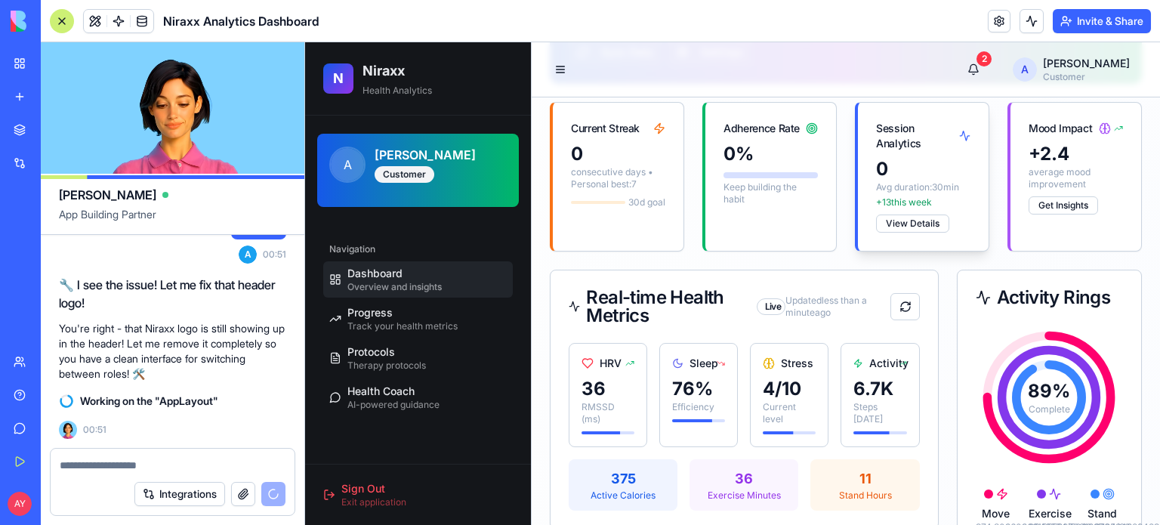
scroll to position [187, 0]
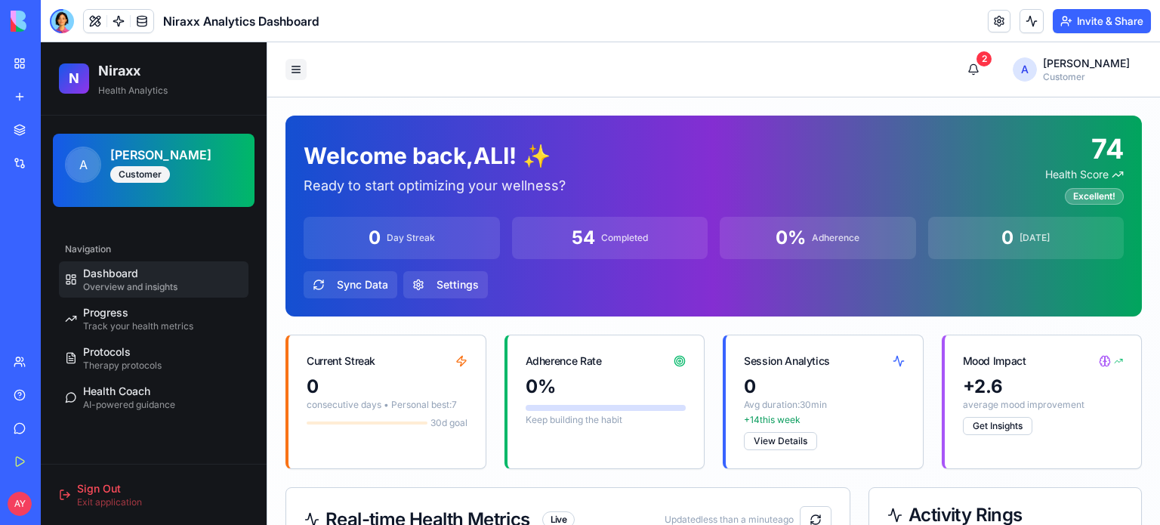
click at [296, 69] on button "Toggle sidebar" at bounding box center [295, 69] width 21 height 21
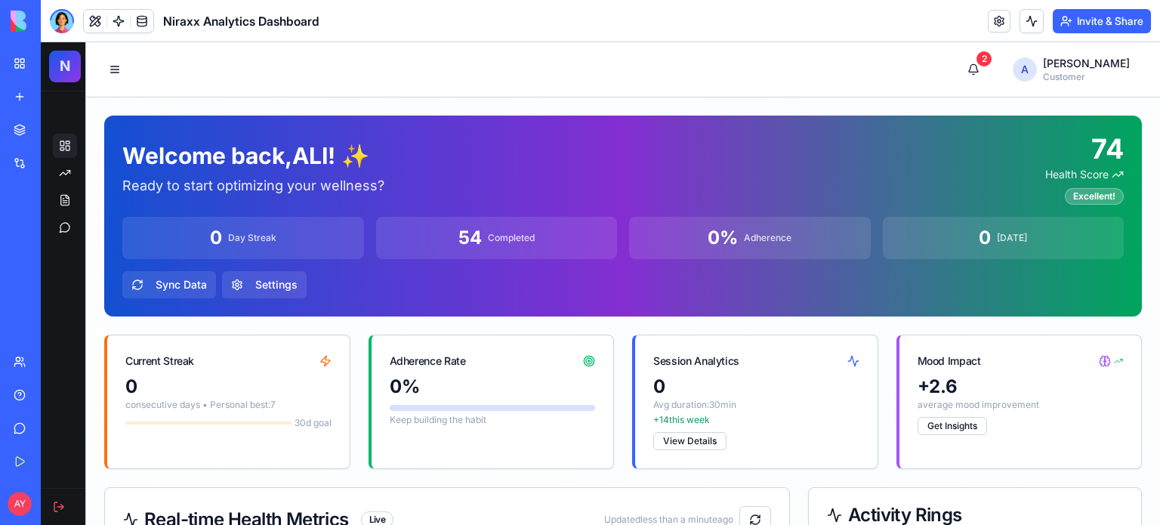
click at [69, 69] on span "N" at bounding box center [65, 66] width 11 height 22
click at [117, 69] on button "Toggle sidebar" at bounding box center [114, 69] width 21 height 21
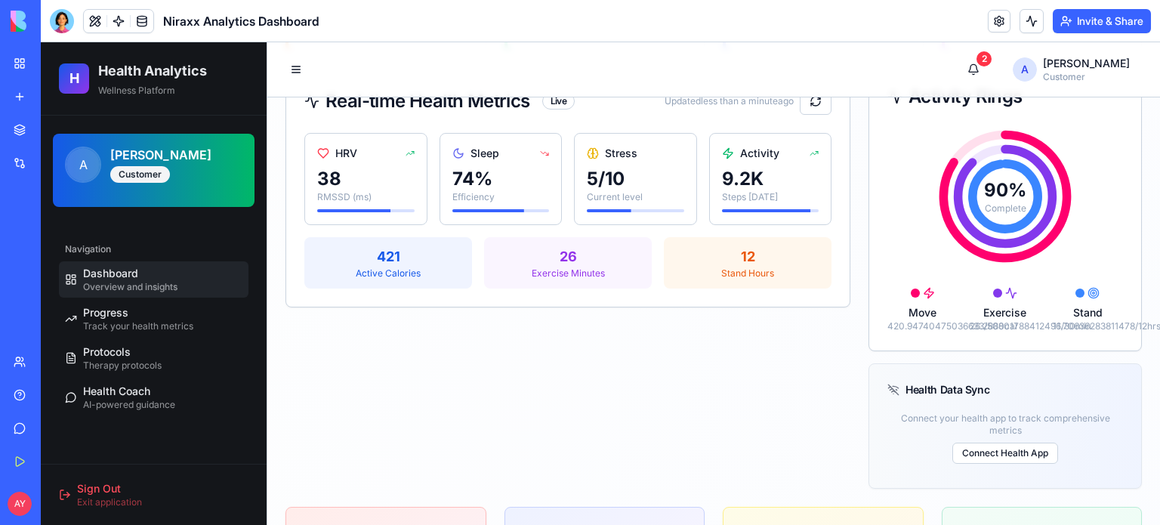
scroll to position [453, 0]
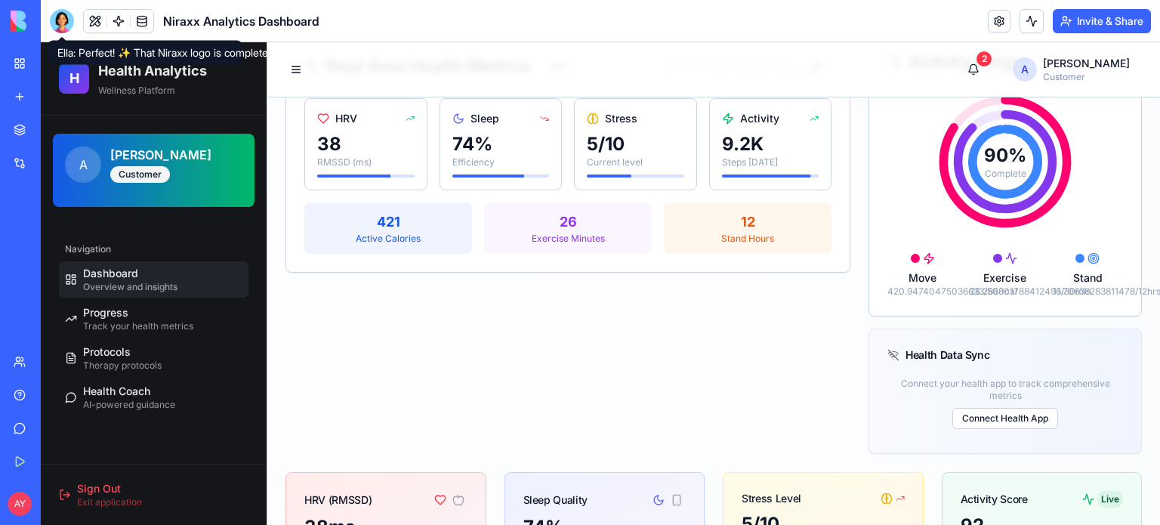
click at [69, 14] on div at bounding box center [62, 21] width 24 height 24
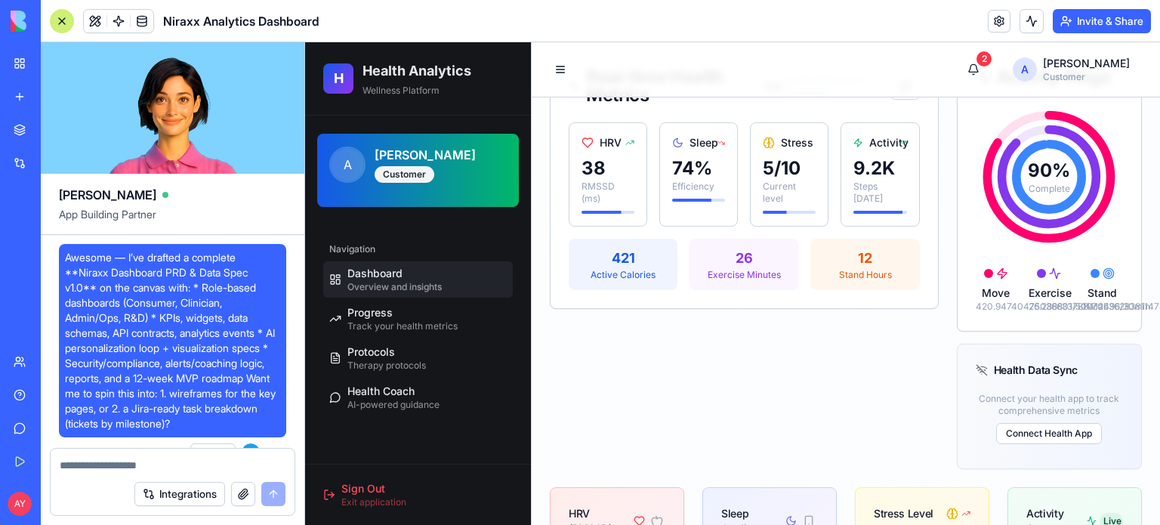
scroll to position [23443, 0]
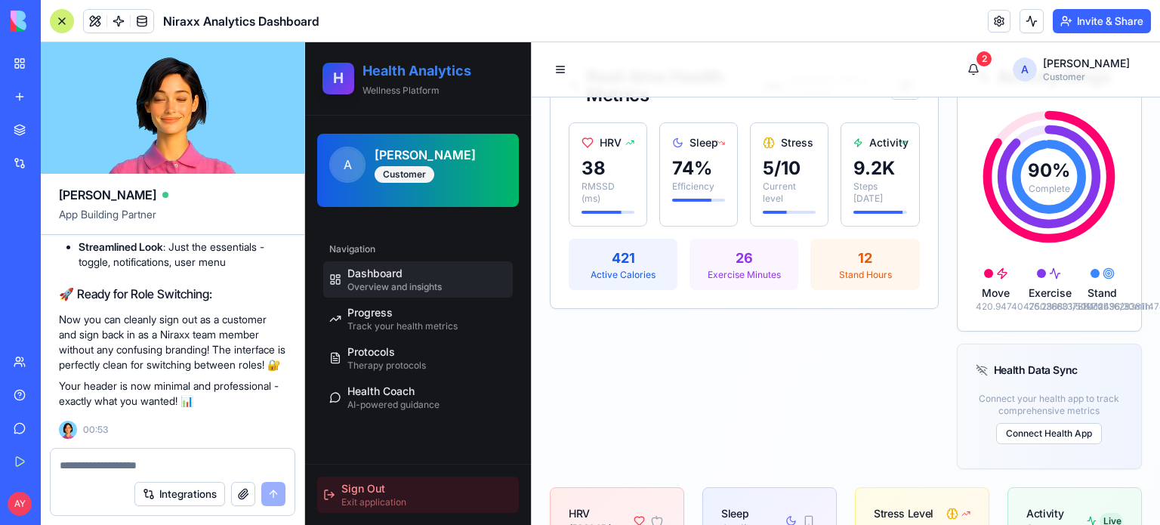
click at [372, 481] on span "Sign Out" at bounding box center [363, 488] width 44 height 15
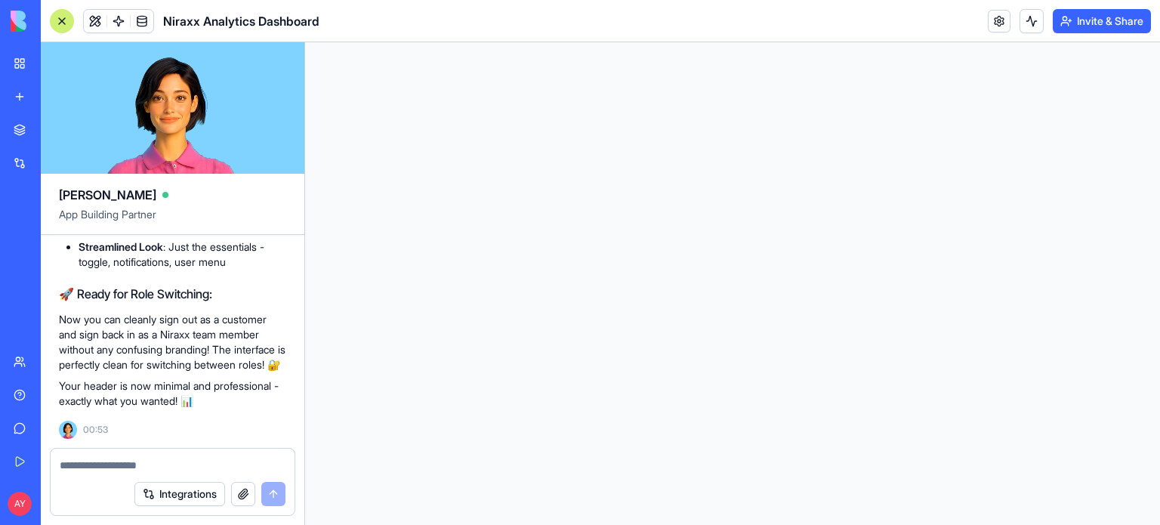
scroll to position [0, 0]
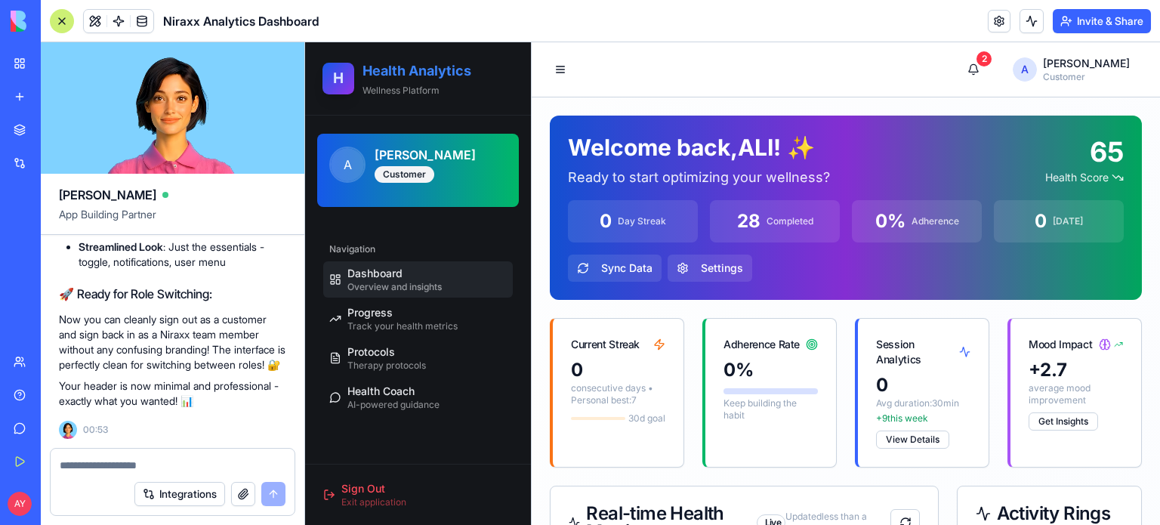
click at [437, 73] on h2 "Health Analytics" at bounding box center [438, 70] width 150 height 21
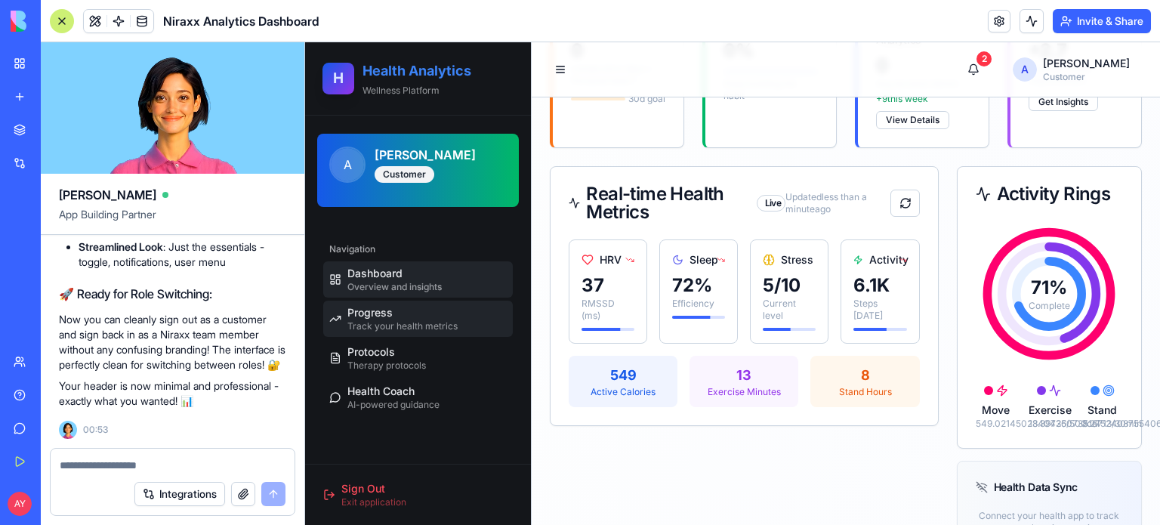
scroll to position [378, 0]
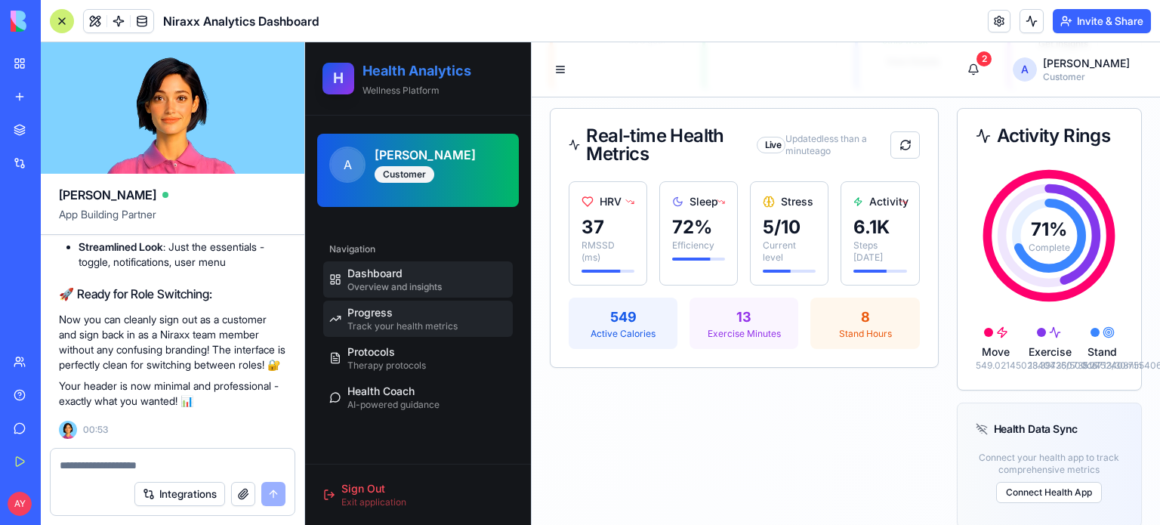
click at [424, 314] on div "Progress Track your health metrics" at bounding box center [402, 318] width 110 height 27
select select "*****"
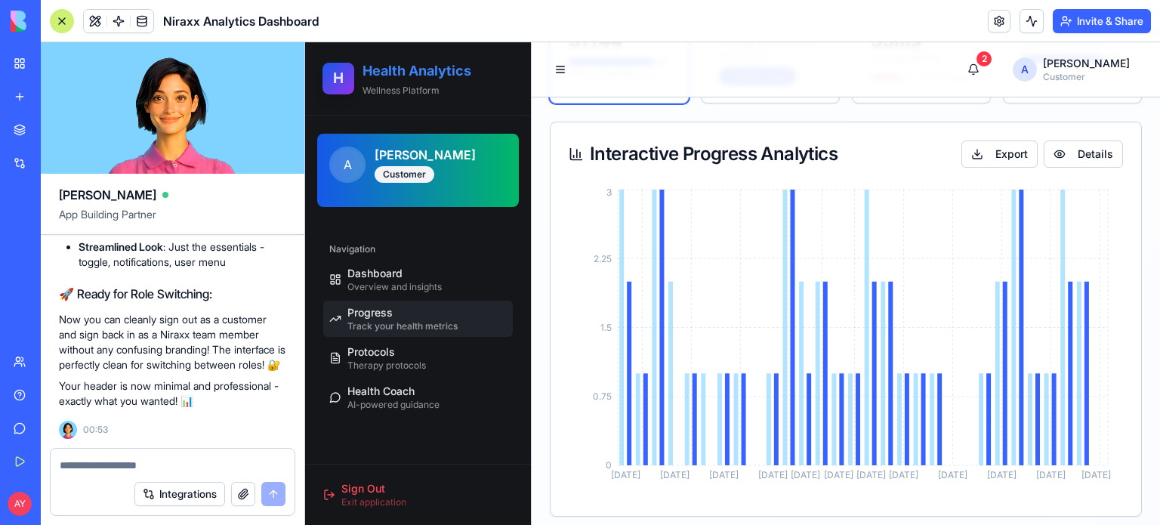
click at [437, 82] on div "Health Analytics Wellness Platform" at bounding box center [438, 78] width 150 height 36
click at [417, 66] on h2 "Health Analytics" at bounding box center [438, 70] width 150 height 21
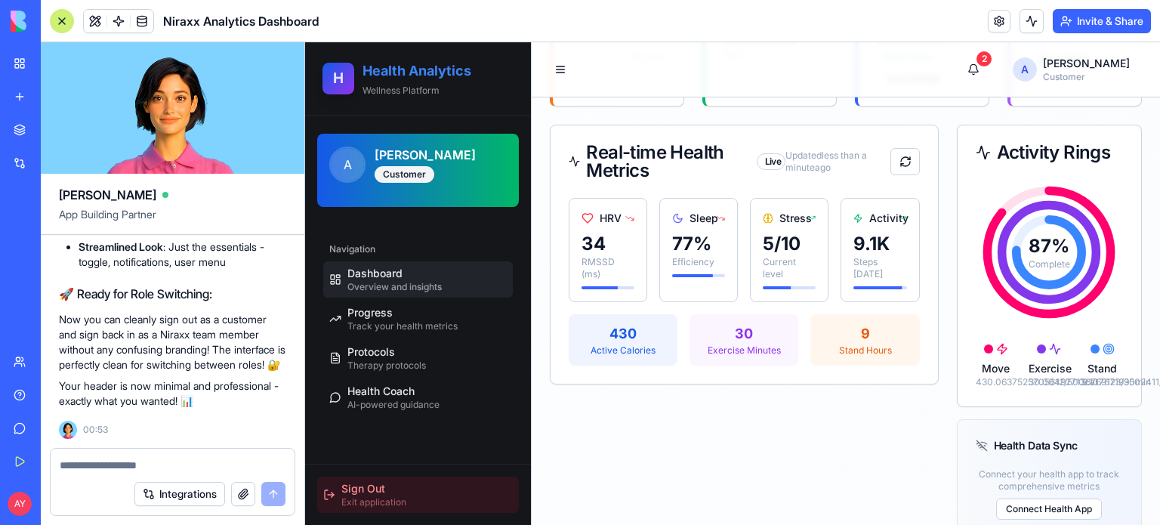
click at [378, 487] on span "Sign Out" at bounding box center [363, 488] width 44 height 15
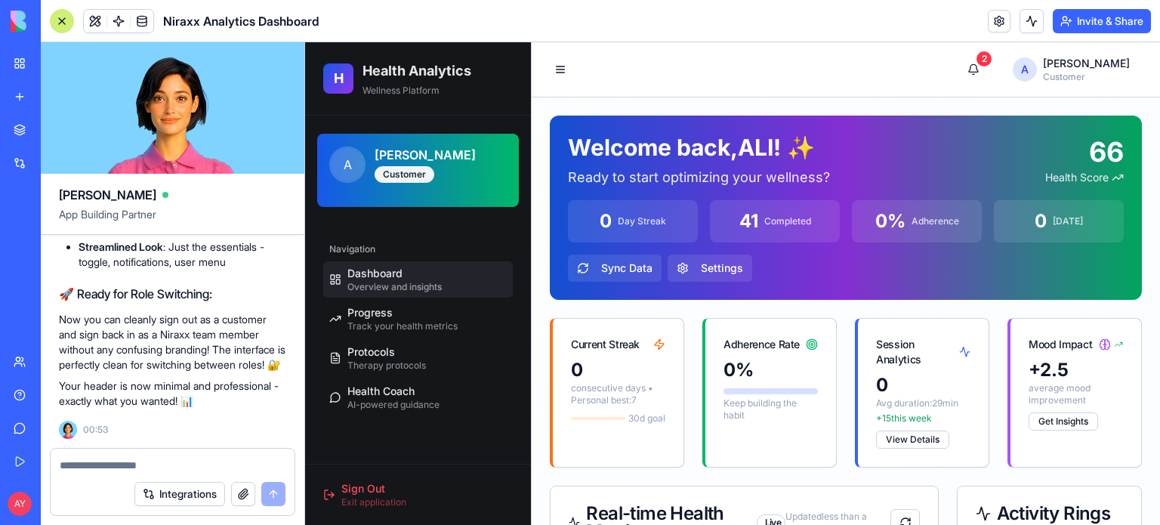
scroll to position [22990, 0]
paste textarea "*"
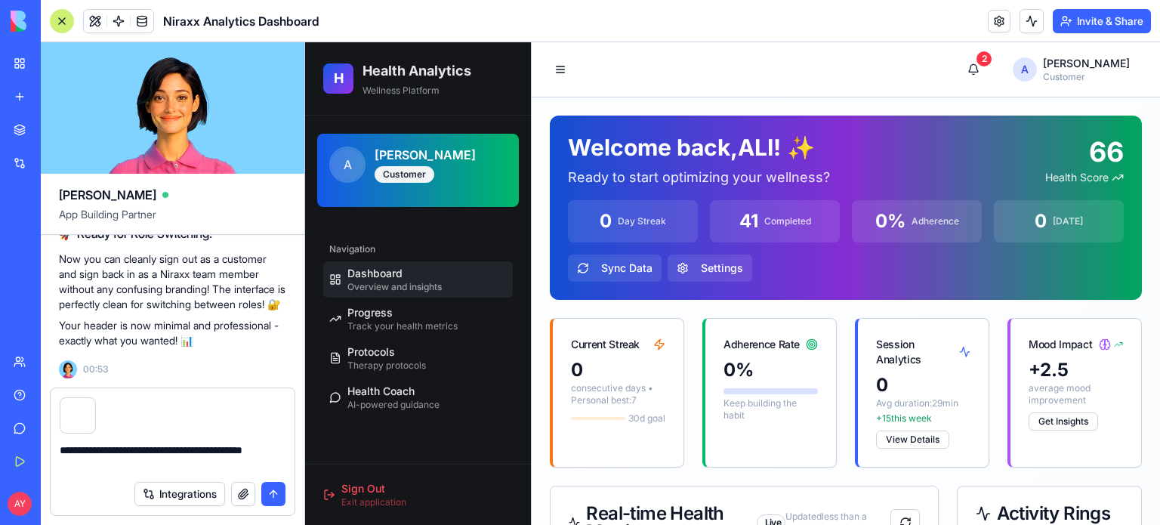
type textarea "**********"
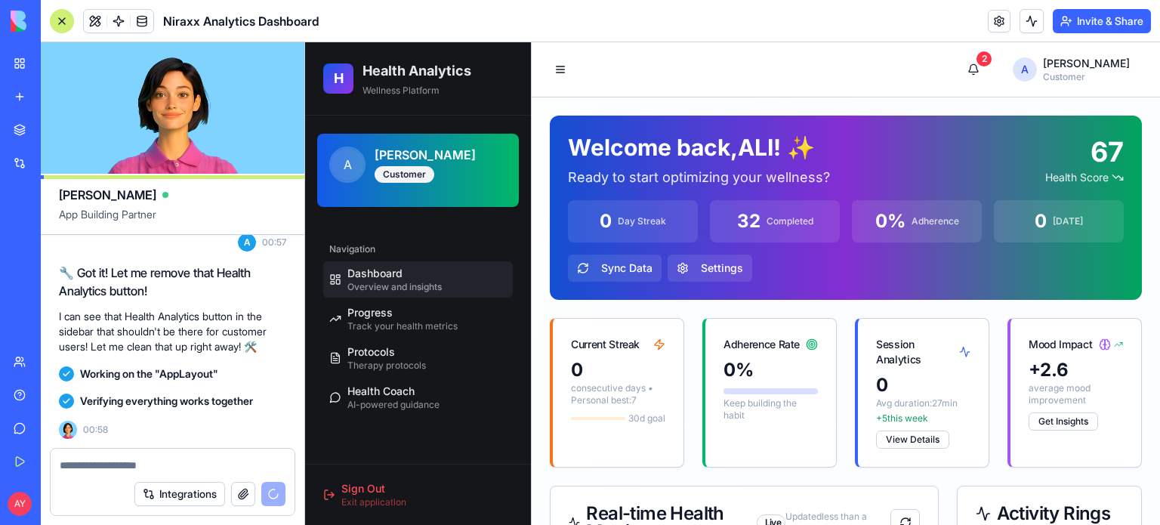
scroll to position [24174, 0]
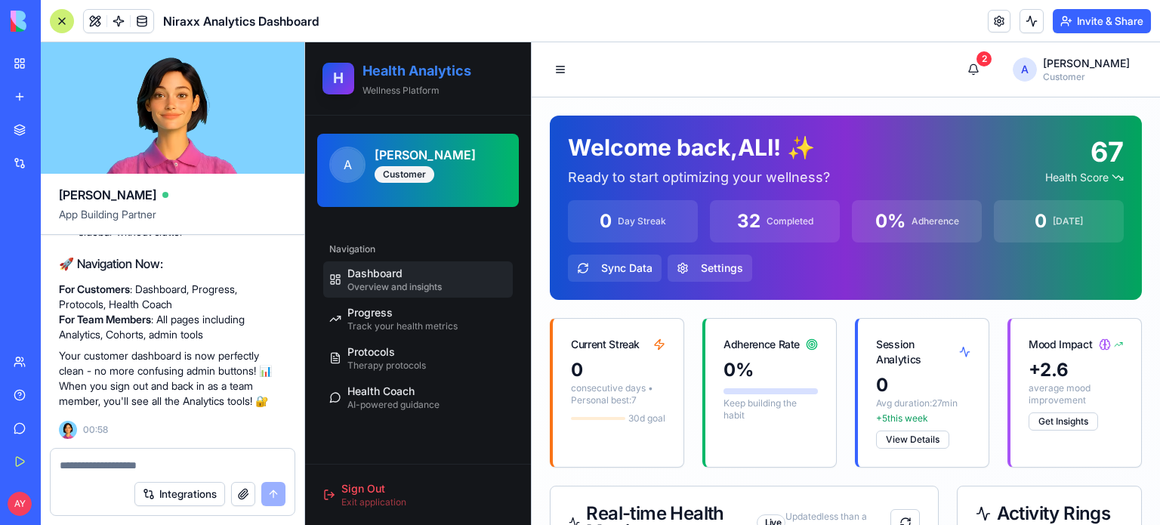
click at [401, 72] on h2 "Health Analytics" at bounding box center [438, 70] width 150 height 21
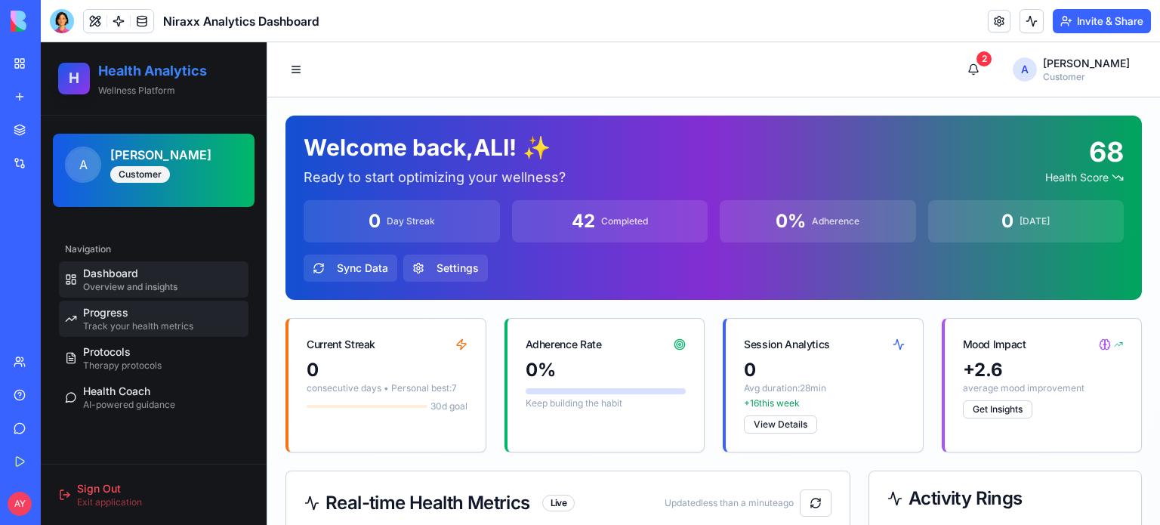
click at [132, 329] on span "Track your health metrics" at bounding box center [138, 326] width 110 height 12
select select "*****"
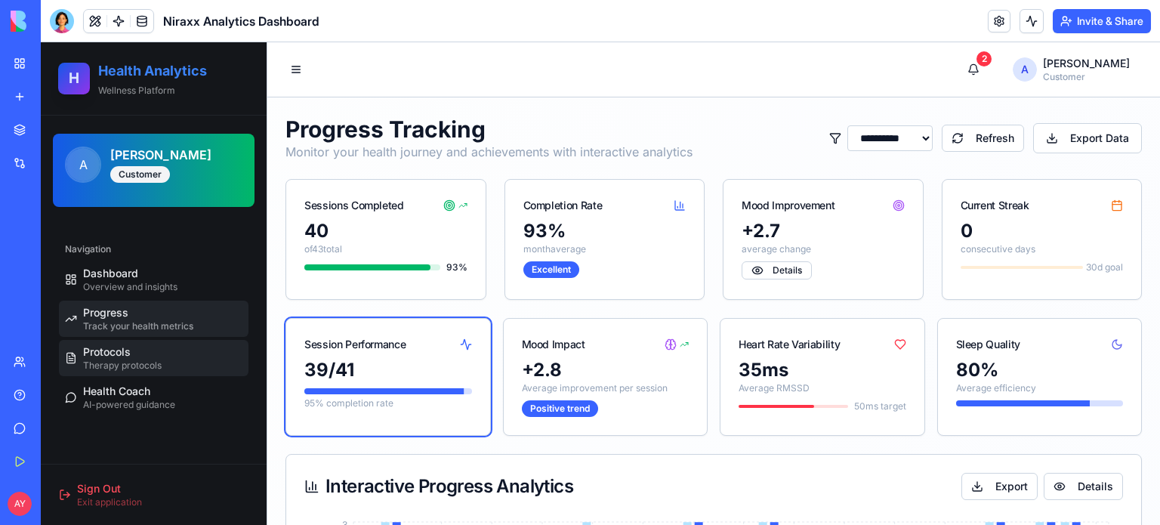
click at [127, 364] on span "Therapy protocols" at bounding box center [122, 365] width 79 height 12
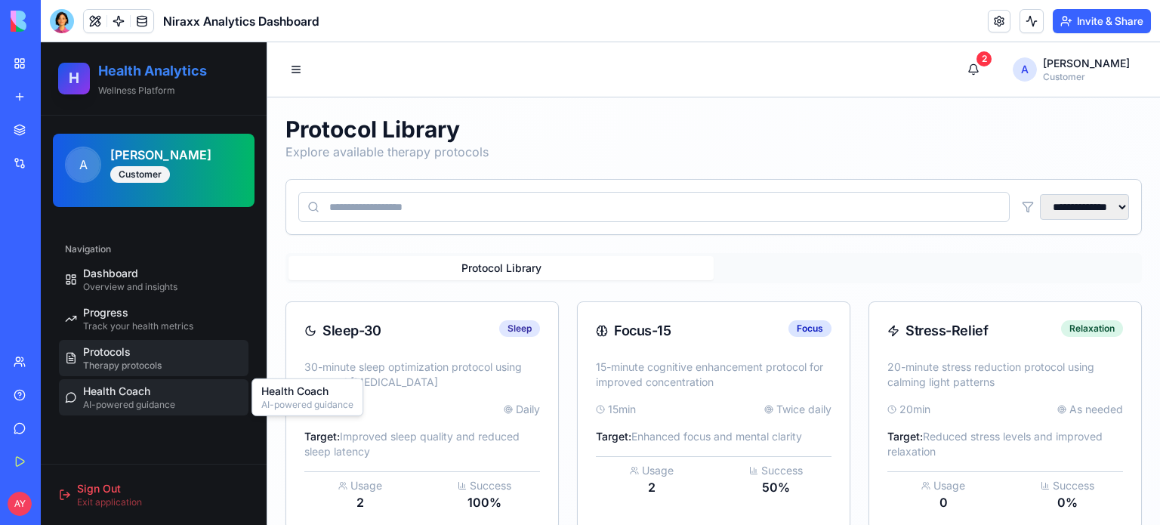
click at [131, 404] on span "AI-powered guidance" at bounding box center [129, 405] width 92 height 12
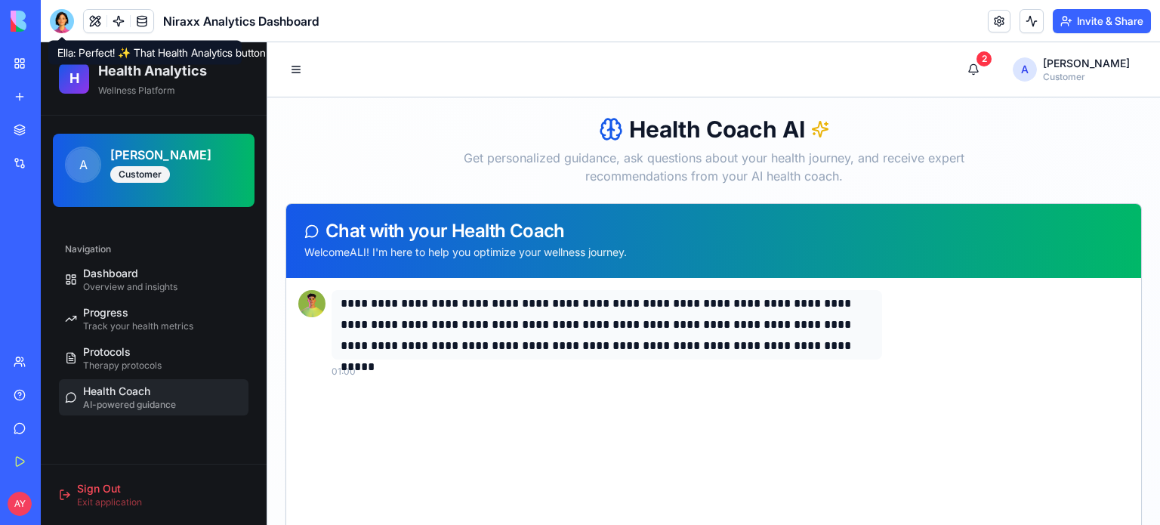
click at [63, 20] on div at bounding box center [62, 21] width 24 height 24
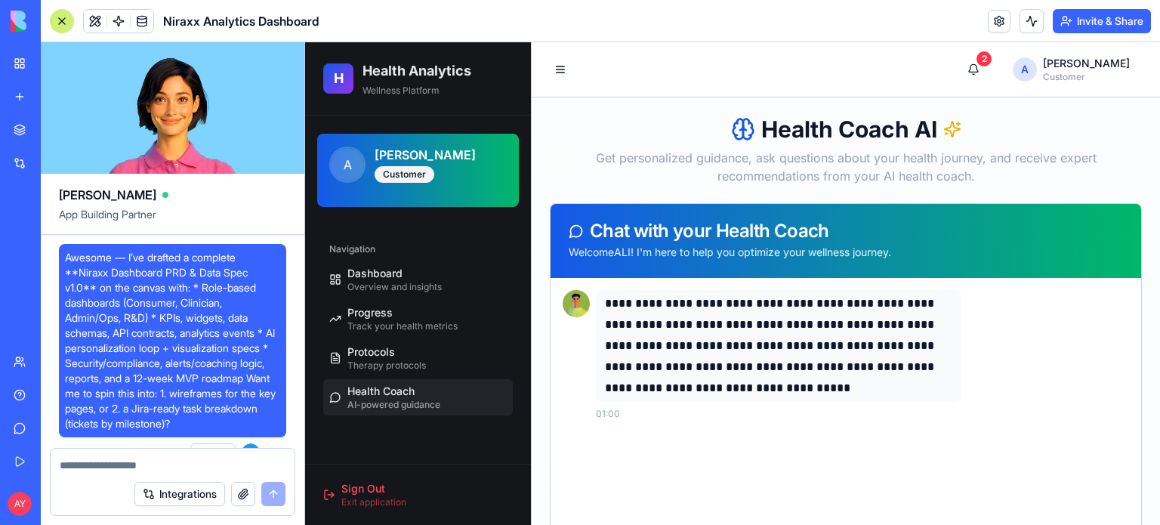
scroll to position [24174, 0]
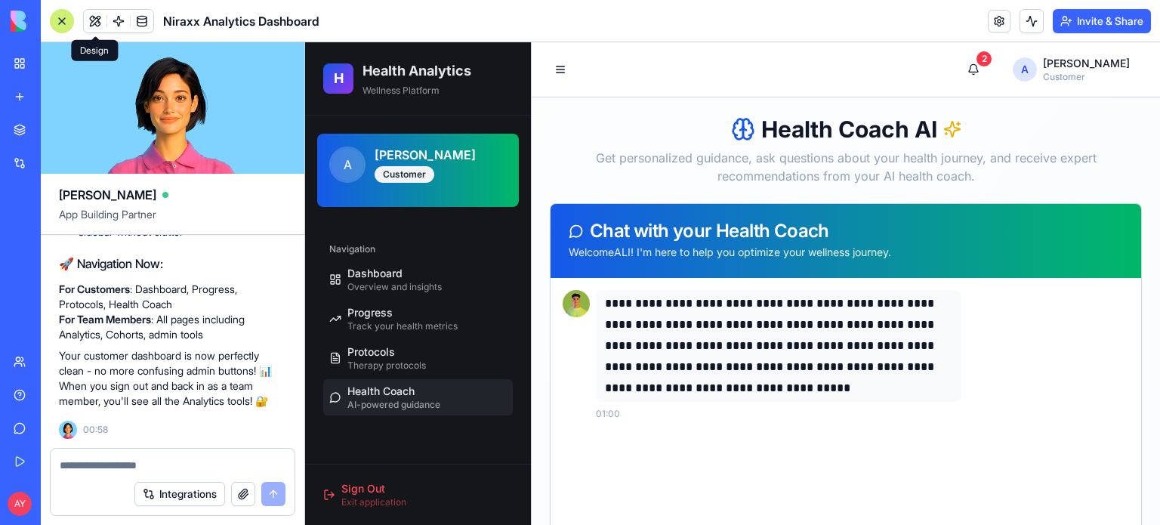
click at [94, 21] on button at bounding box center [95, 21] width 23 height 23
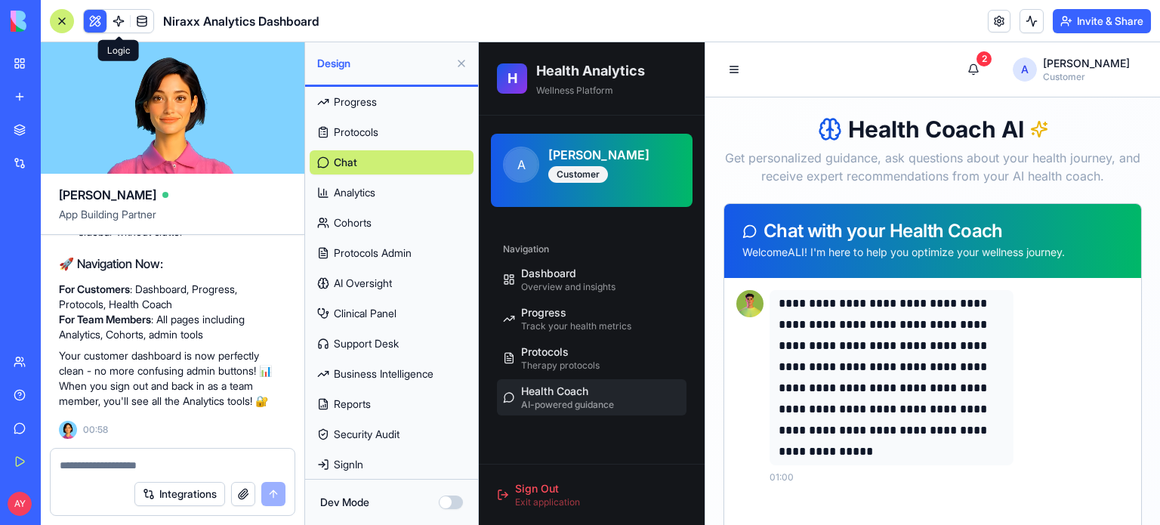
scroll to position [63, 0]
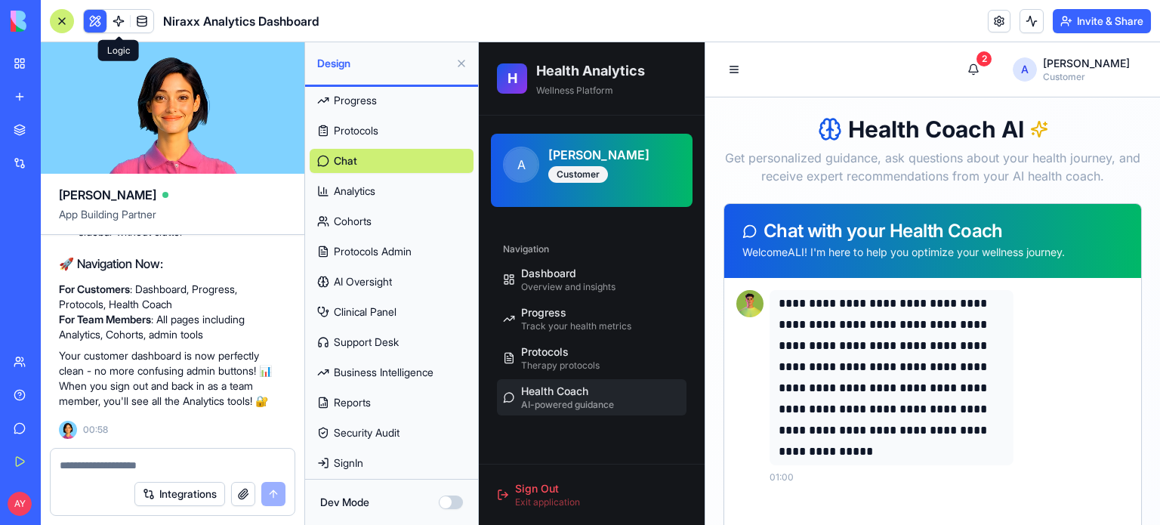
click at [367, 467] on link "SignIn" at bounding box center [392, 463] width 164 height 24
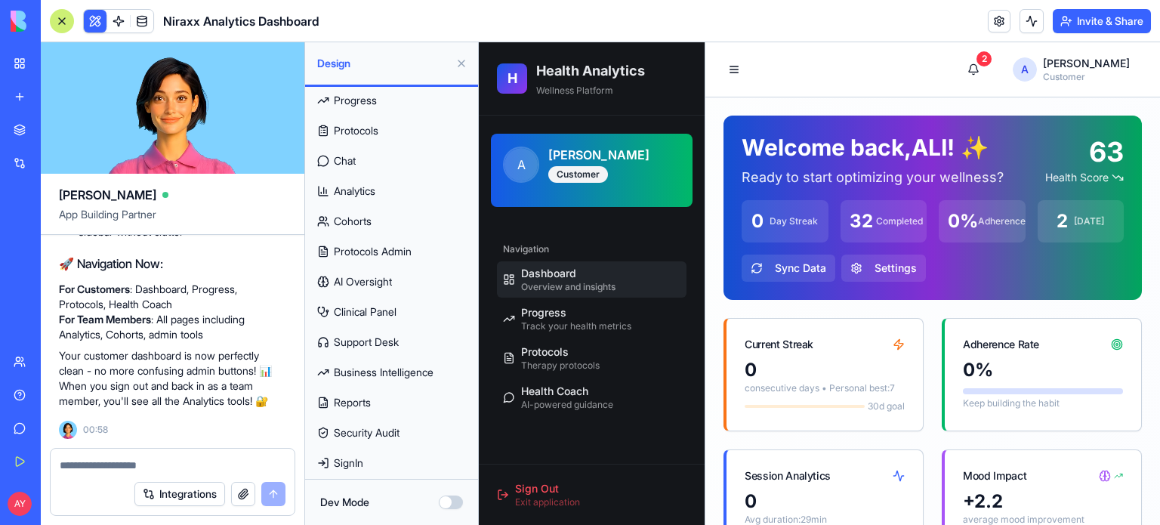
click at [369, 434] on span "Security Audit" at bounding box center [367, 432] width 66 height 15
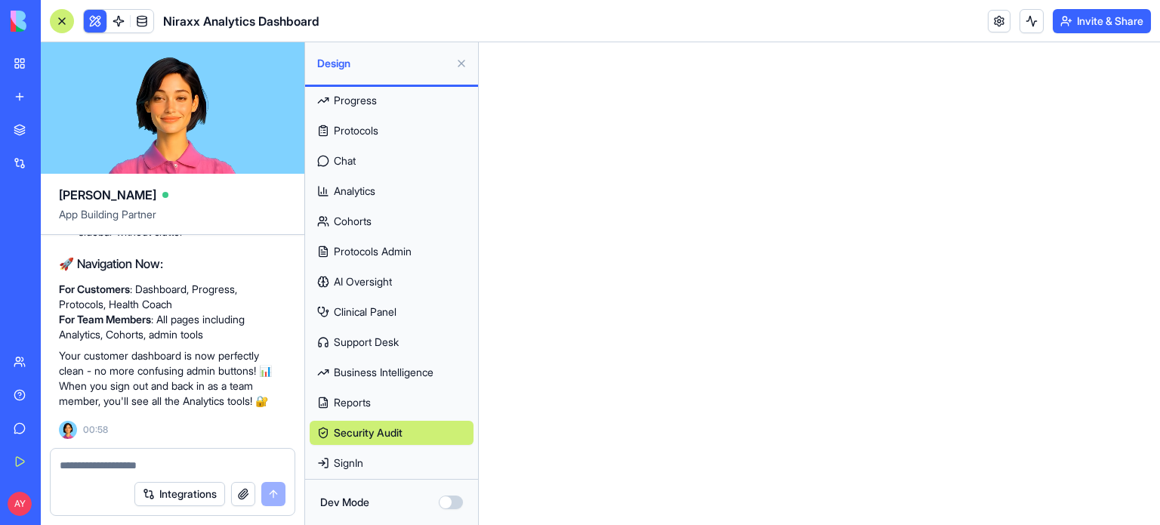
click at [371, 403] on span "Reports" at bounding box center [352, 402] width 37 height 15
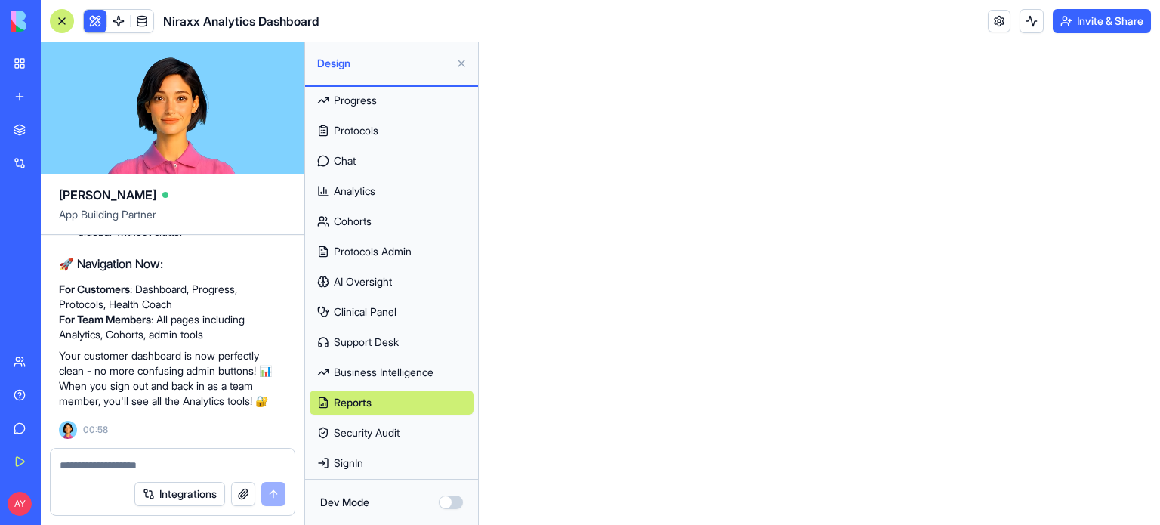
click at [380, 338] on span "Support Desk" at bounding box center [366, 342] width 65 height 15
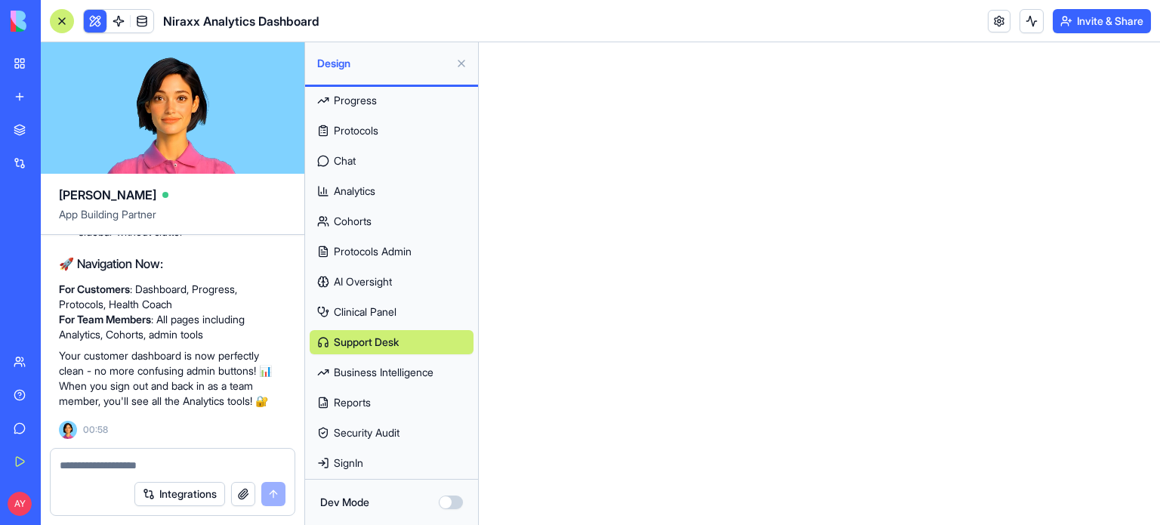
click at [375, 316] on span "Clinical Panel" at bounding box center [365, 311] width 63 height 15
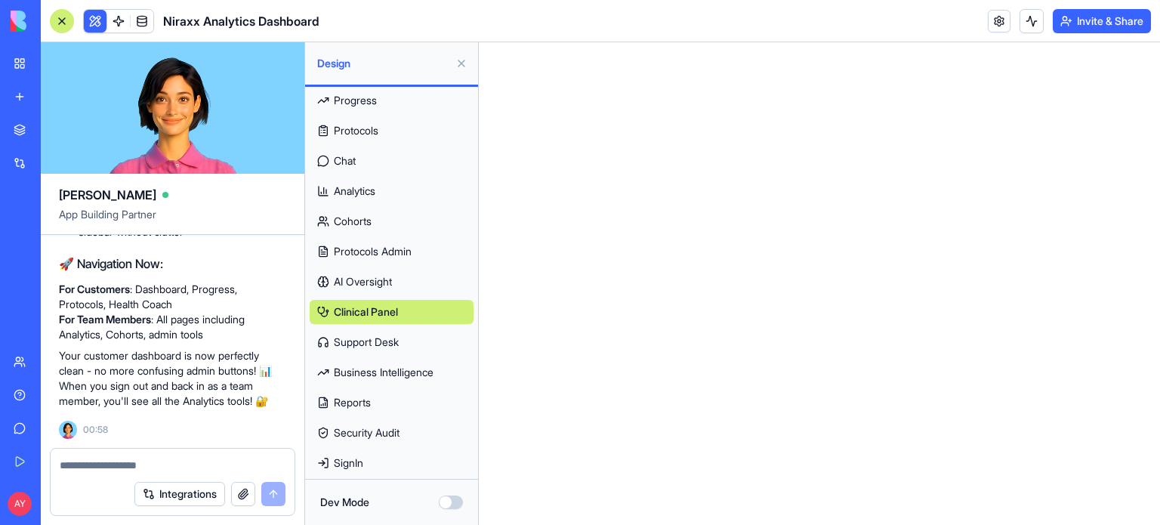
click at [375, 273] on link "AI Oversight" at bounding box center [392, 282] width 164 height 24
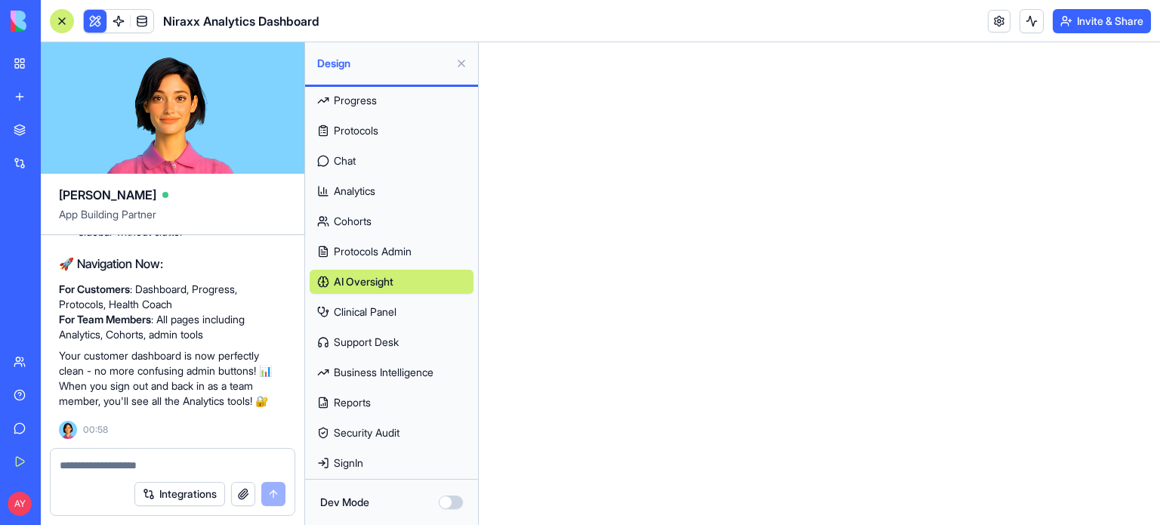
click at [376, 250] on span "Protocols Admin" at bounding box center [373, 251] width 78 height 15
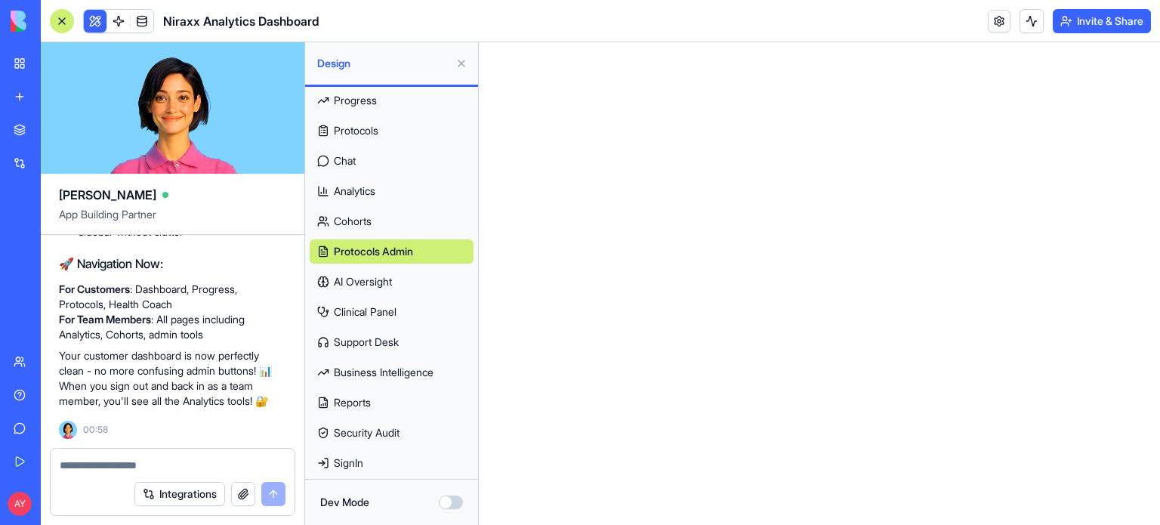
click at [366, 214] on span "Cohorts" at bounding box center [353, 221] width 38 height 15
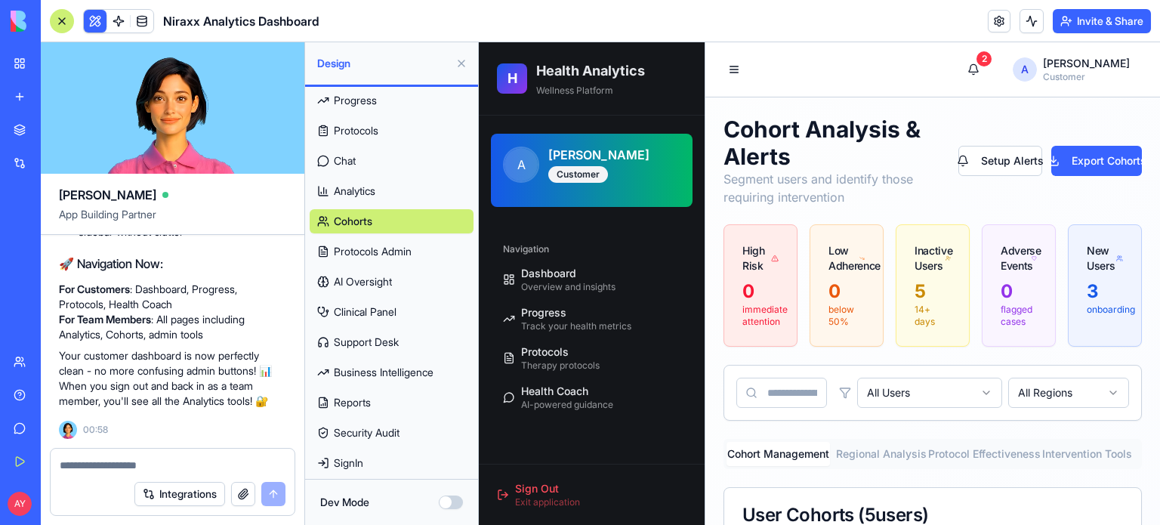
click at [372, 184] on span "Analytics" at bounding box center [355, 191] width 42 height 15
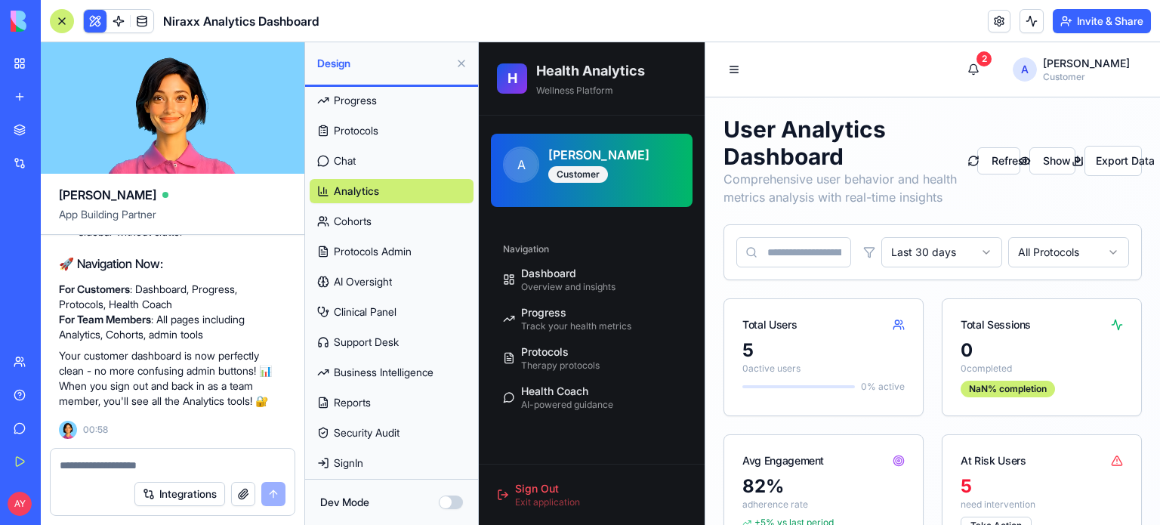
click at [363, 158] on link "Chat" at bounding box center [392, 161] width 164 height 24
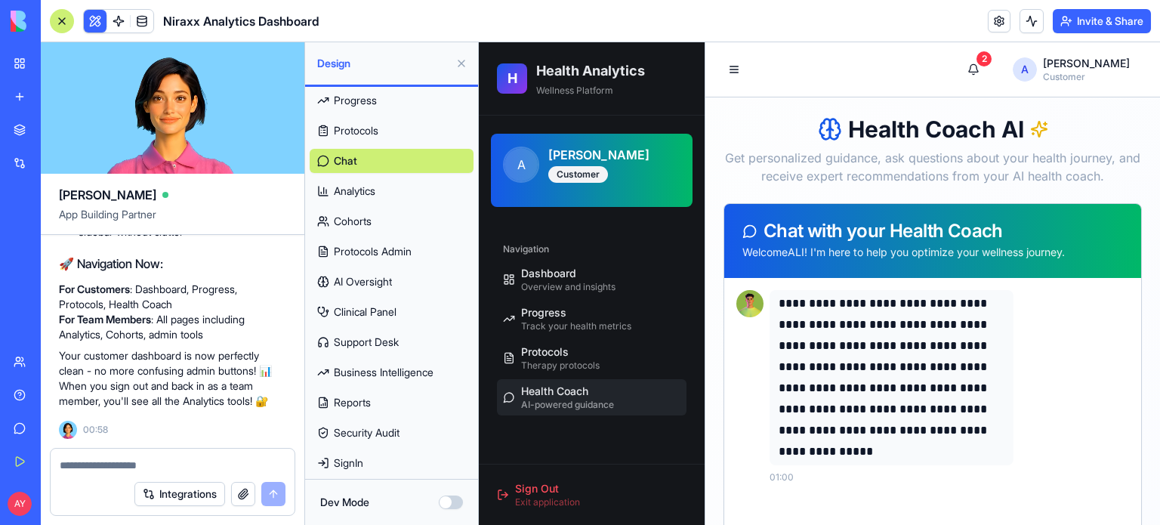
click at [363, 121] on link "Protocols" at bounding box center [392, 131] width 164 height 24
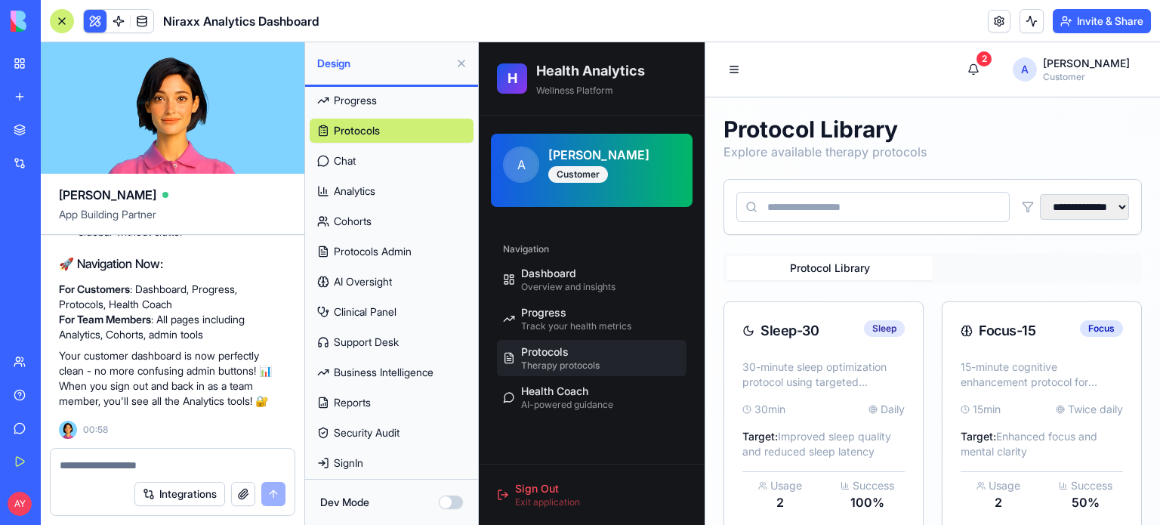
click at [366, 100] on span "Progress" at bounding box center [355, 100] width 43 height 15
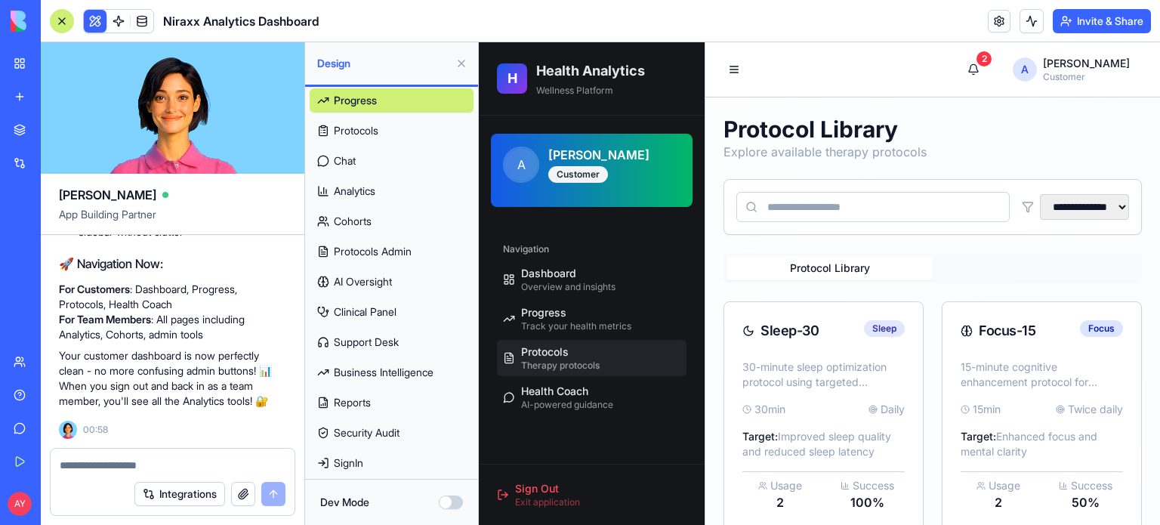
select select "*****"
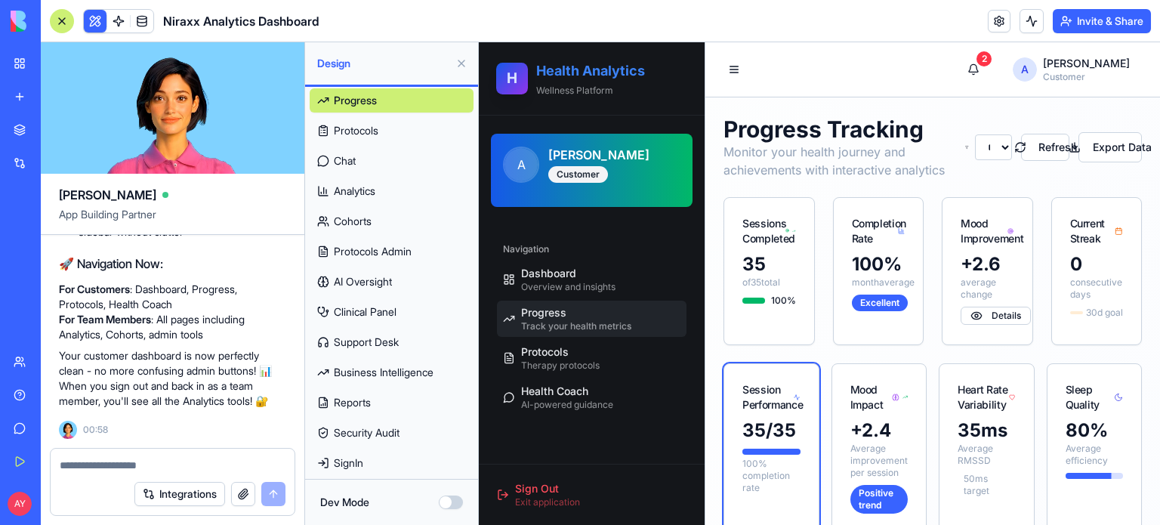
click at [554, 75] on h2 "Health Analytics" at bounding box center [611, 70] width 150 height 21
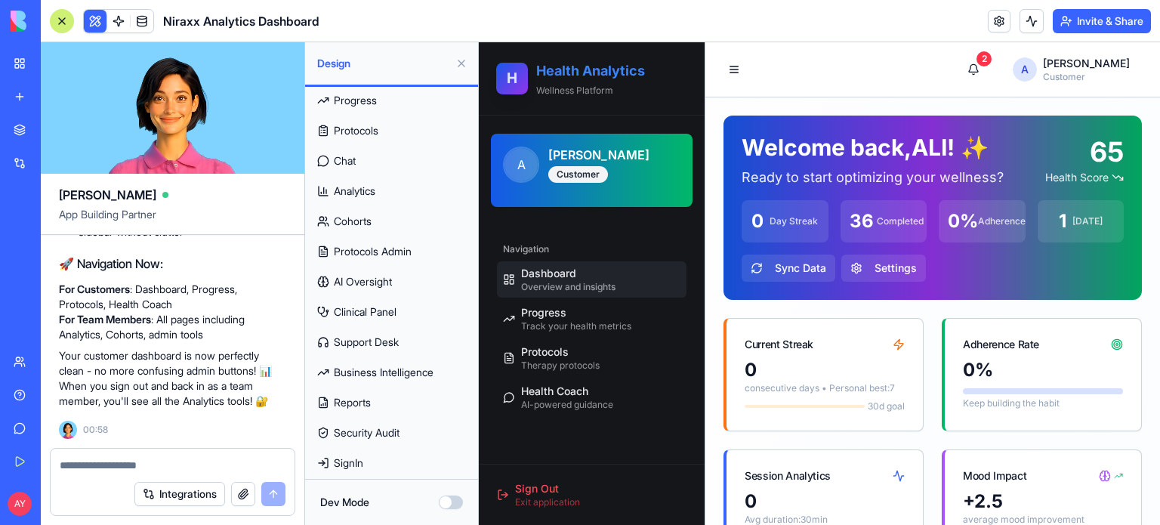
click at [554, 73] on h2 "Health Analytics" at bounding box center [611, 70] width 150 height 21
click at [563, 157] on h3 "[PERSON_NAME]" at bounding box center [614, 155] width 132 height 18
drag, startPoint x: 577, startPoint y: 175, endPoint x: 566, endPoint y: 168, distance: 13.2
click at [577, 174] on div "Customer" at bounding box center [578, 174] width 60 height 17
click at [516, 162] on span "A" at bounding box center [520, 164] width 33 height 33
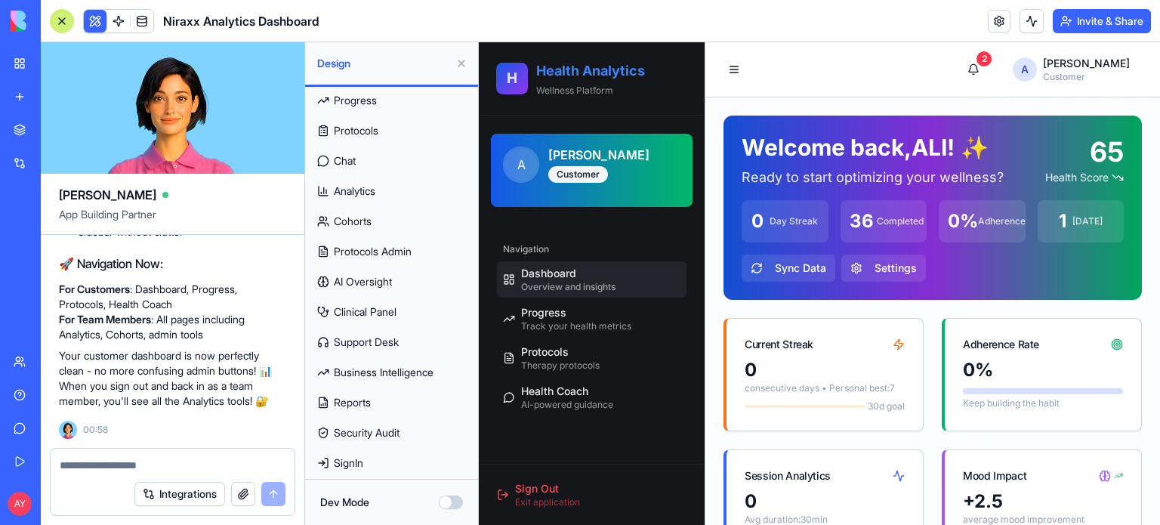
click at [568, 69] on h2 "Health Analytics" at bounding box center [611, 70] width 150 height 21
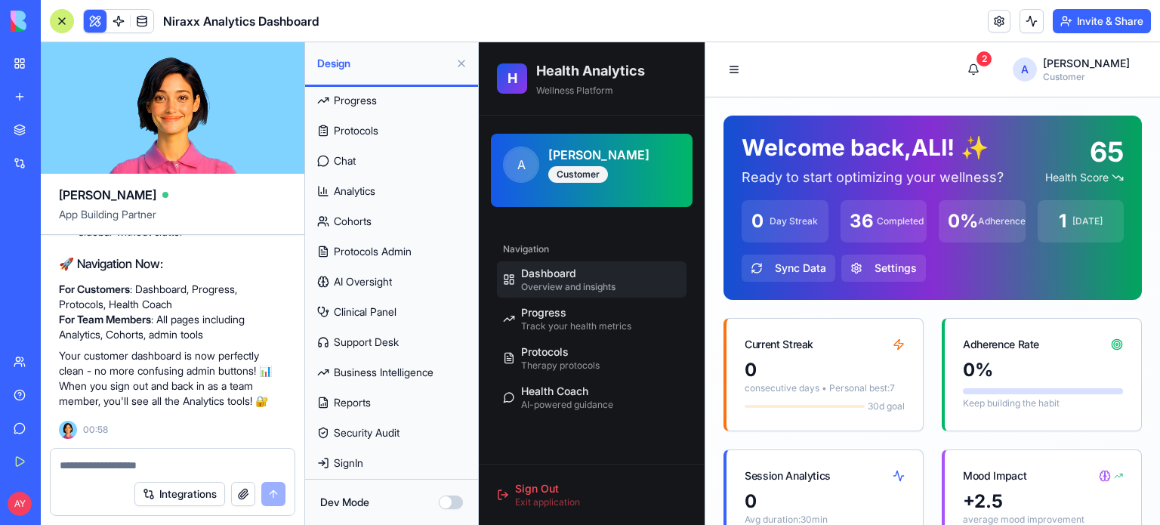
click at [103, 464] on textarea at bounding box center [173, 465] width 226 height 15
type textarea "**********"
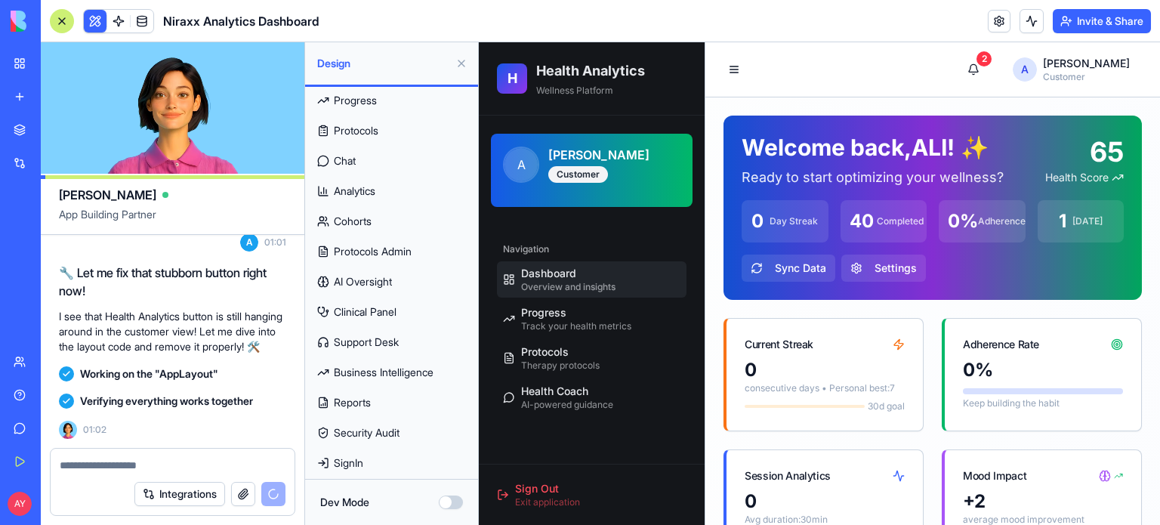
scroll to position [24748, 0]
